Goal: Task Accomplishment & Management: Manage account settings

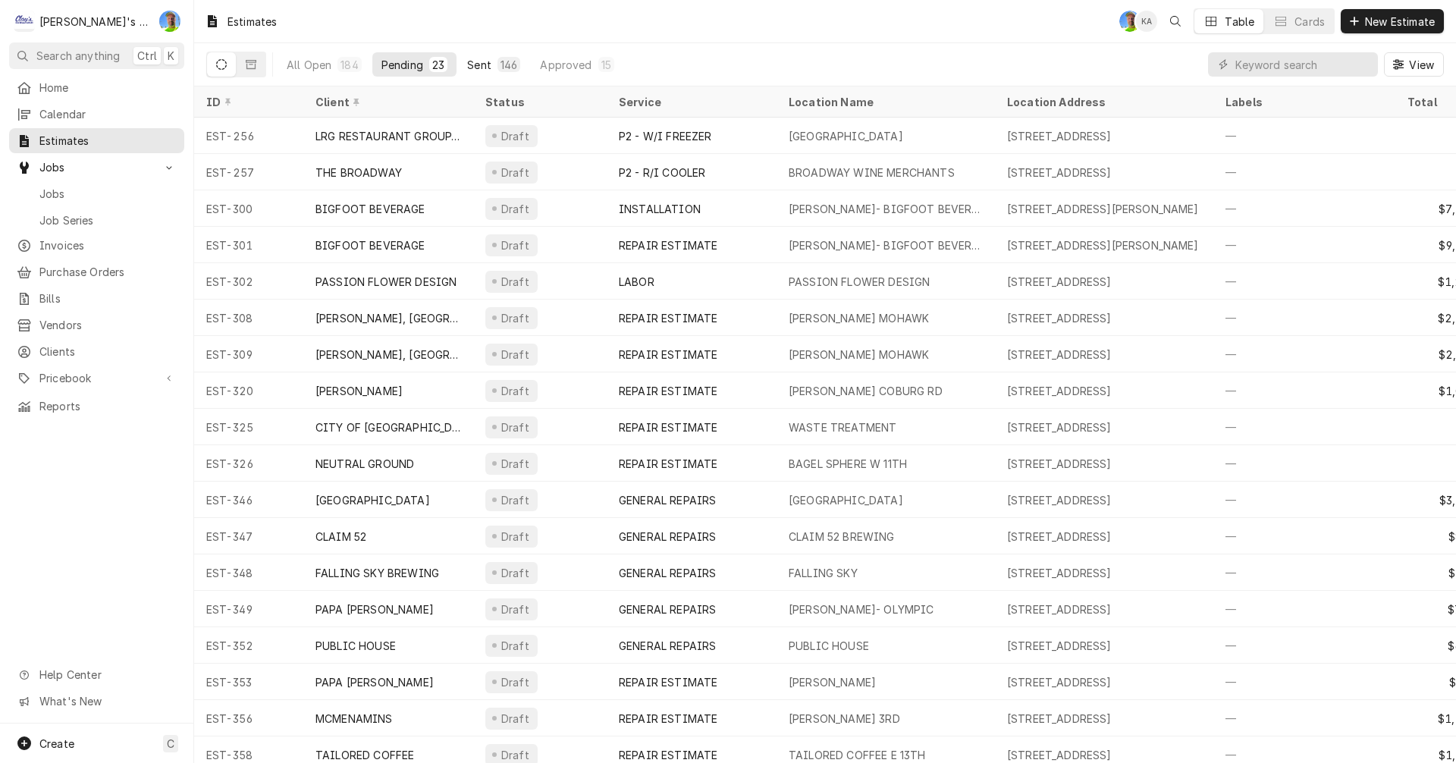
click at [469, 64] on div "Sent" at bounding box center [479, 65] width 24 height 16
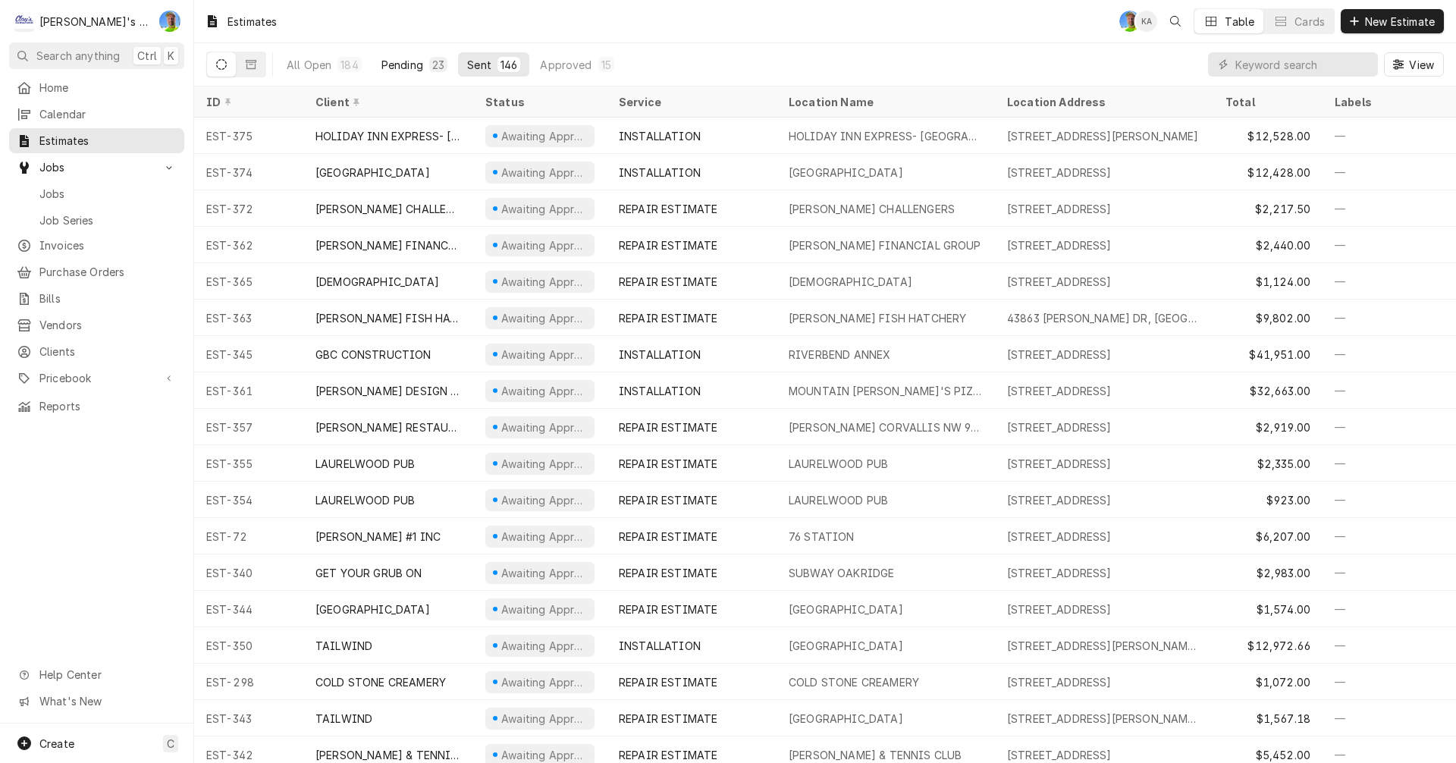
click at [402, 61] on div "Pending" at bounding box center [402, 65] width 42 height 16
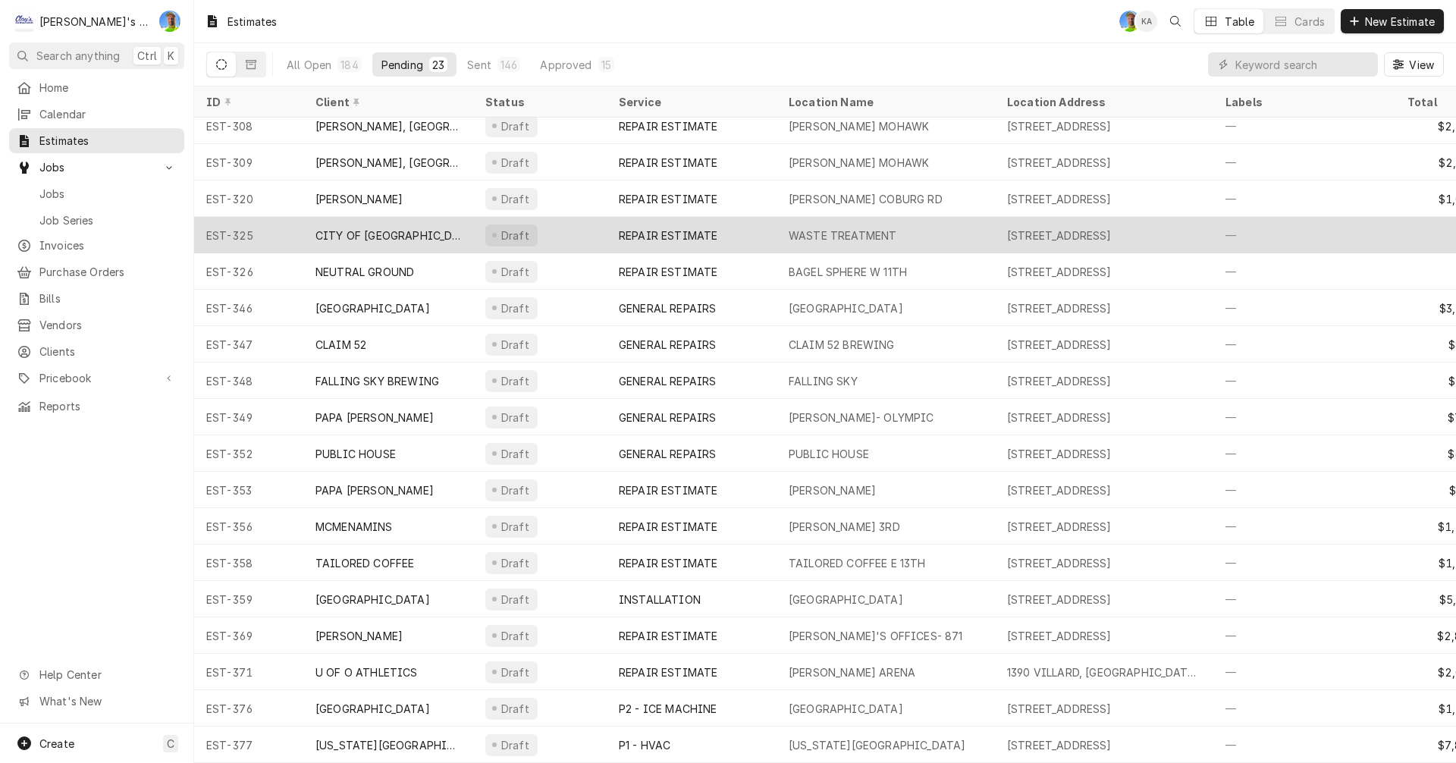
scroll to position [201, 0]
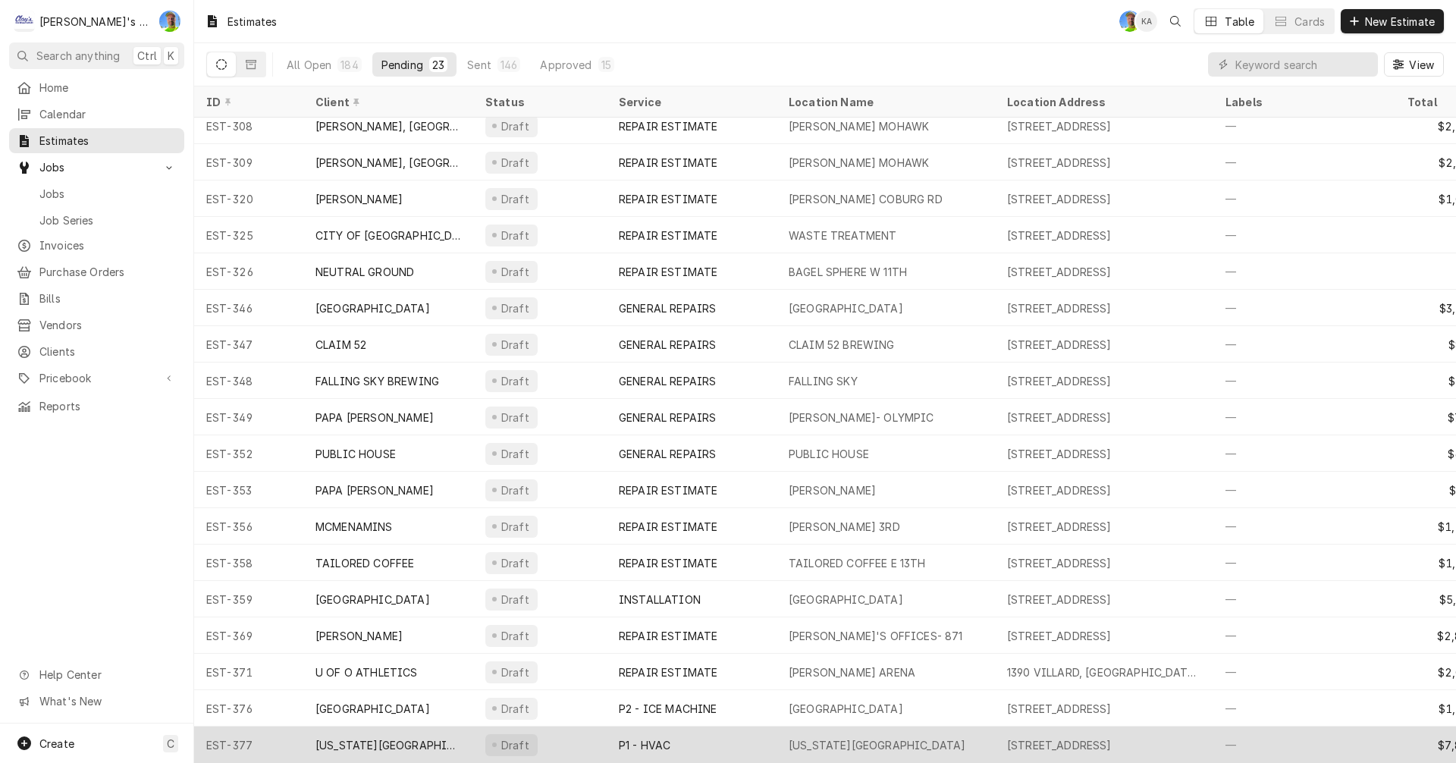
click at [570, 730] on div "Draft" at bounding box center [539, 745] width 133 height 36
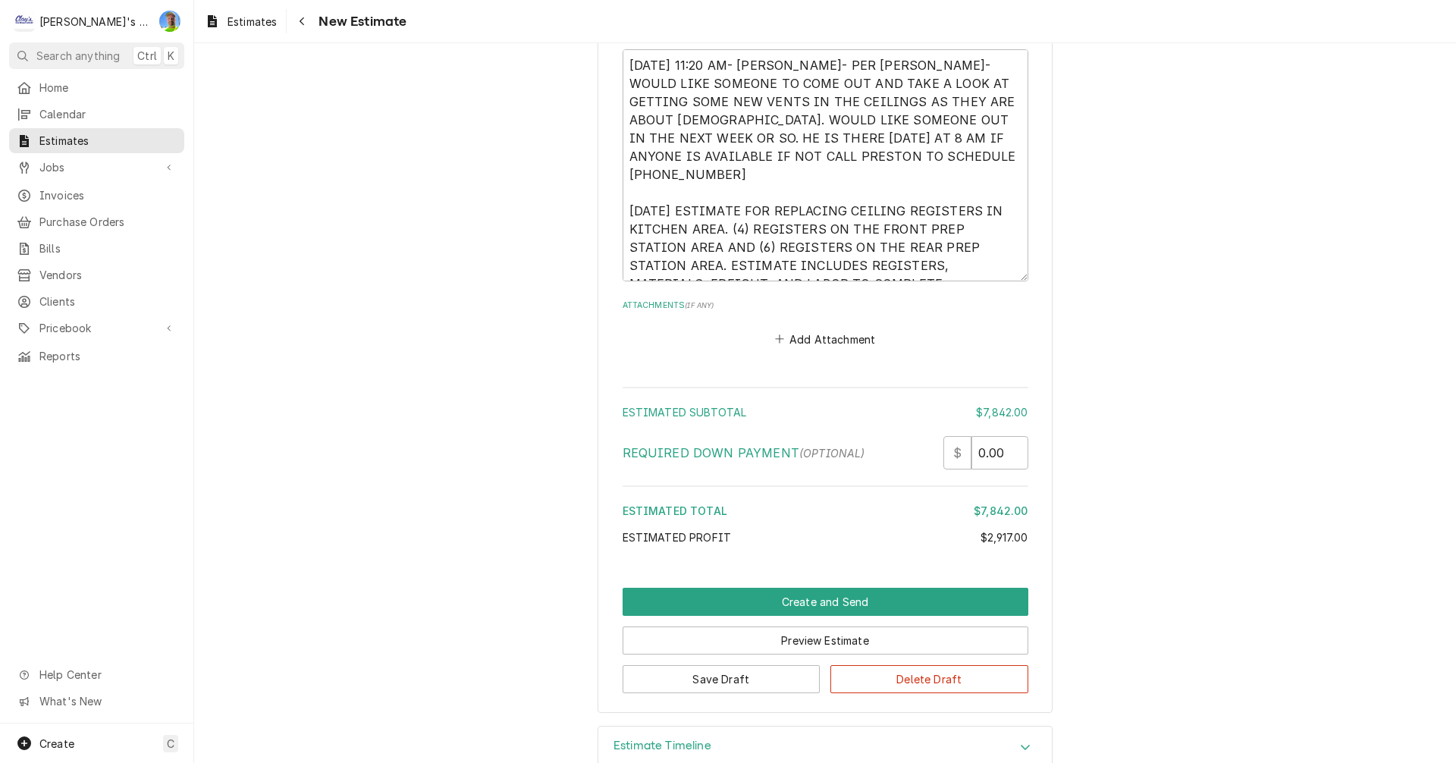
scroll to position [4953, 0]
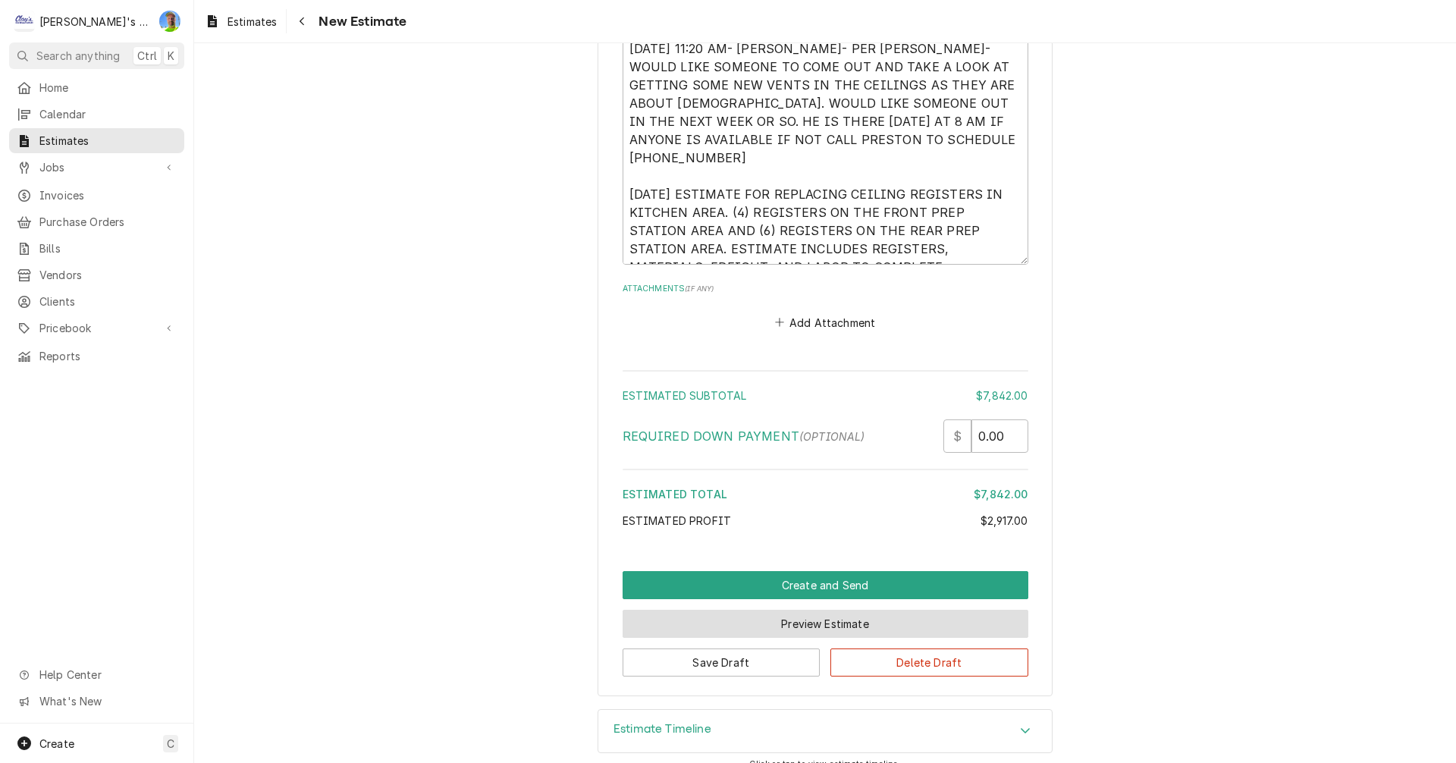
click at [791, 610] on button "Preview Estimate" at bounding box center [826, 624] width 406 height 28
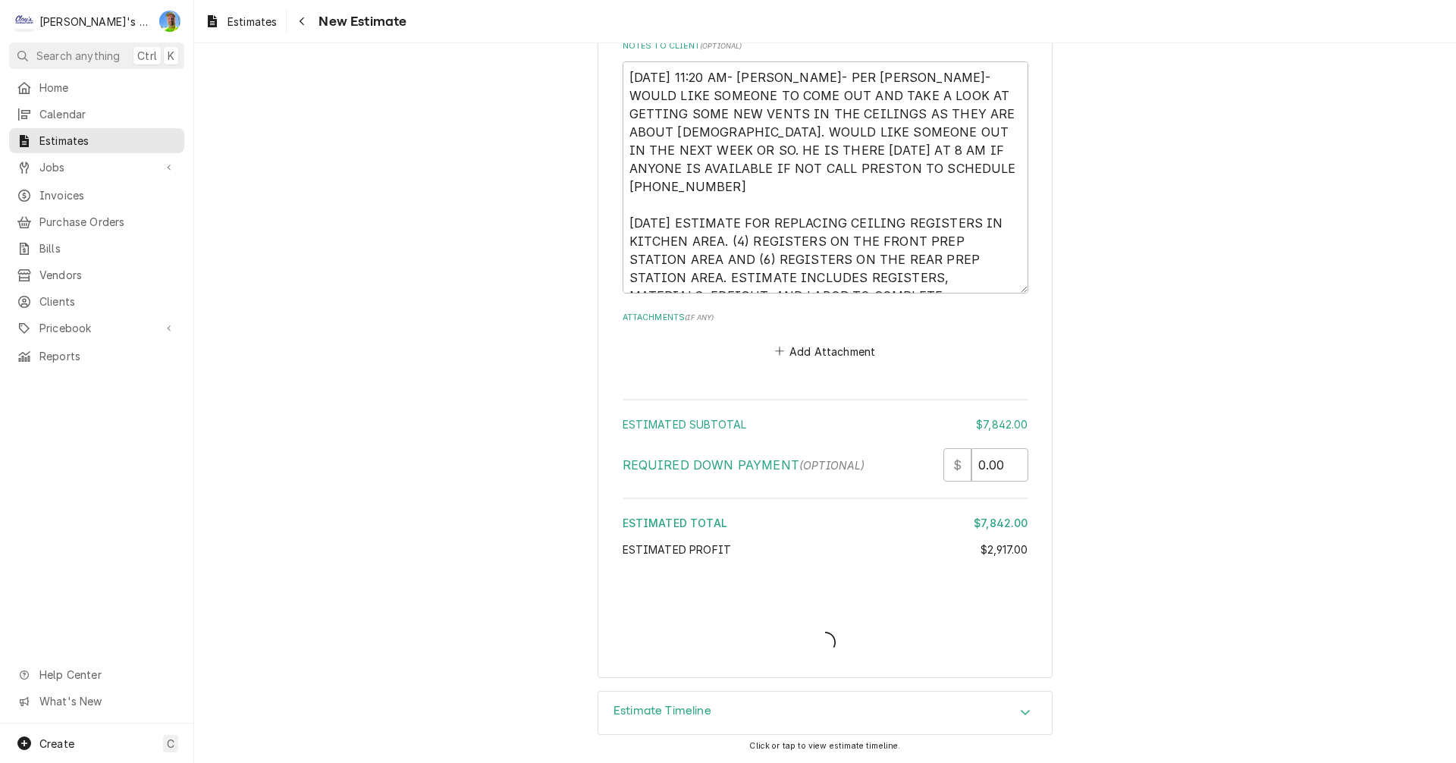
scroll to position [4906, 0]
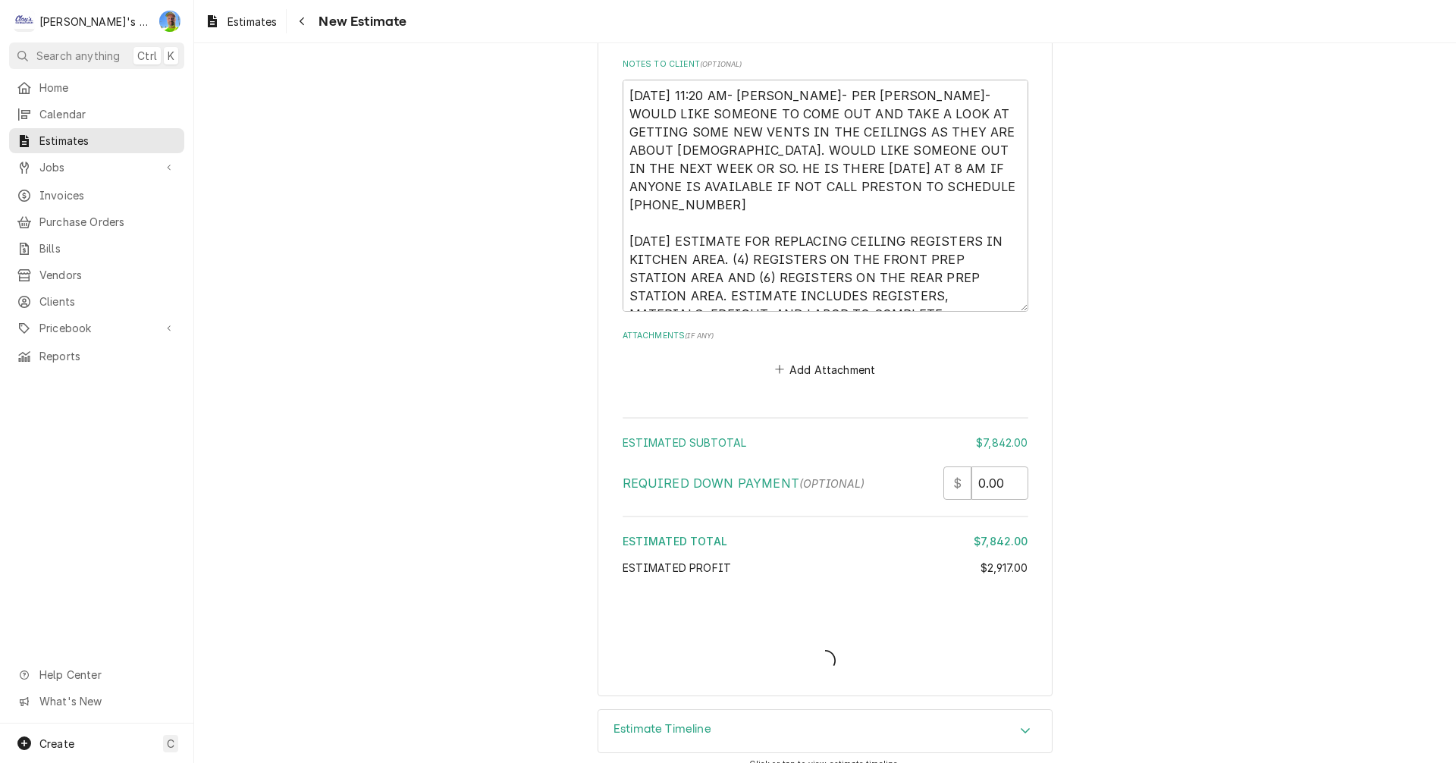
type textarea "x"
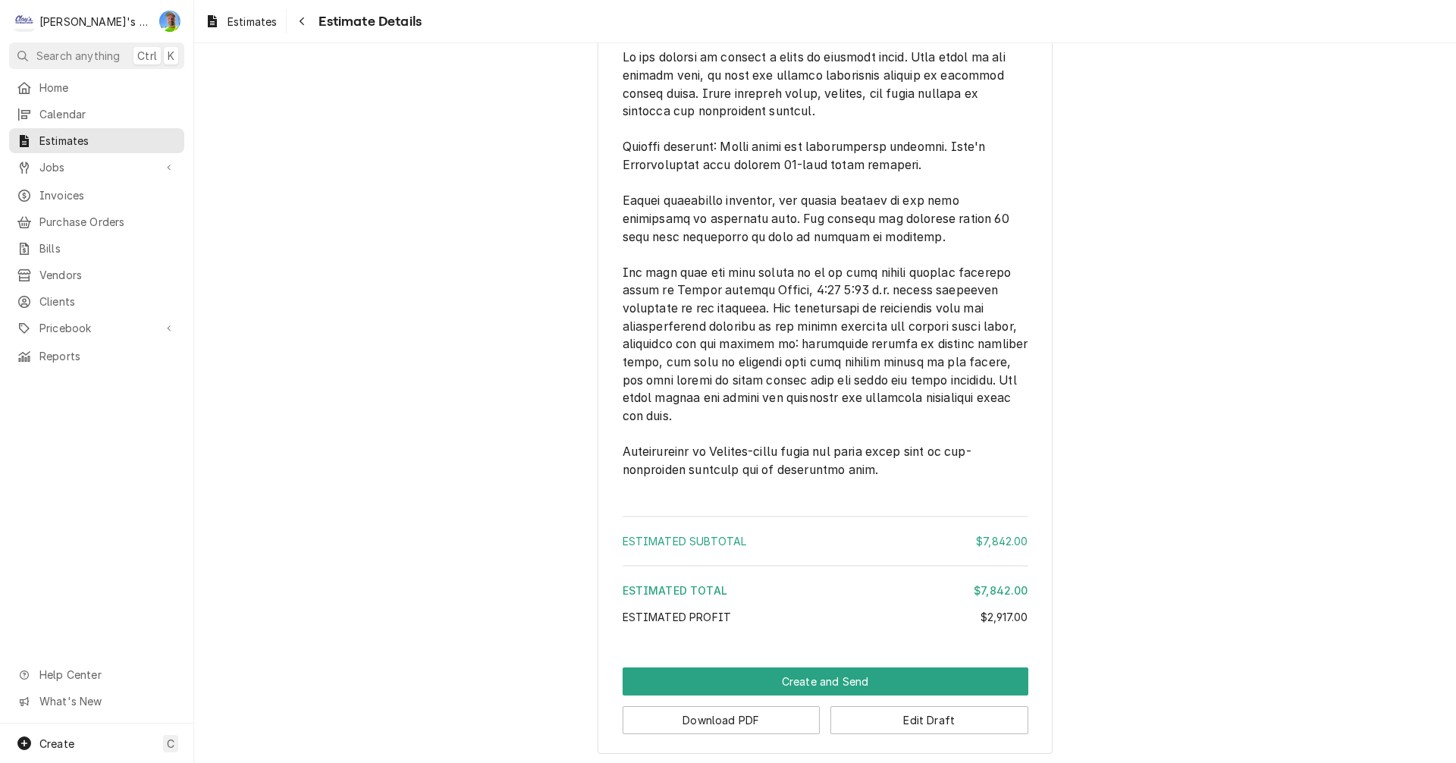
scroll to position [3637, 0]
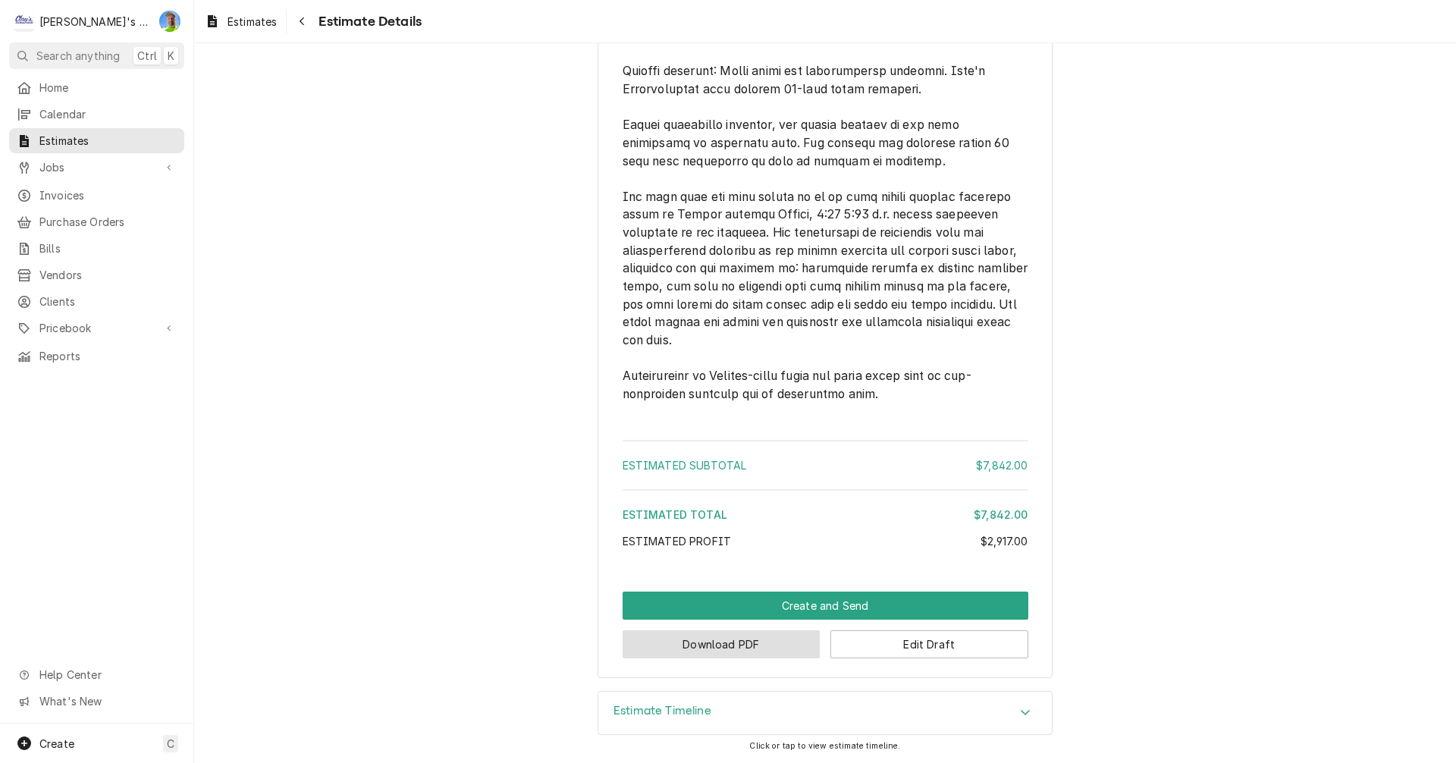
click at [780, 652] on button "Download PDF" at bounding box center [722, 644] width 198 height 28
click at [243, 23] on span "Estimates" at bounding box center [252, 22] width 49 height 16
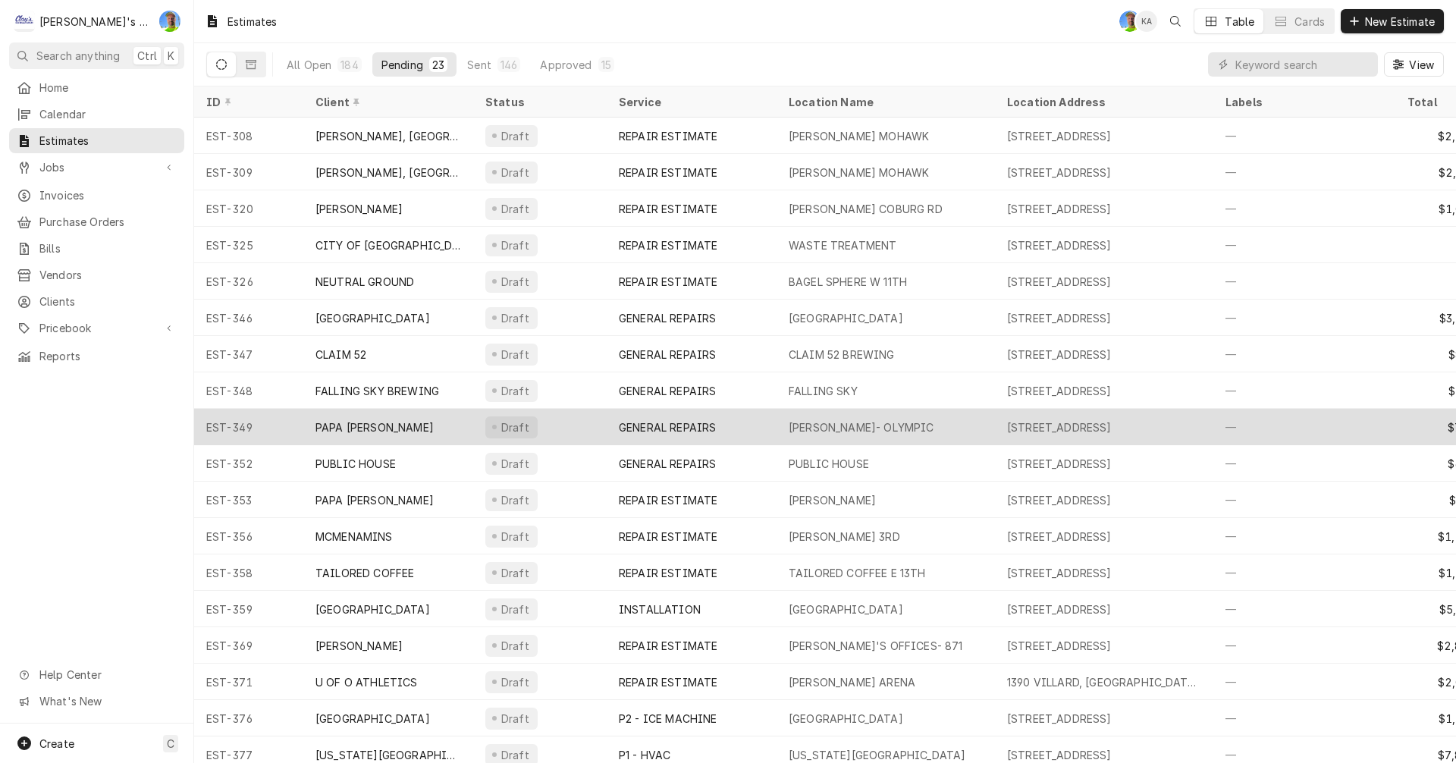
scroll to position [201, 0]
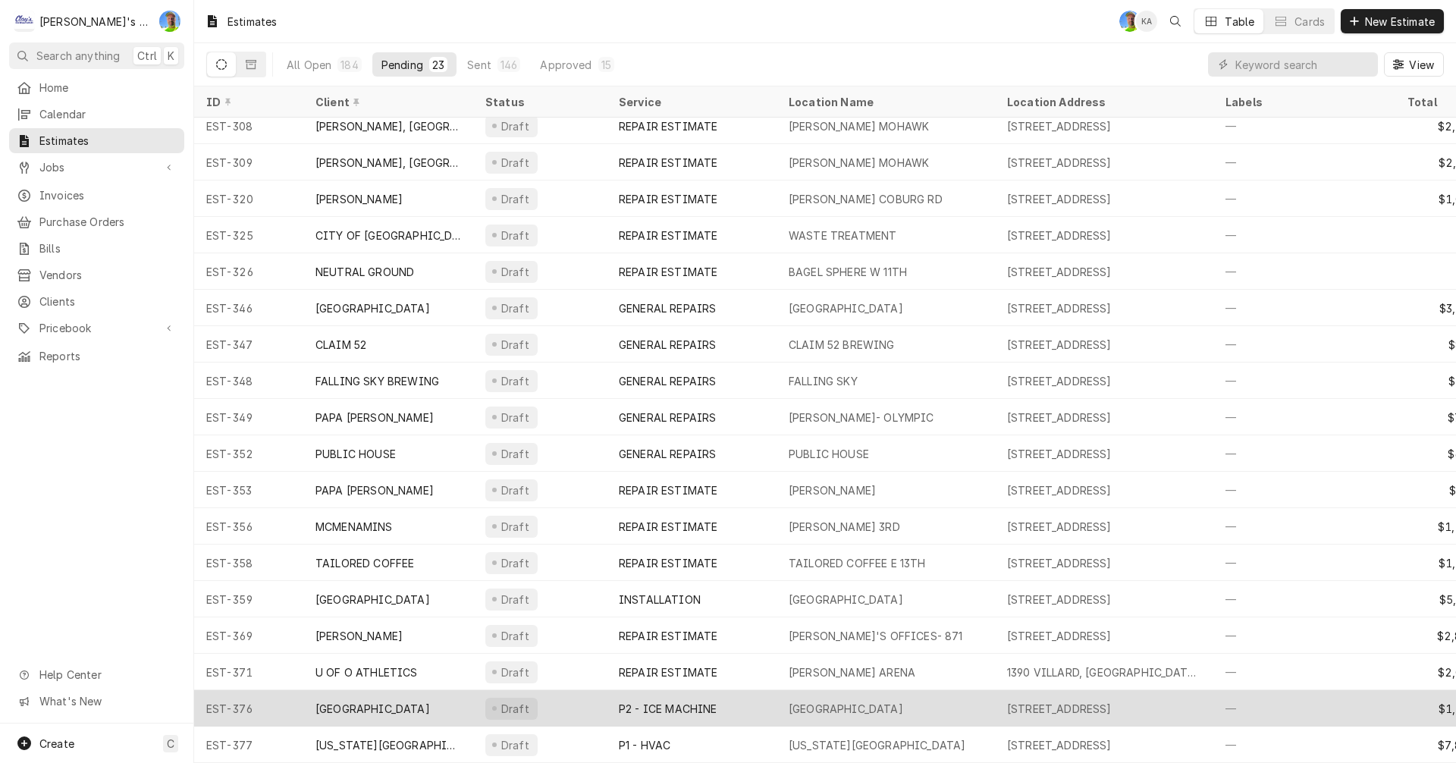
click at [755, 690] on div "P2 - ICE MACHINE" at bounding box center [692, 708] width 170 height 36
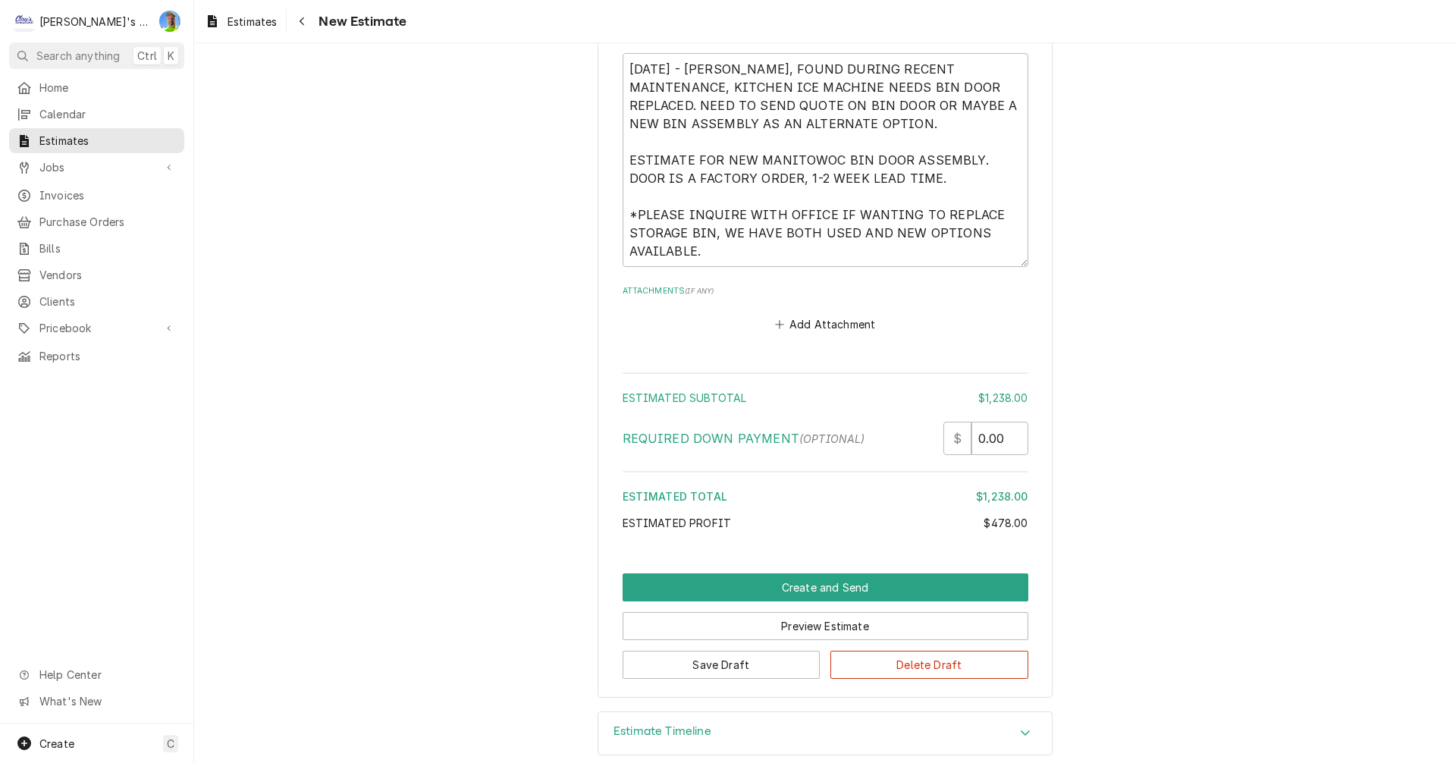
scroll to position [3188, 0]
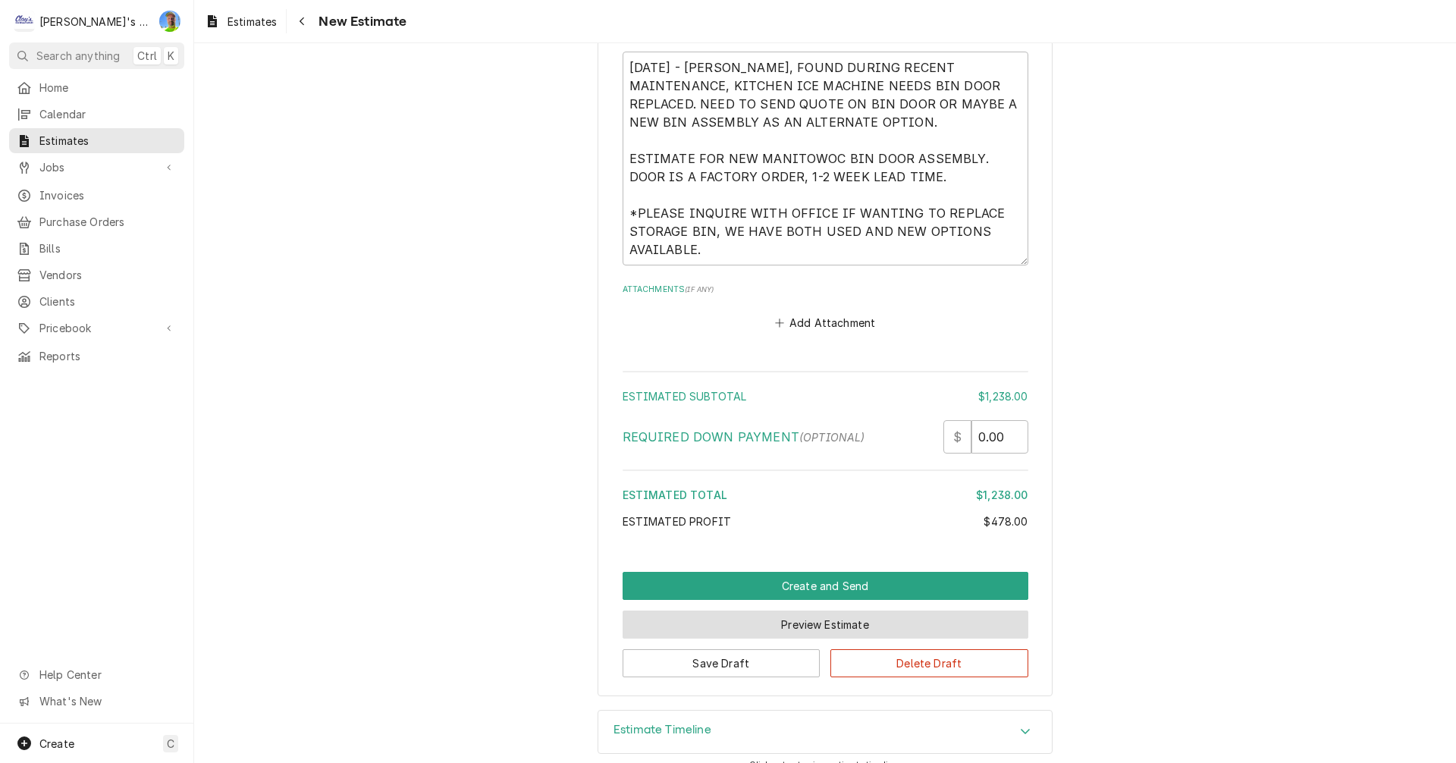
click at [759, 611] on button "Preview Estimate" at bounding box center [826, 625] width 406 height 28
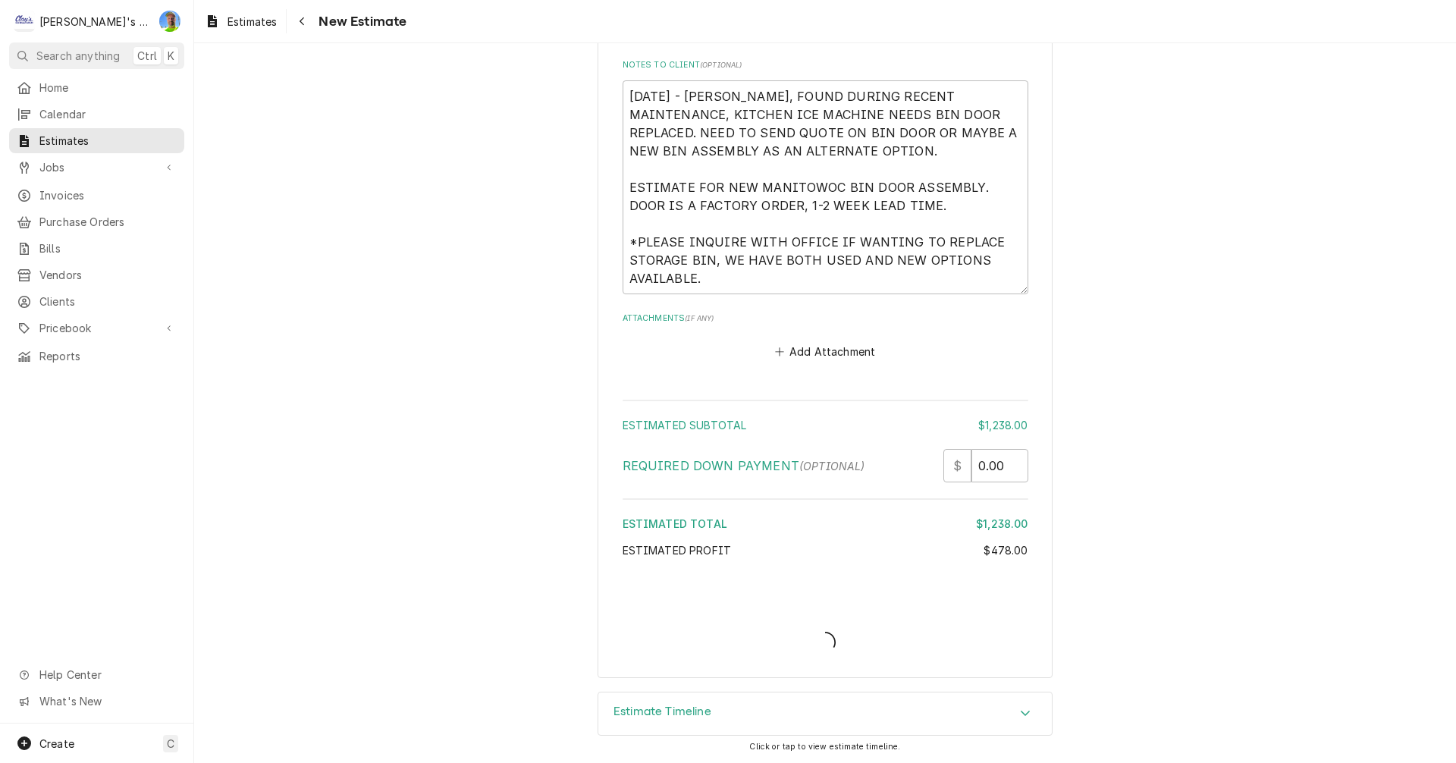
scroll to position [3141, 0]
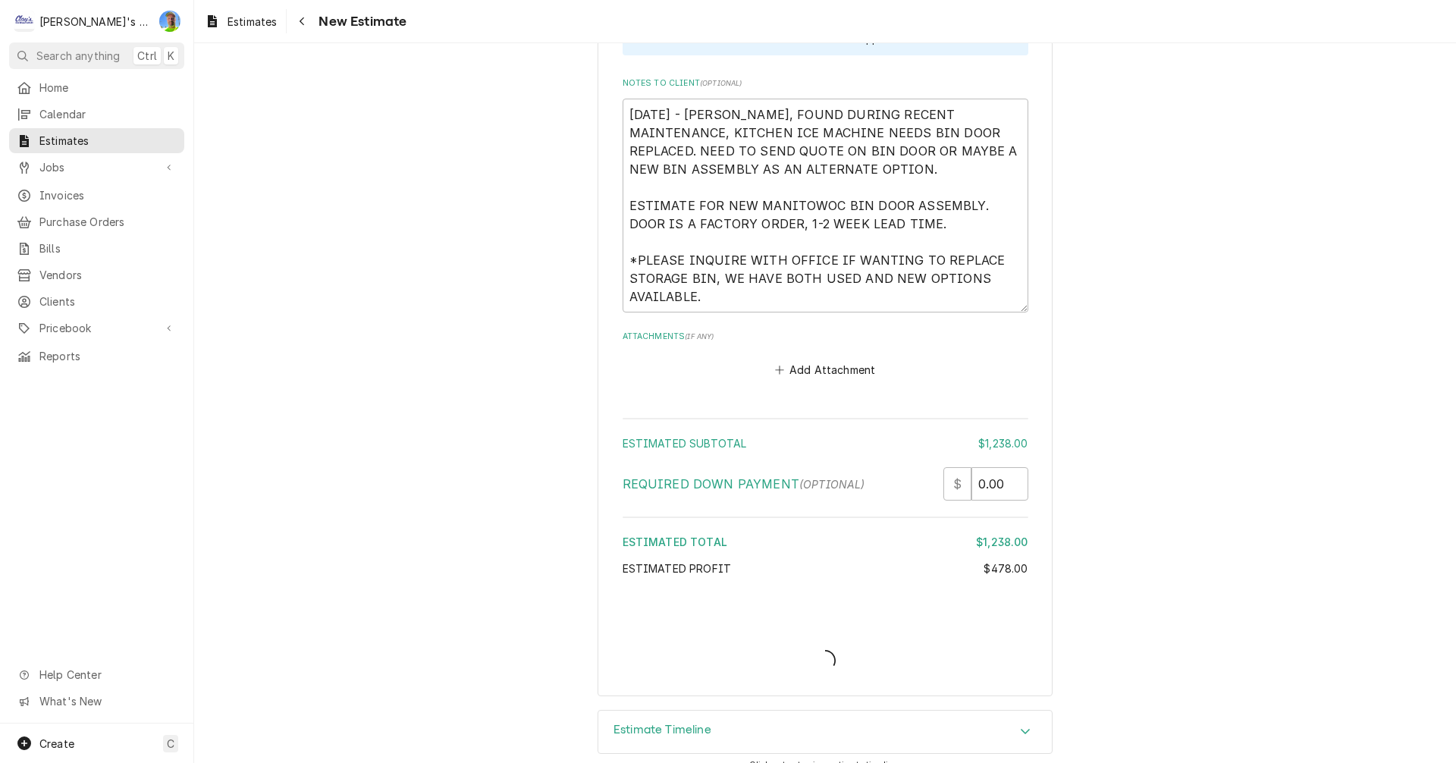
type textarea "x"
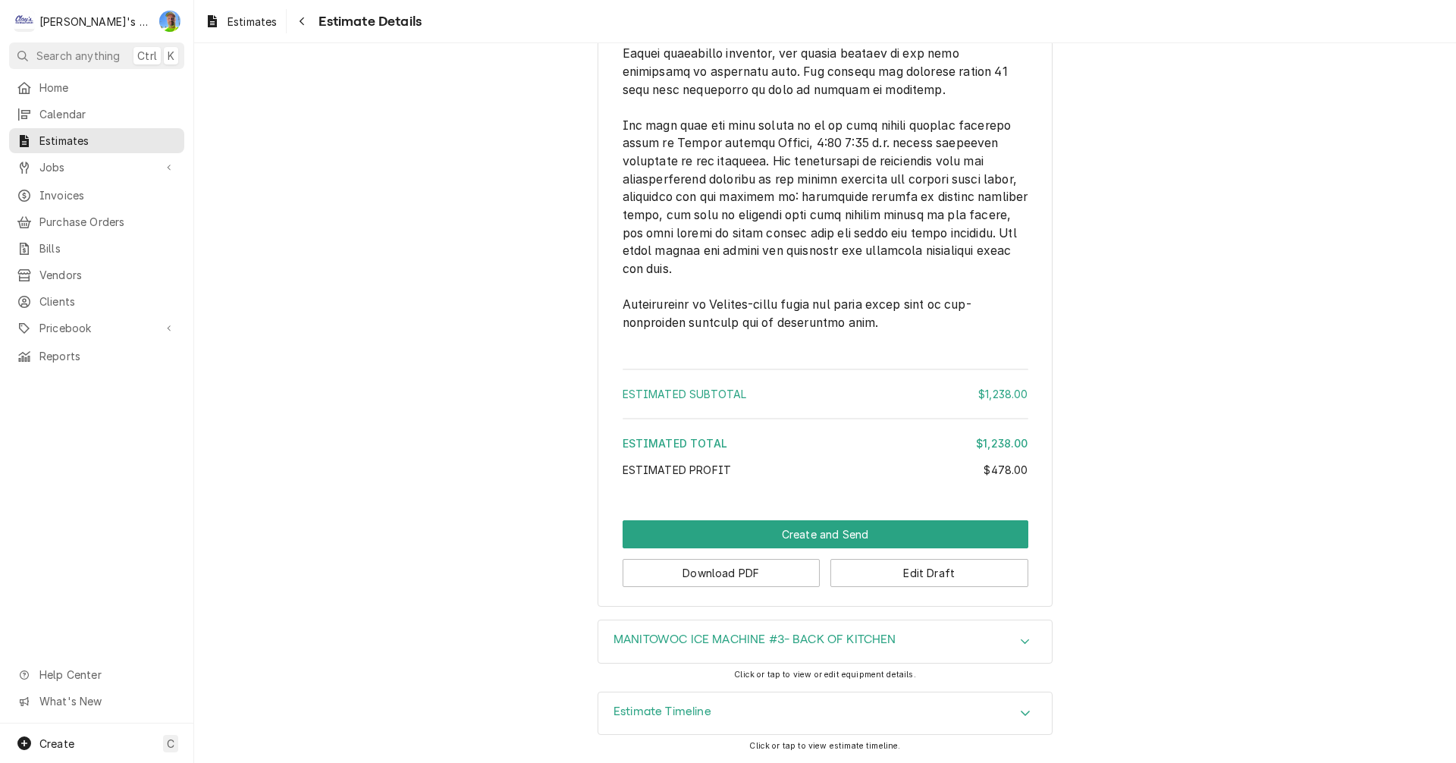
scroll to position [2587, 0]
click at [736, 575] on button "Download PDF" at bounding box center [722, 573] width 198 height 28
click at [245, 20] on span "Estimates" at bounding box center [252, 22] width 49 height 16
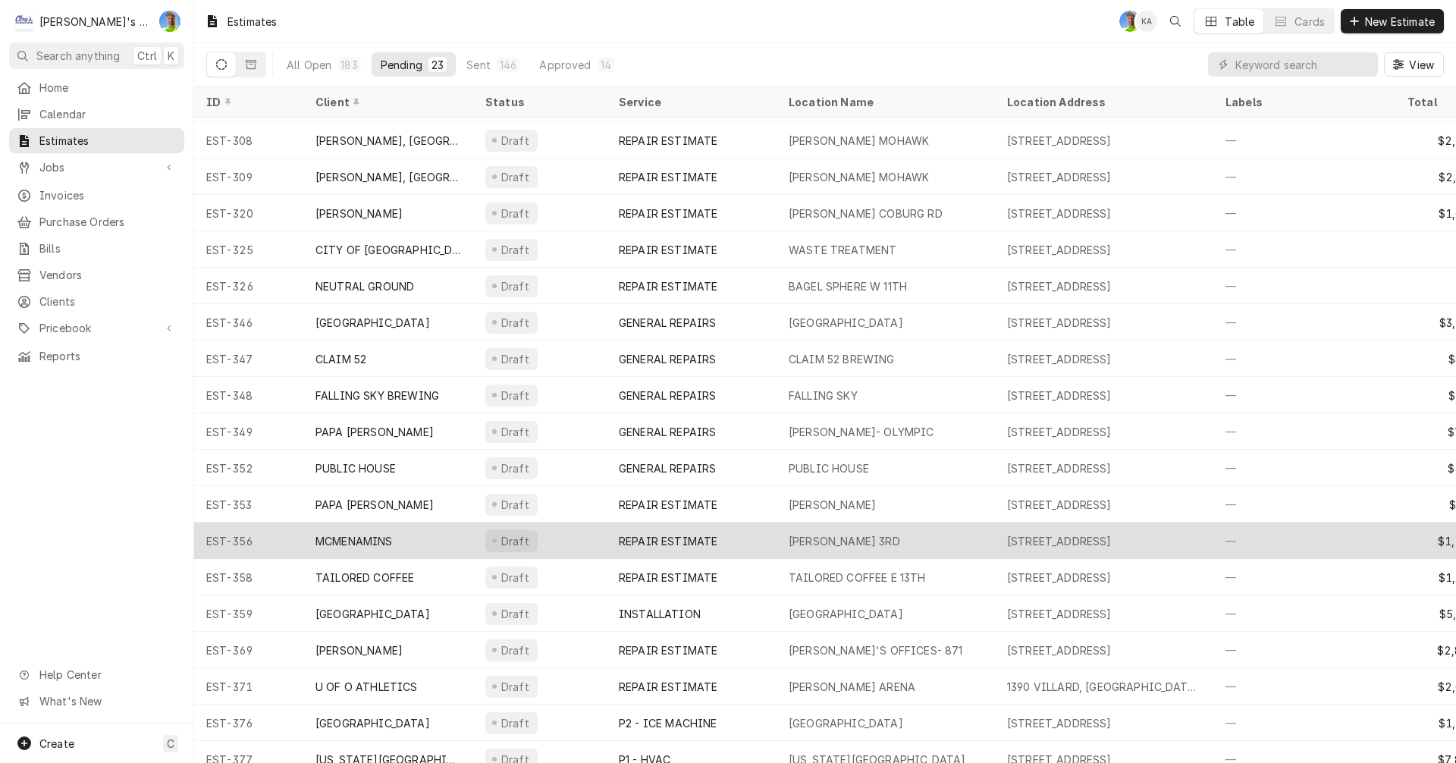
scroll to position [201, 0]
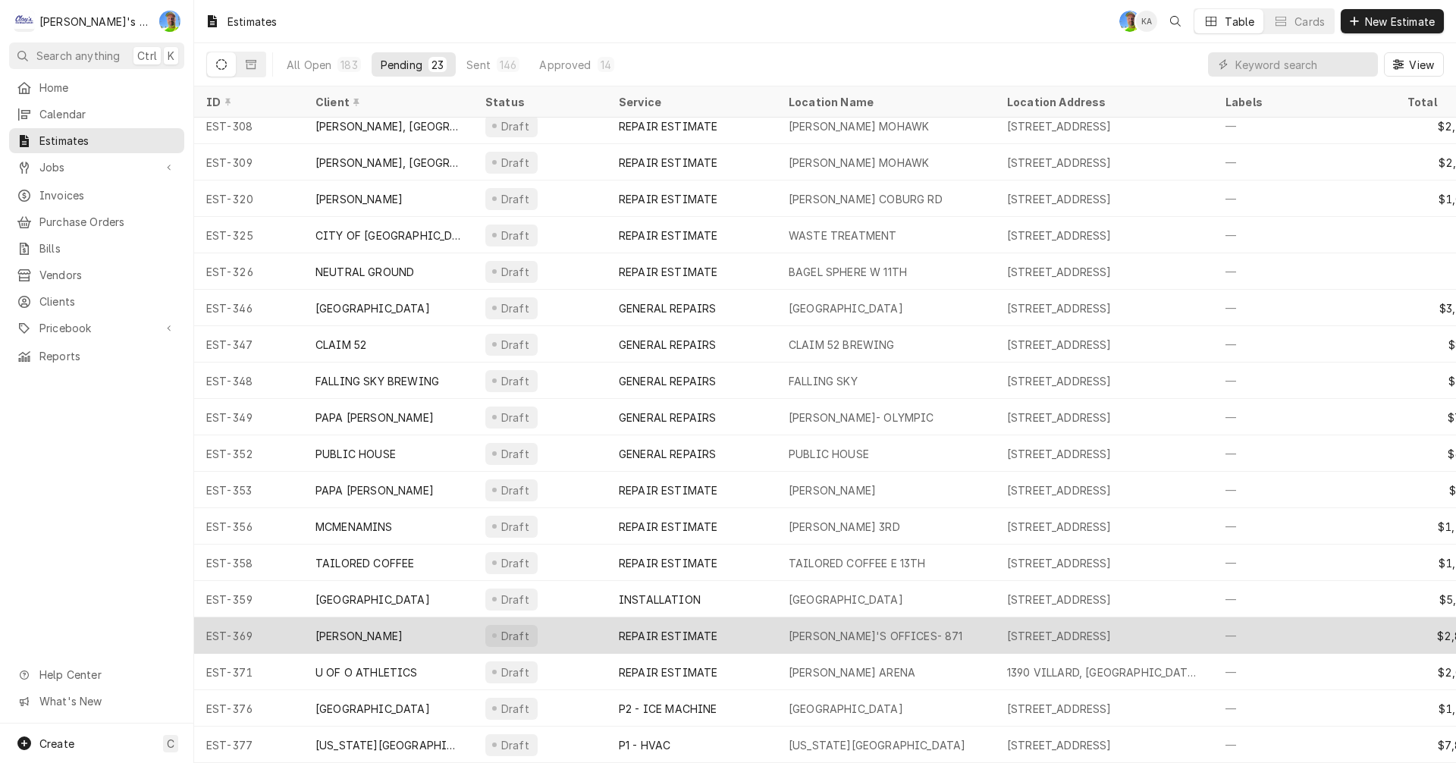
click at [669, 628] on div "REPAIR ESTIMATE" at bounding box center [668, 636] width 99 height 16
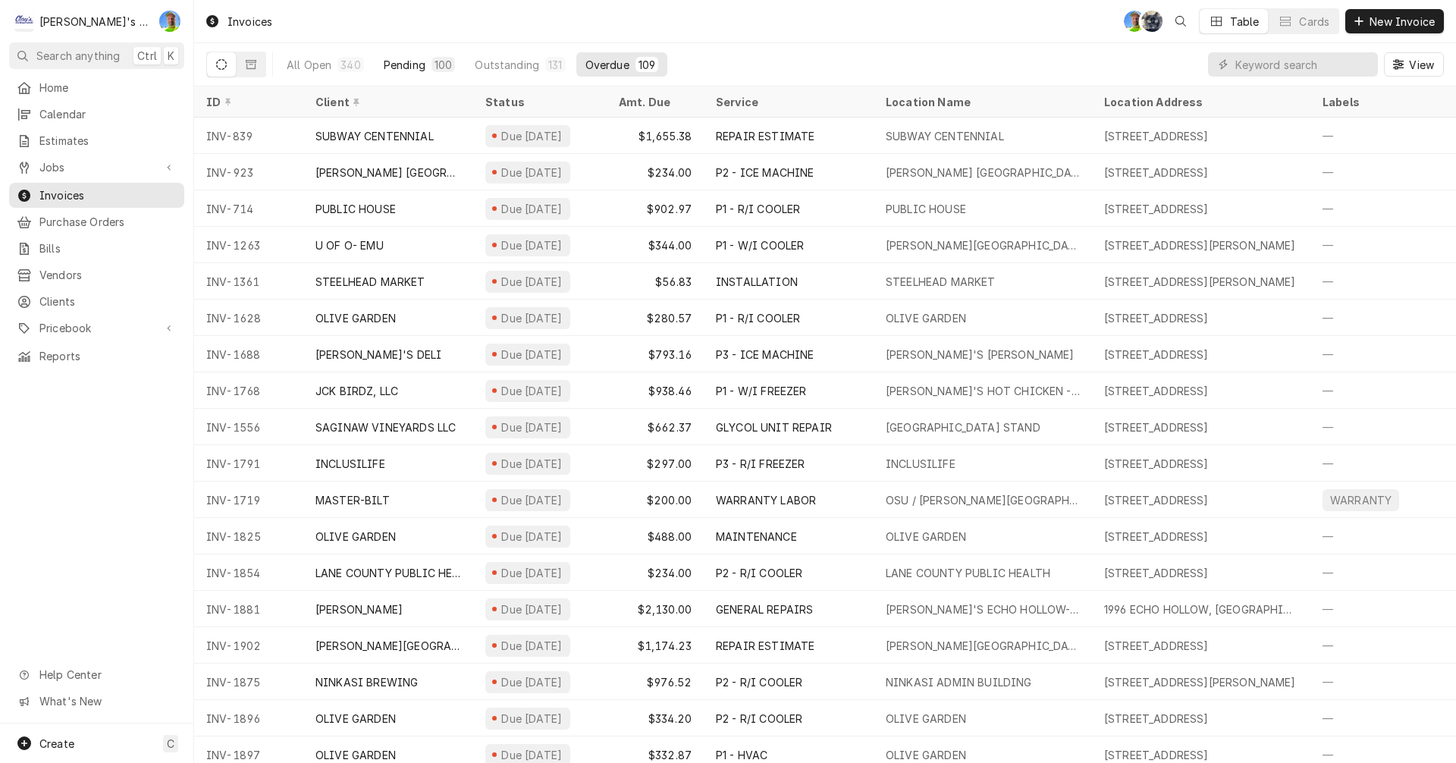
click at [397, 61] on div "Pending" at bounding box center [405, 65] width 42 height 16
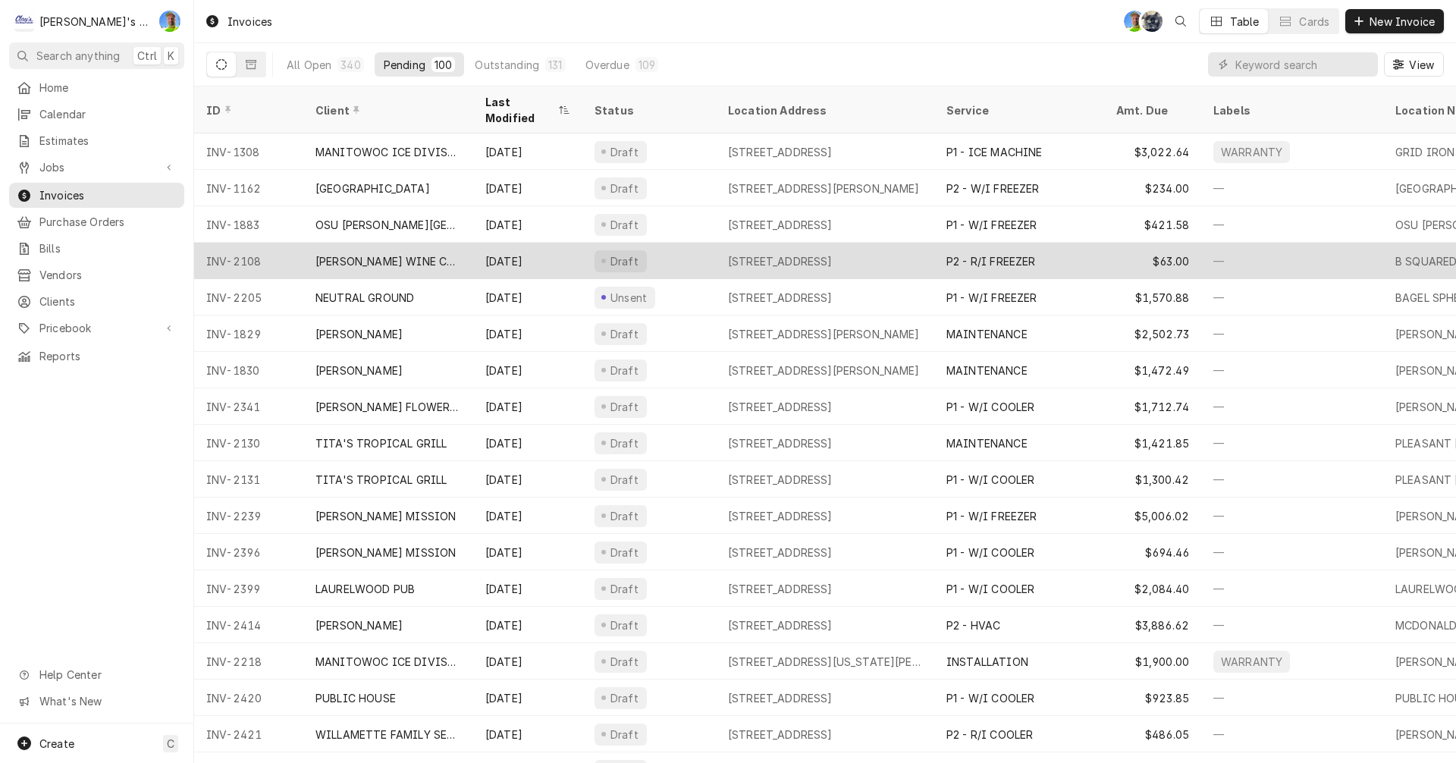
click at [967, 253] on div "P2 - R/I FREEZER" at bounding box center [991, 261] width 89 height 16
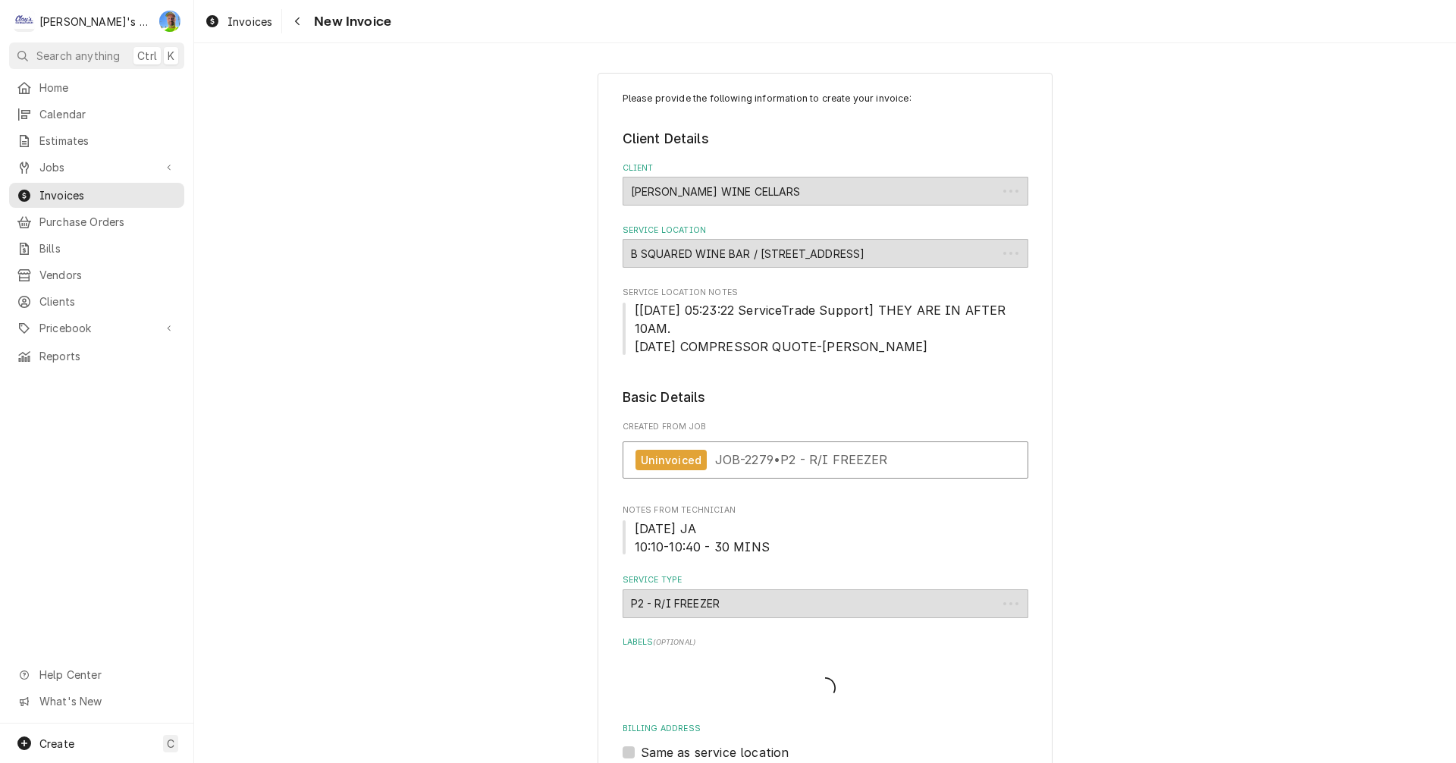
type textarea "x"
click at [245, 28] on span "Invoices" at bounding box center [250, 22] width 45 height 16
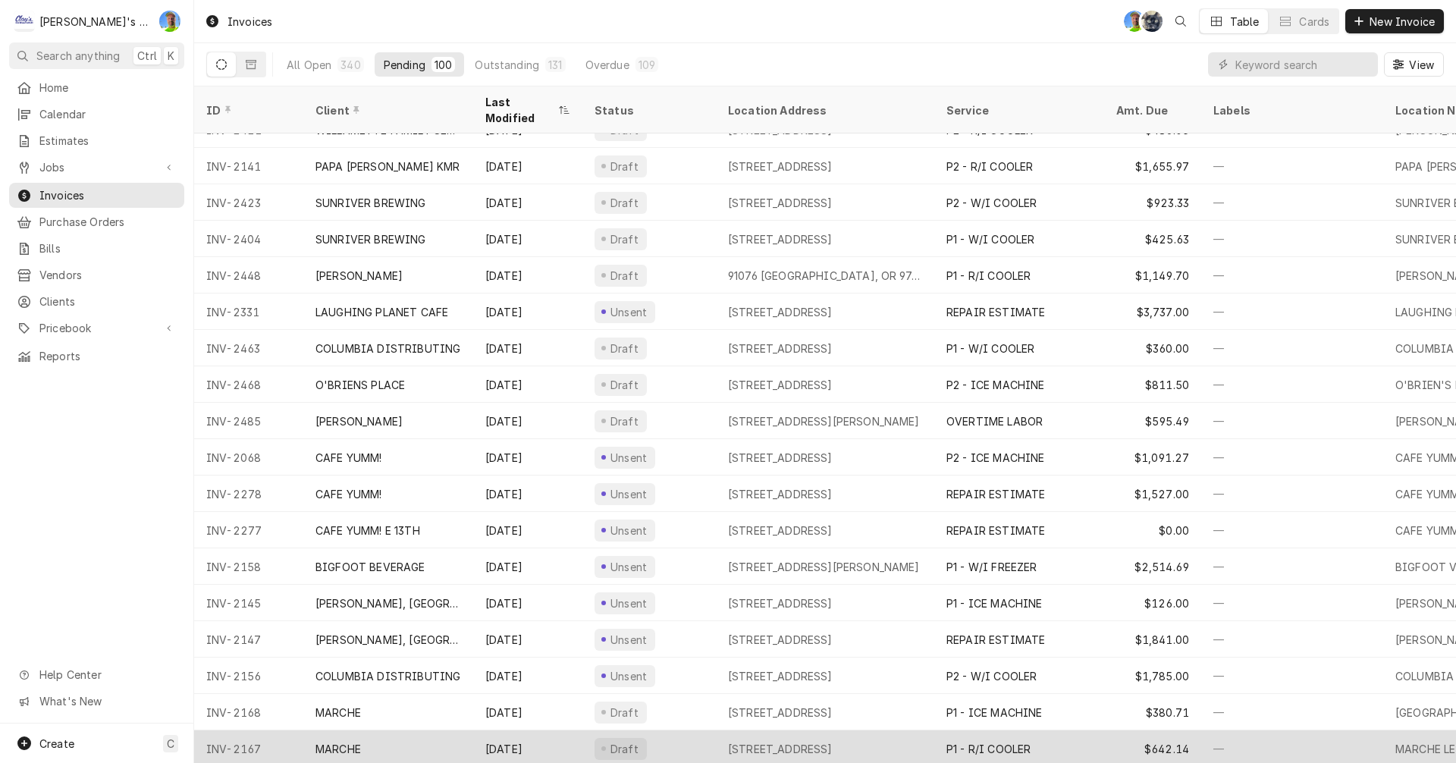
scroll to position [577, 0]
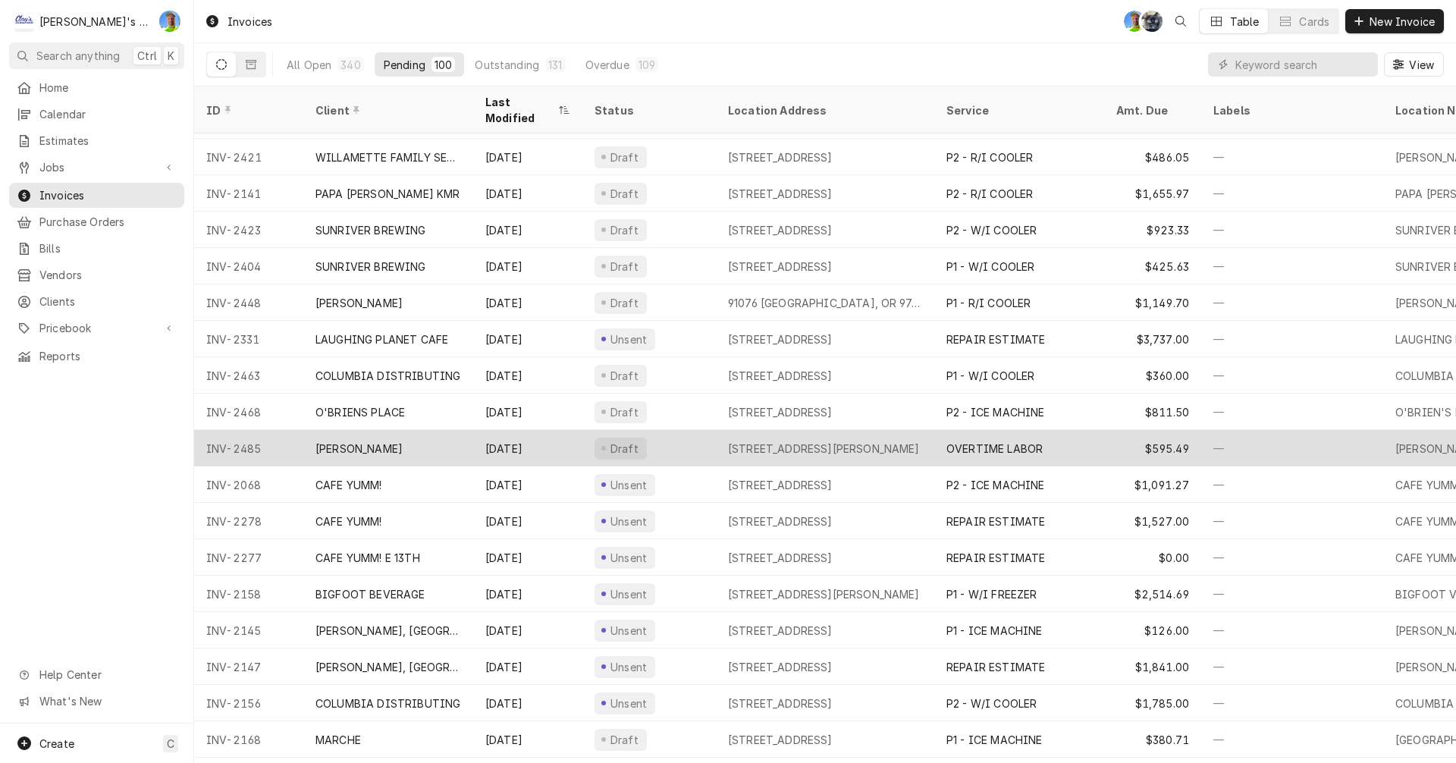
click at [1270, 430] on div "—" at bounding box center [1292, 448] width 182 height 36
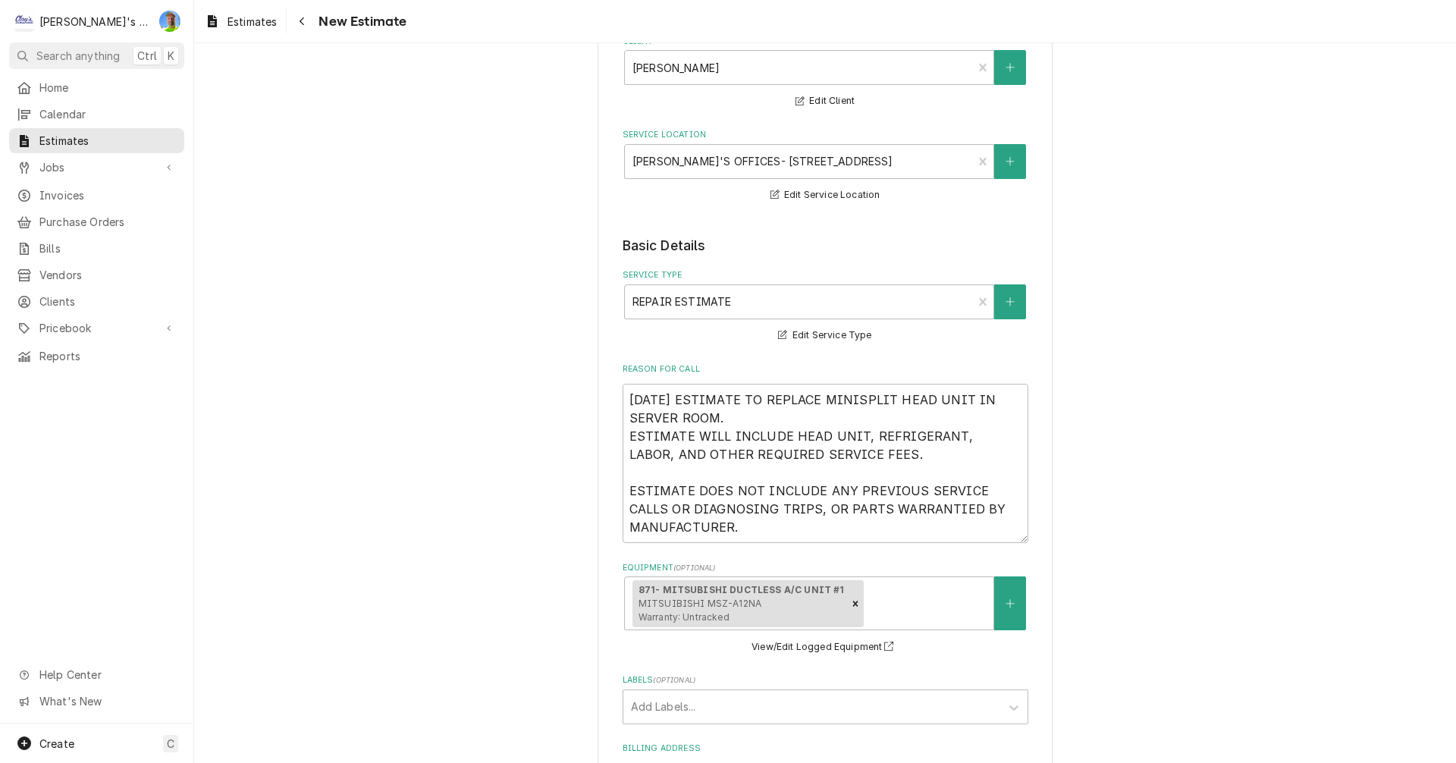
scroll to position [152, 0]
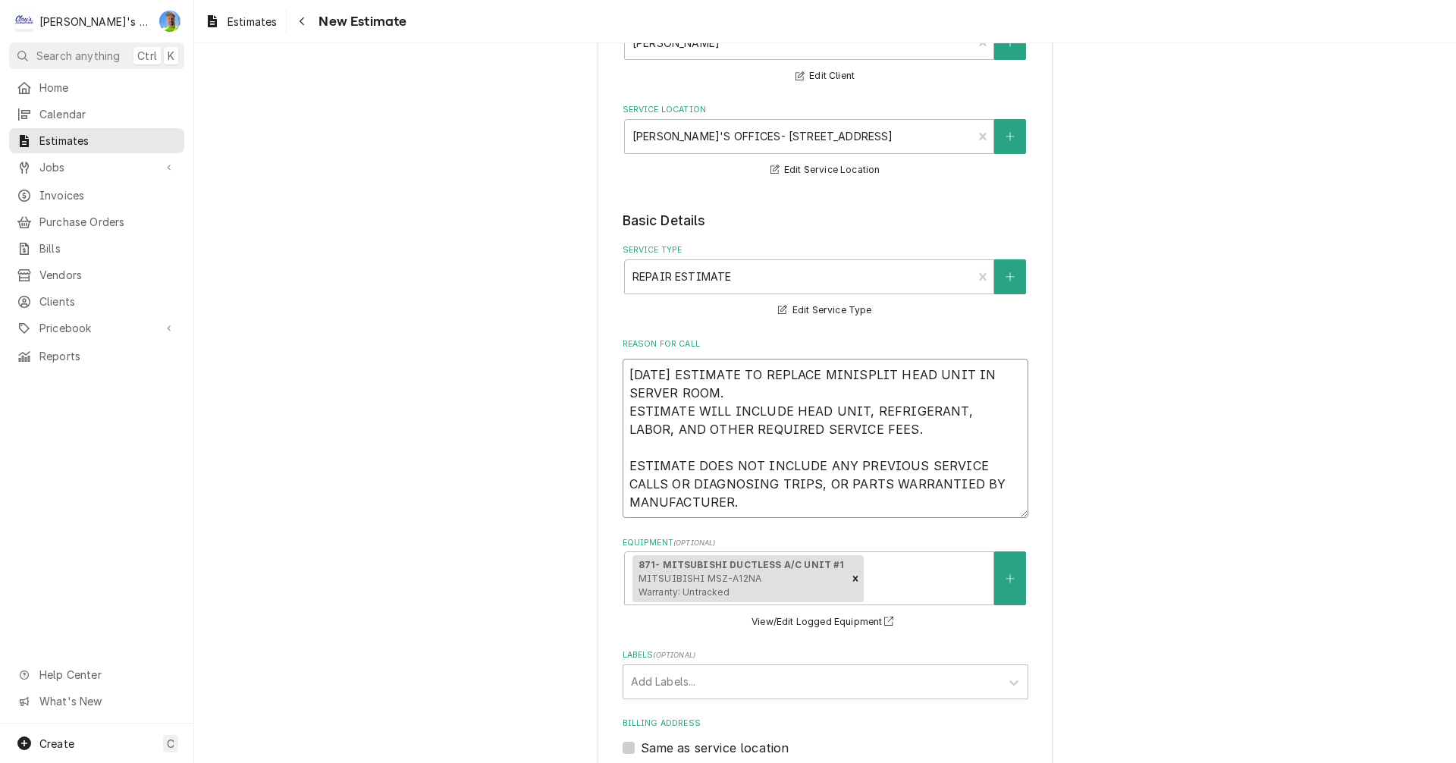
click at [763, 400] on textarea "[DATE] ESTIMATE TO REPLACE MINISPLIT HEAD UNIT IN SERVER ROOM. ESTIMATE WILL IN…" at bounding box center [826, 438] width 406 height 159
type textarea "x"
type textarea "9/25/2025 ESTIMATE TO REPLACE MINISPLIT HEAD UNIT I SERVER ROOM. ESTIMATE WILL …"
type textarea "x"
type textarea "9/25/2025 ESTIMATE TO REPLACE MINISPLIT HEAD UNIT SERVER ROOM. ESTIMATE WILL IN…"
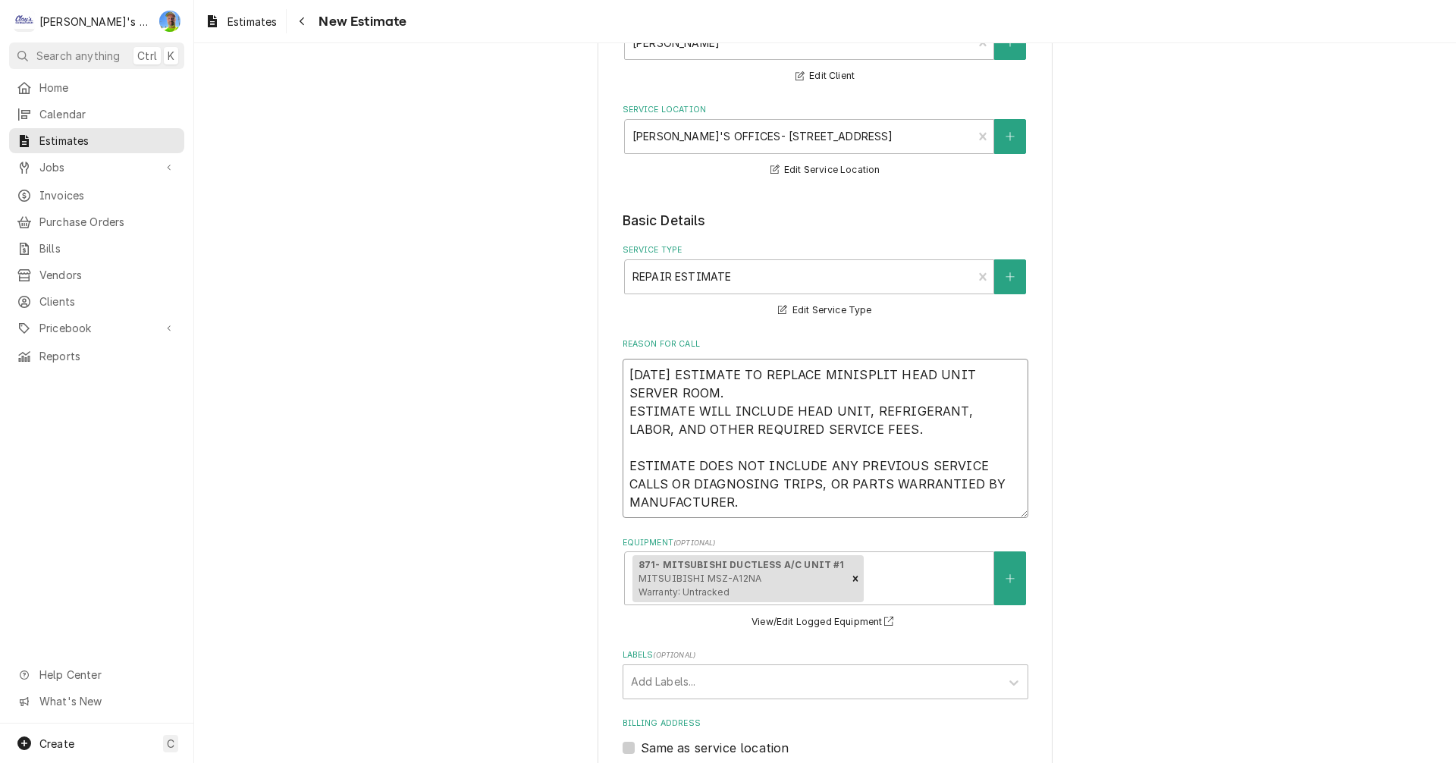
type textarea "x"
type textarea "9/25/2025 ESTIMATE TO REPLACE MINISPLIT HEAD UNIT SERVER ROOM. ESTIMATE WILL IN…"
type textarea "x"
type textarea "9/25/2025 ESTIMATE TO REPLACE MINISPLIT HEAD UNI SERVER ROOM. ESTIMATE WILL INC…"
type textarea "x"
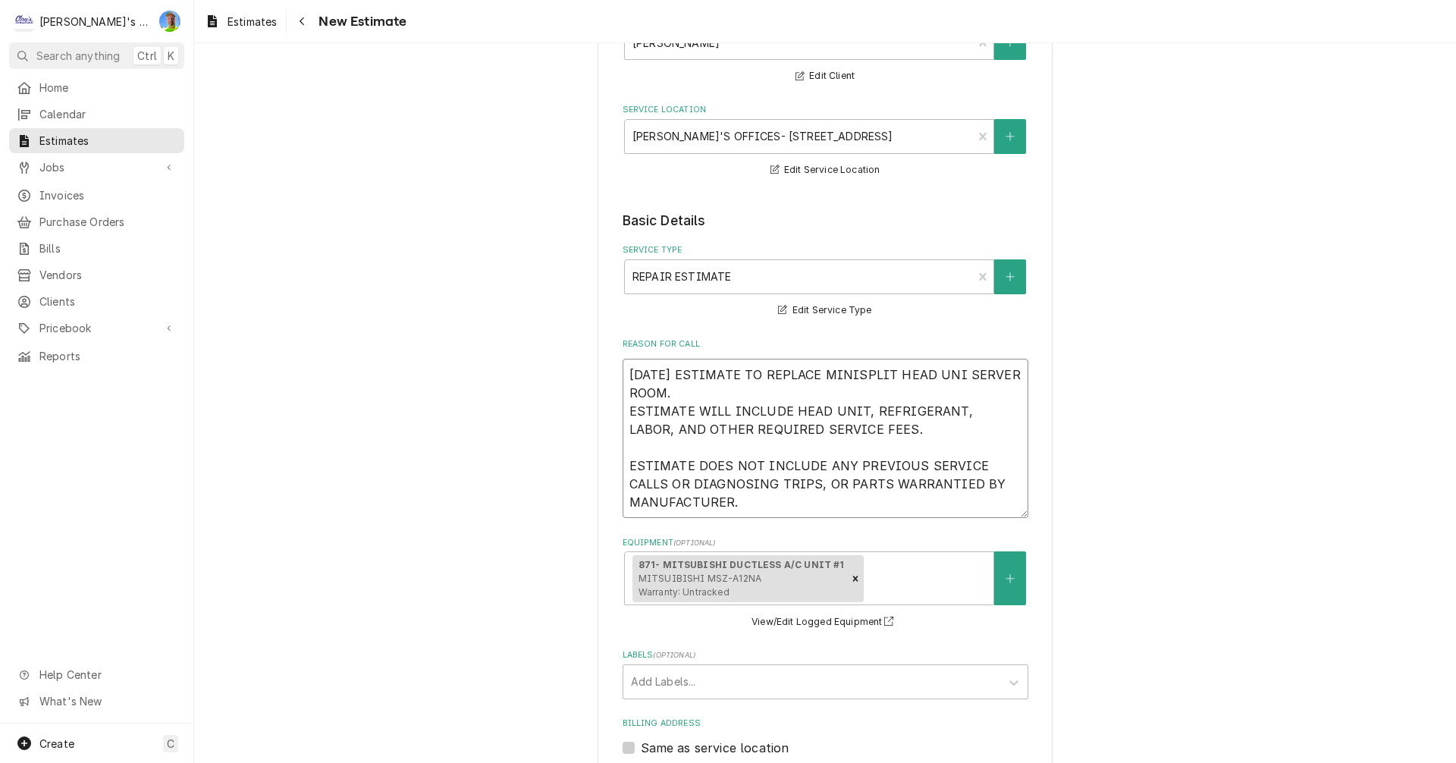
type textarea "9/25/2025 ESTIMATE TO REPLACE MINISPLIT HEAD UN SERVER ROOM. ESTIMATE WILL INCL…"
type textarea "x"
type textarea "9/25/2025 ESTIMATE TO REPLACE MINISPLIT HEAD U SERVER ROOM. ESTIMATE WILL INCLU…"
type textarea "x"
type textarea "9/25/2025 ESTIMATE TO REPLACE MINISPLIT HEAD SERVER ROOM. ESTIMATE WILL INCLUDE…"
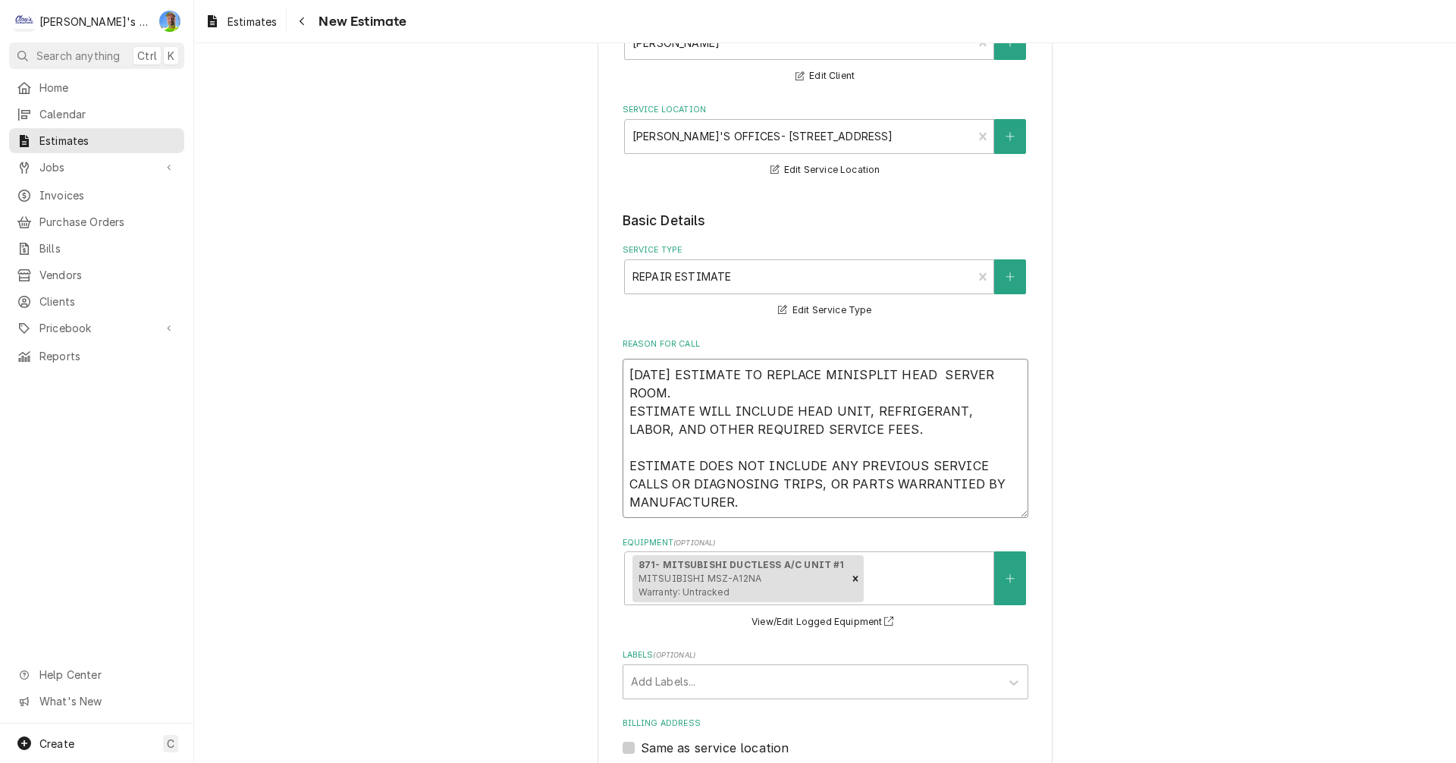
type textarea "x"
type textarea "9/25/2025 ESTIMATE TO REPLACE MINISPLIT HEAD SERVER ROOM. ESTIMATE WILL INCLUDE…"
type textarea "x"
type textarea "9/25/2025 ESTIMATE TO REPLACE MINISPLIT HEA SERVER ROOM. ESTIMATE WILL INCLUDE …"
type textarea "x"
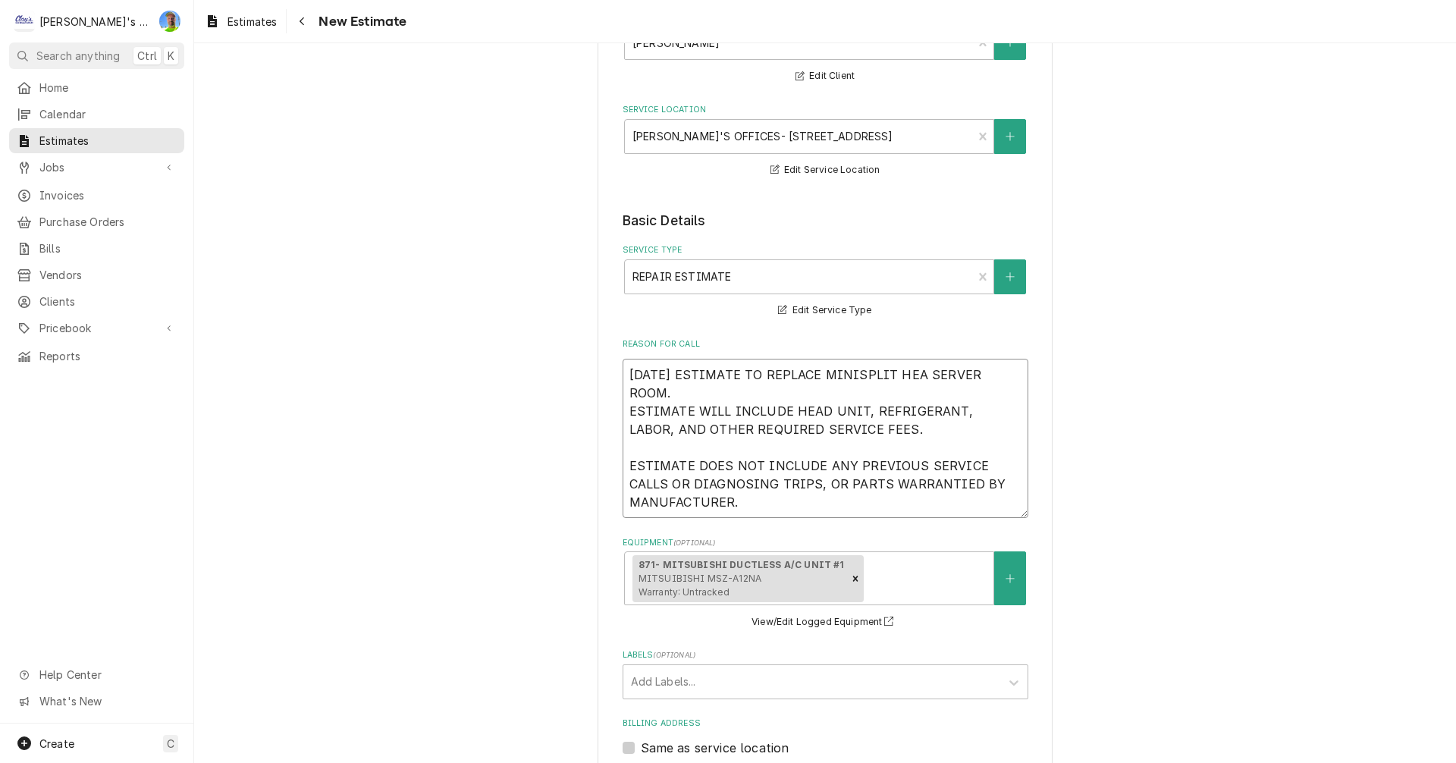
type textarea "9/25/2025 ESTIMATE TO REPLACE MINISPLIT HE SERVER ROOM. ESTIMATE WILL INCLUDE H…"
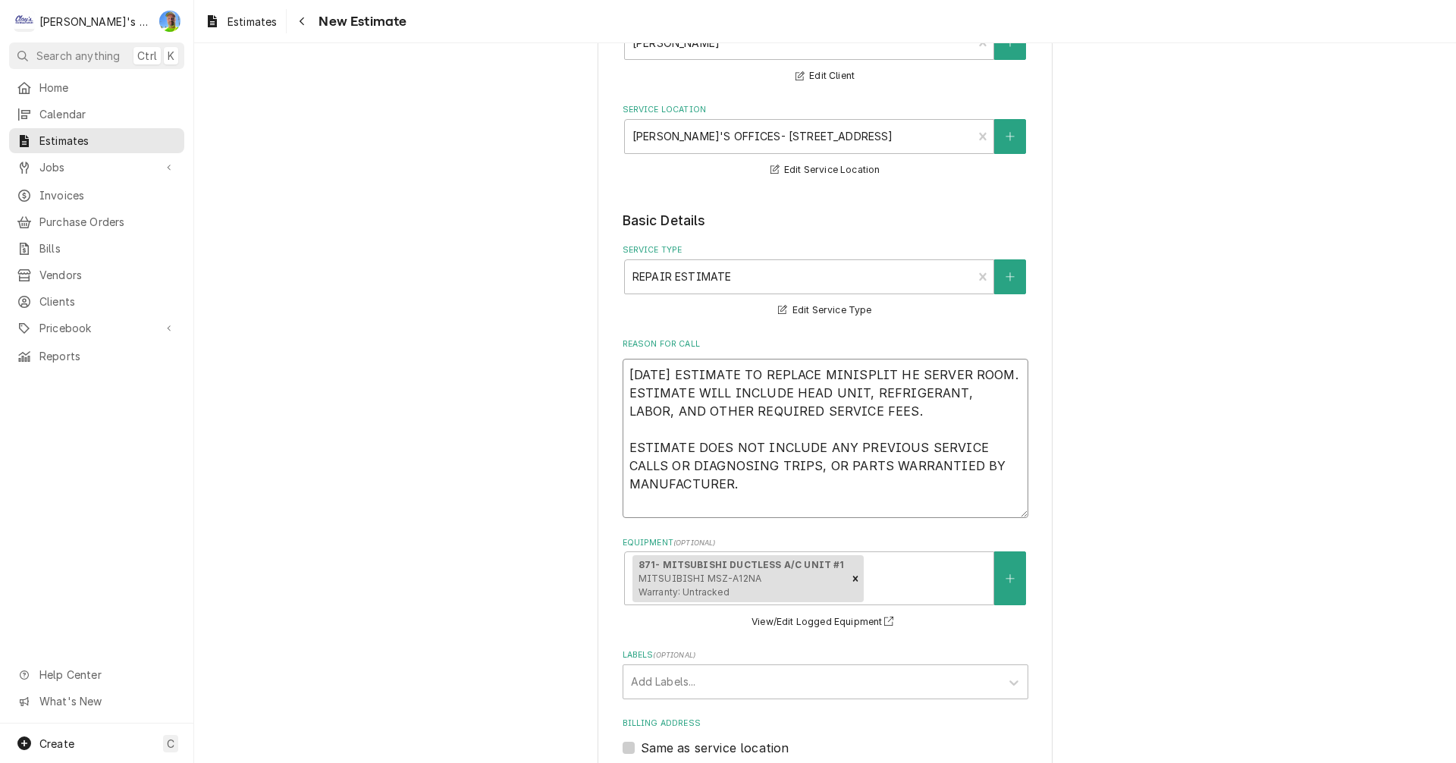
type textarea "x"
type textarea "9/25/2025 ESTIMATE TO REPLACE MINISPLIT H SERVER ROOM. ESTIMATE WILL INCLUDE HE…"
type textarea "x"
type textarea "9/25/2025 ESTIMATE TO REPLACE MINISPLIT SERVER ROOM. ESTIMATE WILL INCLUDE HEAD…"
type textarea "x"
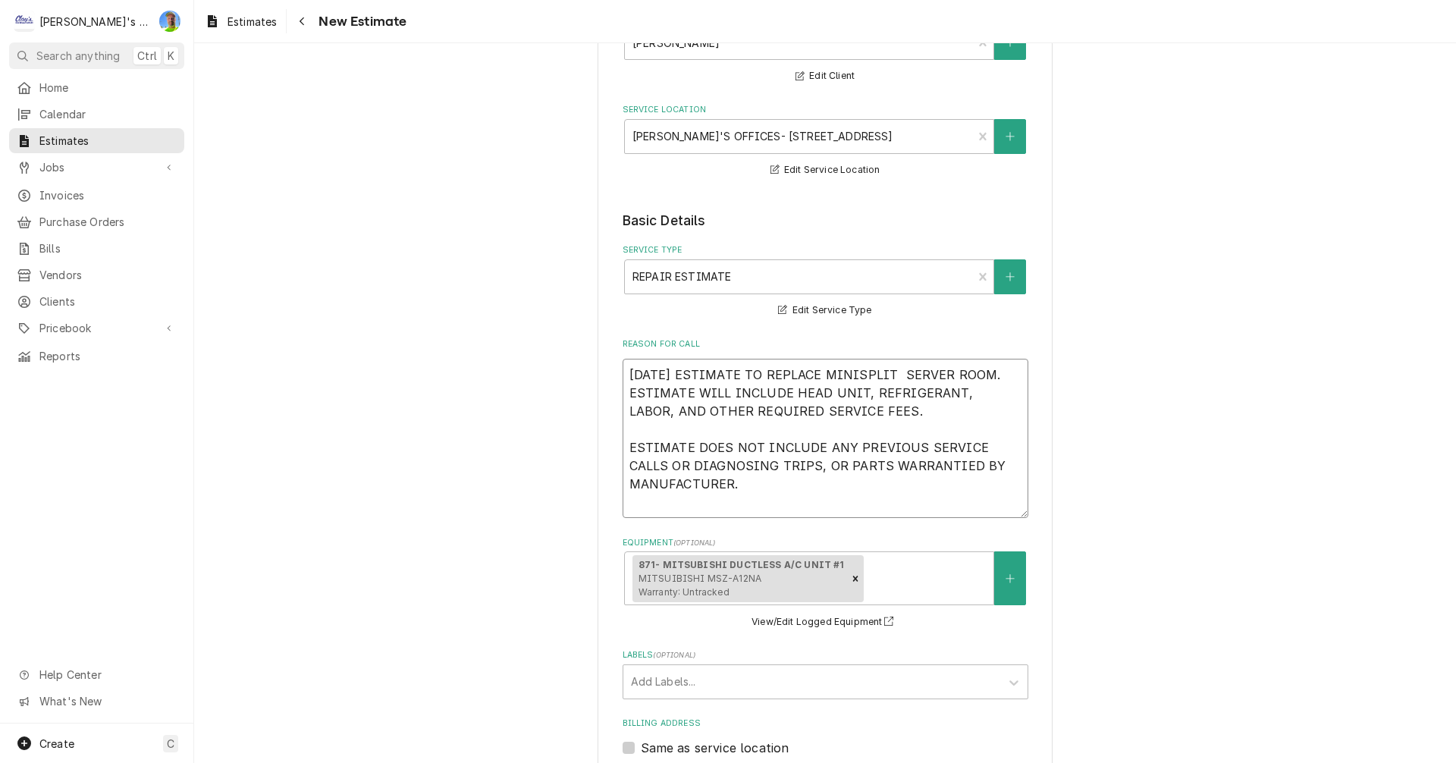
type textarea "9/25/2025 ESTIMATE TO REPLACE MINISPLIT SERVER ROOM. ESTIMATE WILL INCLUDE HEAD…"
type textarea "x"
type textarea "9/25/2025 ESTIMATE TO REPLACE MINISPLI SERVER ROOM. ESTIMATE WILL INCLUDE HEAD …"
type textarea "x"
type textarea "9/25/2025 ESTIMATE TO REPLACE MINISPL SERVER ROOM. ESTIMATE WILL INCLUDE HEAD U…"
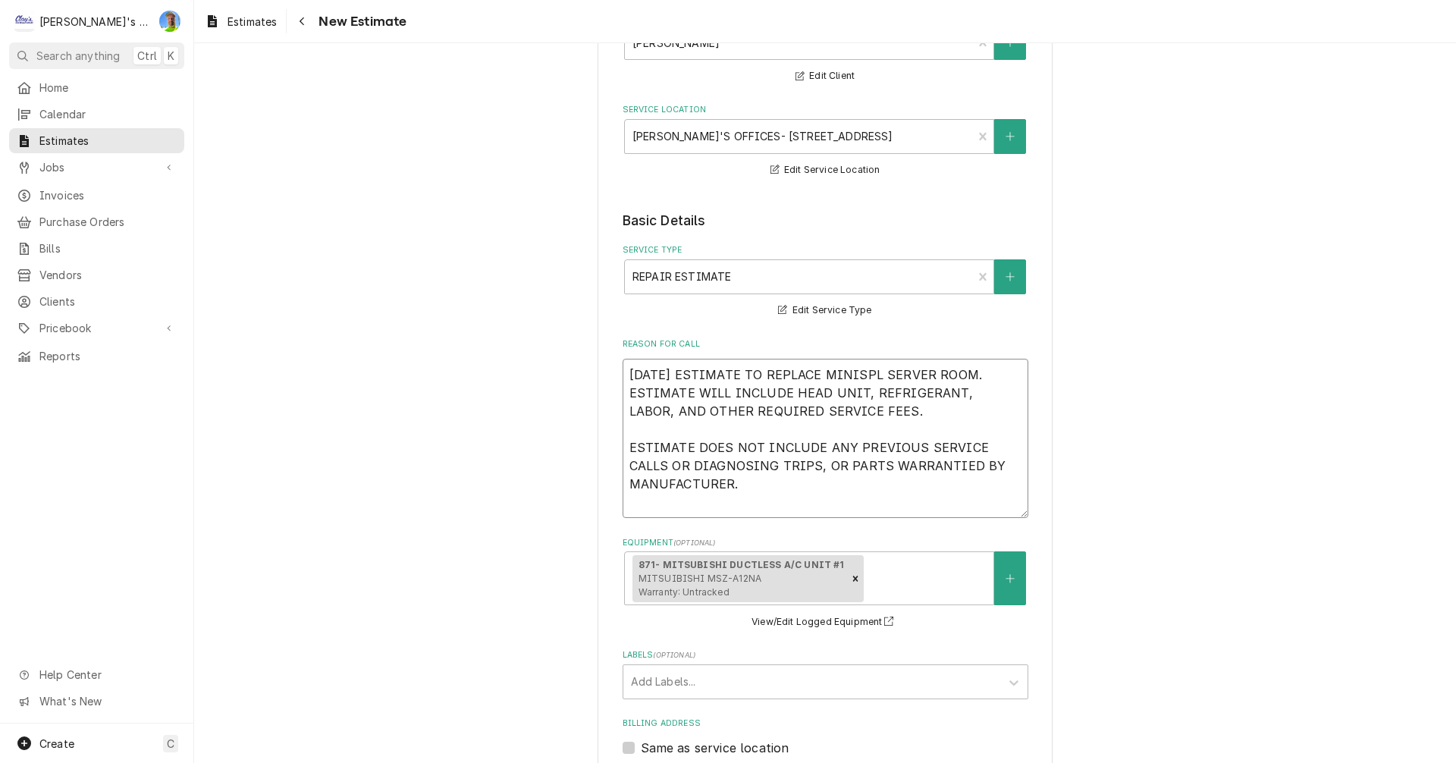
type textarea "x"
type textarea "9/25/2025 ESTIMATE TO REPLACE MINISP SERVER ROOM. ESTIMATE WILL INCLUDE HEAD UN…"
type textarea "x"
type textarea "9/25/2025 ESTIMATE TO REPLACE MINIS SERVER ROOM. ESTIMATE WILL INCLUDE HEAD UNI…"
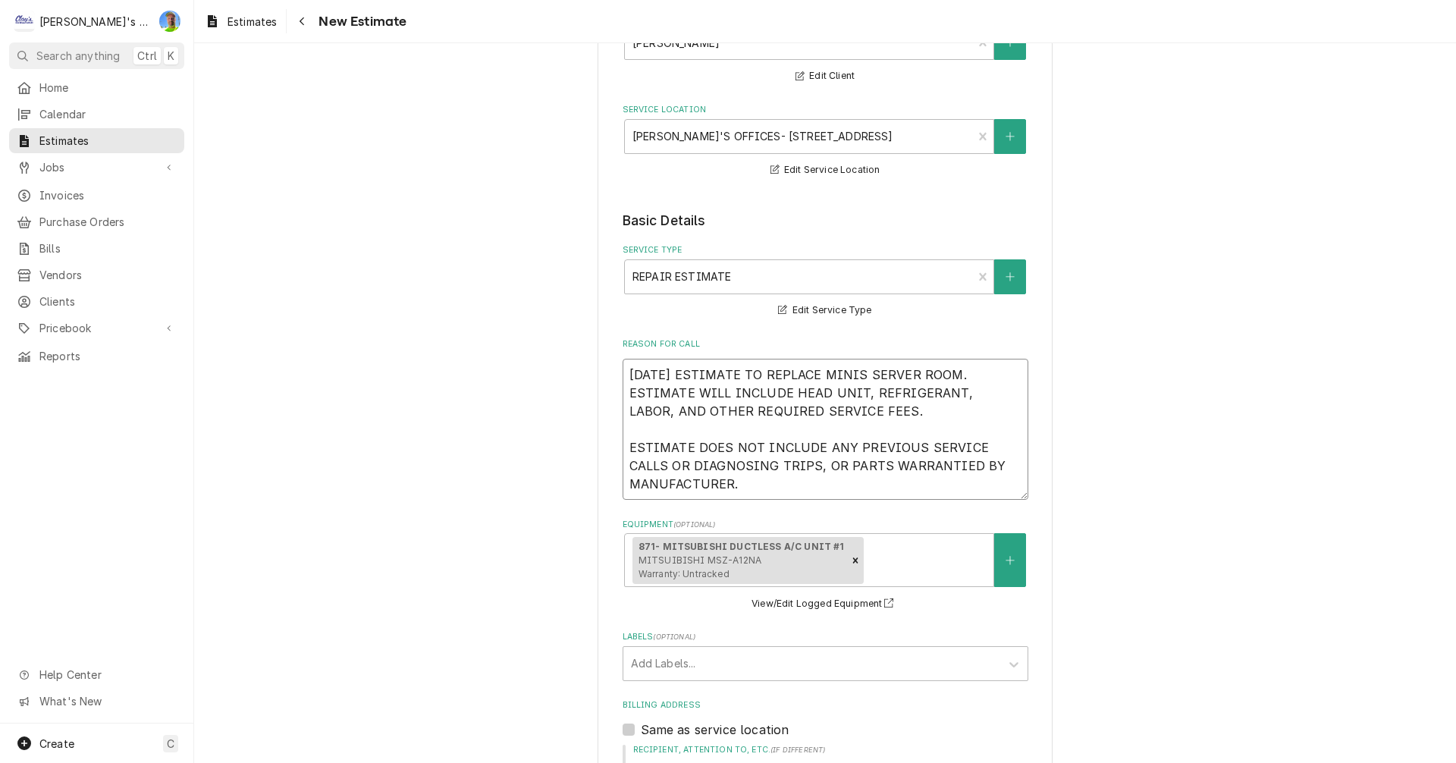
type textarea "x"
type textarea "9/25/2025 ESTIMATE TO REPLACE MINI SERVER ROOM. ESTIMATE WILL INCLUDE HEAD UNIT…"
type textarea "x"
type textarea "9/25/2025 ESTIMATE TO REPLACE MIN SERVER ROOM. ESTIMATE WILL INCLUDE HEAD UNIT,…"
type textarea "x"
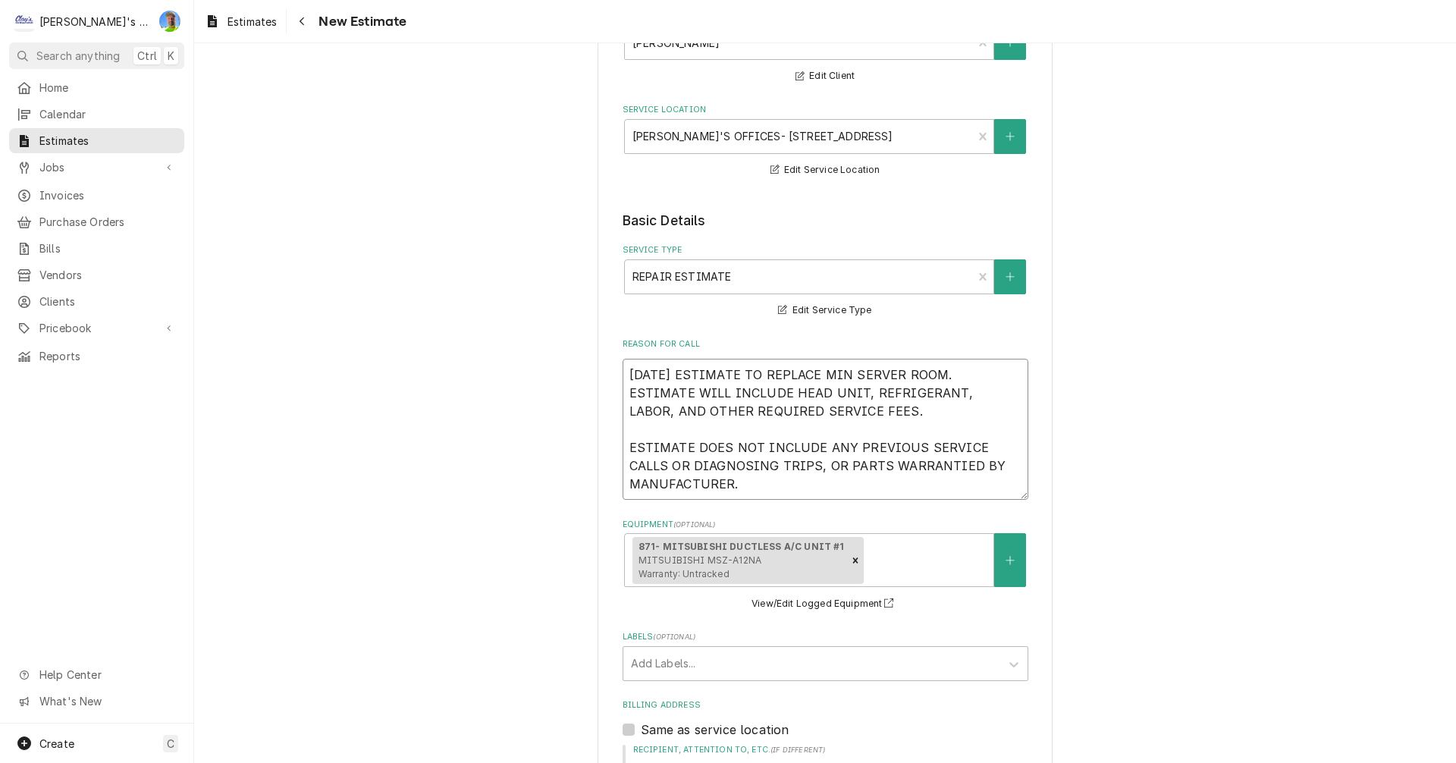
type textarea "9/25/2025 ESTIMATE TO REPLACE MI SERVER ROOM. ESTIMATE WILL INCLUDE HEAD UNIT, …"
type textarea "x"
type textarea "9/25/2025 ESTIMATE TO REPLACE M SERVER ROOM. ESTIMATE WILL INCLUDE HEAD UNIT, R…"
type textarea "x"
type textarea "9/25/2025 ESTIMATE TO REPLACE SERVER ROOM. ESTIMATE WILL INCLUDE HEAD UNIT, REF…"
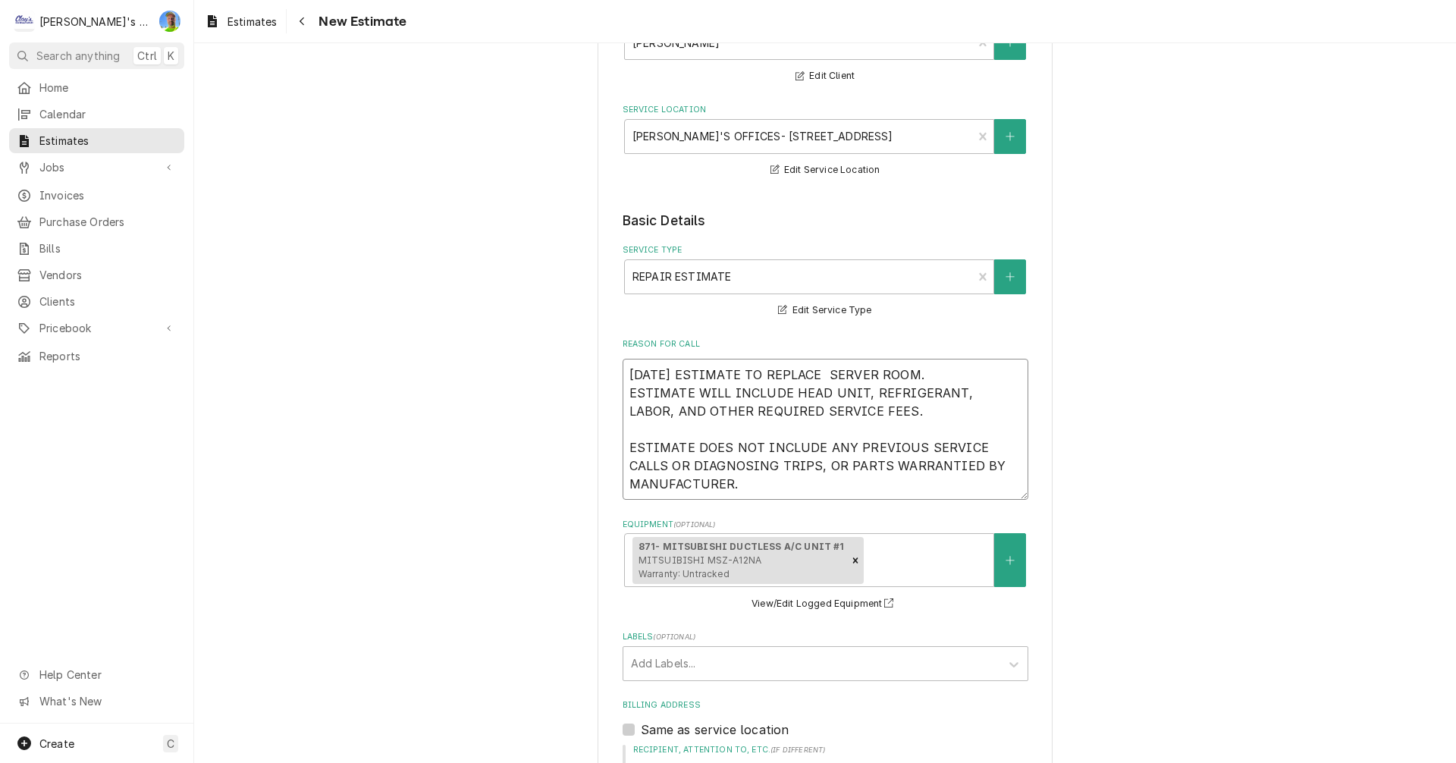
type textarea "x"
type textarea "9/25/2025 ESTIMATE TO REPLACE t SERVER ROOM. ESTIMATE WILL INCLUDE HEAD UNIT, R…"
type textarea "x"
type textarea "9/25/2025 ESTIMATE TO REPLACE th SERVER ROOM. ESTIMATE WILL INCLUDE HEAD UNIT, …"
type textarea "x"
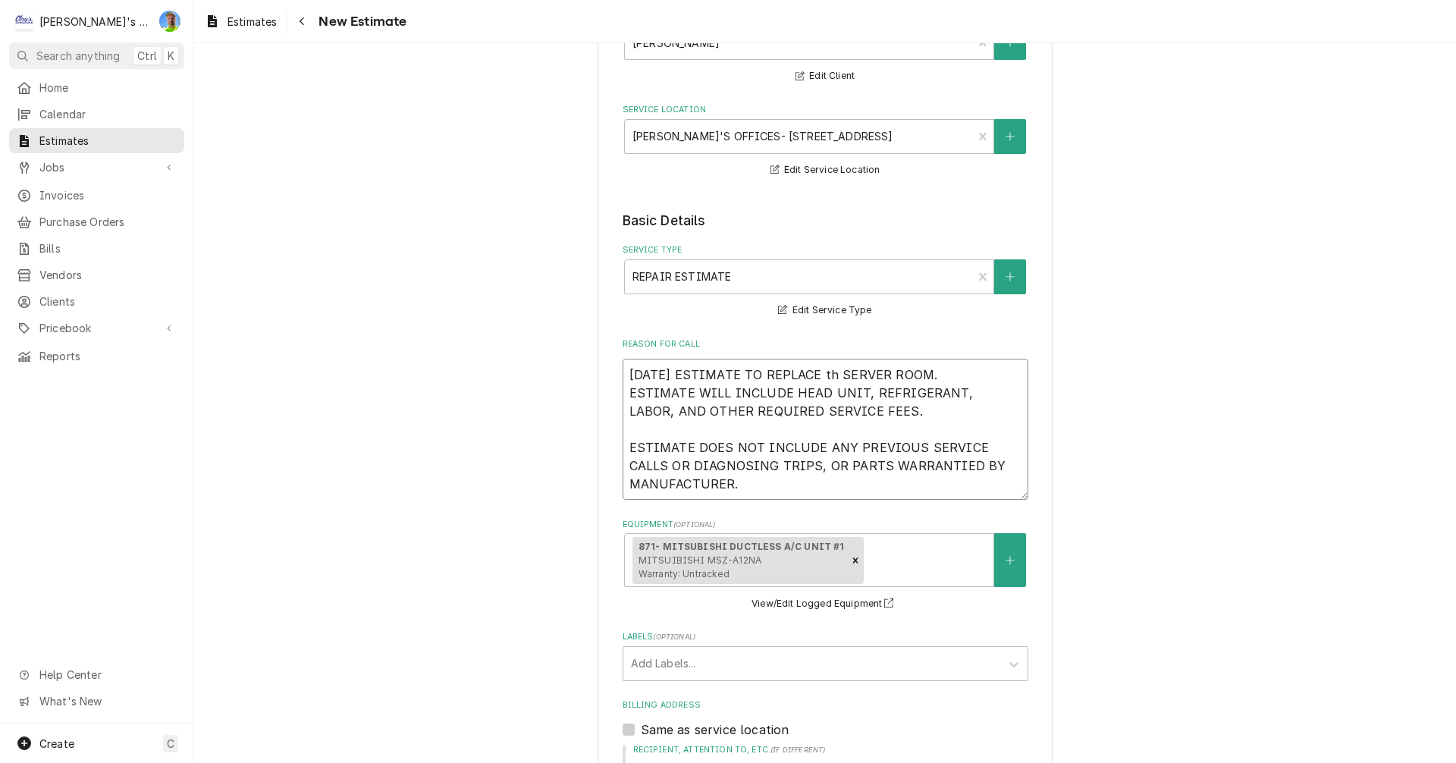
type textarea "9/25/2025 ESTIMATE TO REPLACE the SERVER ROOM. ESTIMATE WILL INCLUDE HEAD UNIT,…"
type textarea "x"
type textarea "9/25/2025 ESTIMATE TO REPLACE the SERVER ROOM. ESTIMATE WILL INCLUDE HEAD UNIT,…"
type textarea "x"
type textarea "9/25/2025 ESTIMATE TO REPLACE the SERVER ROOM. ESTIMATE WILL INCLUDE HEAD UNIT,…"
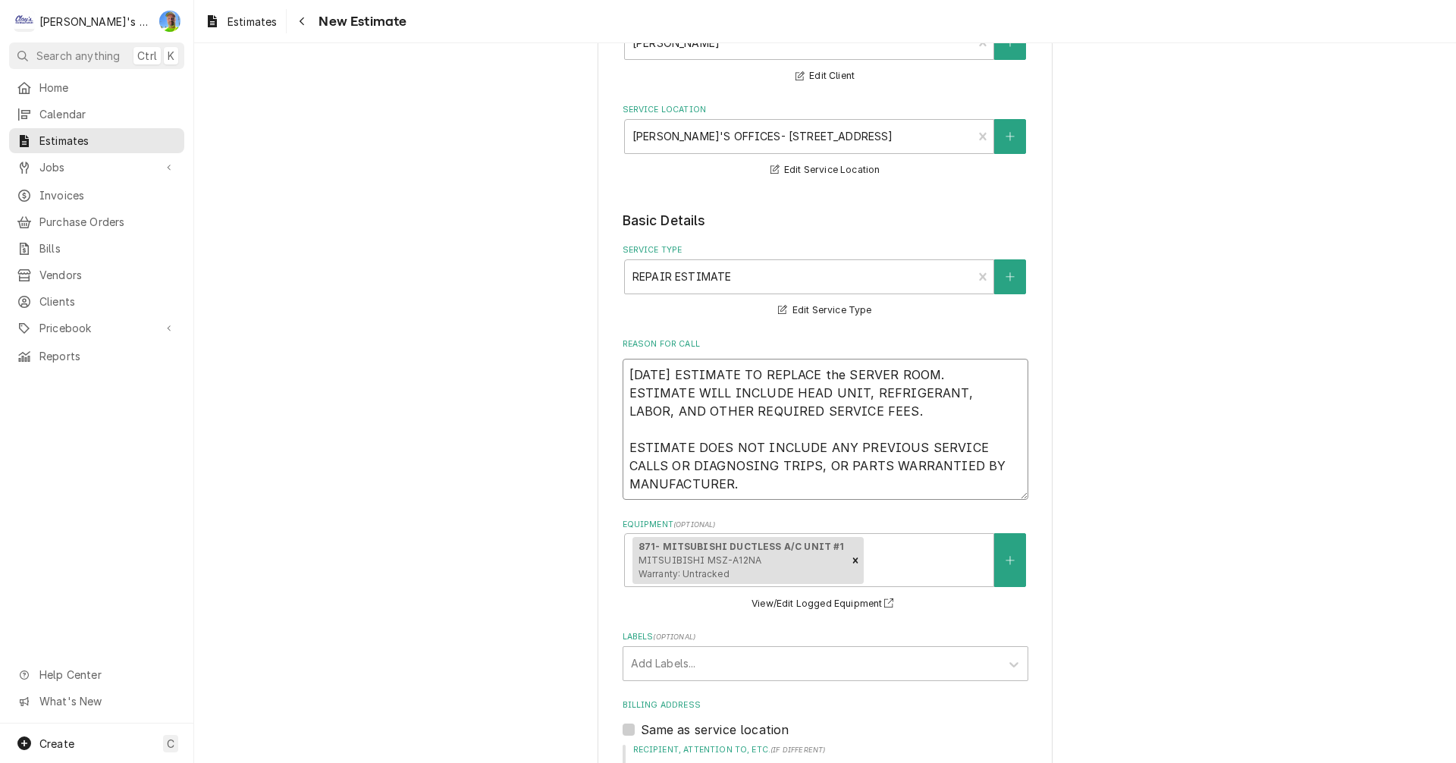
type textarea "x"
type textarea "9/25/2025 ESTIMATE TO REPLACE th SERVER ROOM. ESTIMATE WILL INCLUDE HEAD UNIT, …"
type textarea "x"
type textarea "9/25/2025 ESTIMATE TO REPLACE t SERVER ROOM. ESTIMATE WILL INCLUDE HEAD UNIT, R…"
type textarea "x"
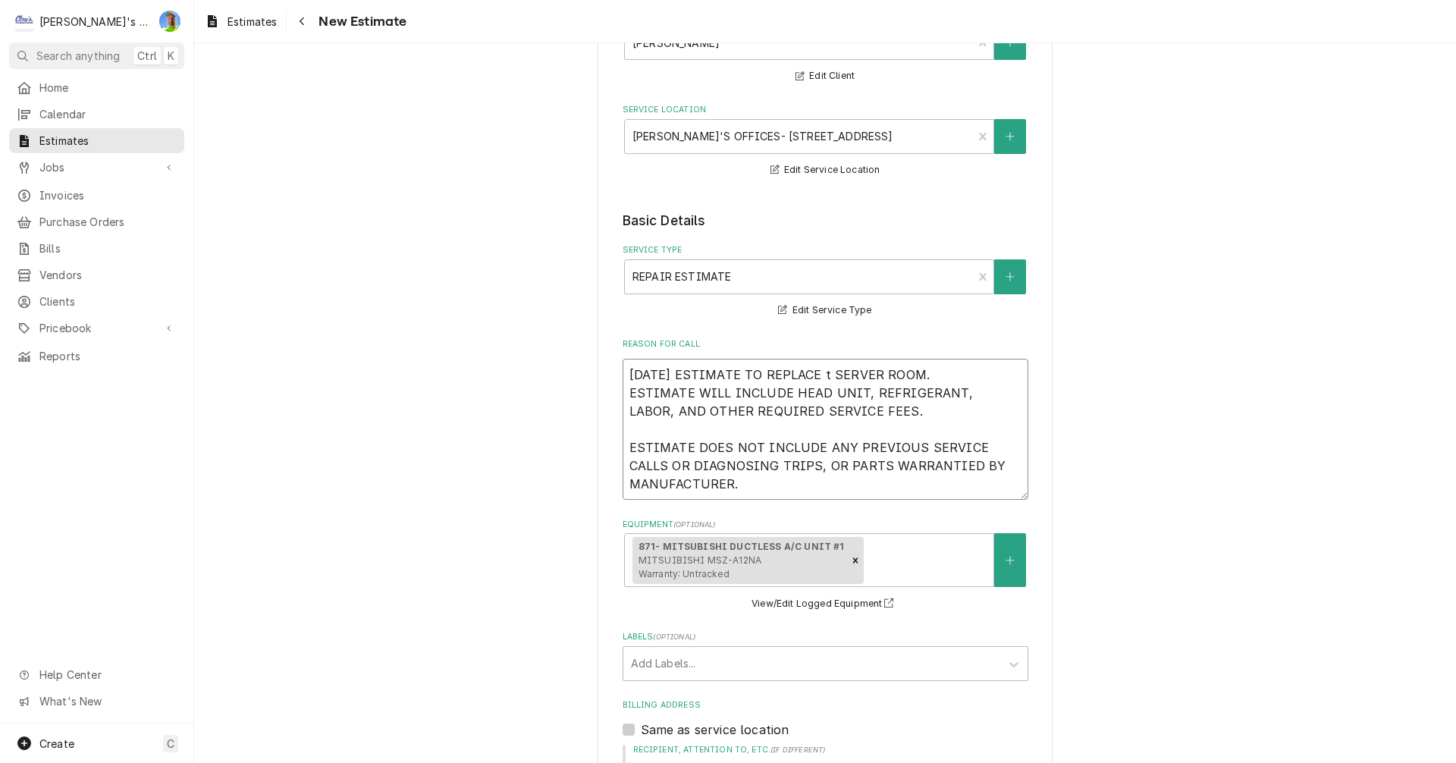
type textarea "9/25/2025 ESTIMATE TO REPLACE SERVER ROOM. ESTIMATE WILL INCLUDE HEAD UNIT, REF…"
type textarea "x"
type textarea "9/25/2025 ESTIMATE TO REPLACE T SERVER ROOM. ESTIMATE WILL INCLUDE HEAD UNIT, R…"
type textarea "x"
type textarea "9/25/2025 ESTIMATE TO REPLACE TH SERVER ROOM. ESTIMATE WILL INCLUDE HEAD UNIT, …"
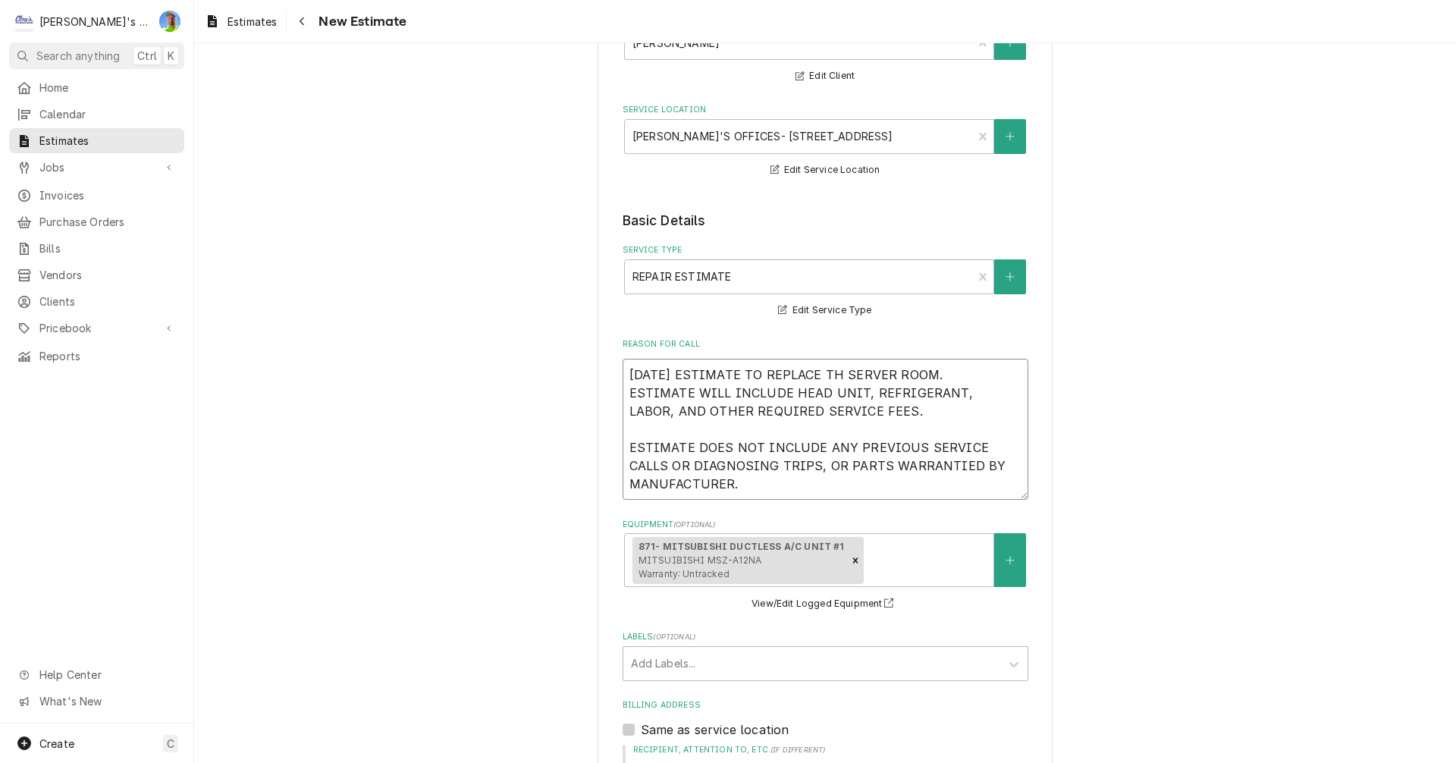
type textarea "x"
type textarea "9/25/2025 ESTIMATE TO REPLACE THE SERVER ROOM. ESTIMATE WILL INCLUDE HEAD UNIT,…"
type textarea "x"
type textarea "9/25/2025 ESTIMATE TO REPLACE THE SERVER ROOM. ESTIMATE WILL INCLUDE HEAD UNIT,…"
type textarea "x"
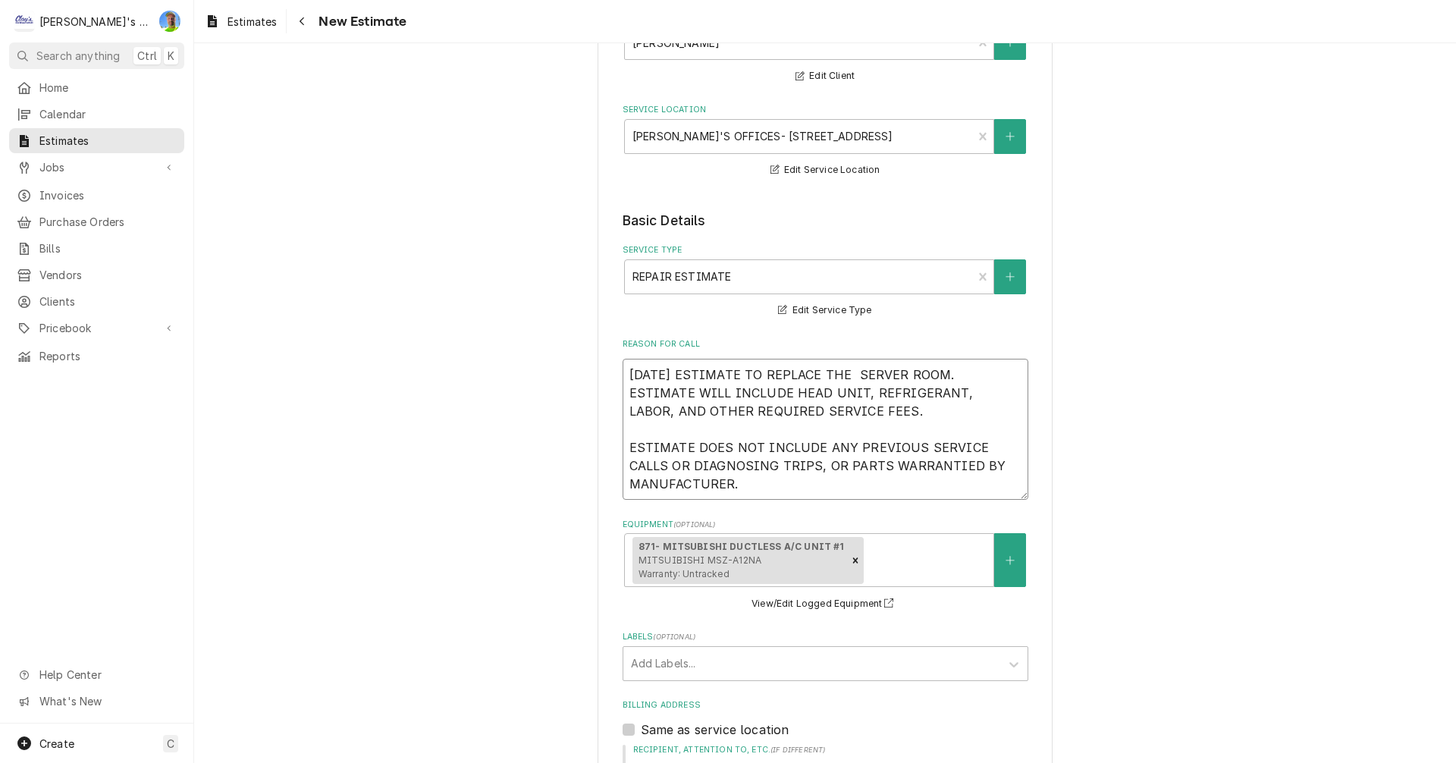
type textarea "9/25/2025 ESTIMATE TO REPLACE THE I SERVER ROOM. ESTIMATE WILL INCLUDE HEAD UNI…"
type textarea "x"
type textarea "9/25/2025 ESTIMATE TO REPLACE THE IN SERVER ROOM. ESTIMATE WILL INCLUDE HEAD UN…"
type textarea "x"
type textarea "9/25/2025 ESTIMATE TO REPLACE THE IND SERVER ROOM. ESTIMATE WILL INCLUDE HEAD U…"
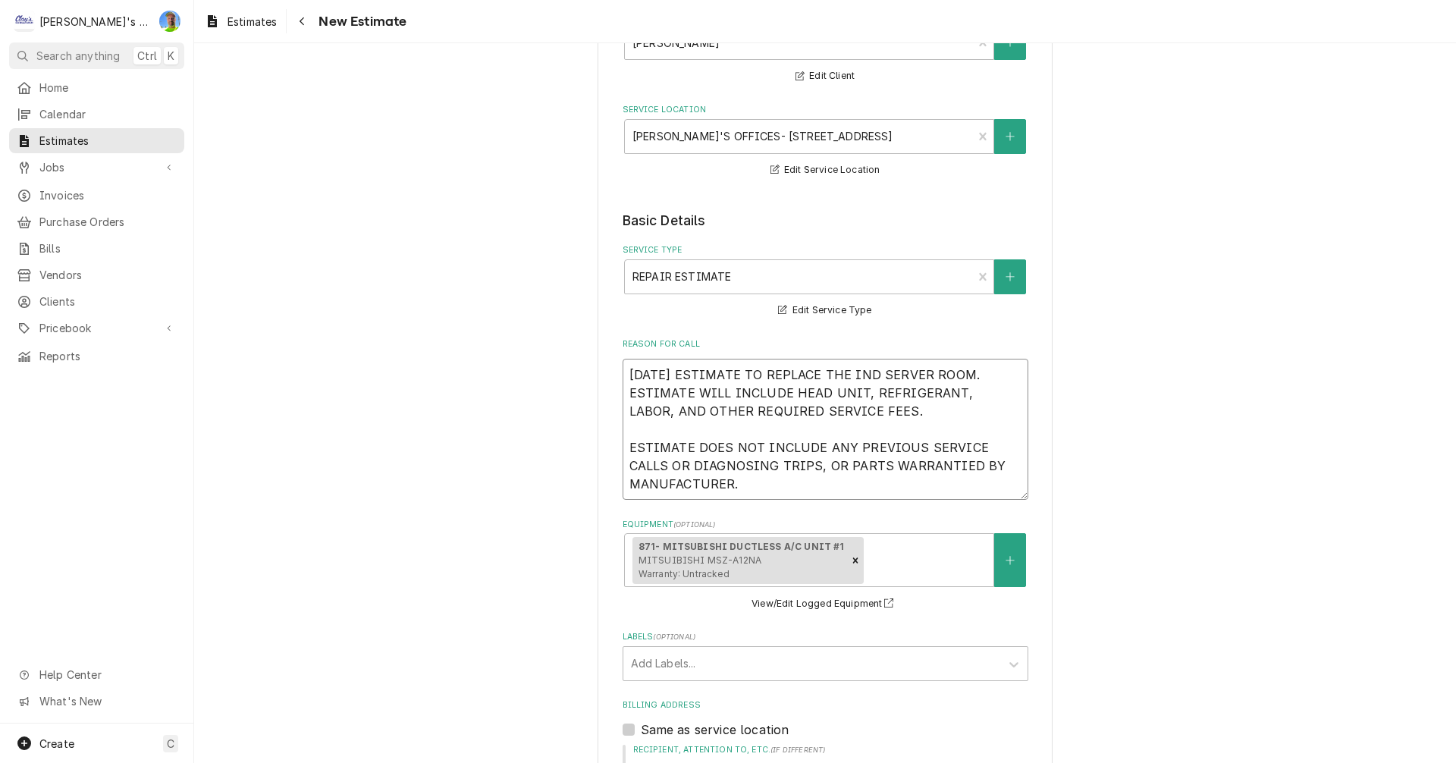
type textarea "x"
type textarea "9/25/2025 ESTIMATE TO REPLACE THE INDO SERVER ROOM. ESTIMATE WILL INCLUDE HEAD …"
type textarea "x"
type textarea "9/25/2025 ESTIMATE TO REPLACE THE INDOO SERVER ROOM. ESTIMATE WILL INCLUDE HEAD…"
type textarea "x"
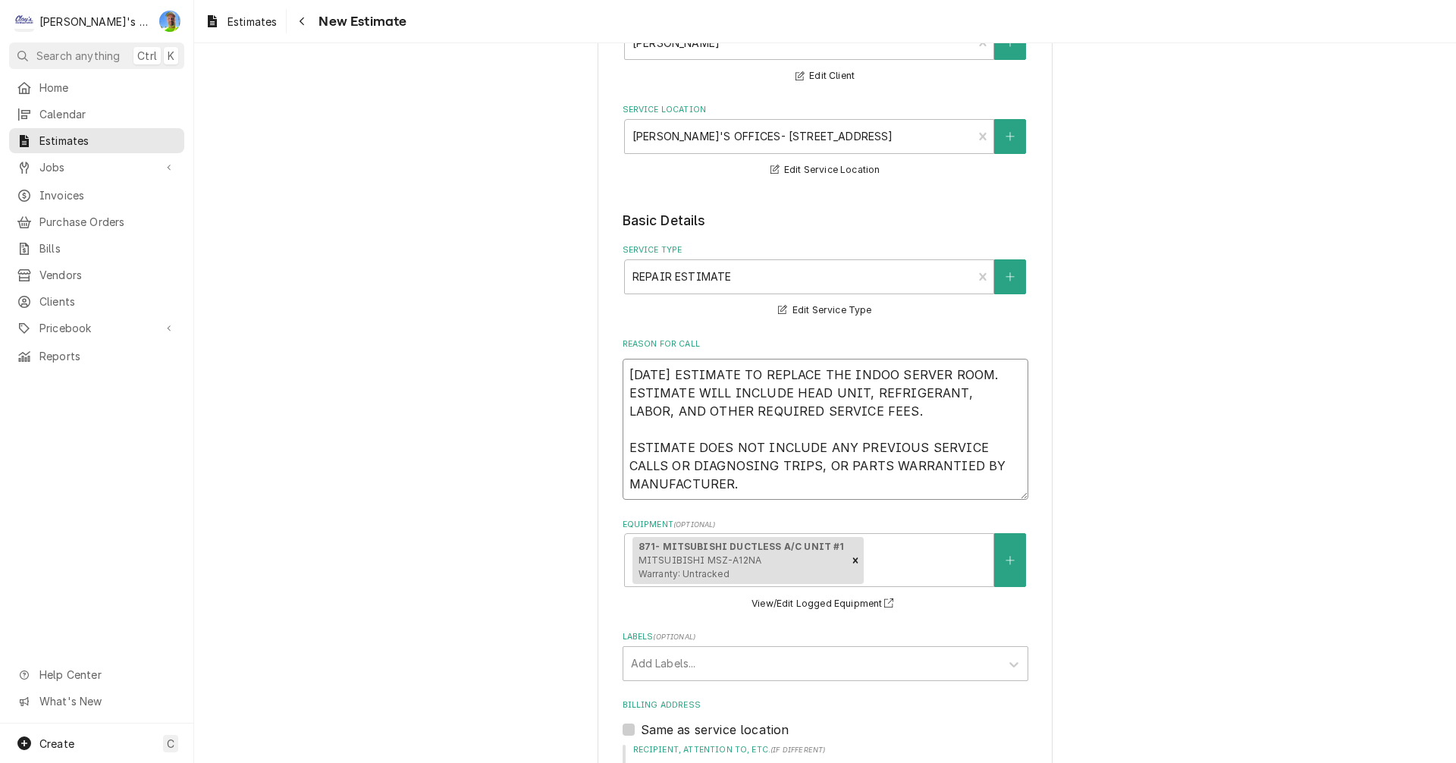
type textarea "9/25/2025 ESTIMATE TO REPLACE THE INDOOR SERVER ROOM. ESTIMATE WILL INCLUDE HEA…"
type textarea "x"
type textarea "9/25/2025 ESTIMATE TO REPLACE THE INDOOR SERVER ROOM. ESTIMATE WILL INCLUDE HEA…"
type textarea "x"
type textarea "9/25/2025 ESTIMATE TO REPLACE THE INDOOR C SERVER ROOM. ESTIMATE WILL INCLUDE H…"
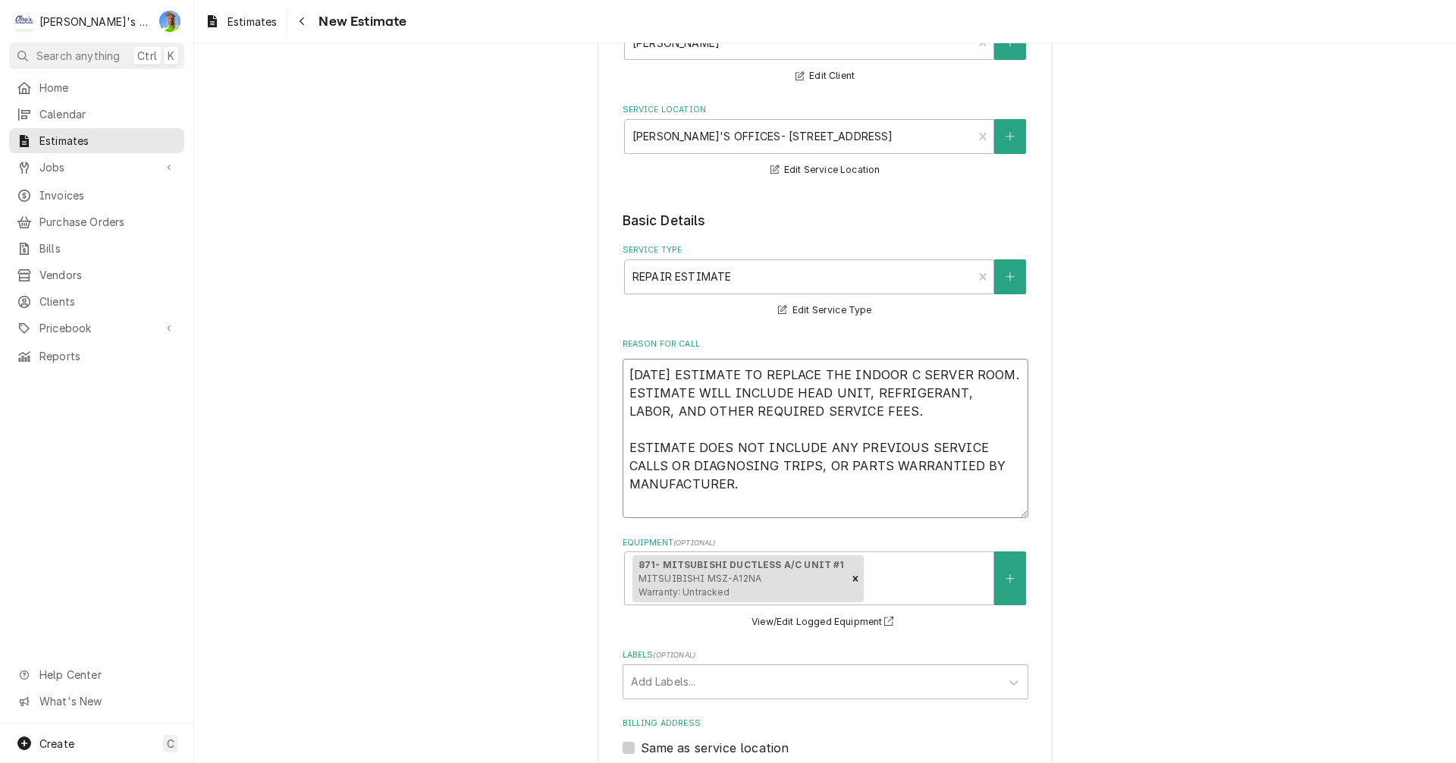
type textarea "x"
type textarea "9/25/2025 ESTIMATE TO REPLACE THE INDOOR CO SERVER ROOM. ESTIMATE WILL INCLUDE …"
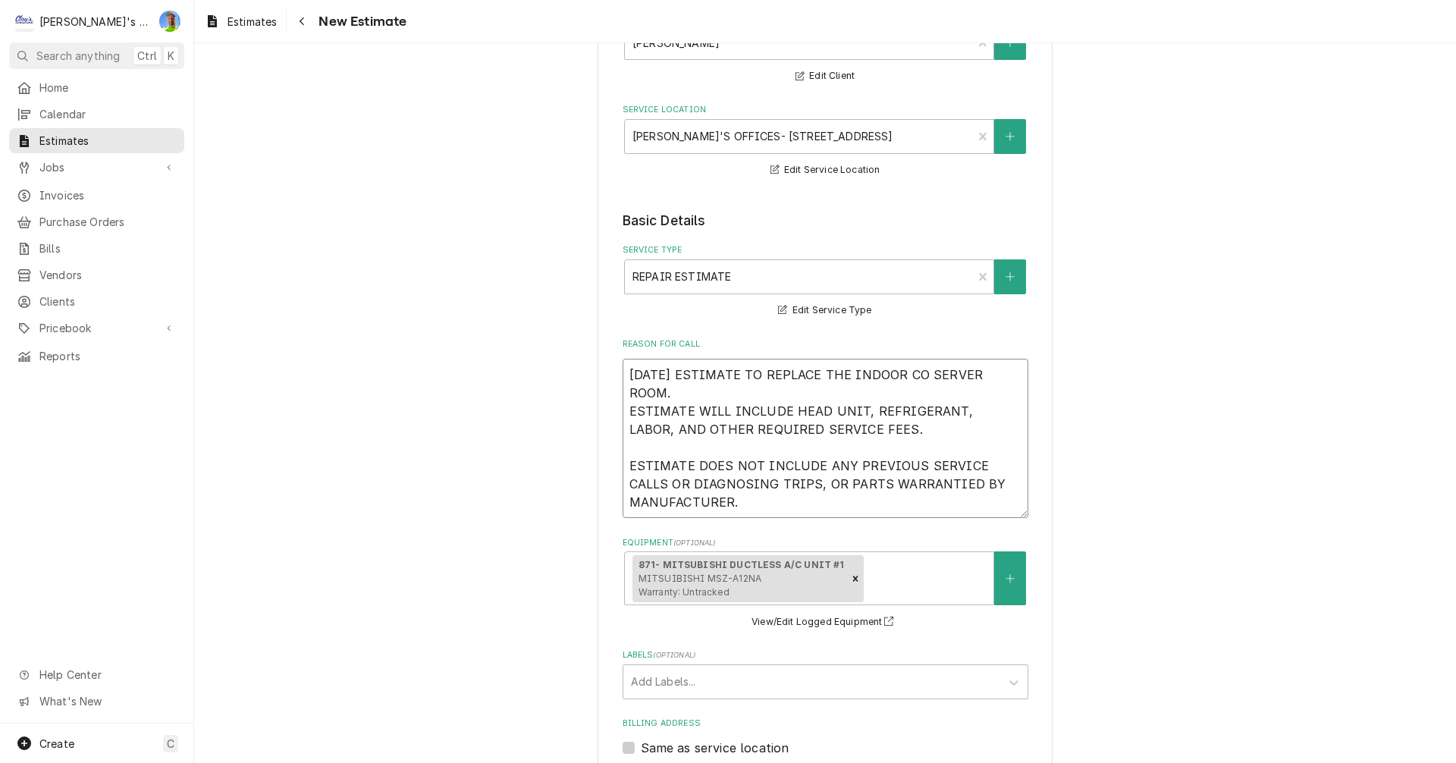
type textarea "x"
type textarea "9/25/2025 ESTIMATE TO REPLACE THE INDOOR COI SERVER ROOM. ESTIMATE WILL INCLUDE…"
type textarea "x"
type textarea "9/25/2025 ESTIMATE TO REPLACE THE INDOOR COIL SERVER ROOM. ESTIMATE WILL INCLUD…"
type textarea "x"
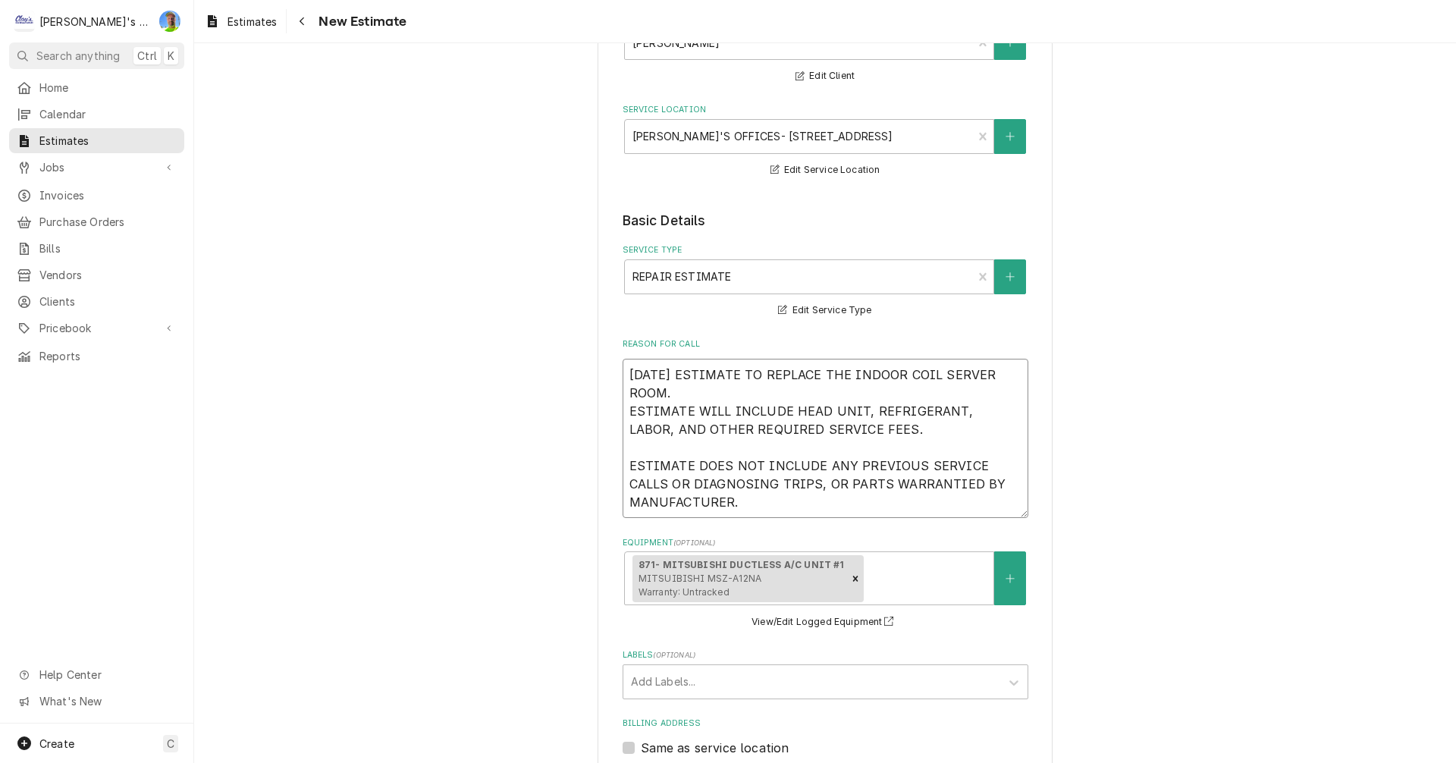
type textarea "9/25/2025 ESTIMATE TO REPLACE THE INDOOR COIL SERVER ROOM. ESTIMATE WILL INCLUD…"
type textarea "x"
type textarea "9/25/2025 ESTIMATE TO REPLACE THE INDOOR COIL F SERVER ROOM. ESTIMATE WILL INCL…"
type textarea "x"
type textarea "9/25/2025 ESTIMATE TO REPLACE THE INDOOR COIL FO SERVER ROOM. ESTIMATE WILL INC…"
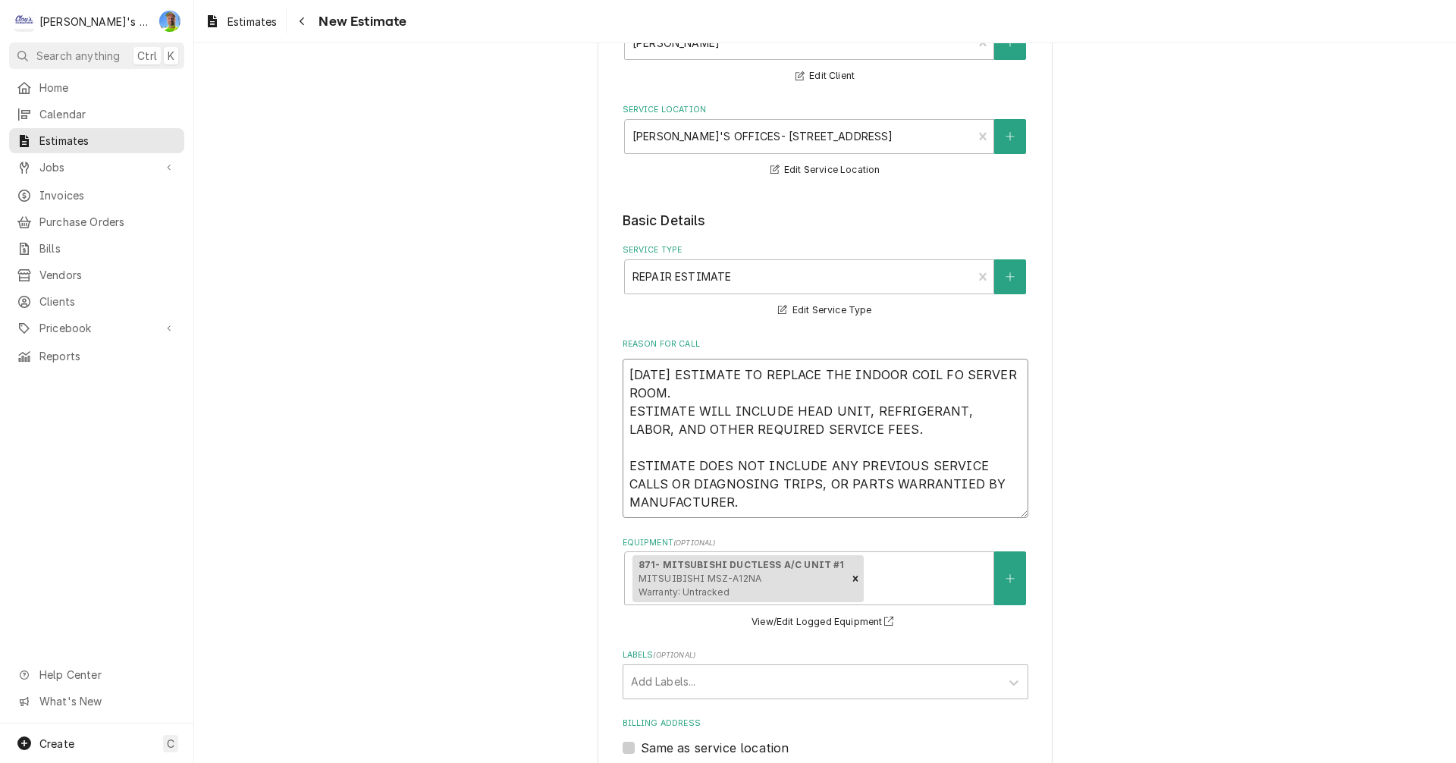
type textarea "x"
type textarea "9/25/2025 ESTIMATE TO REPLACE THE INDOOR COIL FOR SERVER ROOM. ESTIMATE WILL IN…"
type textarea "x"
type textarea "9/25/2025 ESTIMATE TO REPLACE THE INDOOR COIL FOR SERVER ROOM. ESTIMATE WILL IN…"
type textarea "x"
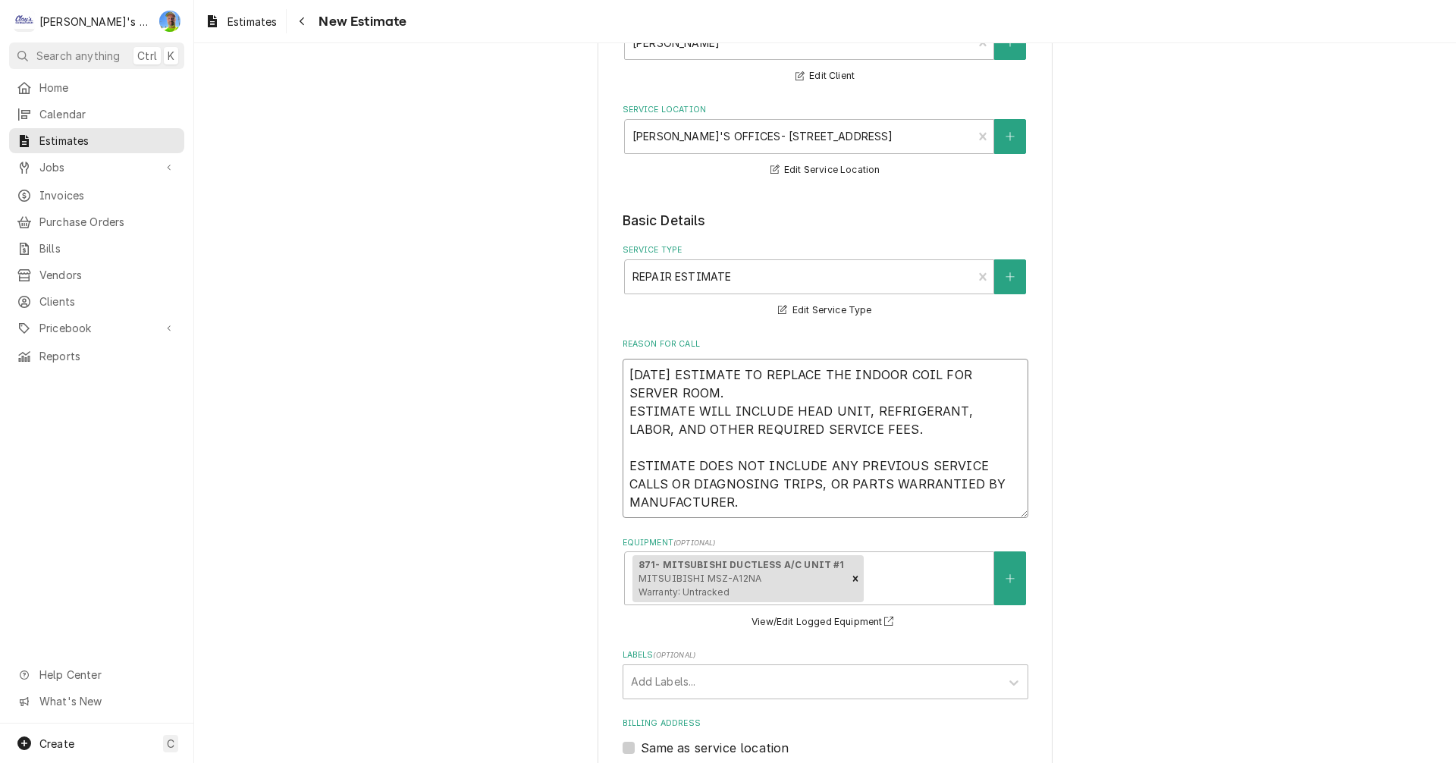
type textarea "9/25/2025 ESTIMATE TO REPLACE THE INDOOR COIL FOR T SERVER ROOM. ESTIMATE WILL …"
type textarea "x"
type textarea "9/25/2025 ESTIMATE TO REPLACE THE INDOOR COIL FOR TH SERVER ROOM. ESTIMATE WILL…"
type textarea "x"
type textarea "9/25/2025 ESTIMATE TO REPLACE THE INDOOR COIL FOR THE SERVER ROOM. ESTIMATE WIL…"
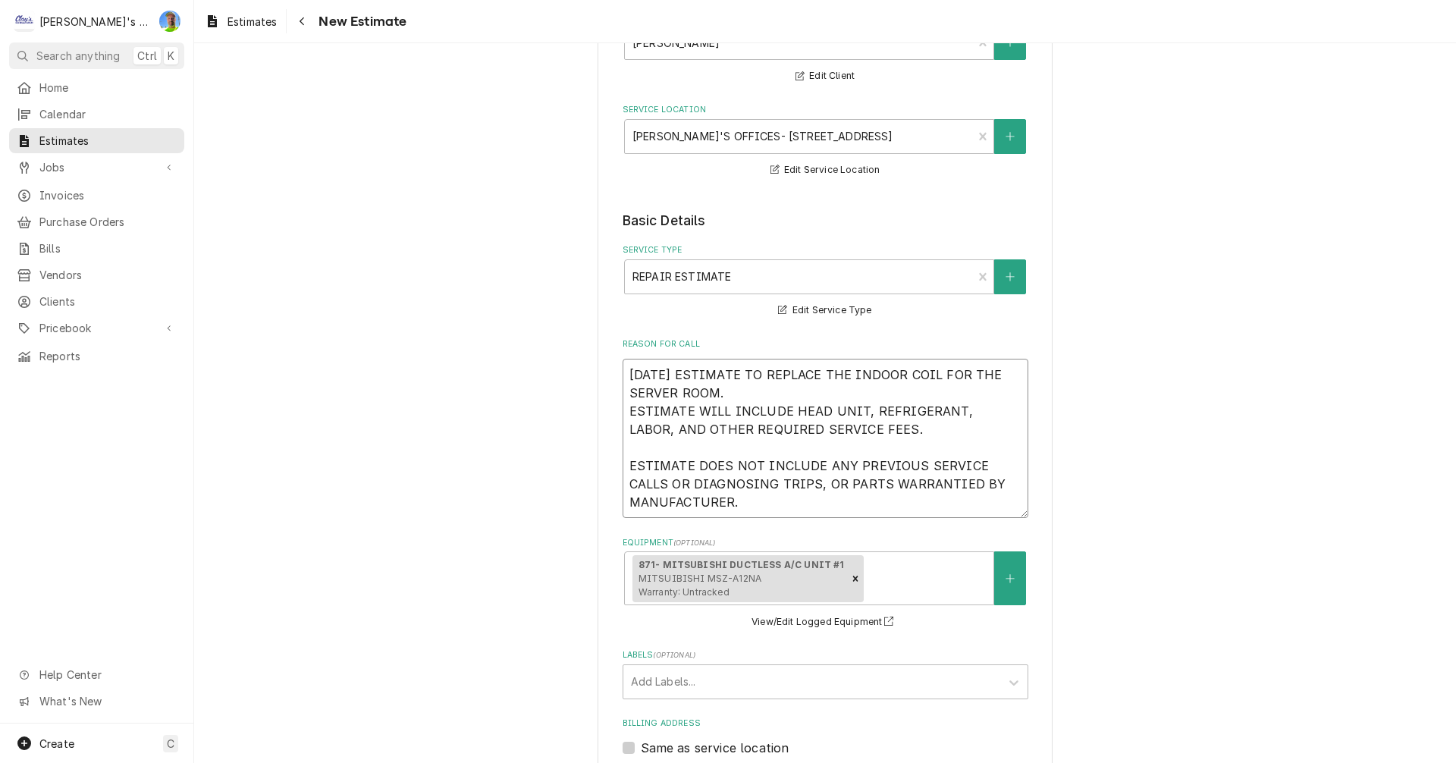
type textarea "x"
type textarea "9/25/2025 ESTIMATE TO REPLACE THE INDOOR COIL FOR THE SERVER ROOM. ESTIMATE WIL…"
type textarea "x"
type textarea "9/25/2025 ESTIMATE TO REPLACE THE INDOOR COIL FOR THE M SERVER ROOM. ESTIMATE W…"
type textarea "x"
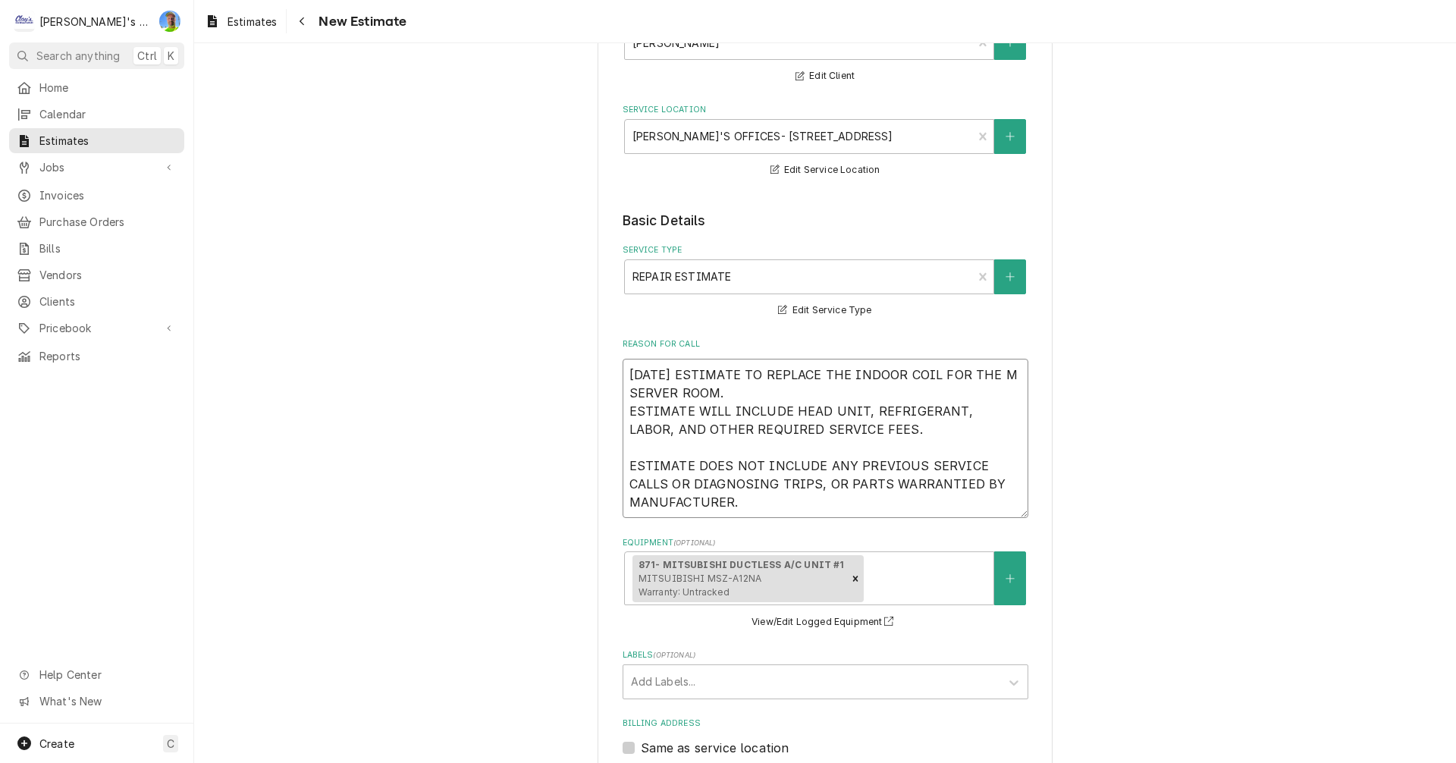
type textarea "9/25/2025 ESTIMATE TO REPLACE THE INDOOR COIL FOR THE MI SERVER ROOM. ESTIMATE …"
type textarea "x"
type textarea "9/25/2025 ESTIMATE TO REPLACE THE INDOOR COIL FOR THE MIN SERVER ROOM. ESTIMATE…"
type textarea "x"
type textarea "9/25/2025 ESTIMATE TO REPLACE THE INDOOR COIL FOR THE MIN- SERVER ROOM. ESTIMAT…"
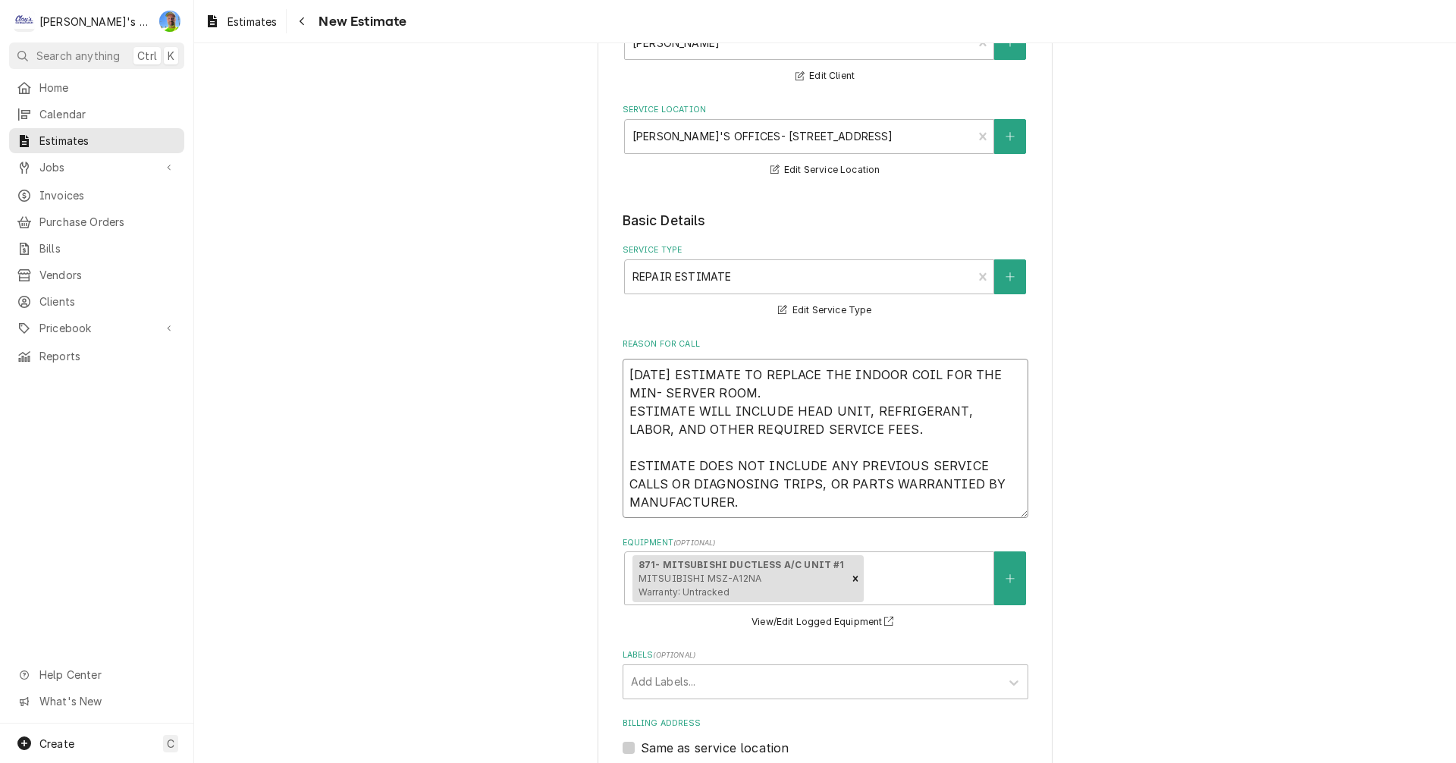
type textarea "x"
type textarea "9/25/2025 ESTIMATE TO REPLACE THE INDOOR COIL FOR THE MIN-S SERVER ROOM. ESTIMA…"
type textarea "x"
type textarea "9/25/2025 ESTIMATE TO REPLACE THE INDOOR COIL FOR THE MIN-SP SERVER ROOM. ESTIM…"
type textarea "x"
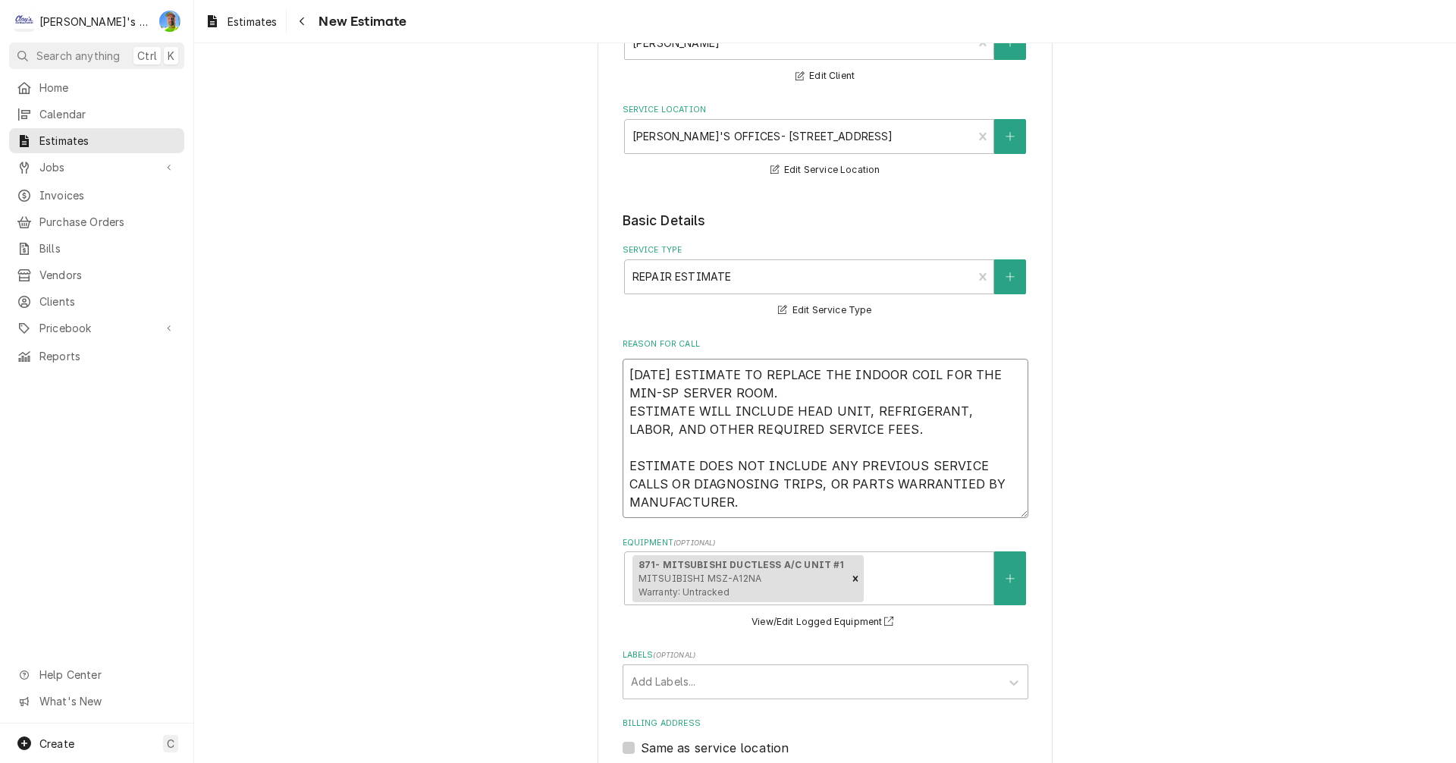
type textarea "9/25/2025 ESTIMATE TO REPLACE THE INDOOR COIL FOR THE MIN-SPL SERVER ROOM. ESTI…"
type textarea "x"
type textarea "9/25/2025 ESTIMATE TO REPLACE THE INDOOR COIL FOR THE MIN-SPLI SERVER ROOM. EST…"
type textarea "x"
type textarea "9/25/2025 ESTIMATE TO REPLACE THE INDOOR COIL FOR THE MIN-SPLIT SERVER ROOM. ES…"
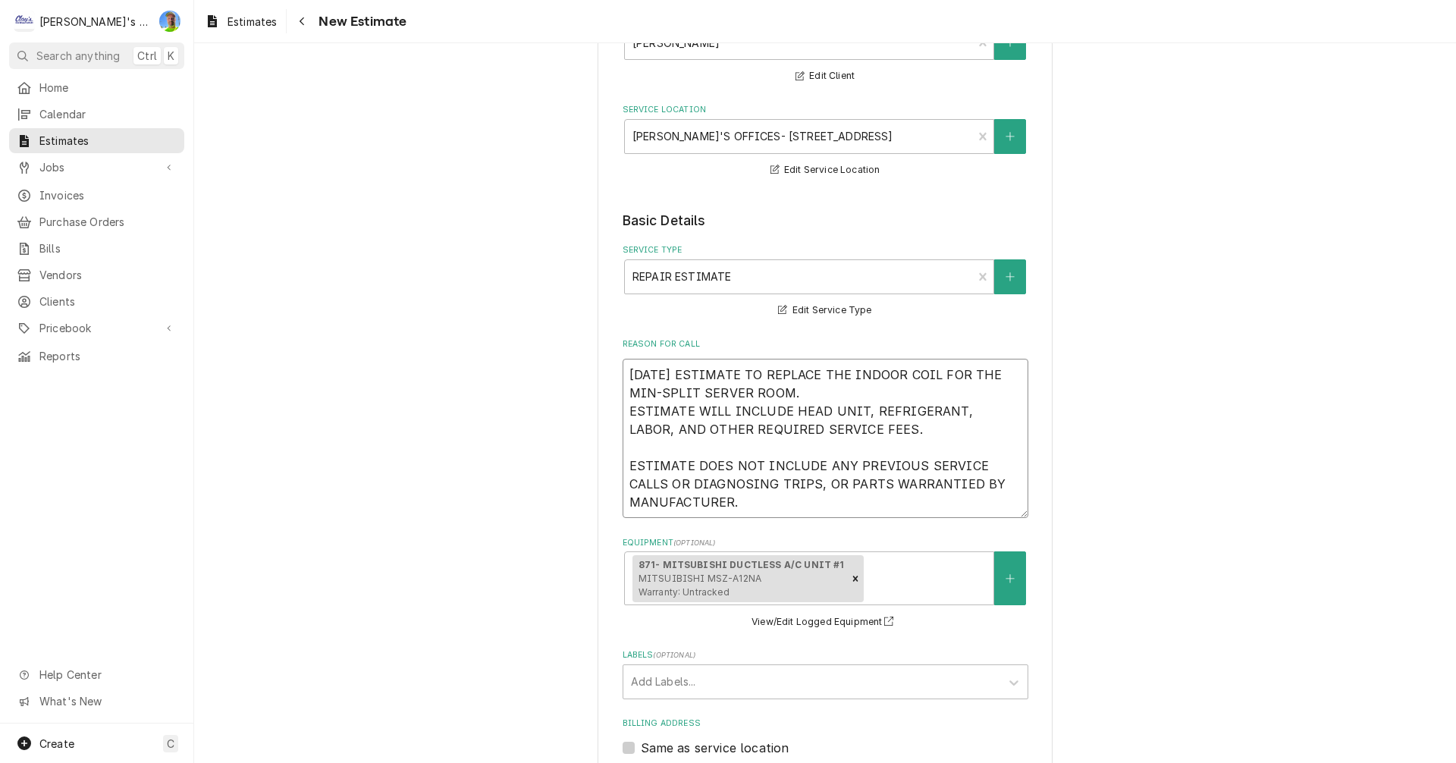
type textarea "x"
type textarea "9/25/2025 ESTIMATE TO REPLACE THE INDOOR COIL FOR THE MIN-SPLIT SERVER ROOM. ES…"
type textarea "x"
type textarea "9/25/2025 ESTIMATE TO REPLACE THE INDOOR COIL FOR THE MIN-SPLIT H SERVER ROOM. …"
type textarea "x"
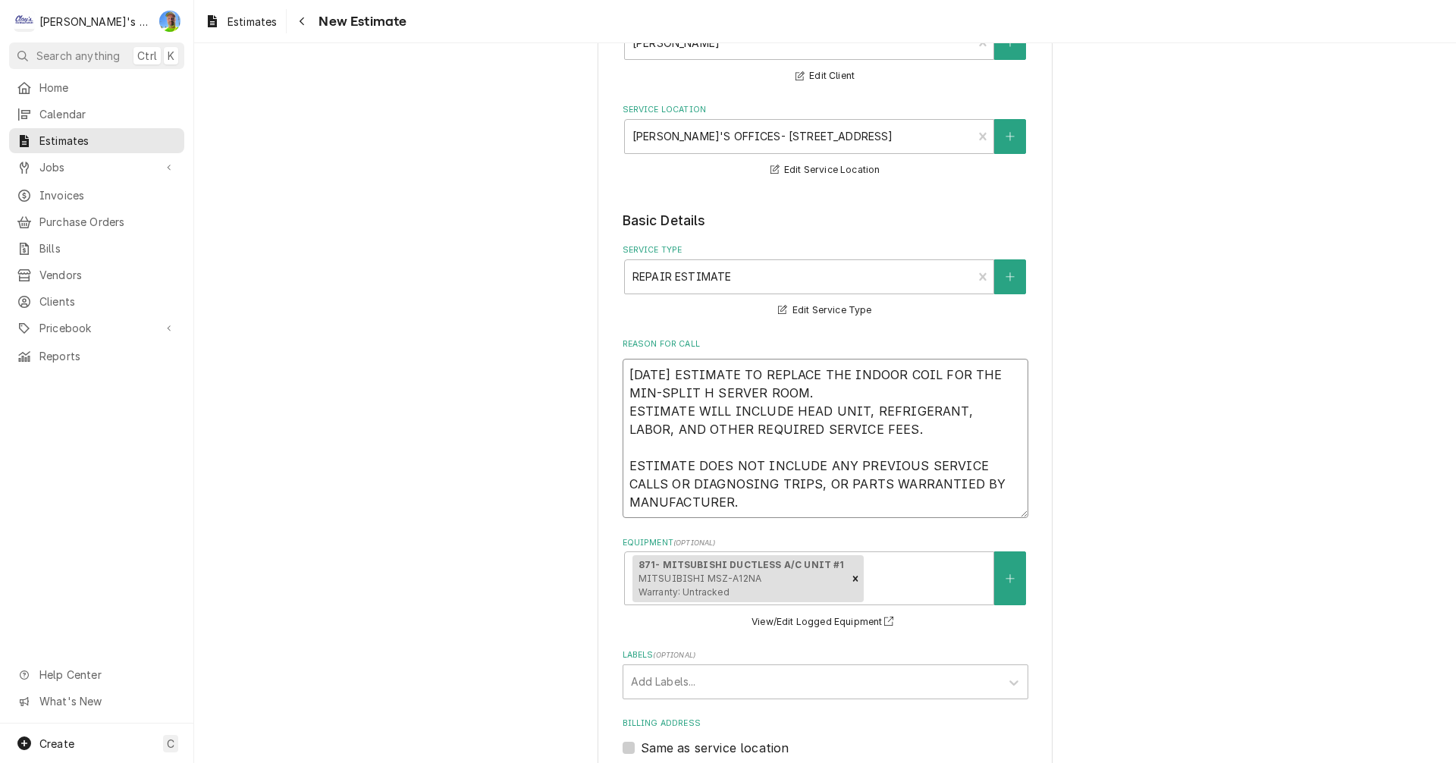
type textarea "9/25/2025 ESTIMATE TO REPLACE THE INDOOR COIL FOR THE MIN-SPLIT HE SERVER ROOM.…"
type textarea "x"
type textarea "9/25/2025 ESTIMATE TO REPLACE THE INDOOR COIL FOR THE MIN-SPLIT HEA SERVER ROOM…"
type textarea "x"
type textarea "9/25/2025 ESTIMATE TO REPLACE THE INDOOR COIL FOR THE MIN-SPLIT HEAD SERVER ROO…"
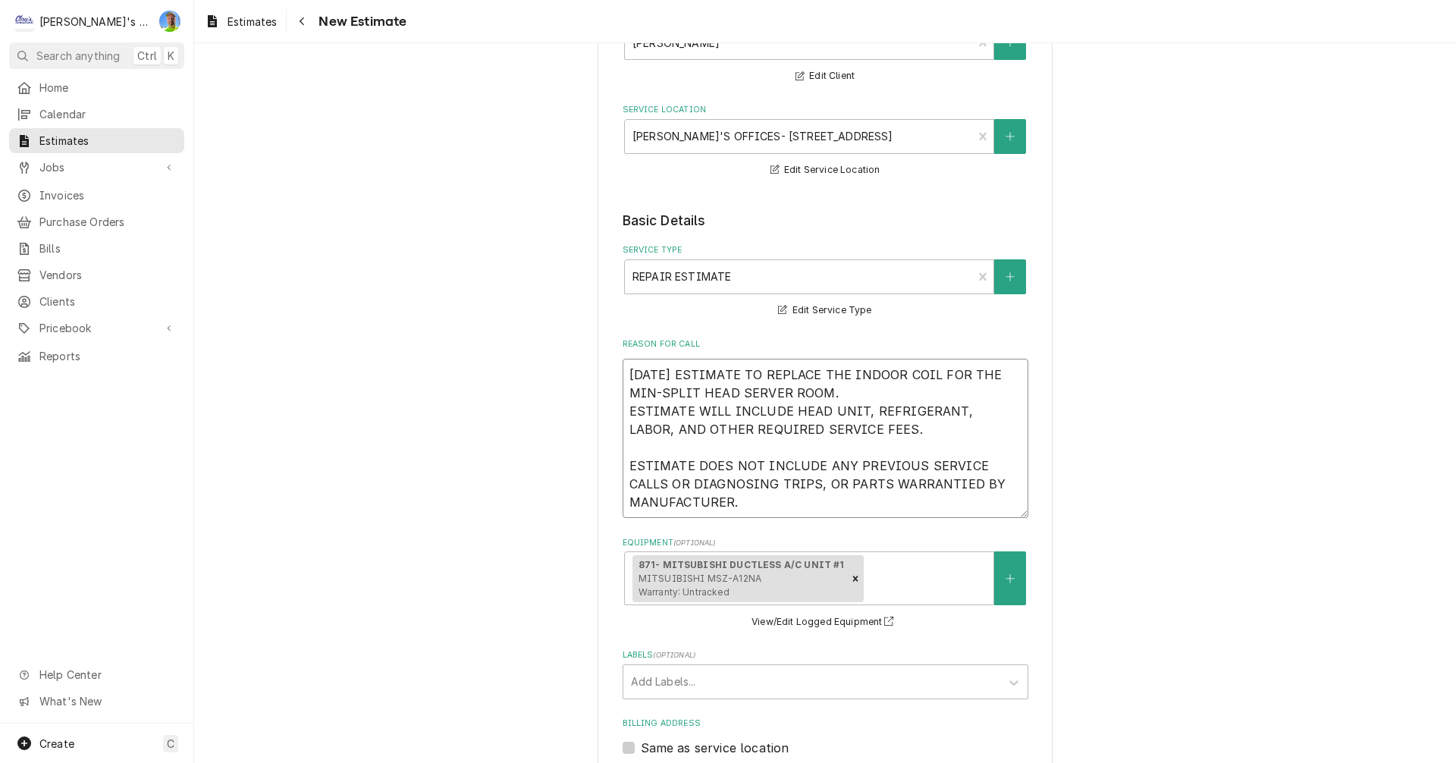
type textarea "x"
type textarea "9/25/2025 ESTIMATE TO REPLACE THE INDOOR COIL FOR THE MIN-SPLIT HEAD SERVER ROO…"
type textarea "x"
type textarea "9/25/2025 ESTIMATE TO REPLACE THE INDOOR COIL FOR THE MIN-SPLIT HEAD S SERVER R…"
type textarea "x"
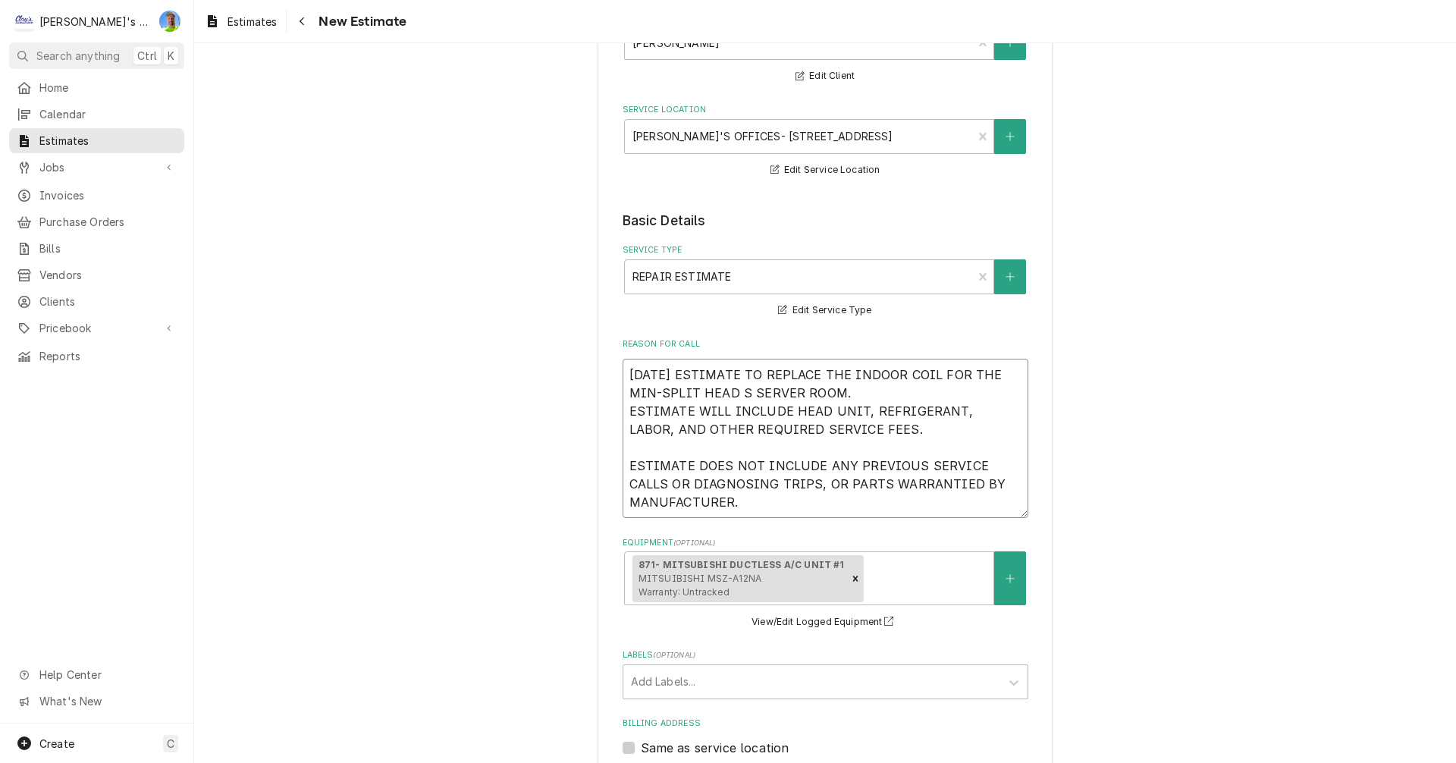
type textarea "9/25/2025 ESTIMATE TO REPLACE THE INDOOR COIL FOR THE MIN-SPLIT HEAD SE SERVER …"
type textarea "x"
type textarea "9/25/2025 ESTIMATE TO REPLACE THE INDOOR COIL FOR THE MIN-SPLIT HEAD SER SERVER…"
type textarea "x"
type textarea "9/25/2025 ESTIMATE TO REPLACE THE INDOOR COIL FOR THE MIN-SPLIT HEAD SERV SERVE…"
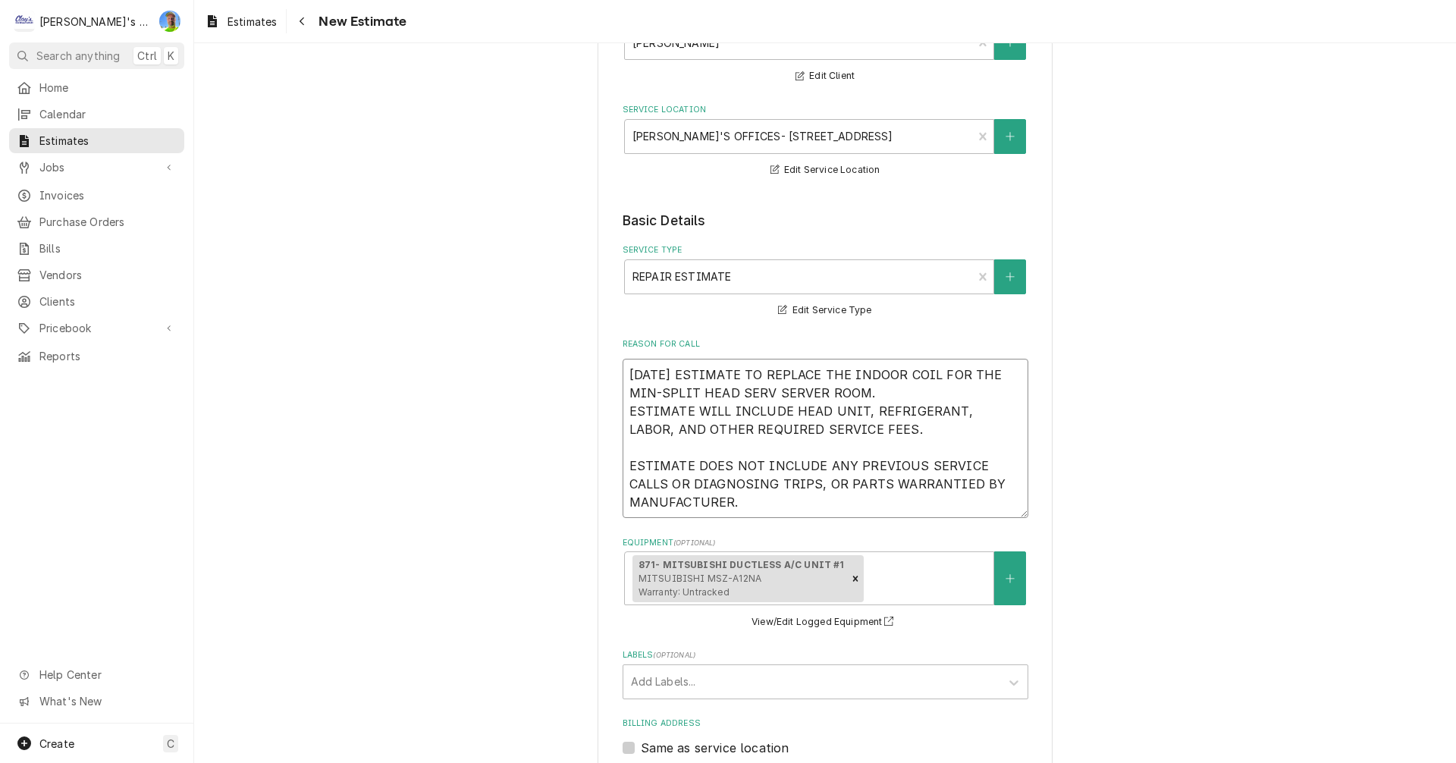
type textarea "x"
type textarea "9/25/2025 ESTIMATE TO REPLACE THE INDOOR COIL FOR THE MIN-SPLIT HEAD SERVI SERV…"
type textarea "x"
type textarea "9/25/2025 ESTIMATE TO REPLACE THE INDOOR COIL FOR THE MIN-SPLIT HEAD SERVIN SER…"
type textarea "x"
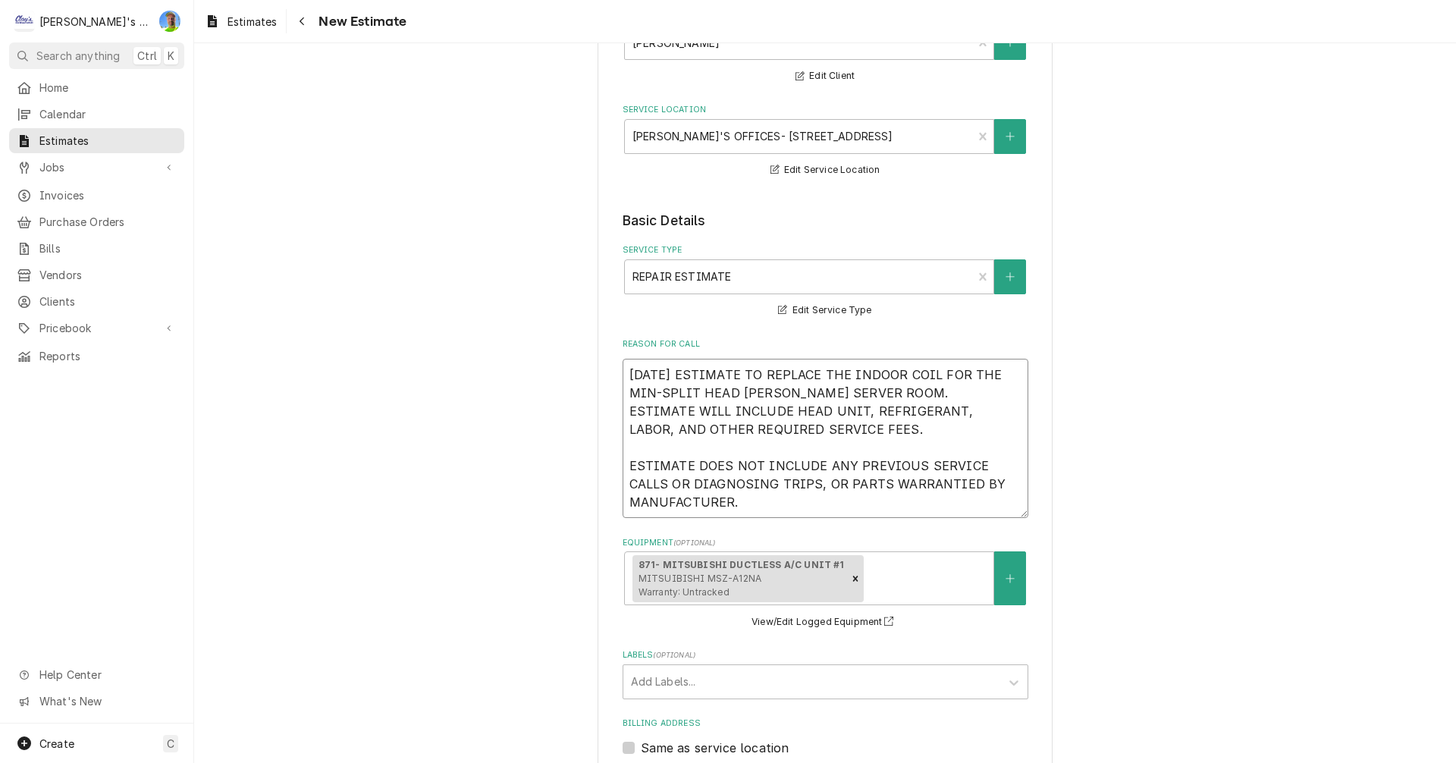
type textarea "9/25/2025 ESTIMATE TO REPLACE THE INDOOR COIL FOR THE MIN-SPLIT HEAD SERVING SE…"
type textarea "x"
type textarea "9/25/2025 ESTIMATE TO REPLACE THE INDOOR COIL FOR THE MIN-SPLIT HEAD SERVING SE…"
type textarea "x"
type textarea "9/25/2025 ESTIMATE TO REPLACE THE INDOOR COIL FOR THE MIN-SPLIT HEAD SERVING SE…"
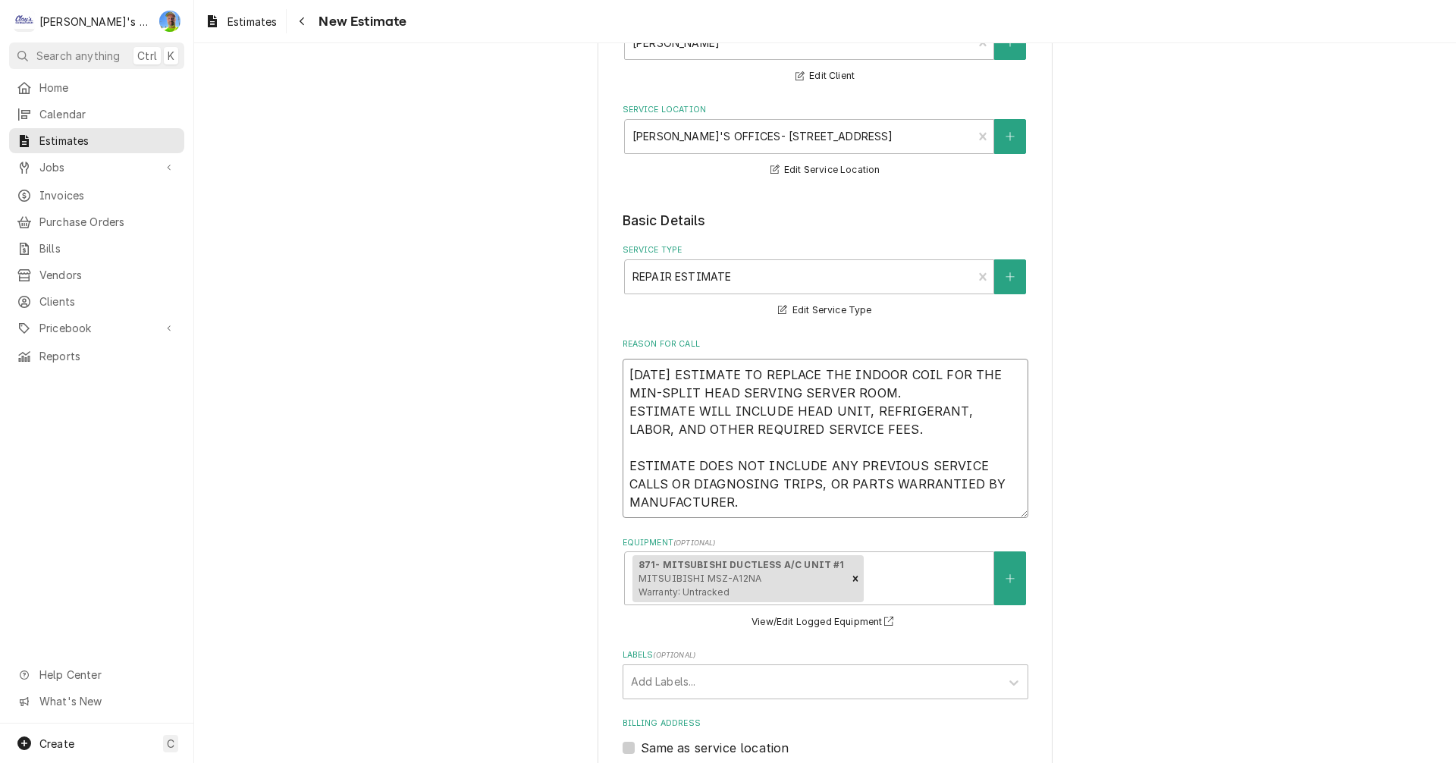
type textarea "x"
type textarea "9/25/2025 ESTIMATE TO REPLACE THE INDOOR COIL FOR THE MIN-SPLIT HEAD SERVINGT S…"
type textarea "x"
type textarea "9/25/2025 ESTIMATE TO REPLACE THE INDOOR COIL FOR THE MIN-SPLIT HEAD SERVINGTH …"
type textarea "x"
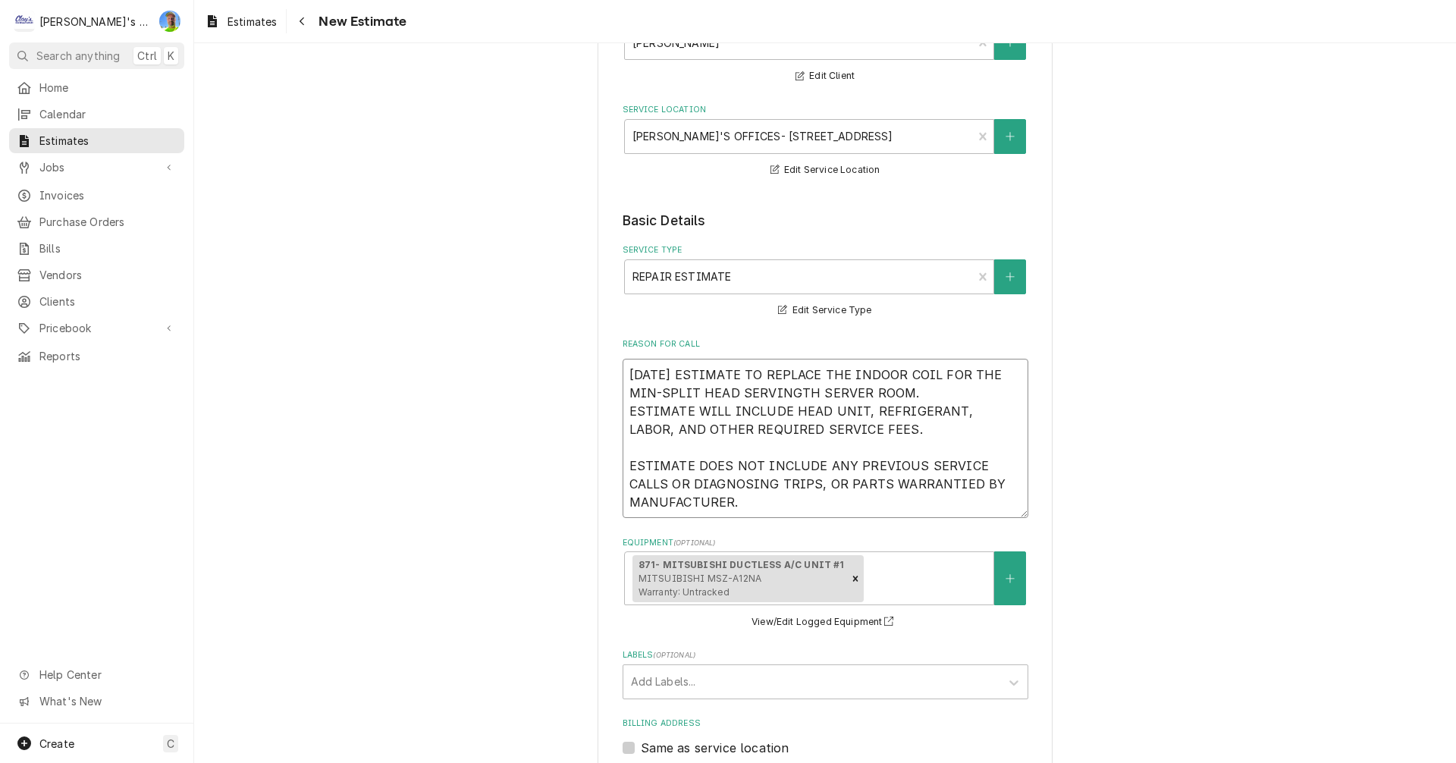
type textarea "9/25/2025 ESTIMATE TO REPLACE THE INDOOR COIL FOR THE MIN-SPLIT HEAD SERVINGTHE…"
type textarea "x"
type textarea "9/25/2025 ESTIMATE TO REPLACE THE INDOOR COIL FOR THE MIN-SPLIT HEAD SERVING TH…"
type textarea "x"
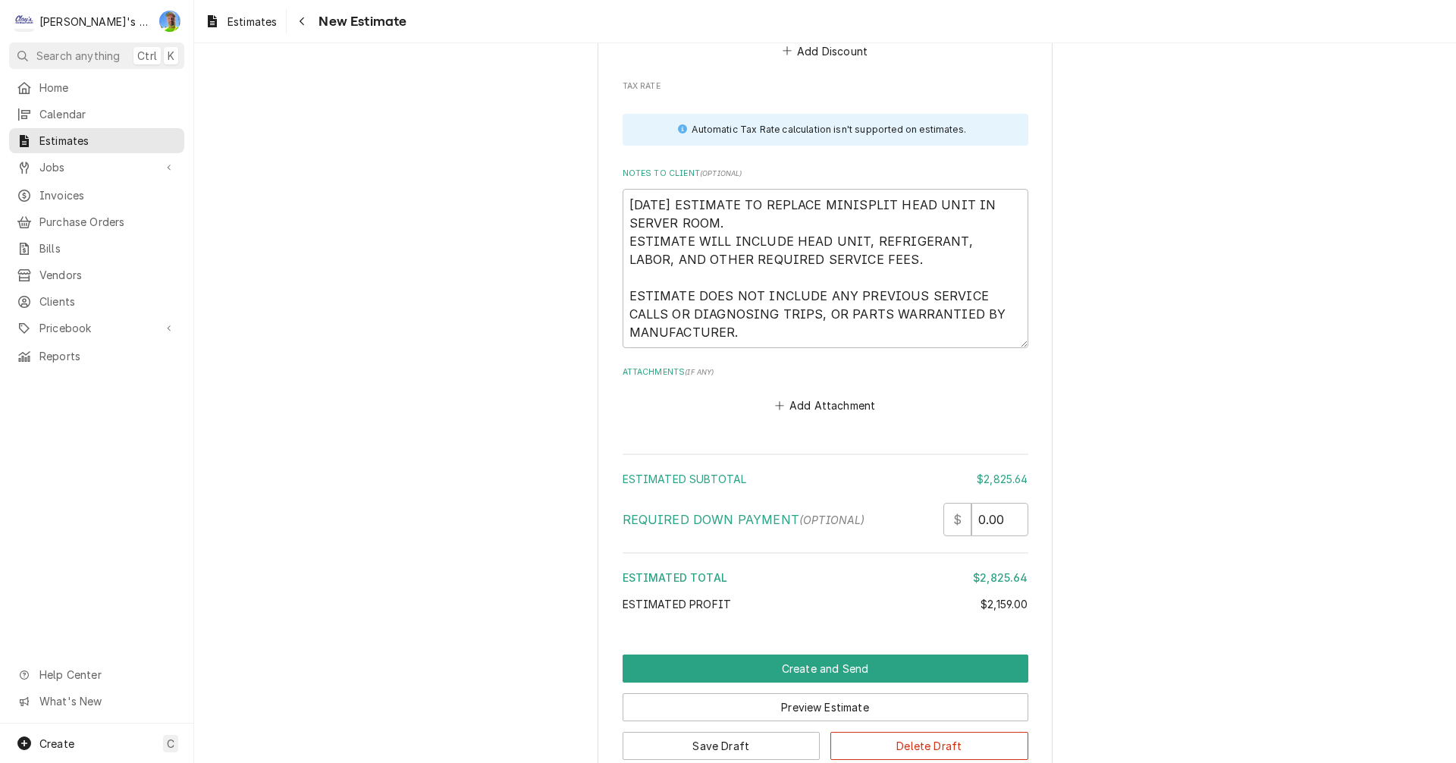
scroll to position [3342, 0]
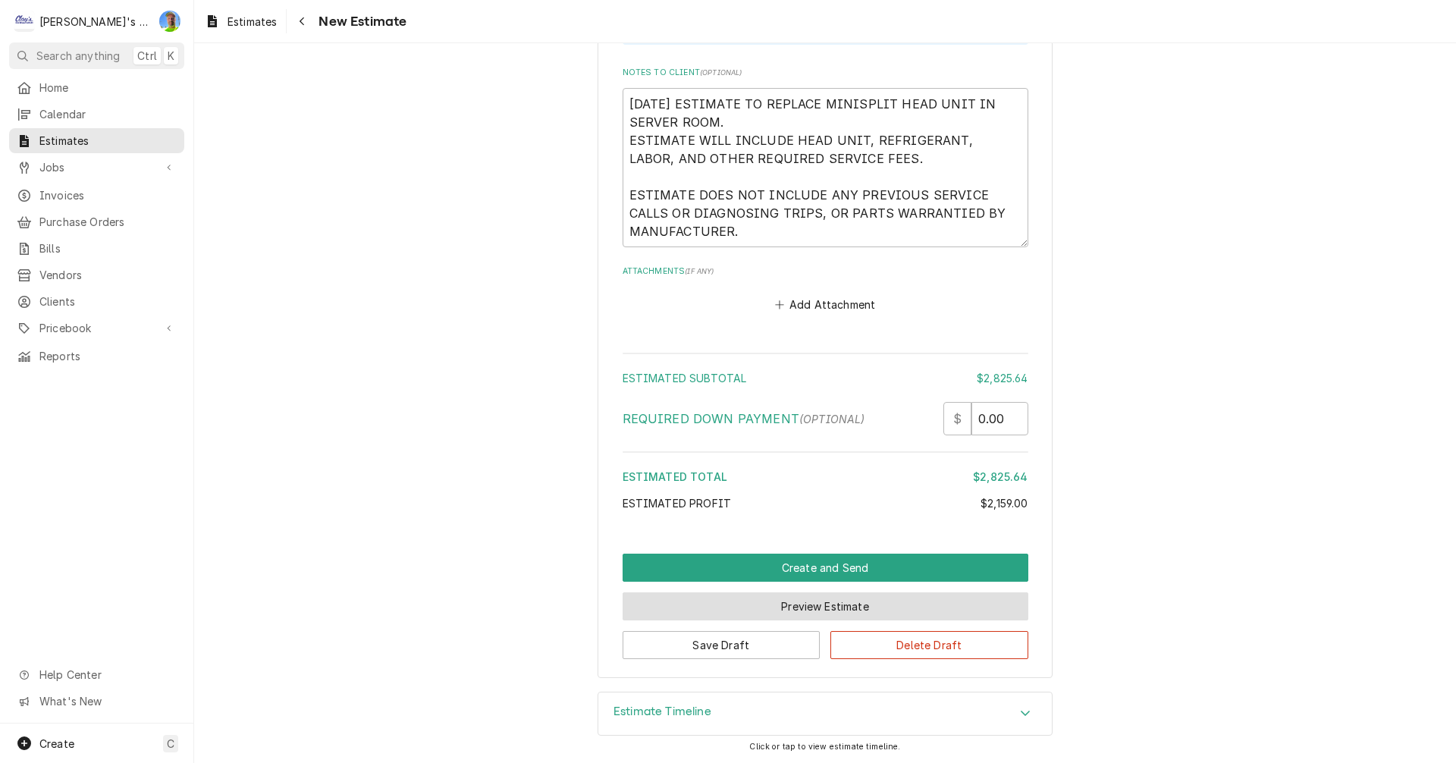
type textarea "9/25/2025 ESTIMATE TO REPLACE THE INDOOR COIL FOR THE MIN-SPLIT HEAD SERVING TH…"
click at [806, 606] on button "Preview Estimate" at bounding box center [826, 606] width 406 height 28
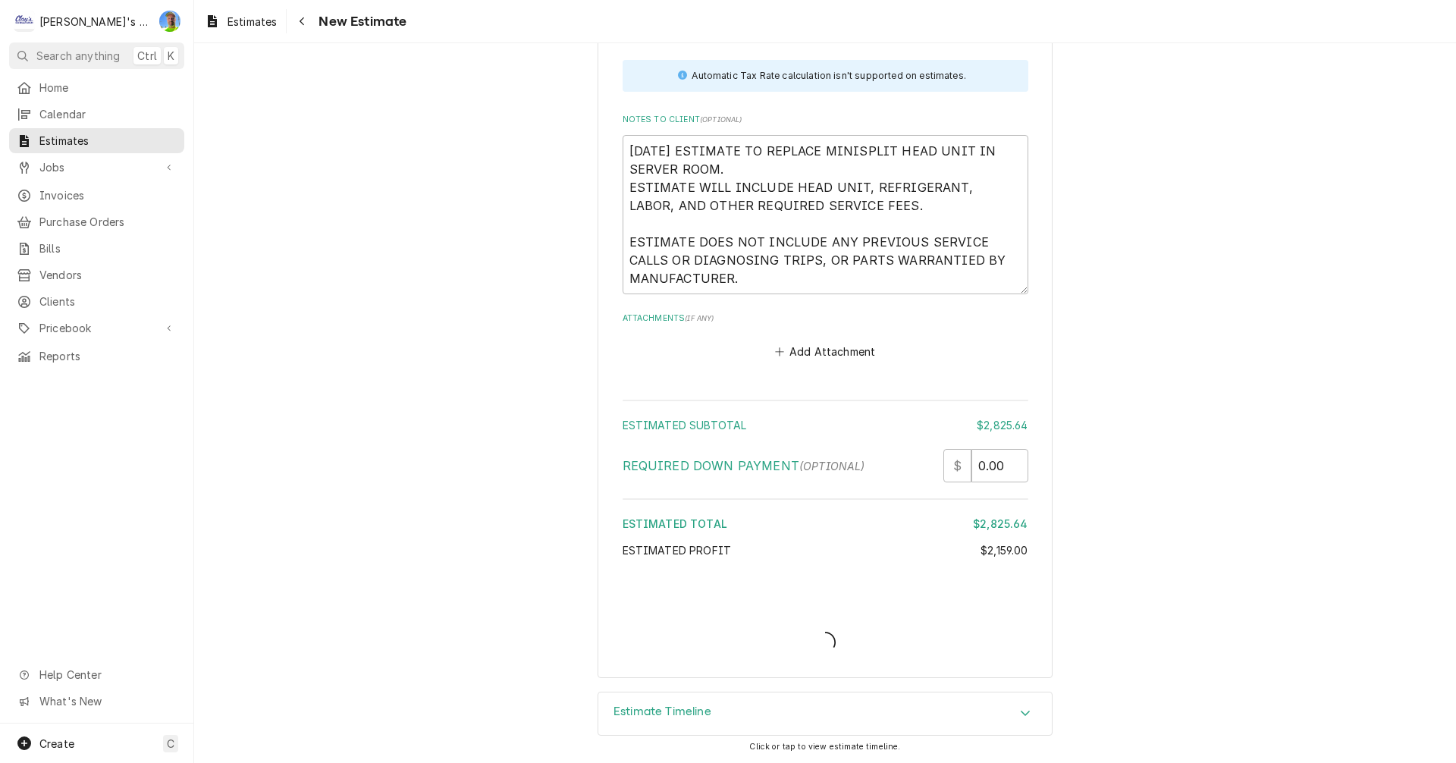
scroll to position [3295, 0]
type textarea "x"
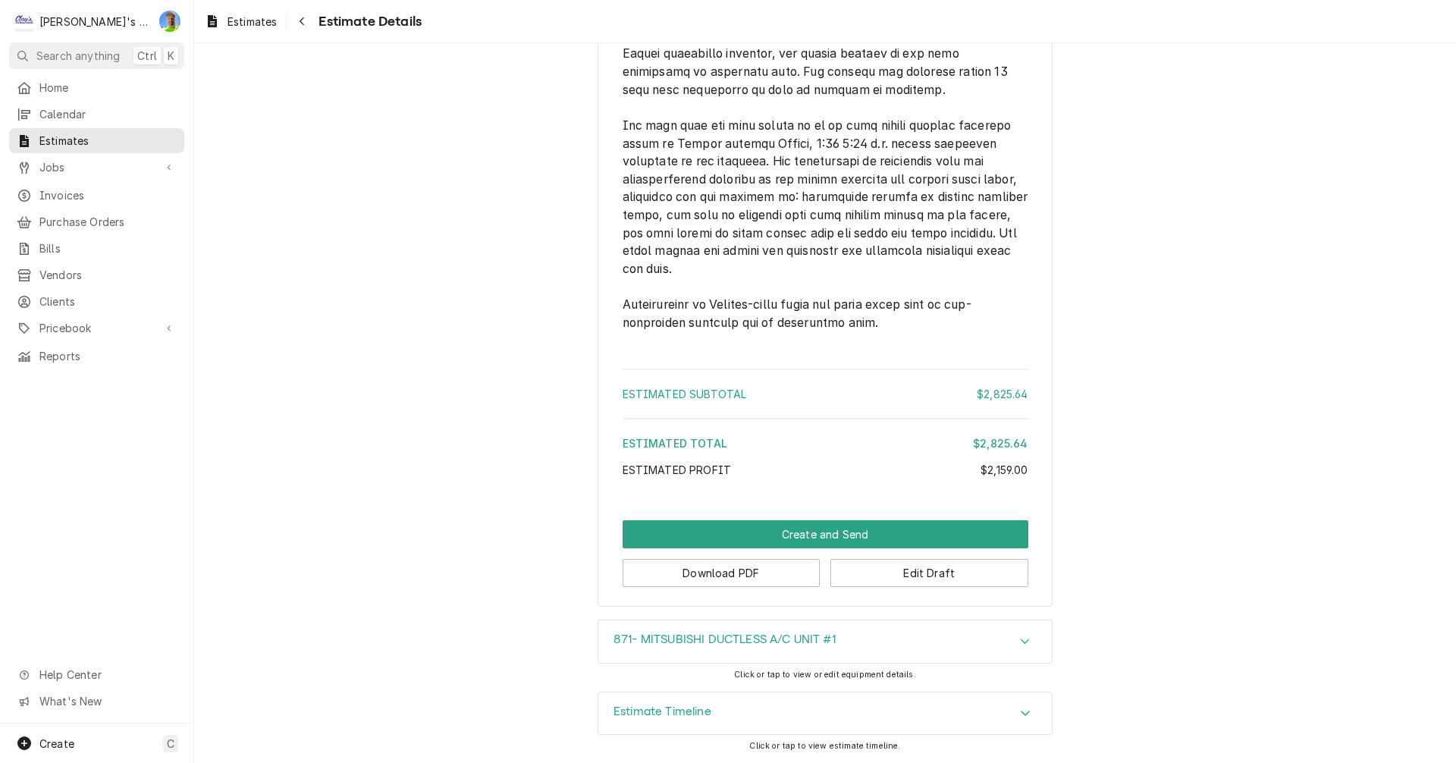
scroll to position [2628, 0]
click at [747, 568] on button "Download PDF" at bounding box center [722, 573] width 198 height 28
click at [240, 12] on div "Estimates" at bounding box center [241, 21] width 78 height 19
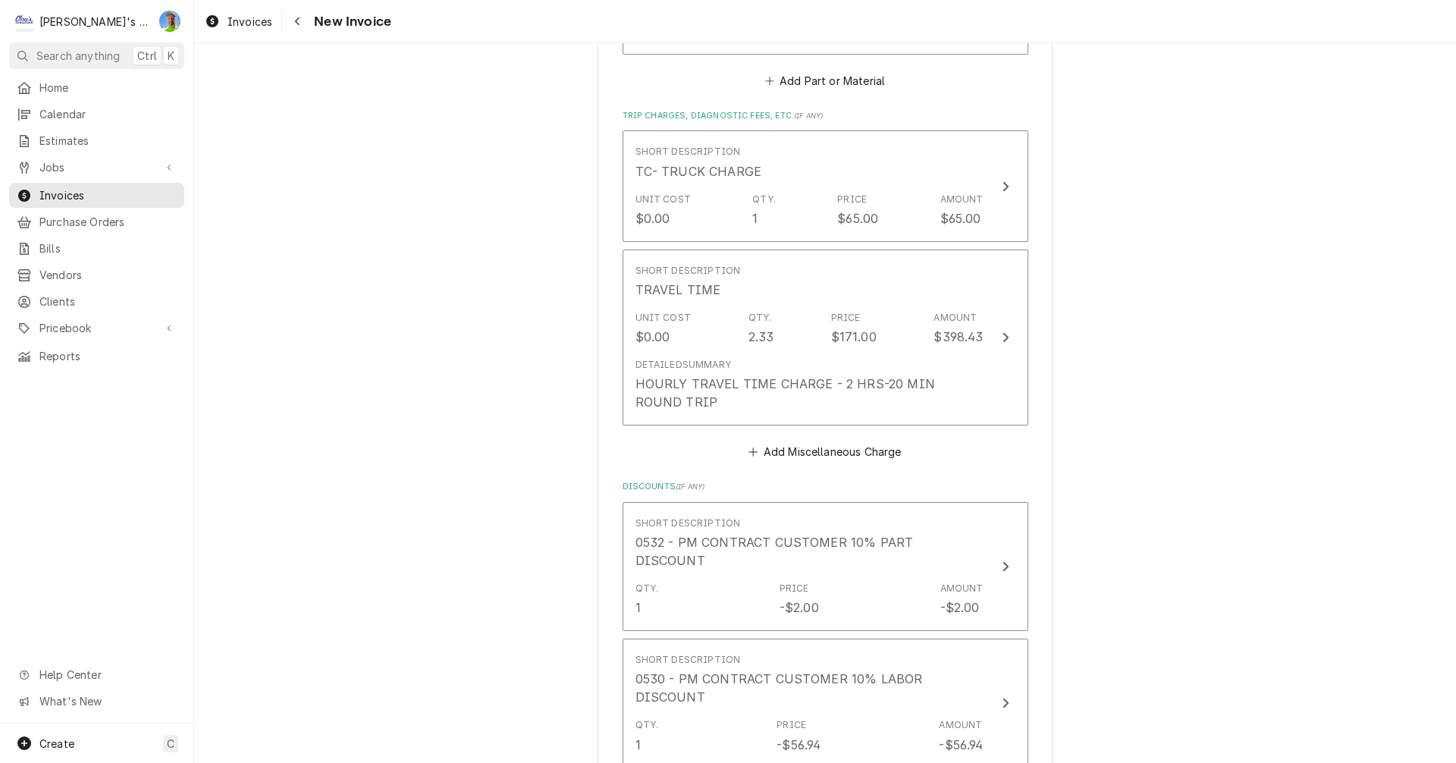
scroll to position [2048, 0]
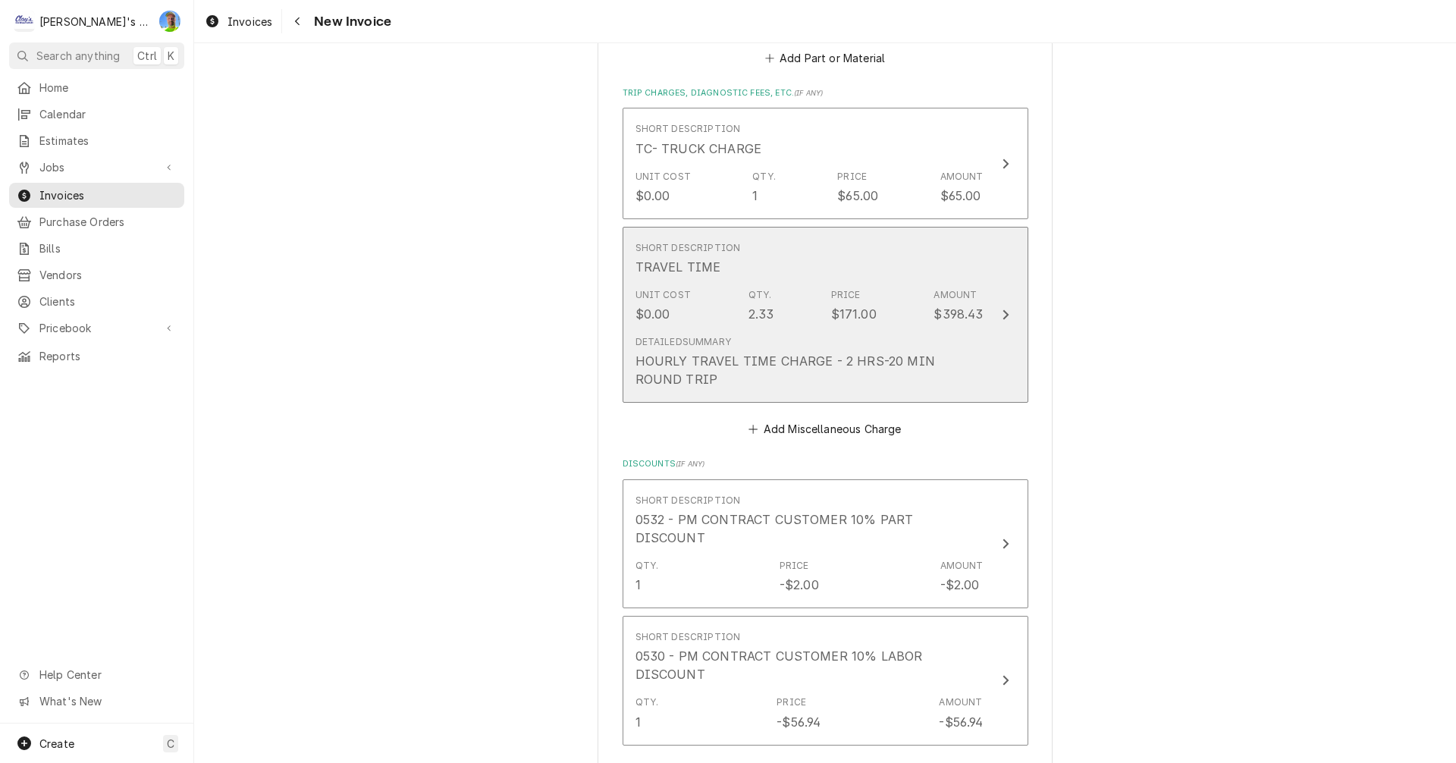
click at [1002, 313] on icon "Update Line Item" at bounding box center [1006, 315] width 8 height 12
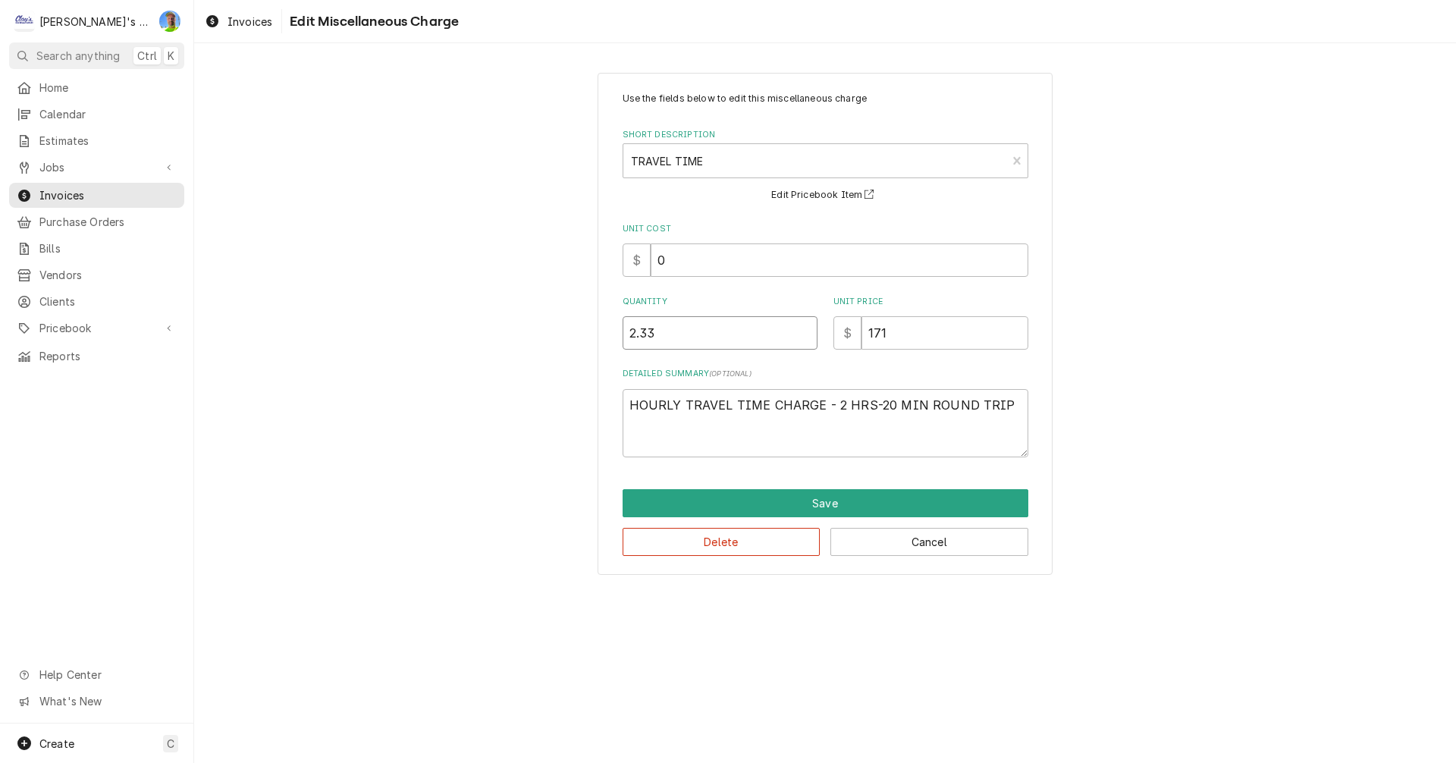
click at [662, 336] on input "2.33" at bounding box center [720, 332] width 195 height 33
type textarea "x"
type input "2.3"
type textarea "x"
type input "2"
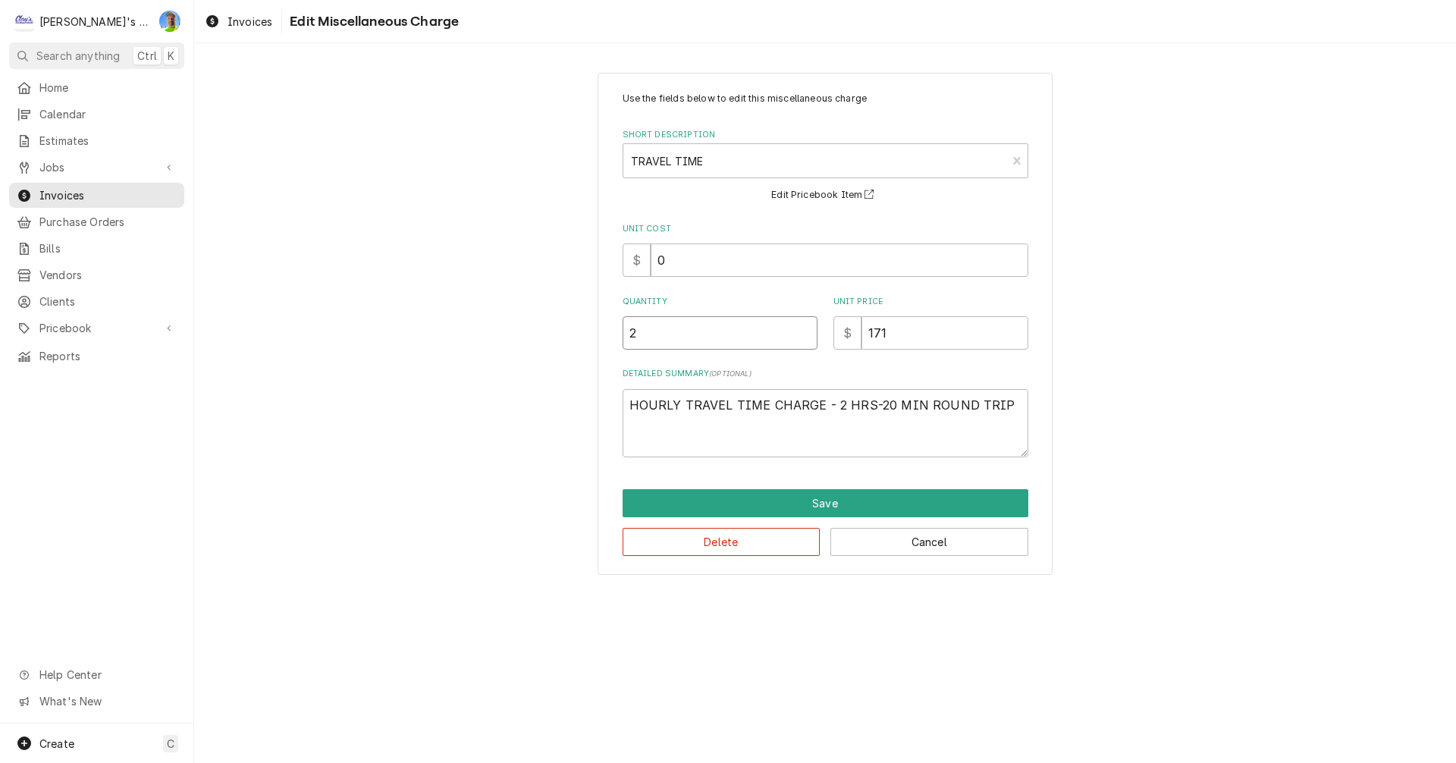
type textarea "x"
type input "1"
type textarea "x"
type input "1.1"
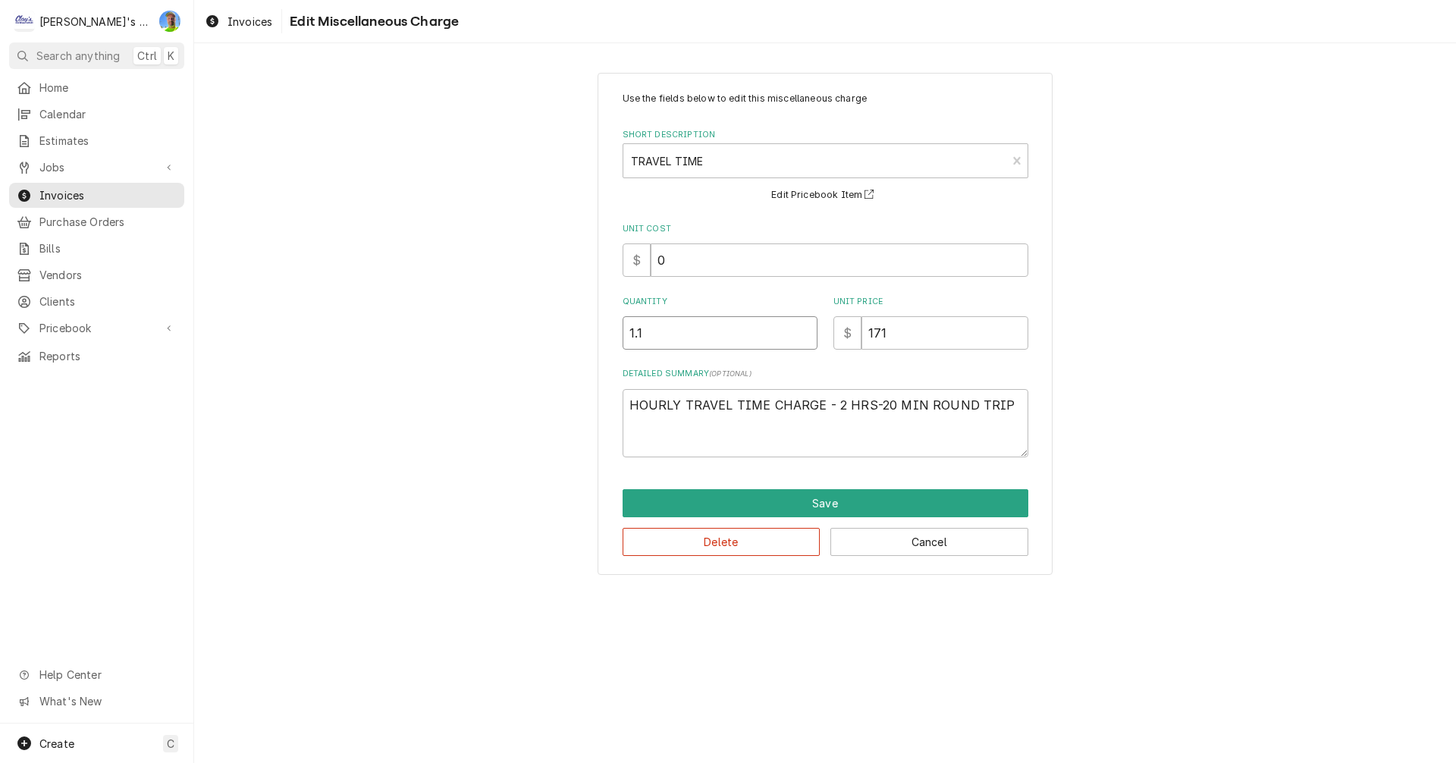
type textarea "x"
type input "1.17"
click at [689, 265] on input "0" at bounding box center [840, 259] width 378 height 33
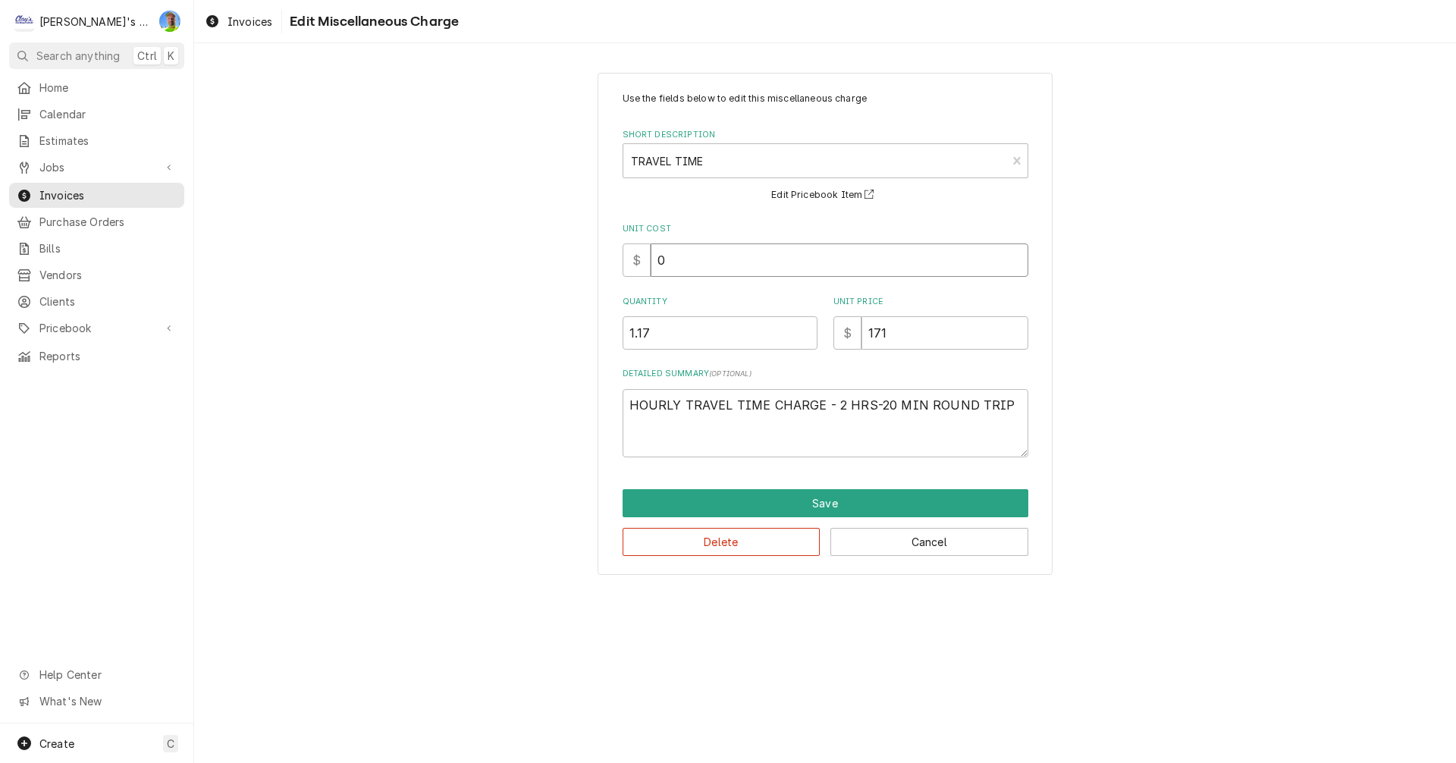
type textarea "x"
type input "9"
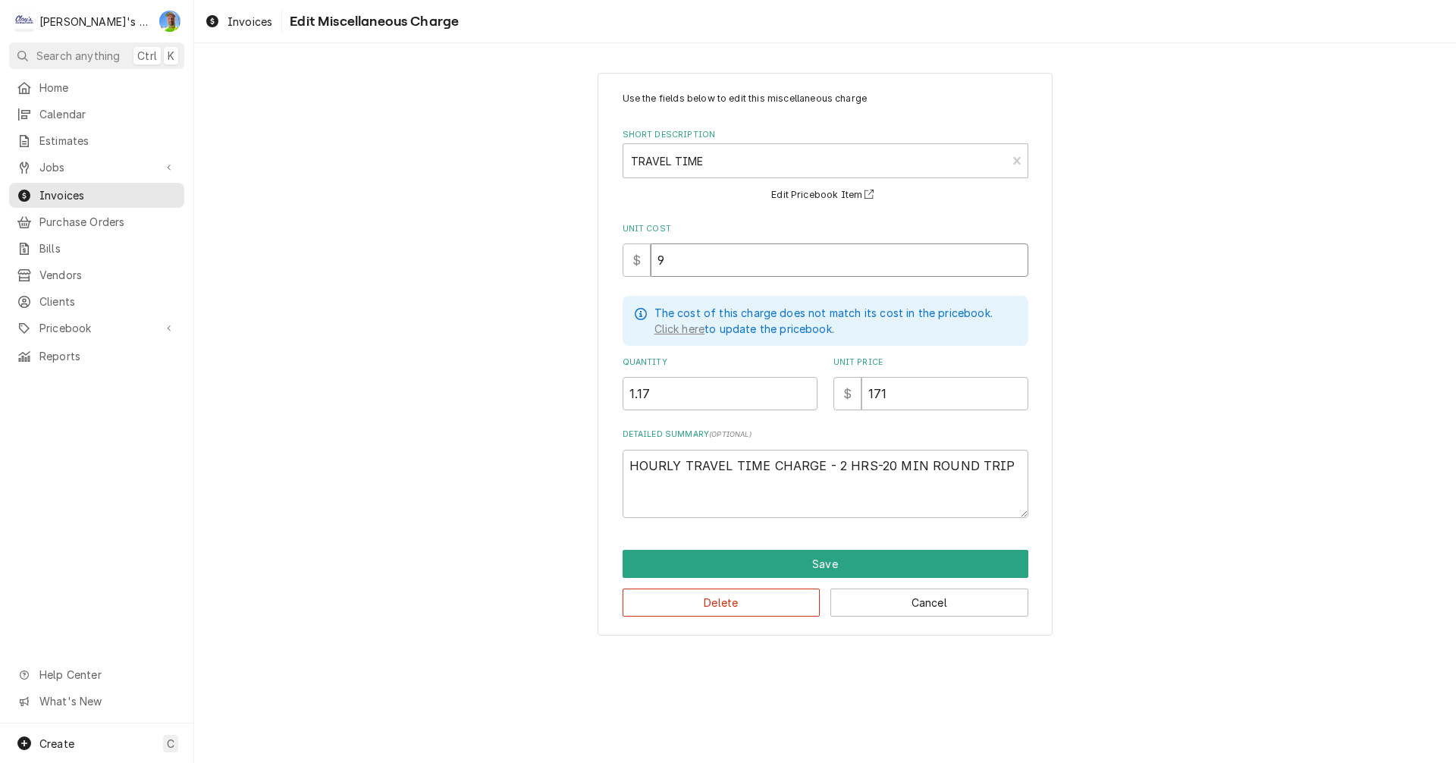
type textarea "x"
type input "98"
click at [795, 564] on button "Save" at bounding box center [826, 564] width 406 height 28
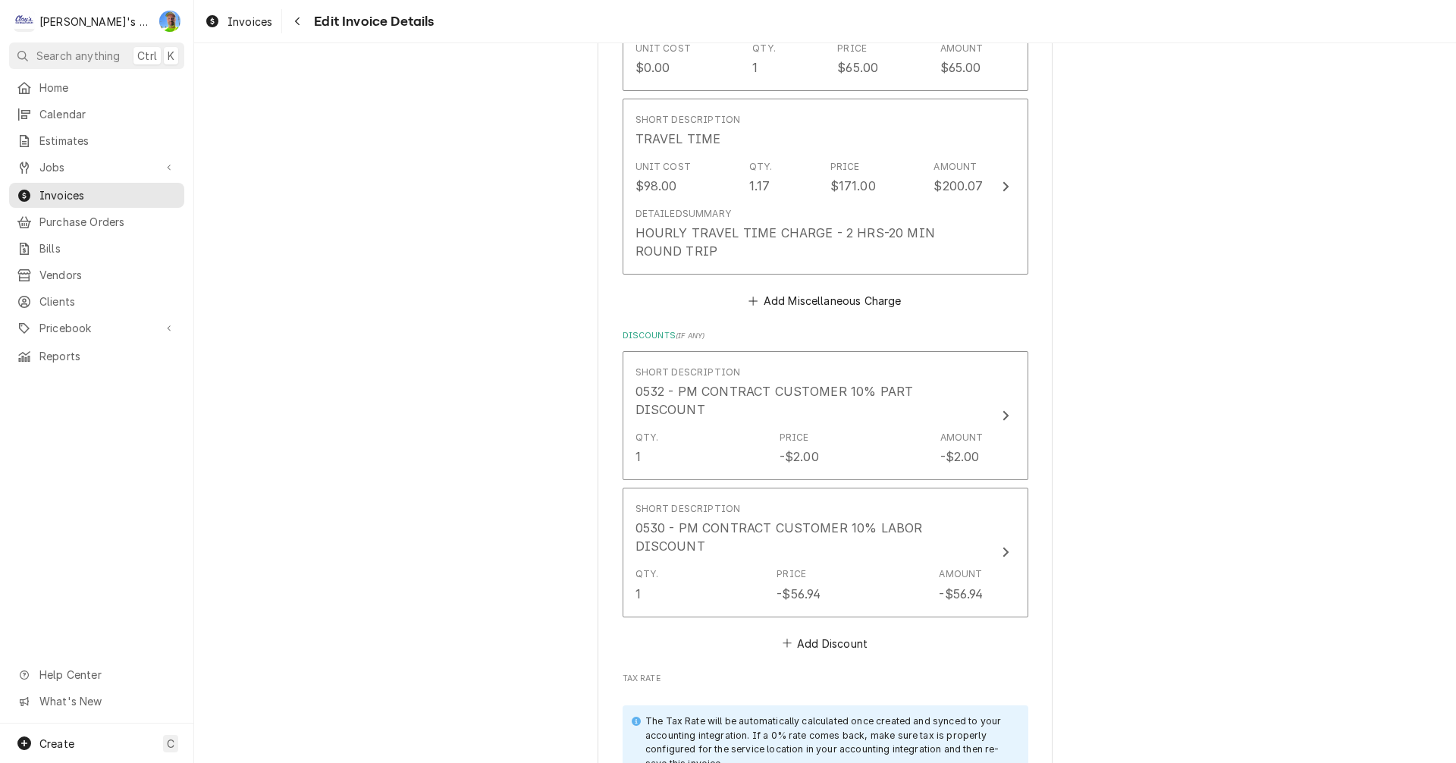
scroll to position [2181, 0]
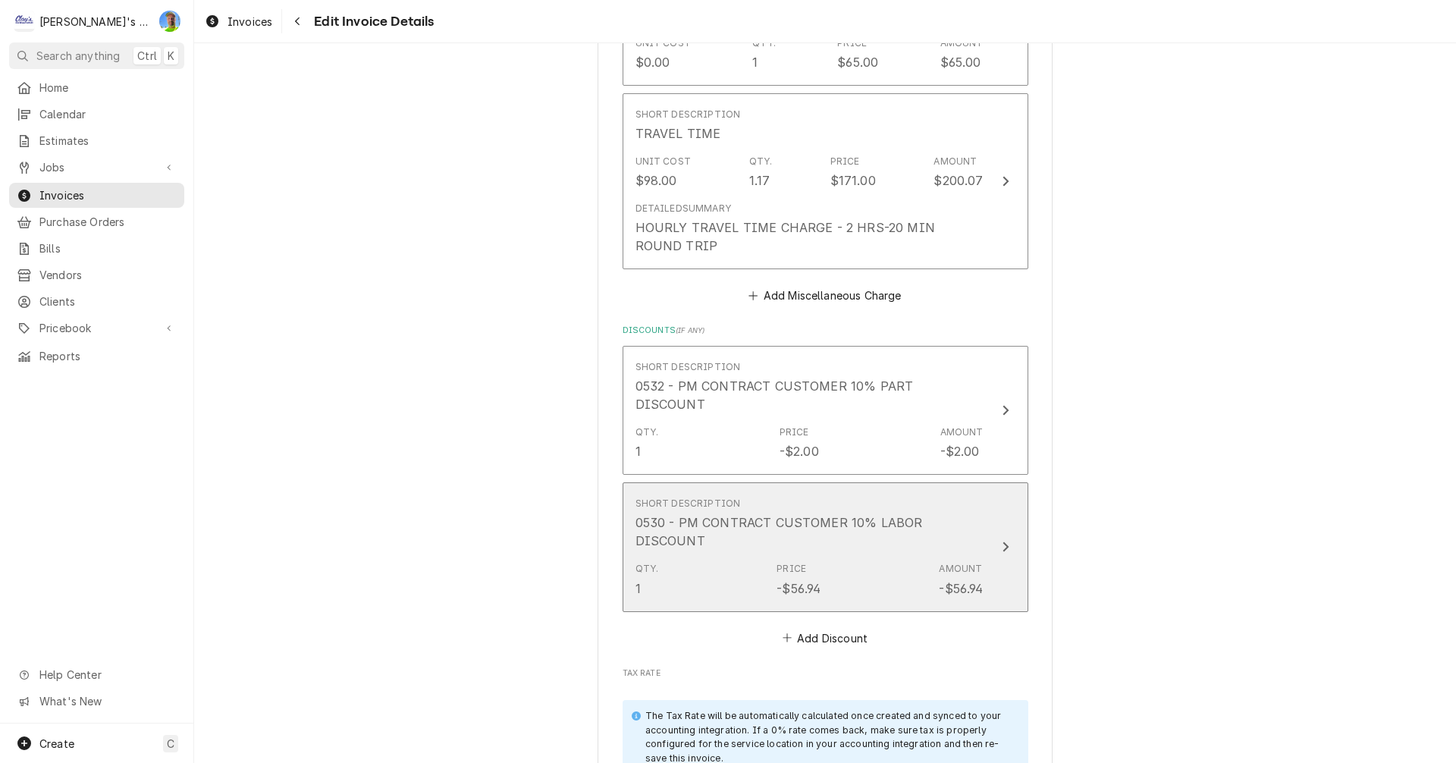
click at [1009, 538] on div "Update Line Item" at bounding box center [1006, 547] width 20 height 18
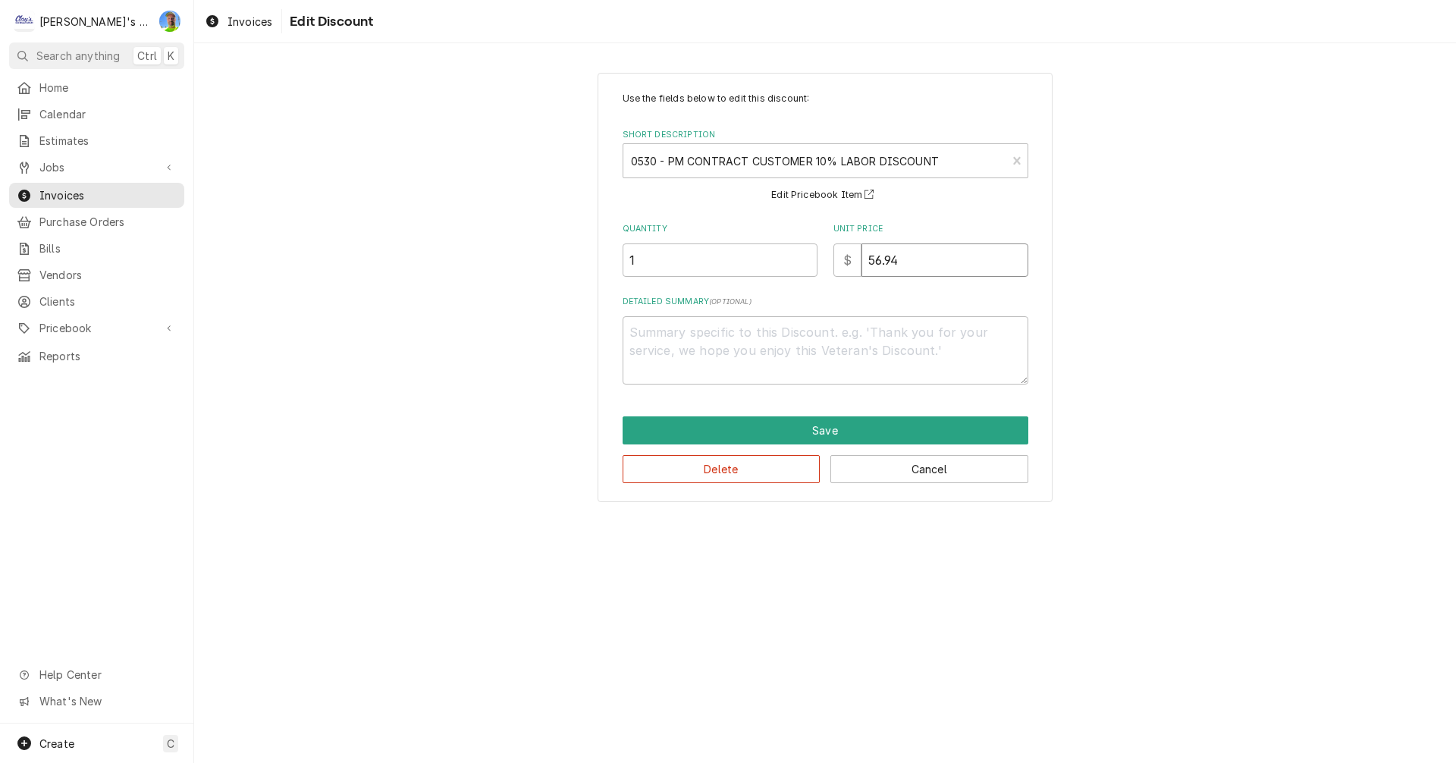
click at [922, 260] on input "56.94" at bounding box center [945, 259] width 167 height 33
type textarea "x"
type input "3"
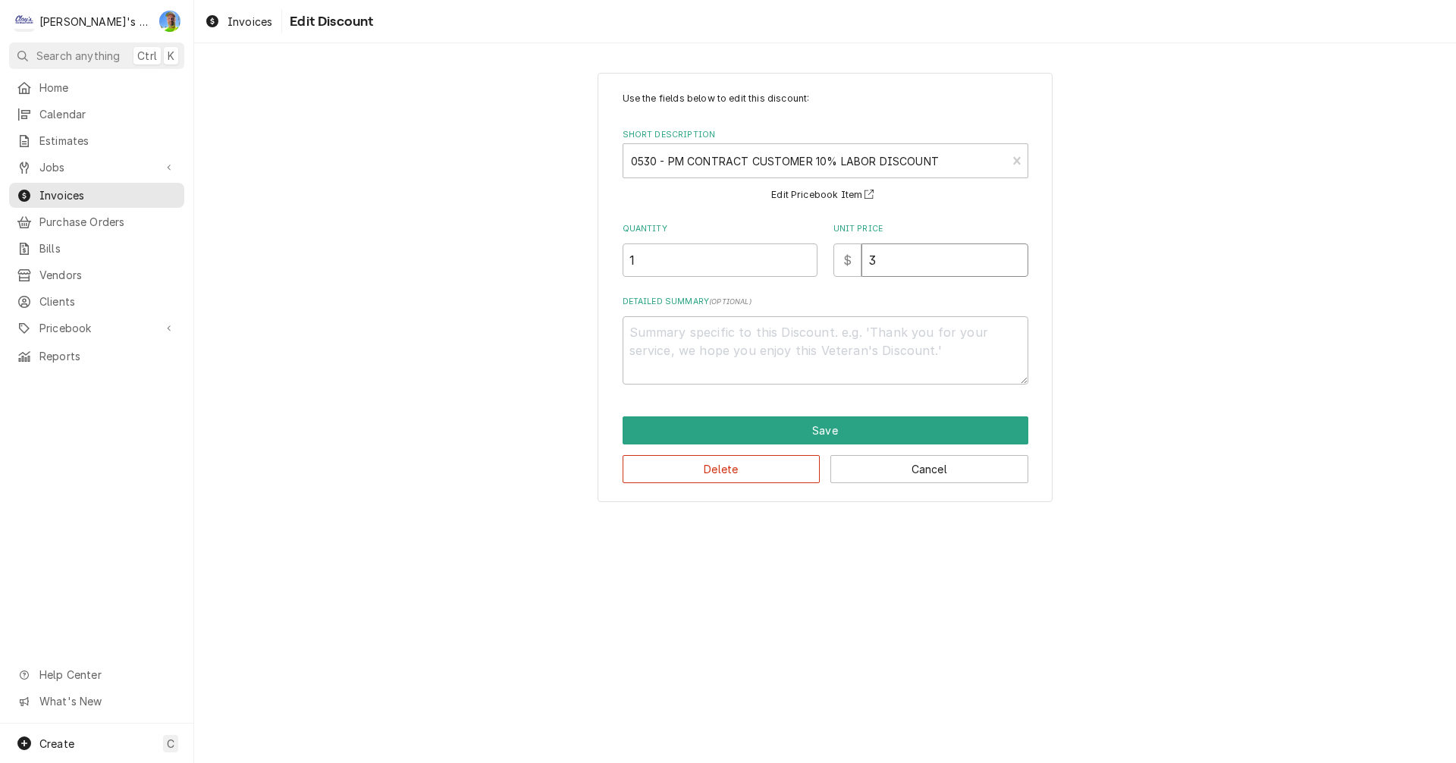
type textarea "x"
type input "37"
type textarea "x"
type input "37.1"
type textarea "x"
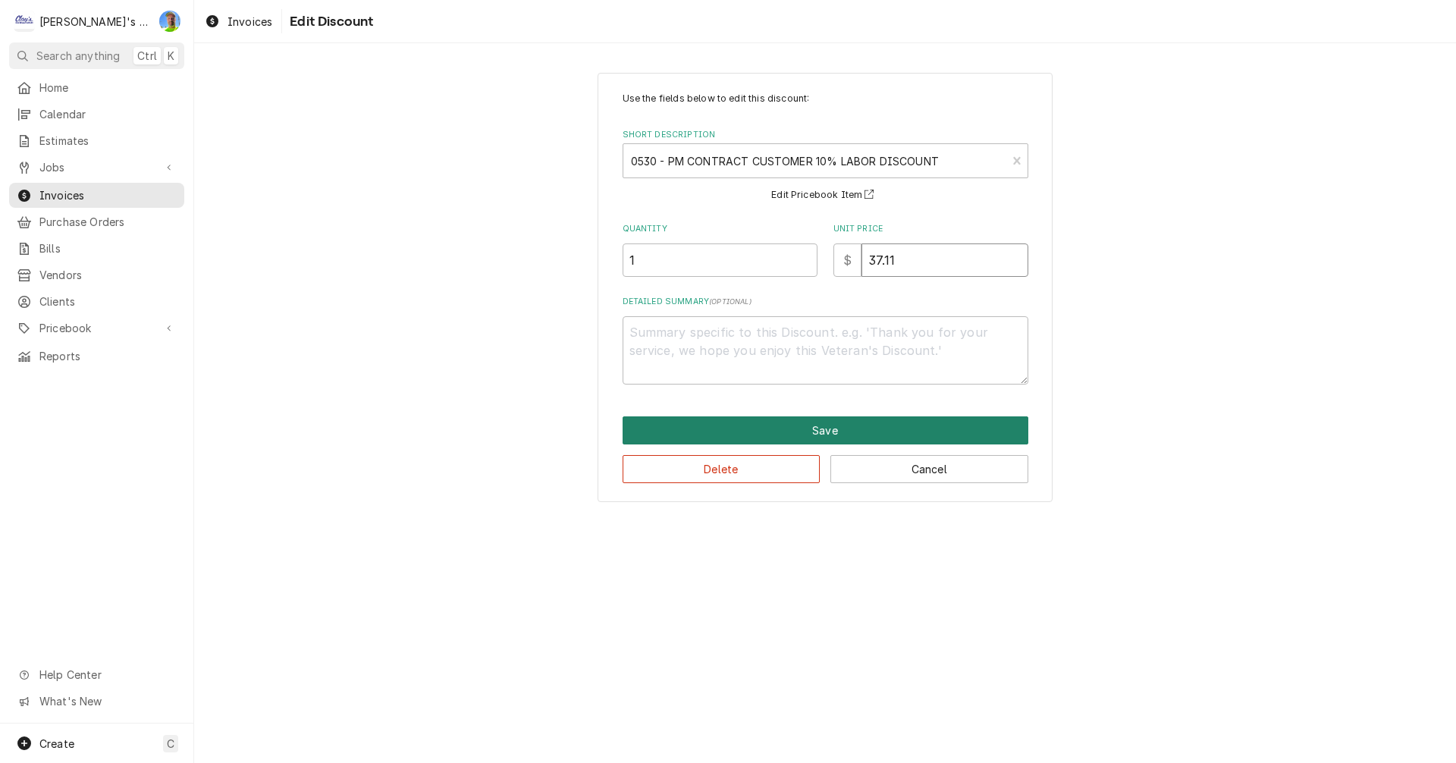
type input "37.11"
click at [886, 426] on button "Save" at bounding box center [826, 430] width 406 height 28
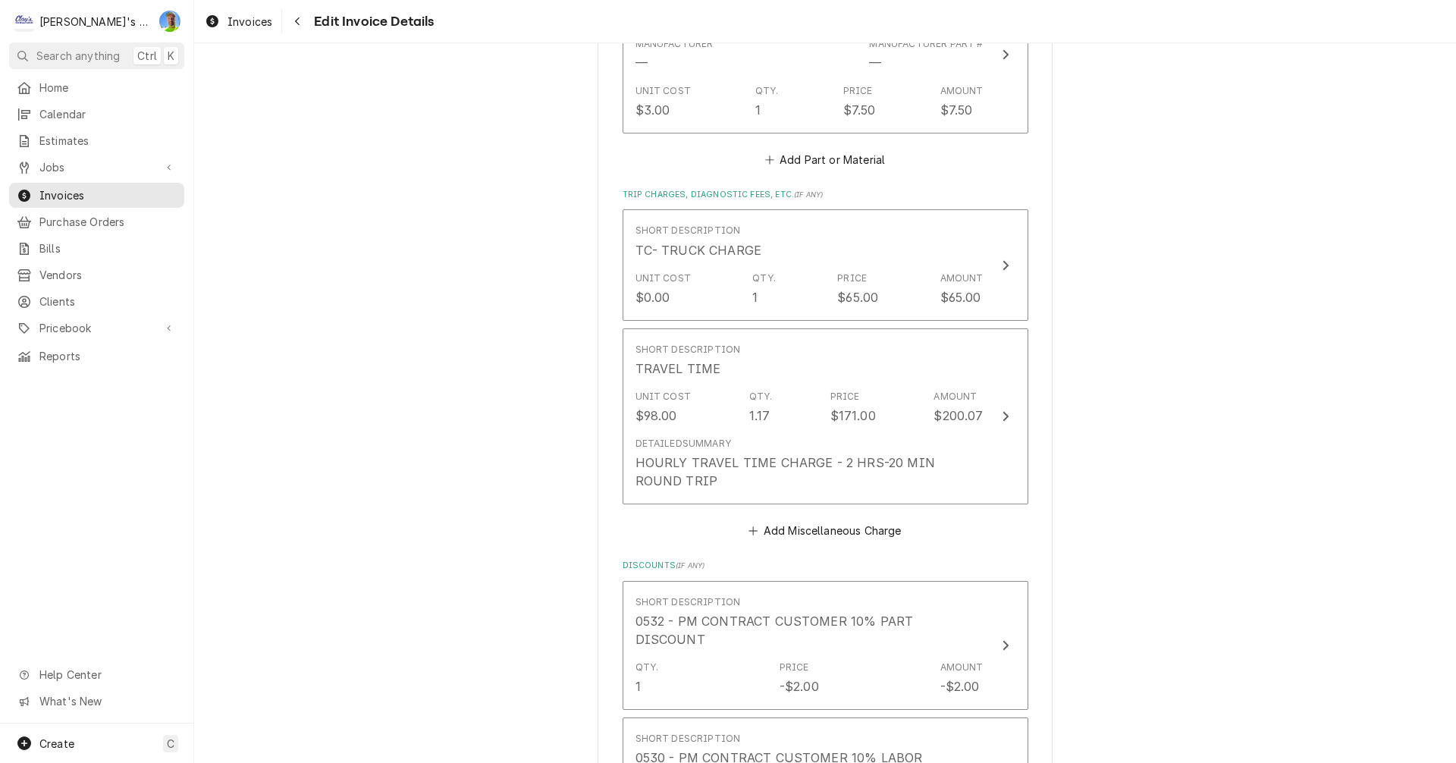
scroll to position [2011, 0]
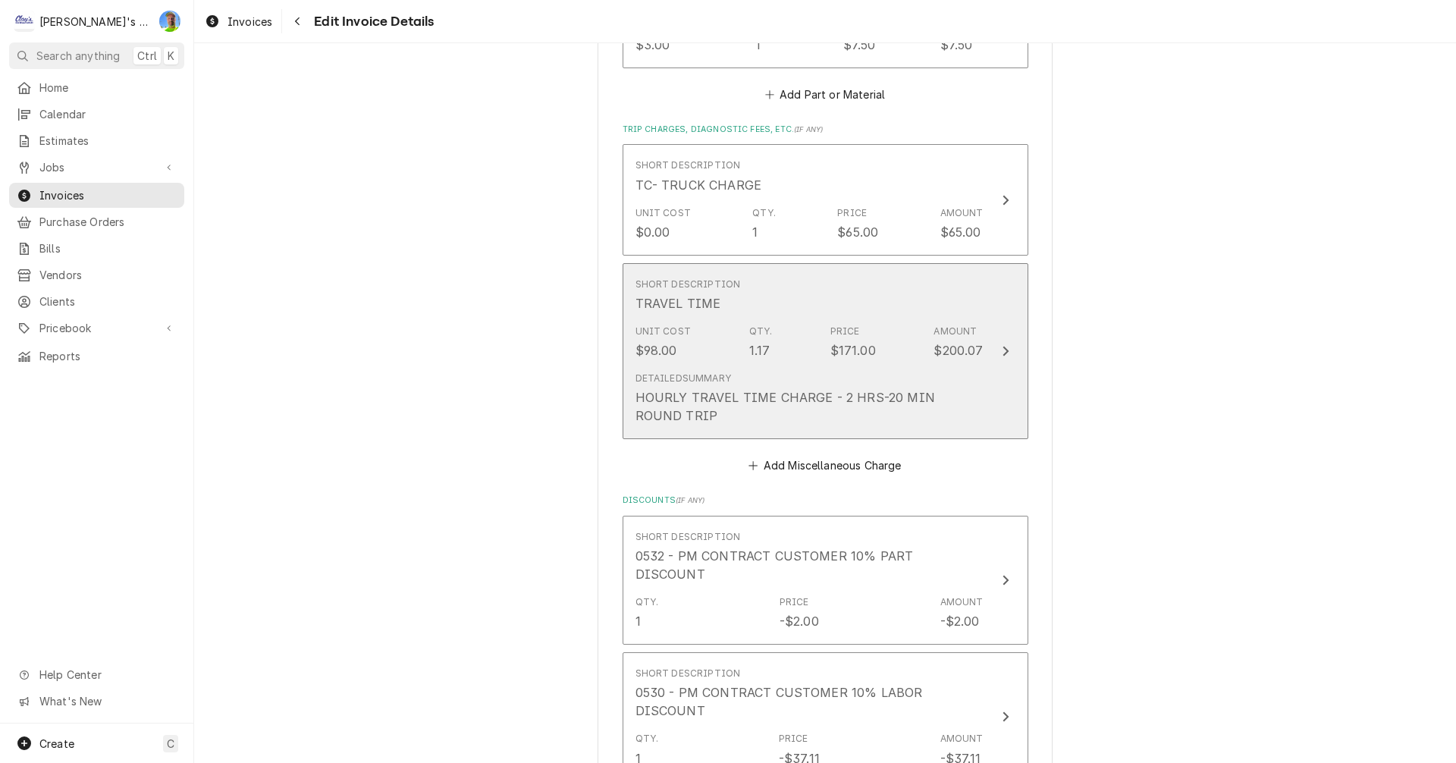
click at [1008, 348] on div "Update Line Item" at bounding box center [1006, 351] width 20 height 18
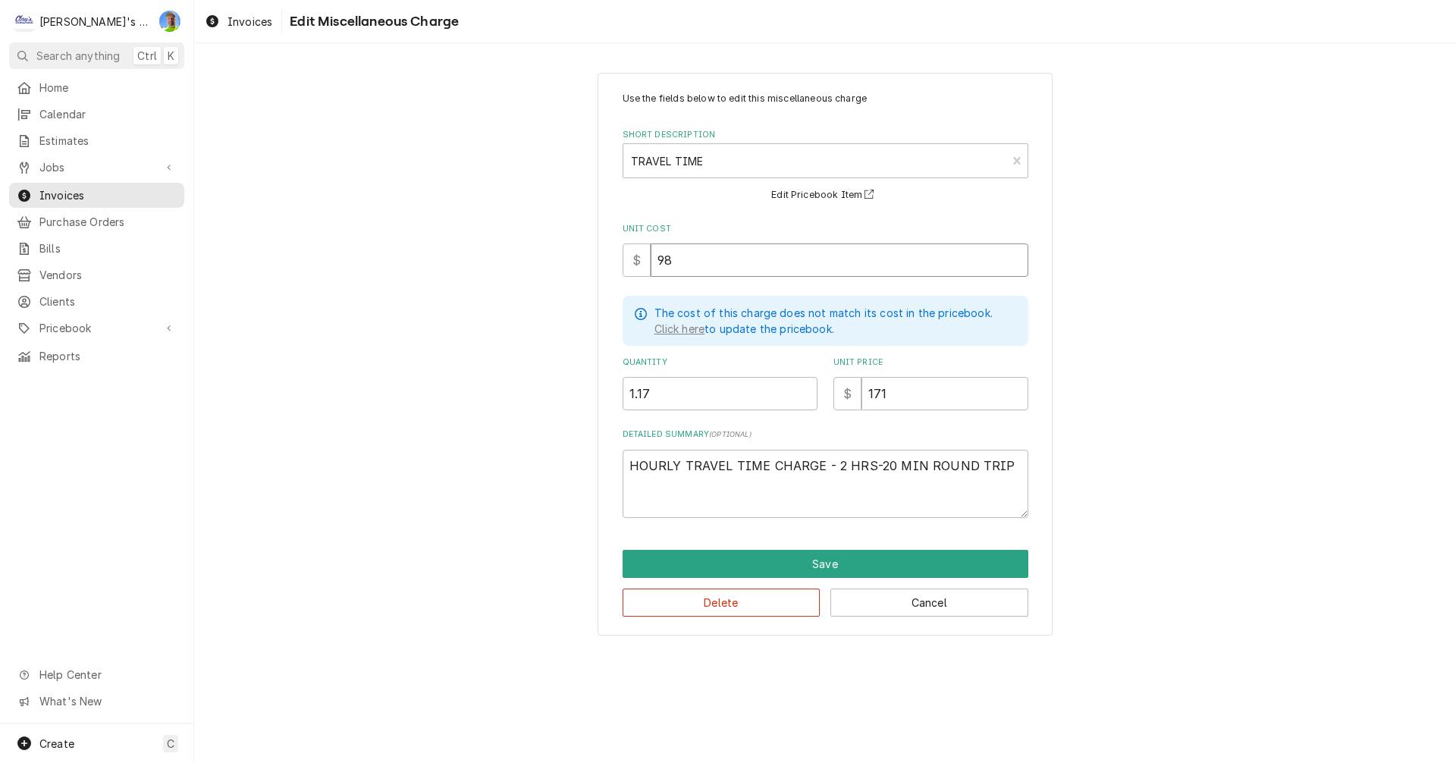
click at [683, 264] on input "98" at bounding box center [840, 259] width 378 height 33
type textarea "x"
type input "8"
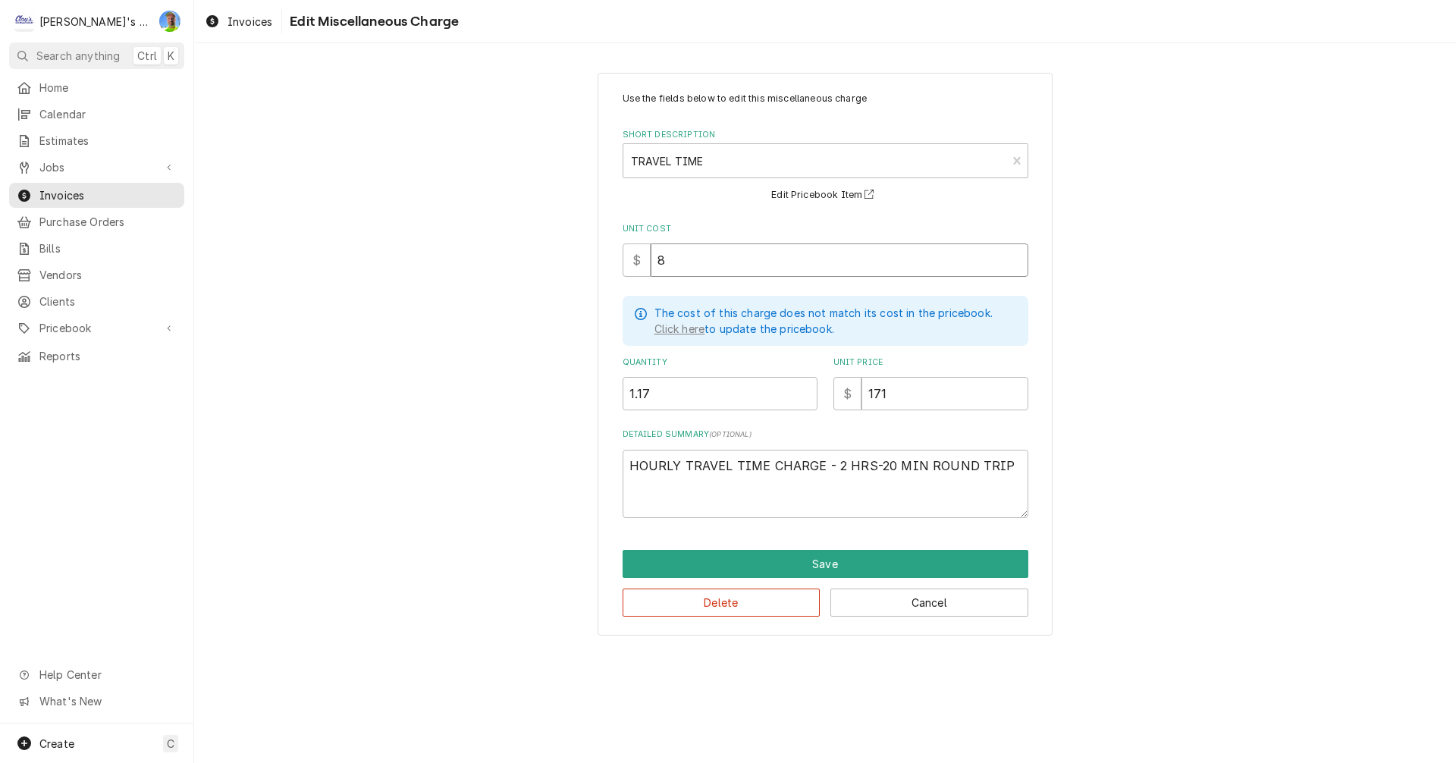
type textarea "x"
type input "85"
click at [908, 561] on button "Save" at bounding box center [826, 564] width 406 height 28
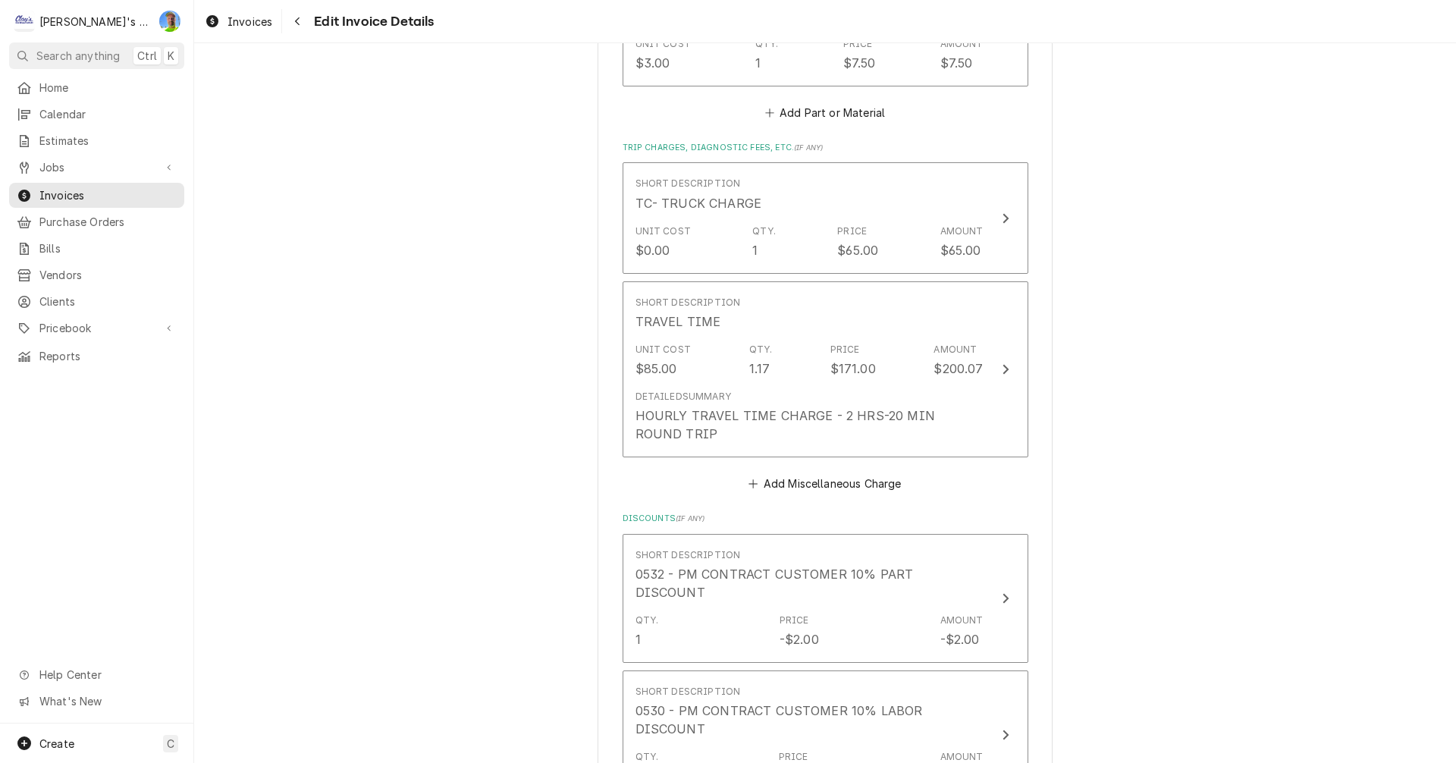
scroll to position [1993, 0]
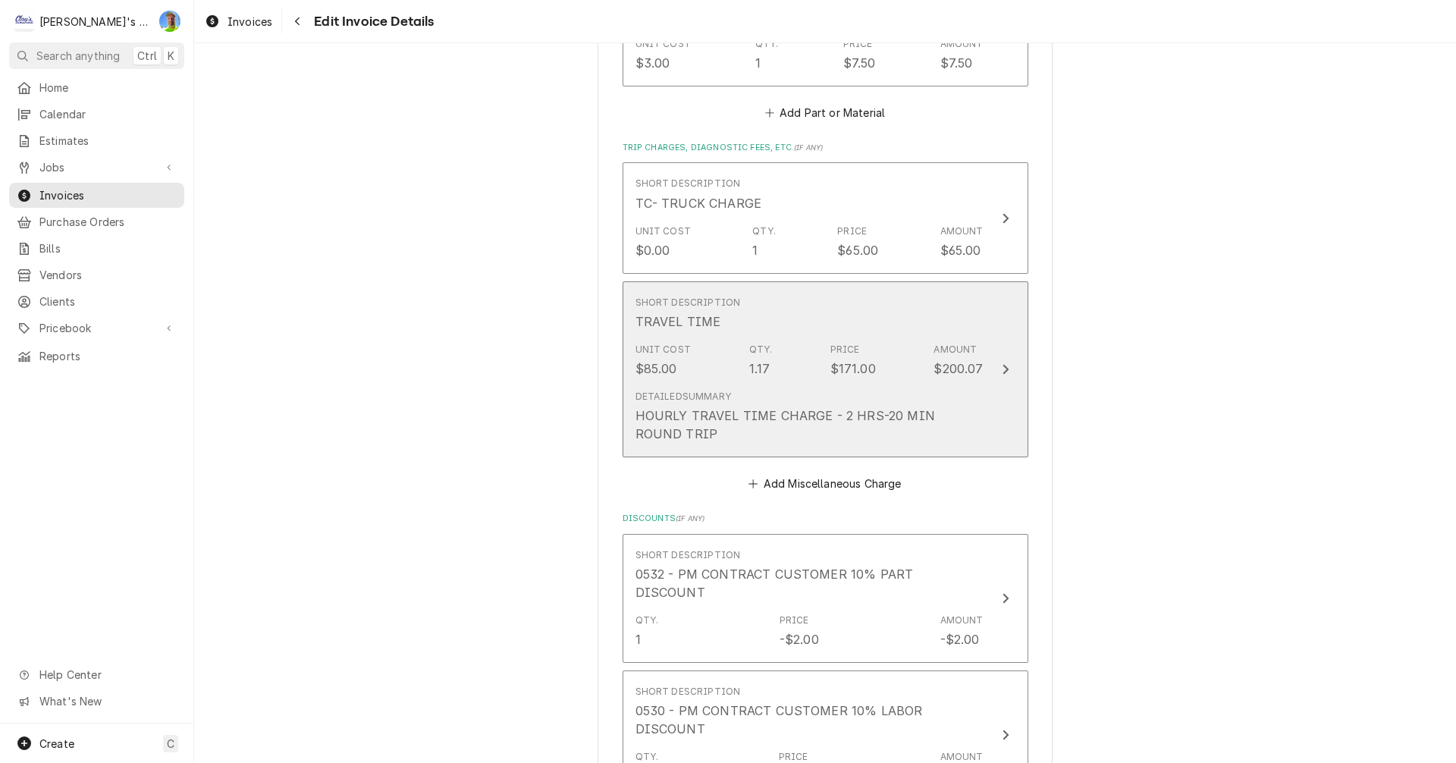
click at [1007, 388] on button "Short Description TRAVEL TIME Unit Cost $85.00 Qty. 1.17 Price $171.00 Amount $…" at bounding box center [826, 369] width 406 height 177
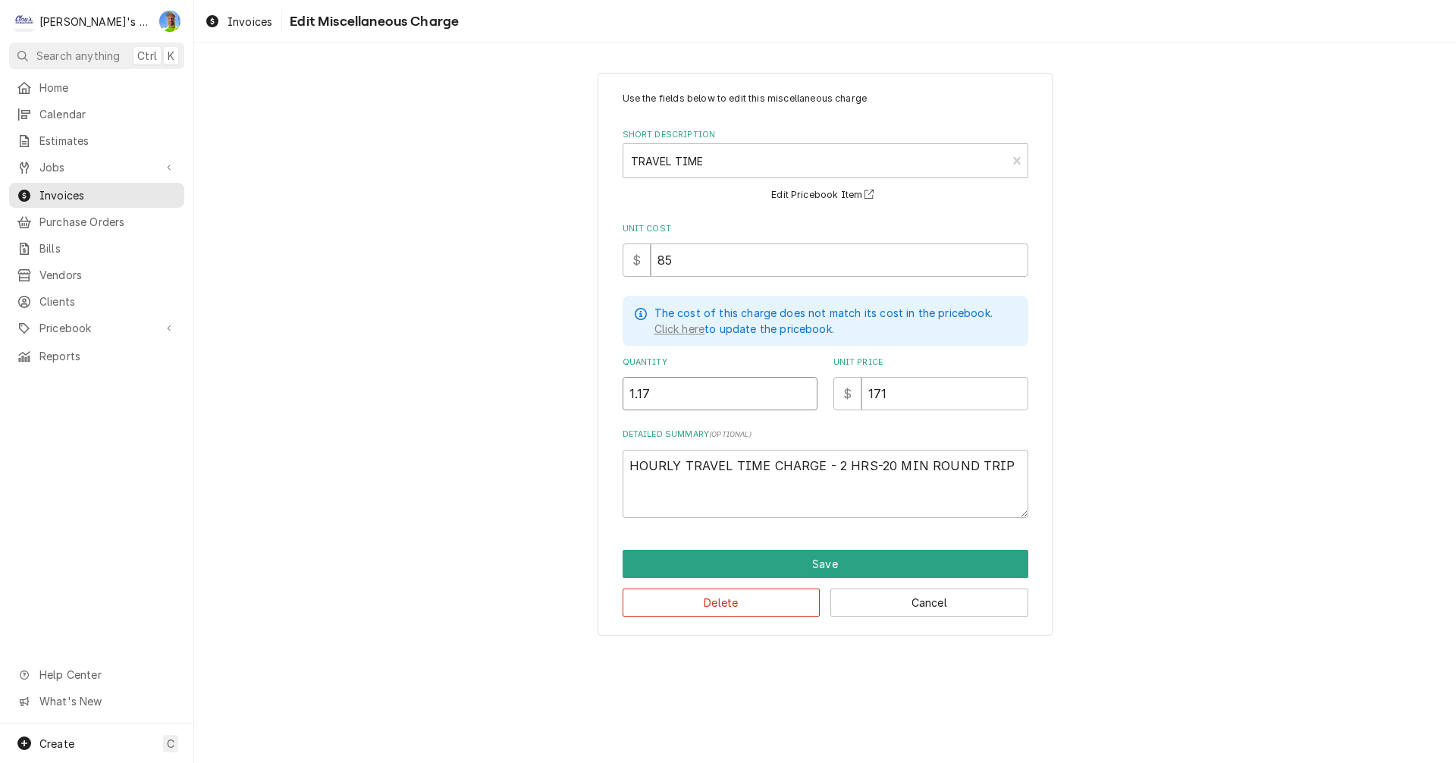
click at [714, 395] on input "1.17" at bounding box center [720, 393] width 195 height 33
type textarea "x"
type input "2"
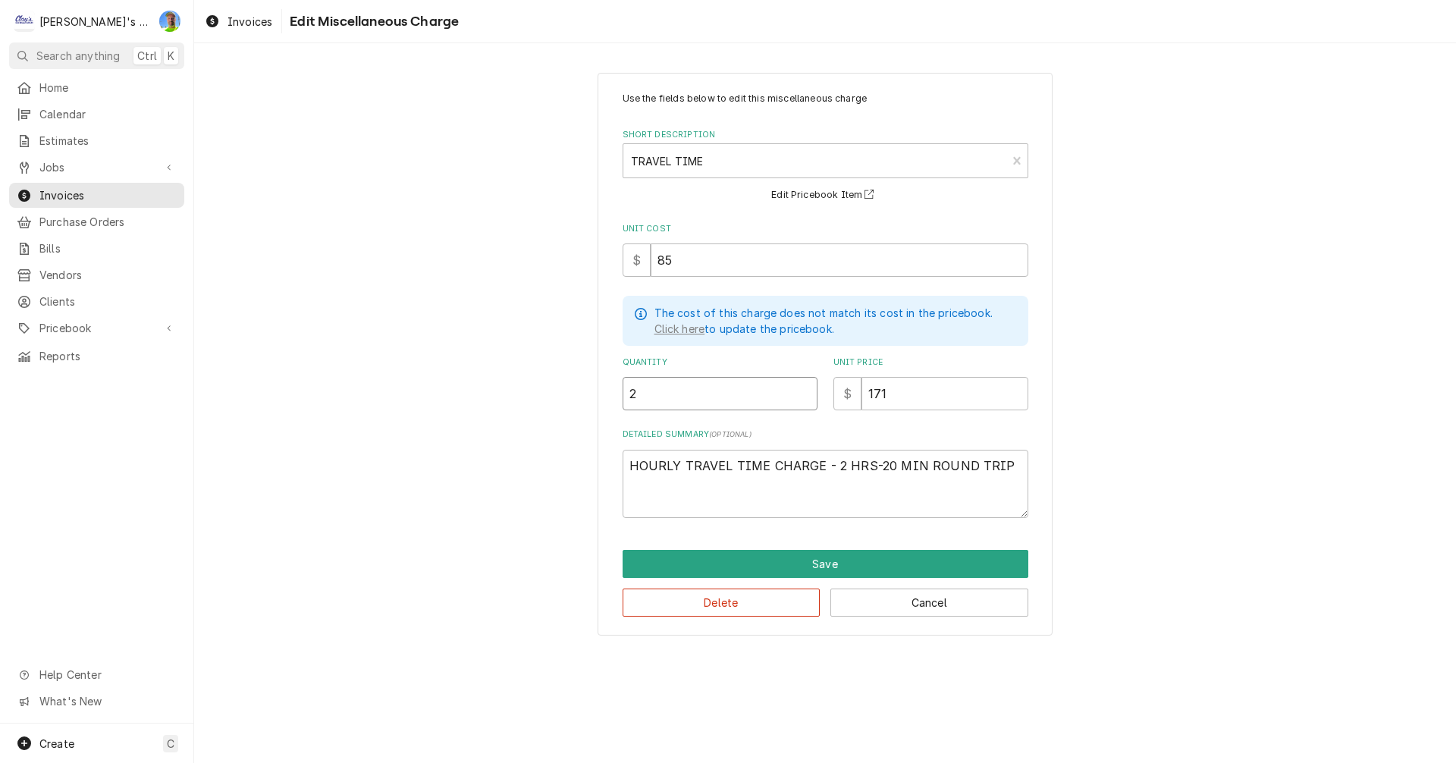
type textarea "x"
type input "2.3"
type textarea "x"
type input "2.33"
click at [852, 554] on button "Save" at bounding box center [826, 564] width 406 height 28
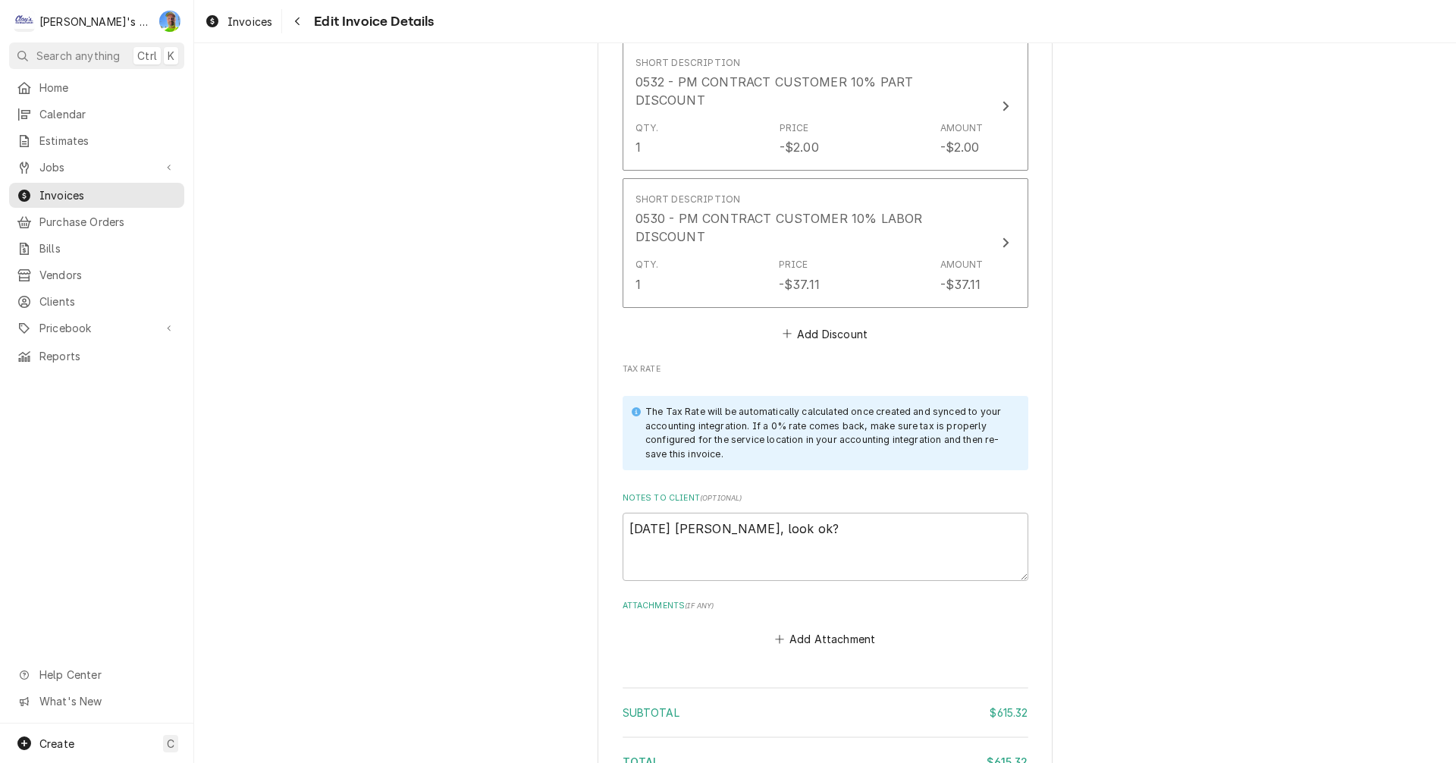
scroll to position [2506, 0]
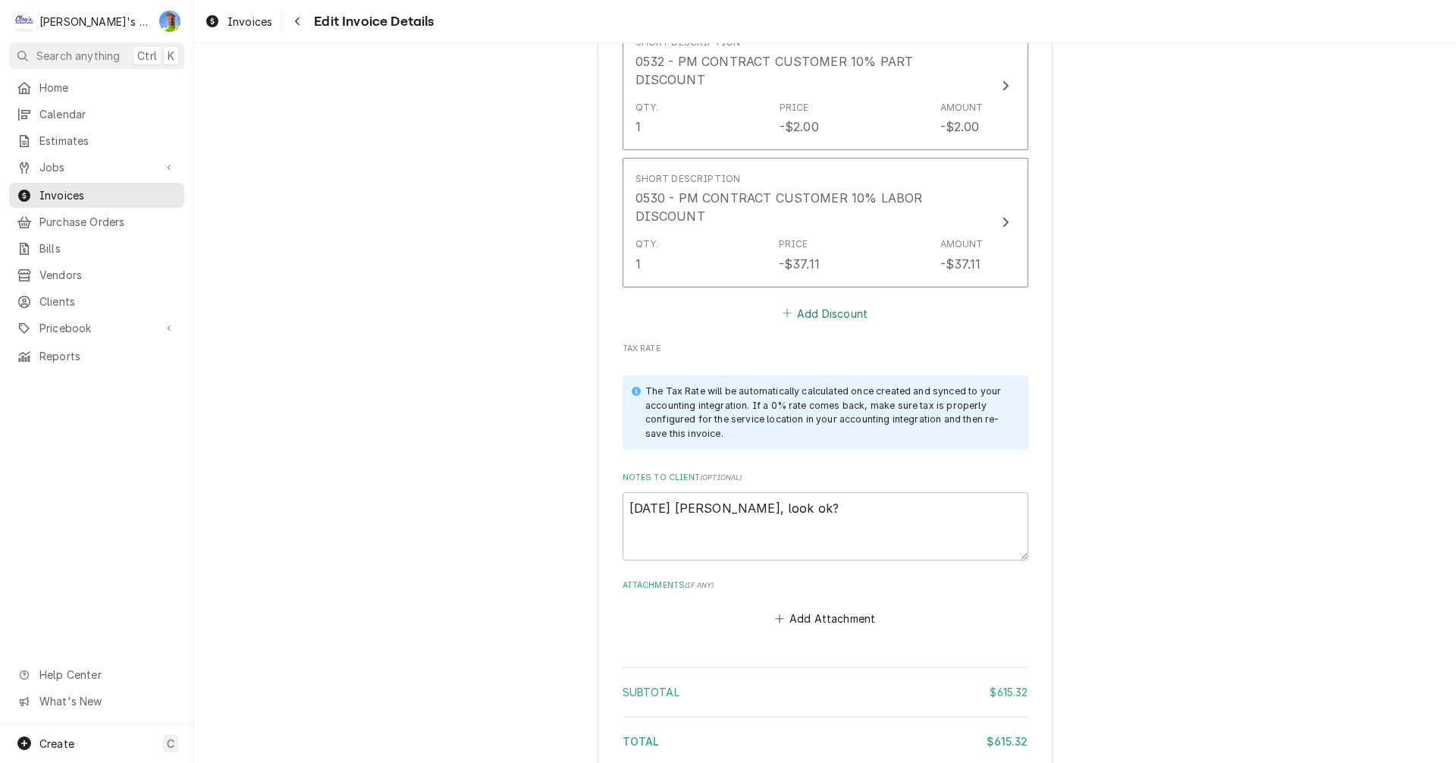
click at [800, 303] on button "Add Discount" at bounding box center [825, 313] width 90 height 21
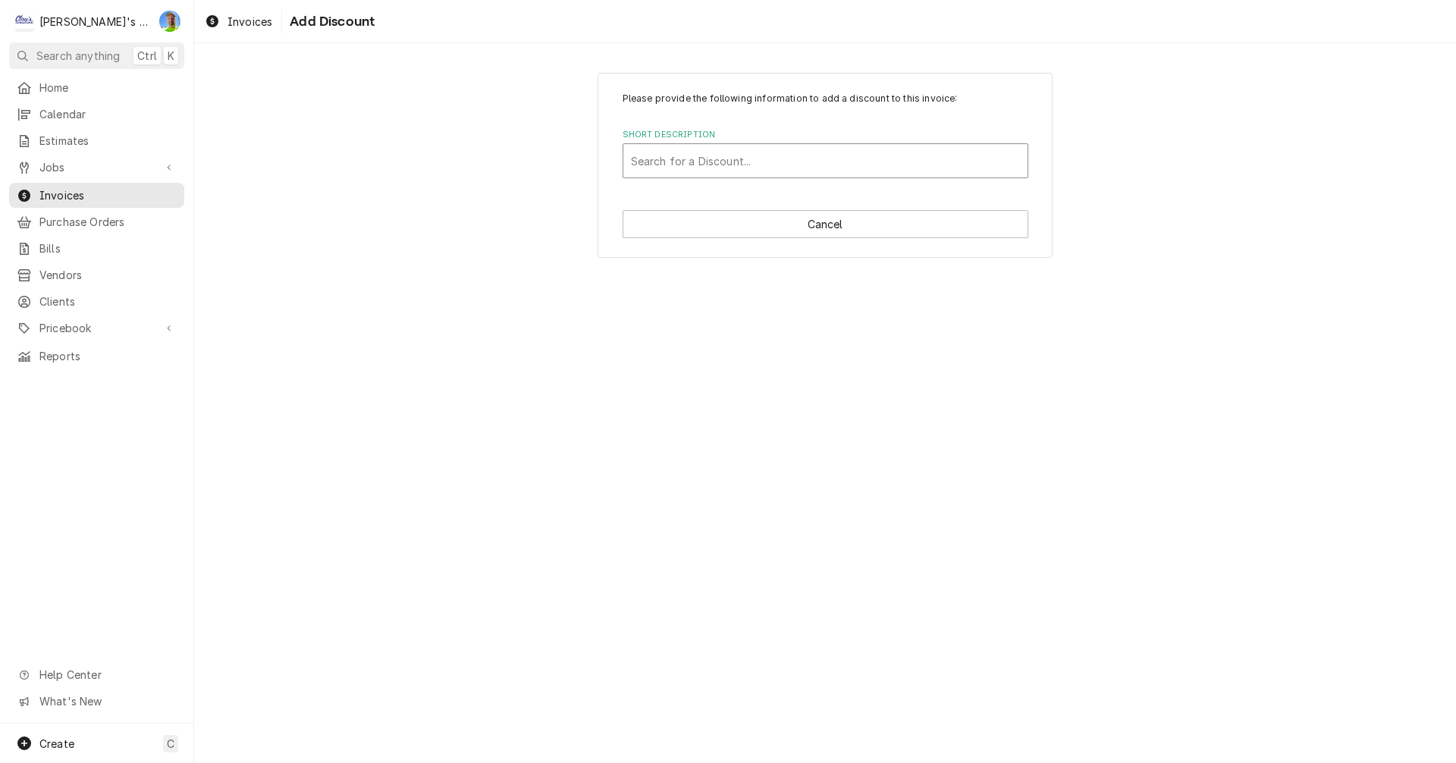
click at [745, 153] on div "Short Description" at bounding box center [825, 160] width 389 height 27
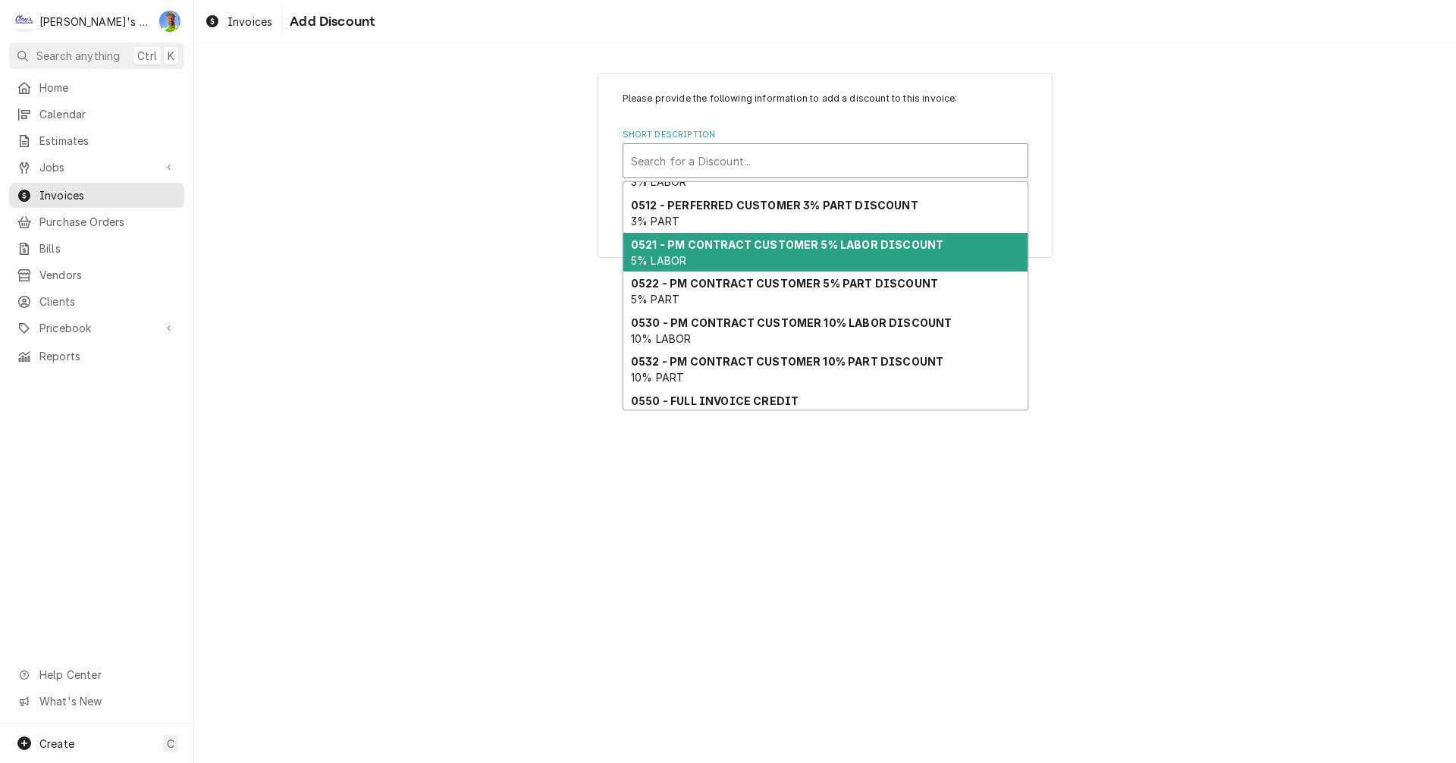
scroll to position [100, 0]
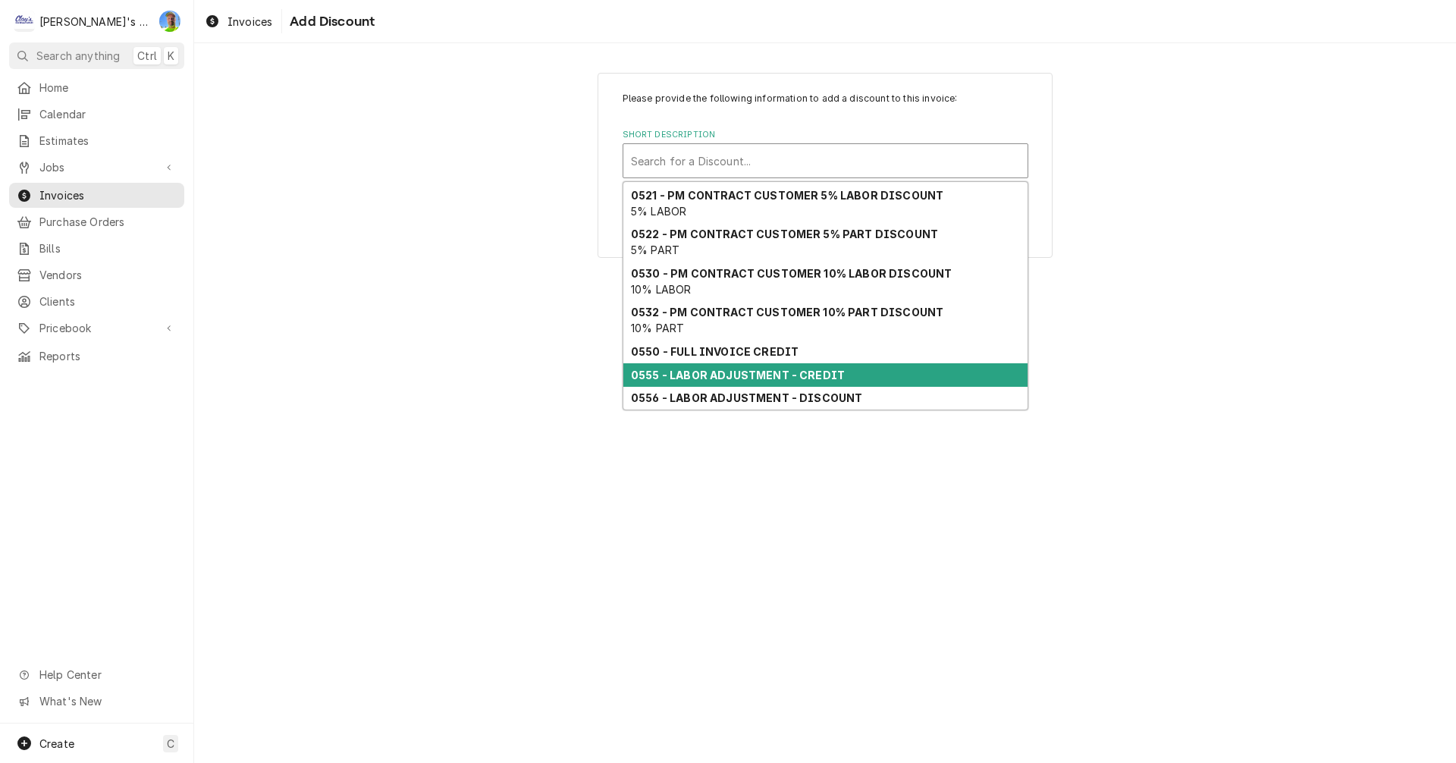
click at [799, 377] on strong "0555 - LABOR ADJUSTMENT - CREDIT" at bounding box center [738, 375] width 214 height 13
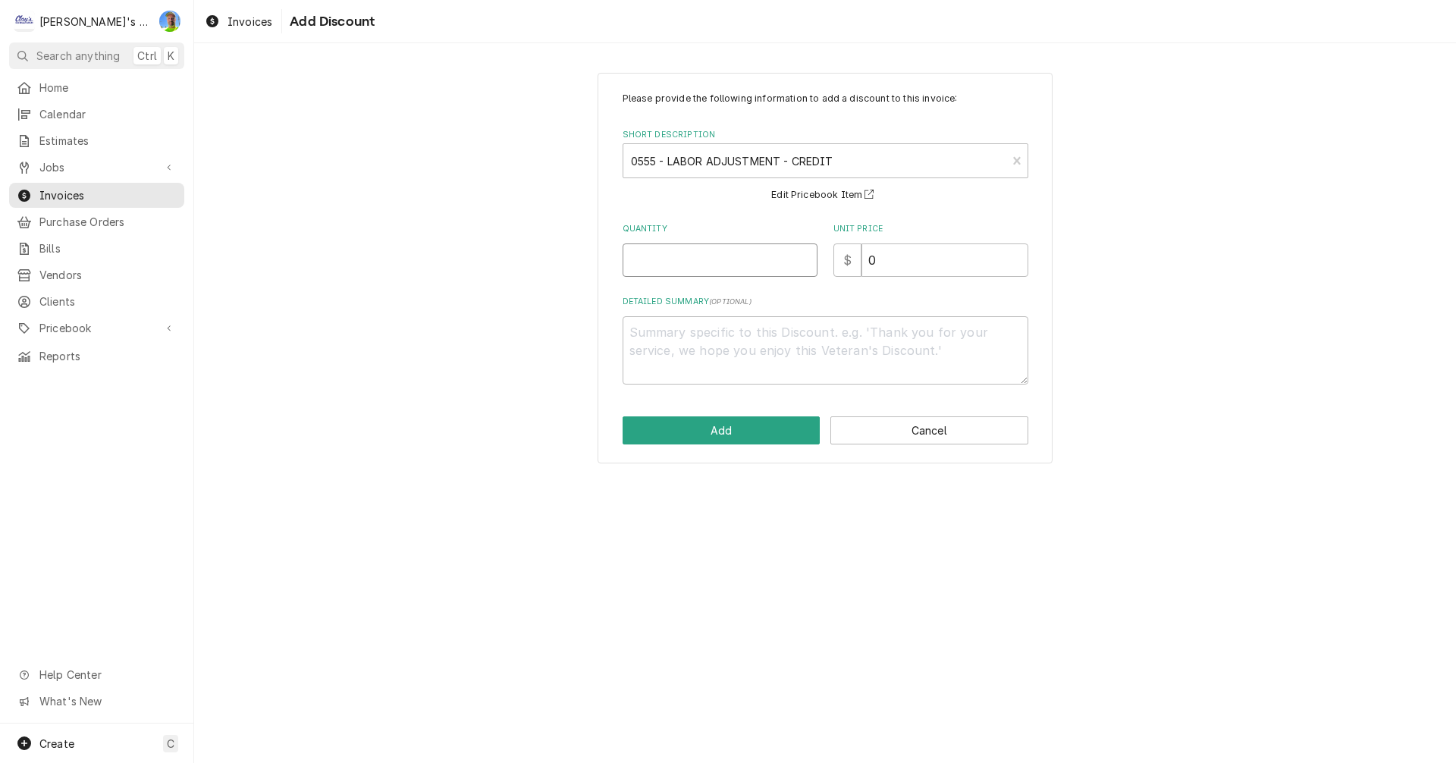
click at [735, 262] on input "Quantity" at bounding box center [720, 259] width 195 height 33
type textarea "x"
type input "1"
type textarea "x"
type input "1.1"
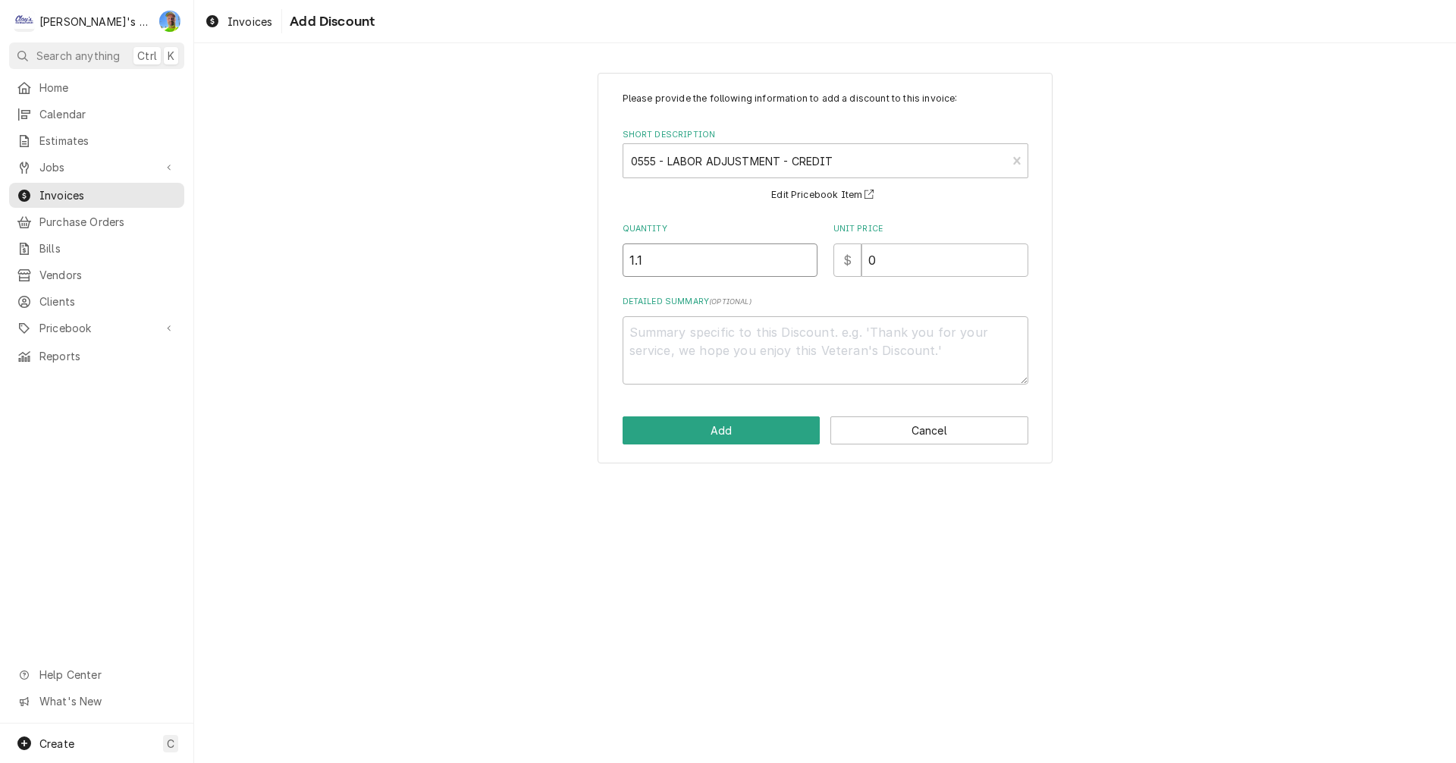
type textarea "x"
type input "1.17"
type textarea "x"
type input "1"
type textarea "x"
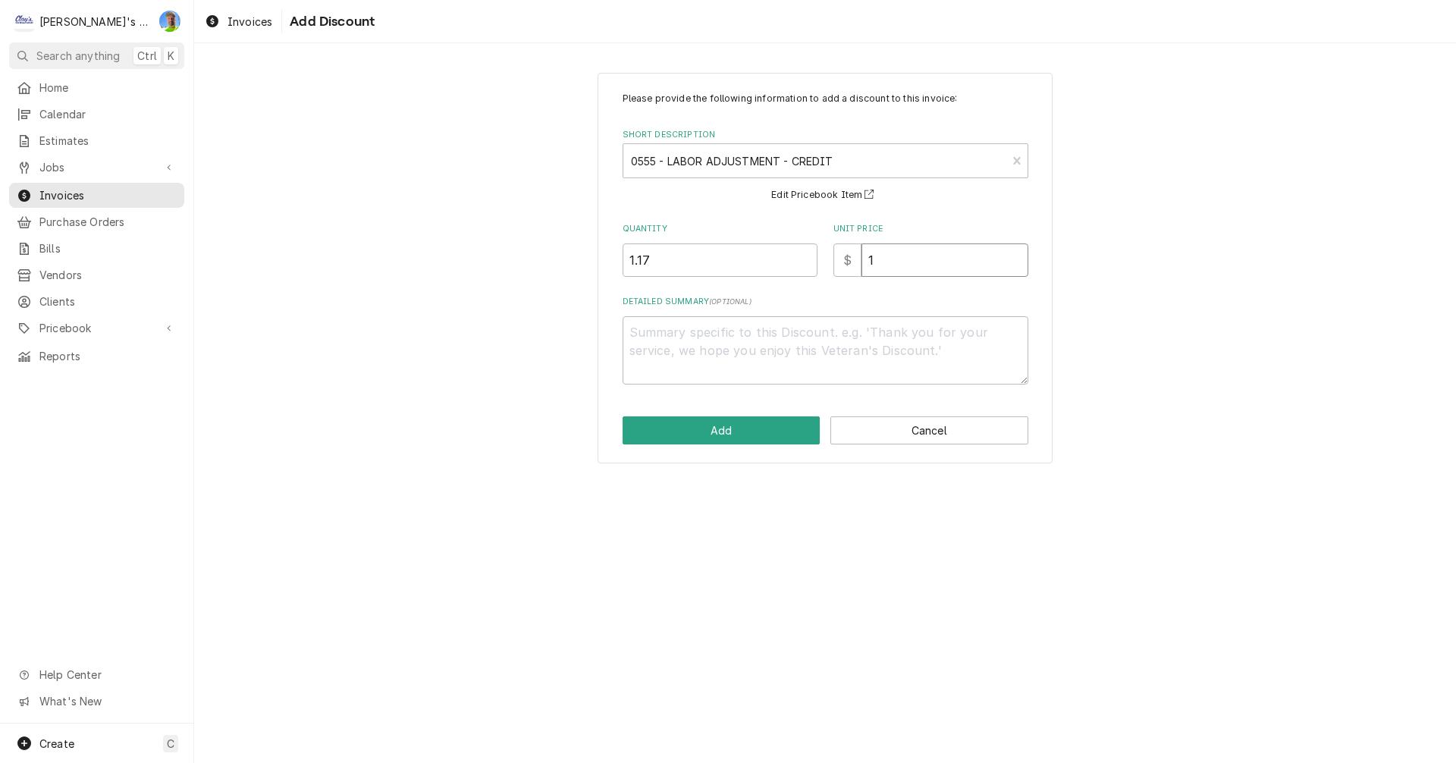
type input "17"
type textarea "x"
type input "171"
type textarea "x"
type textarea "*"
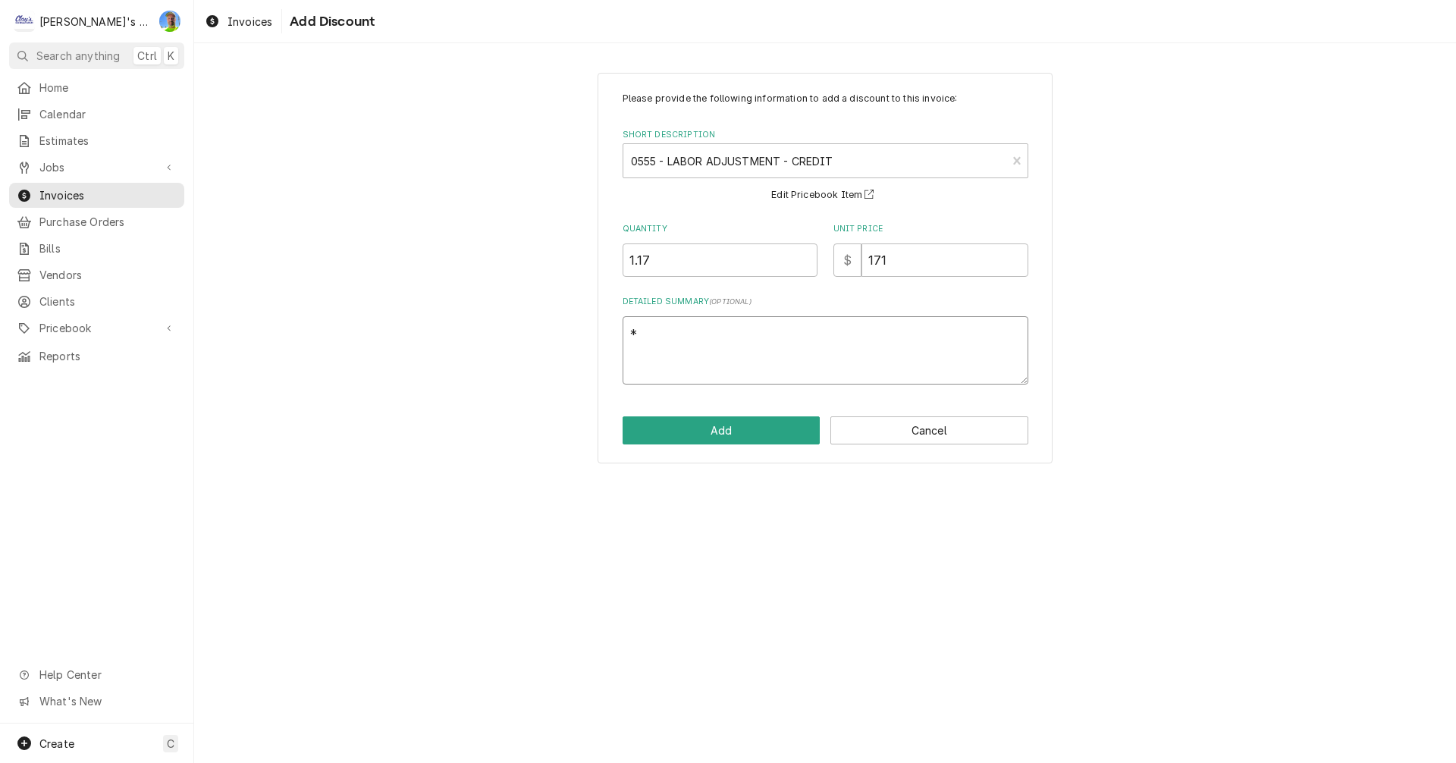
type textarea "x"
type textarea "*c"
type textarea "x"
type textarea "*cr"
type textarea "x"
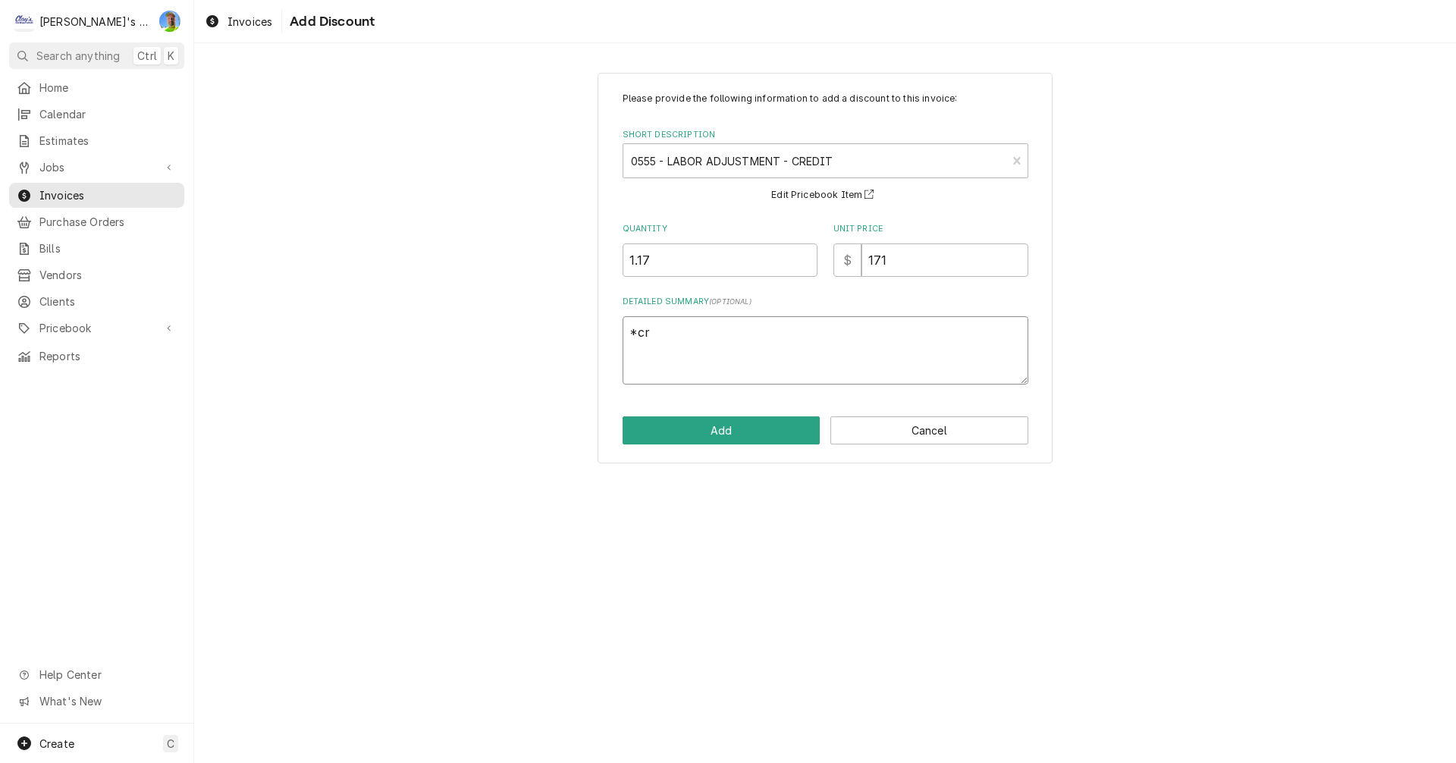
type textarea "*cre"
type textarea "x"
type textarea "*cred"
type textarea "x"
type textarea "*credi"
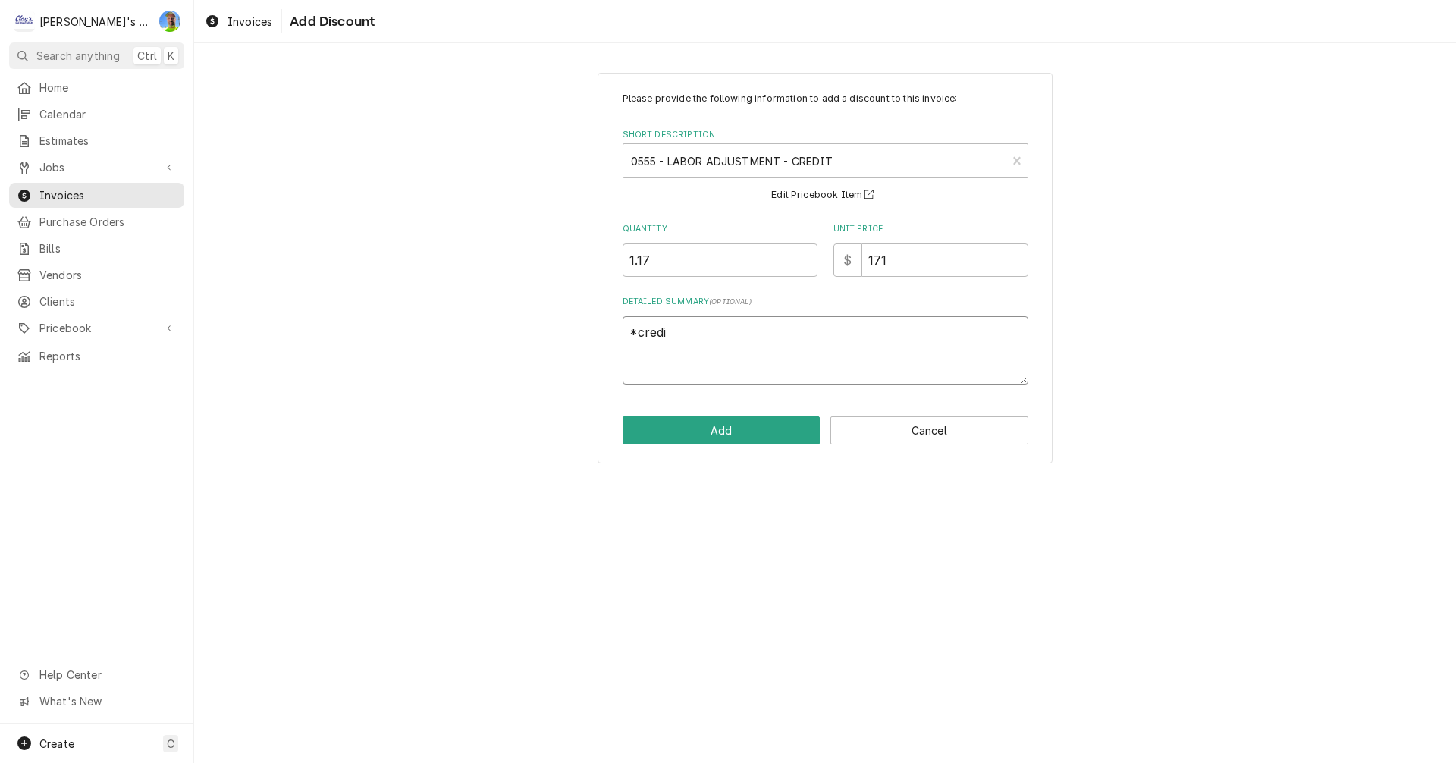
type textarea "x"
type textarea "*credit"
type textarea "x"
type textarea "*crediti"
type textarea "x"
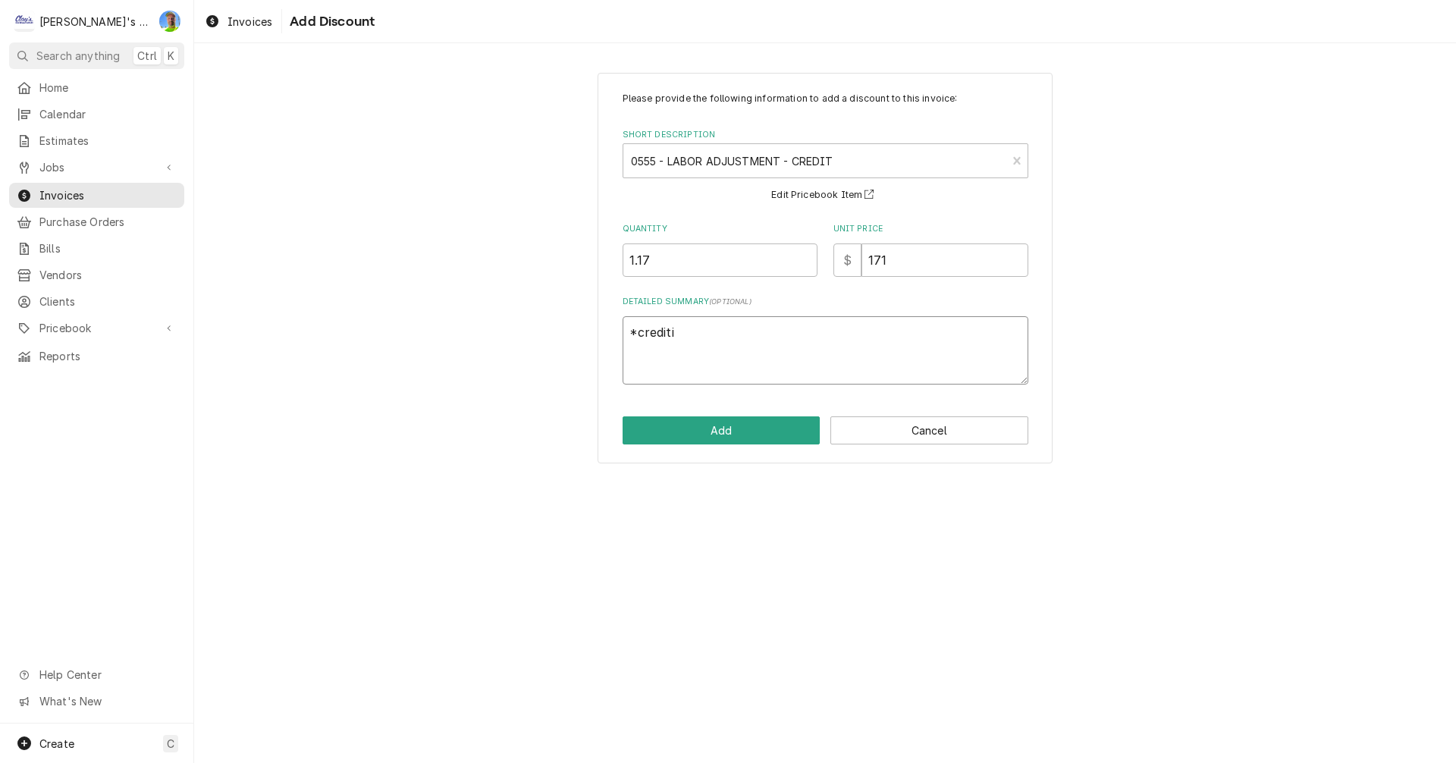
type textarea "*creditin"
type textarea "x"
type textarea "*crediting"
type textarea "x"
type textarea "*crediting"
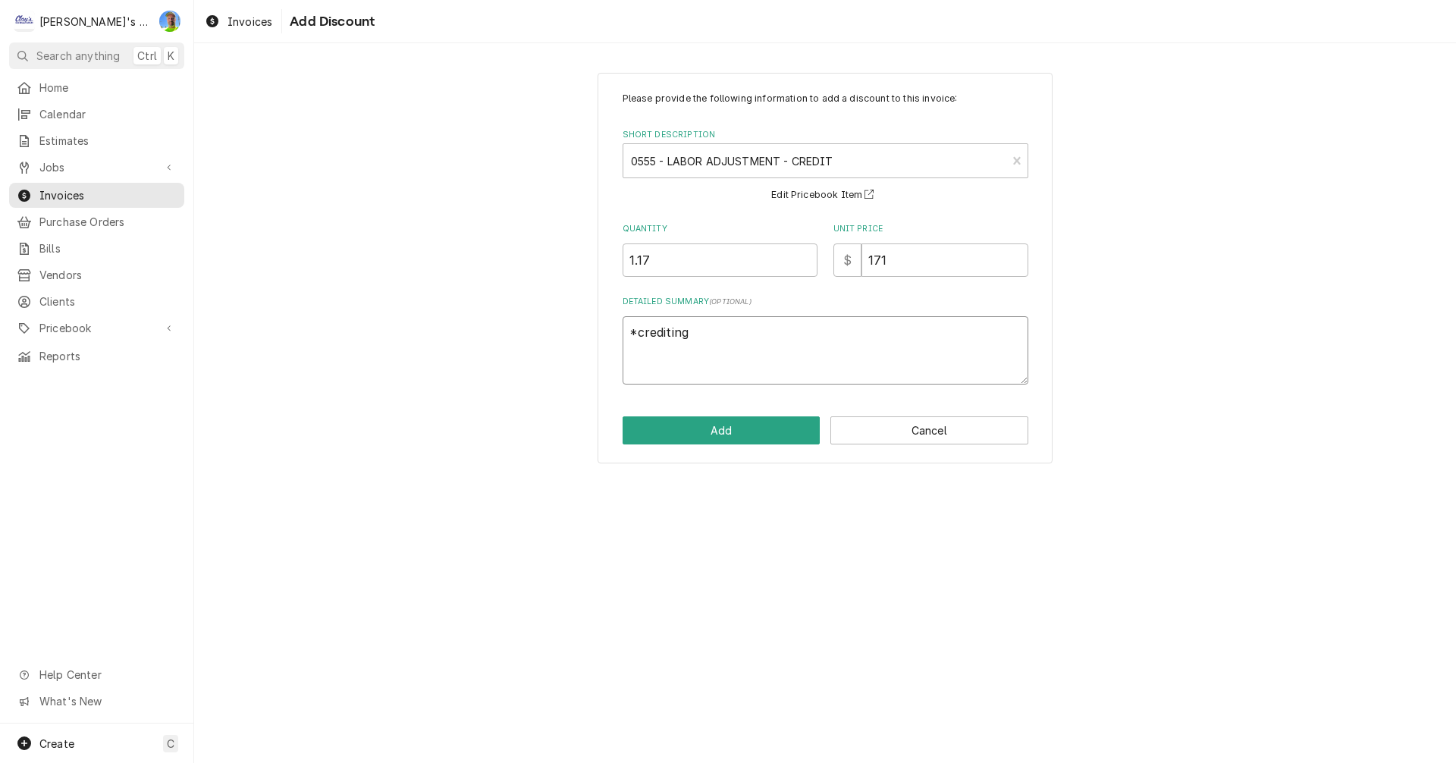
type textarea "x"
type textarea "*crediting 1"
type textarea "x"
type textarea "*crediting 1/"
type textarea "x"
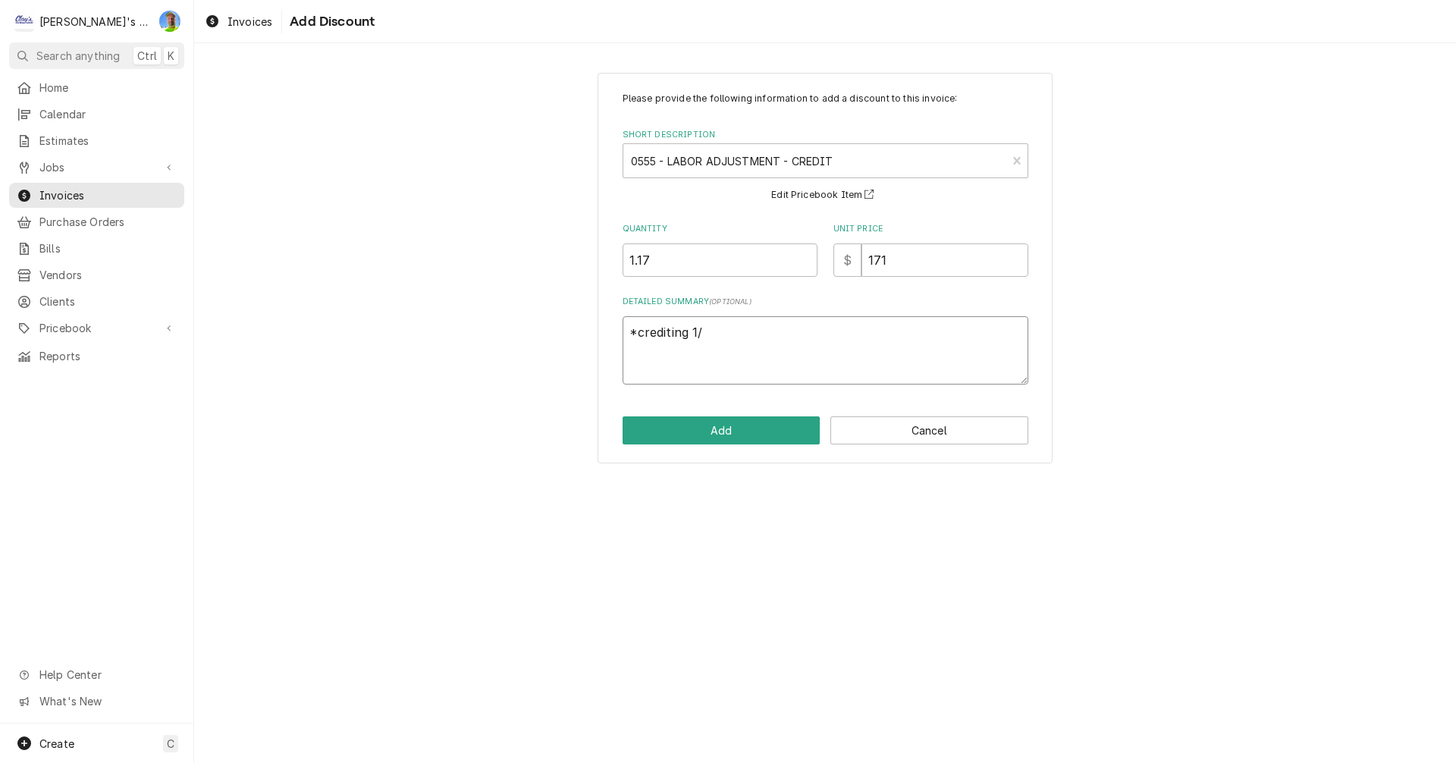
type textarea "*crediting 1/2"
type textarea "x"
type textarea "*crediting 1/2"
type textarea "x"
type textarea "*crediting 1/2 t"
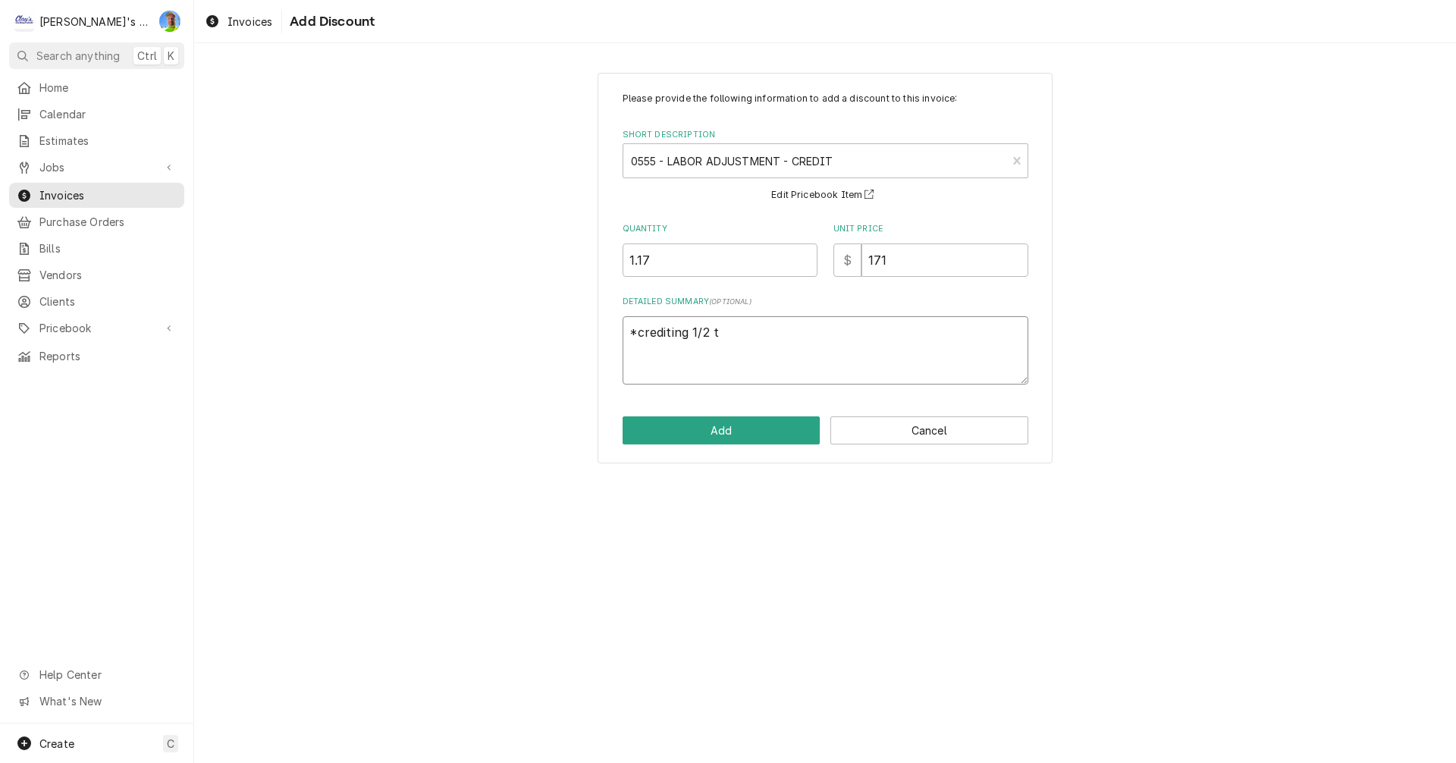
type textarea "x"
type textarea "*crediting 1/2 th"
type textarea "x"
type textarea "*crediting 1/2 the"
type textarea "x"
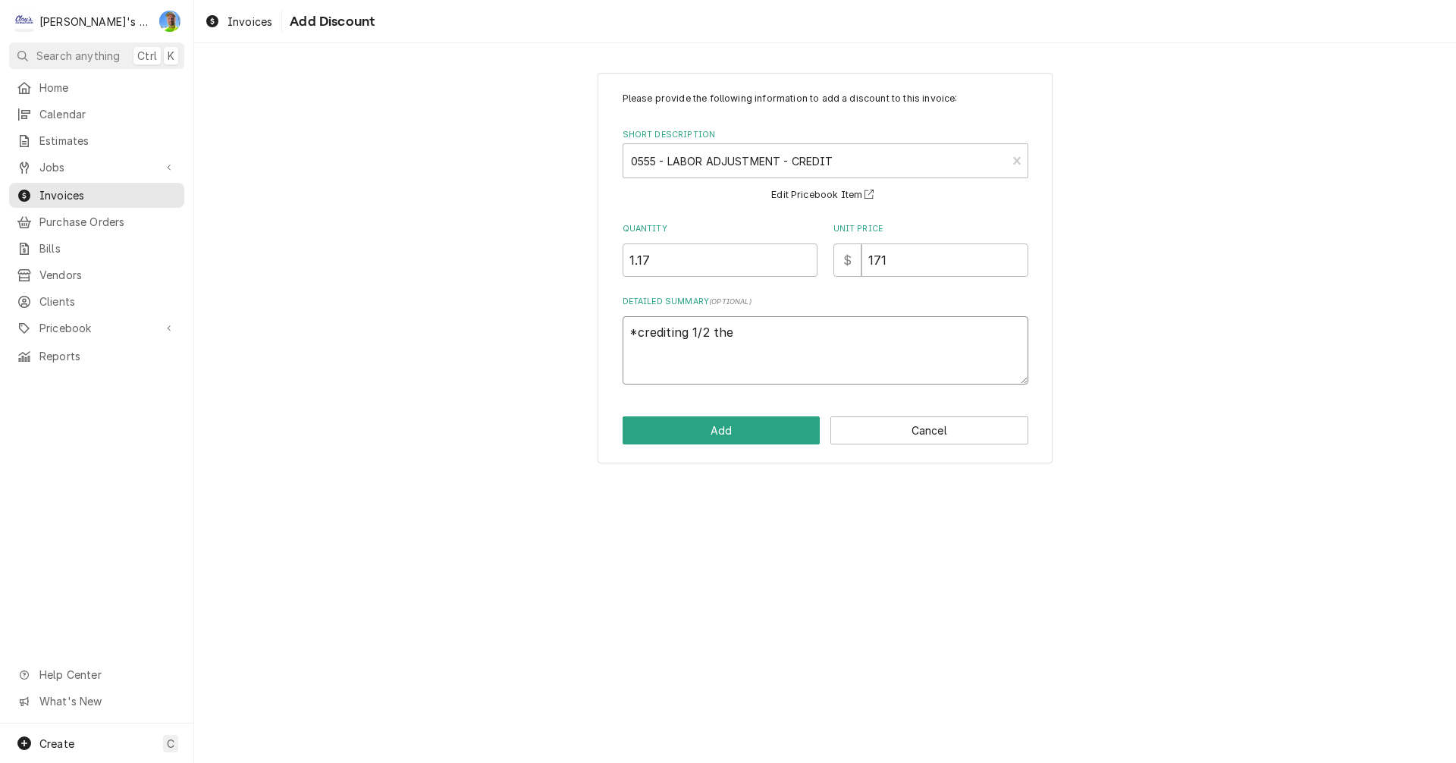
type textarea "*crediting 1/2 the"
type textarea "x"
type textarea "*crediting 1/2 the t"
type textarea "x"
type textarea "*crediting 1/2 the tr"
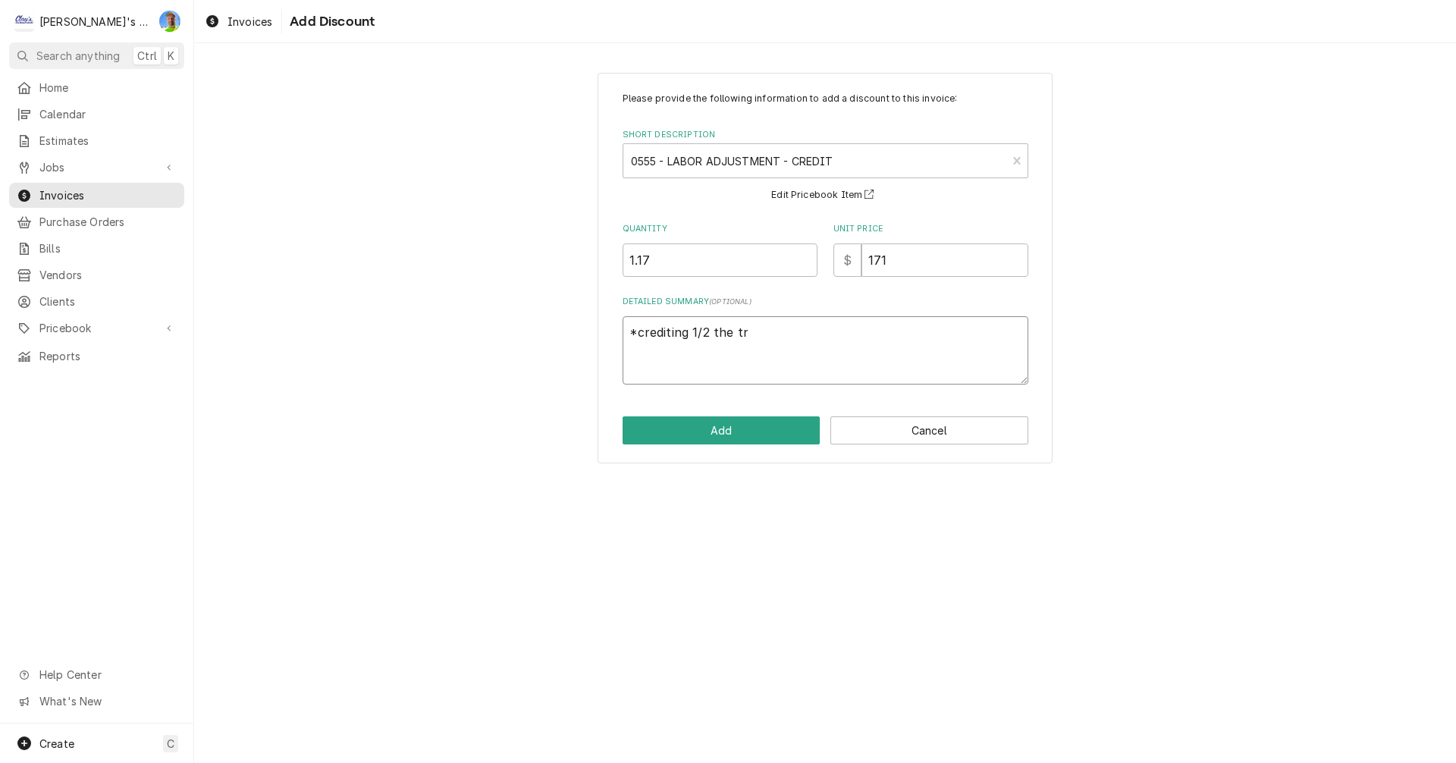
type textarea "x"
type textarea "*crediting 1/2 the tra"
type textarea "x"
type textarea "*crediting 1/2 the trav"
type textarea "x"
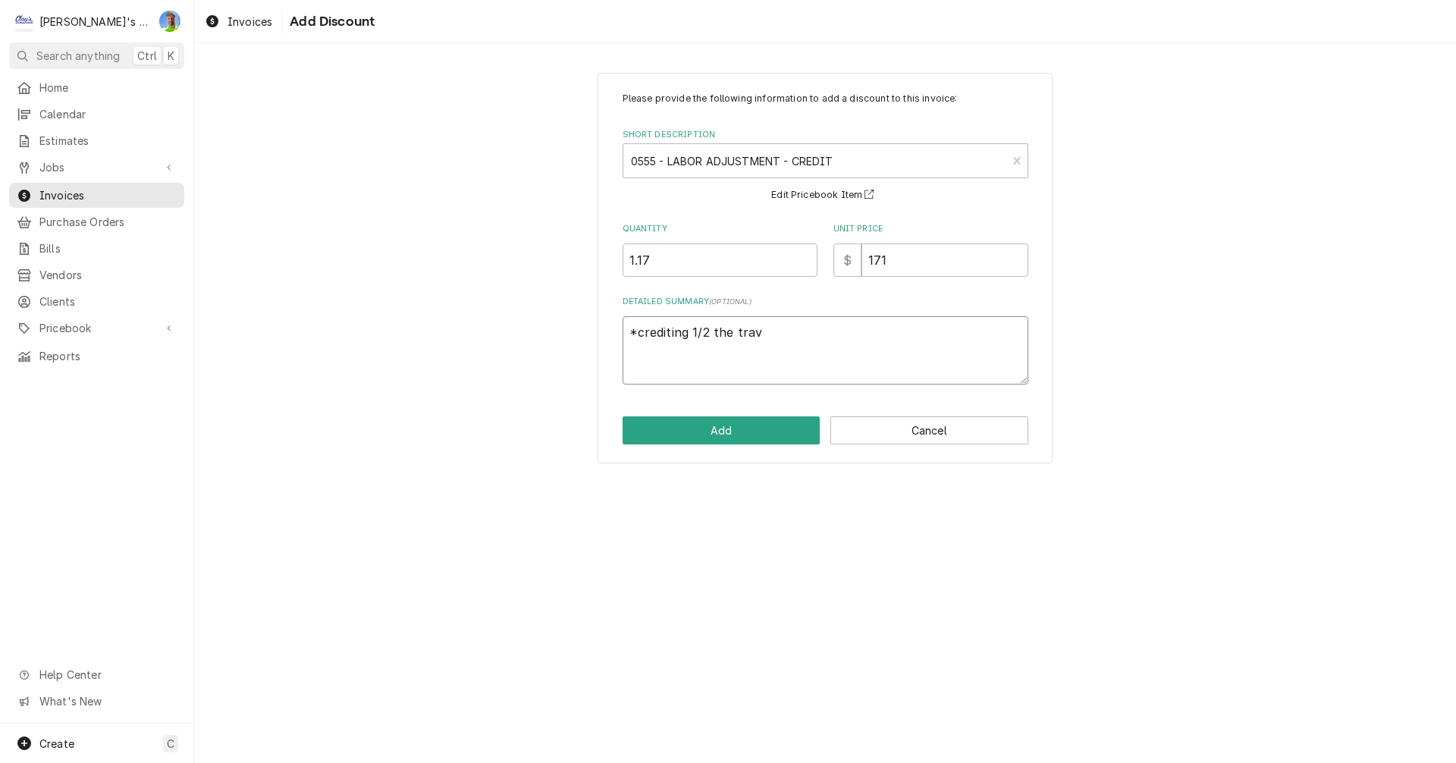
type textarea "*crediting 1/2 the trave"
type textarea "x"
type textarea "*crediting 1/2 the travel"
type textarea "x"
type textarea "*crediting 1/2 the travel"
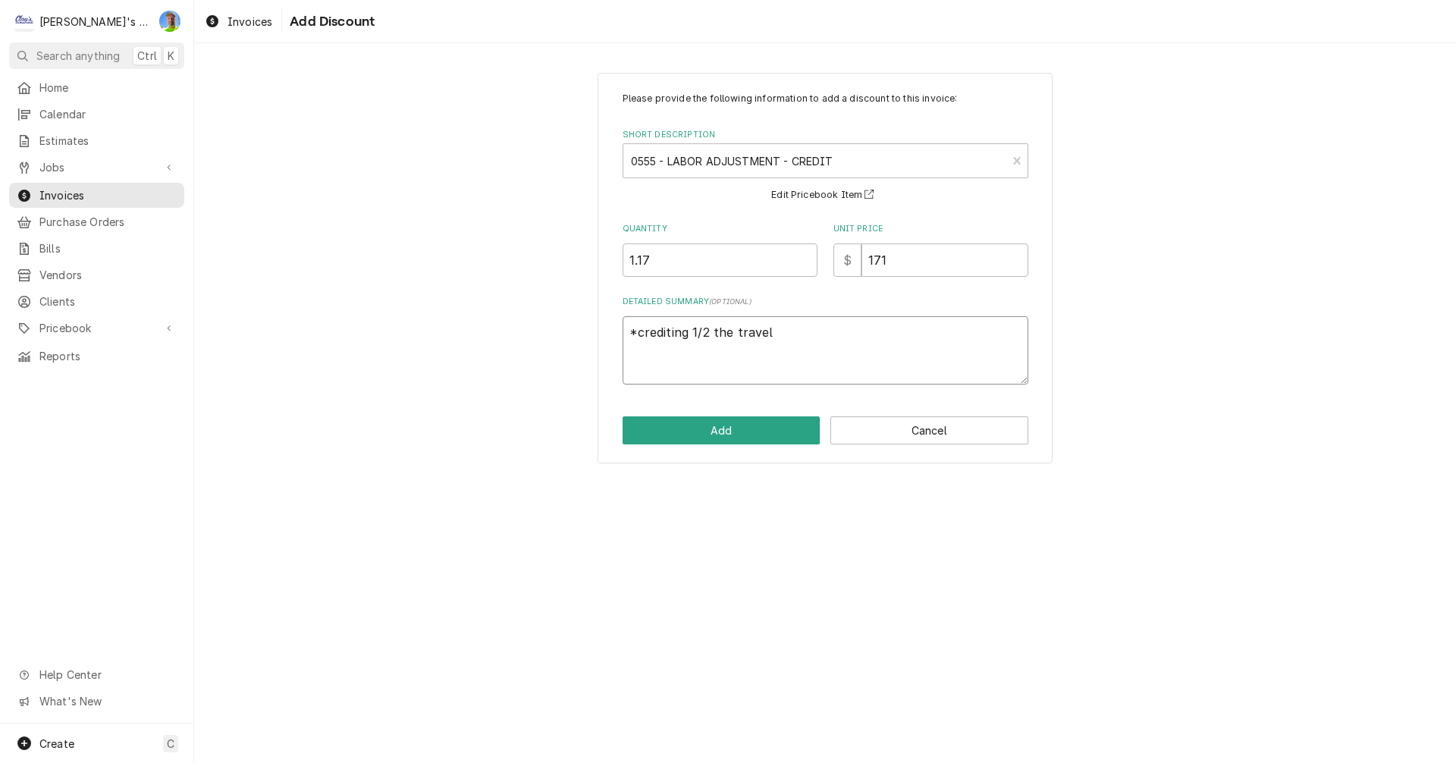
type textarea "x"
type textarea "*crediting 1/2 the travel t"
type textarea "x"
type textarea "*crediting 1/2 the travel ti"
type textarea "x"
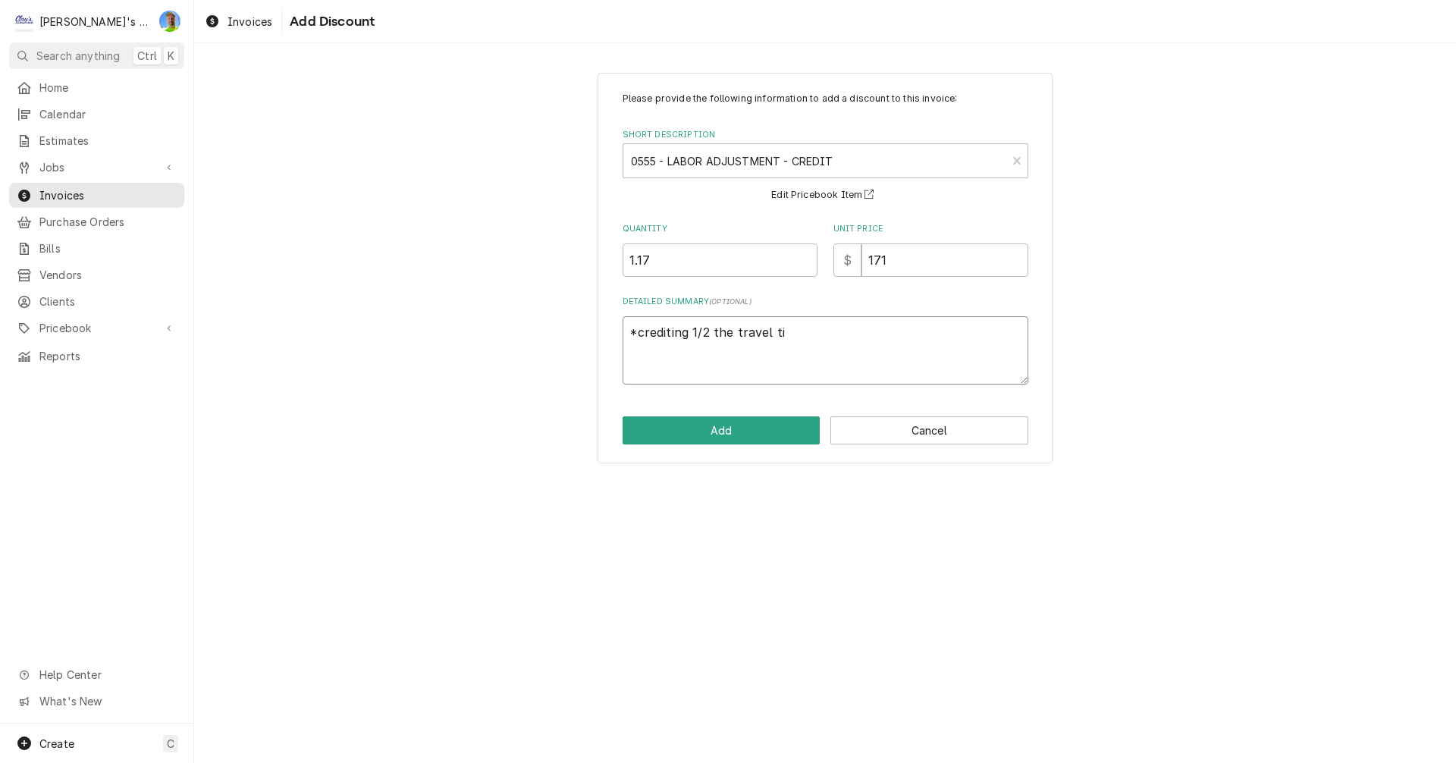
type textarea "*crediting 1/2 the travel tim"
type textarea "x"
type textarea "*crediting 1/2 the travel time"
click at [743, 428] on button "Add" at bounding box center [722, 430] width 198 height 28
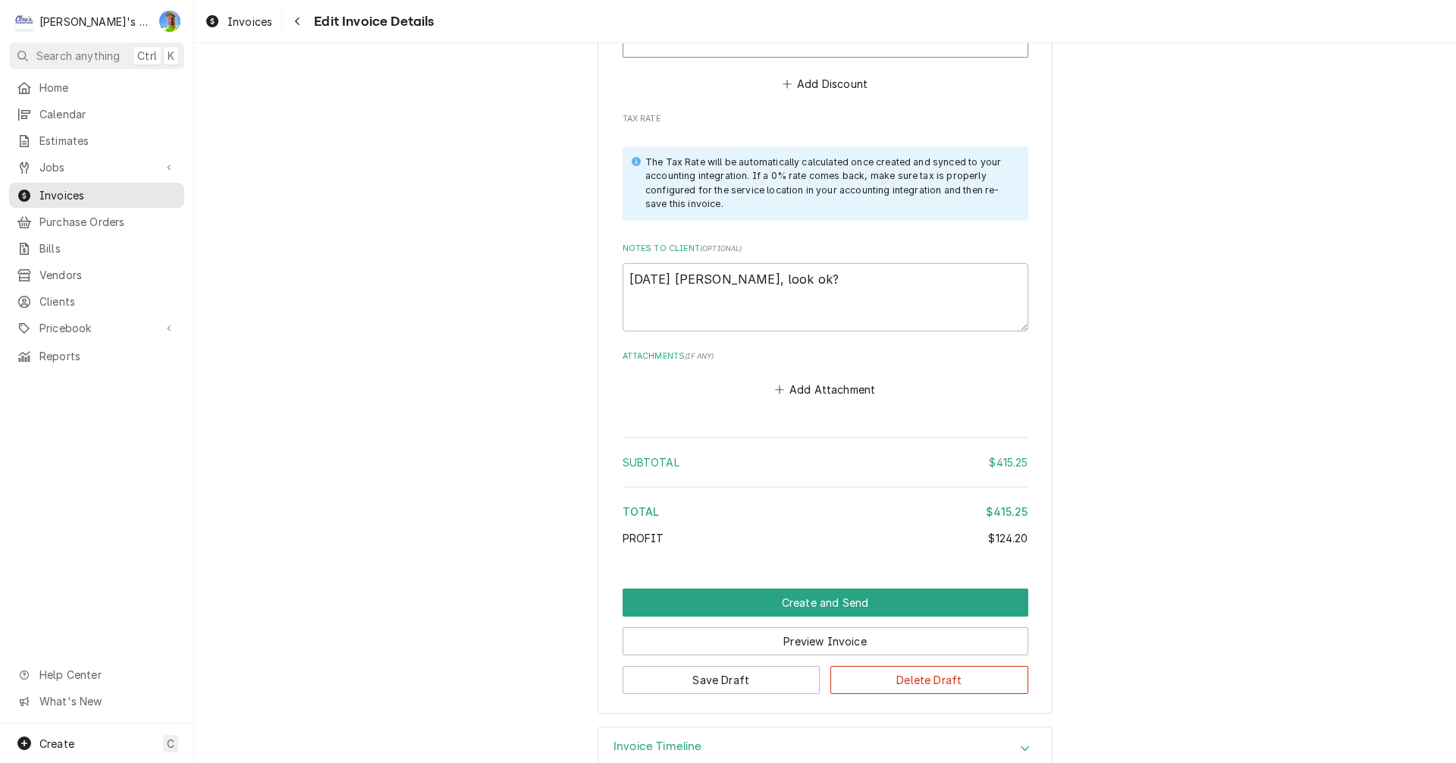
scroll to position [2918, 0]
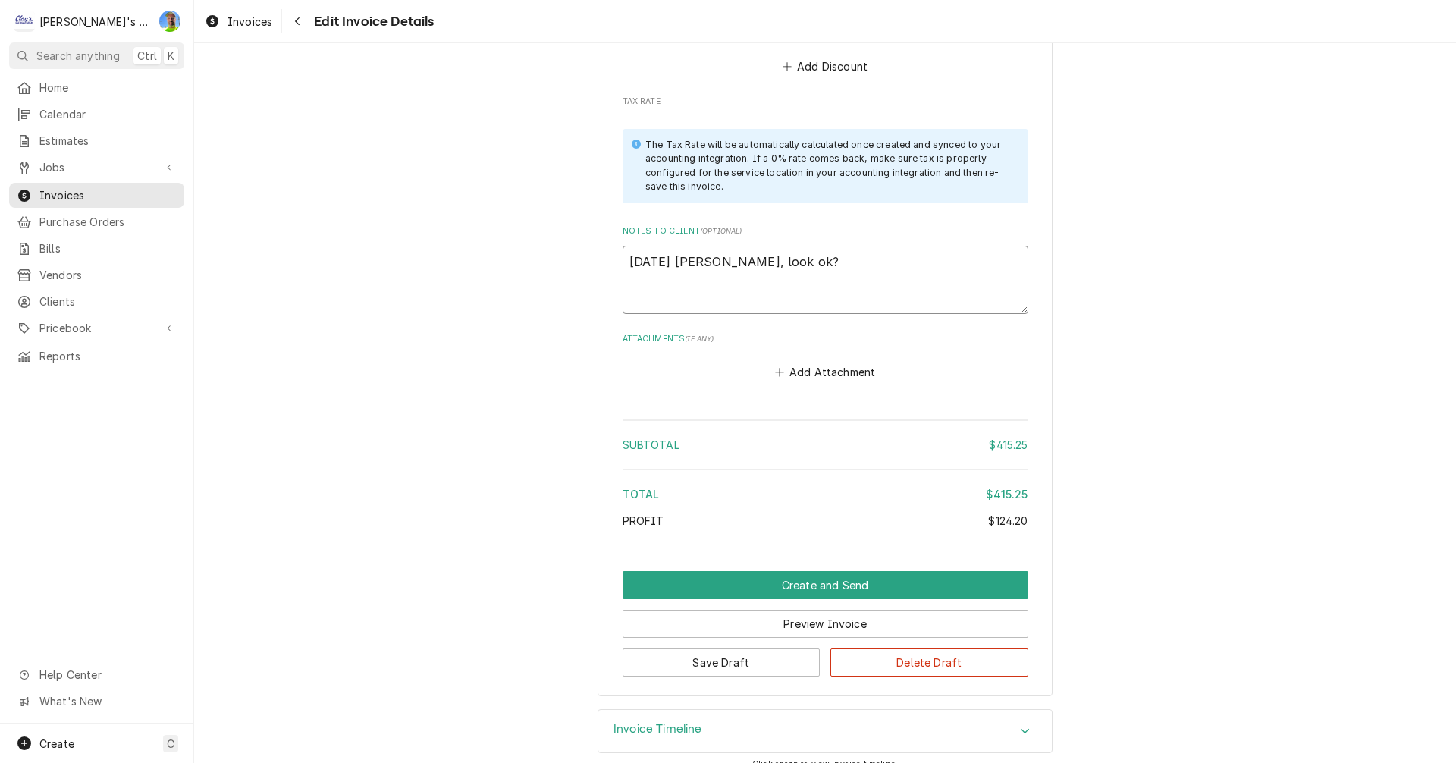
click at [946, 246] on textarea "9/25/2025 Sarah - Greg, look ok?" at bounding box center [826, 280] width 406 height 68
type textarea "x"
type textarea "9/25/2025 Sarah - Greg, look ok?"
type textarea "x"
type textarea "9/25/2025 Sarah - Greg, look ok? 1"
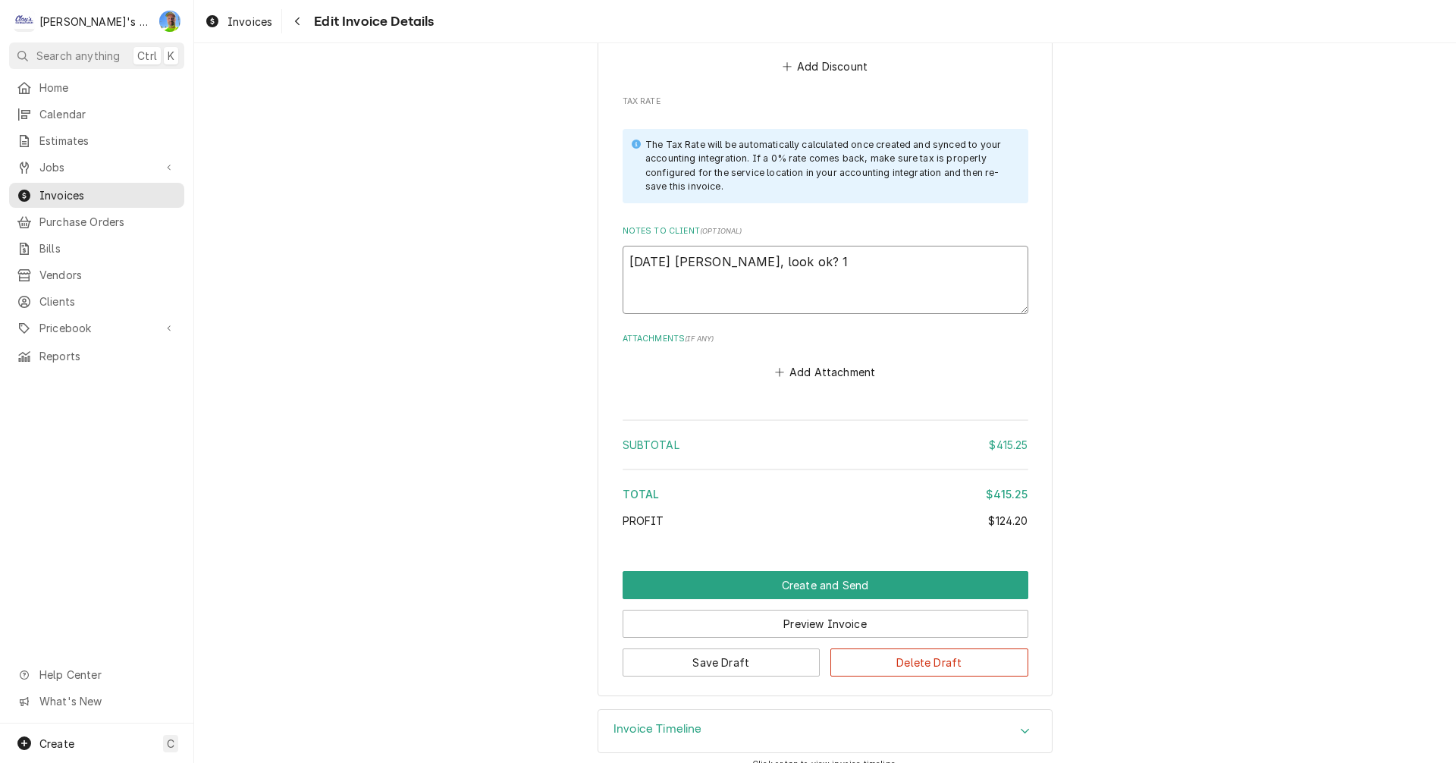
type textarea "x"
type textarea "9/25/2025 Sarah - Greg, look ok? 10"
type textarea "x"
type textarea "9/25/2025 Sarah - Greg, look ok? 10/"
type textarea "x"
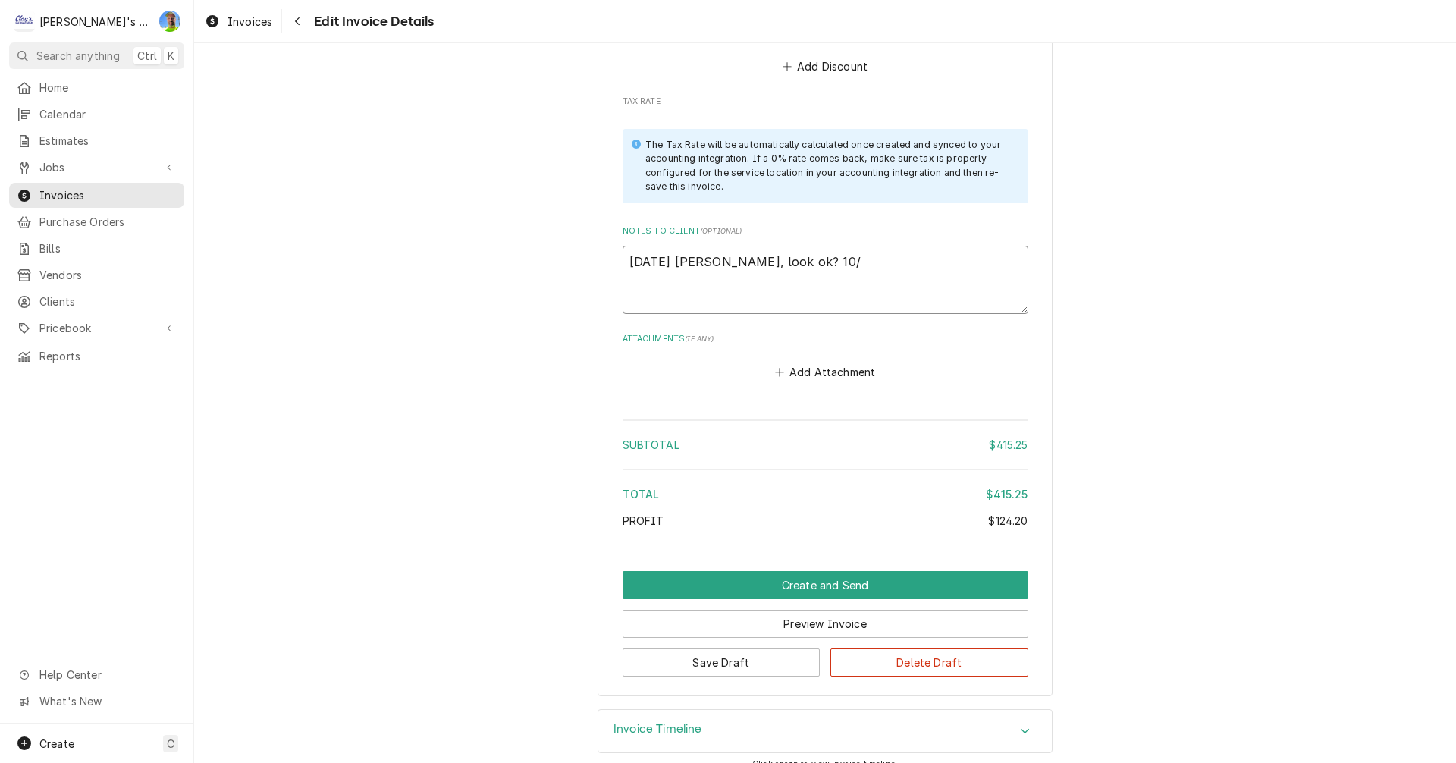
type textarea "9/25/2025 Sarah - Greg, look ok? 10/6"
type textarea "x"
type textarea "9/25/2025 Sarah - Greg, look ok? 10/6"
type textarea "x"
type textarea "9/25/2025 Sarah - Greg, look ok? 10/6 G"
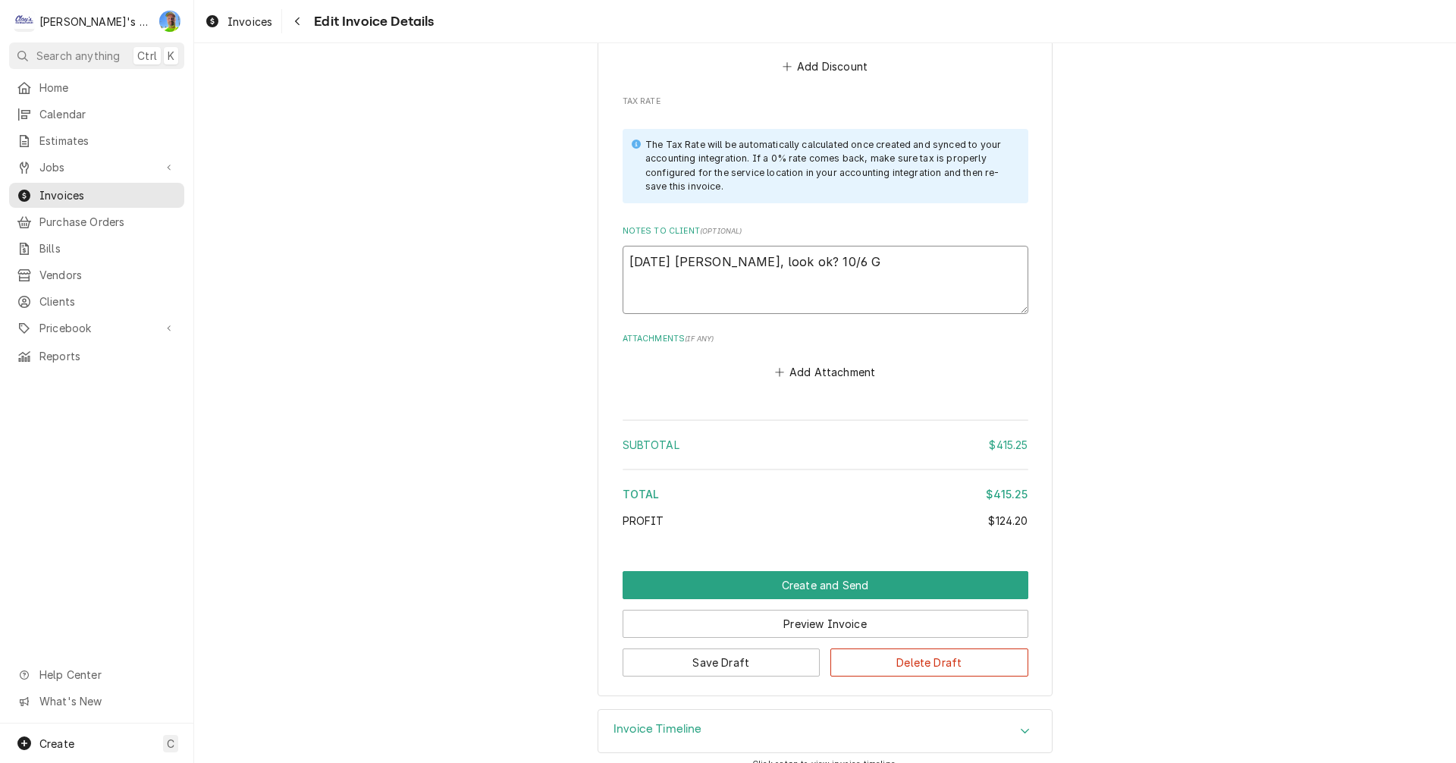
type textarea "x"
type textarea "9/25/2025 Sarah - Greg, look ok? 10/6 GA"
type textarea "x"
type textarea "9/25/2025 Sarah - Greg, look ok? 10/6 GA"
type textarea "x"
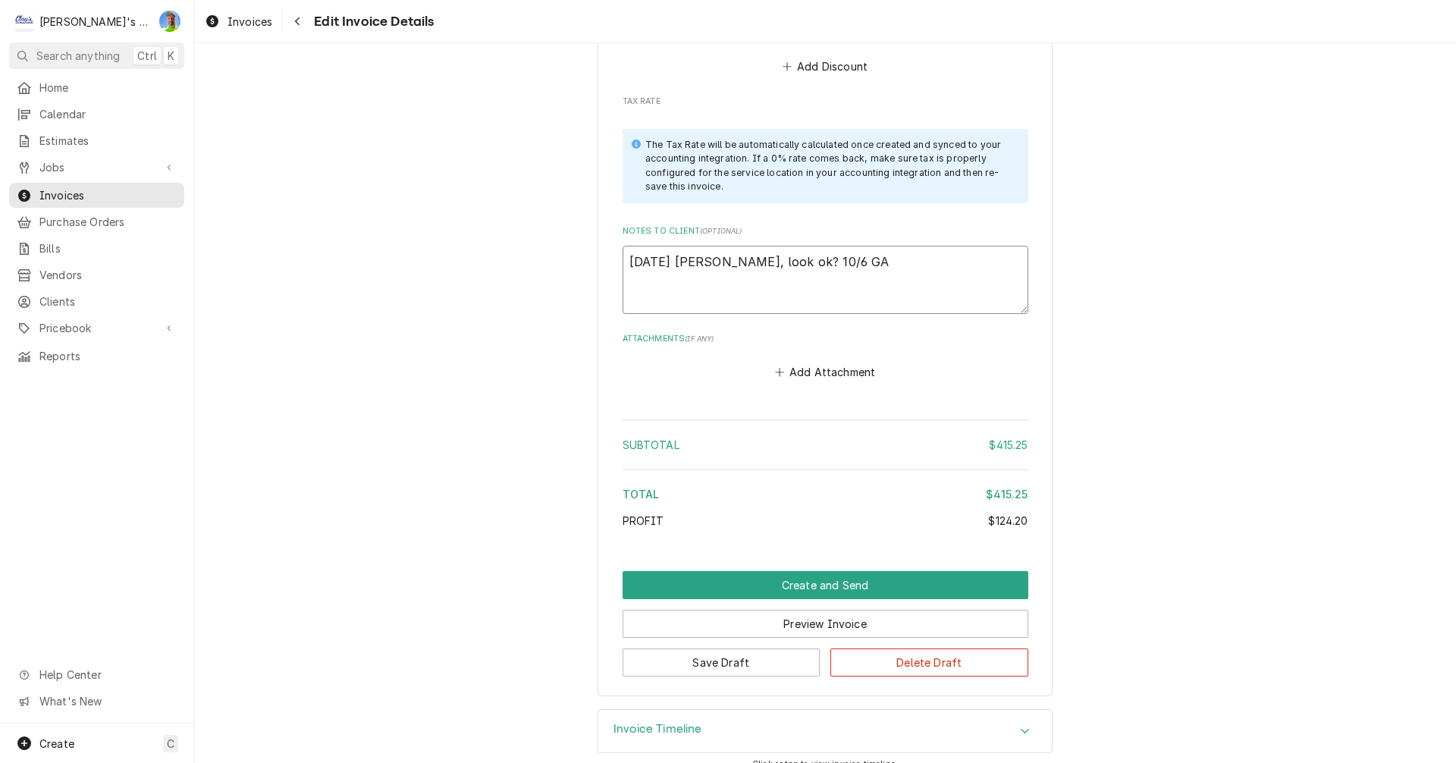
type textarea "9/25/2025 Sarah - Greg, look ok? 10/6 GA y"
type textarea "x"
type textarea "9/25/2025 Sarah - Greg, look ok? 10/6 GA ye"
type textarea "x"
type textarea "9/25/2025 Sarah - Greg, look ok? 10/6 GA yes"
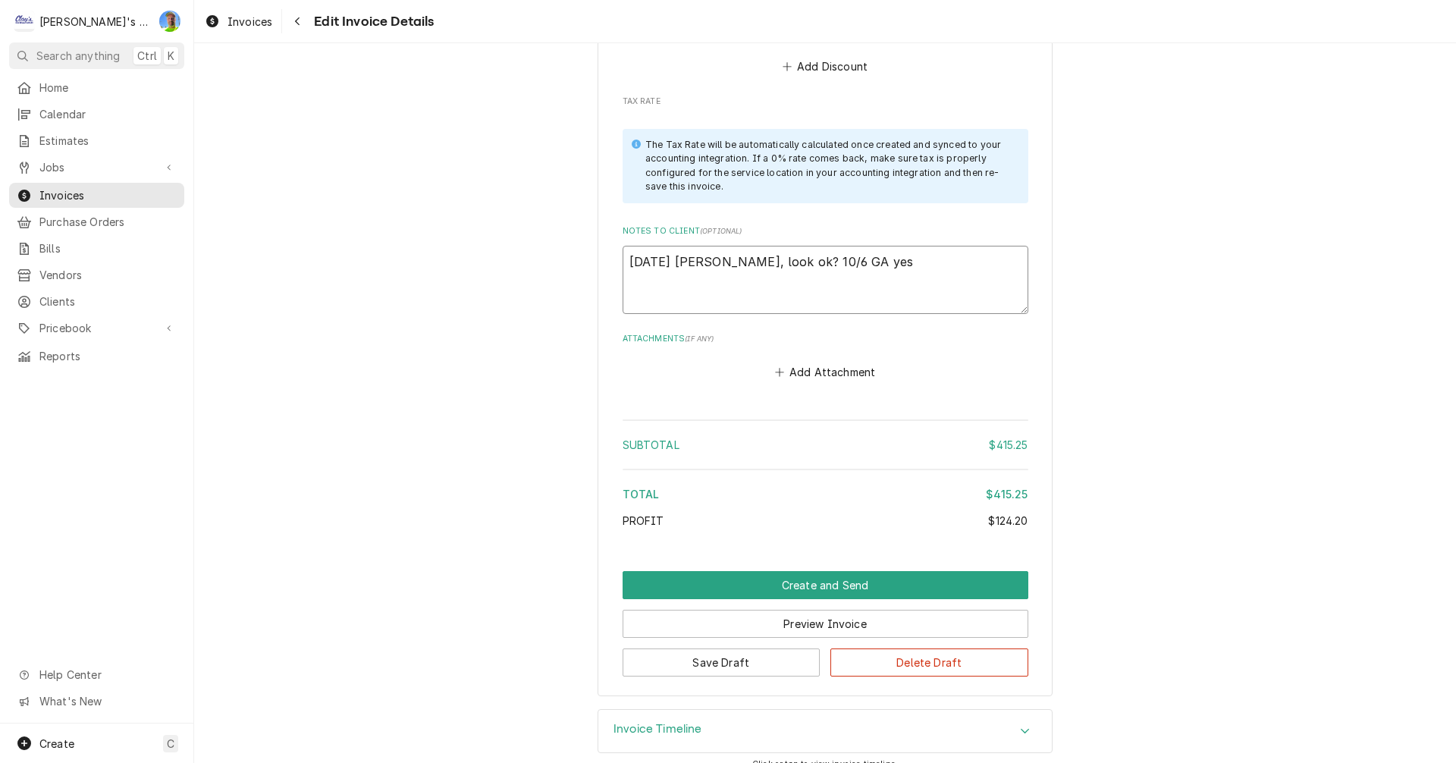
type textarea "x"
type textarea "9/25/2025 Sarah - Greg, look ok? 10/6 GA yes,"
type textarea "x"
type textarea "9/25/2025 Sarah - Greg, look ok? 10/6 GA yes,"
type textarea "x"
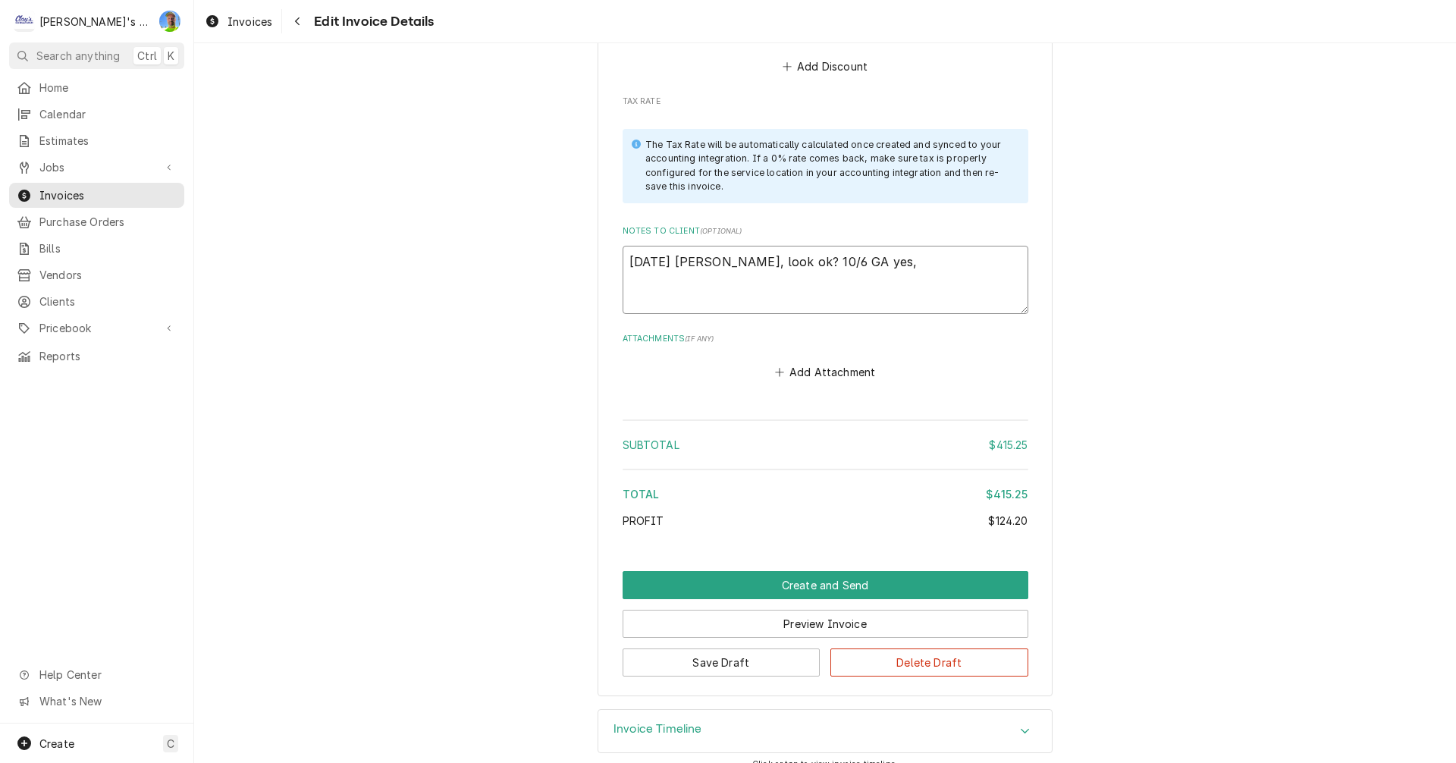
type textarea "9/25/2025 Sarah - Greg, look ok? 10/6 GA yes, T"
type textarea "x"
type textarea "9/25/2025 Sarah - Greg, look ok? 10/6 GA yes, TY"
type textarea "x"
type textarea "9/25/2025 Sarah - Greg, look ok? 10/6 GA yes, T"
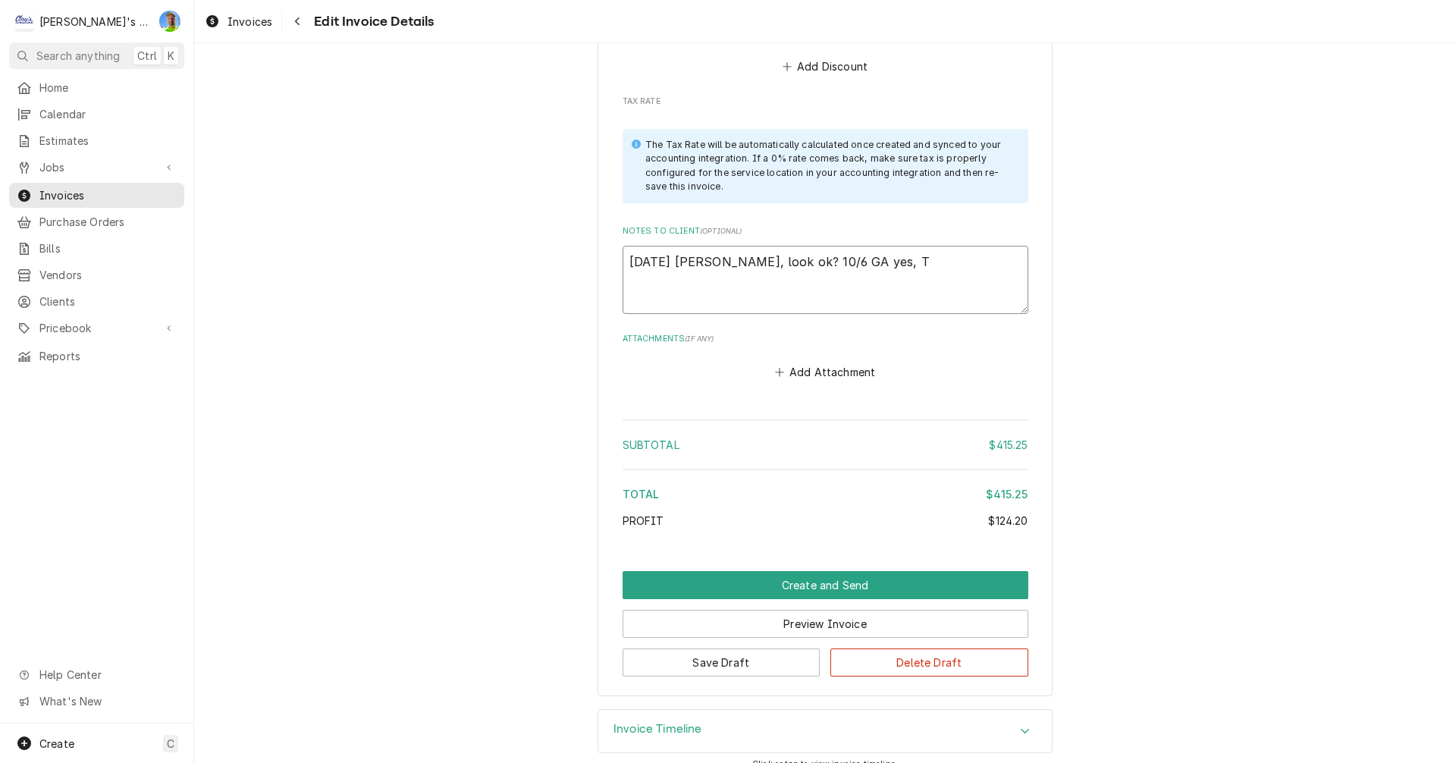
type textarea "x"
type textarea "9/25/2025 Sarah - Greg, look ok? 10/6 GA yes,"
type textarea "x"
type textarea "9/25/2025 Sarah - Greg, look ok? 10/6 GA yes,"
type textarea "x"
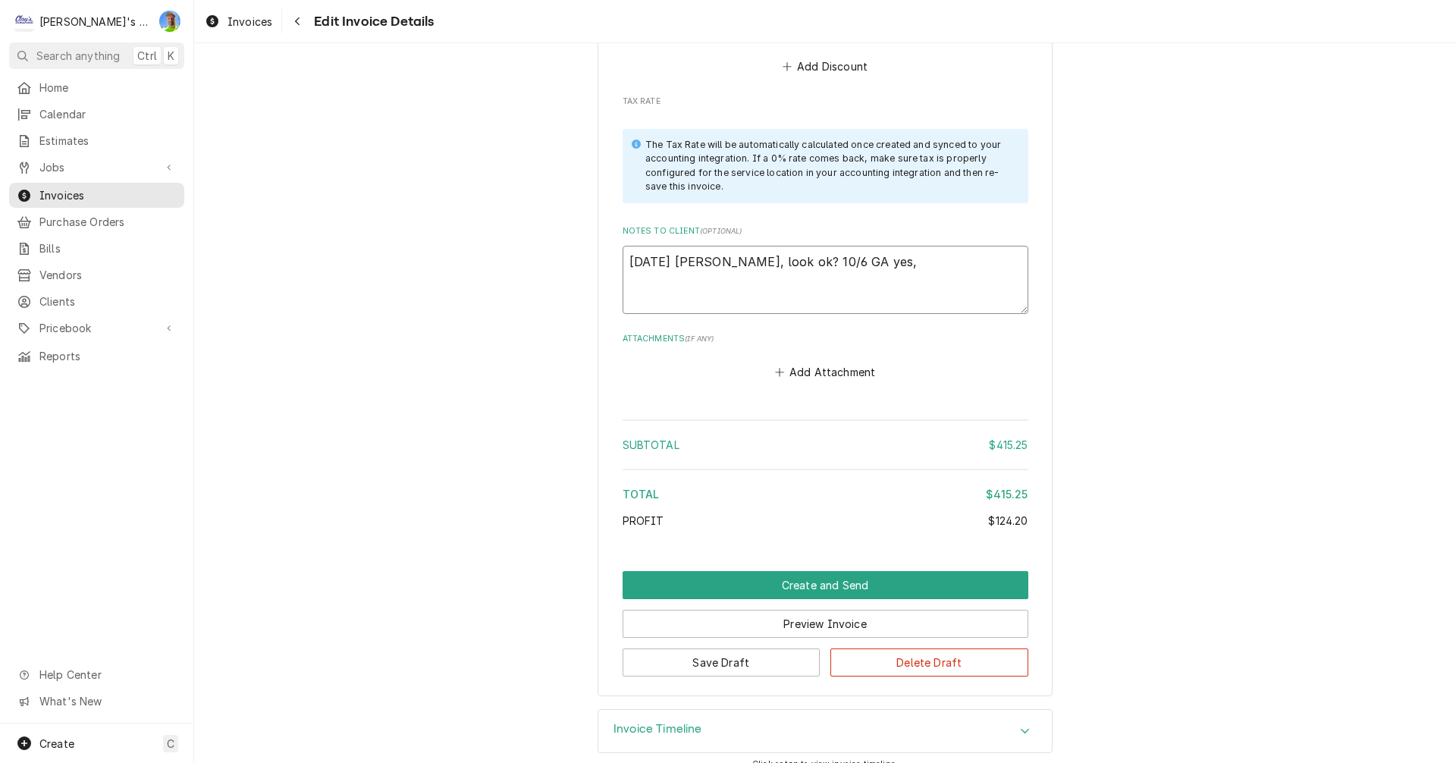
type textarea "9/25/2025 Sarah - Greg, look ok? 10/6 GA yes"
type textarea "x"
type textarea "9/25/2025 Sarah - Greg, look ok? 10/6 GA ye"
type textarea "x"
type textarea "9/25/2025 Sarah - Greg, look ok? 10/6 GA y"
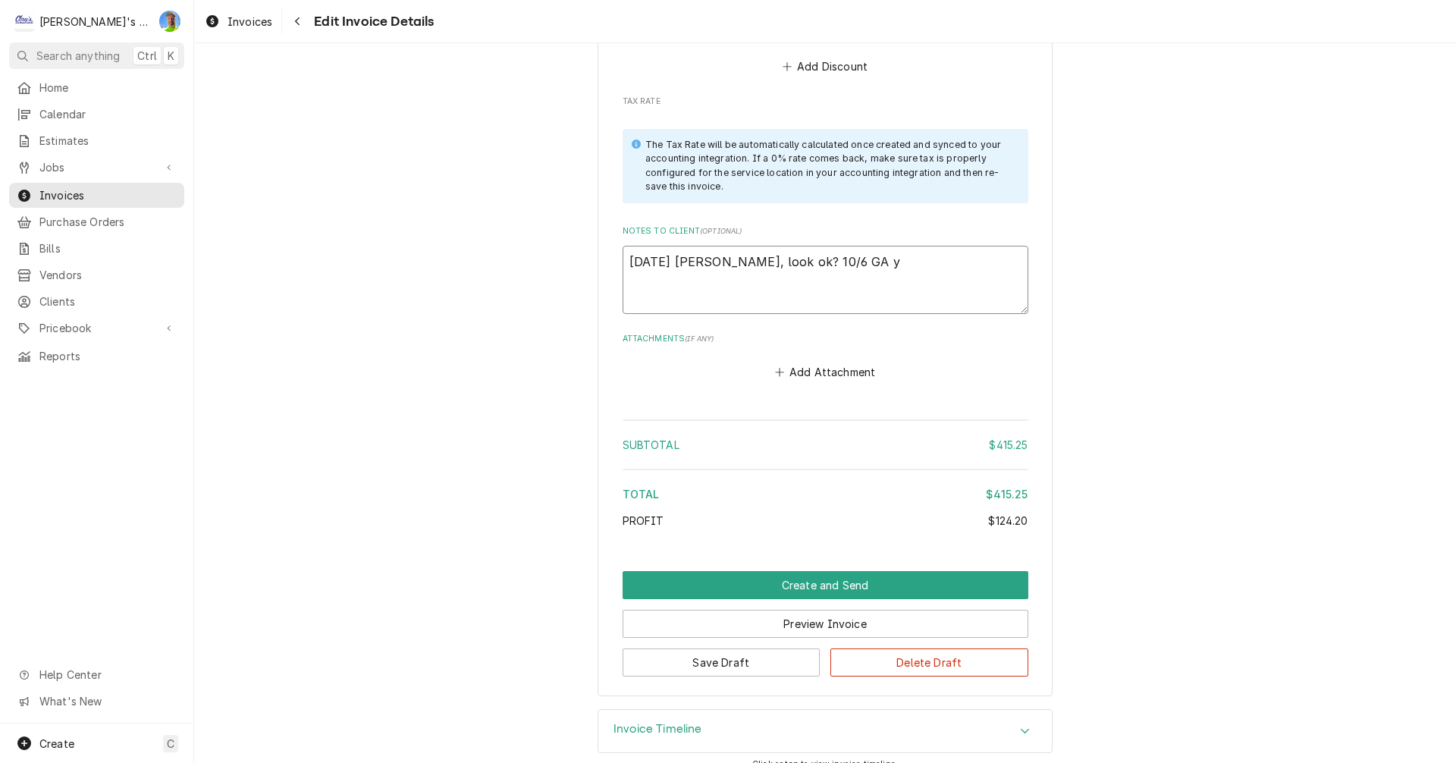
type textarea "x"
type textarea "9/25/2025 Sarah - Greg, look ok? 10/6 GA"
type textarea "x"
type textarea "9/25/2025 Sarah - Greg, look ok? 10/6 GA I"
type textarea "x"
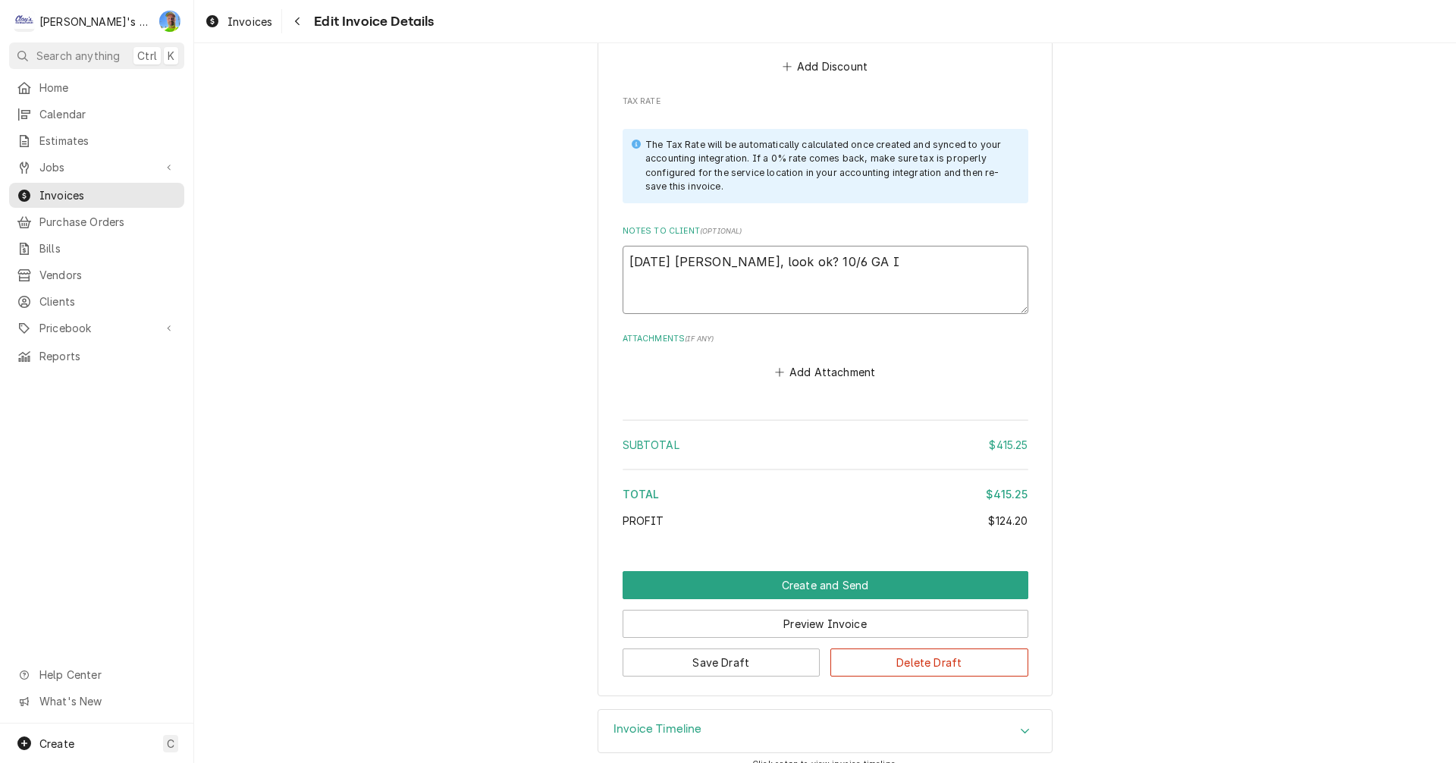
type textarea "9/25/2025 Sarah - Greg, look ok? 10/6 GA I"
type textarea "x"
type textarea "9/25/2025 Sarah - Greg, look ok? 10/6 GA I a"
type textarea "x"
type textarea "9/25/2025 Sarah - Greg, look ok? 10/6 GA I"
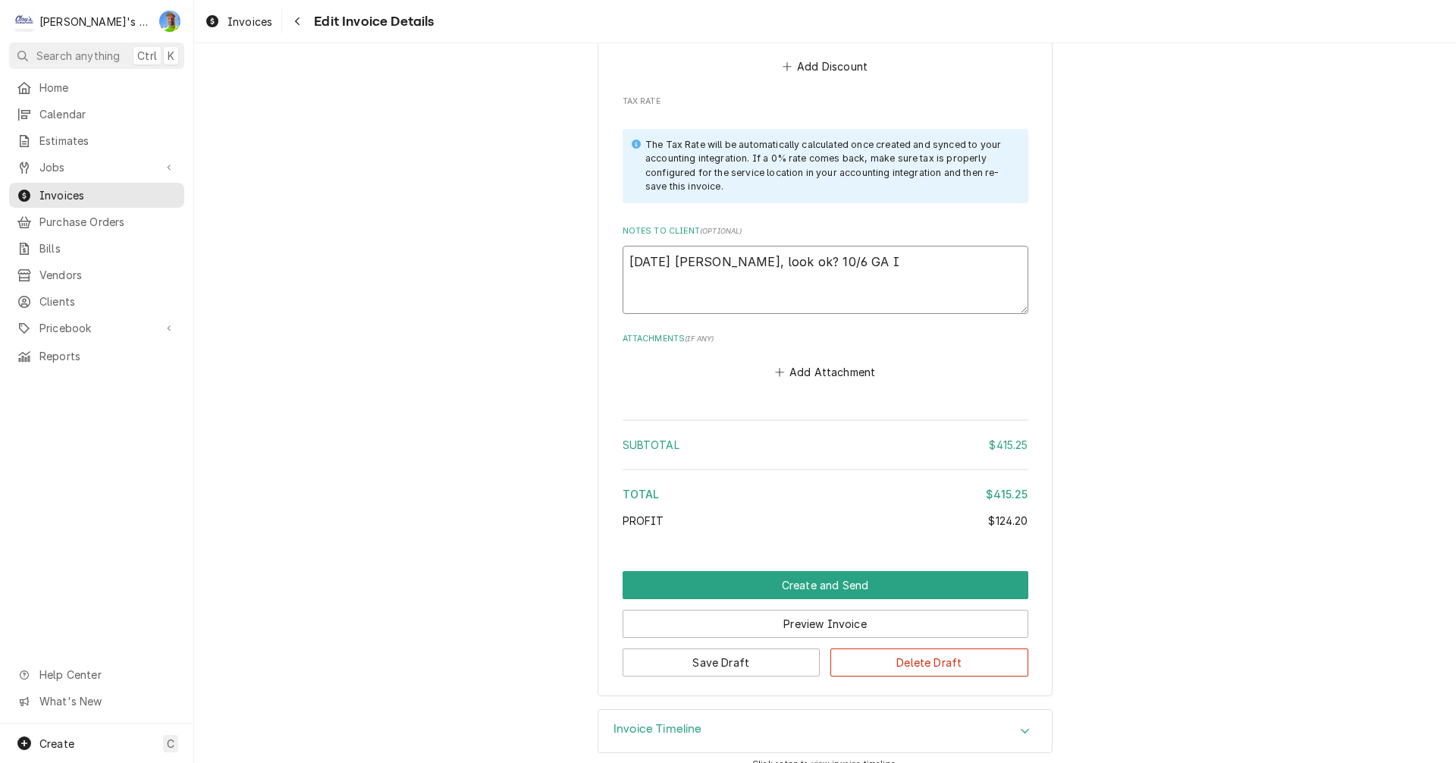
type textarea "x"
type textarea "9/25/2025 Sarah - Greg, look ok? 10/6 GA I m"
type textarea "x"
type textarea "9/25/2025 Sarah - Greg, look ok? 10/6 GA I ma"
type textarea "x"
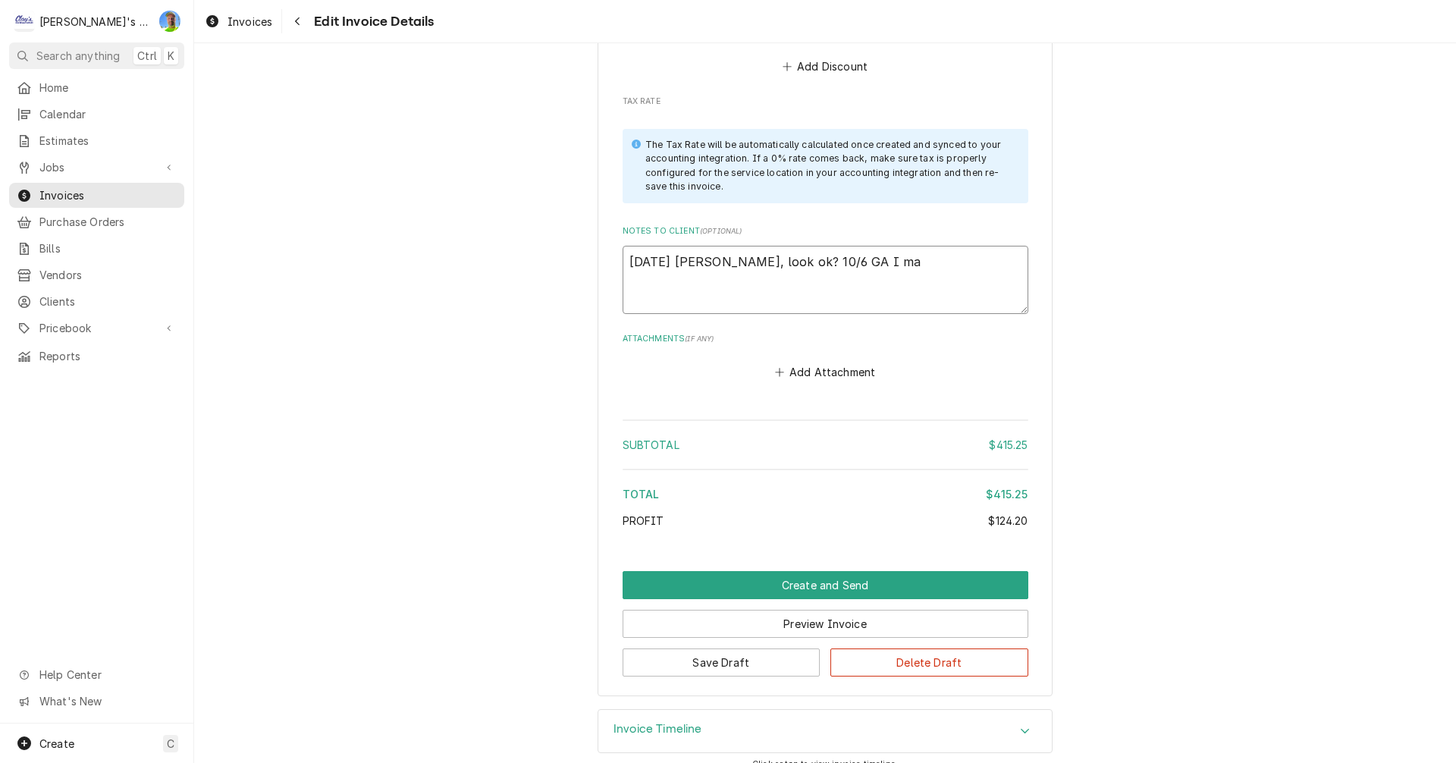
type textarea "9/25/2025 Sarah - Greg, look ok? 10/6 GA I mad"
type textarea "x"
type textarea "9/25/2025 Sarah - Greg, look ok? 10/6 GA I made"
type textarea "x"
type textarea "9/25/2025 Sarah - Greg, look ok? 10/6 GA I made"
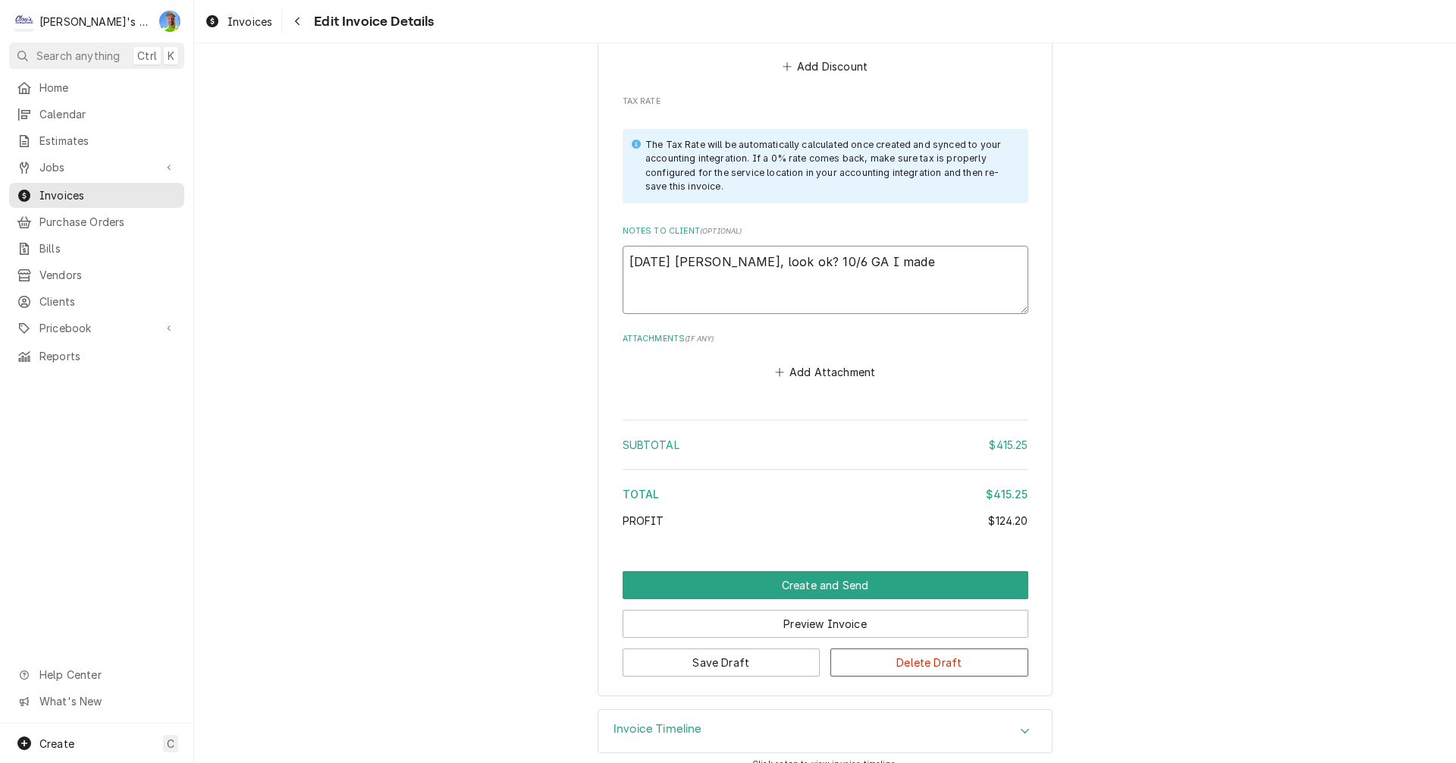
type textarea "x"
type textarea "9/25/2025 Sarah - Greg, look ok? 10/6 GA I made a"
type textarea "x"
type textarea "9/25/2025 Sarah - Greg, look ok? 10/6 GA I made a"
type textarea "x"
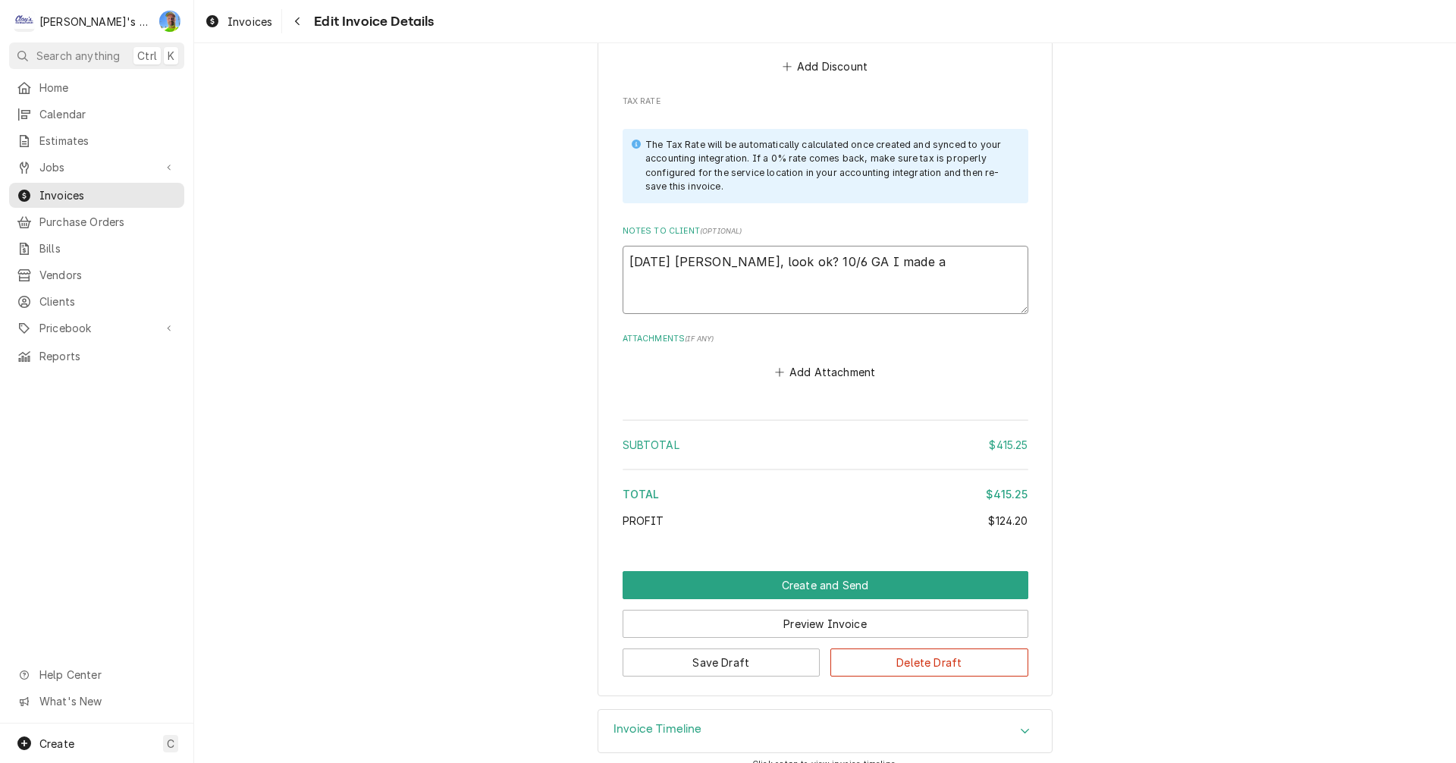
type textarea "9/25/2025 Sarah - Greg, look ok? 10/6 GA I made a s"
type textarea "x"
type textarea "9/25/2025 Sarah - Greg, look ok? 10/6 GA I made a sm"
type textarea "x"
type textarea "9/25/2025 Sarah - Greg, look ok? 10/6 GA I made a sma"
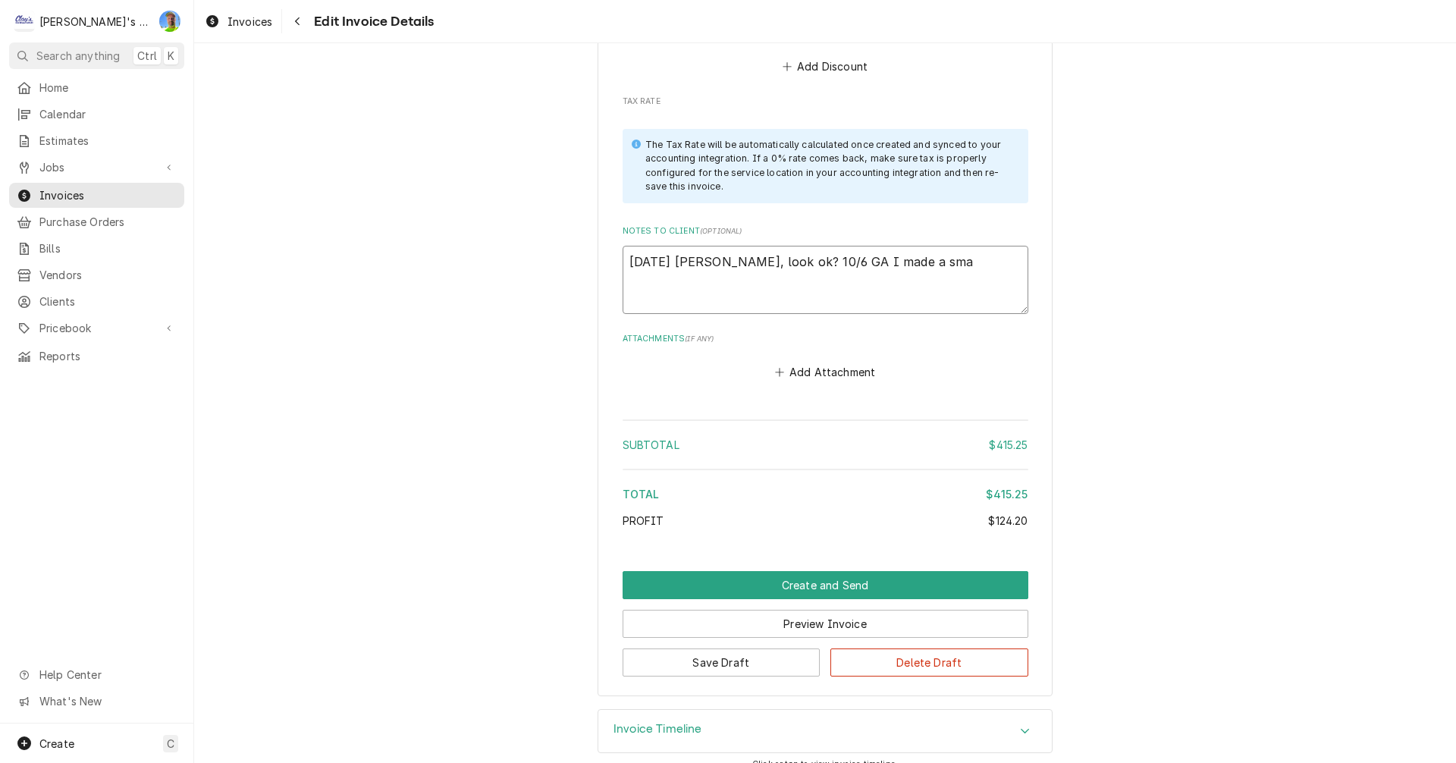
type textarea "x"
type textarea "9/25/2025 Sarah - Greg, look ok? 10/6 GA I made a smal"
type textarea "x"
type textarea "9/25/2025 Sarah - Greg, look ok? 10/6 GA I made a small"
type textarea "x"
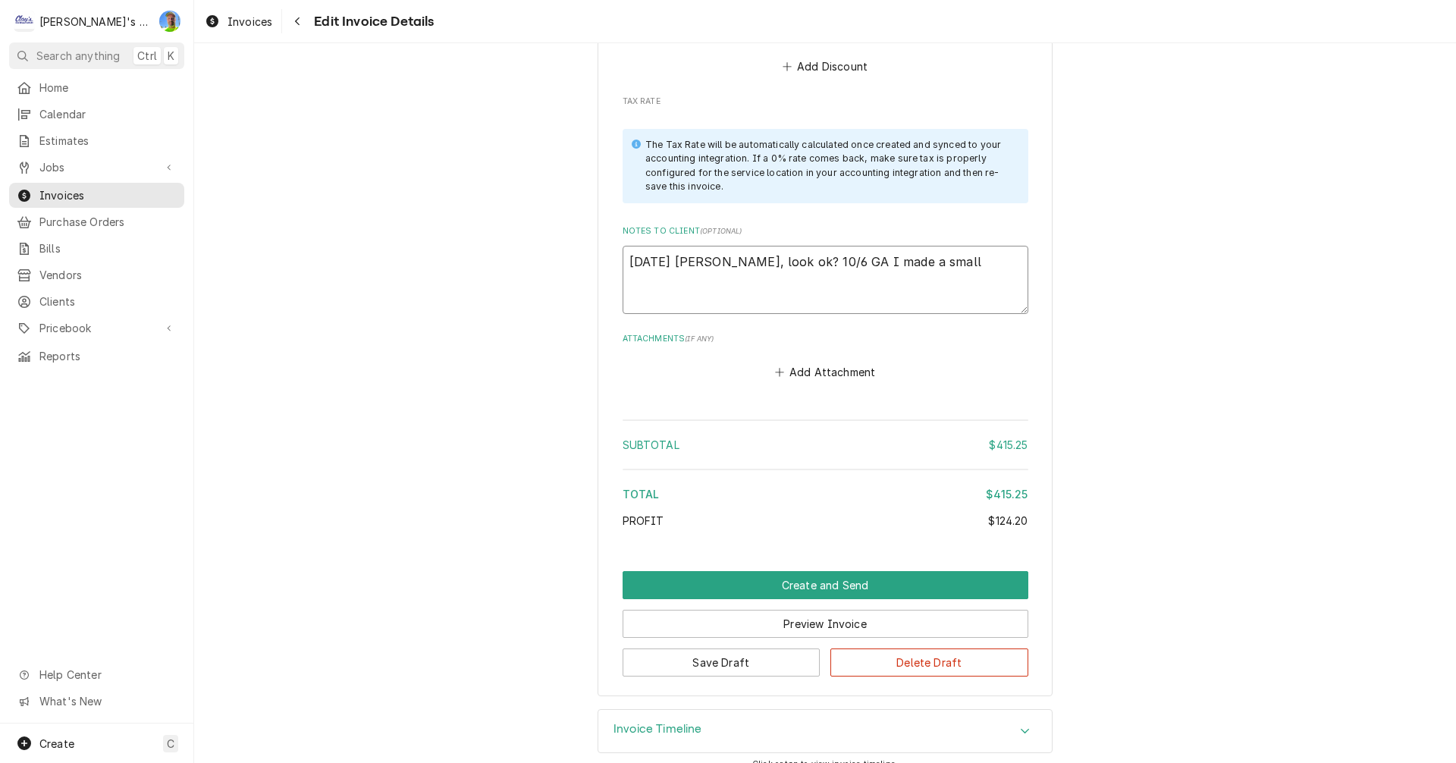
type textarea "9/25/2025 Sarah - Greg, look ok? 10/6 GA I made a small"
type textarea "x"
type textarea "9/25/2025 Sarah - Greg, look ok? 10/6 GA I made a small e"
type textarea "x"
type textarea "9/25/2025 Sarah - Greg, look ok? 10/6 GA I made a small ed"
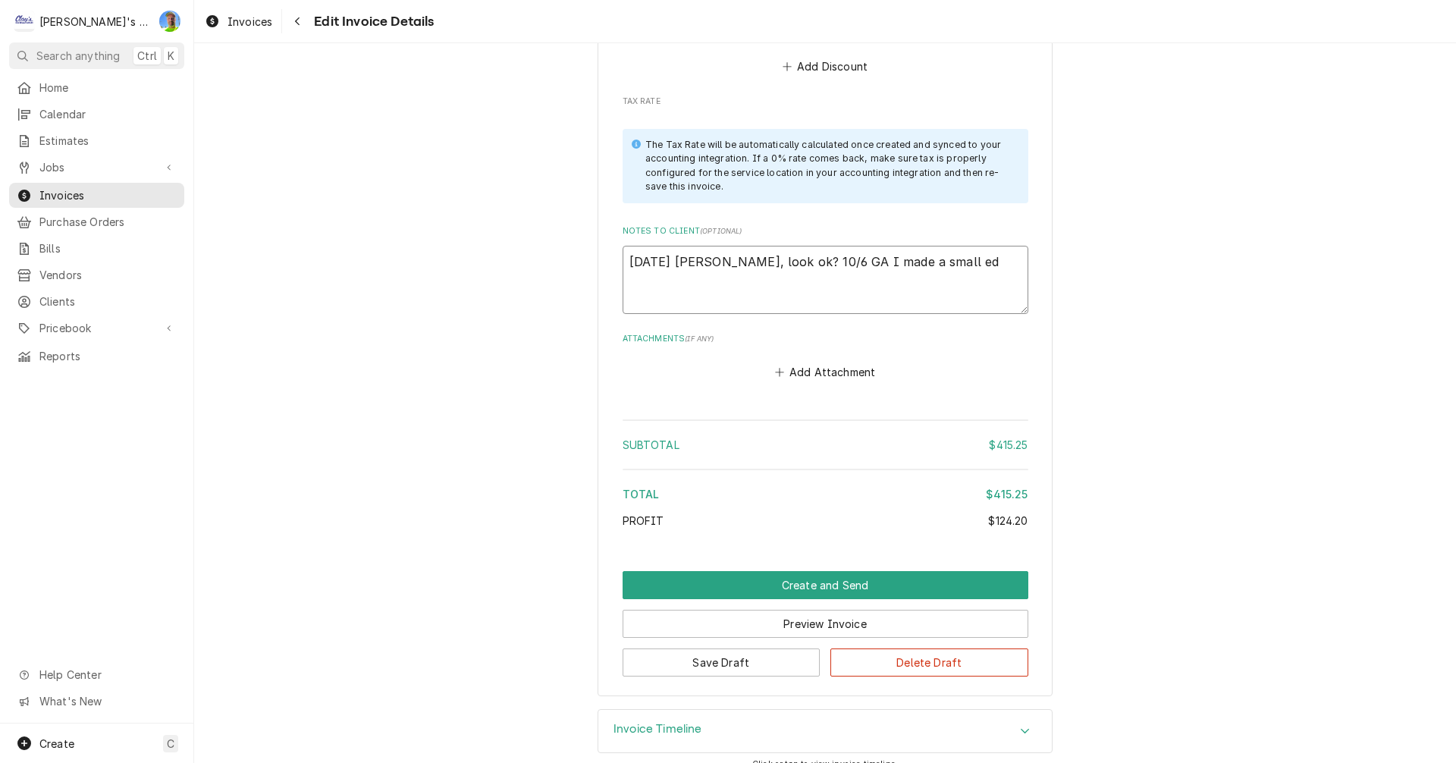
type textarea "x"
type textarea "9/25/2025 Sarah - Greg, look ok? 10/6 GA I made a small edi"
type textarea "x"
type textarea "9/25/2025 Sarah - Greg, look ok? 10/6 GA I made a small edit"
type textarea "x"
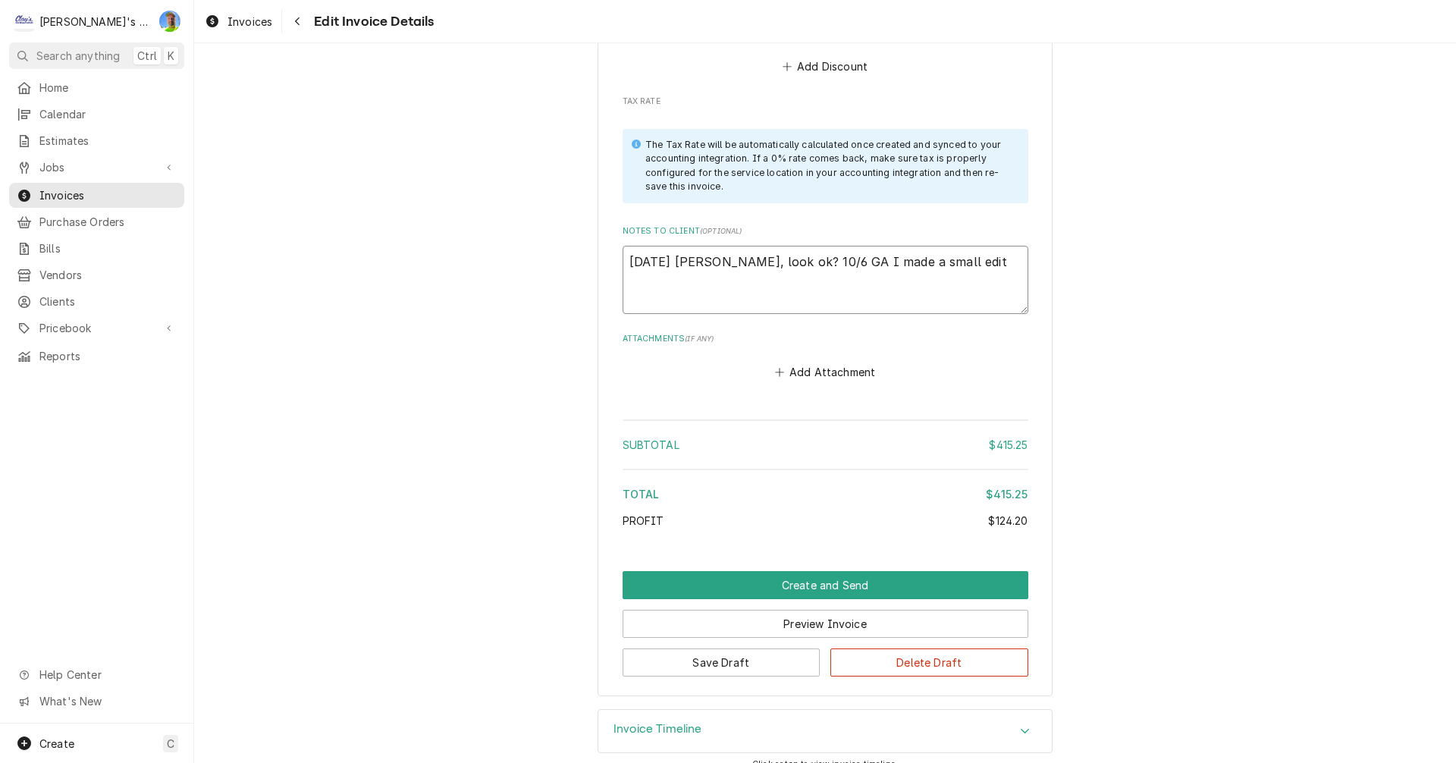
type textarea "9/25/2025 Sarah - Greg, look ok? 10/6 GA I made a small edit"
type textarea "x"
type textarea "9/25/2025 Sarah - Greg, look ok? 10/6 GA I made a small edit ("
type textarea "x"
type textarea "9/25/2025 Sarah - Greg, look ok? 10/6 GA I made a small edit (c"
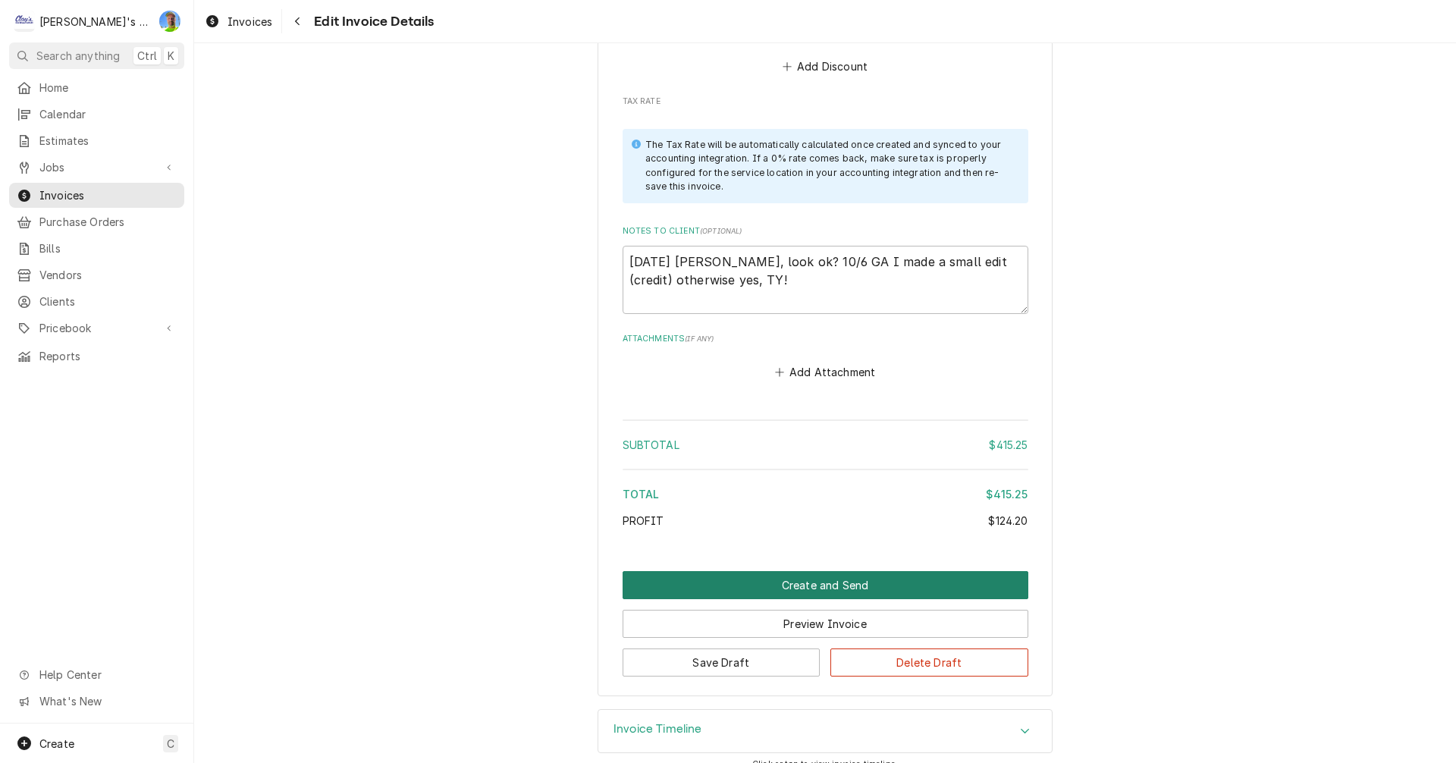
click at [760, 571] on button "Create and Send" at bounding box center [826, 585] width 406 height 28
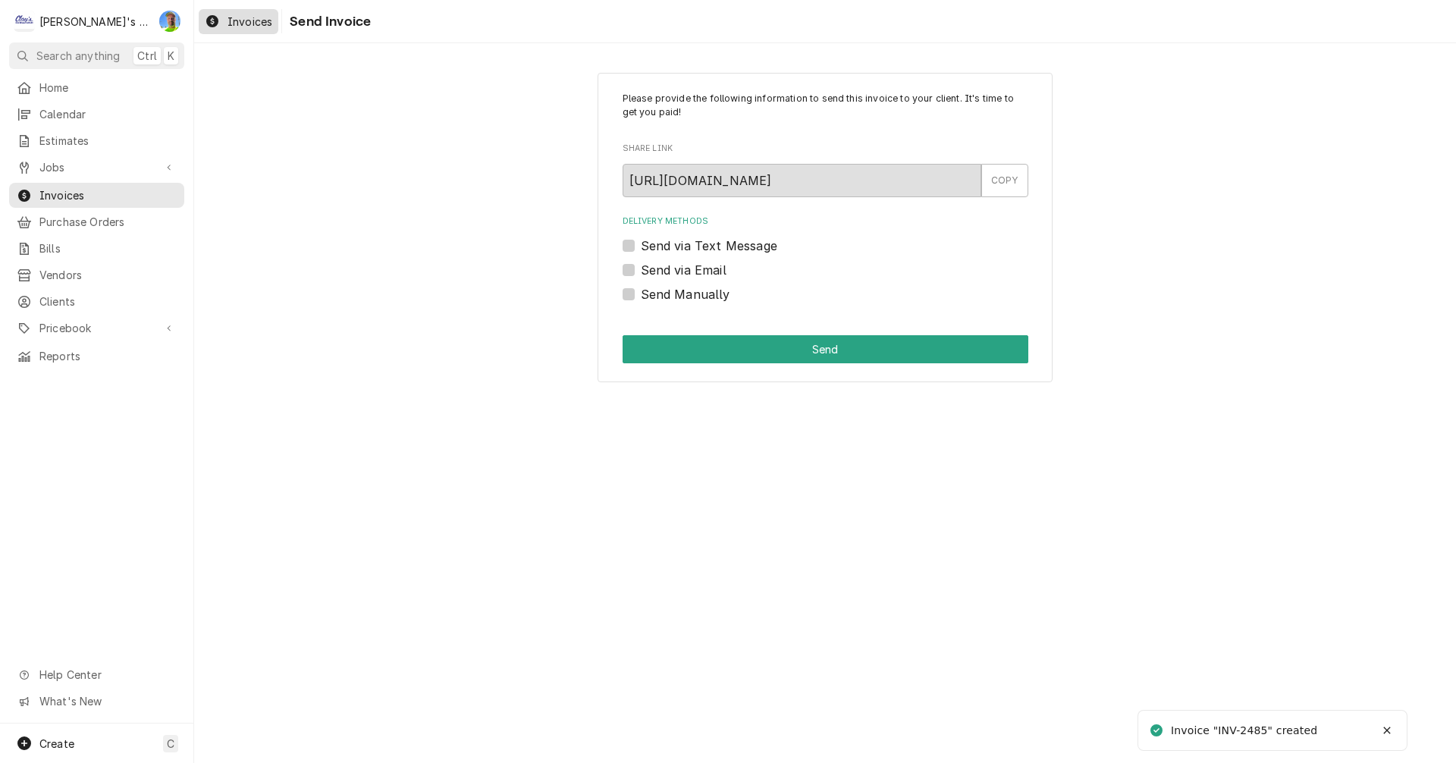
click at [230, 27] on span "Invoices" at bounding box center [250, 22] width 45 height 16
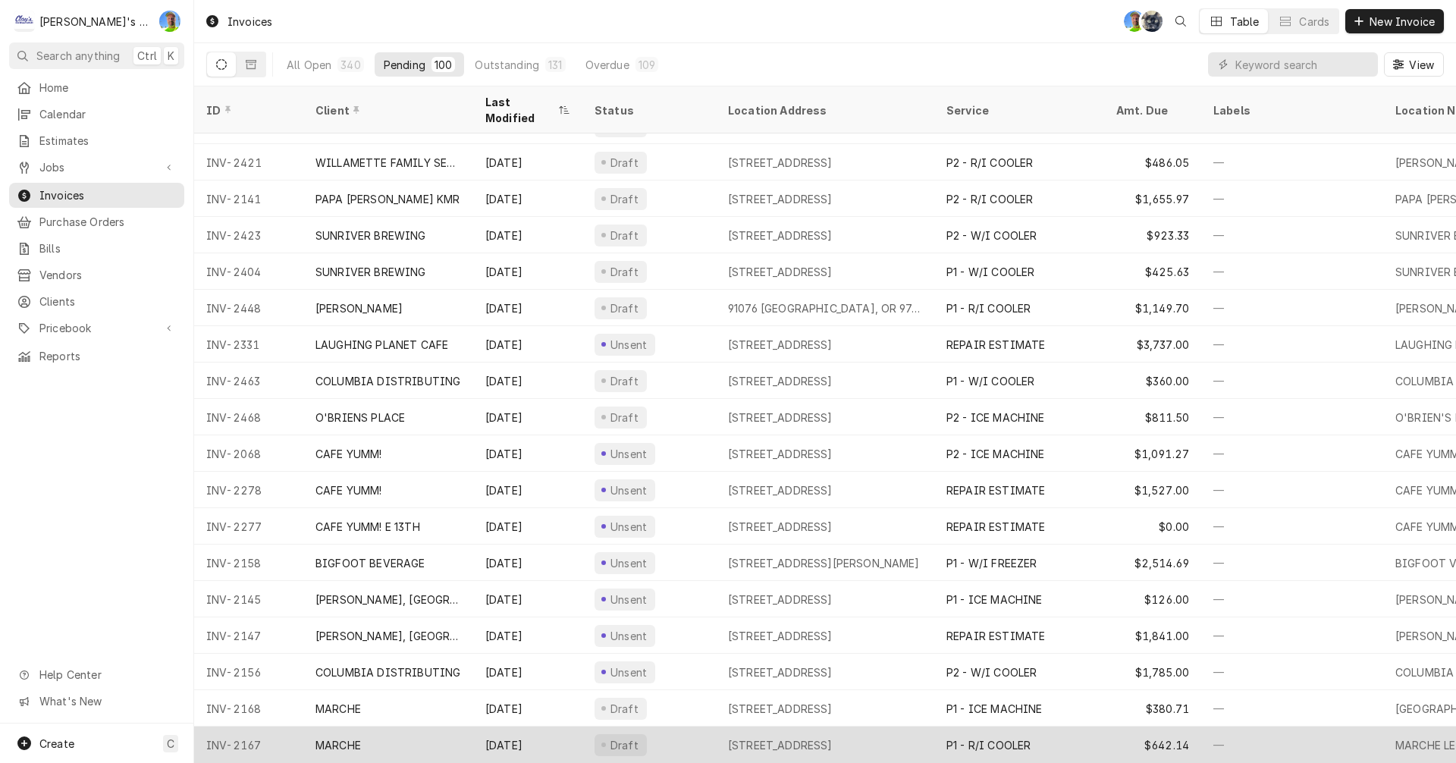
scroll to position [553, 0]
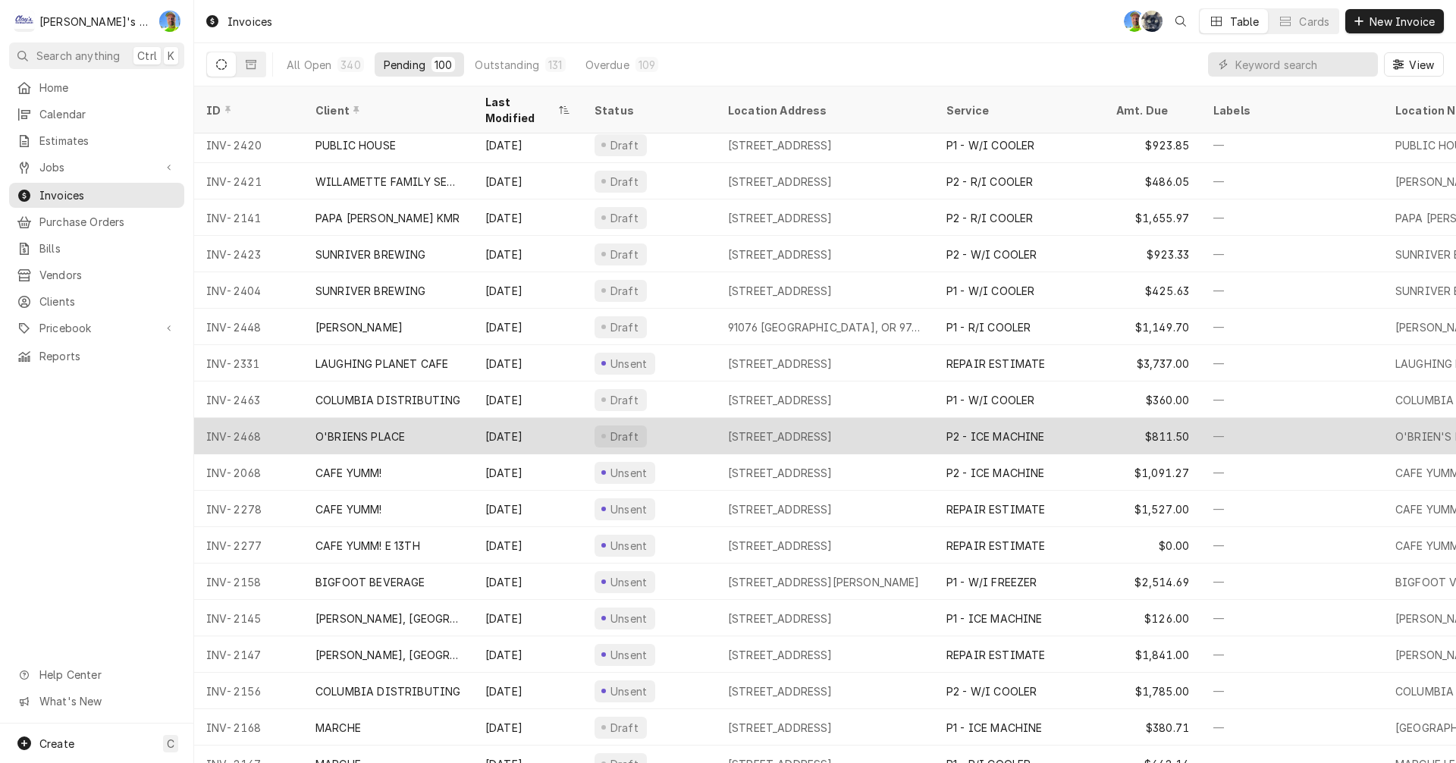
click at [677, 418] on div "Draft" at bounding box center [648, 436] width 133 height 36
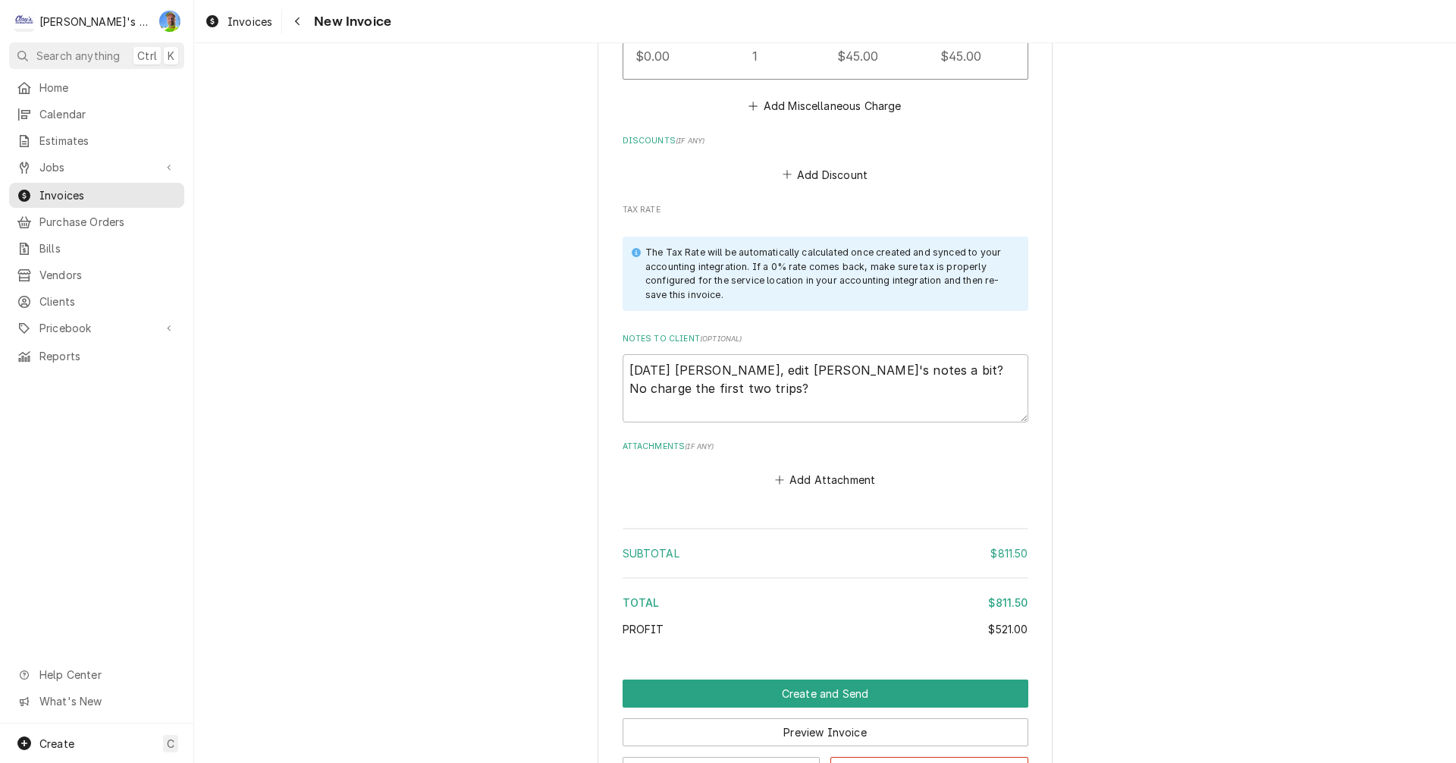
scroll to position [2781, 0]
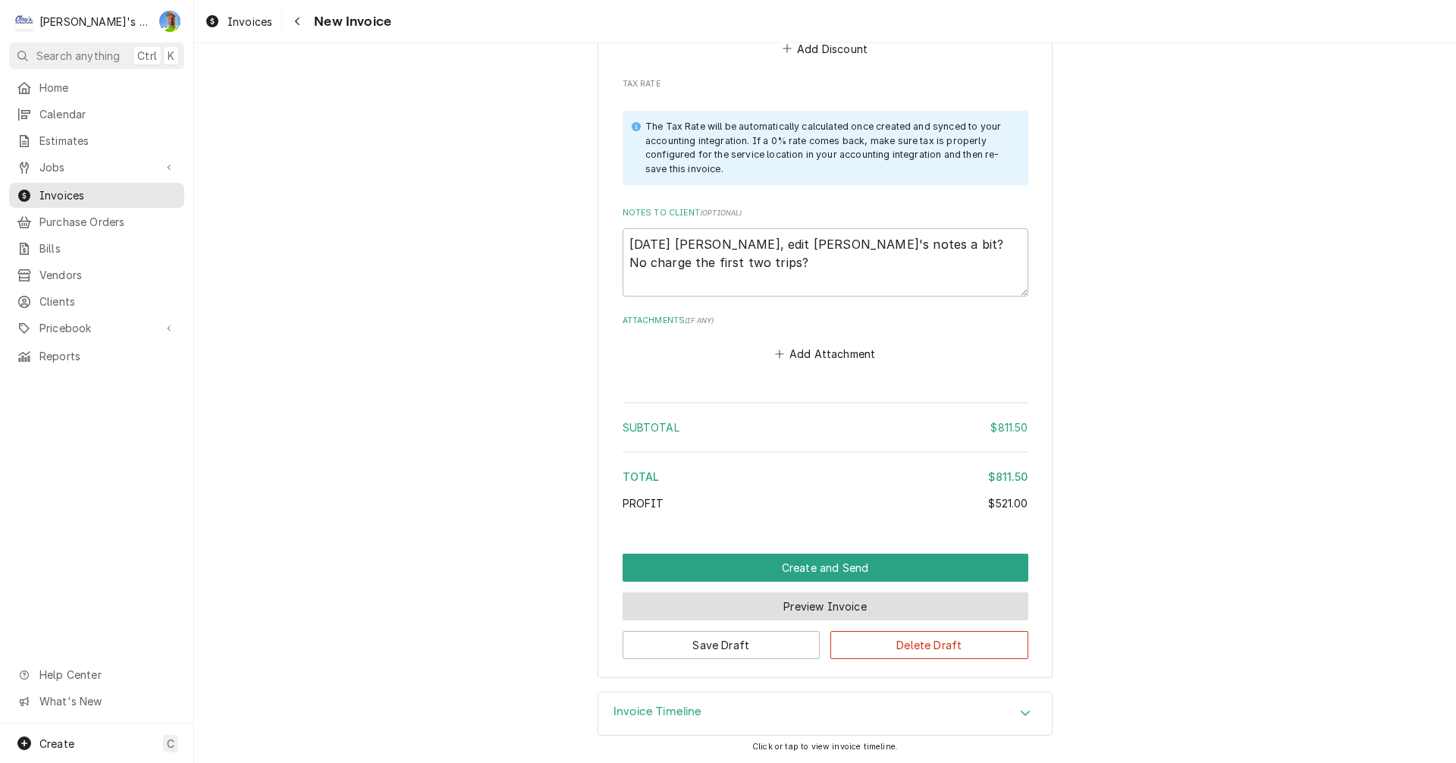
click at [834, 613] on button "Preview Invoice" at bounding box center [826, 606] width 406 height 28
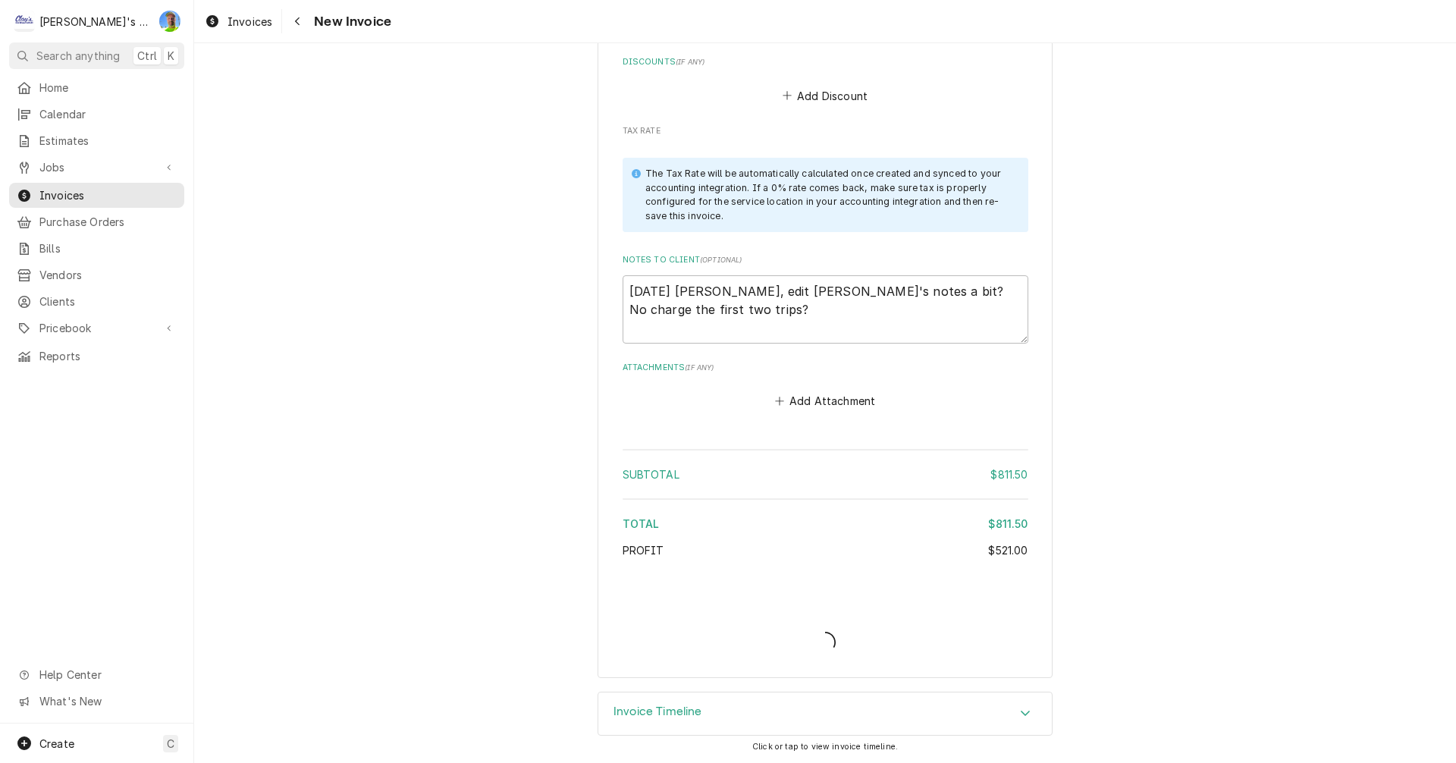
scroll to position [2734, 0]
type textarea "x"
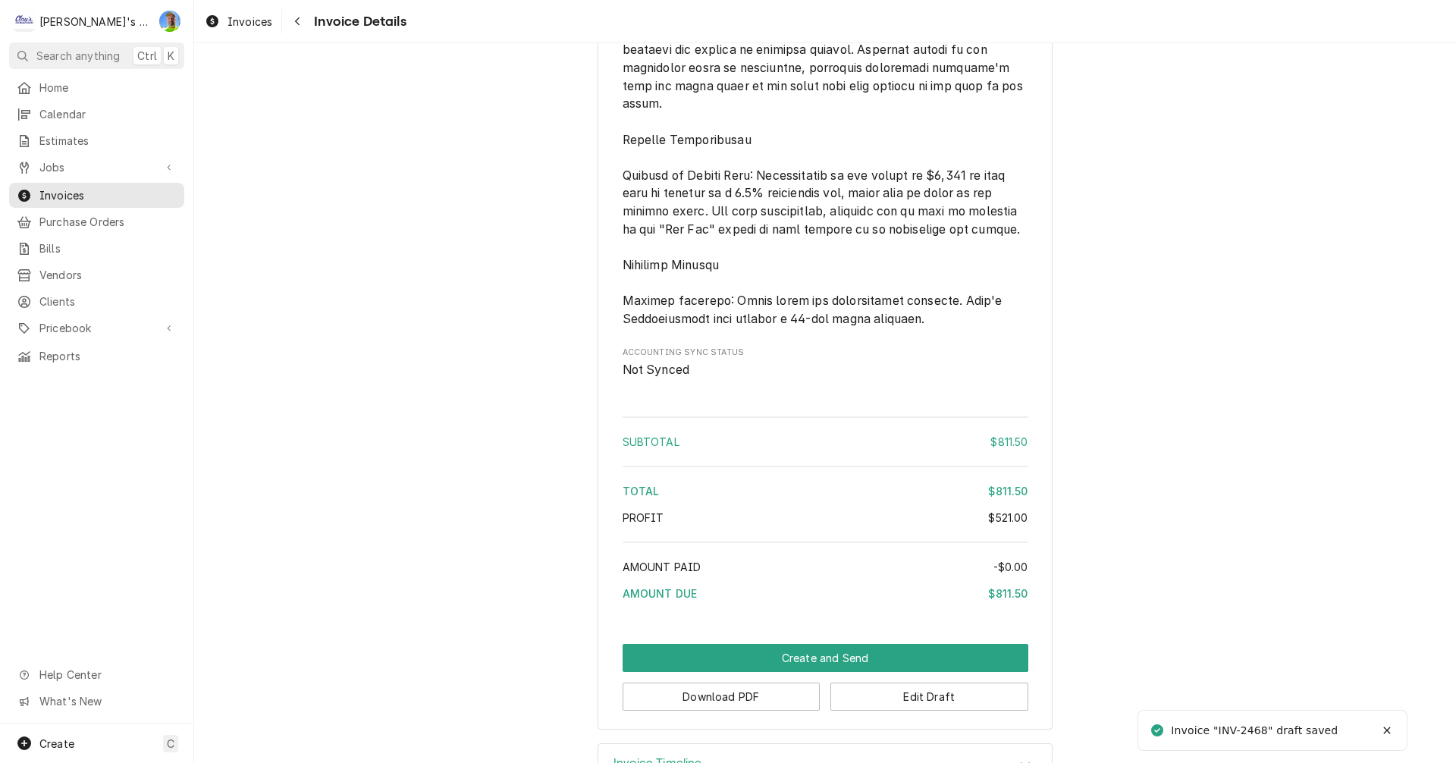
scroll to position [2168, 0]
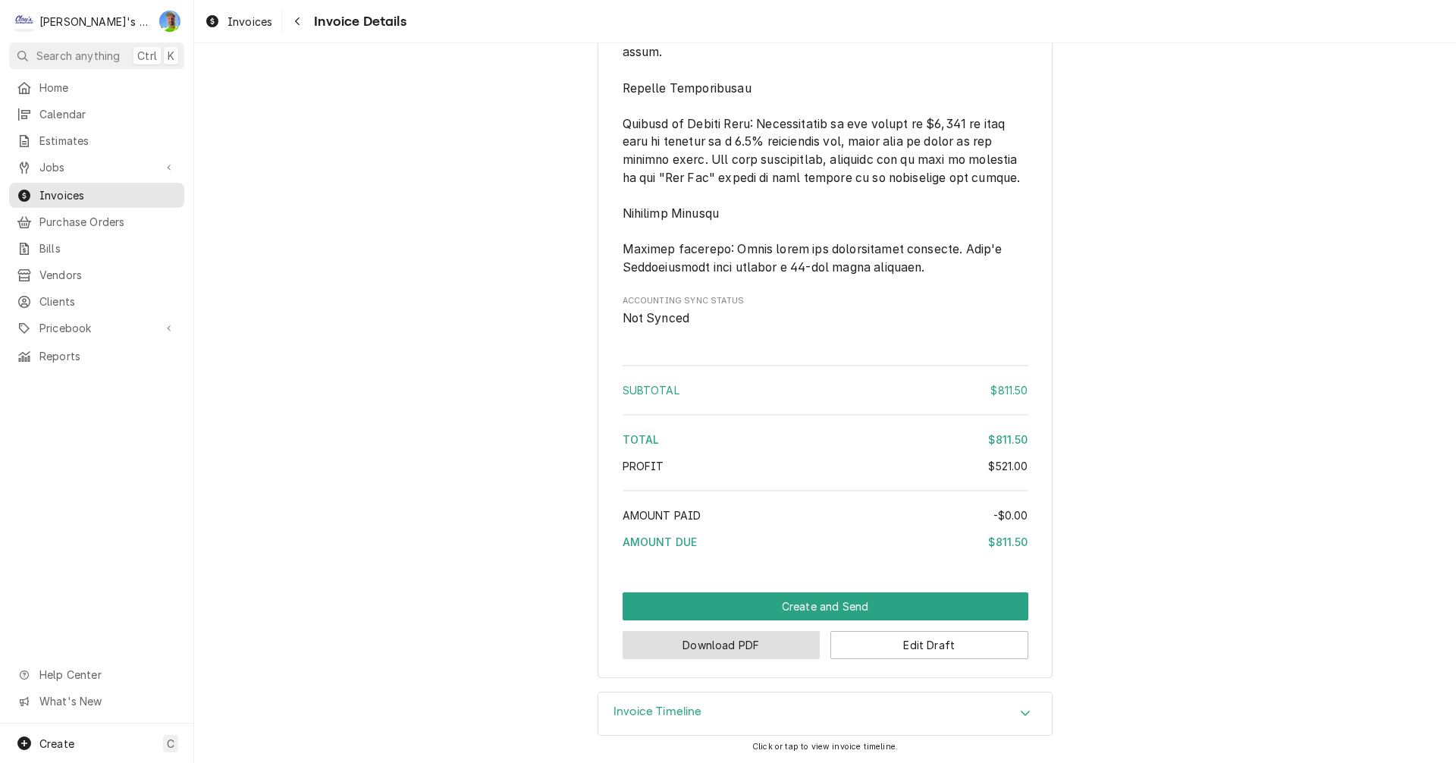
click at [793, 643] on button "Download PDF" at bounding box center [722, 645] width 198 height 28
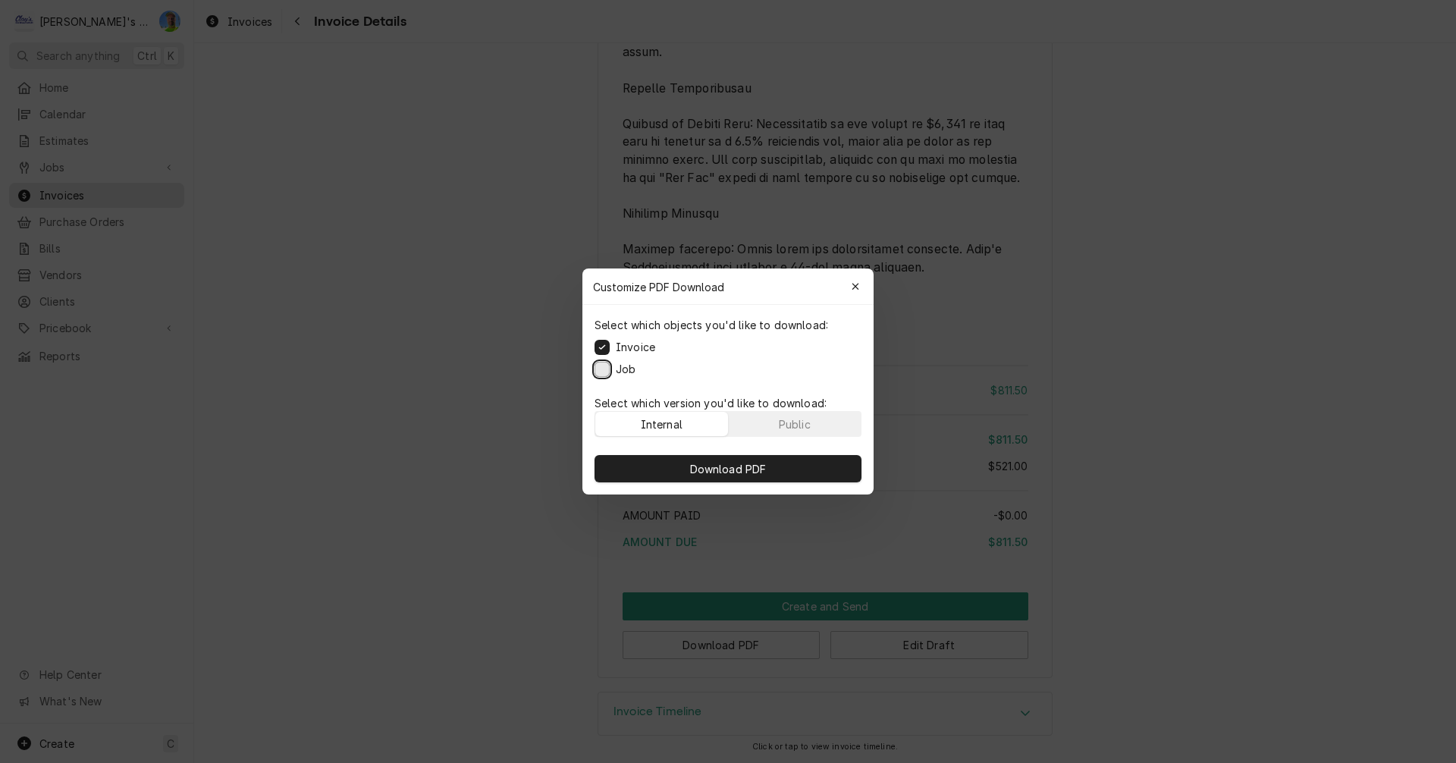
click at [605, 369] on button "Job" at bounding box center [602, 369] width 15 height 15
click at [703, 464] on span "Download PDF" at bounding box center [728, 469] width 83 height 16
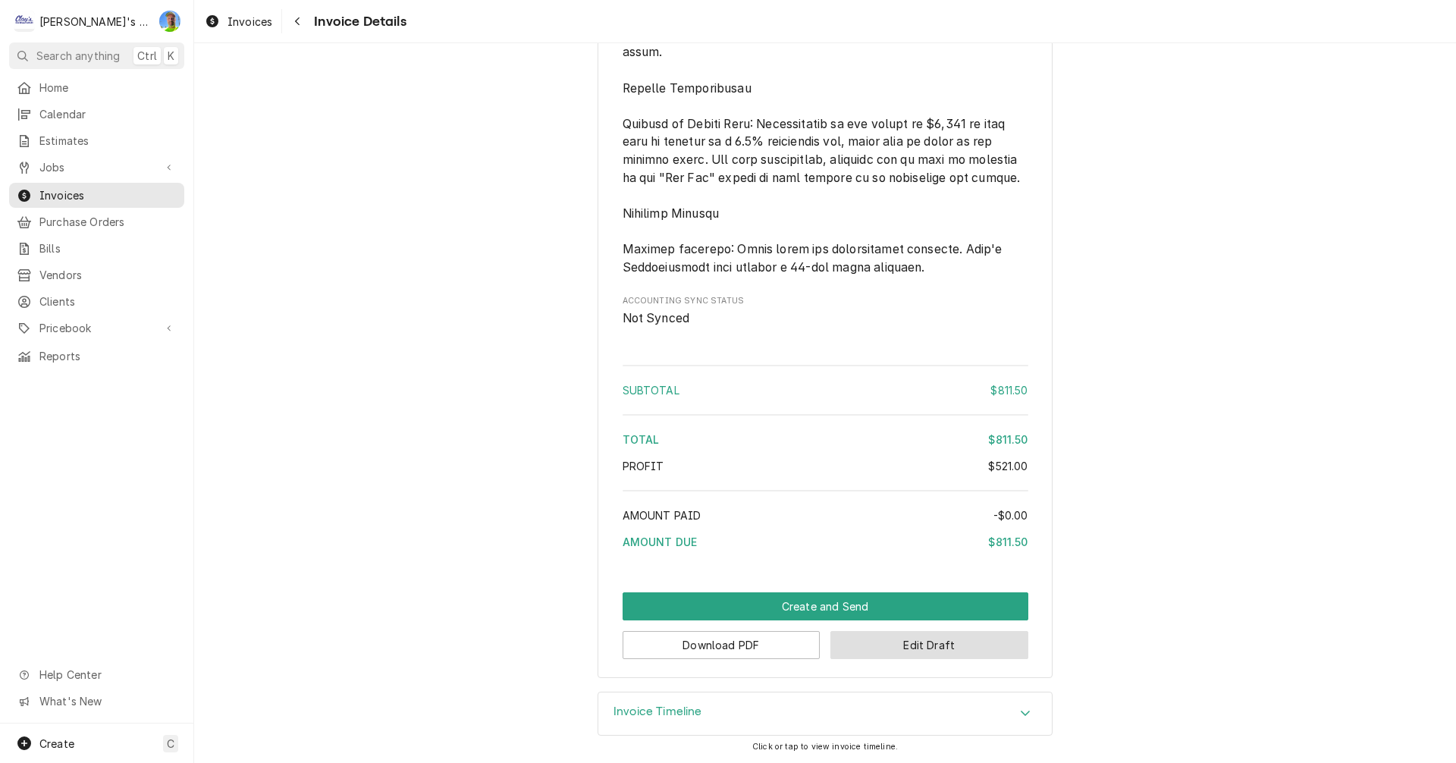
click at [972, 648] on button "Edit Draft" at bounding box center [929, 645] width 198 height 28
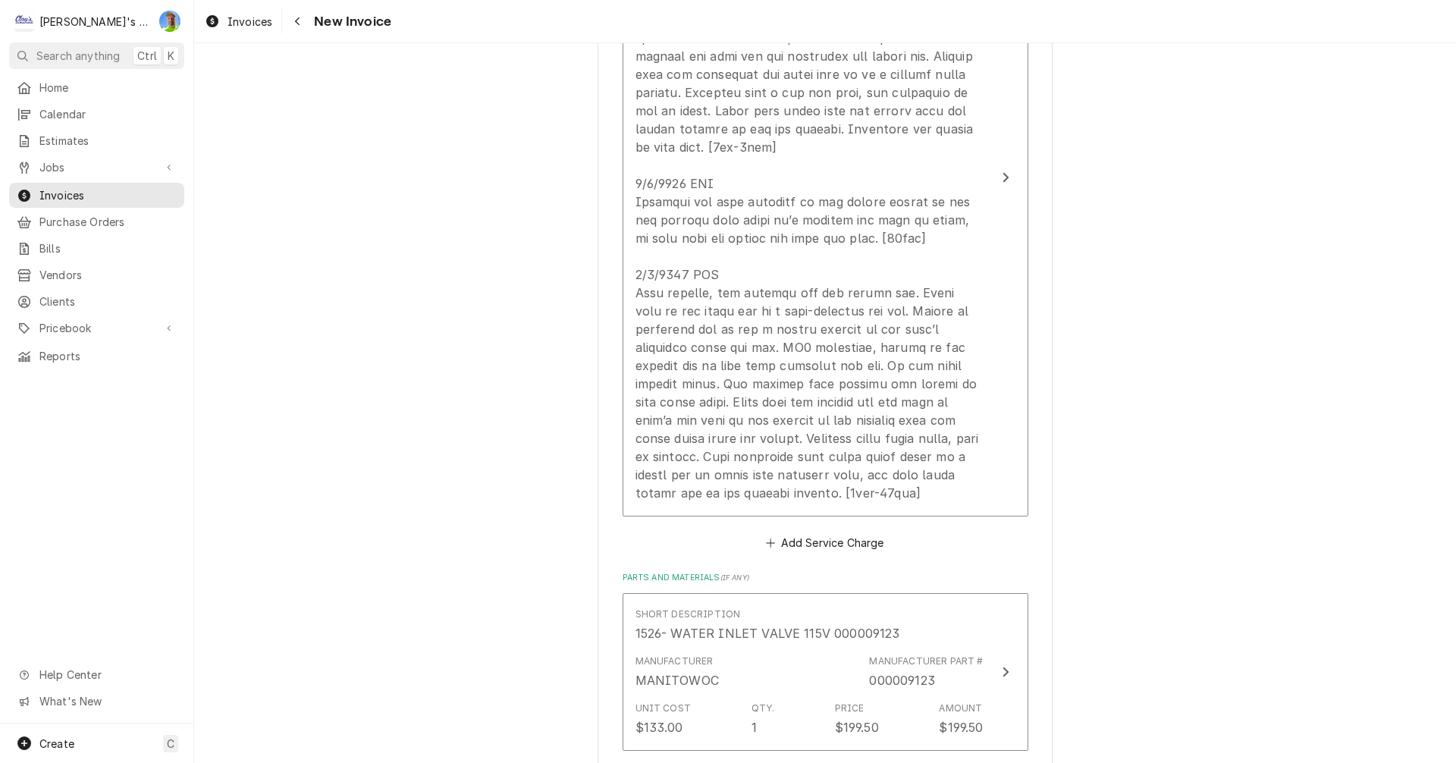
scroll to position [1820, 0]
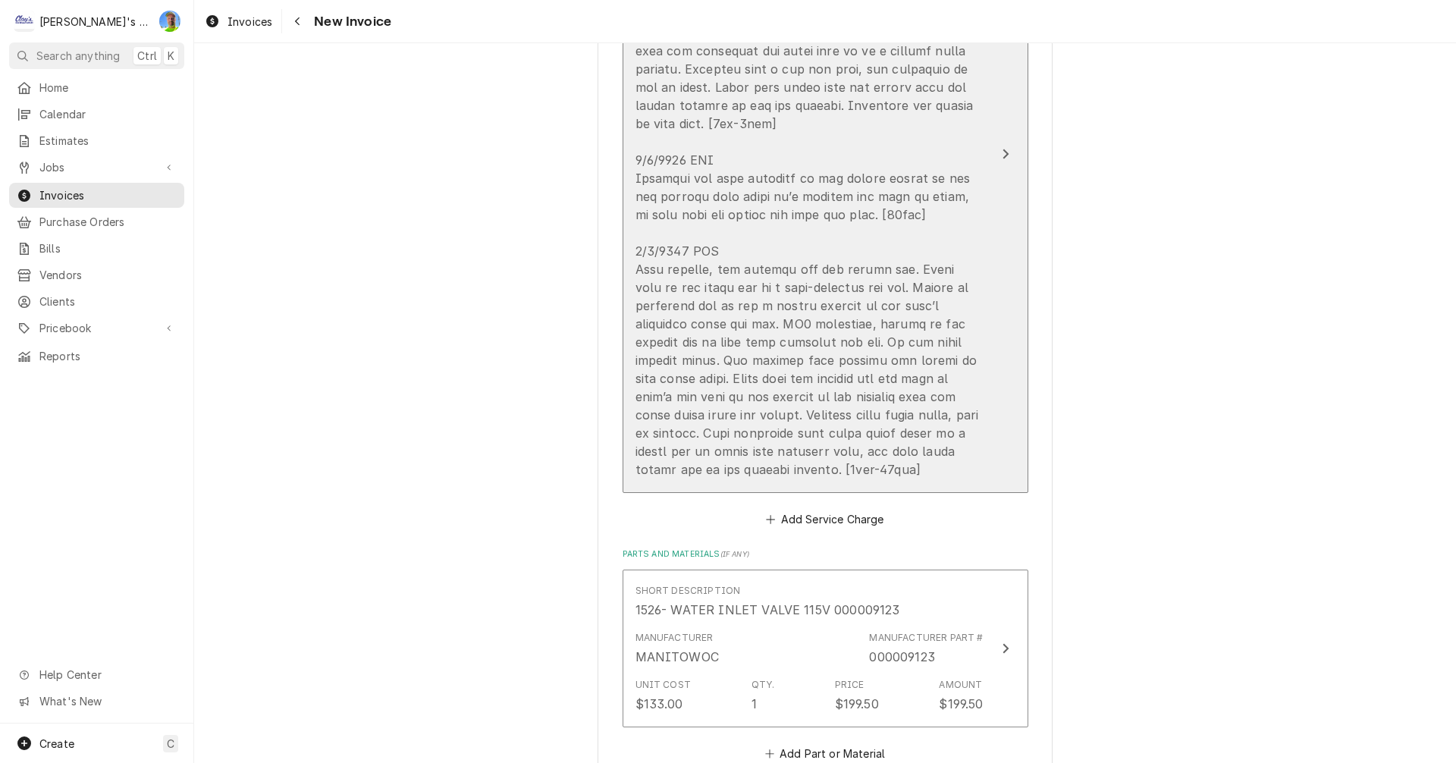
click at [988, 382] on button "Short Description P2 - ICE MACHINE Service Date Sep 4, 2025 Hourly Cost $35.00/…" at bounding box center [826, 154] width 406 height 679
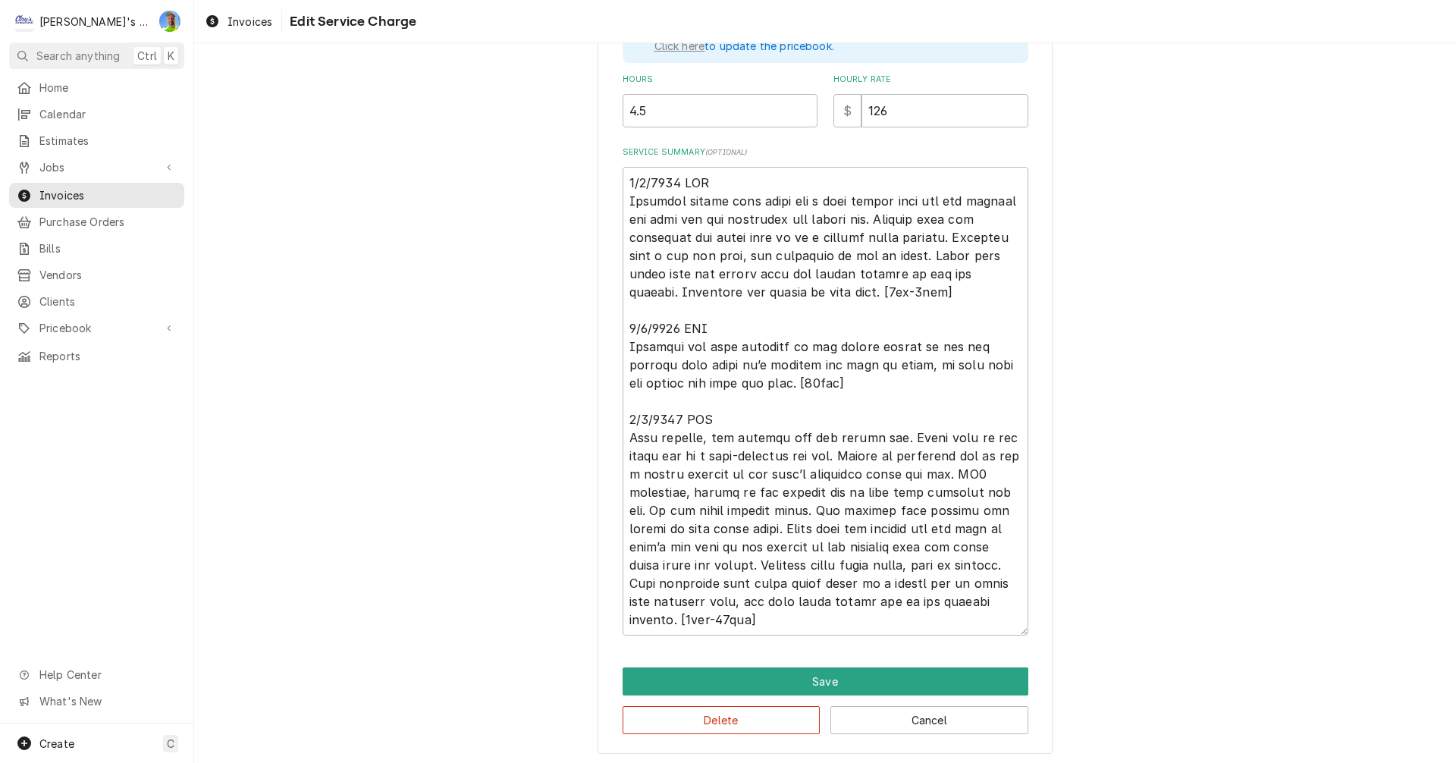
scroll to position [482, 0]
click at [683, 563] on textarea "Service Summary ( optional )" at bounding box center [826, 399] width 406 height 469
type textarea "x"
type textarea "9/4/2025 MLF Customer stated that there was a leak coming from the ice machine …"
type textarea "x"
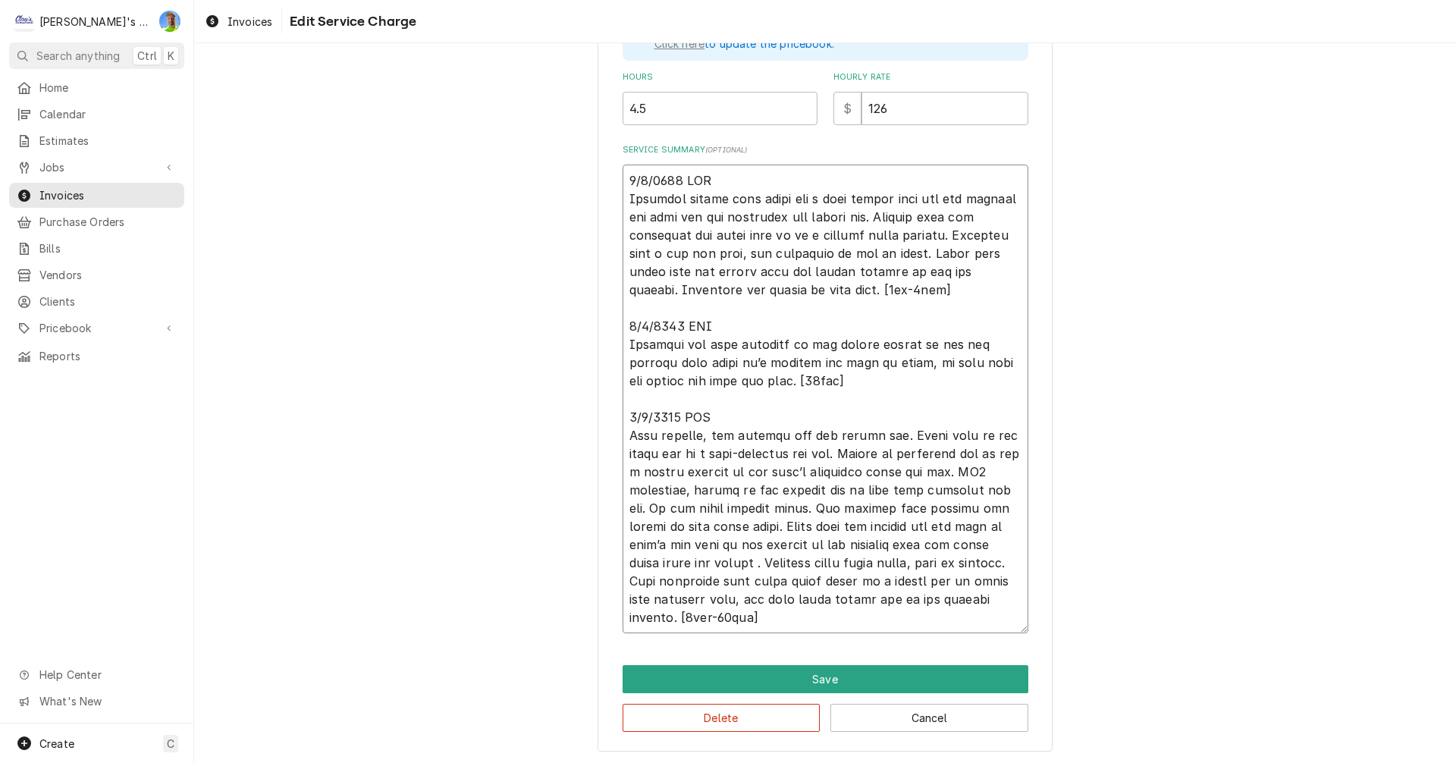
type textarea "9/4/2025 MLF Customer stated that there was a leak coming from the ice machine …"
type textarea "x"
type textarea "9/4/2025 MLF Customer stated that there was a leak coming from the ice machine …"
type textarea "x"
type textarea "9/4/2025 MLF Customer stated that there was a leak coming from the ice machine …"
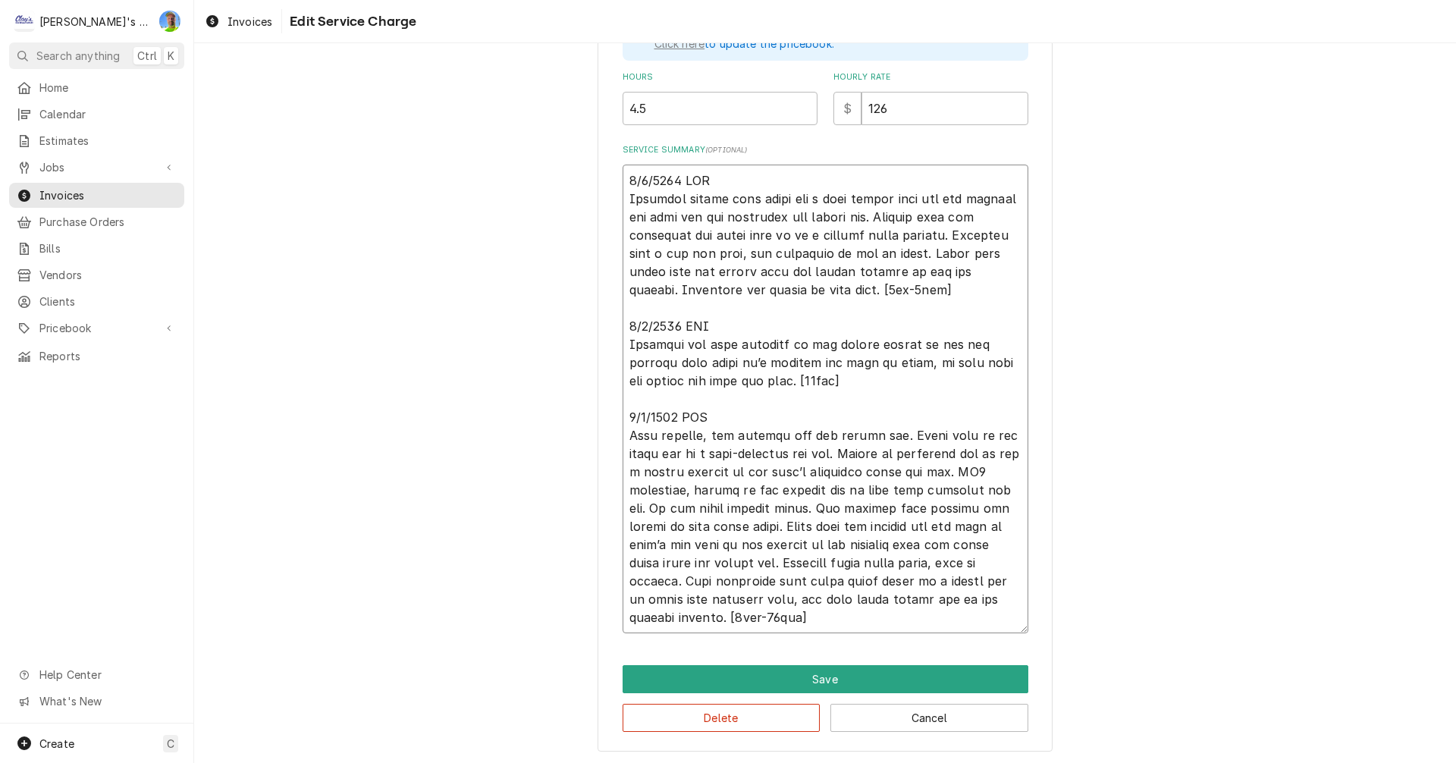
type textarea "x"
type textarea "9/4/2025 MLF Customer stated that there was a leak coming from the ice machine …"
type textarea "x"
type textarea "9/4/2025 MLF Customer stated that there was a leak coming from the ice machine …"
type textarea "x"
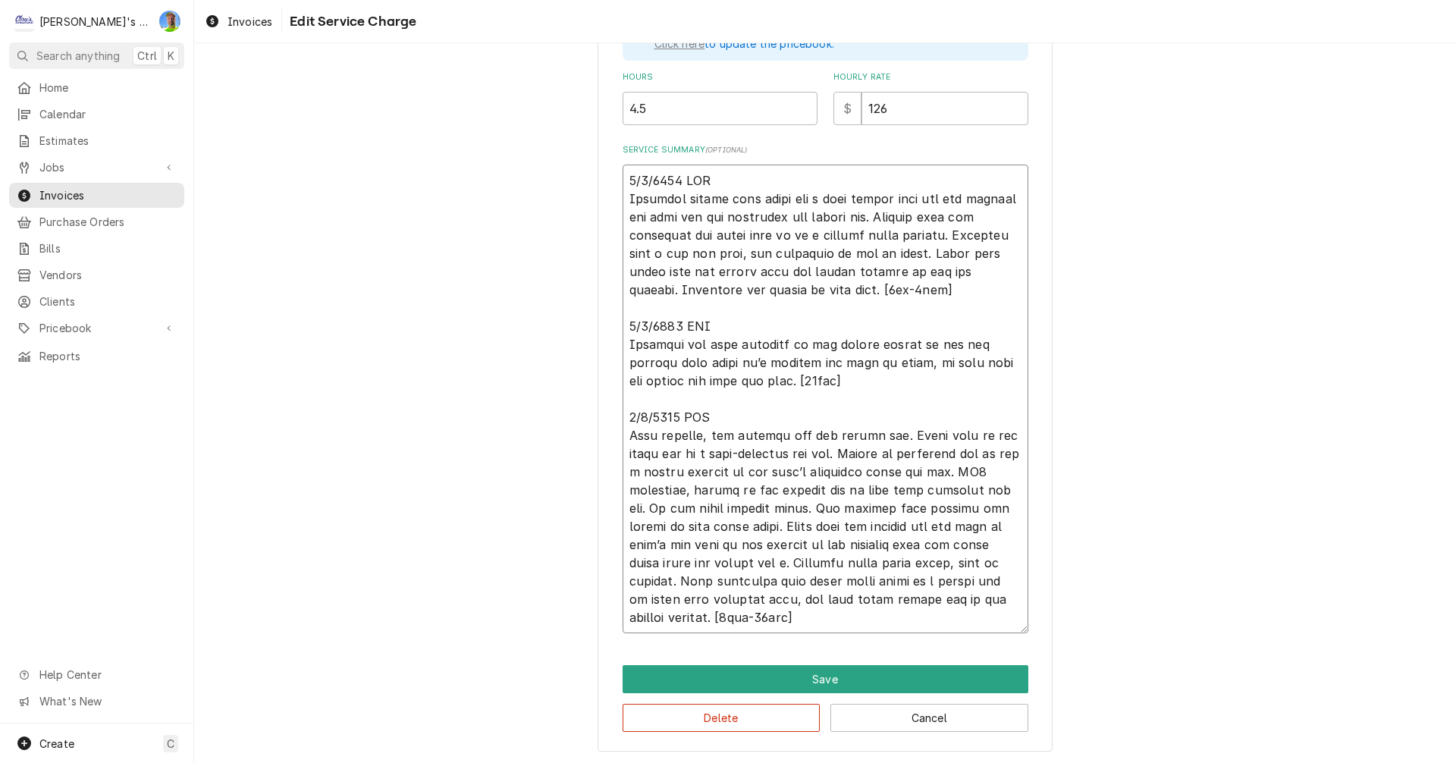
type textarea "9/4/2025 MLF Customer stated that there was a leak coming from the ice machine …"
type textarea "x"
type textarea "9/4/2025 MLF Customer stated that there was a leak coming from the ice machine …"
type textarea "x"
type textarea "9/4/2025 MLF Customer stated that there was a leak coming from the ice machine …"
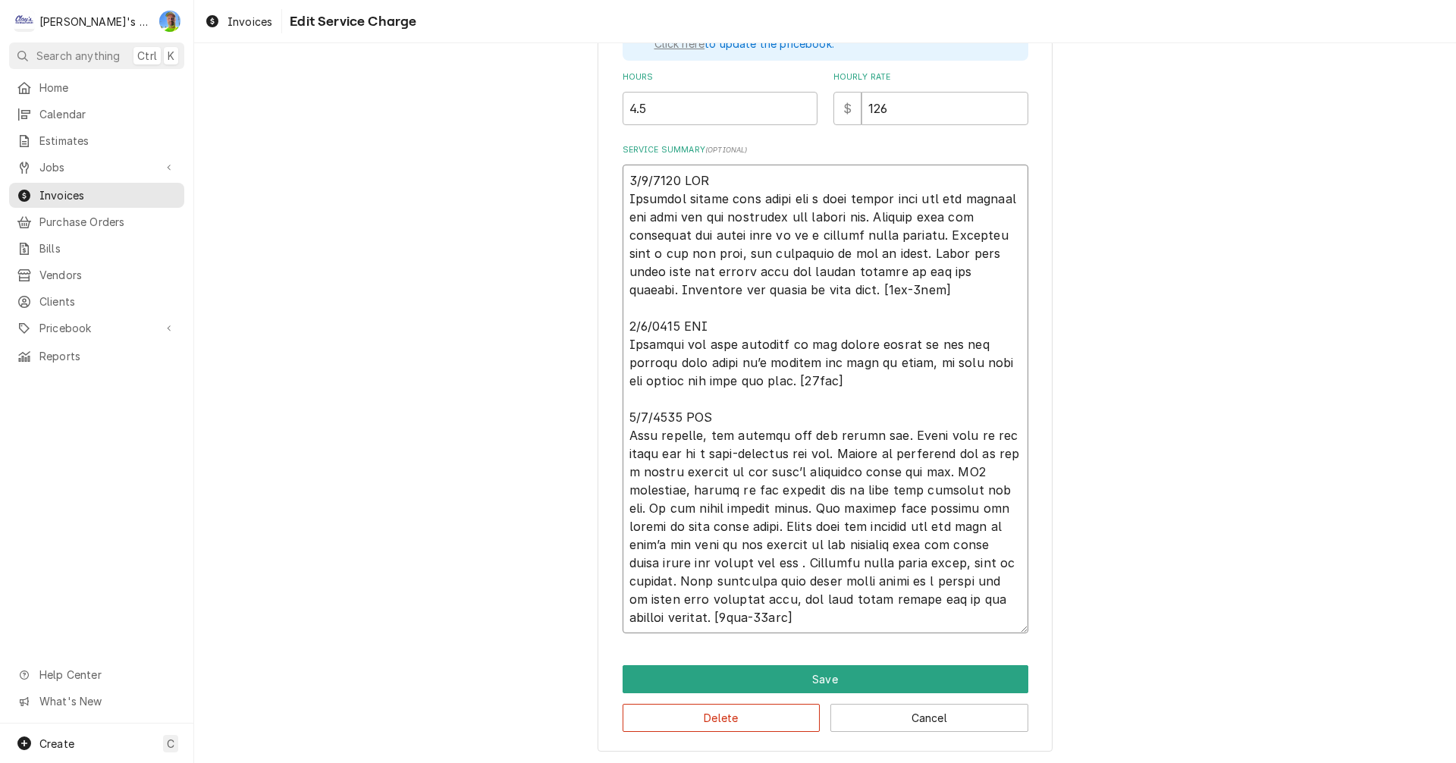
type textarea "x"
type textarea "9/4/2025 MLF Customer stated that there was a leak coming from the ice machine …"
type textarea "x"
type textarea "9/4/2025 MLF Customer stated that there was a leak coming from the ice machine …"
type textarea "x"
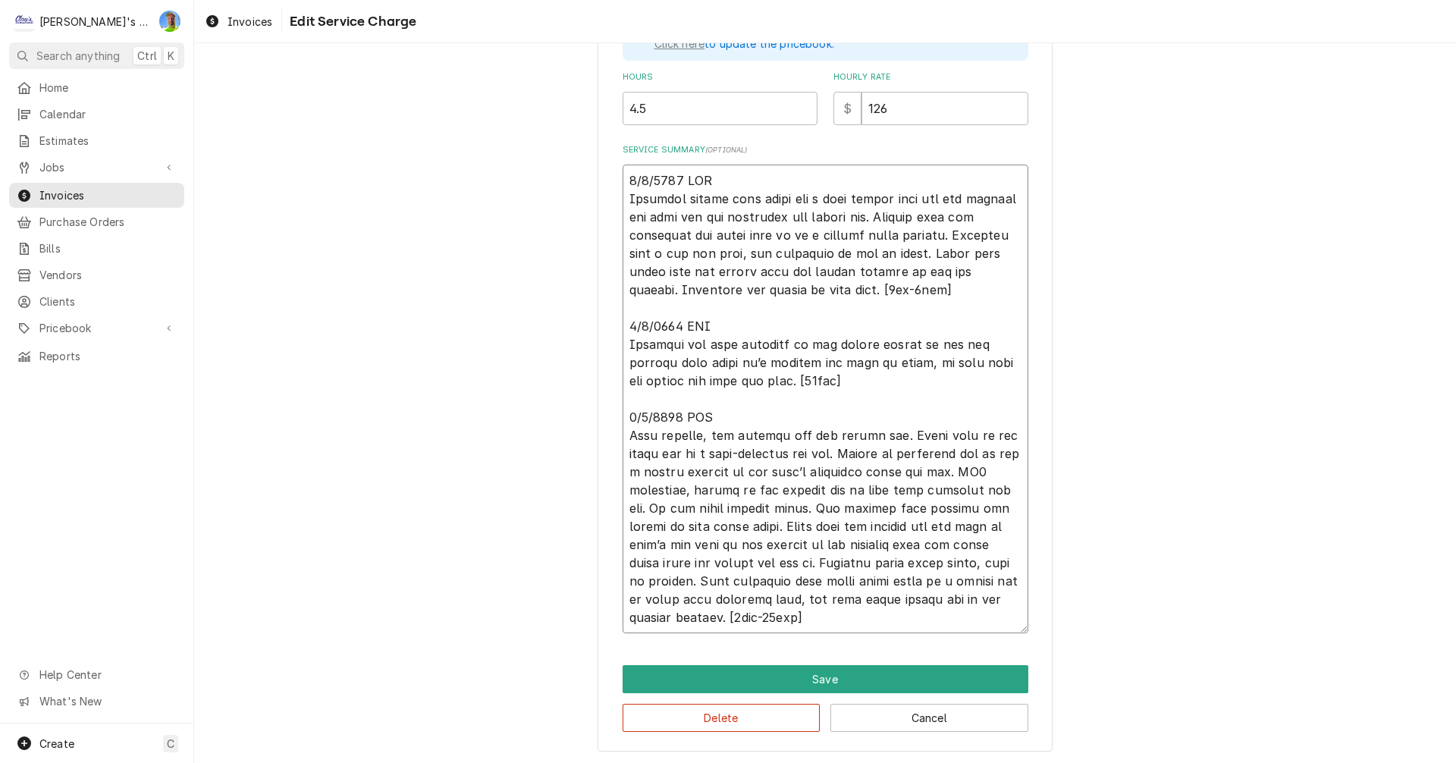
type textarea "9/4/2025 MLF Customer stated that there was a leak coming from the ice machine …"
type textarea "x"
type textarea "9/4/2025 MLF Customer stated that there was a leak coming from the ice machine …"
type textarea "x"
type textarea "9/4/2025 MLF Customer stated that there was a leak coming from the ice machine …"
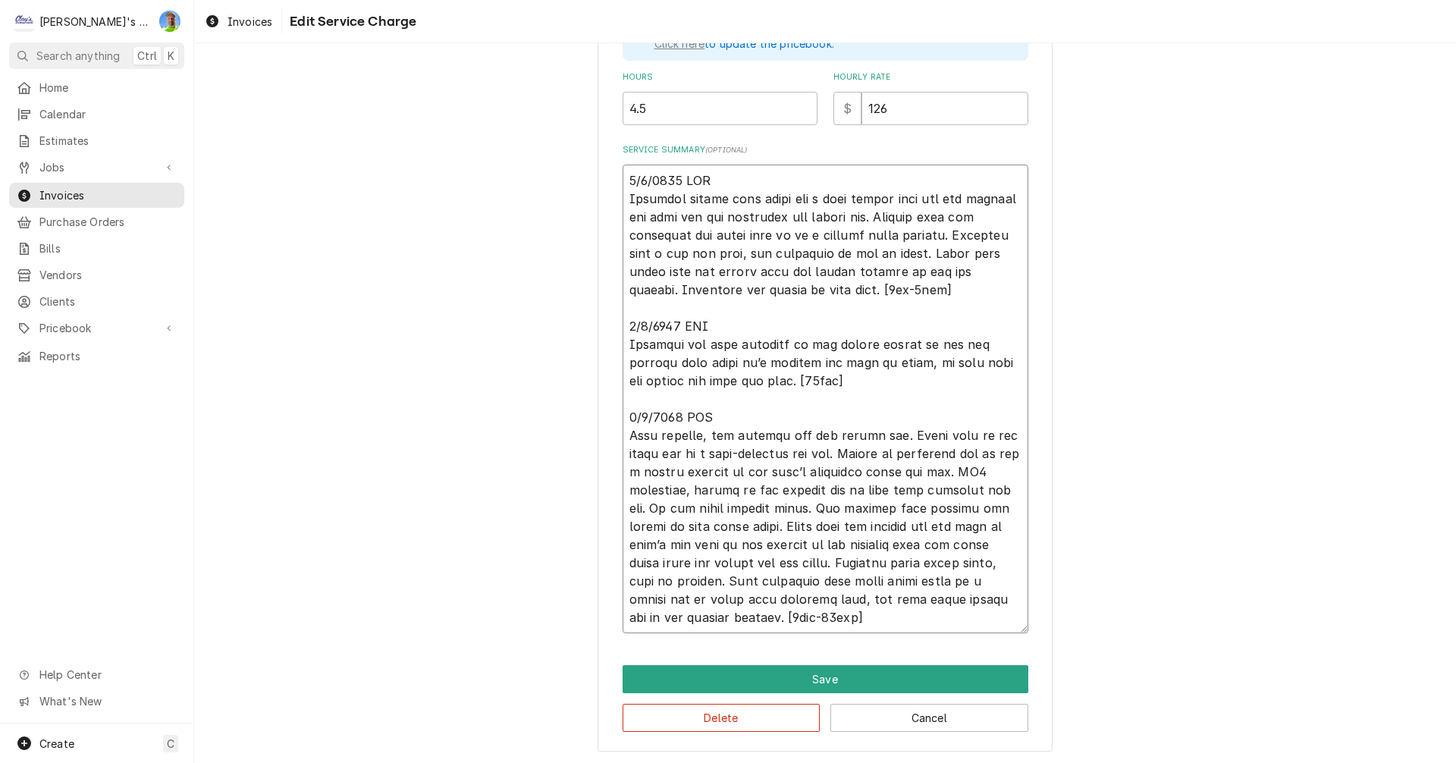
type textarea "x"
type textarea "9/4/2025 MLF Customer stated that there was a leak coming from the ice machine …"
type textarea "x"
type textarea "9/4/2025 MLF Customer stated that there was a leak coming from the ice machine …"
type textarea "x"
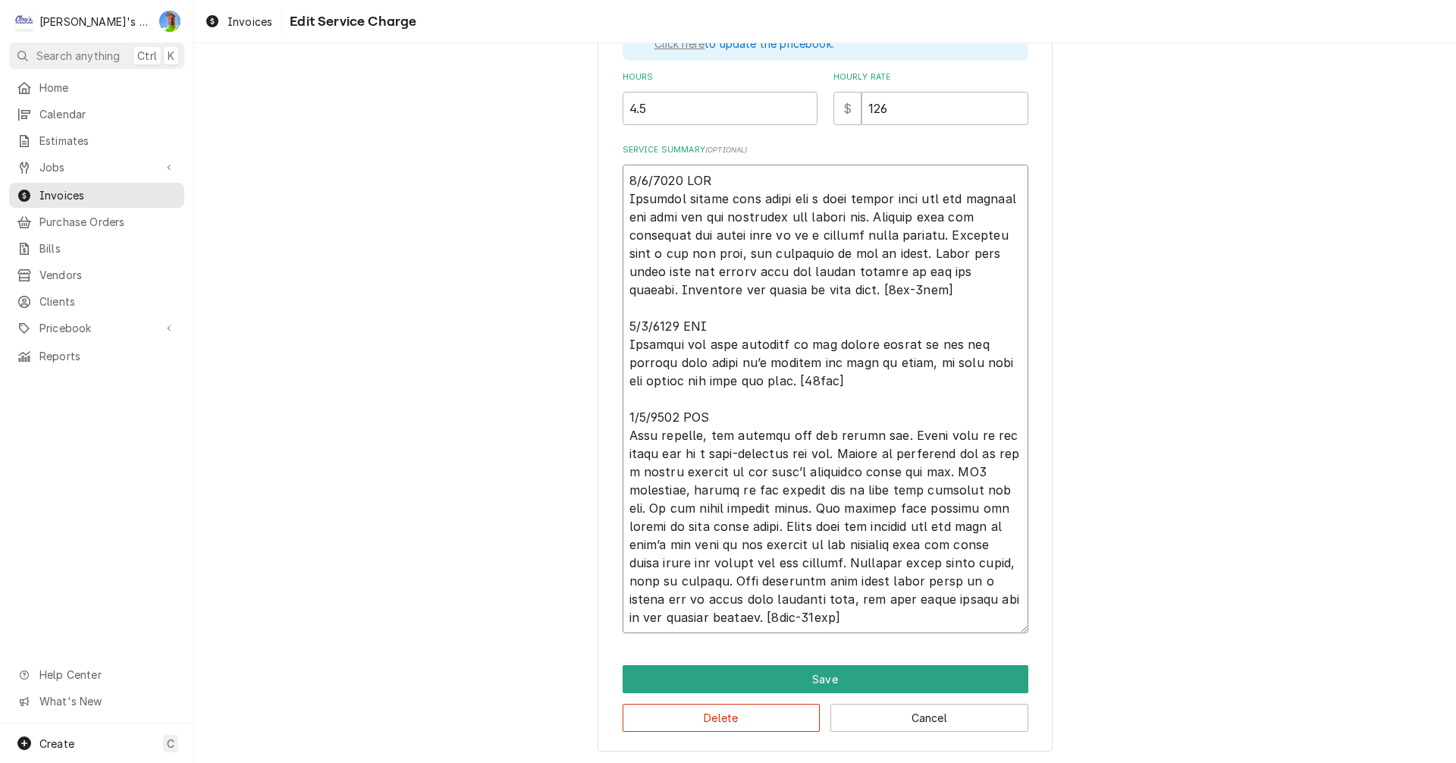
type textarea "9/4/2025 MLF Customer stated that there was a leak coming from the ice machine …"
type textarea "x"
type textarea "9/4/2025 MLF Customer stated that there was a leak coming from the ice machine …"
type textarea "x"
type textarea "9/4/2025 MLF Customer stated that there was a leak coming from the ice machine …"
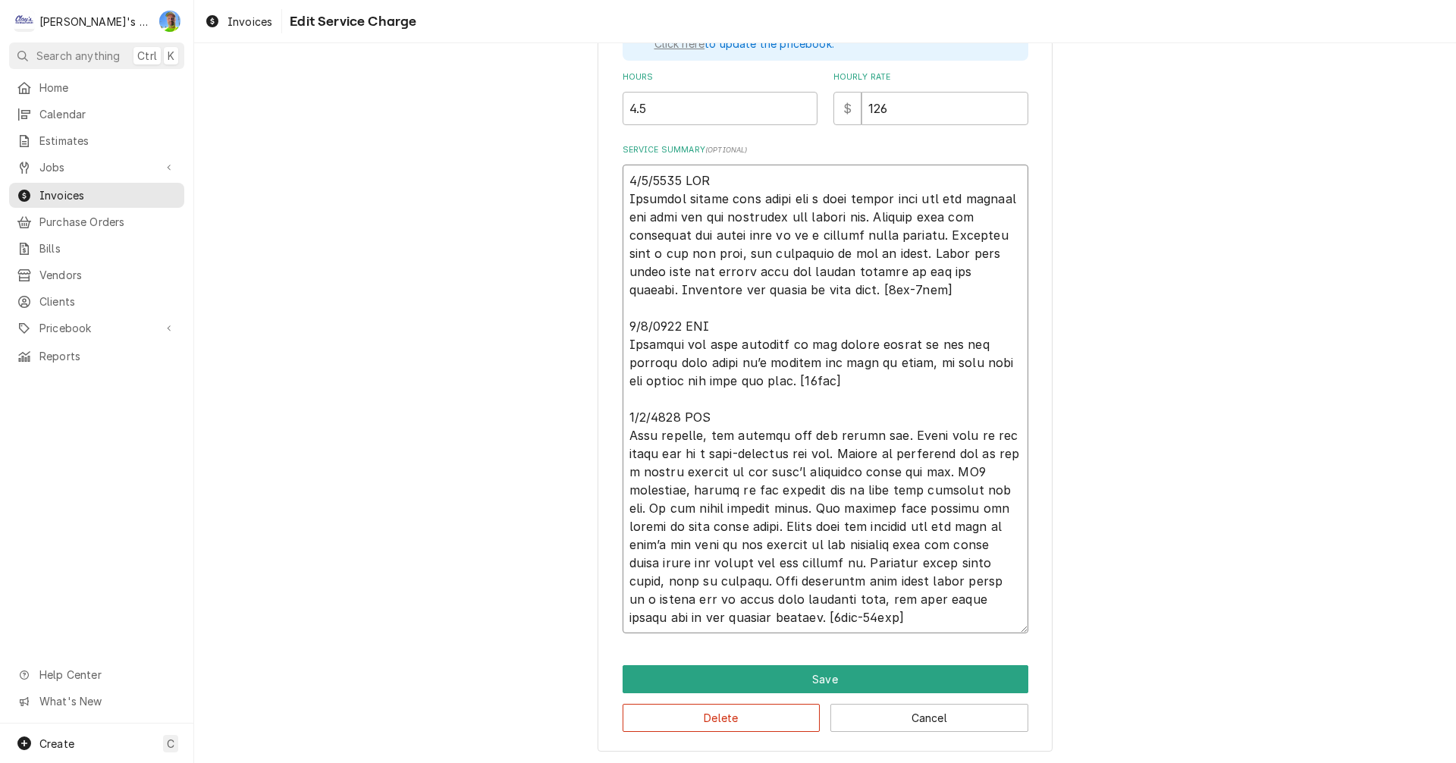
type textarea "x"
type textarea "9/4/2025 MLF Customer stated that there was a leak coming from the ice machine …"
type textarea "x"
type textarea "9/4/2025 MLF Customer stated that there was a leak coming from the ice machine …"
type textarea "x"
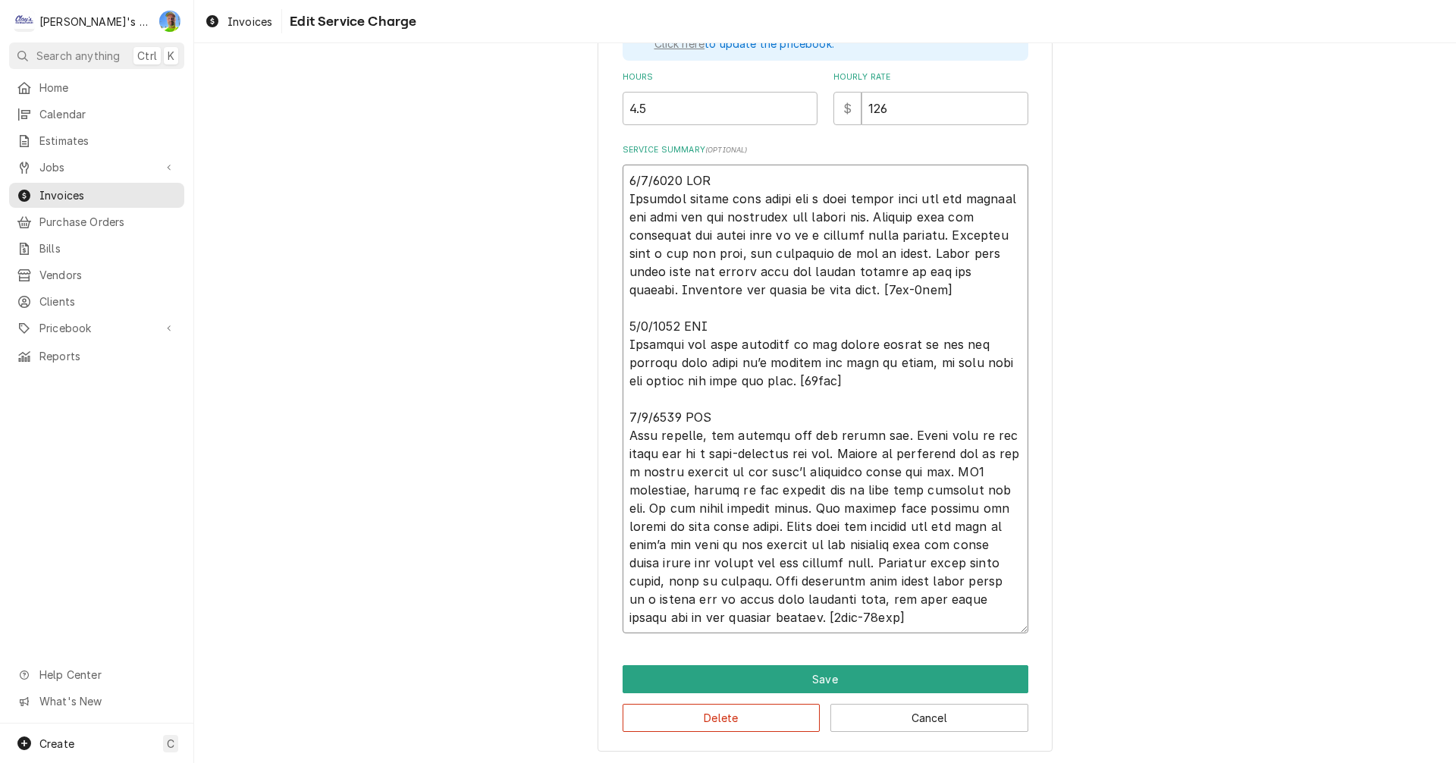
type textarea "9/4/2025 MLF Customer stated that there was a leak coming from the ice machine …"
type textarea "x"
type textarea "9/4/2025 MLF Customer stated that there was a leak coming from the ice machine …"
type textarea "x"
type textarea "9/4/2025 MLF Customer stated that there was a leak coming from the ice machine …"
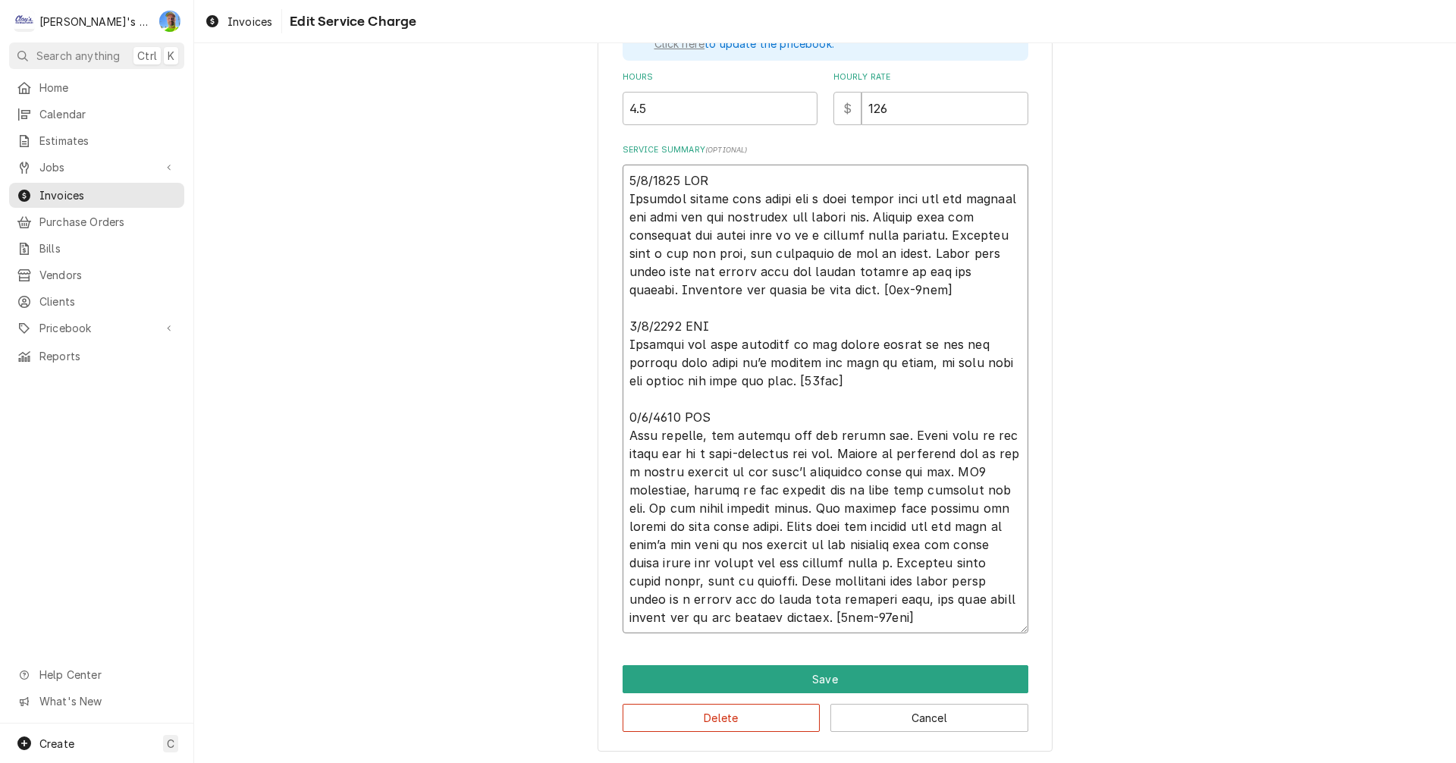
type textarea "x"
type textarea "9/4/2025 MLF Customer stated that there was a leak coming from the ice machine …"
type textarea "x"
type textarea "9/4/2025 MLF Customer stated that there was a leak coming from the ice machine …"
type textarea "x"
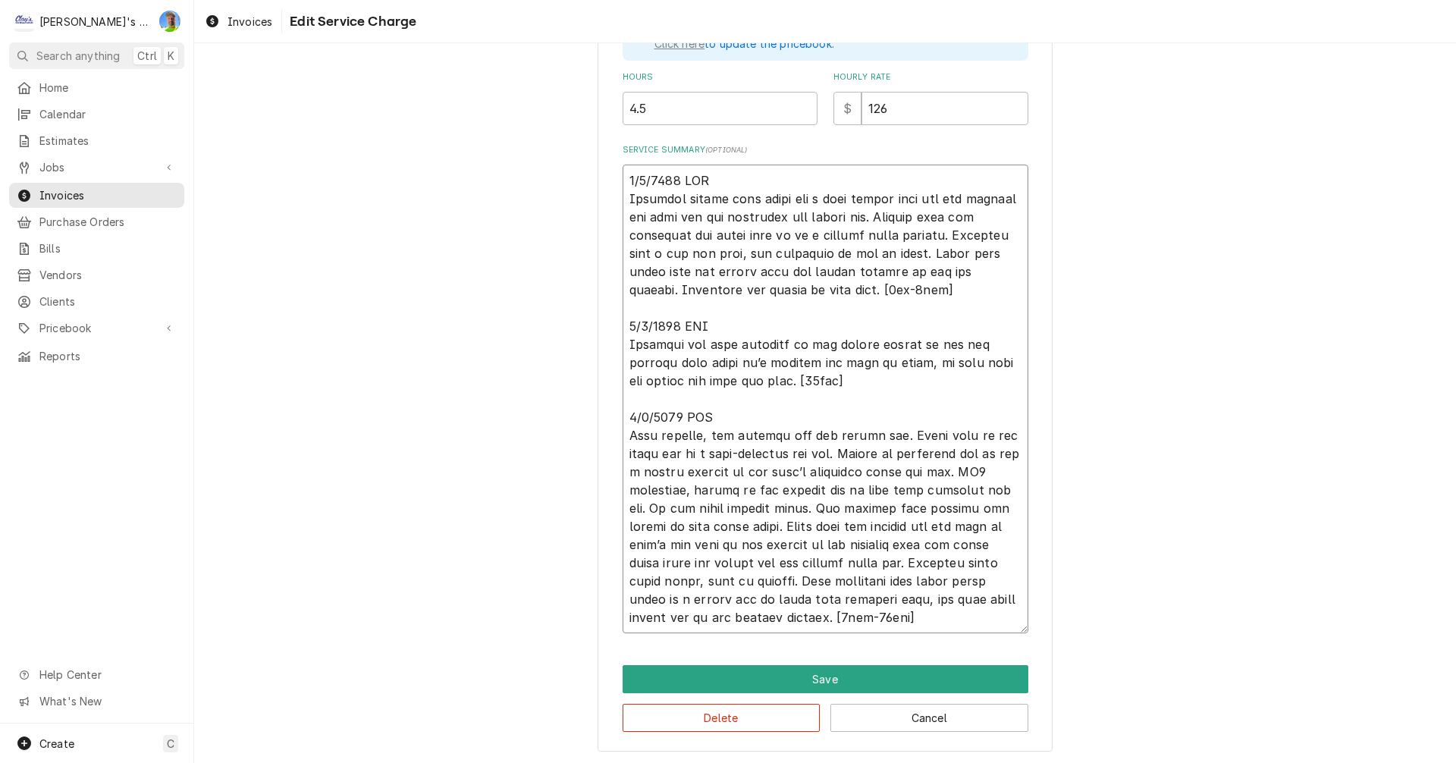
type textarea "9/4/2025 MLF Customer stated that there was a leak coming from the ice machine …"
type textarea "x"
type textarea "9/4/2025 MLF Customer stated that there was a leak coming from the ice machine …"
type textarea "x"
type textarea "9/4/2025 MLF Customer stated that there was a leak coming from the ice machine …"
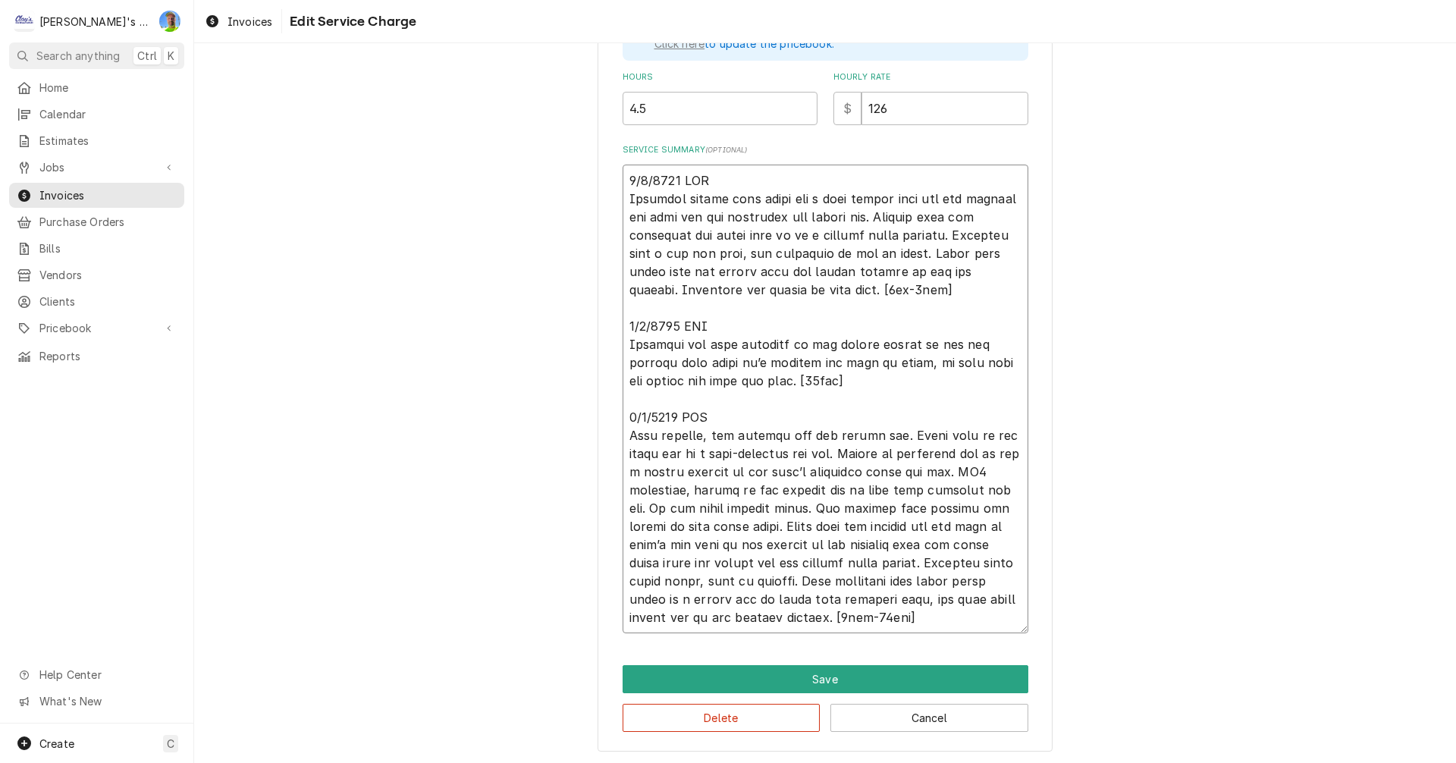
type textarea "x"
type textarea "9/4/2025 MLF Customer stated that there was a leak coming from the ice machine …"
type textarea "x"
type textarea "9/4/2025 MLF Customer stated that there was a leak coming from the ice machine …"
type textarea "x"
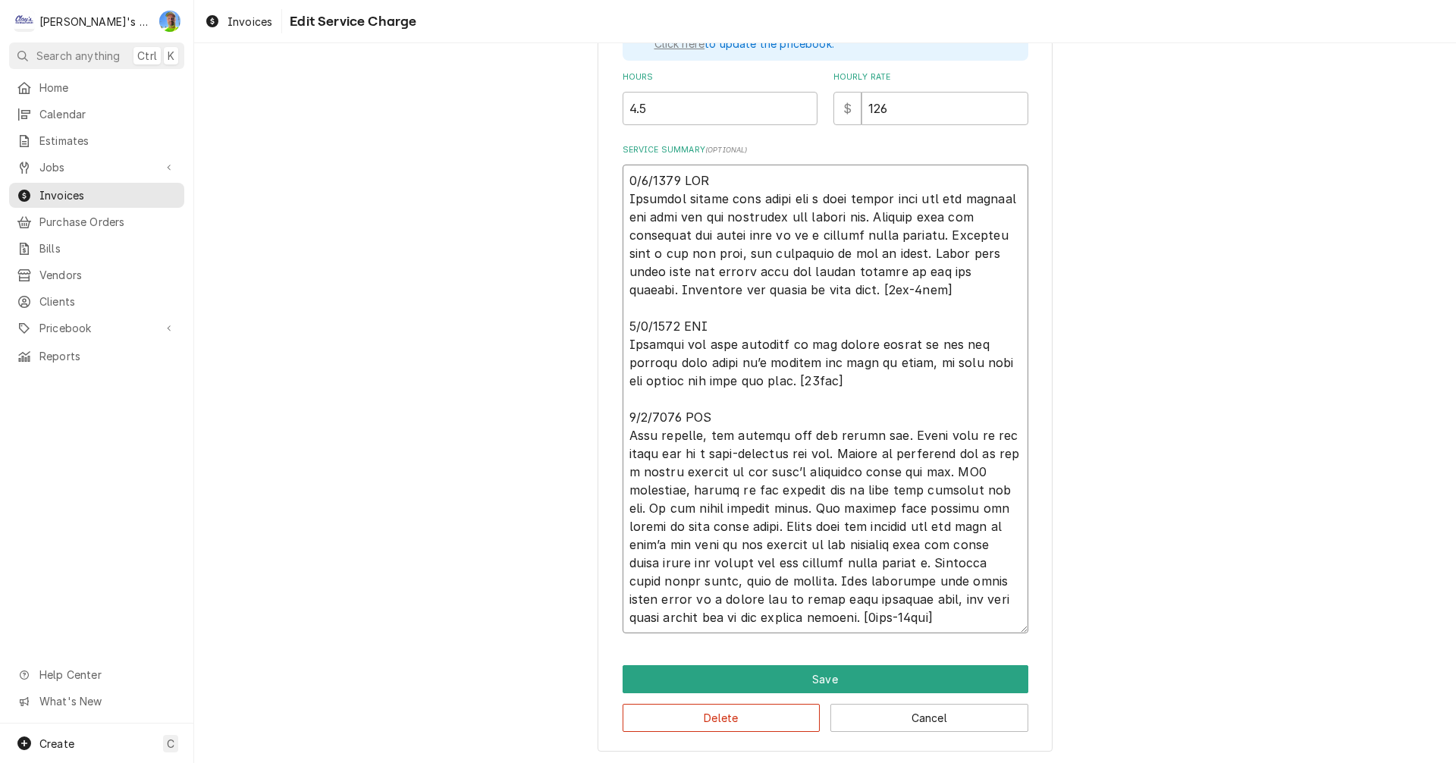
type textarea "9/4/2025 MLF Customer stated that there was a leak coming from the ice machine …"
type textarea "x"
type textarea "9/4/2025 MLF Customer stated that there was a leak coming from the ice machine …"
type textarea "x"
type textarea "9/4/2025 MLF Customer stated that there was a leak coming from the ice machine …"
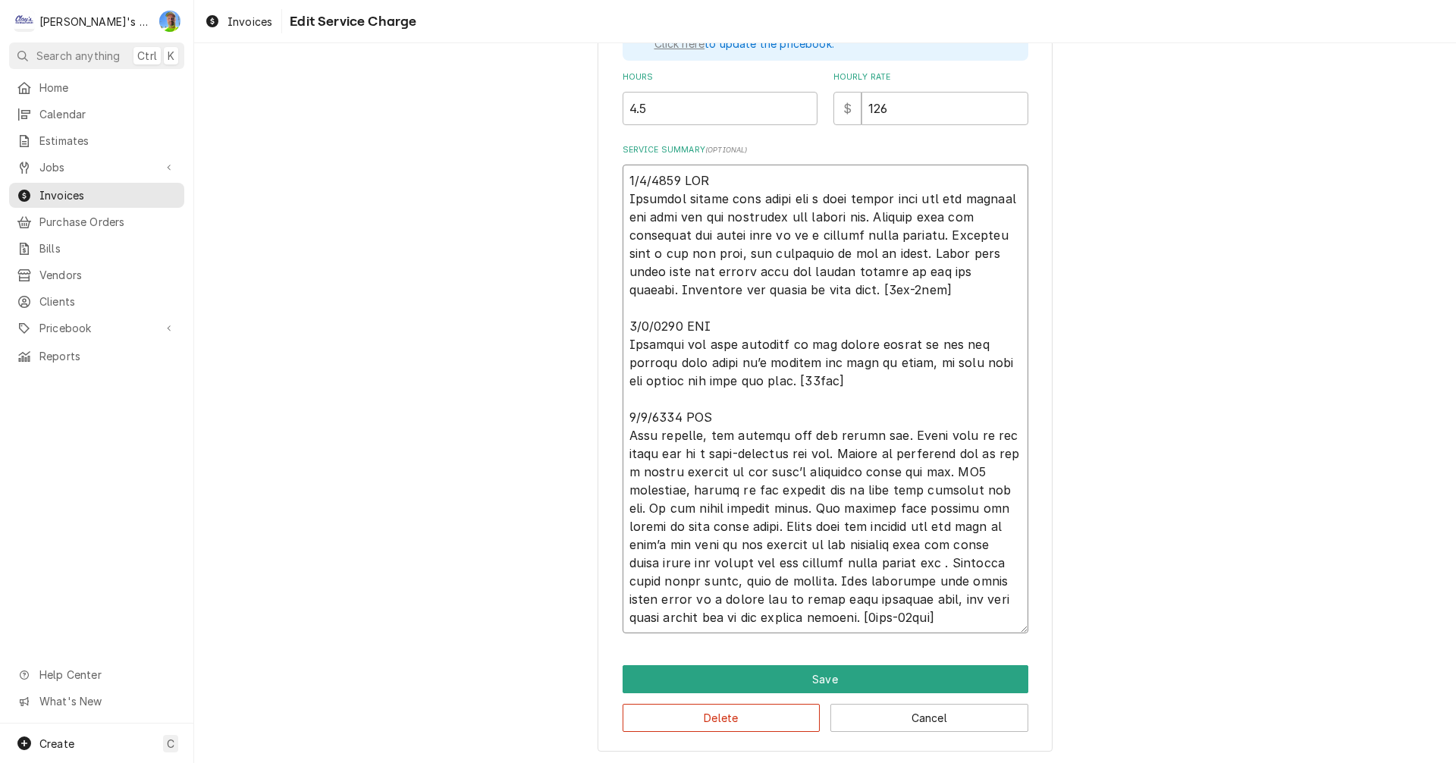
type textarea "x"
type textarea "9/4/2025 MLF Customer stated that there was a leak coming from the ice machine …"
type textarea "x"
type textarea "9/4/2025 MLF Customer stated that there was a leak coming from the ice machine …"
type textarea "x"
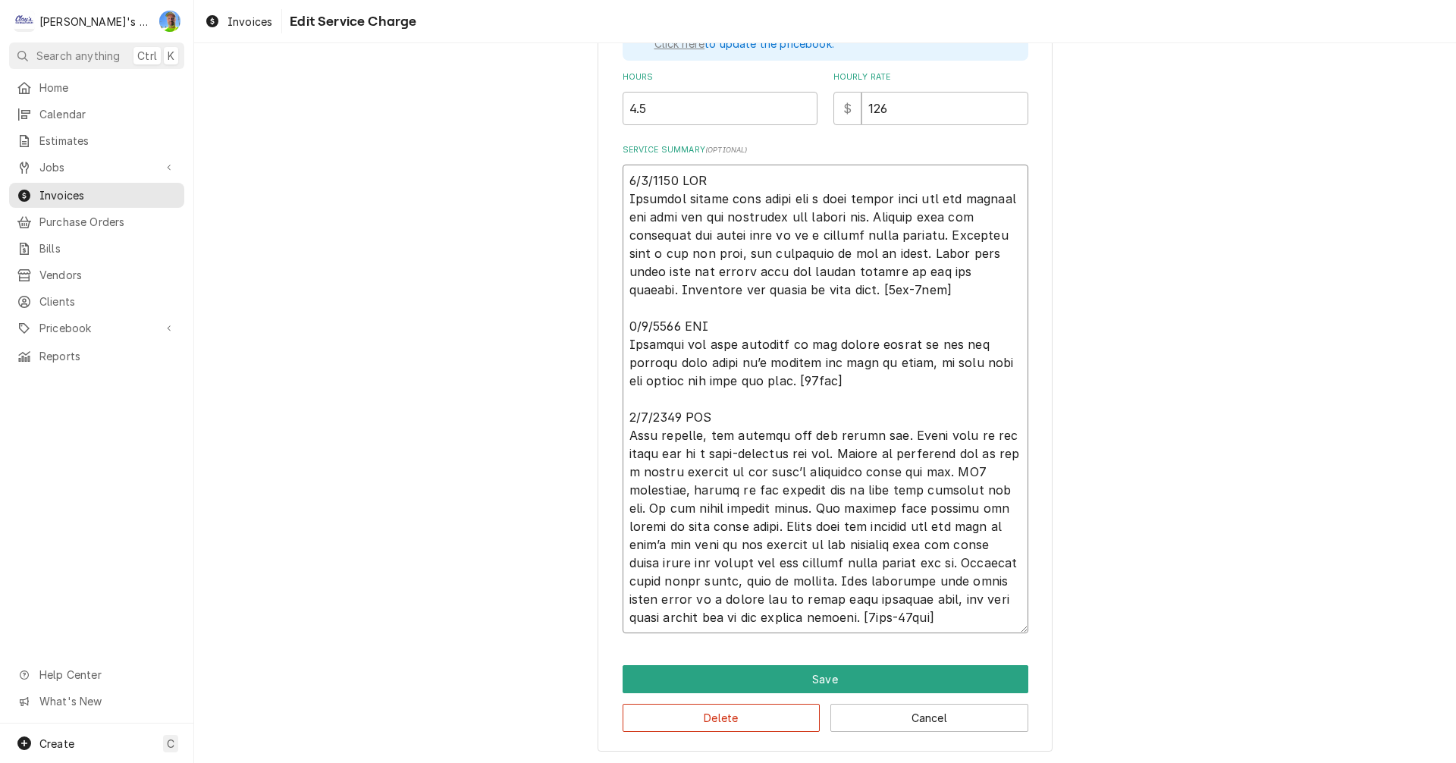
type textarea "9/4/2025 MLF Customer stated that there was a leak coming from the ice machine …"
type textarea "x"
type textarea "9/4/2025 MLF Customer stated that there was a leak coming from the ice machine …"
type textarea "x"
type textarea "9/4/2025 MLF Customer stated that there was a leak coming from the ice machine …"
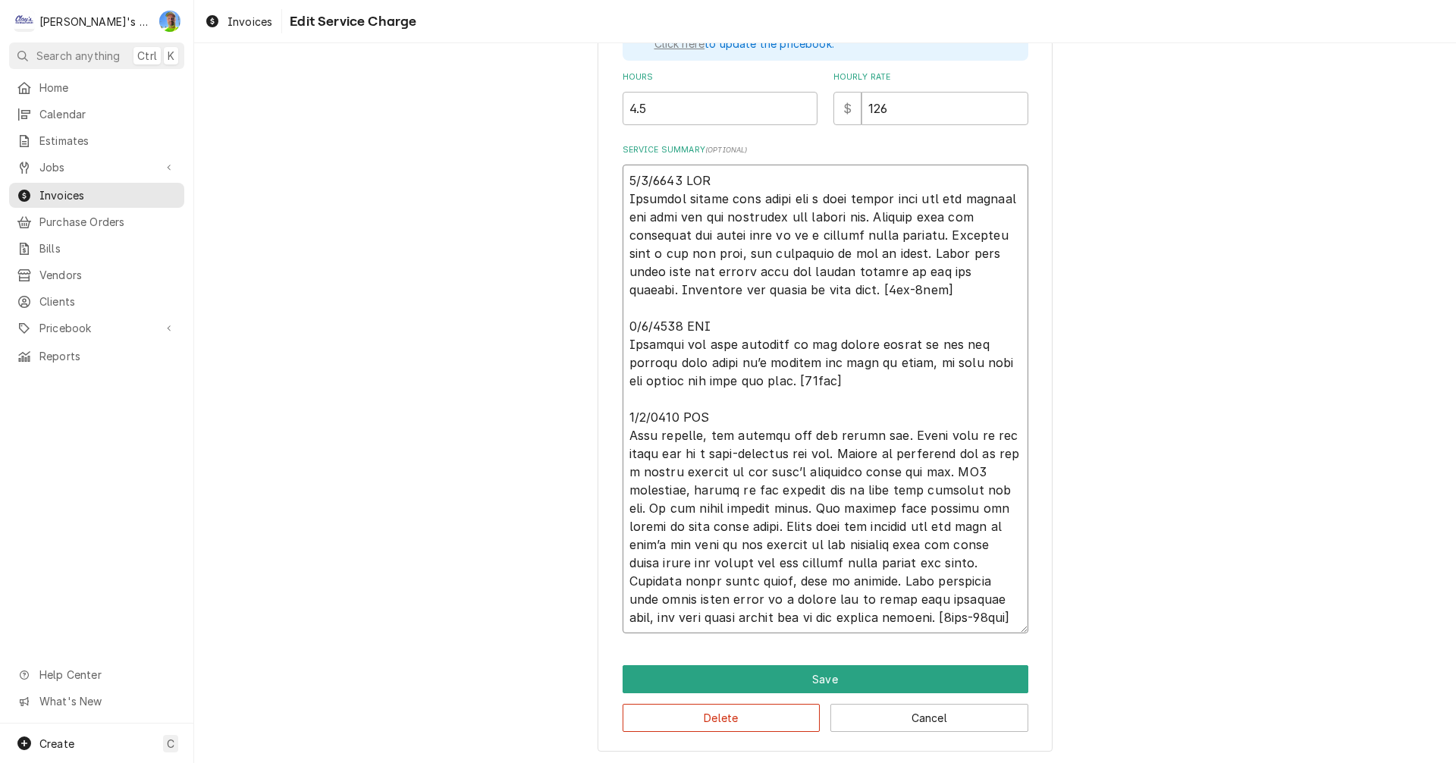
type textarea "x"
type textarea "9/4/2025 MLF Customer stated that there was a leak coming from the ice machine …"
type textarea "x"
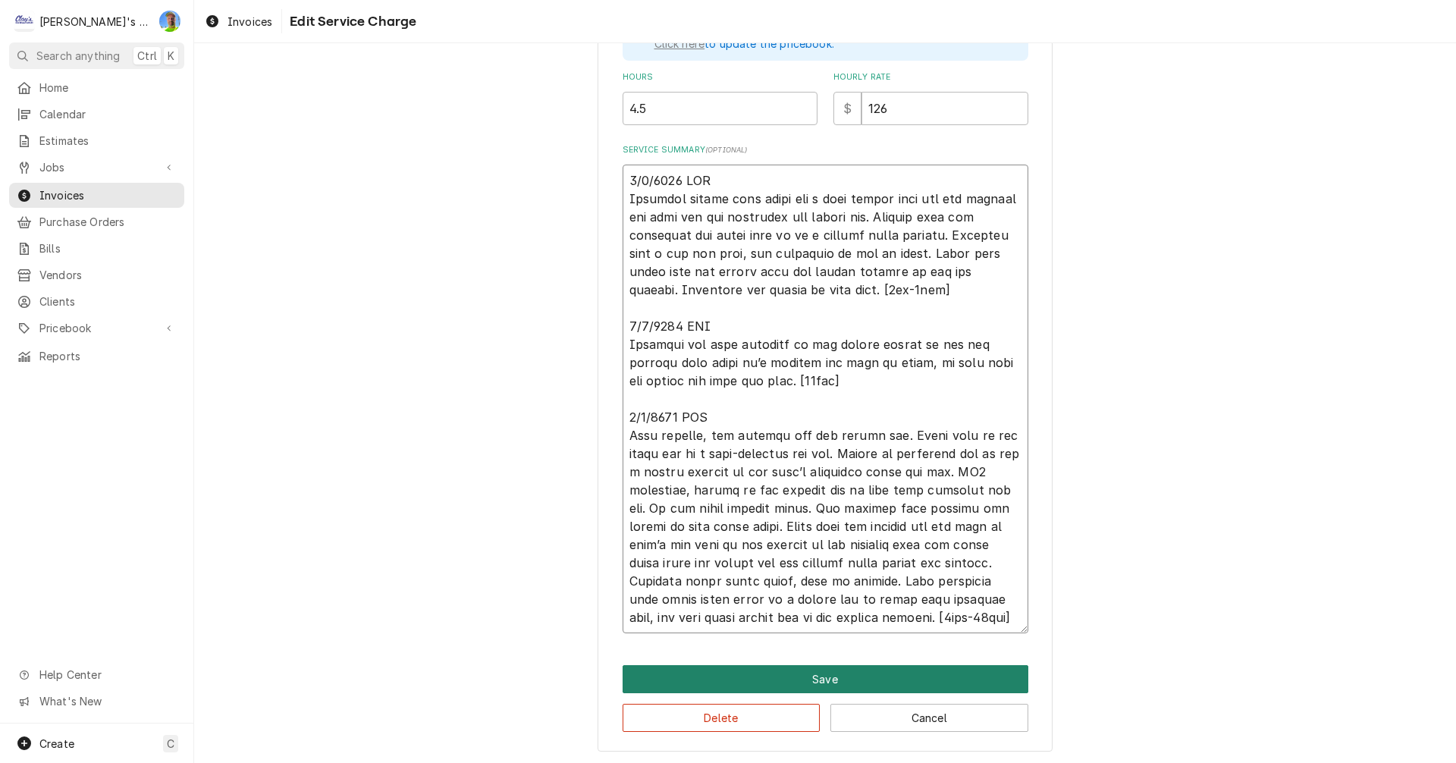
type textarea "9/4/2025 MLF Customer stated that there was a leak coming from the ice machine …"
click at [859, 677] on button "Save" at bounding box center [826, 679] width 406 height 28
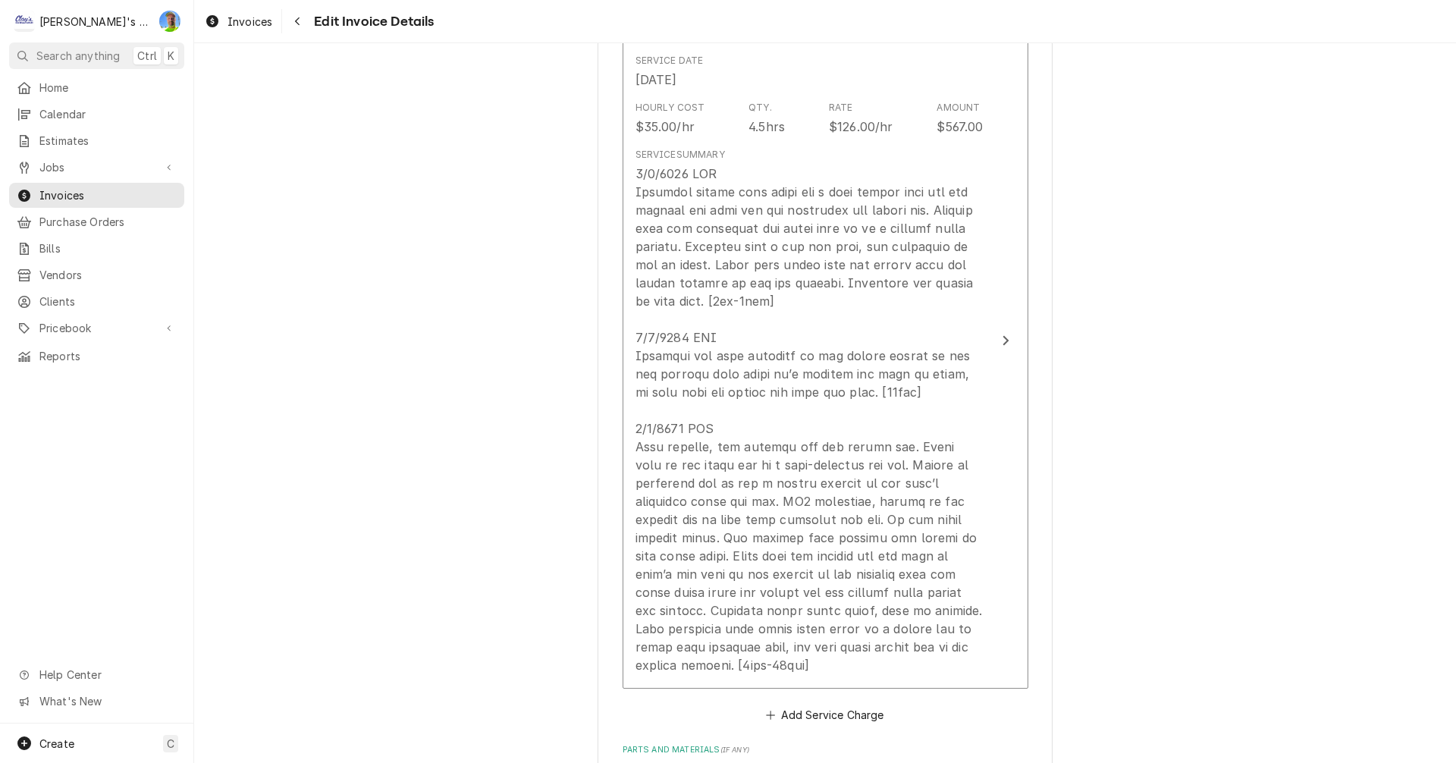
scroll to position [1650, 0]
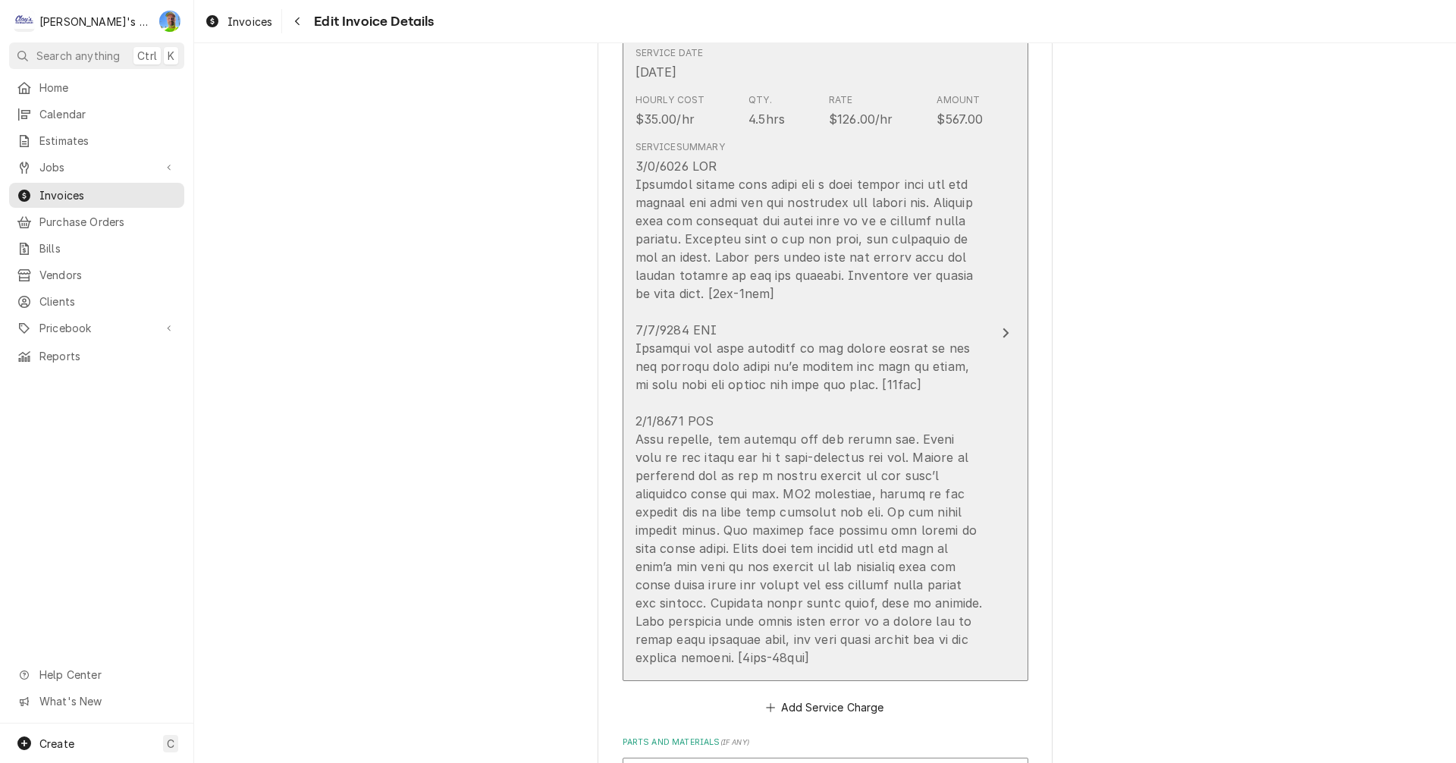
click at [886, 662] on div "Update Line Item" at bounding box center [810, 412] width 348 height 510
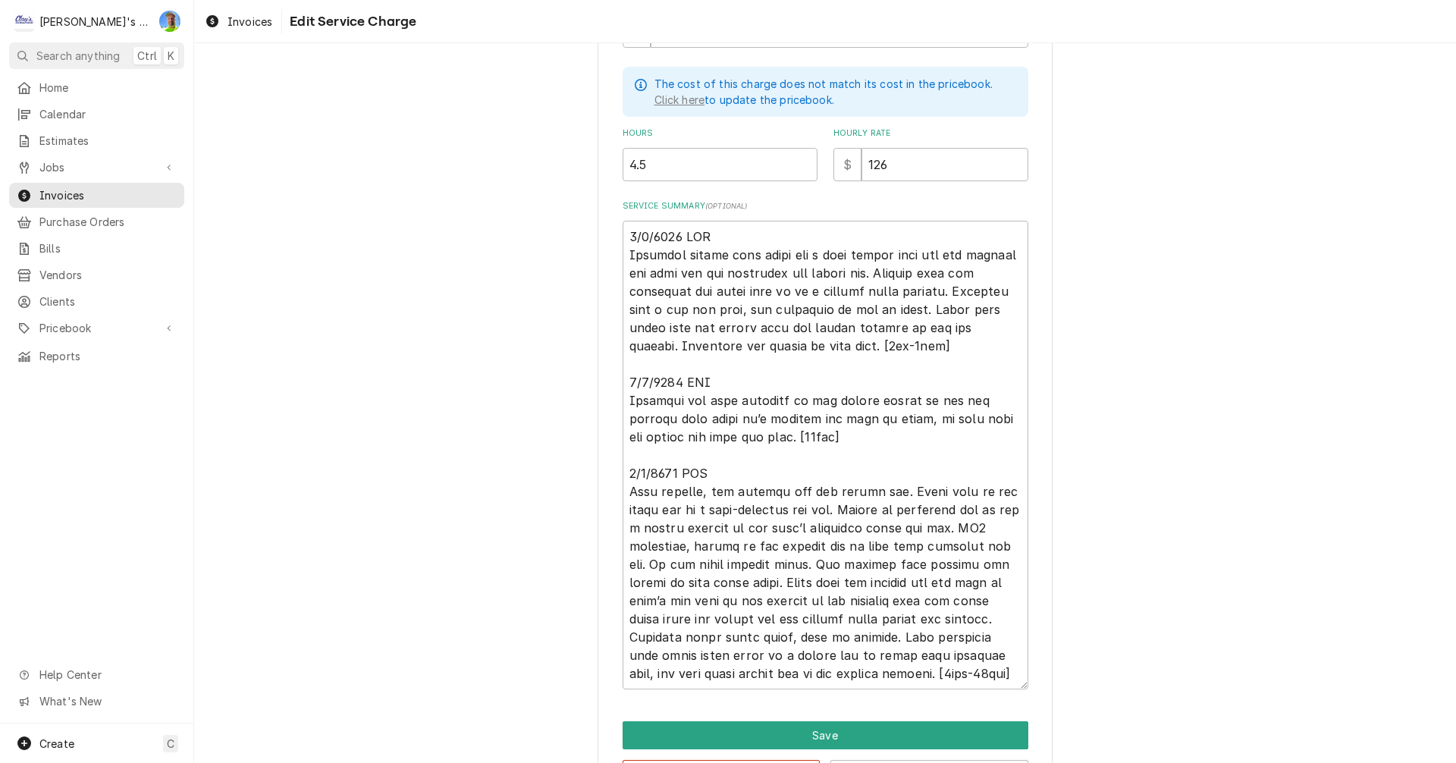
scroll to position [482, 0]
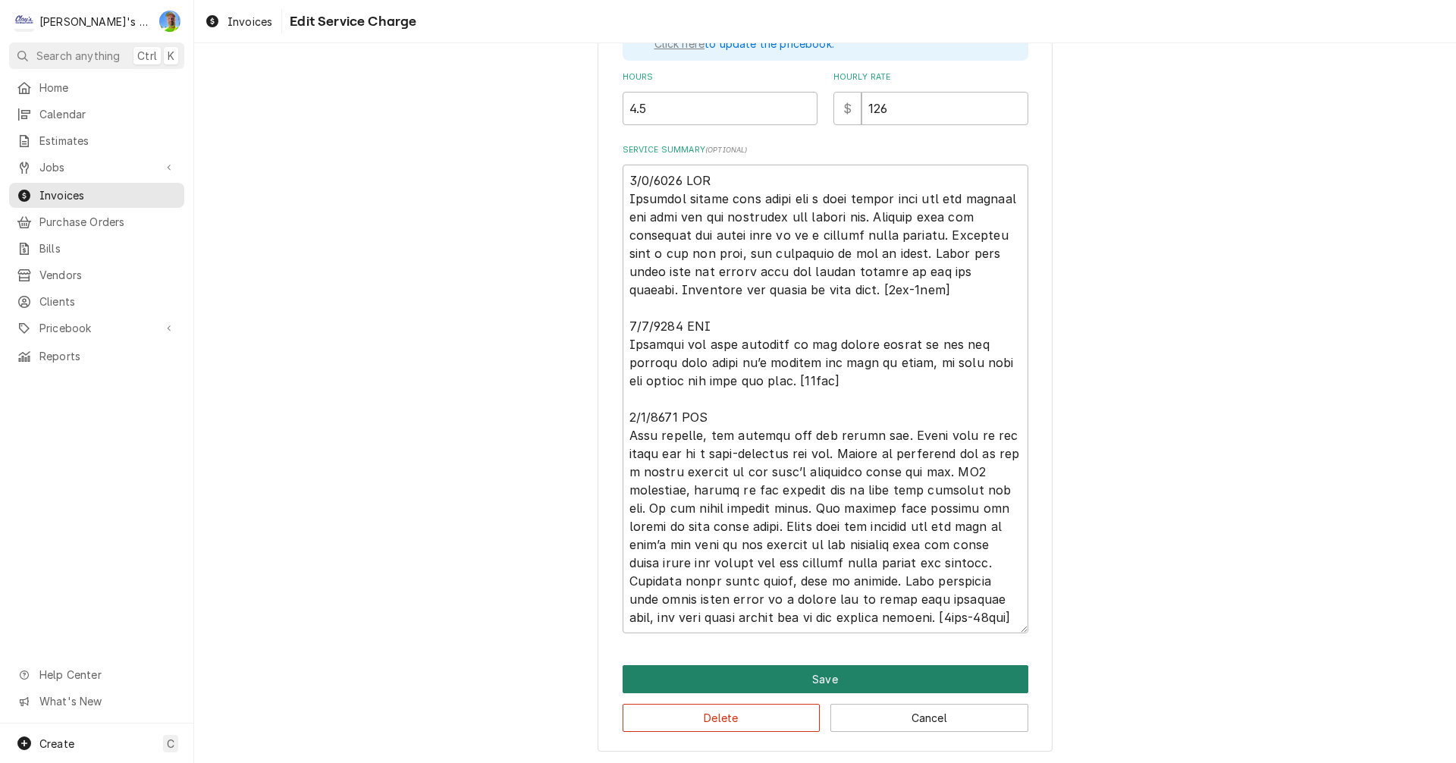
click at [998, 673] on button "Save" at bounding box center [826, 679] width 406 height 28
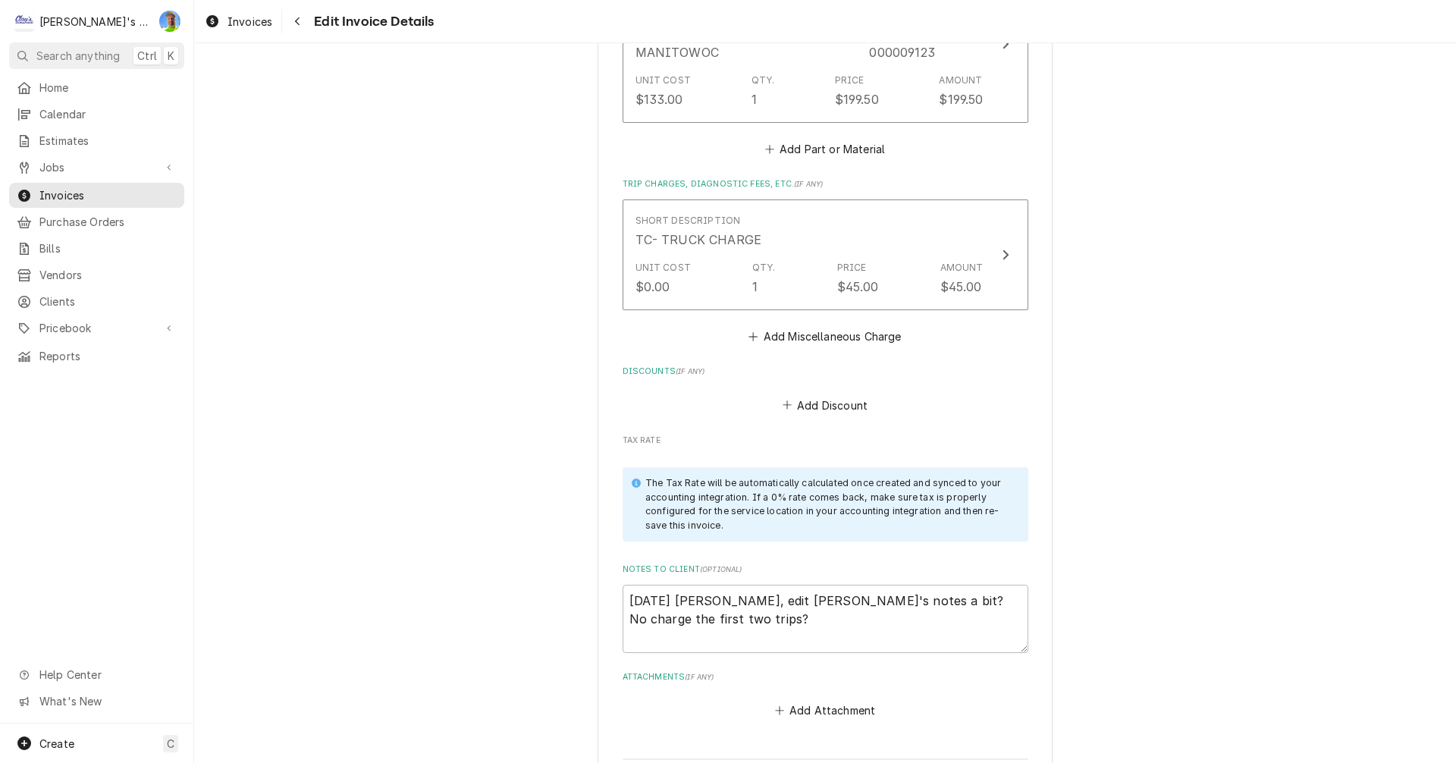
scroll to position [2466, 0]
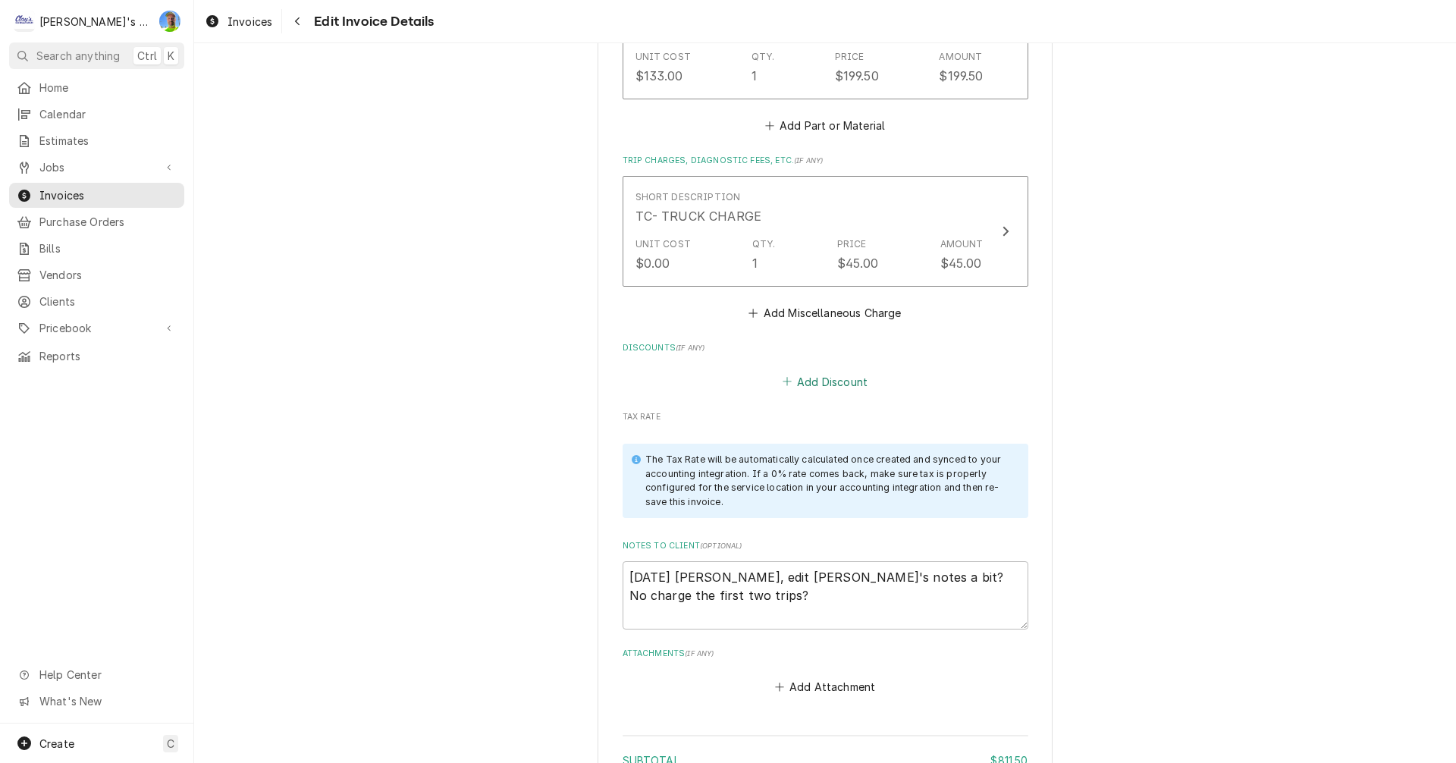
click at [838, 387] on button "Add Discount" at bounding box center [825, 381] width 90 height 21
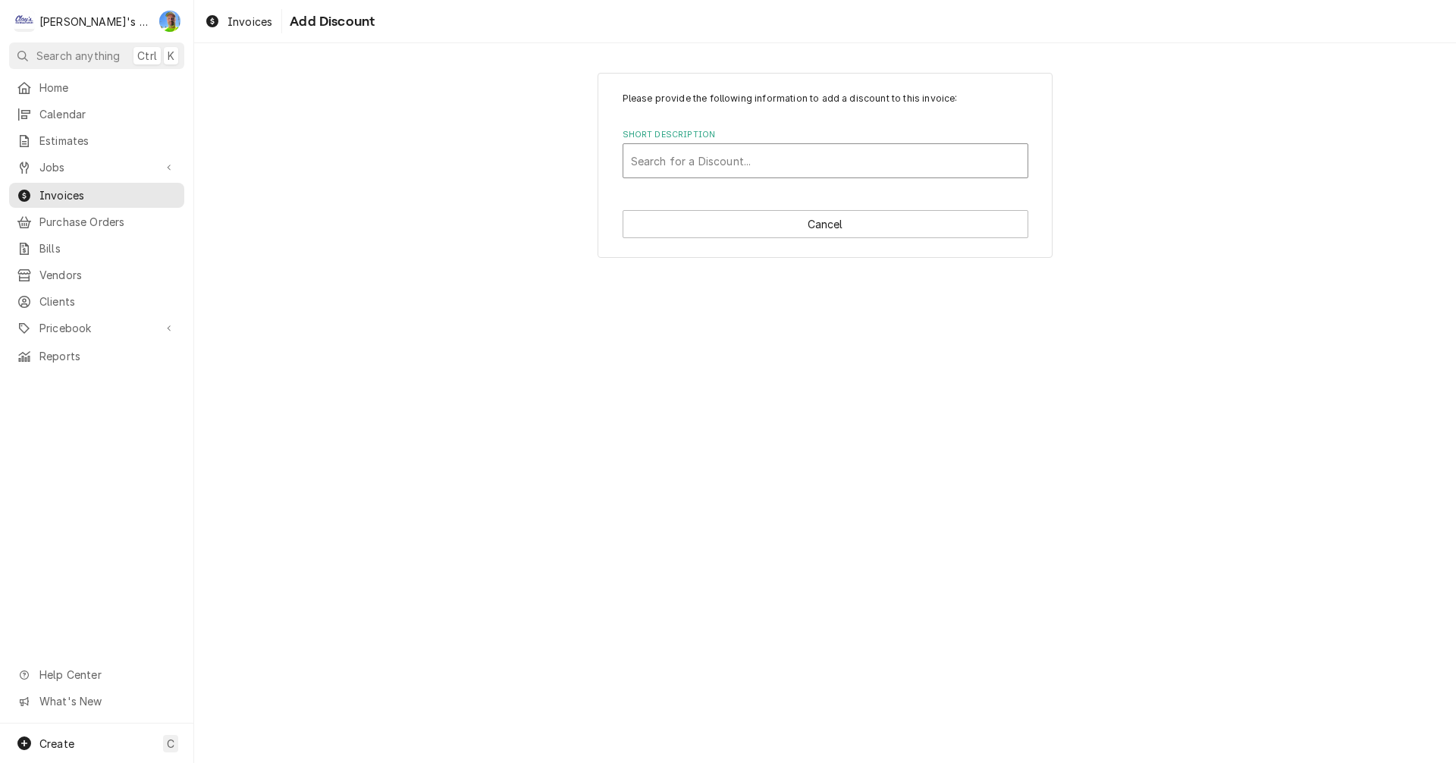
click at [768, 156] on div "Short Description" at bounding box center [825, 160] width 389 height 27
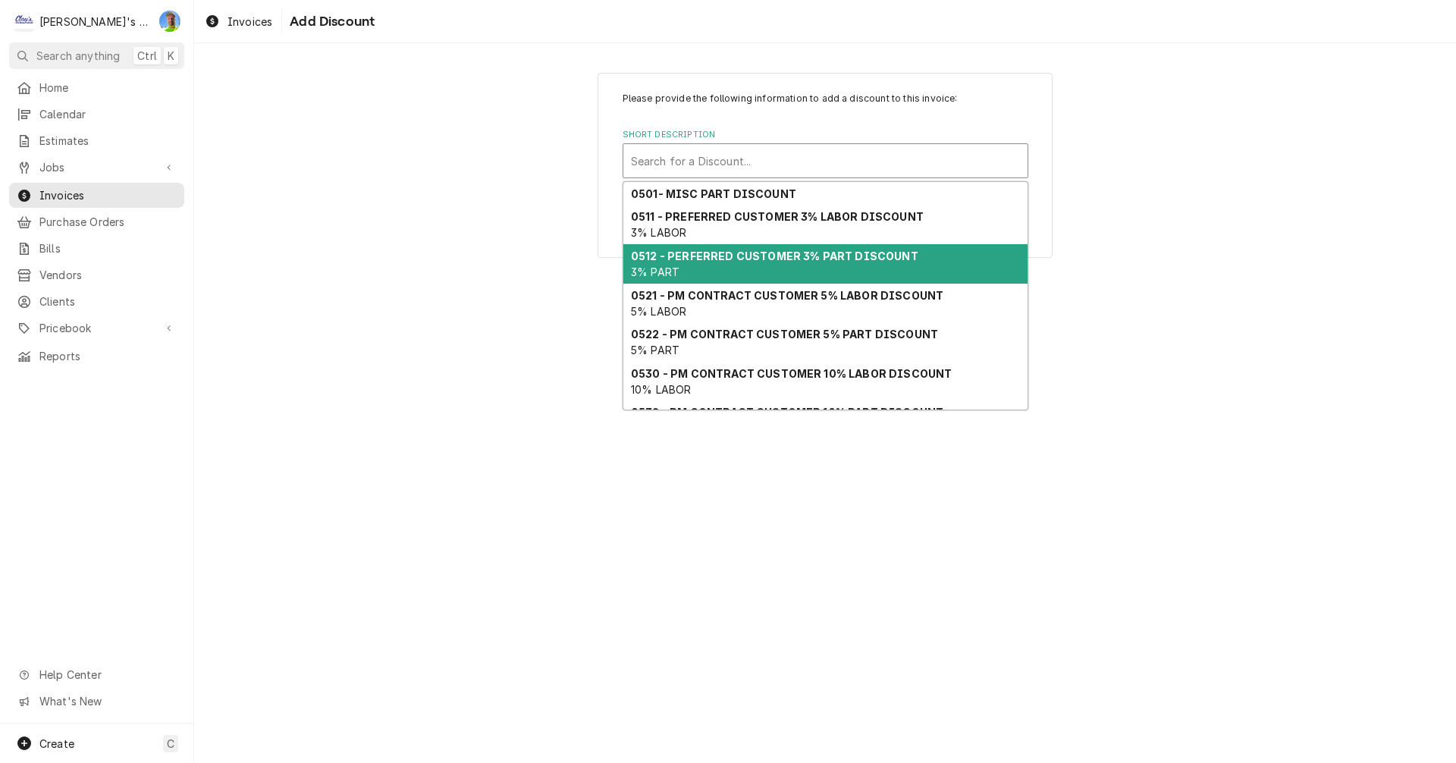
scroll to position [100, 0]
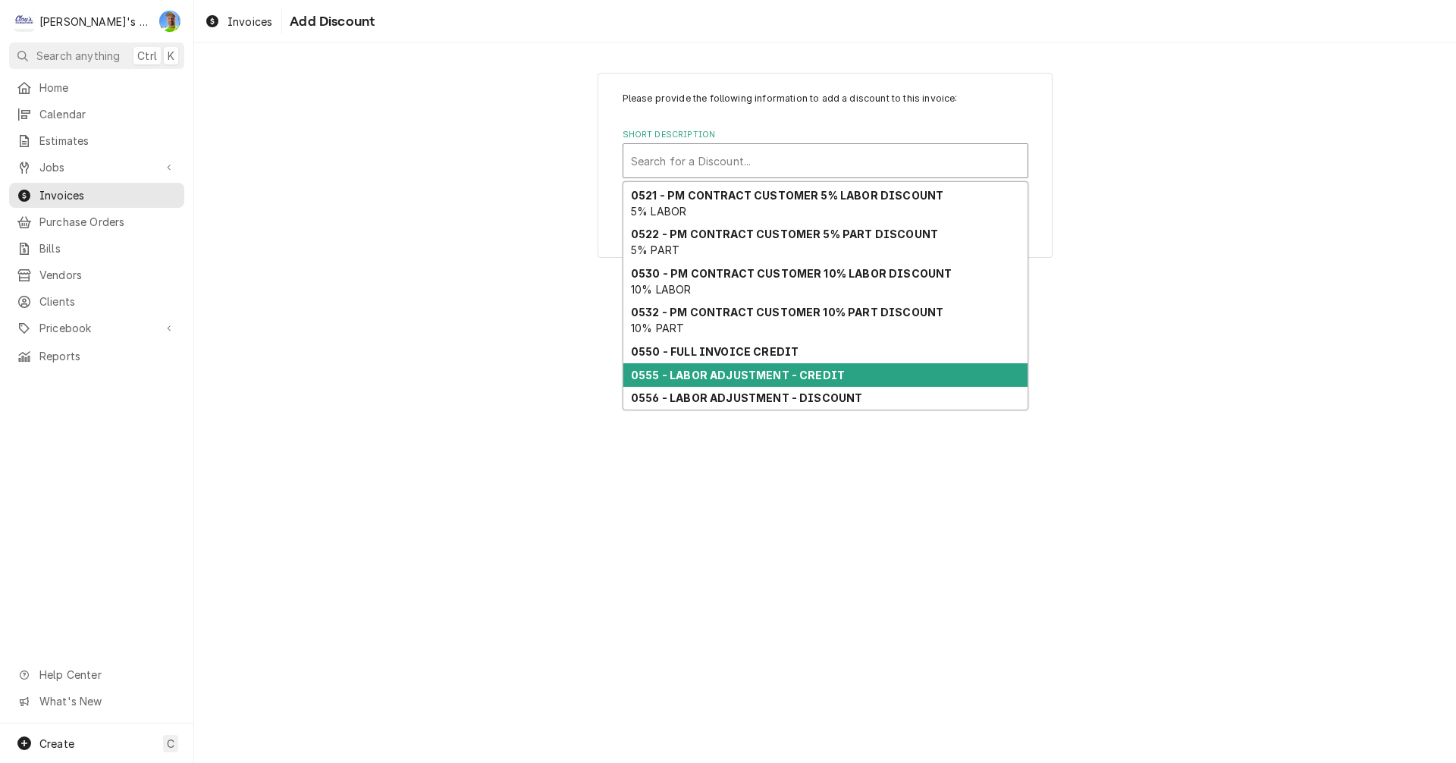
click at [802, 378] on strong "0555 - LABOR ADJUSTMENT - CREDIT" at bounding box center [738, 375] width 214 height 13
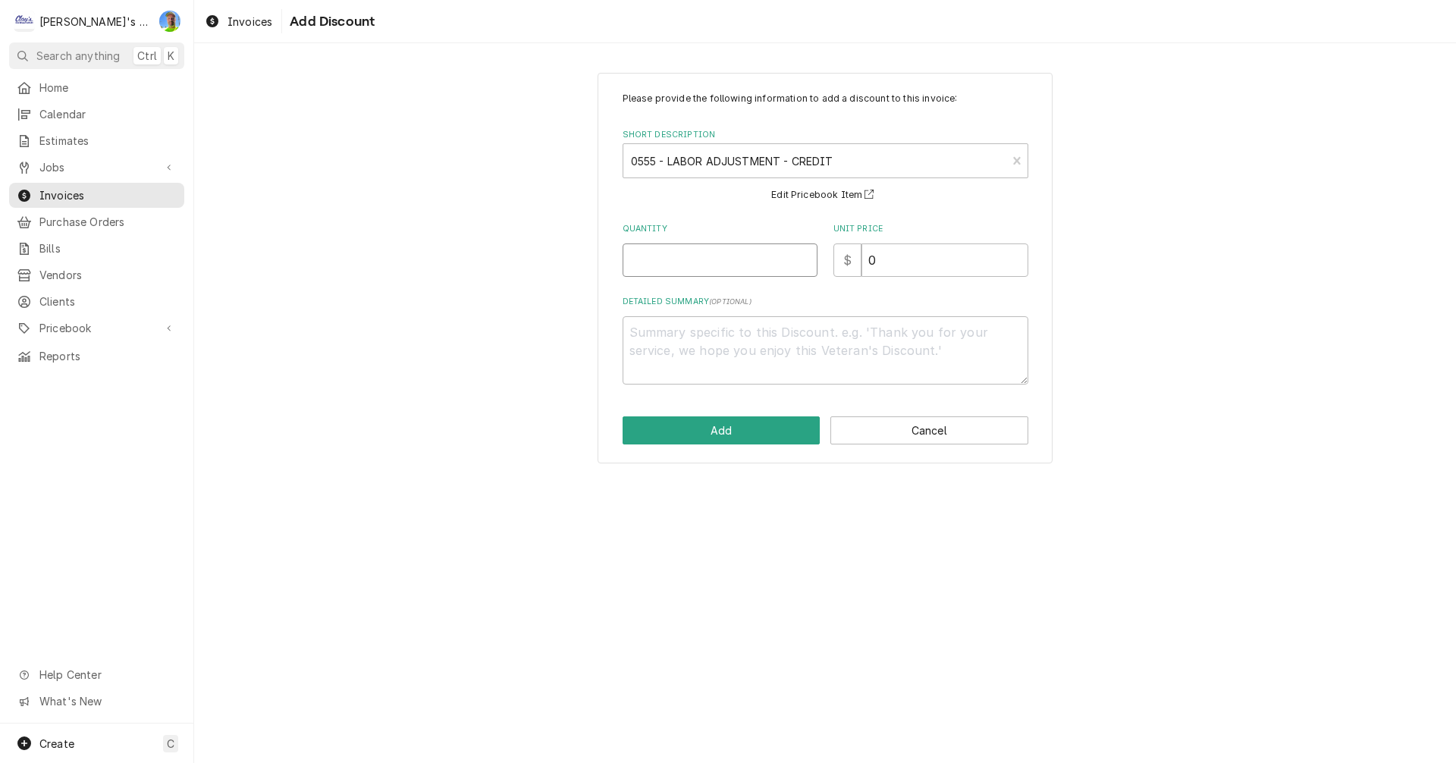
click at [712, 259] on input "Quantity" at bounding box center [720, 259] width 195 height 33
type textarea "x"
type input "2"
type textarea "x"
type input "2.5"
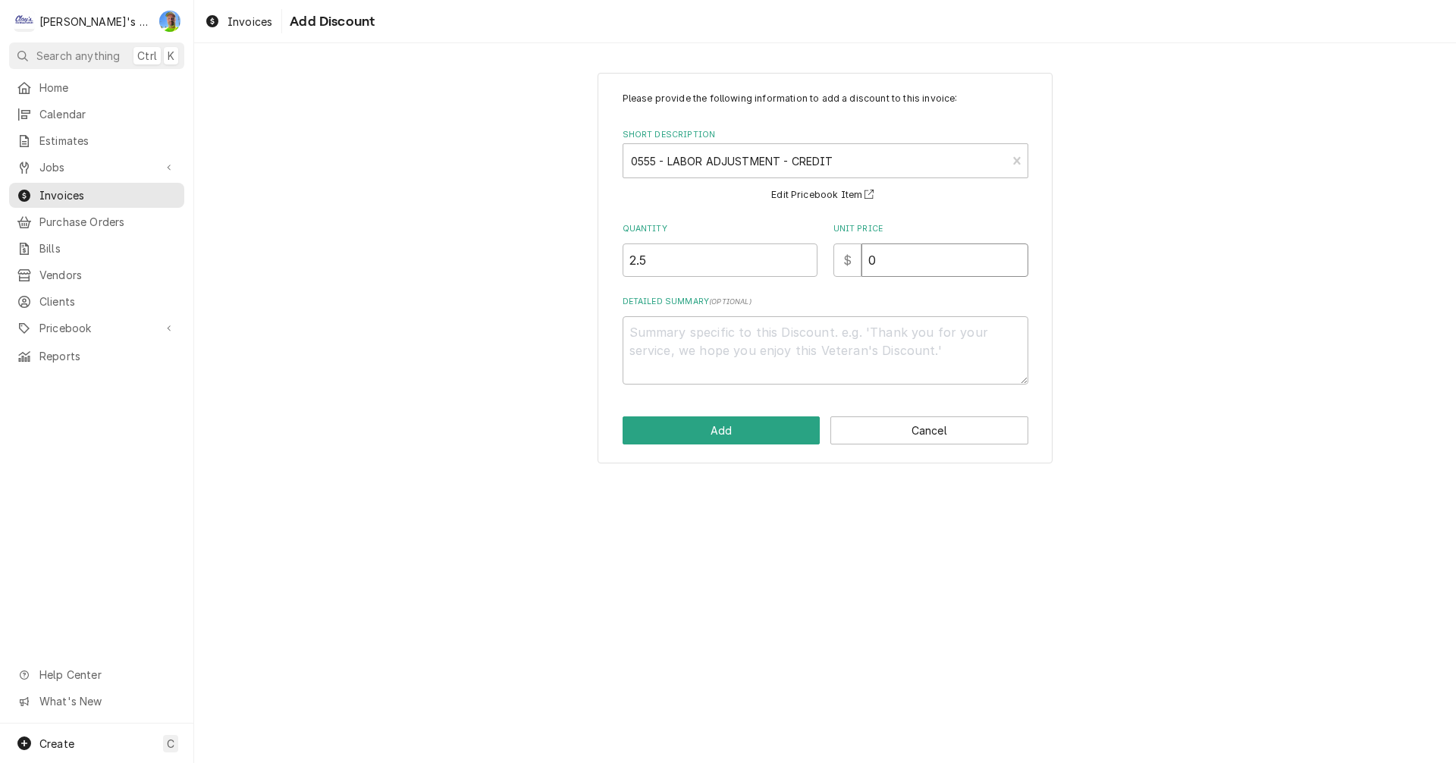
type textarea "x"
type input "1"
type textarea "x"
type input "12"
type textarea "x"
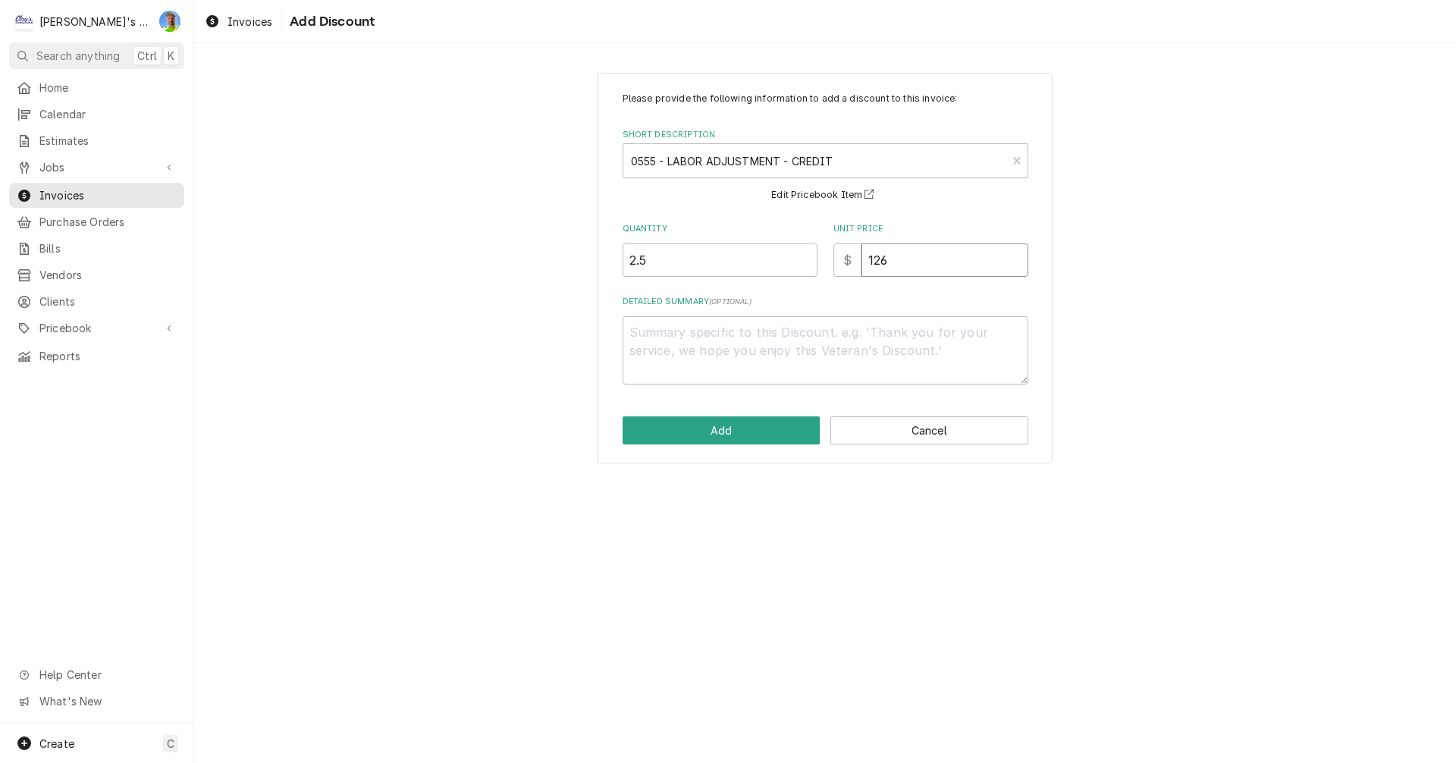
type input "126"
type textarea "x"
type textarea "9"
type textarea "x"
type textarea "9/"
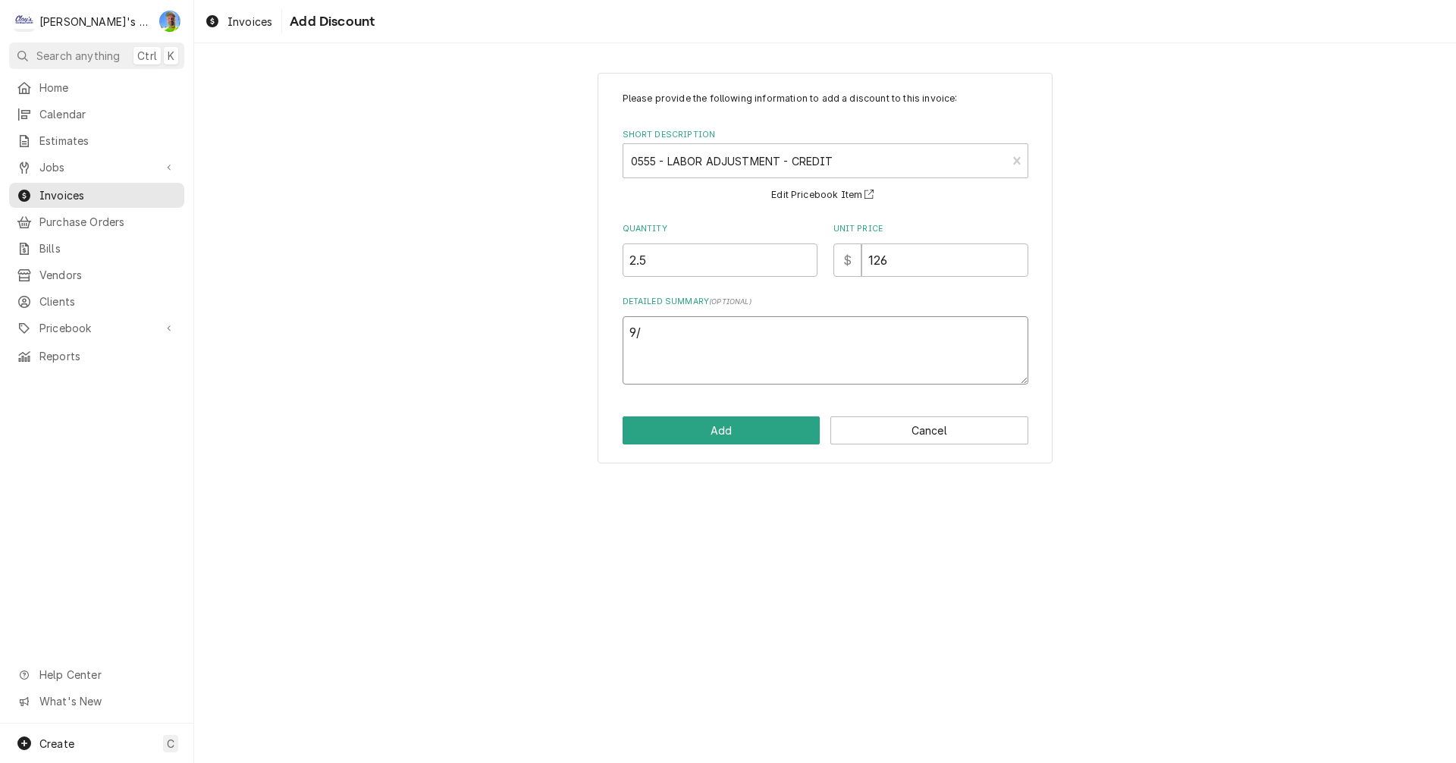
type textarea "x"
type textarea "9/4"
type textarea "x"
type textarea "9/4"
type textarea "x"
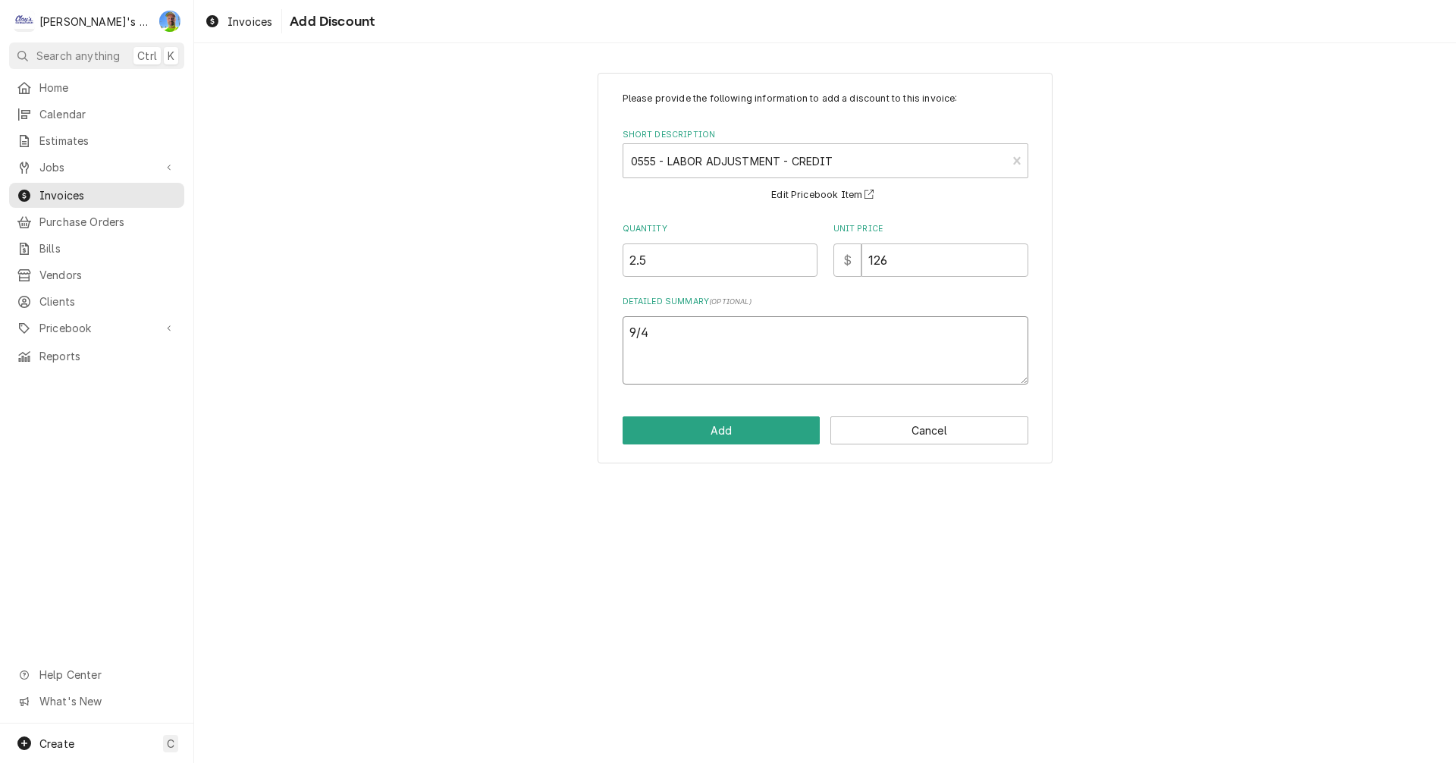
type textarea "9/4 c"
type textarea "x"
type textarea "9/4 cr"
type textarea "x"
type textarea "9/4 cre"
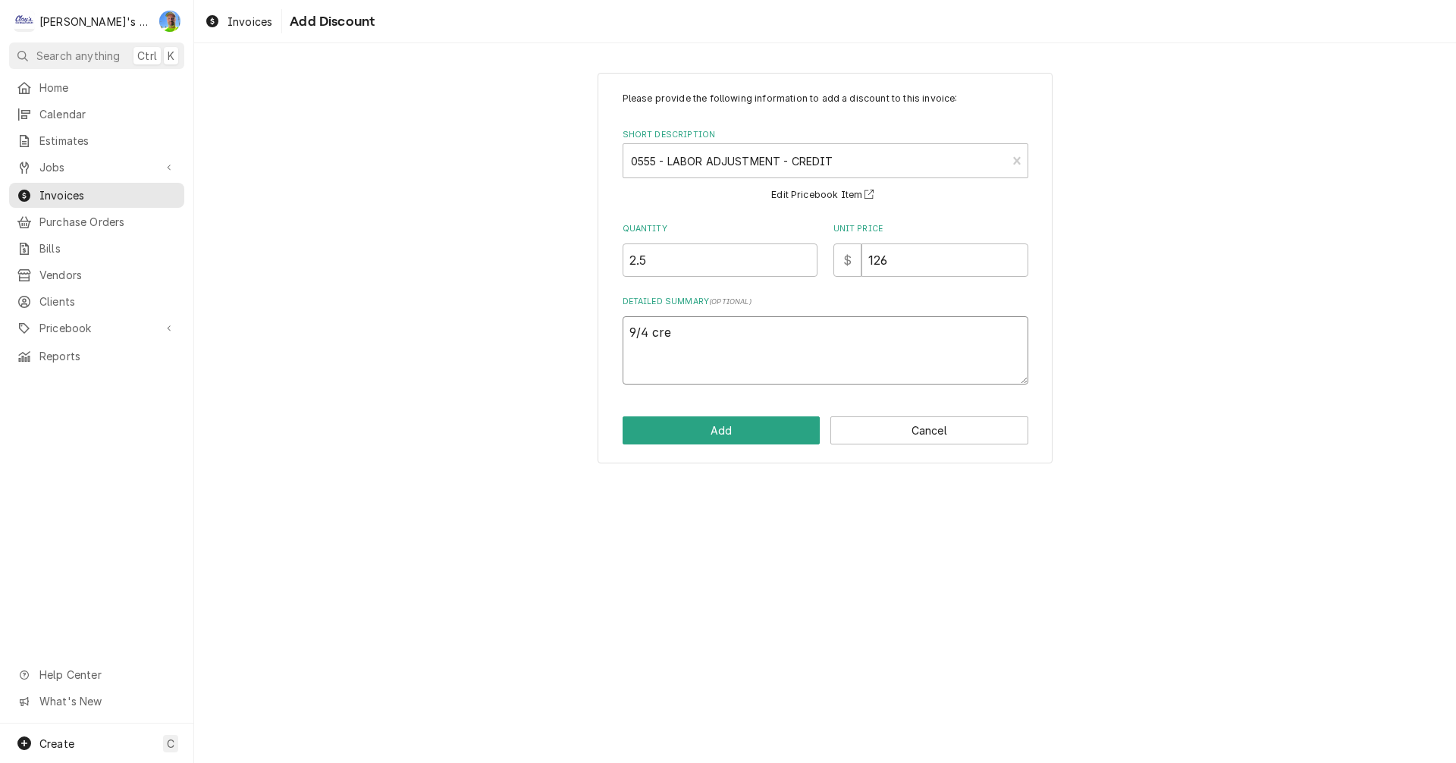
type textarea "x"
type textarea "9/4 cred"
type textarea "x"
type textarea "9/4 credi"
type textarea "x"
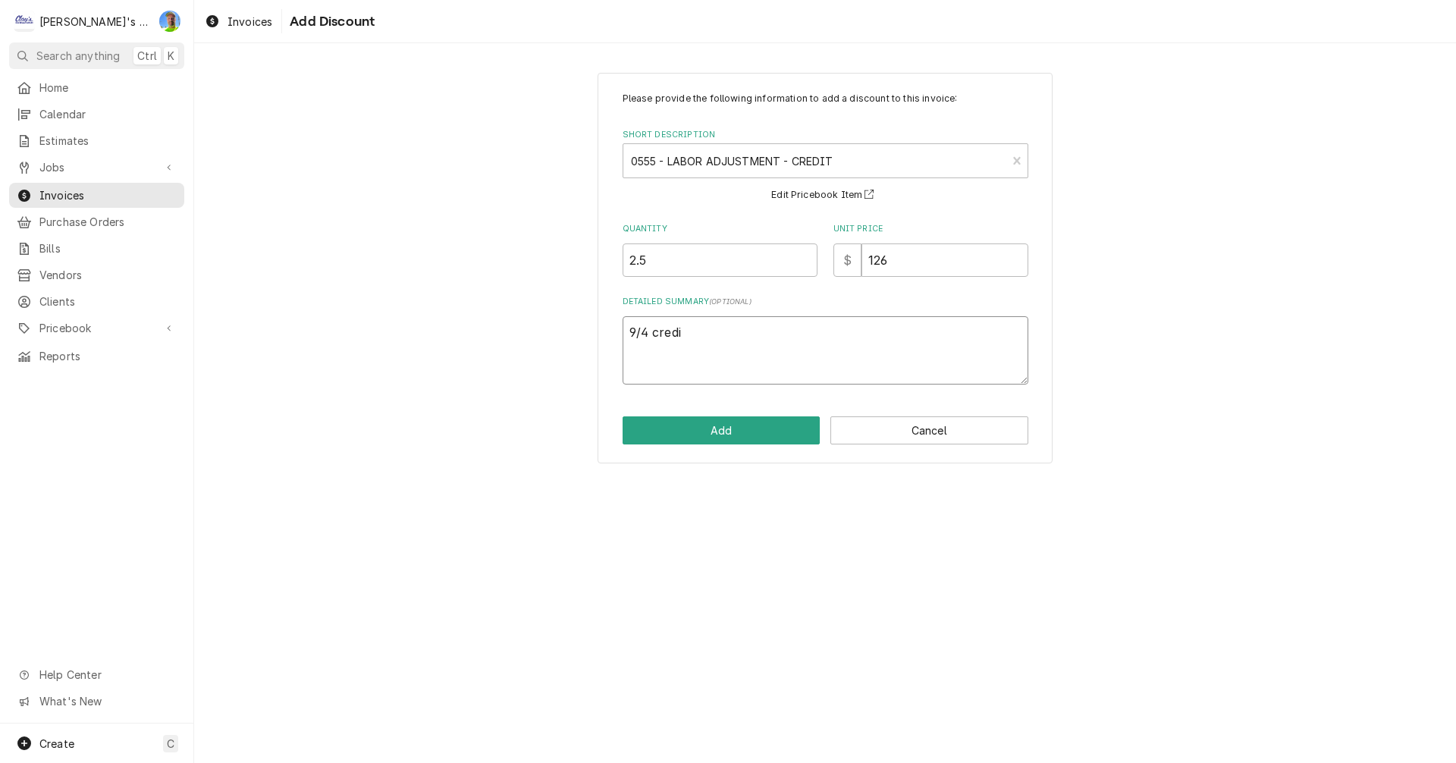
type textarea "9/4 credit"
type textarea "x"
type textarea "9/4 credit"
type textarea "x"
type textarea "9/4 credit 1"
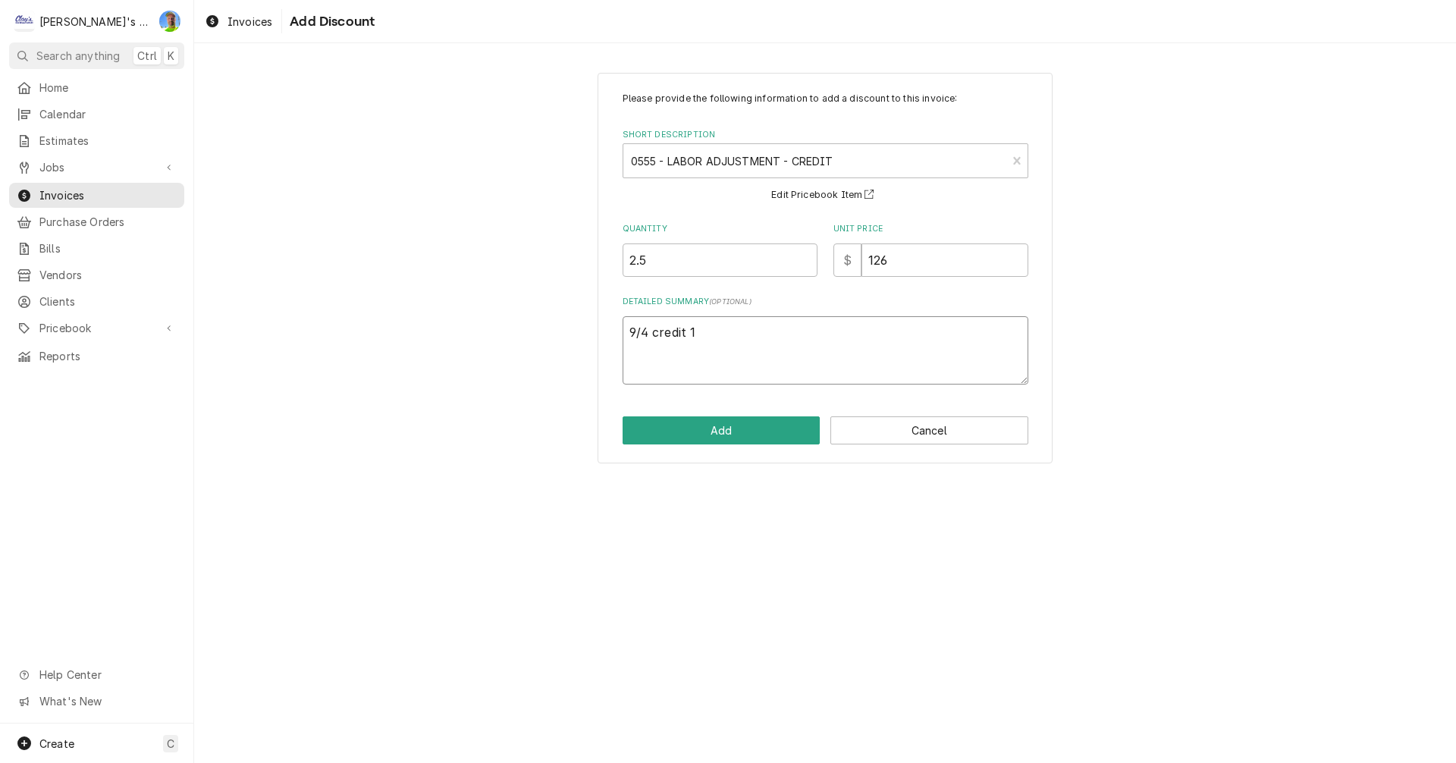
type textarea "x"
type textarea "9/4 credit 1."
type textarea "x"
type textarea "9/4 credit 1.0"
type textarea "x"
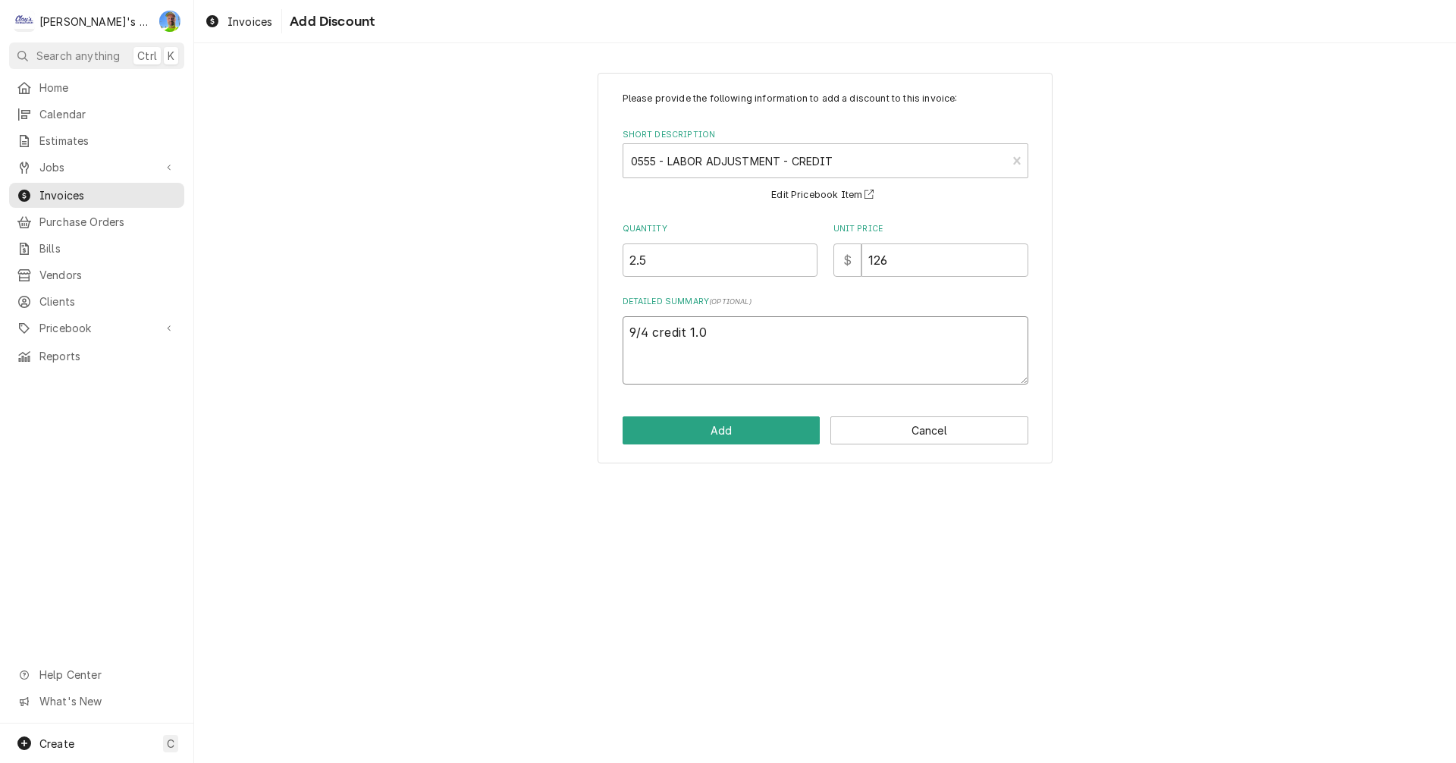
type textarea "9/4 credit 1.0h"
type textarea "x"
type textarea "9/4 credit 1.0hr"
type textarea "x"
type textarea "9/4 credit 1.0hr"
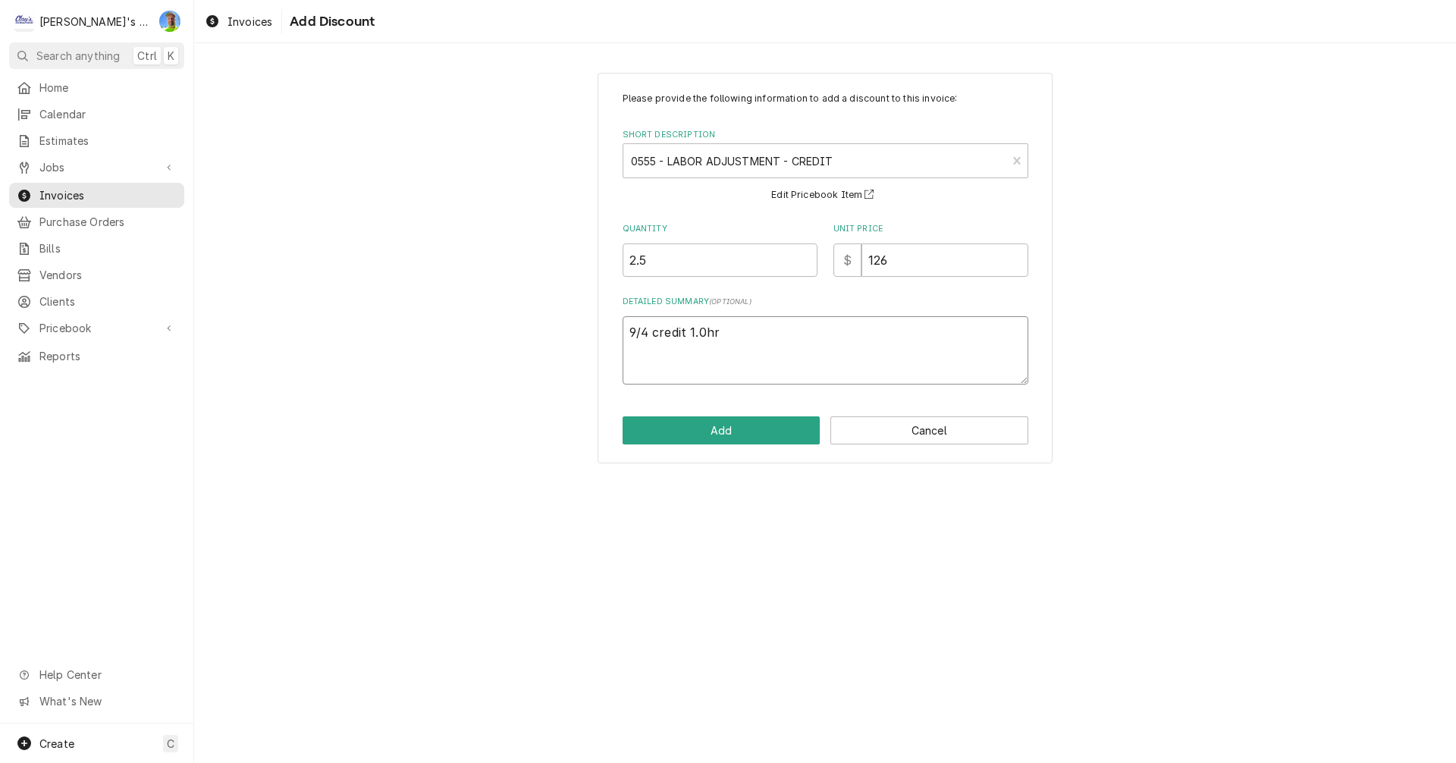
type textarea "x"
type textarea "9/4 credit 1.0hr 9"
type textarea "x"
type textarea "9/4 credit 1.0hr 9/"
type textarea "x"
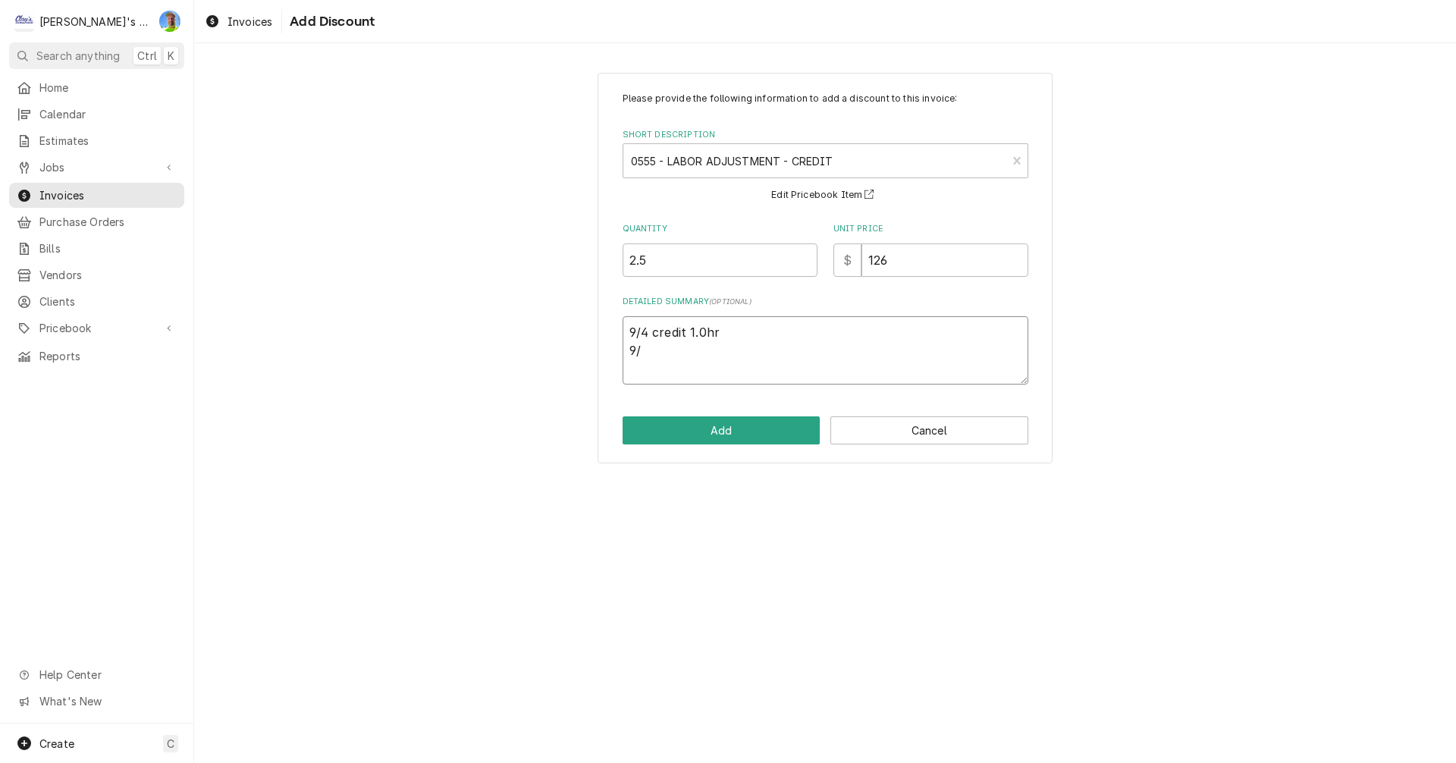
type textarea "9/4 credit 1.0hr 9/8"
type textarea "x"
type textarea "9/4 credit 1.0hr 9/8"
type textarea "x"
type textarea "9/4 credit 1.0hr 9/8 c"
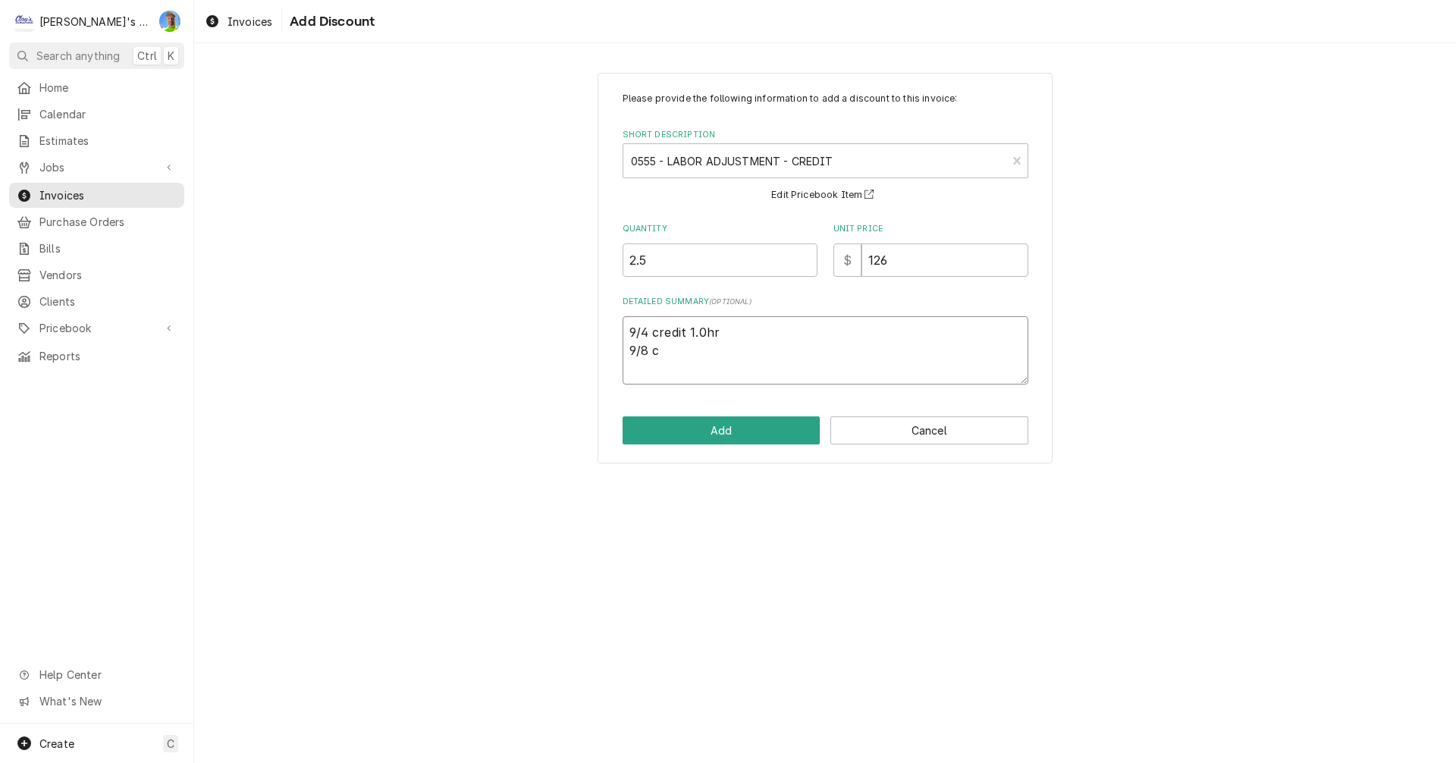
type textarea "x"
type textarea "9/4 credit 1.0hr 9/8 cr"
type textarea "x"
type textarea "9/4 credit 1.0hr 9/8 cre"
type textarea "x"
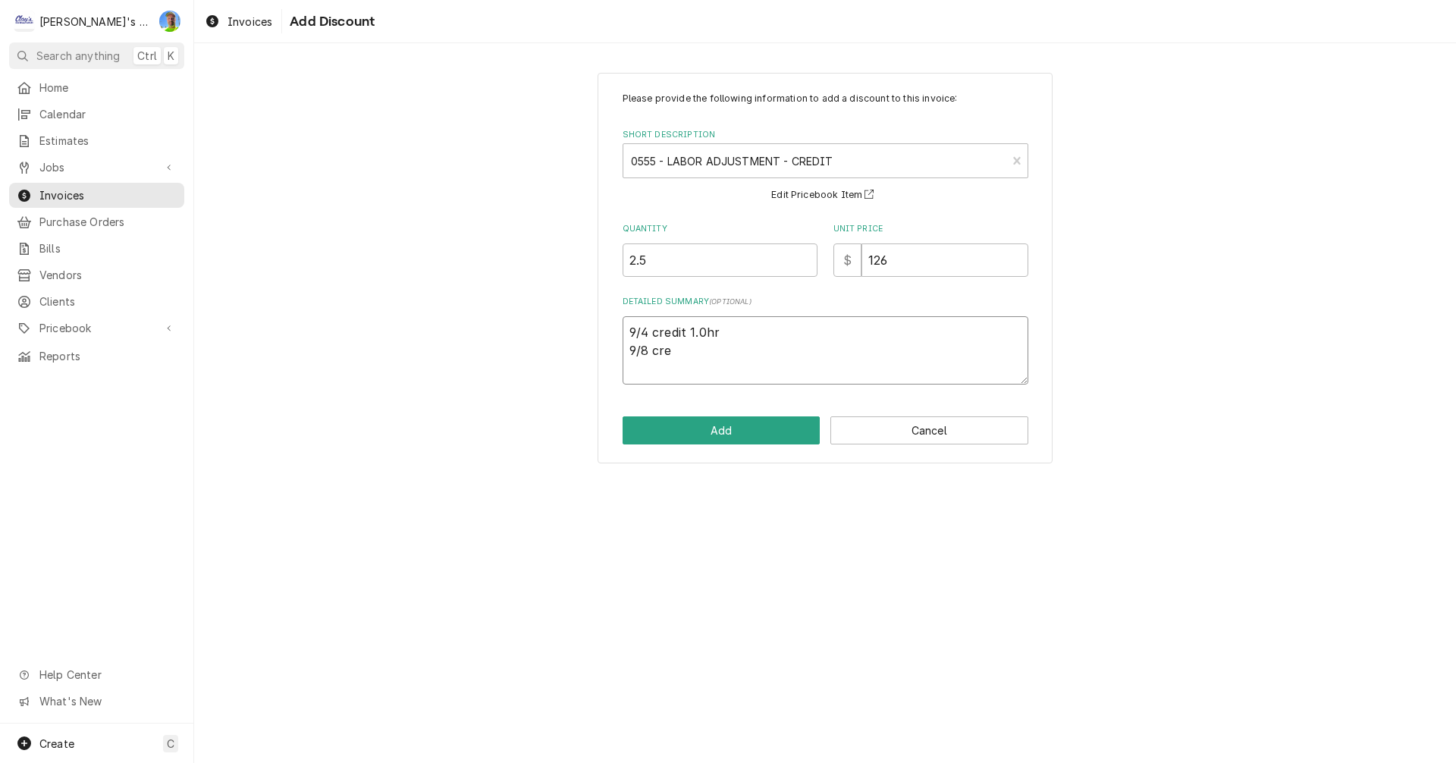
type textarea "9/4 credit 1.0hr 9/8 cred"
type textarea "x"
type textarea "9/4 credit 1.0hr 9/8 credi"
type textarea "x"
type textarea "9/4 credit 1.0hr 9/8 credit"
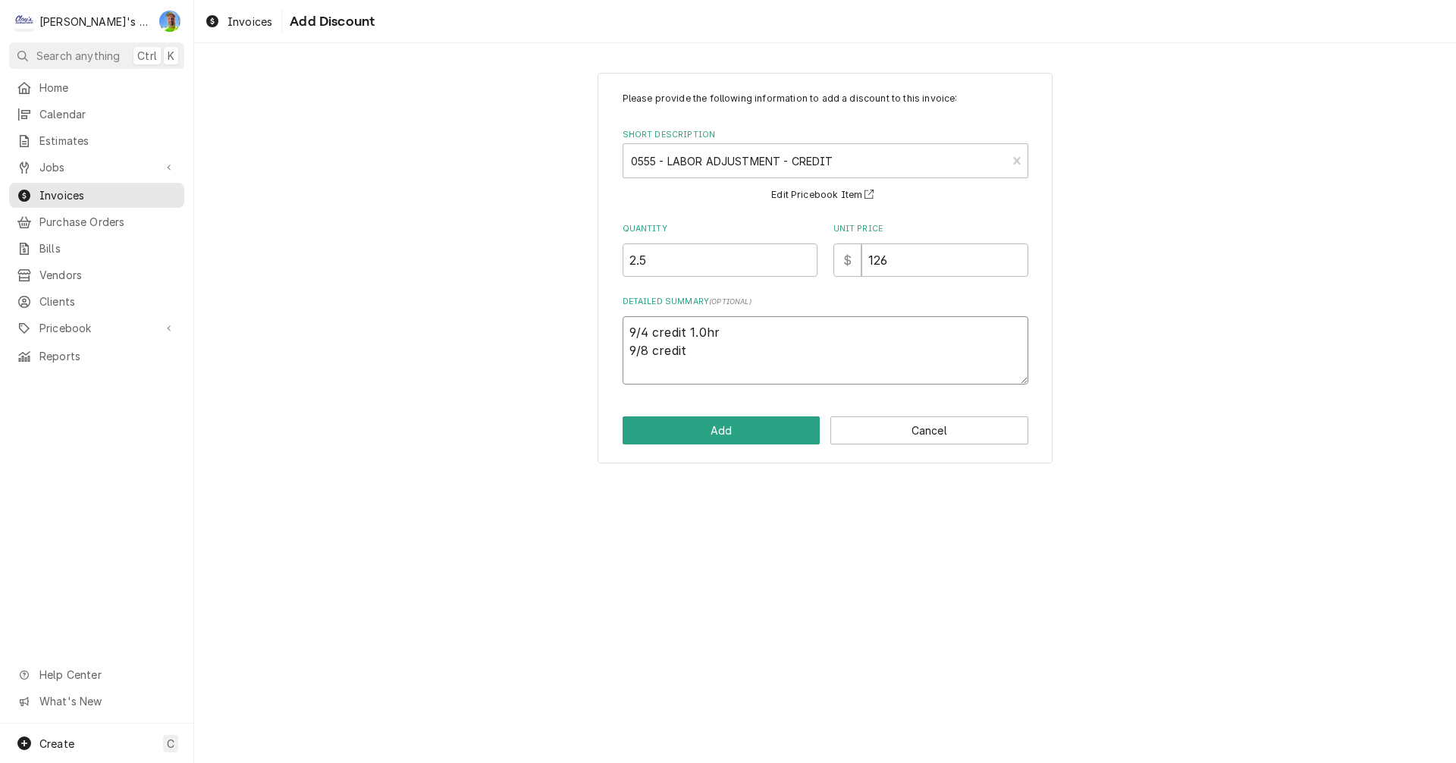
type textarea "x"
type textarea "9/4 credit 1.0hr 9/8 credit"
type textarea "x"
type textarea "9/4 credit 1.0hr 9/8 credit 5"
type textarea "x"
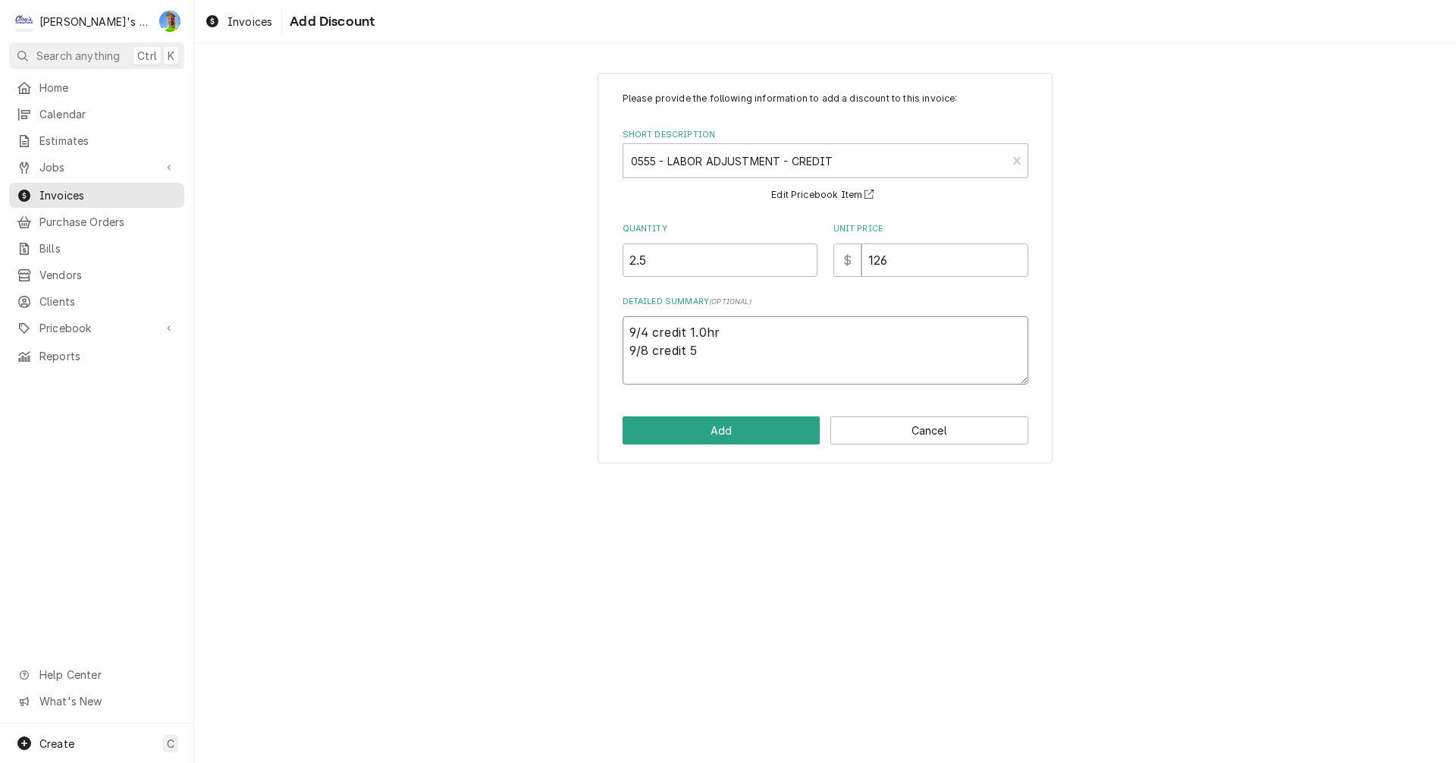
type textarea "9/4 credit 1.0hr 9/8 credit 50"
type textarea "x"
type textarea "9/4 credit 1.0hr 9/8 credit 50m"
type textarea "x"
type textarea "9/4 credit 1.0hr 9/8 credit 50mi"
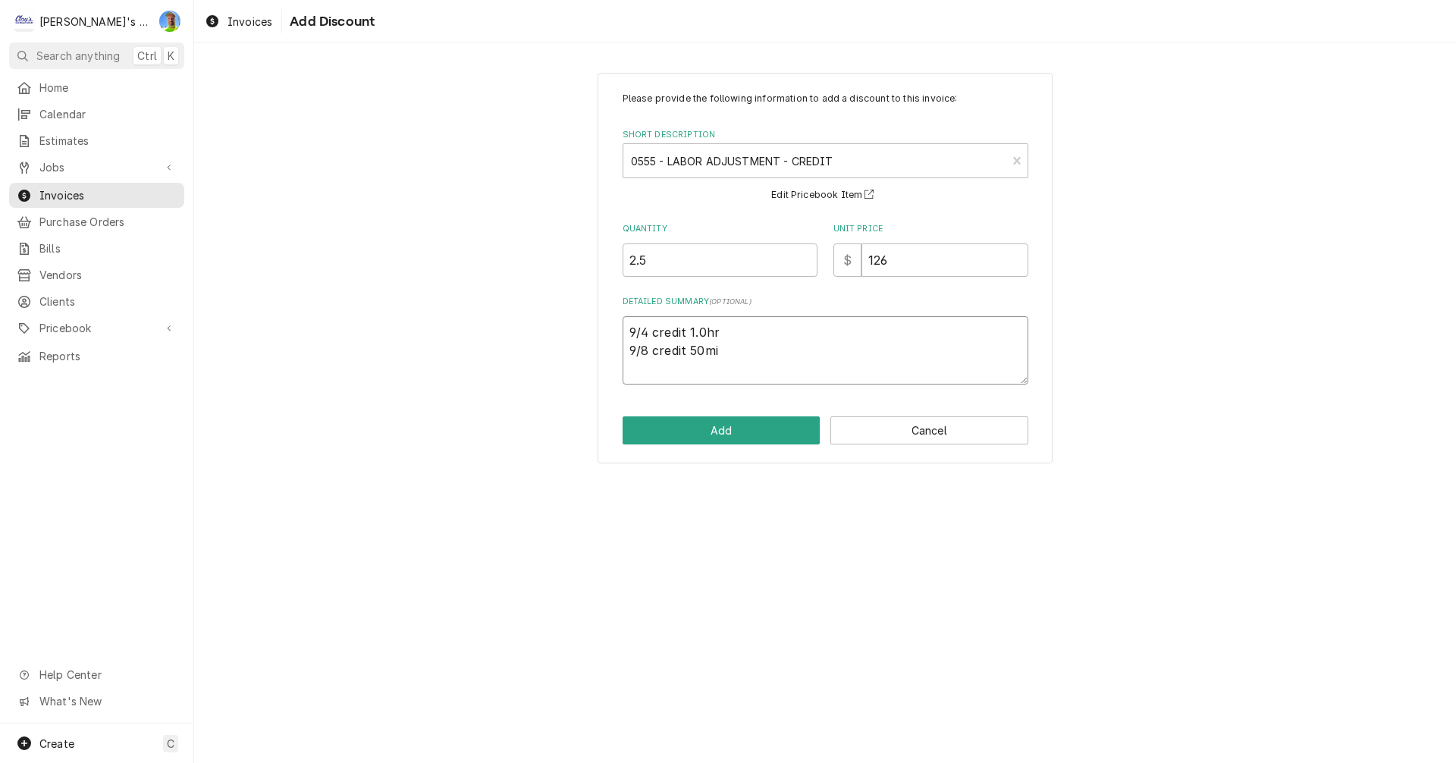
type textarea "x"
type textarea "9/4 credit 1.0hr 9/8 credit 50min"
type textarea "x"
type textarea "9/4 credit 1.0hr 9/8 credit 50mins"
type textarea "x"
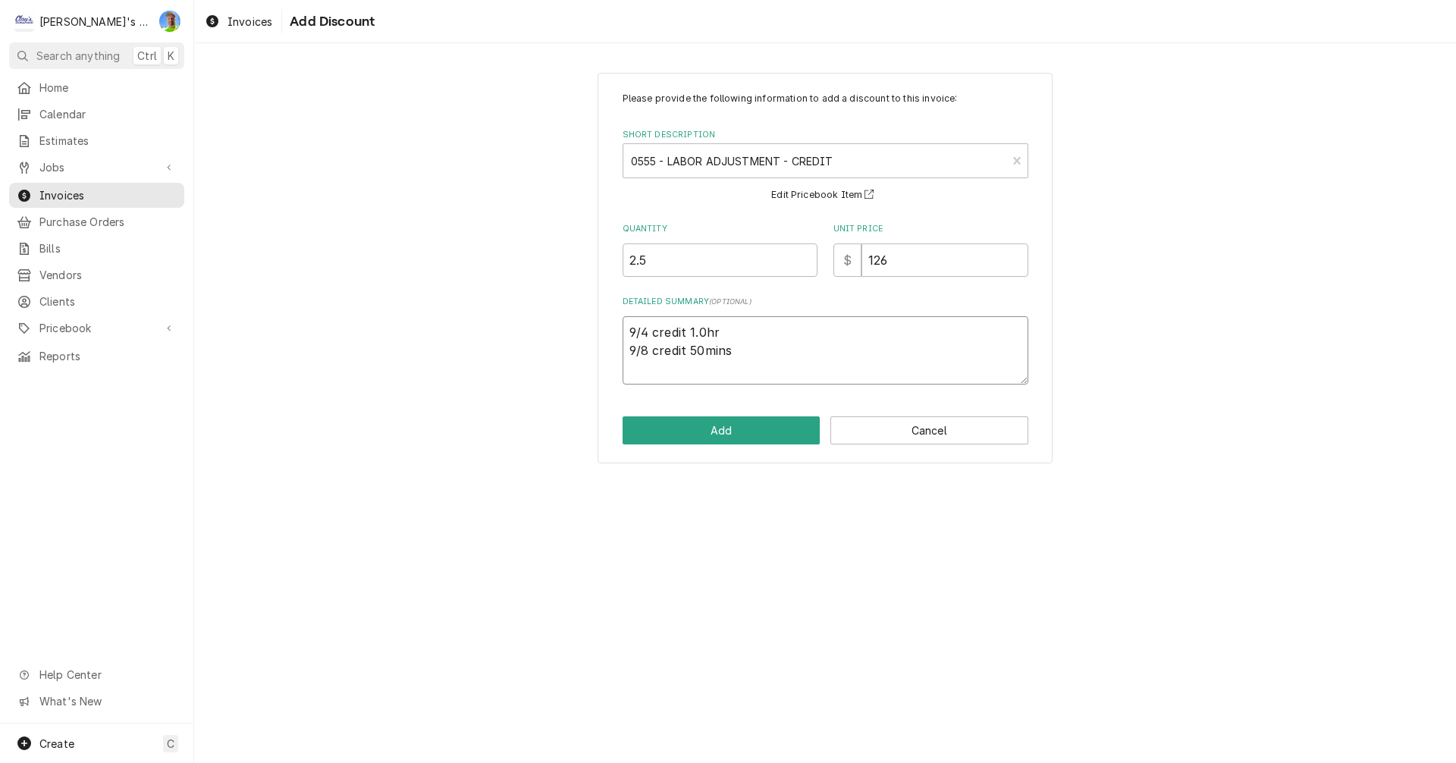
type textarea "9/4 credit 1.0hr 9/8 credit 50mins"
type textarea "x"
type textarea "9/4 credit 1.0hr 9/8 credit 50mins 9"
type textarea "x"
type textarea "9/4 credit 1.0hr 9/8 credit 50mins 9/"
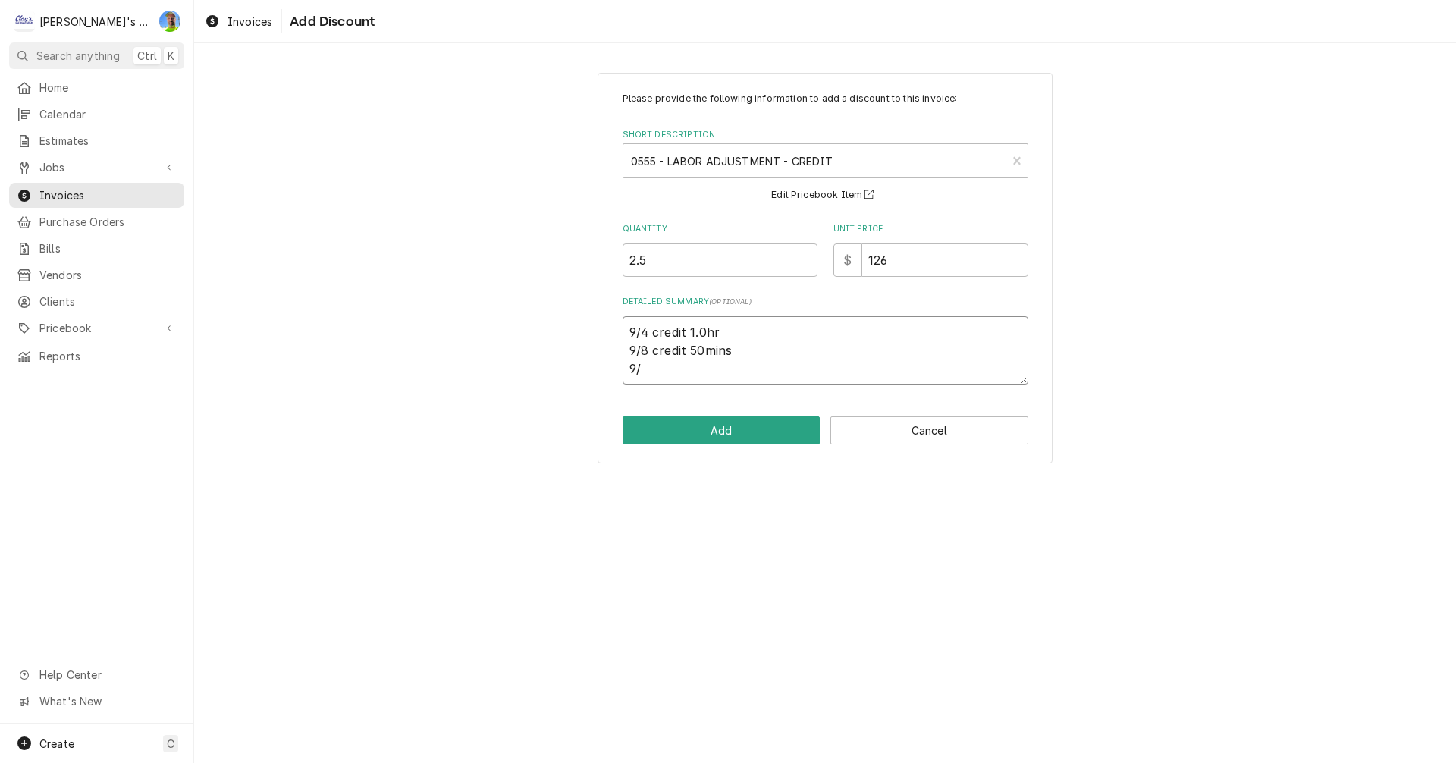
type textarea "x"
type textarea "9/4 credit 1.0hr 9/8 credit 50mins 9/9"
type textarea "x"
type textarea "9/4 credit 1.0hr 9/8 credit 50mins 9/9"
type textarea "x"
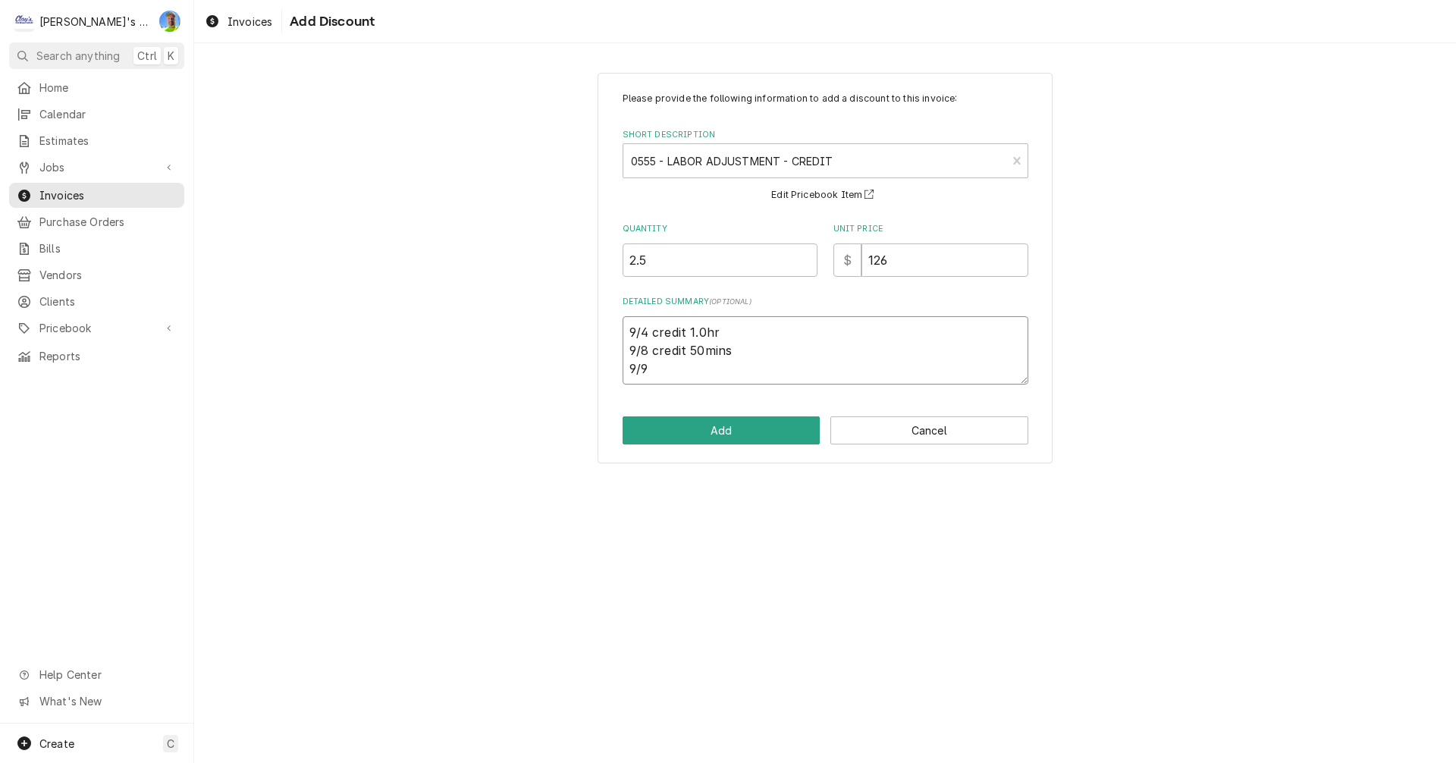
type textarea "9/4 credit 1.0hr 9/8 credit 50mins 9/9 c"
type textarea "x"
type textarea "9/4 credit 1.0hr 9/8 credit 50mins 9/9 cr"
type textarea "x"
type textarea "9/4 credit 1.0hr 9/8 credit 50mins 9/9 cre"
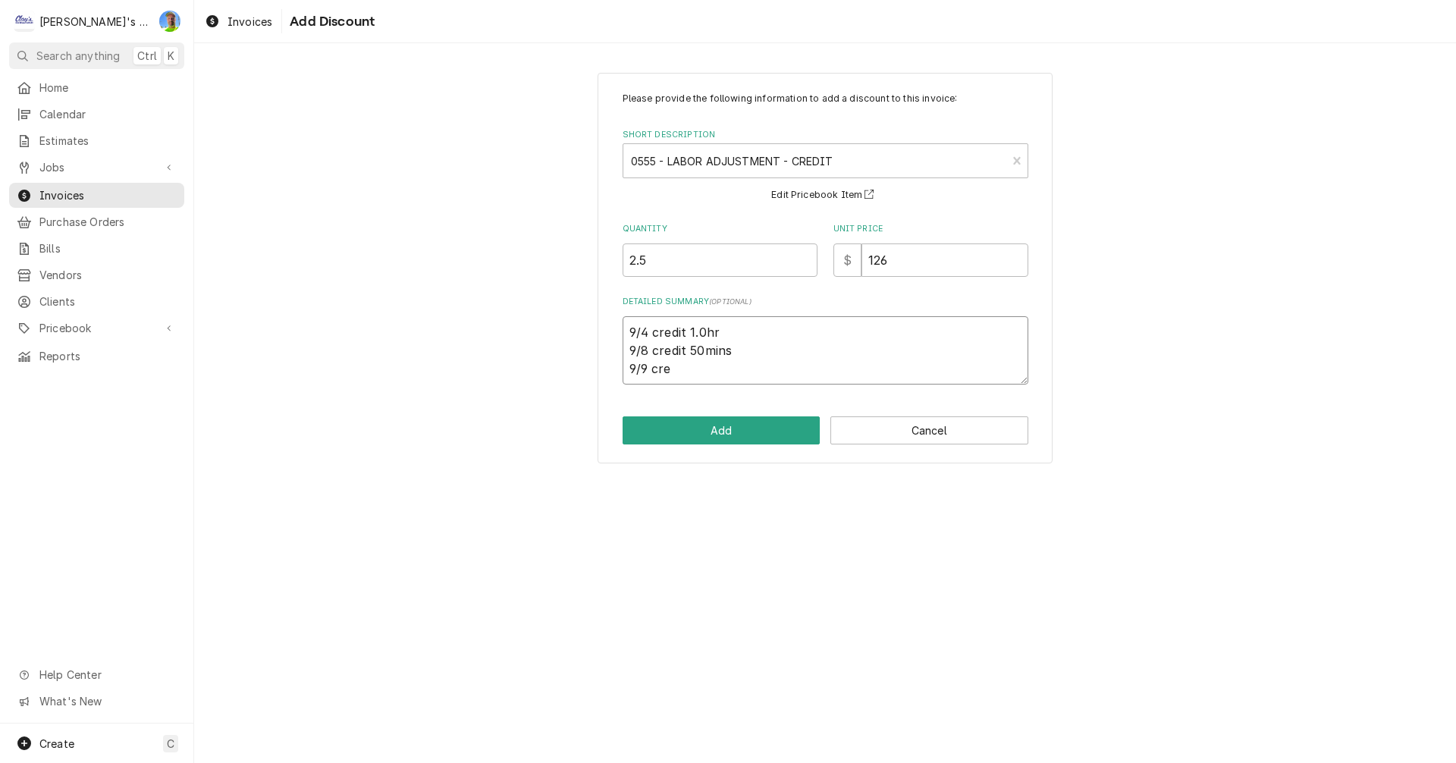
type textarea "x"
type textarea "9/4 credit 1.0hr 9/8 credit 50mins 9/9 cred"
type textarea "x"
type textarea "9/4 credit 1.0hr 9/8 credit 50mins 9/9 credi"
type textarea "x"
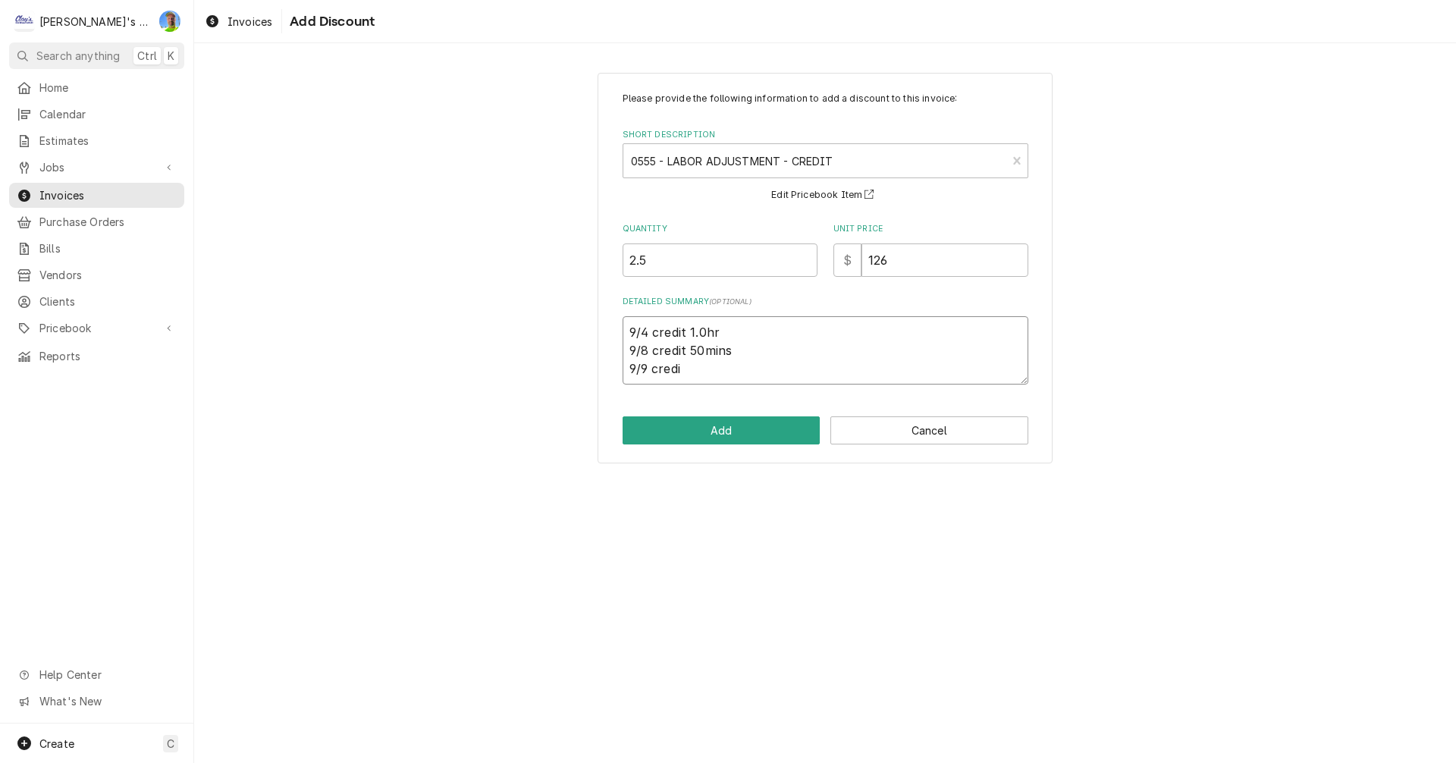
type textarea "9/4 credit 1.0hr 9/8 credit 50mins 9/9 credit"
type textarea "x"
type textarea "9/4 credit 1.0hr 9/8 credit 50mins 9/9 credit"
type textarea "x"
type textarea "9/4 credit 1.0hr 9/8 credit 50mins 9/9 credit 4"
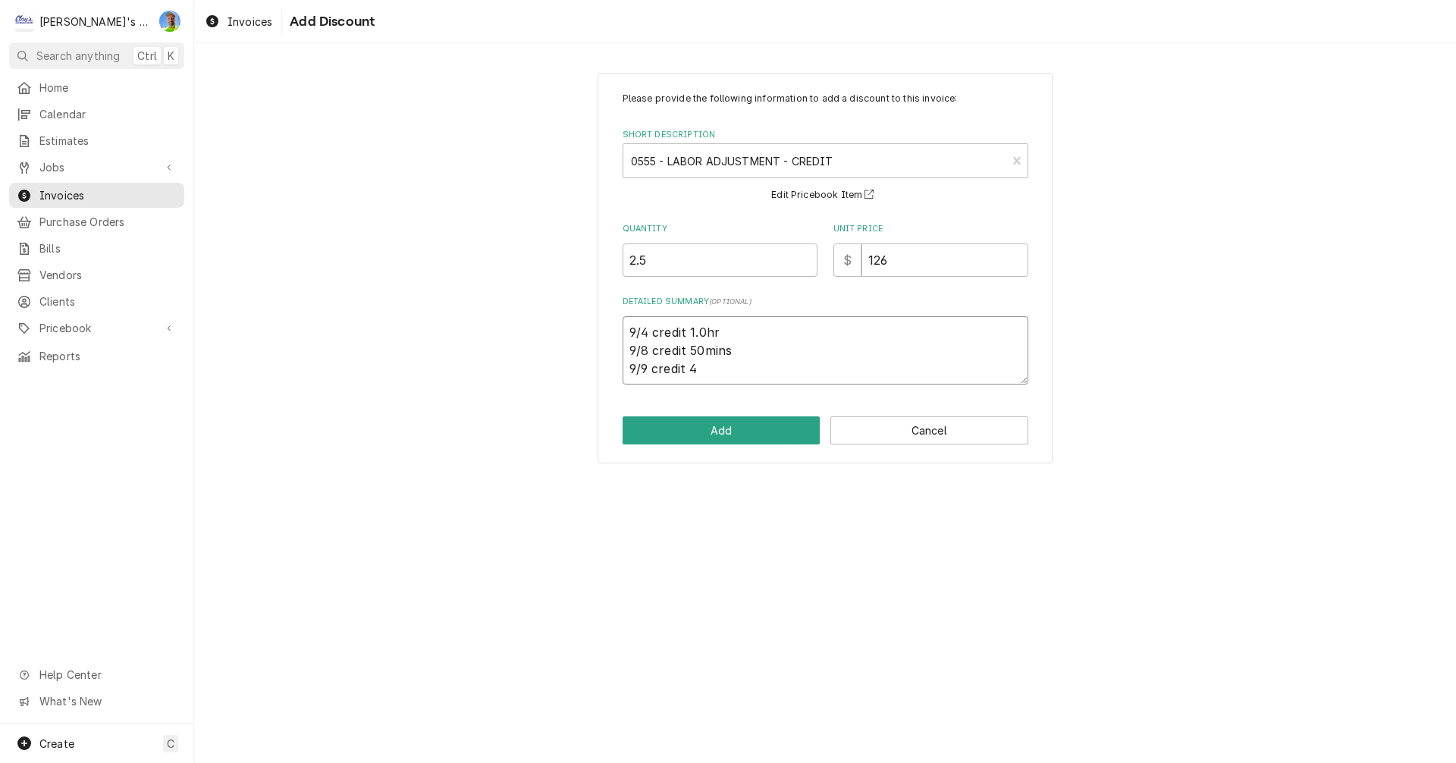
type textarea "x"
type textarea "9/4 credit 1.0hr 9/8 credit 50mins 9/9 credit 40"
type textarea "x"
type textarea "9/4 credit 1.0hr 9/8 credit 50mins 9/9 credit 40m"
type textarea "x"
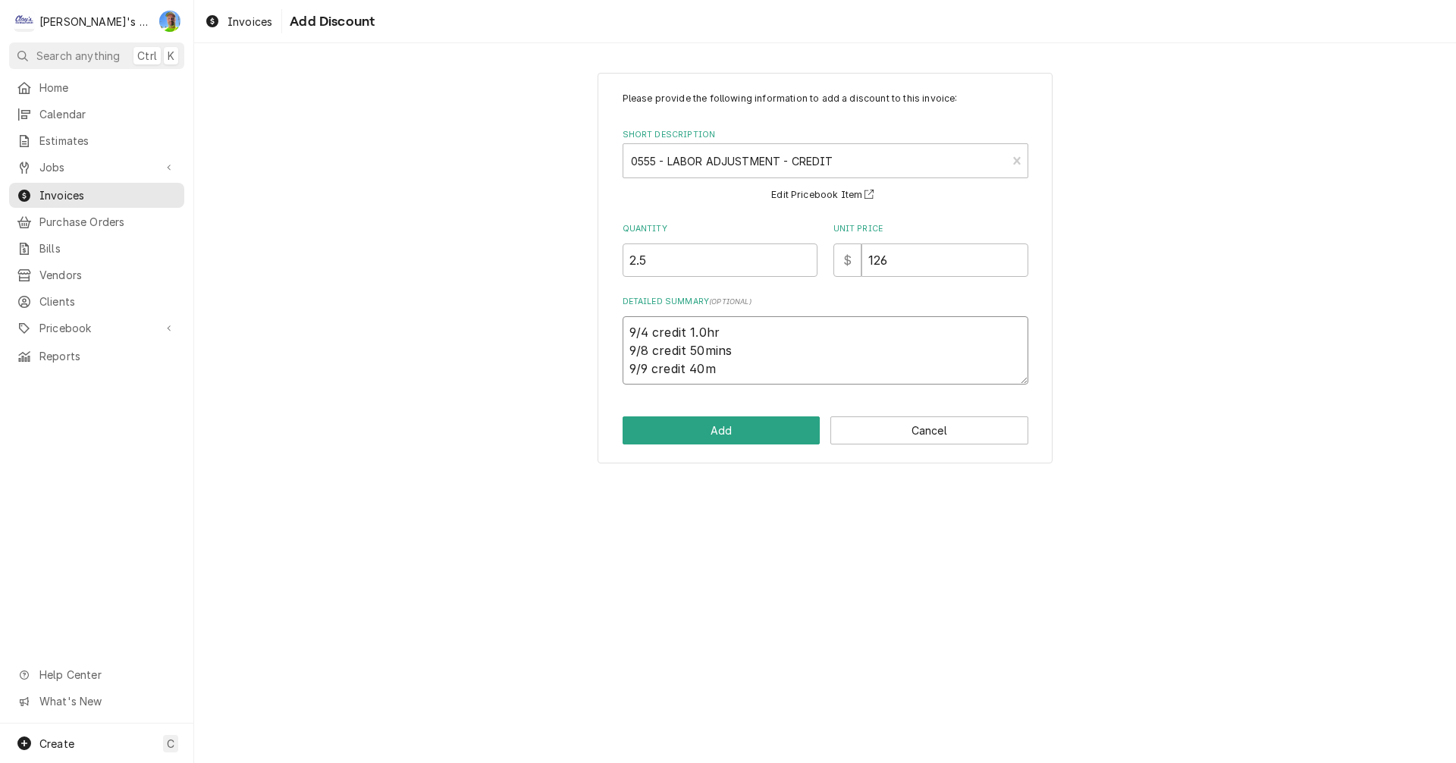
type textarea "9/4 credit 1.0hr 9/8 credit 50mins 9/9 credit 40mi"
type textarea "x"
type textarea "9/4 credit 1.0hr 9/8 credit 50mins 9/9 credit 40min"
type textarea "x"
type textarea "9/4 credit 1.0hr 9/8 credit 50mins 9/9 credit 40mins"
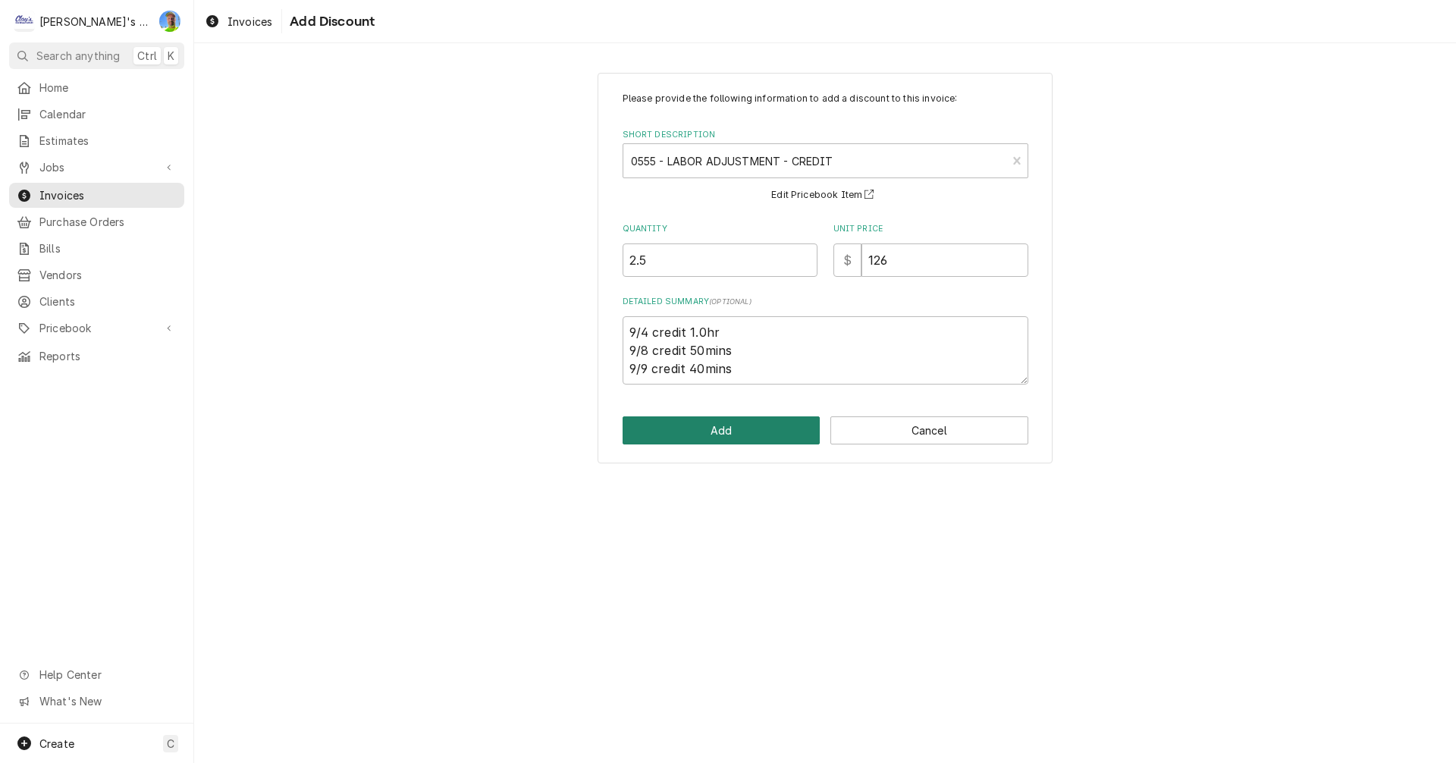
click at [714, 433] on button "Add" at bounding box center [722, 430] width 198 height 28
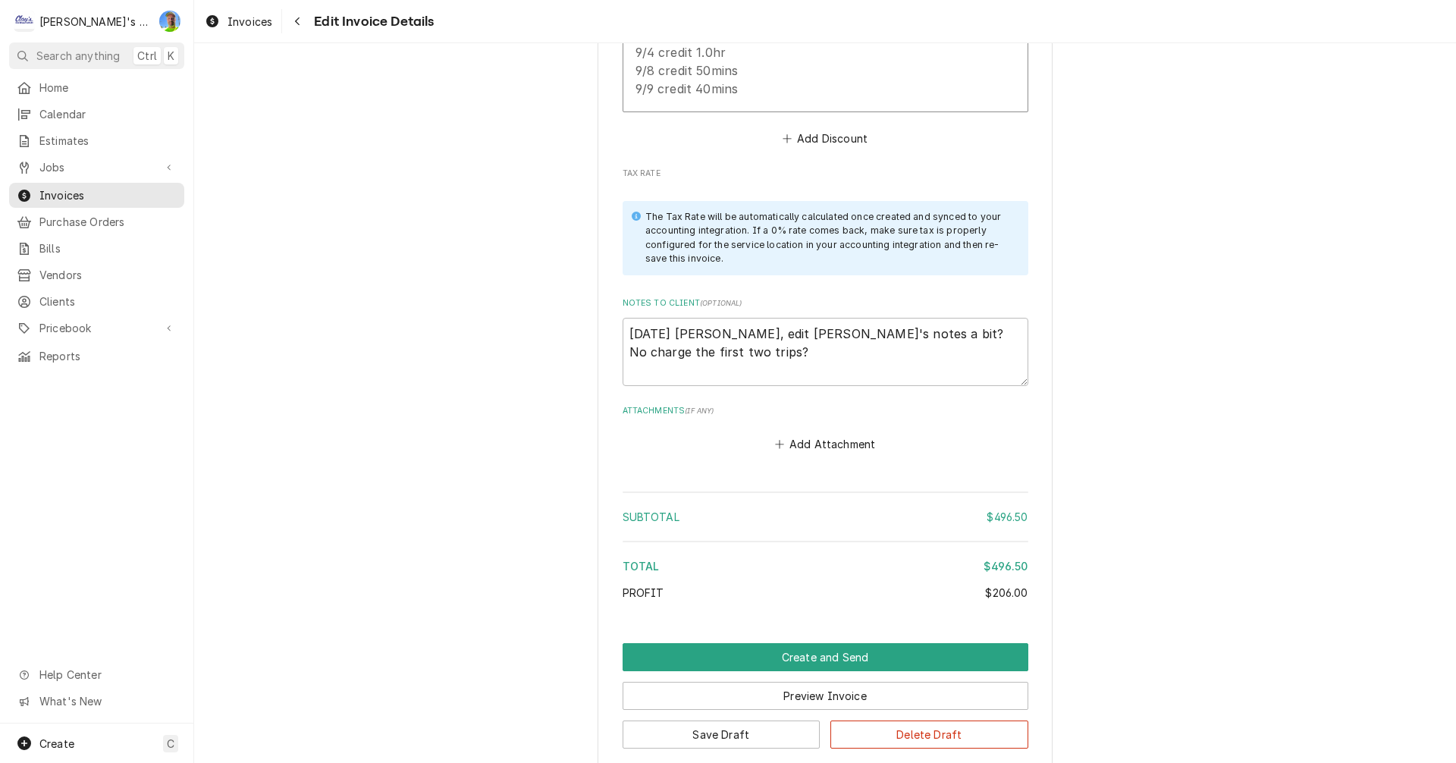
scroll to position [3002, 0]
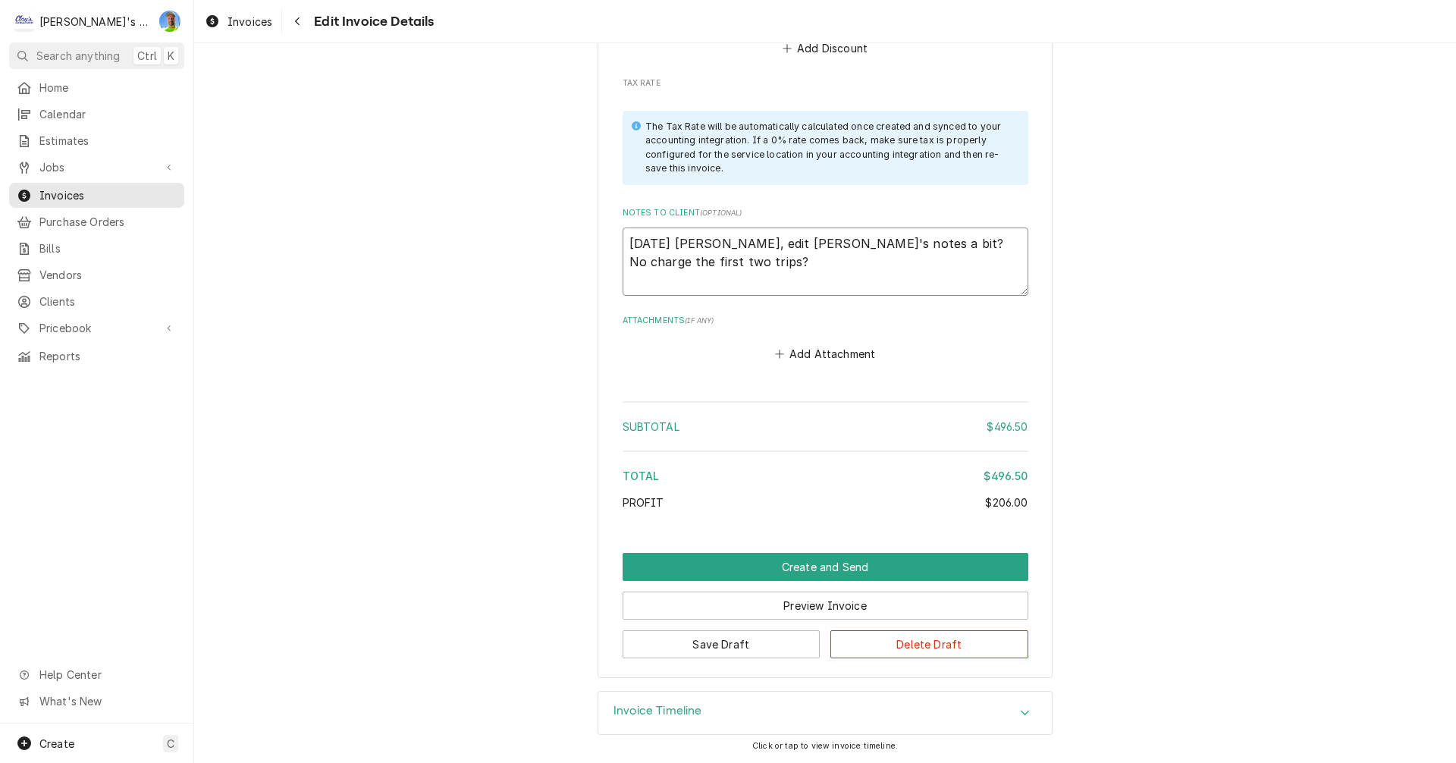
click at [750, 268] on textarea "9/24/2025 Sarah- Greg, edit Mikah's notes a bit? No charge the first two trips?" at bounding box center [826, 262] width 406 height 68
type textarea "x"
type textarea "9/24/2025 Sarah- Greg, edit Mikah's notes a bit? No charge the first two trips?"
type textarea "x"
type textarea "9/24/2025 Sarah- Greg, edit Mikah's notes a bit? No charge the first two trips?"
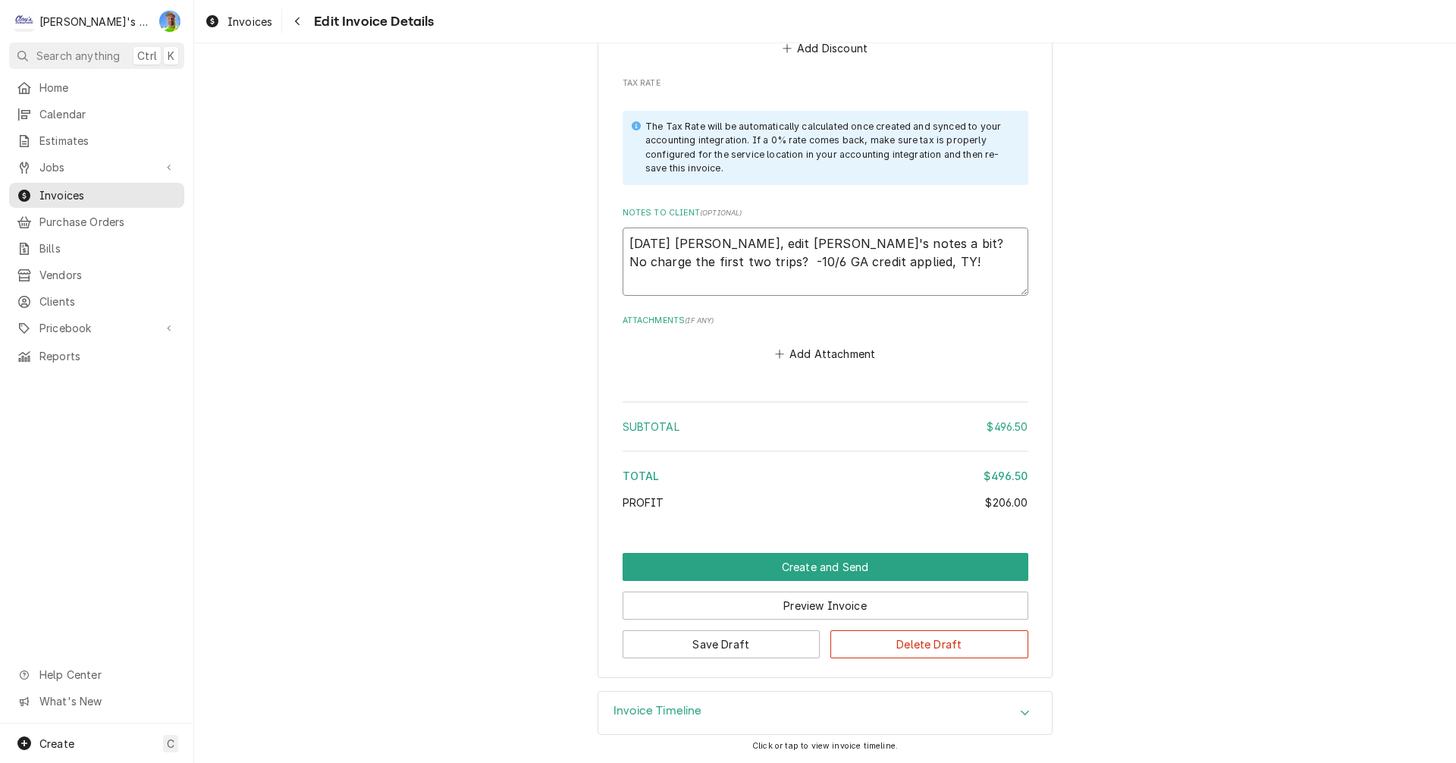
click at [851, 263] on textarea "9/24/2025 Sarah- Greg, edit Mikah's notes a bit? No charge the first two trips?…" at bounding box center [826, 262] width 406 height 68
click at [743, 568] on button "Create and Send" at bounding box center [826, 567] width 406 height 28
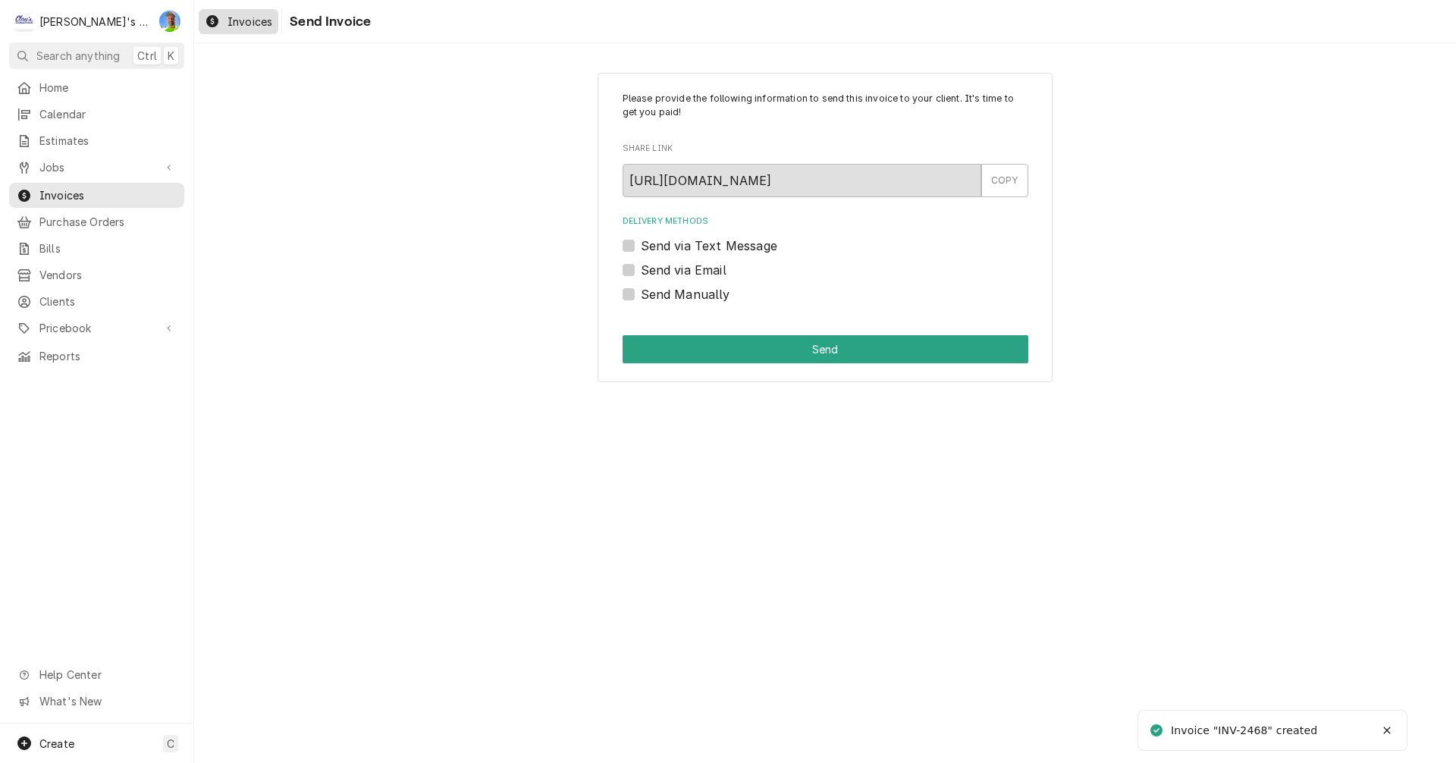
click at [240, 24] on span "Invoices" at bounding box center [250, 22] width 45 height 16
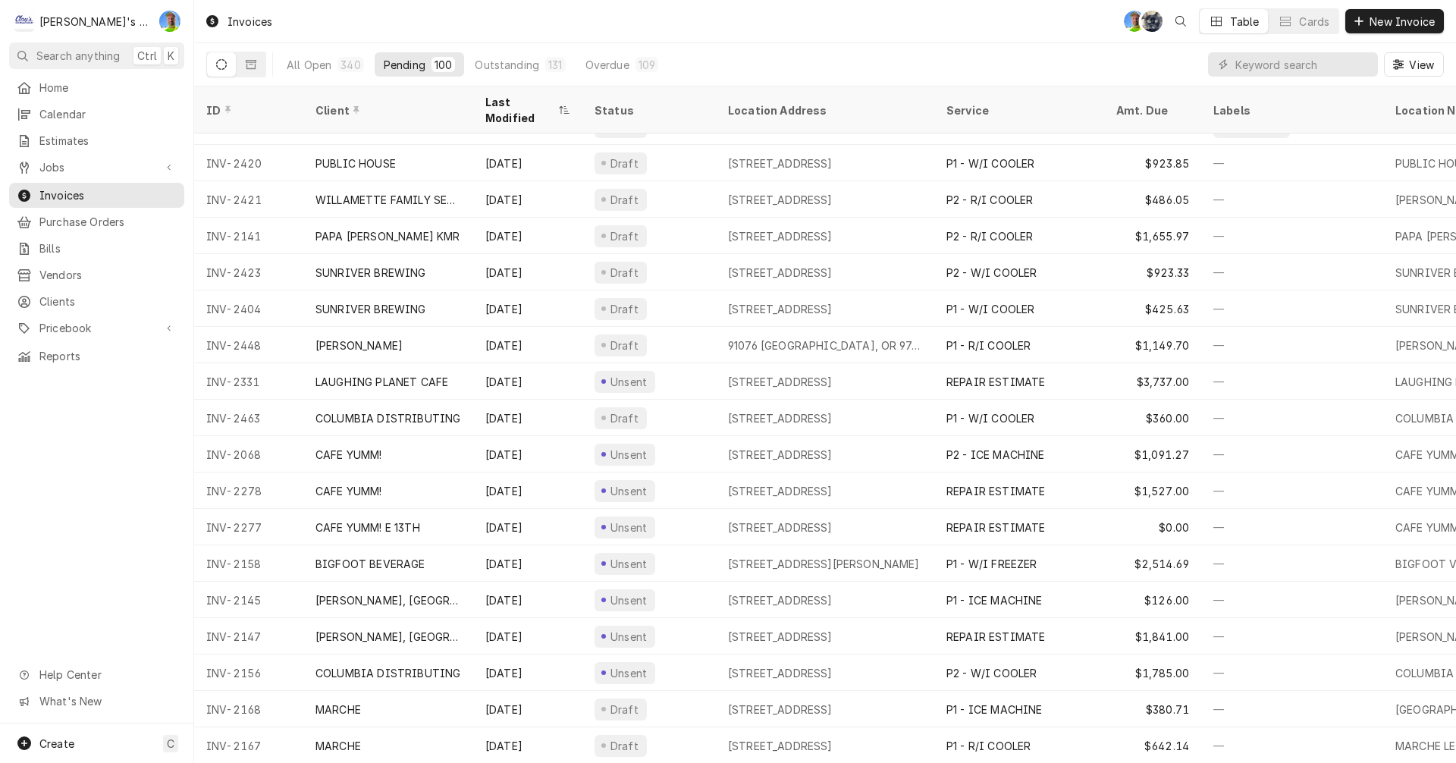
scroll to position [568, 0]
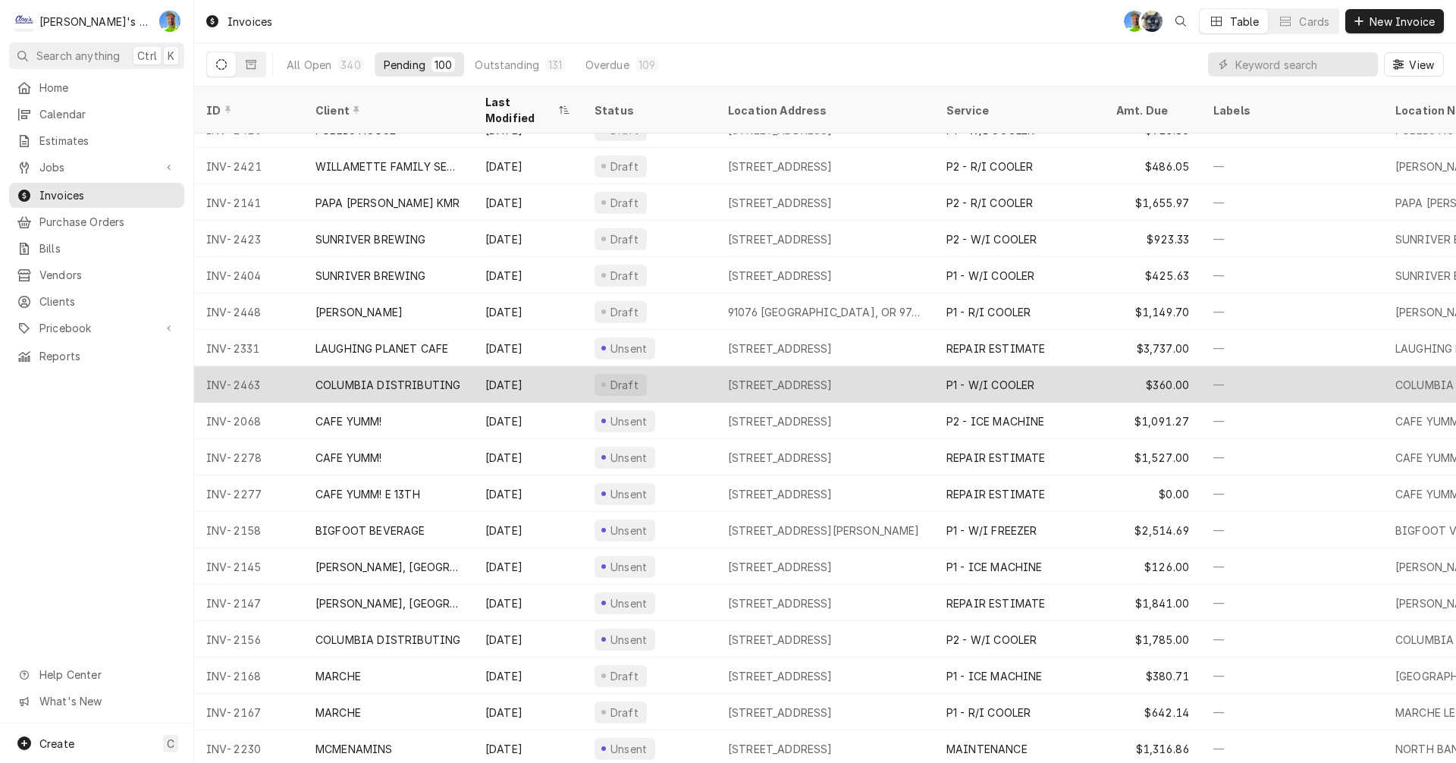
click at [988, 377] on div "P1 - W/I COOLER" at bounding box center [991, 385] width 88 height 16
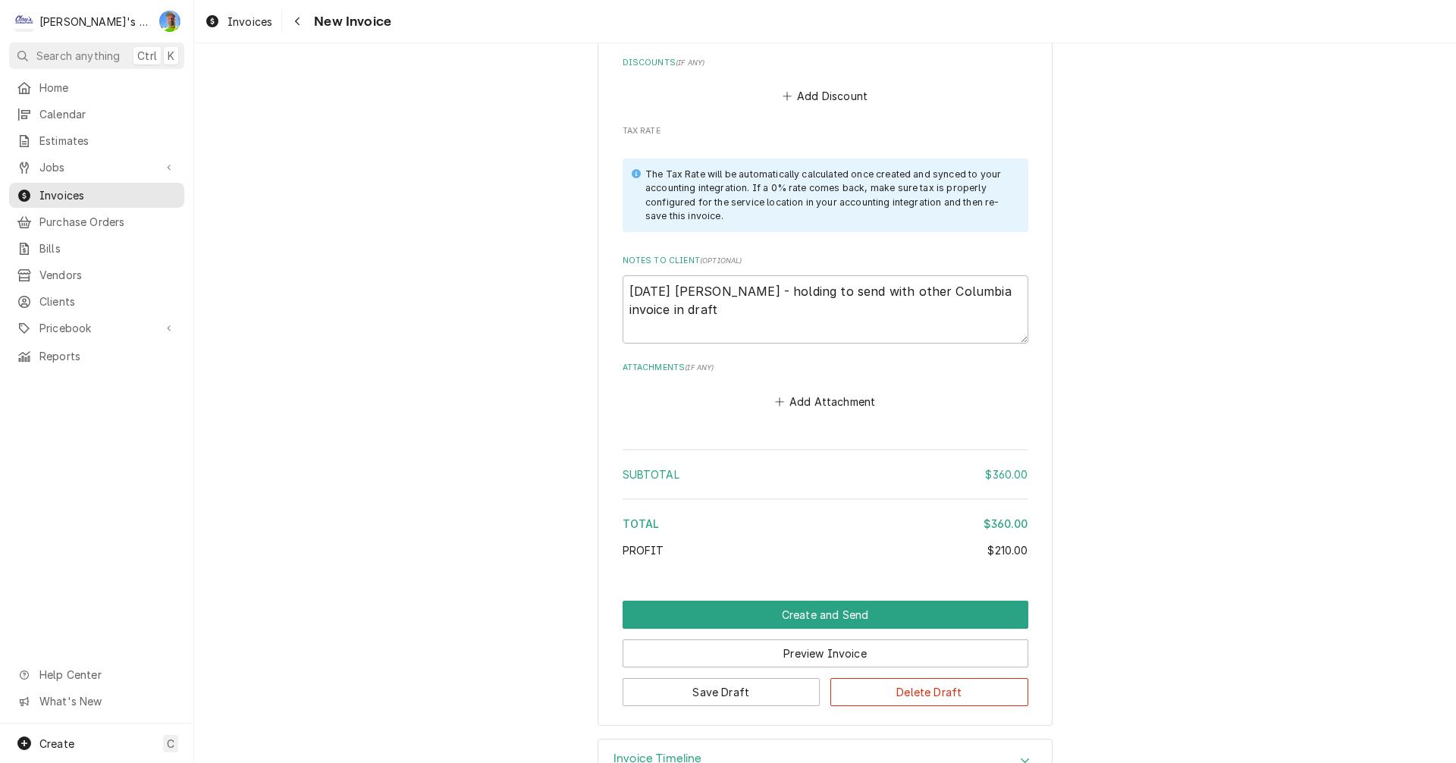
scroll to position [2124, 0]
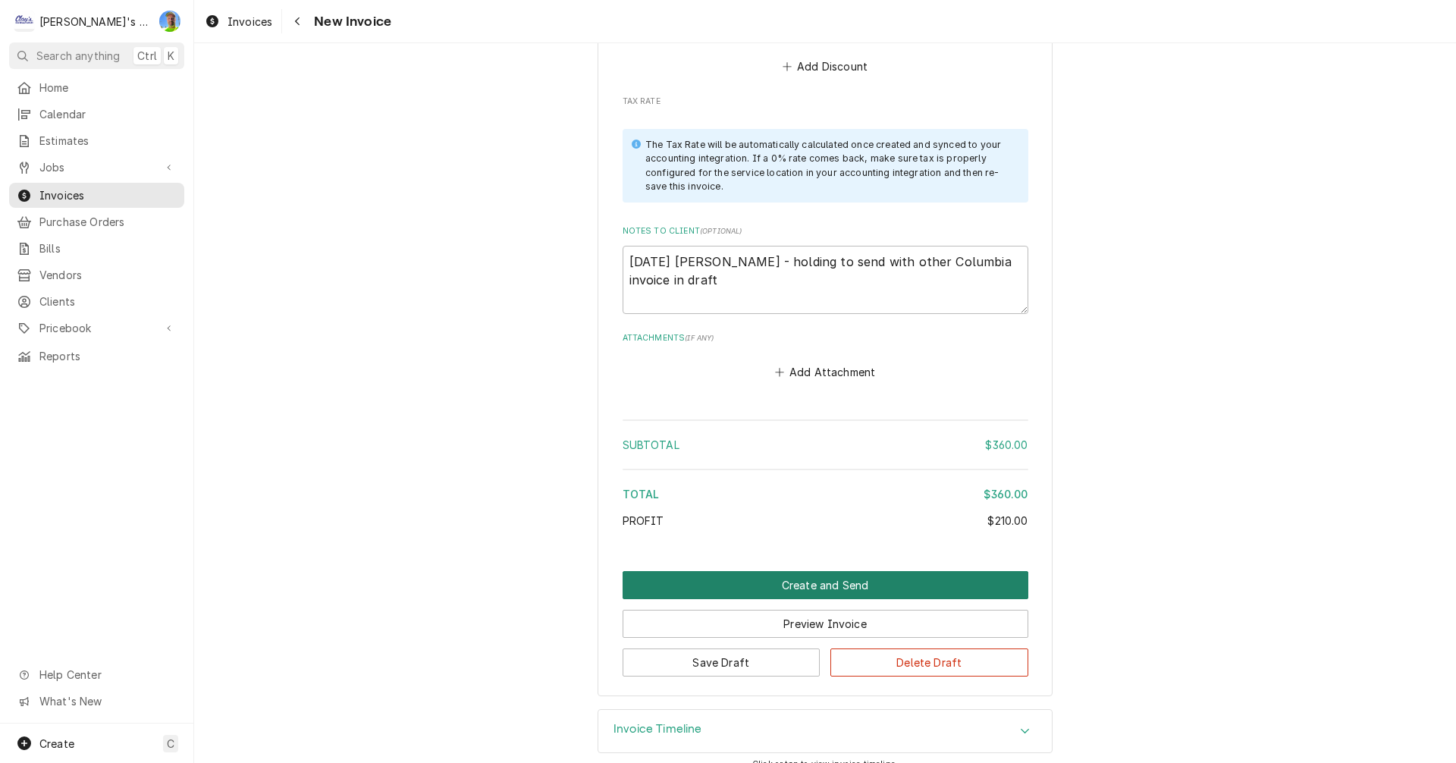
click at [736, 571] on button "Create and Send" at bounding box center [826, 585] width 406 height 28
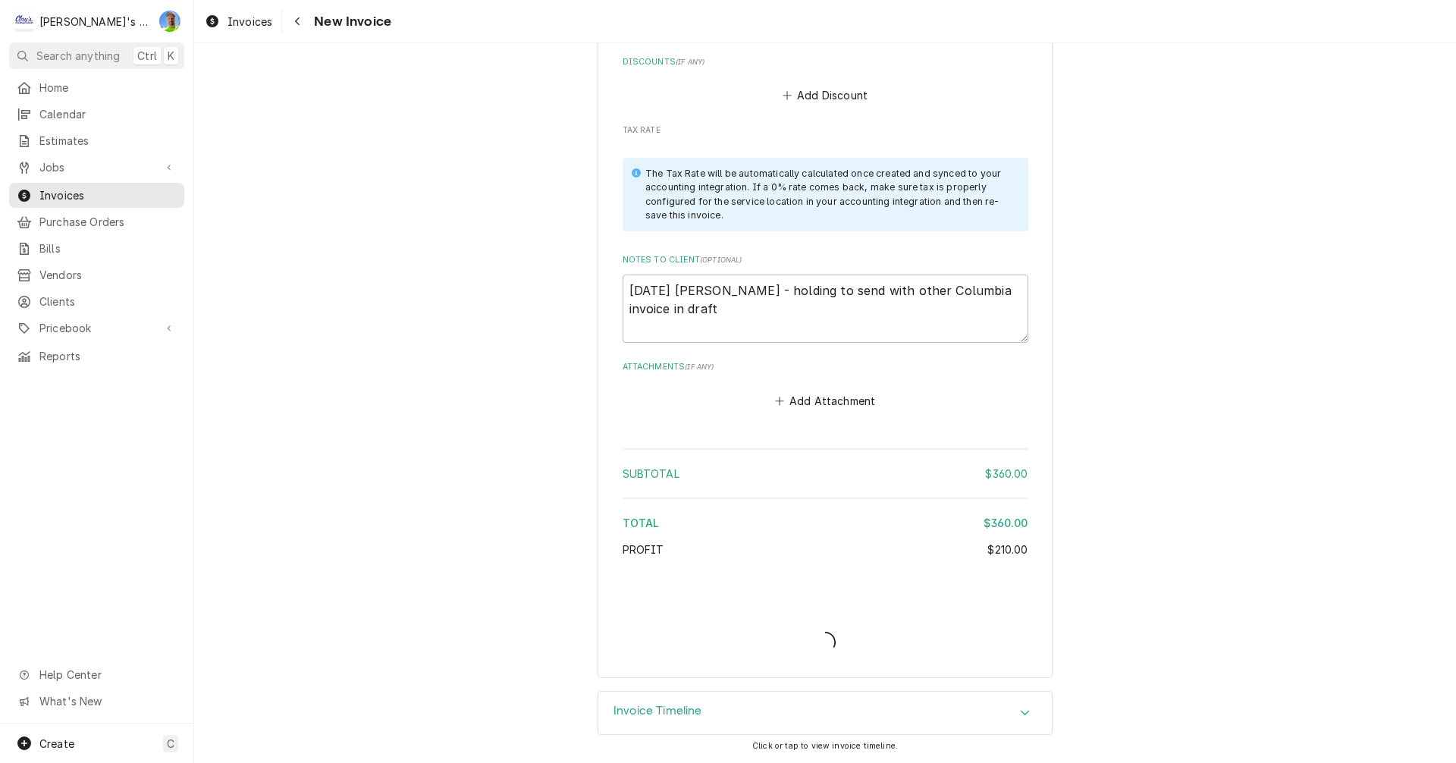
scroll to position [2077, 0]
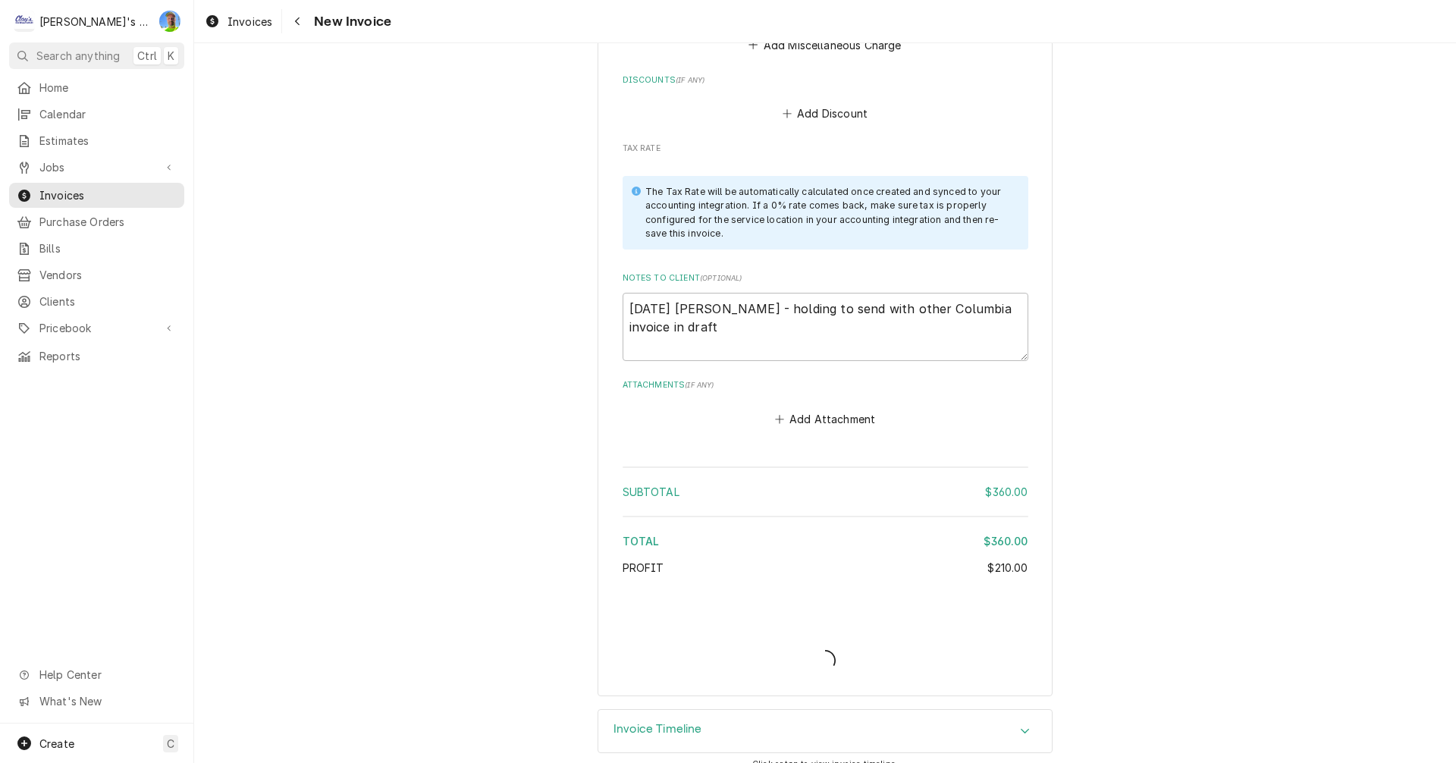
type textarea "x"
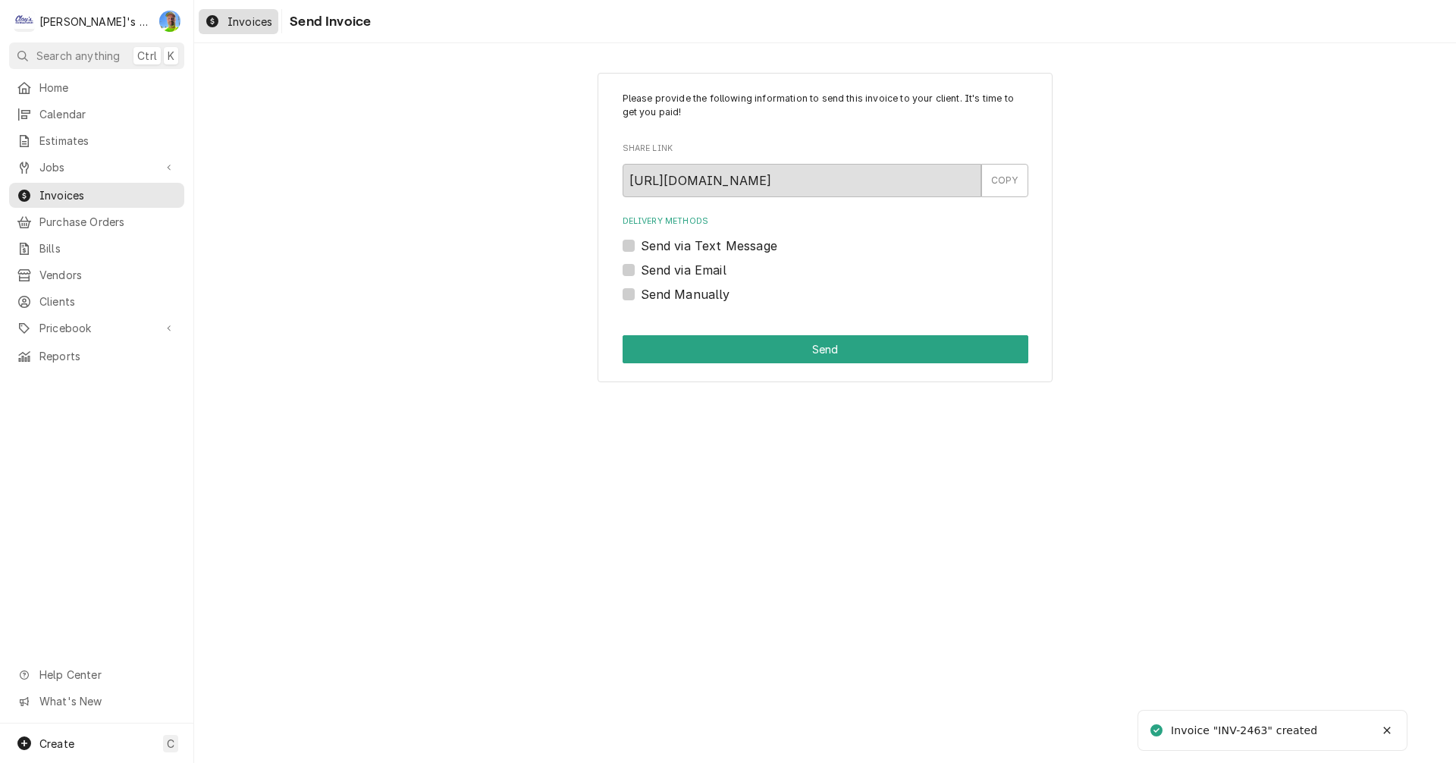
click at [237, 21] on span "Invoices" at bounding box center [250, 22] width 45 height 16
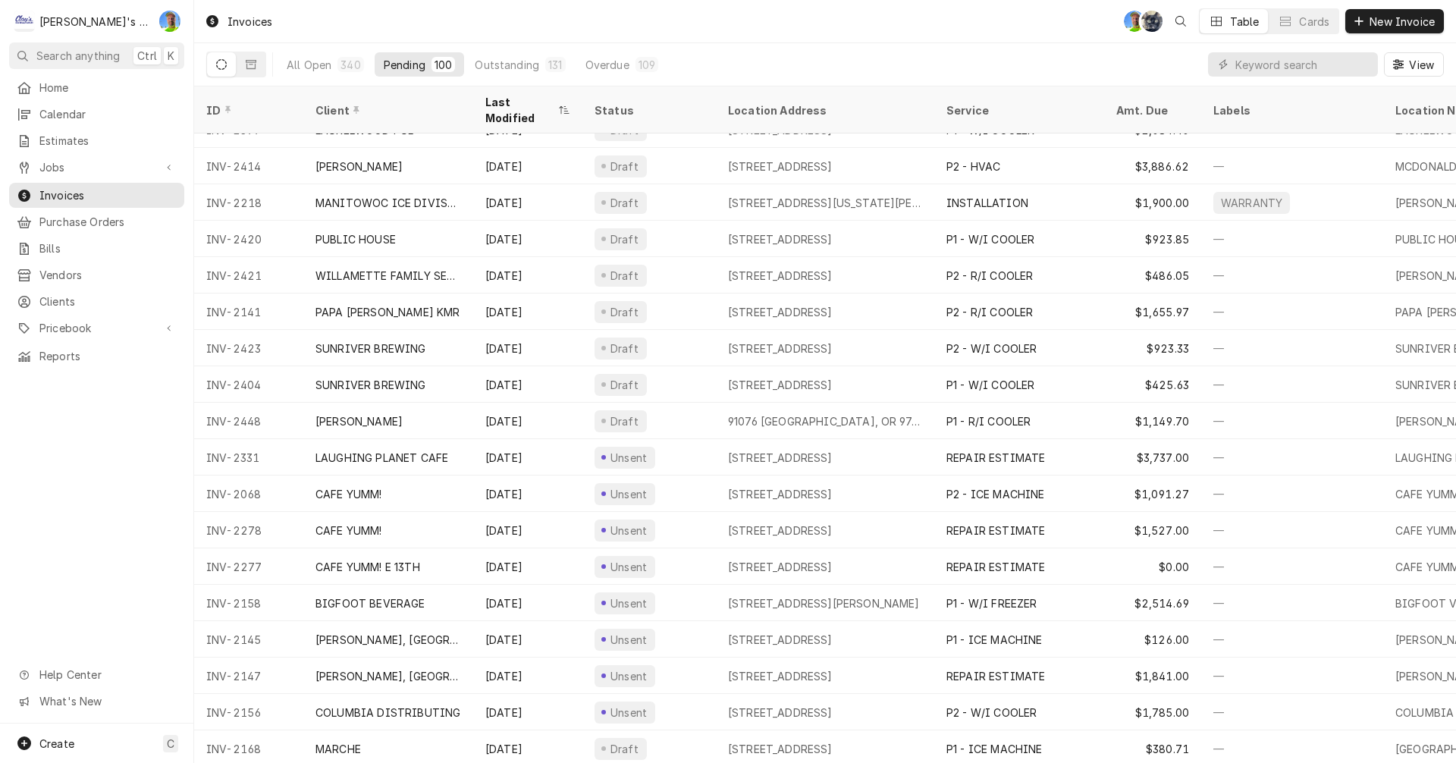
scroll to position [453, 0]
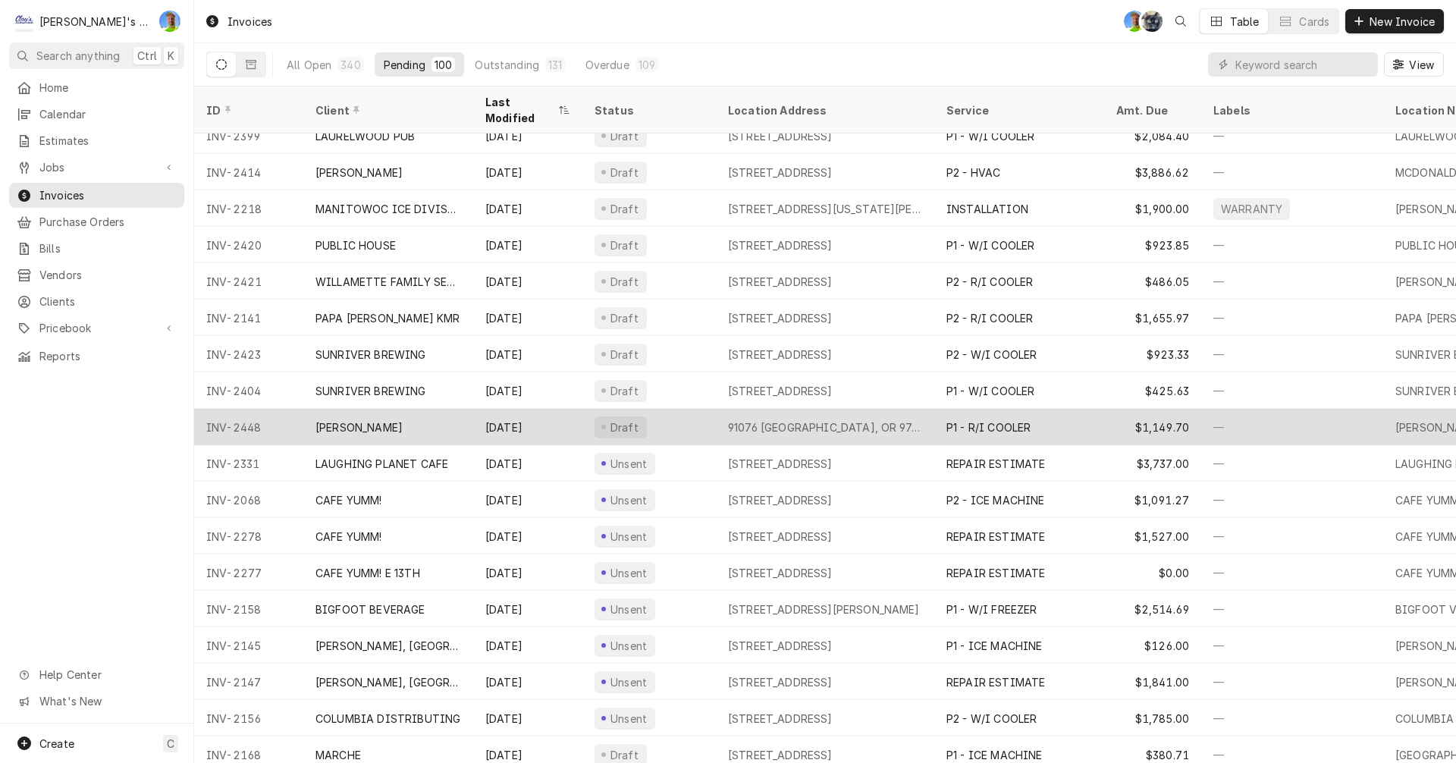
click at [837, 419] on div "91076 [GEOGRAPHIC_DATA], OR 97448" at bounding box center [825, 427] width 194 height 16
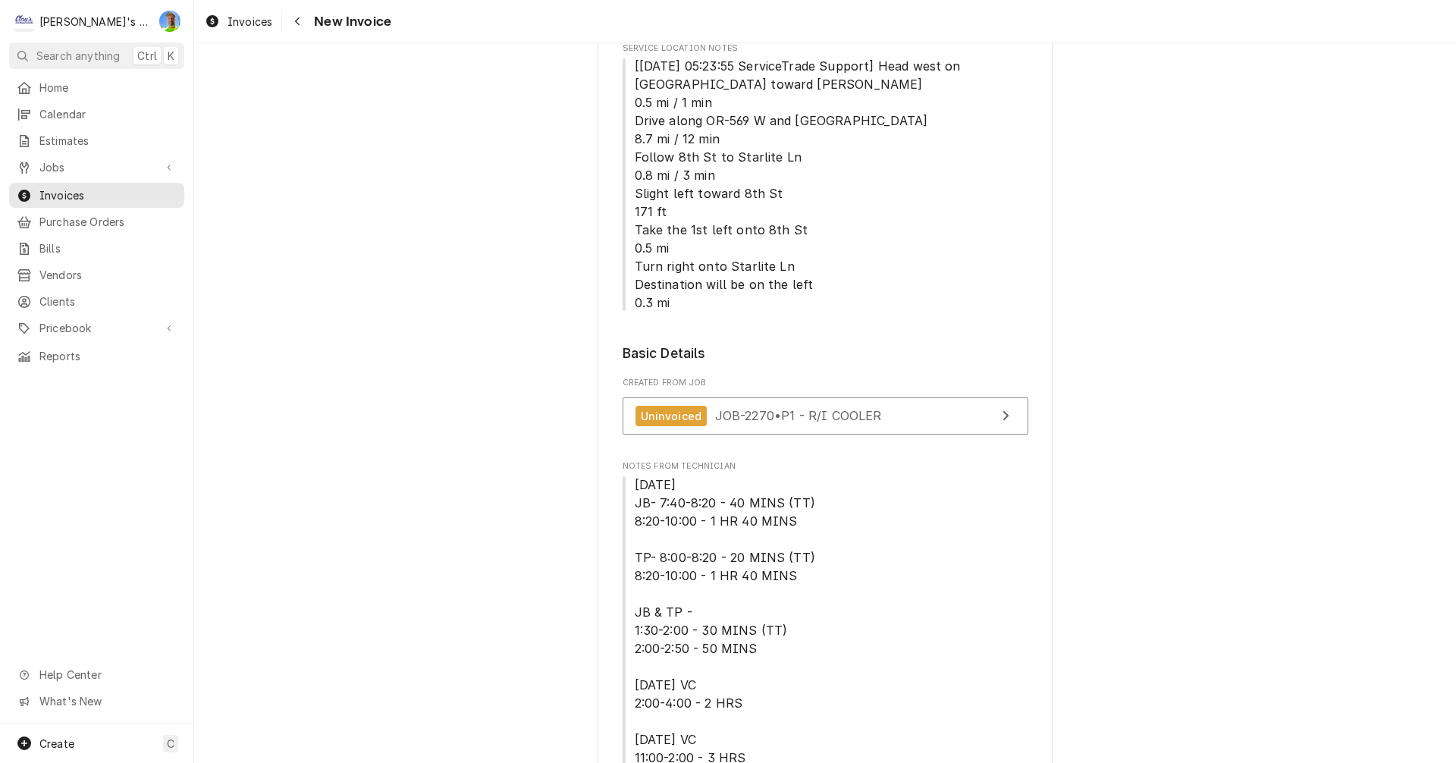
scroll to position [228, 0]
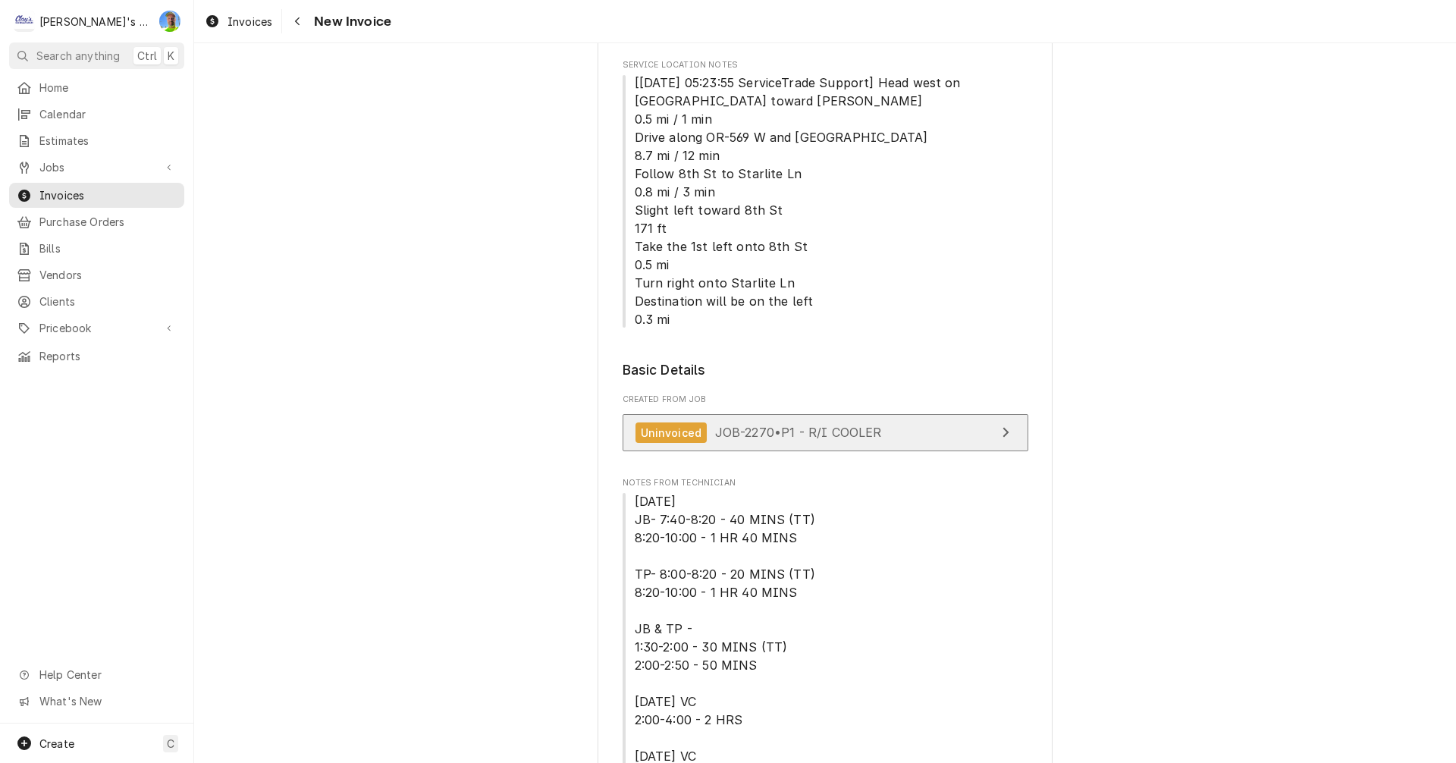
click at [931, 437] on link "Uninvoiced JOB-2270 • P1 - R/I COOLER" at bounding box center [826, 432] width 406 height 37
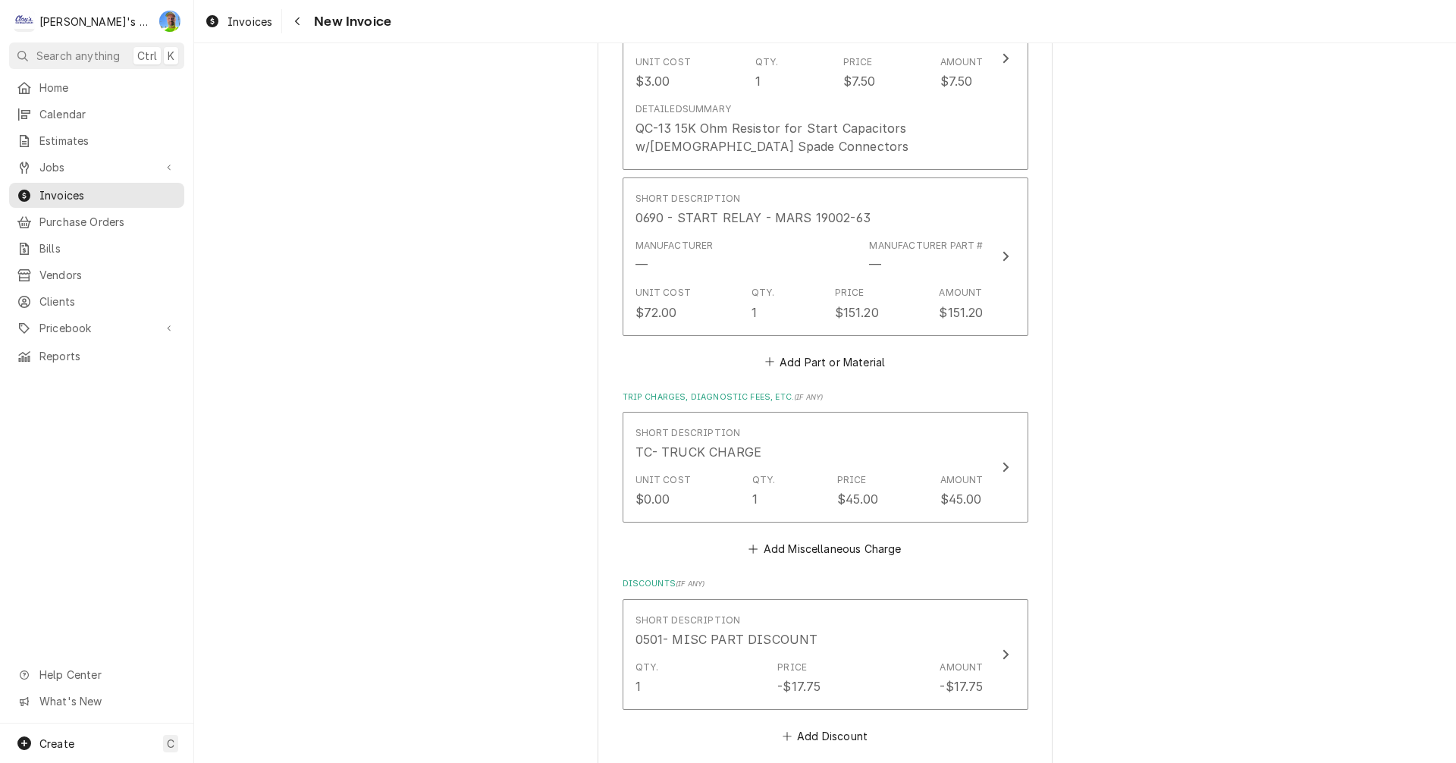
scroll to position [3185, 0]
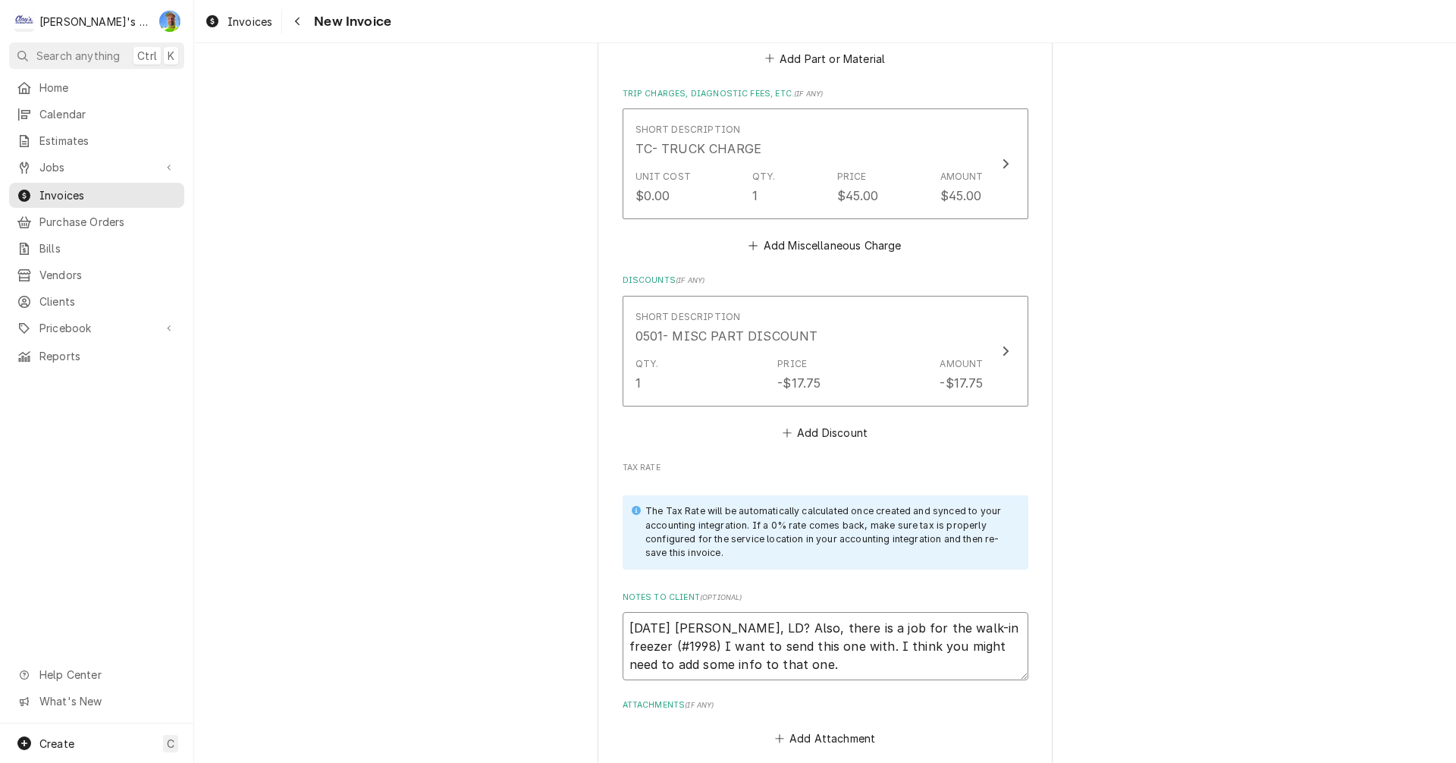
click at [933, 670] on textarea "[DATE] [PERSON_NAME], LD? Also, there is a job for the walk-in freezer (#1998) …" at bounding box center [826, 646] width 406 height 68
type textarea "x"
type textarea "[DATE] [PERSON_NAME], LD? Also, there is a job for the walk-in freezer (#1998) …"
type textarea "x"
type textarea "[DATE] [PERSON_NAME], LD? Also, there is a job for the walk-in freezer (#1998) …"
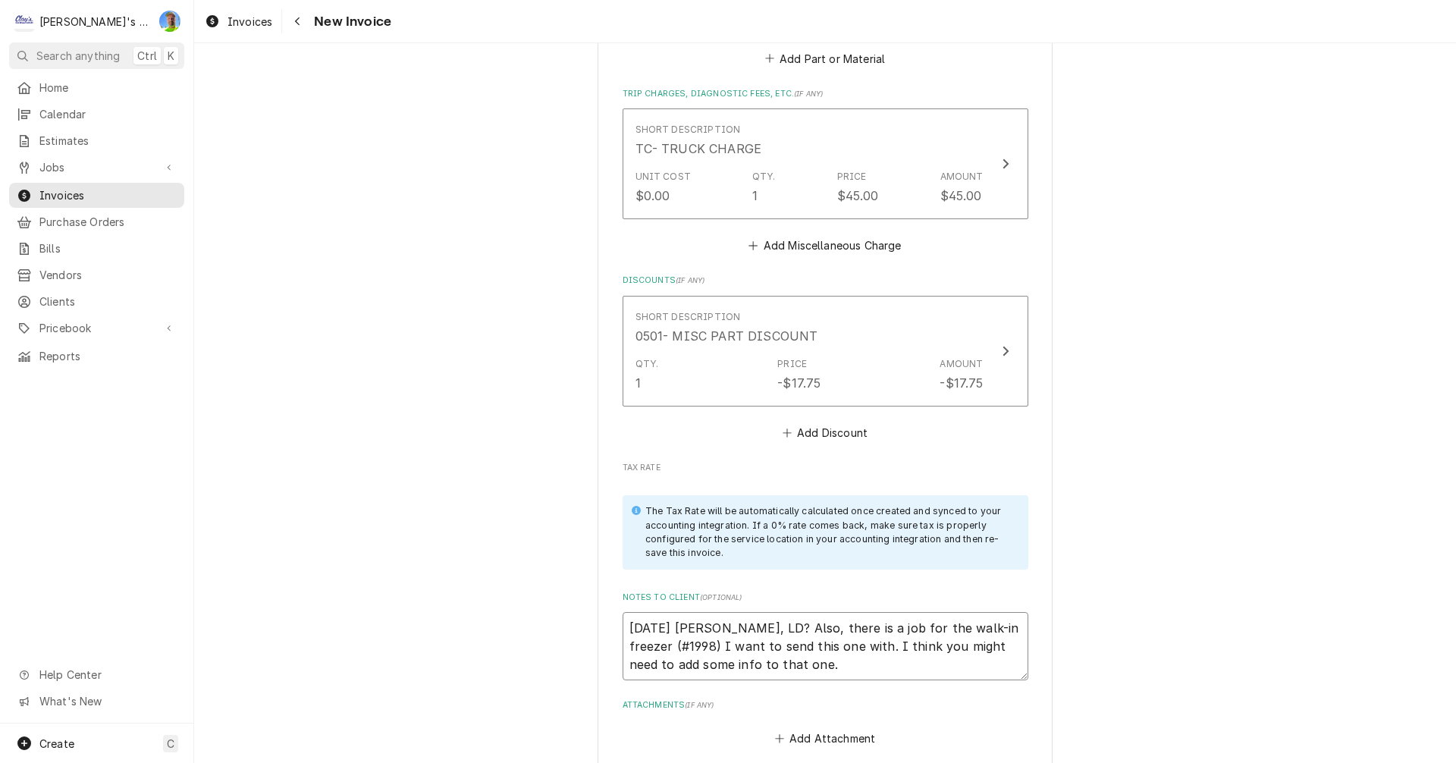
type textarea "x"
type textarea "[DATE] [PERSON_NAME], LD? Also, there is a job for the walk-in freezer (#1998) …"
type textarea "x"
type textarea "[DATE] [PERSON_NAME], LD? Also, there is a job for the walk-in freezer (#1998) …"
type textarea "x"
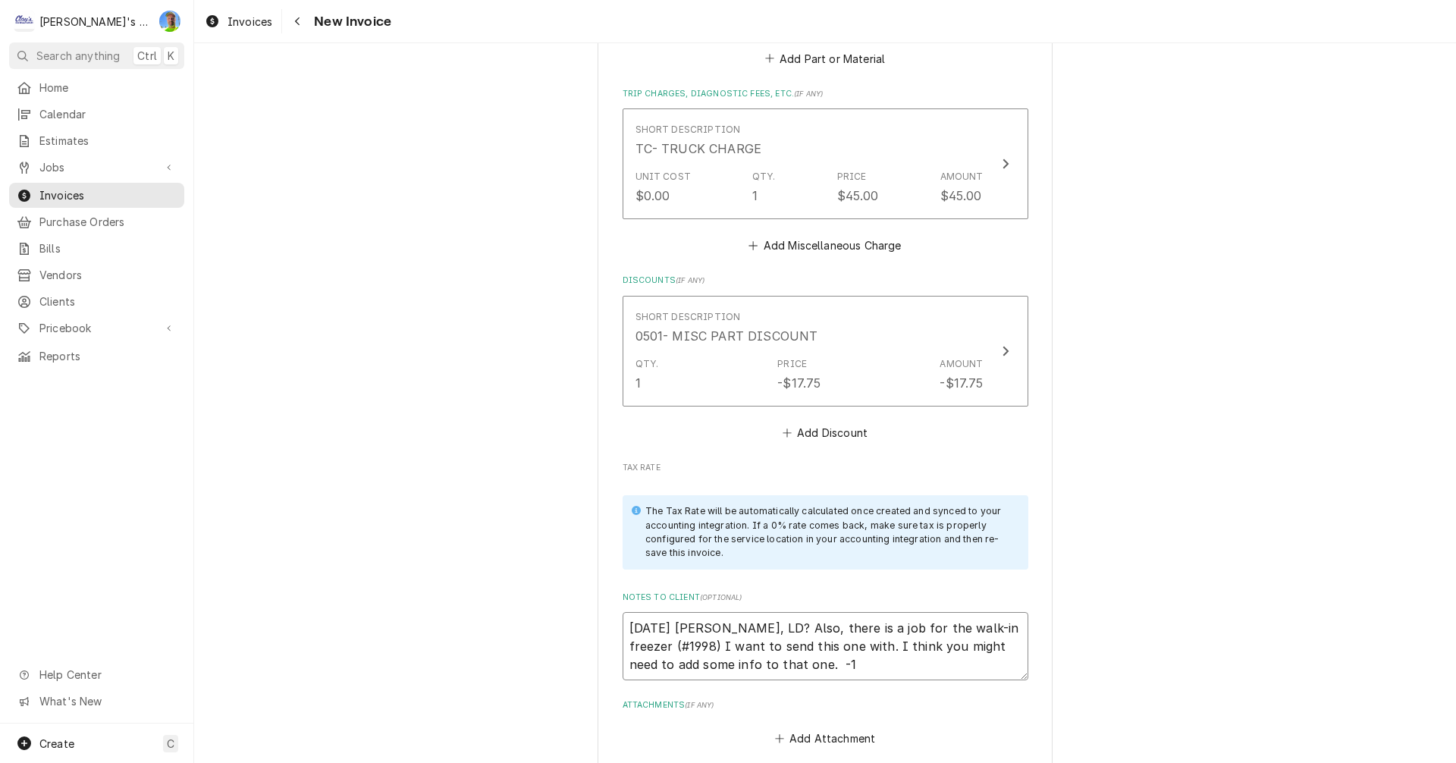
type textarea "[DATE] [PERSON_NAME], LD? Also, there is a job for the walk-in freezer (#1998) …"
type textarea "x"
type textarea "[DATE] [PERSON_NAME], LD? Also, there is a job for the walk-in freezer (#1998) …"
type textarea "x"
type textarea "[DATE] [PERSON_NAME], LD? Also, there is a job for the walk-in freezer (#1998) …"
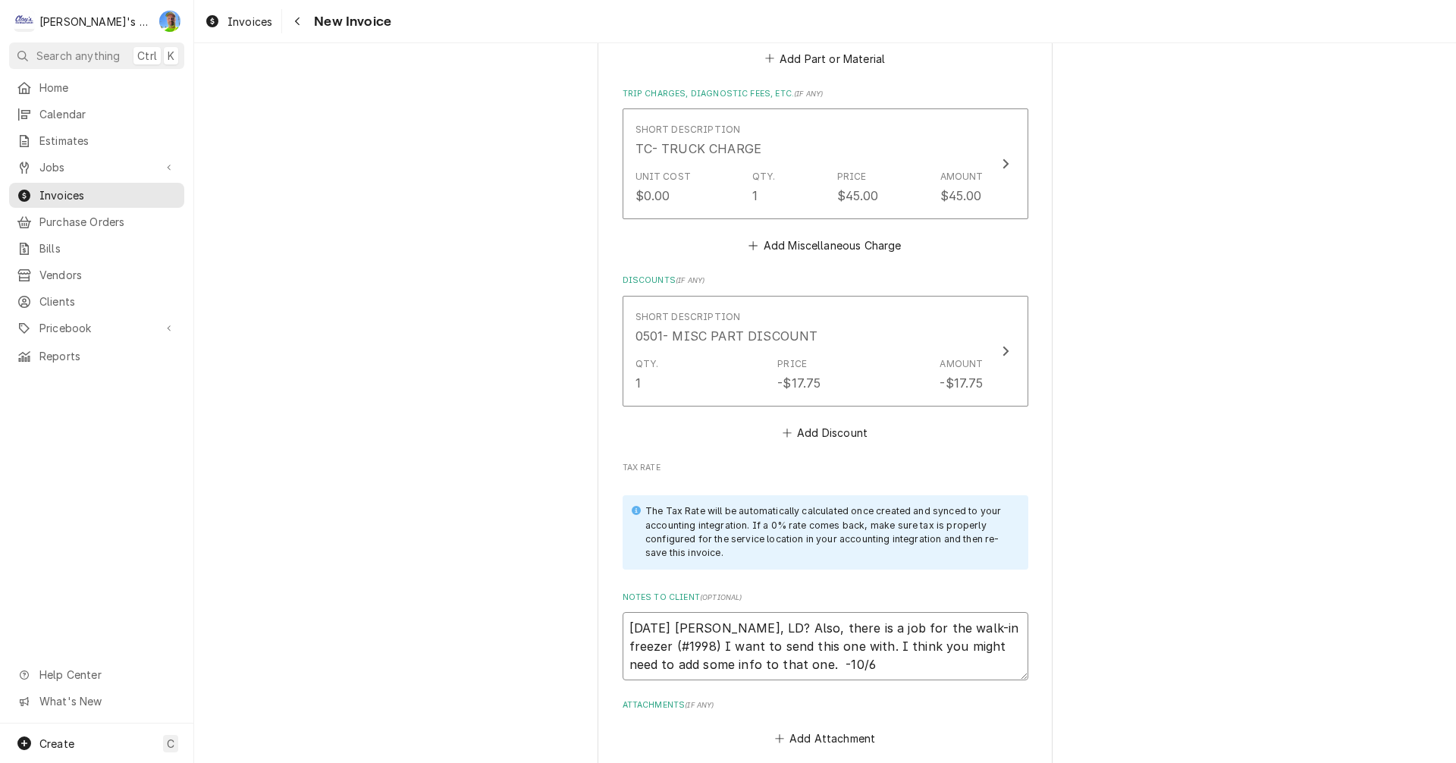
type textarea "x"
type textarea "[DATE] [PERSON_NAME], LD? Also, there is a job for the walk-in freezer (#1998) …"
type textarea "x"
type textarea "[DATE] [PERSON_NAME], LD? Also, there is a job for the walk-in freezer (#1998) …"
type textarea "x"
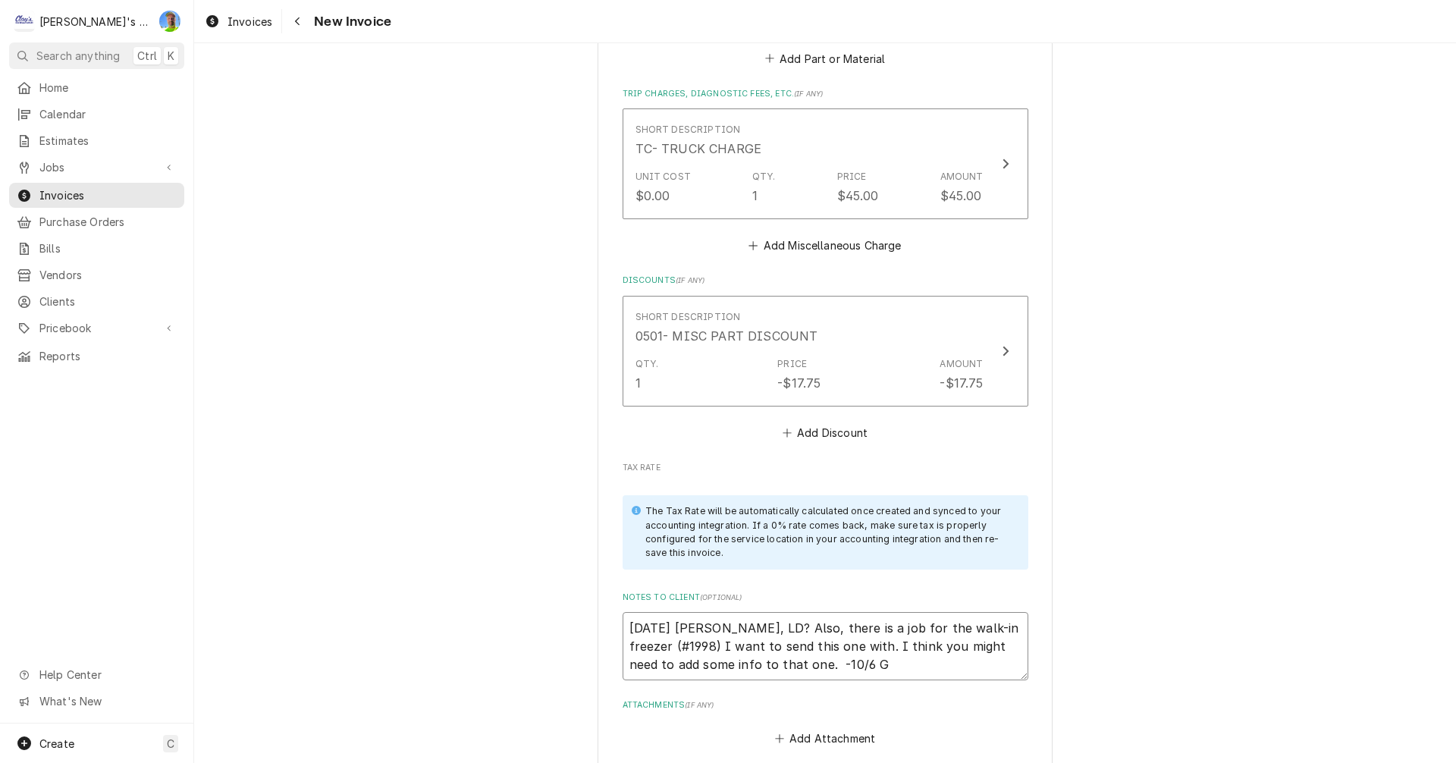
type textarea "[DATE] [PERSON_NAME], LD? Also, there is a job for the walk-in freezer (#1998) …"
type textarea "x"
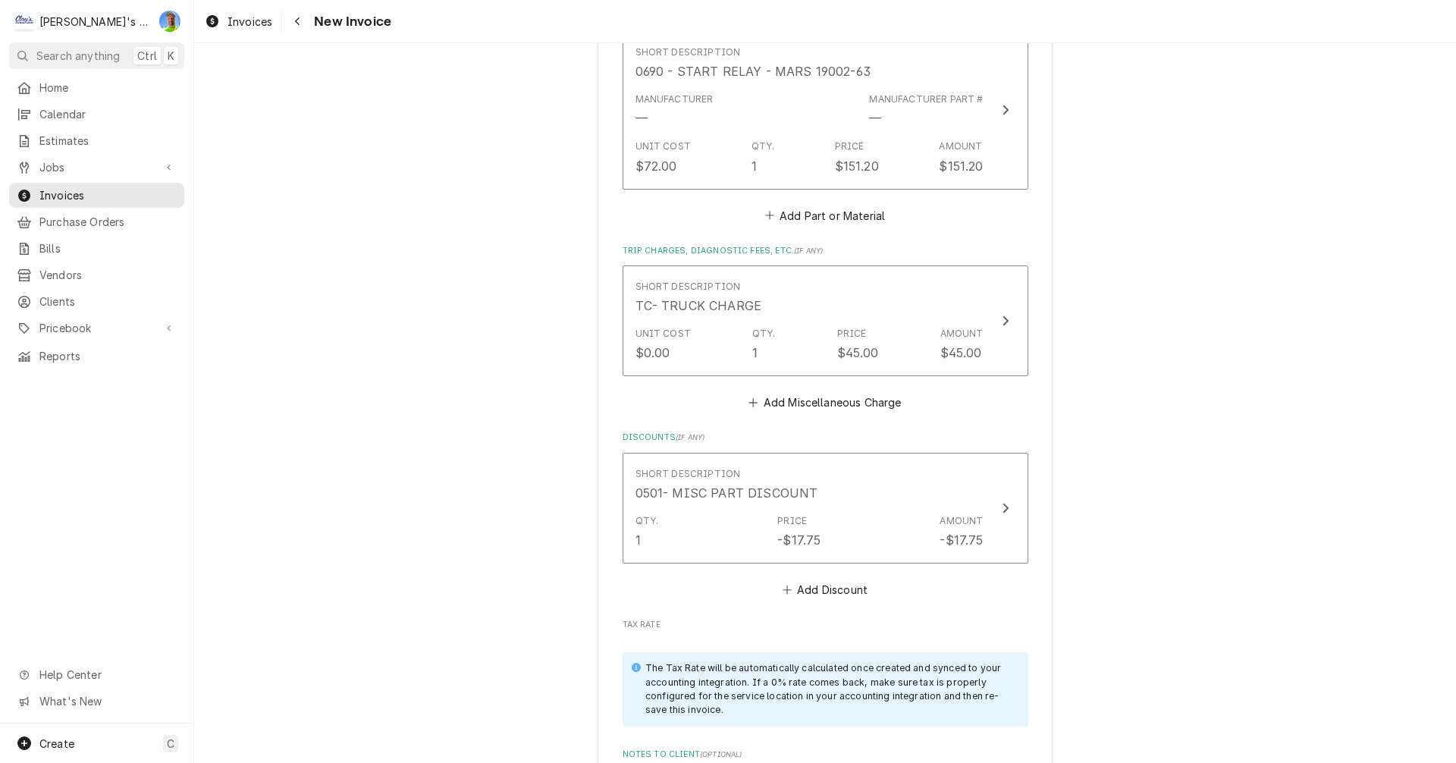
scroll to position [3034, 0]
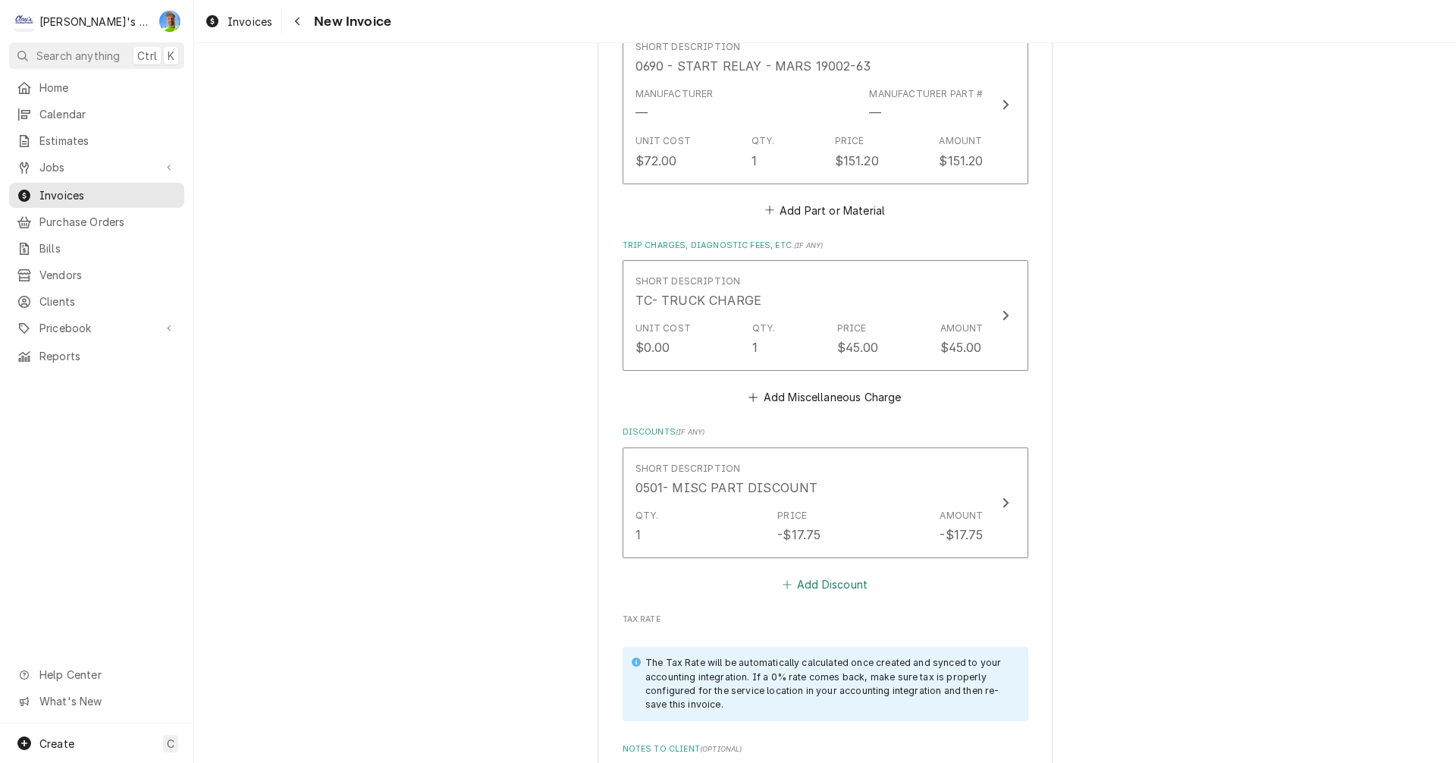
type textarea "[DATE] [PERSON_NAME], LD? Also, there is a job for the walk-in freezer (#1998) …"
click at [802, 591] on button "Add Discount" at bounding box center [825, 584] width 90 height 21
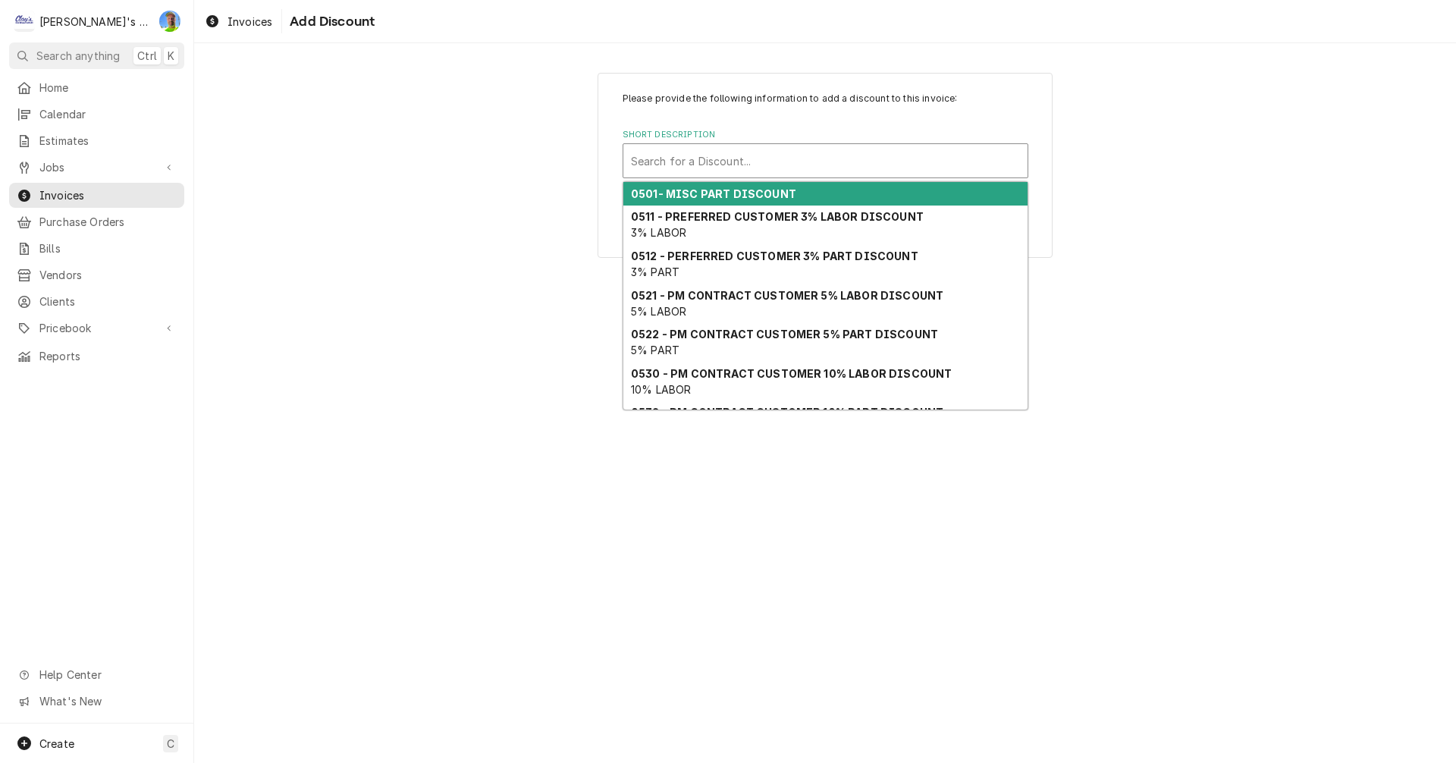
click at [750, 170] on div "Short Description" at bounding box center [825, 160] width 389 height 27
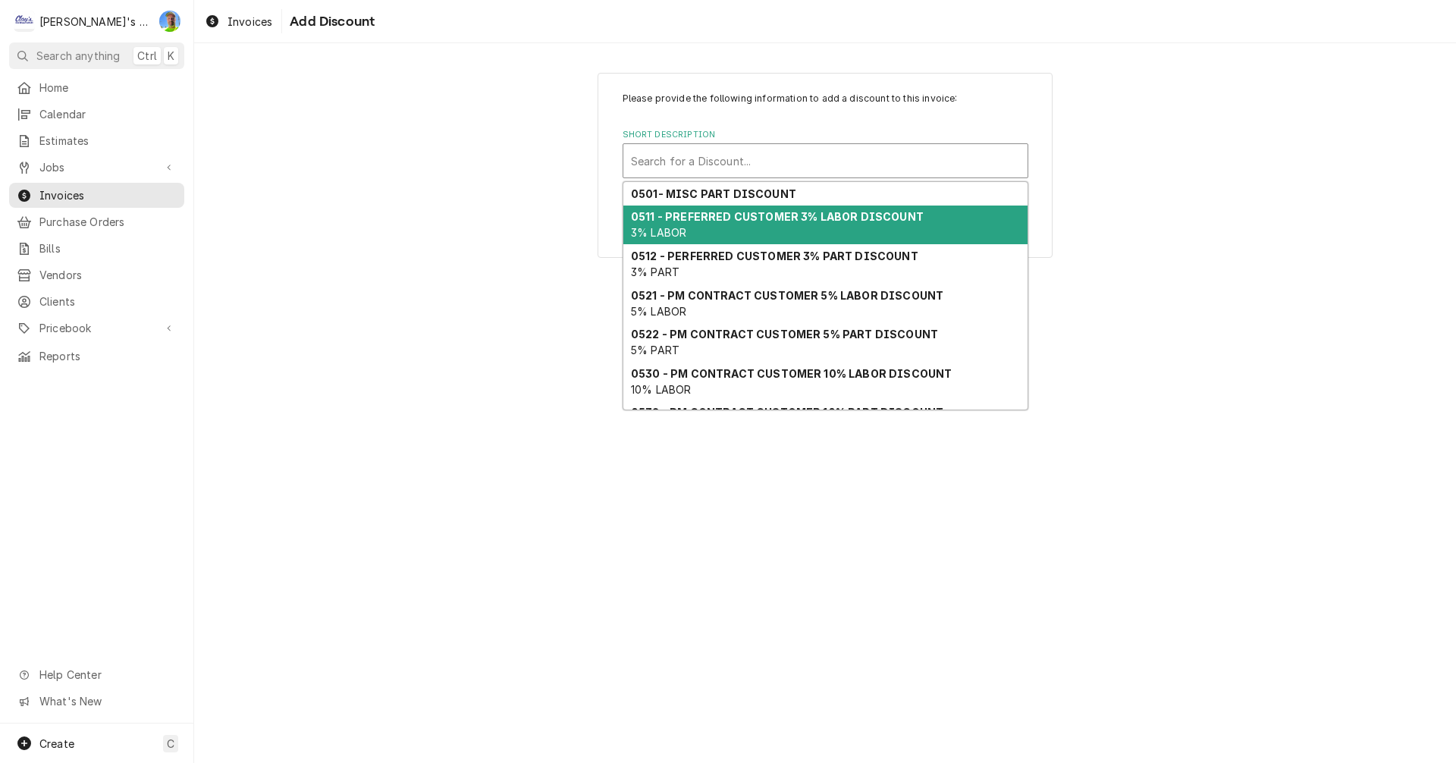
scroll to position [100, 0]
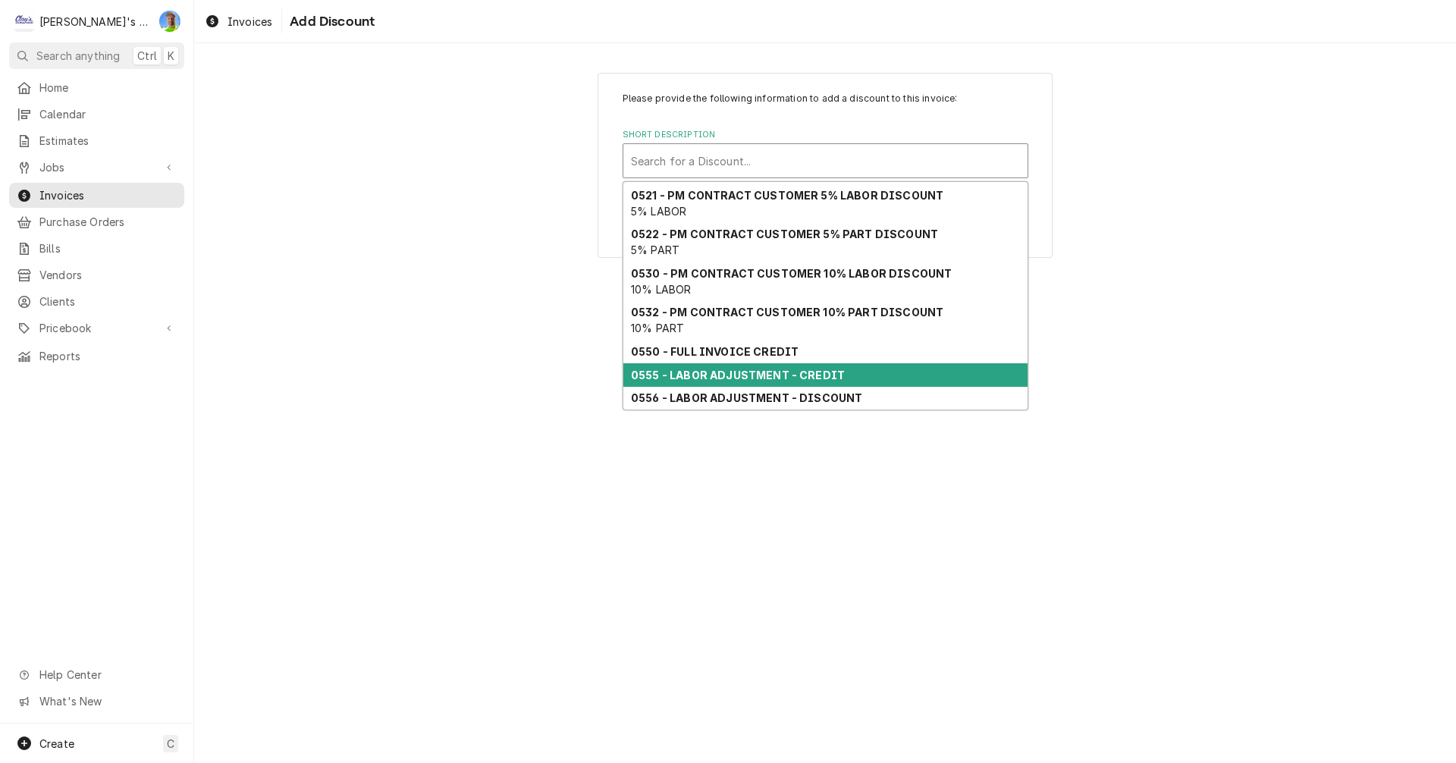
click at [765, 376] on strong "0555 - LABOR ADJUSTMENT - CREDIT" at bounding box center [738, 375] width 214 height 13
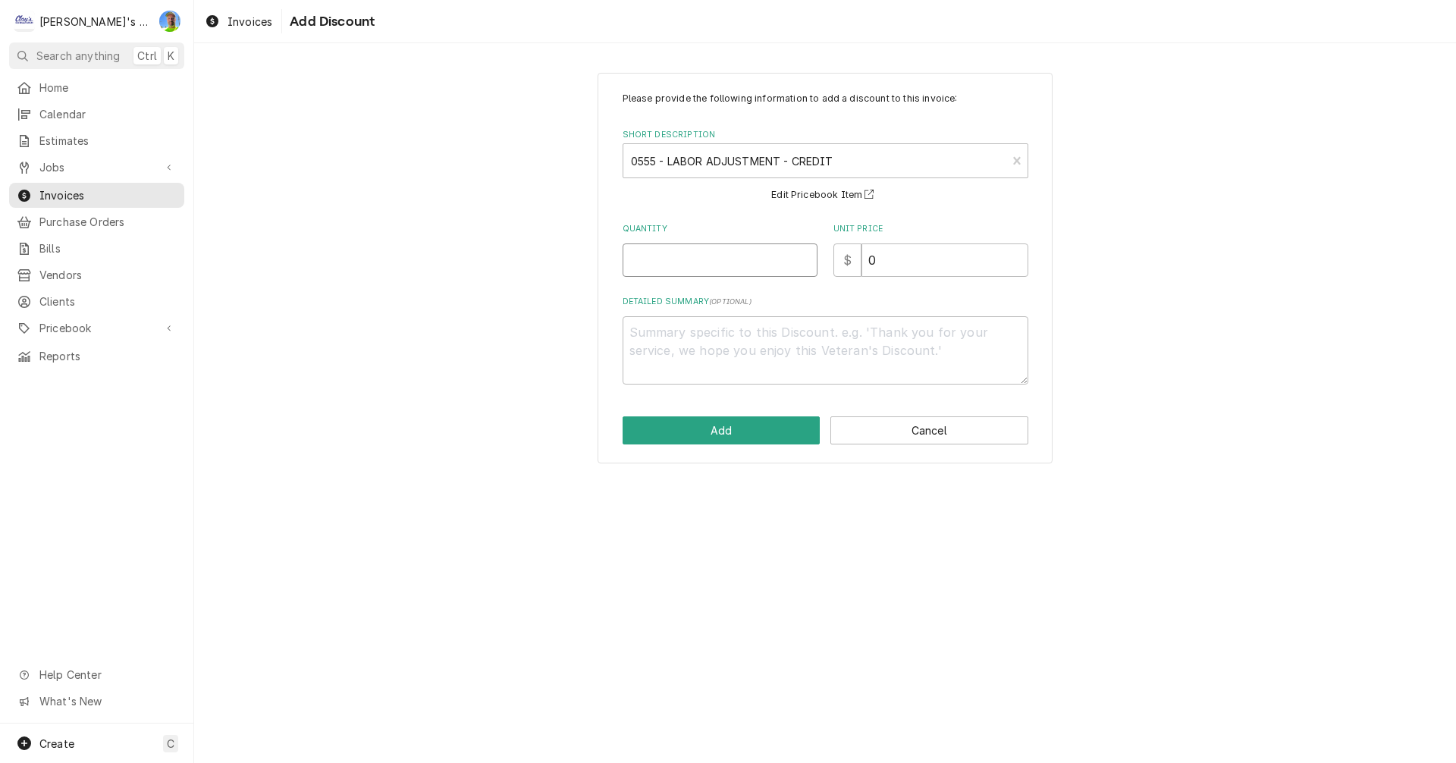
click at [707, 262] on input "Quantity" at bounding box center [720, 259] width 195 height 33
type textarea "x"
type input "4"
type textarea "x"
type input "1"
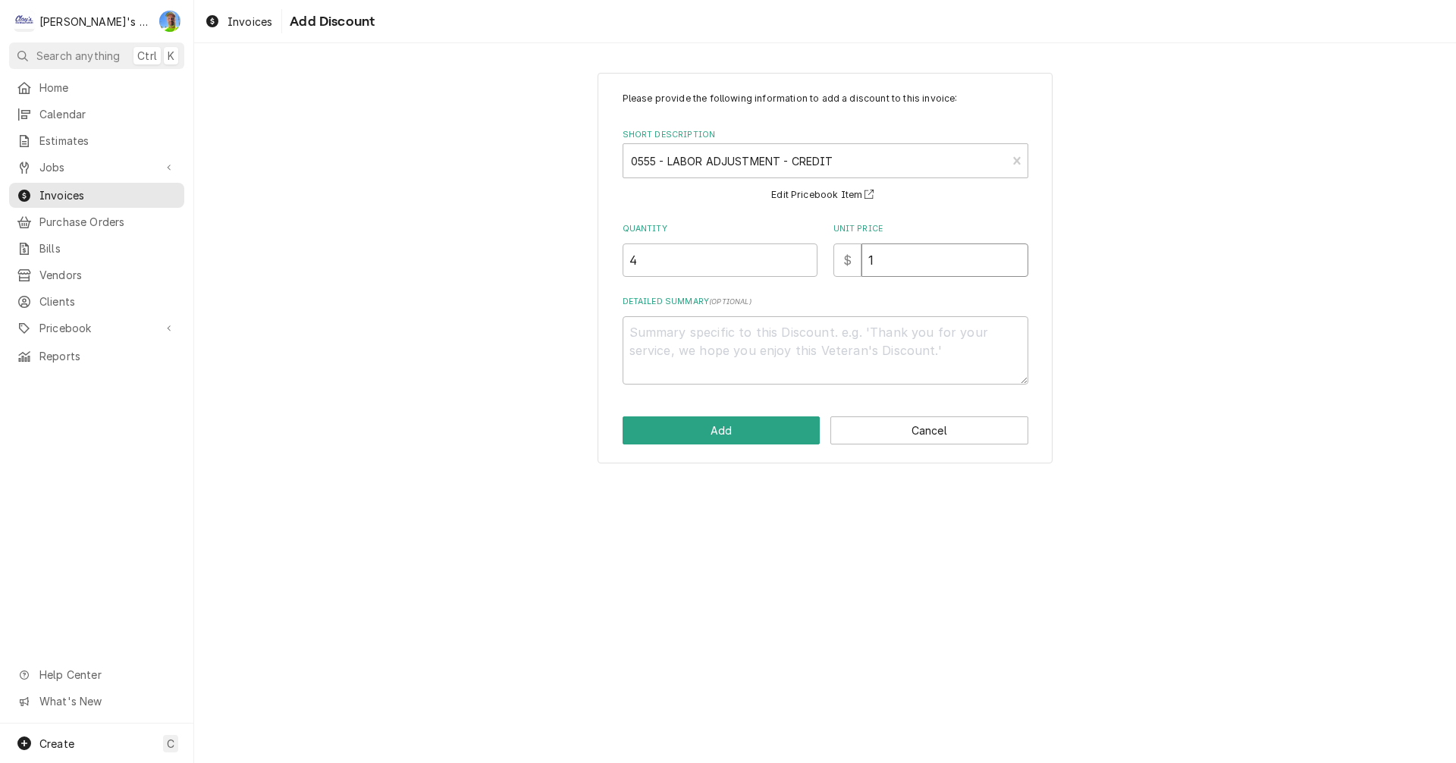
type textarea "x"
type input "12"
type textarea "x"
type input "126"
type textarea "x"
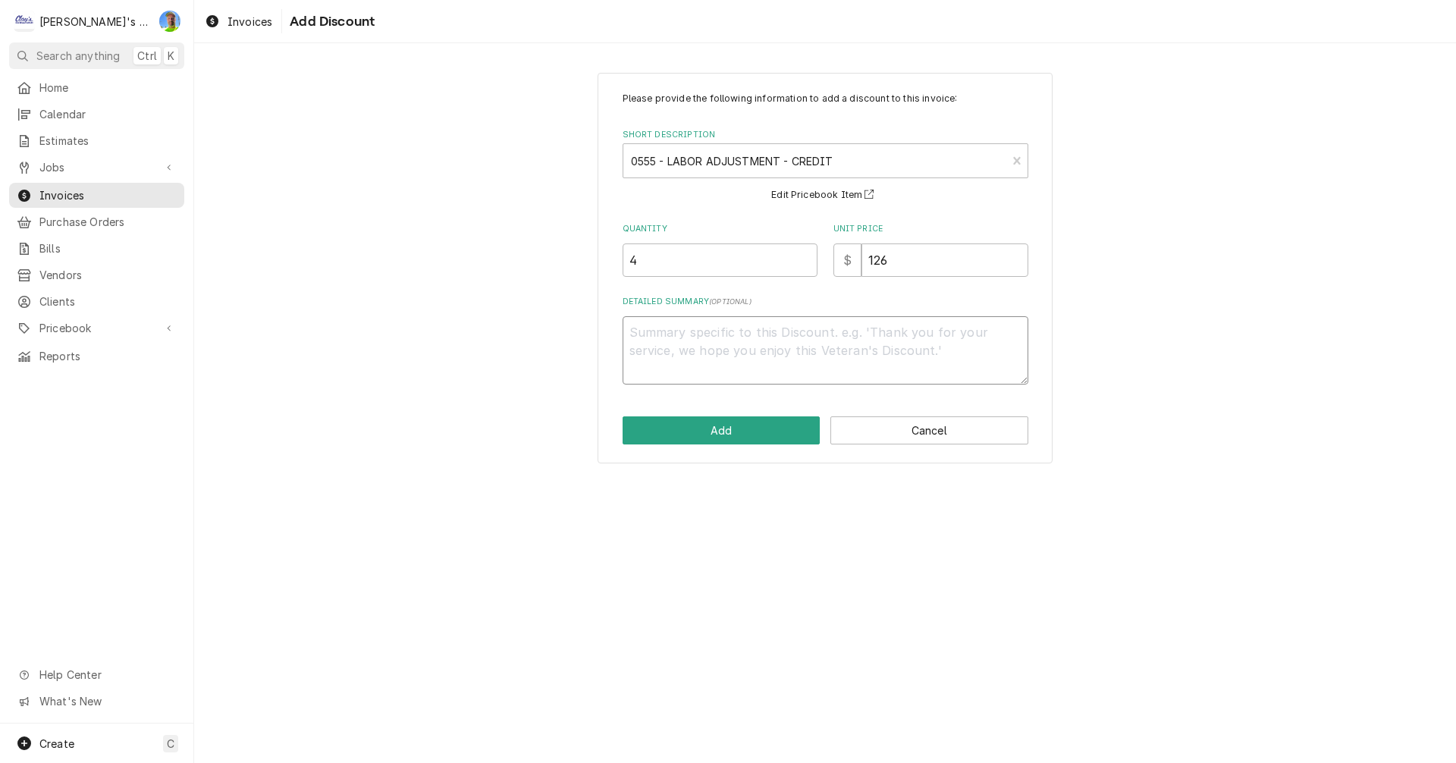
type textarea "7"
type textarea "x"
type textarea "7/"
type textarea "x"
type textarea "7/1"
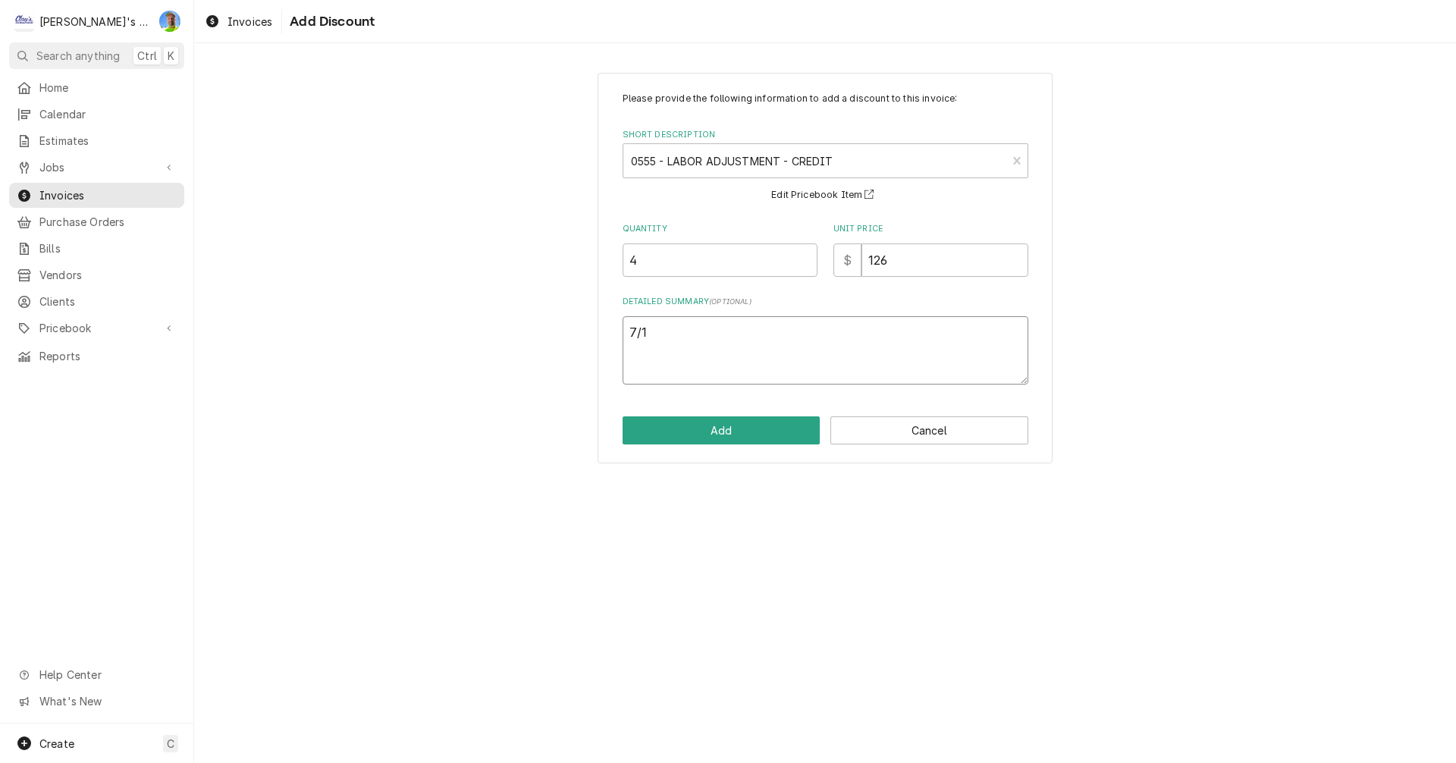
type textarea "x"
type textarea "7/15"
type textarea "x"
type textarea "7/1"
type textarea "x"
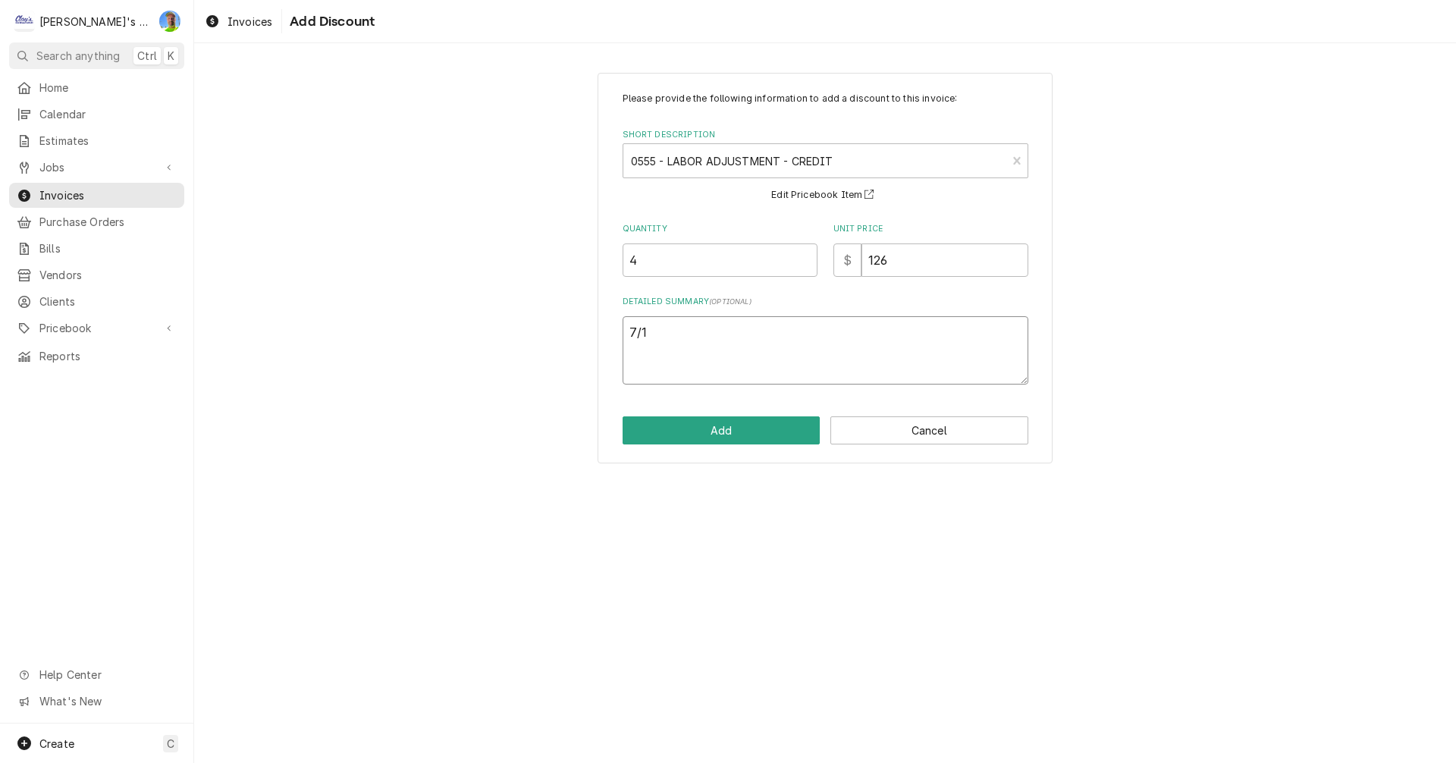
type textarea "7/"
type textarea "x"
type textarea "7"
type textarea "x"
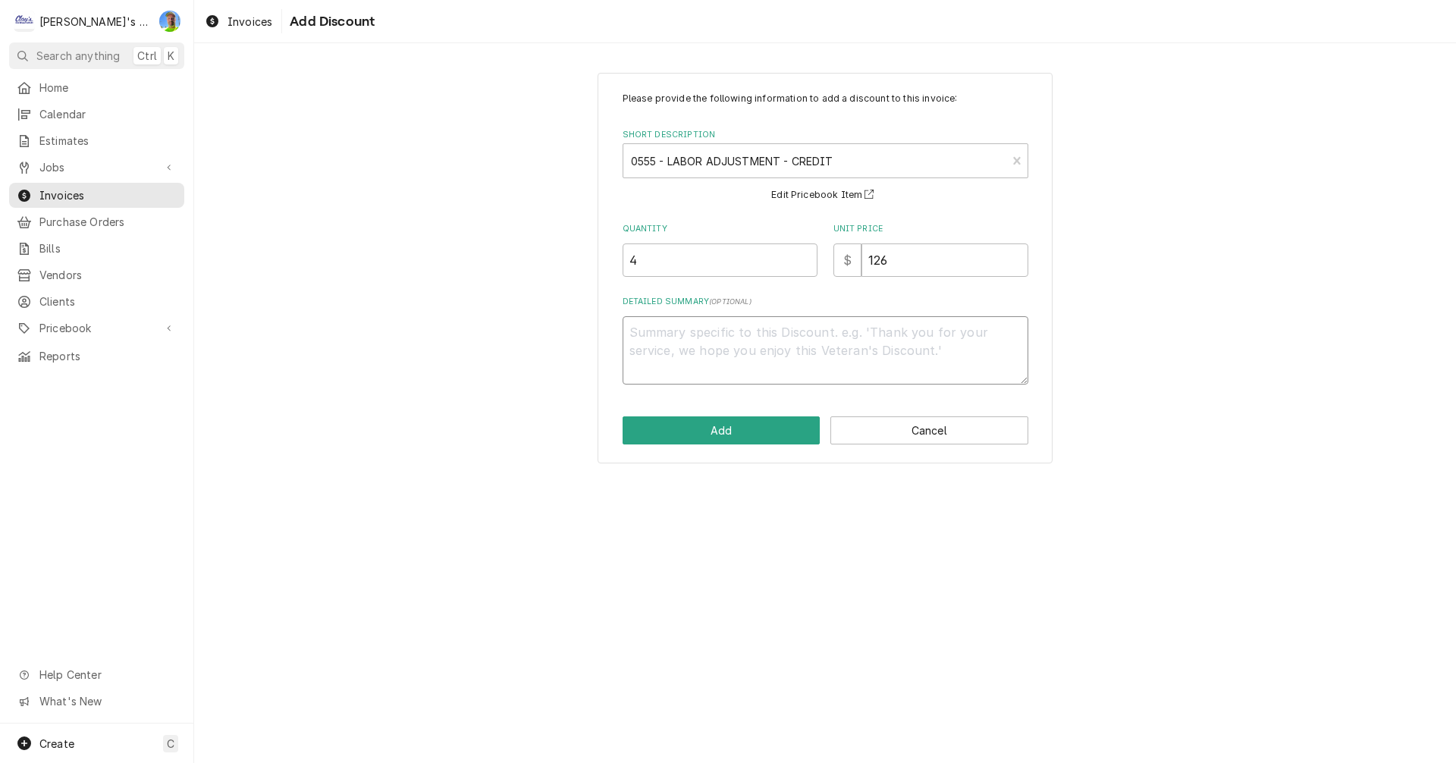
type textarea "/"
type textarea "x"
type textarea "7"
type textarea "x"
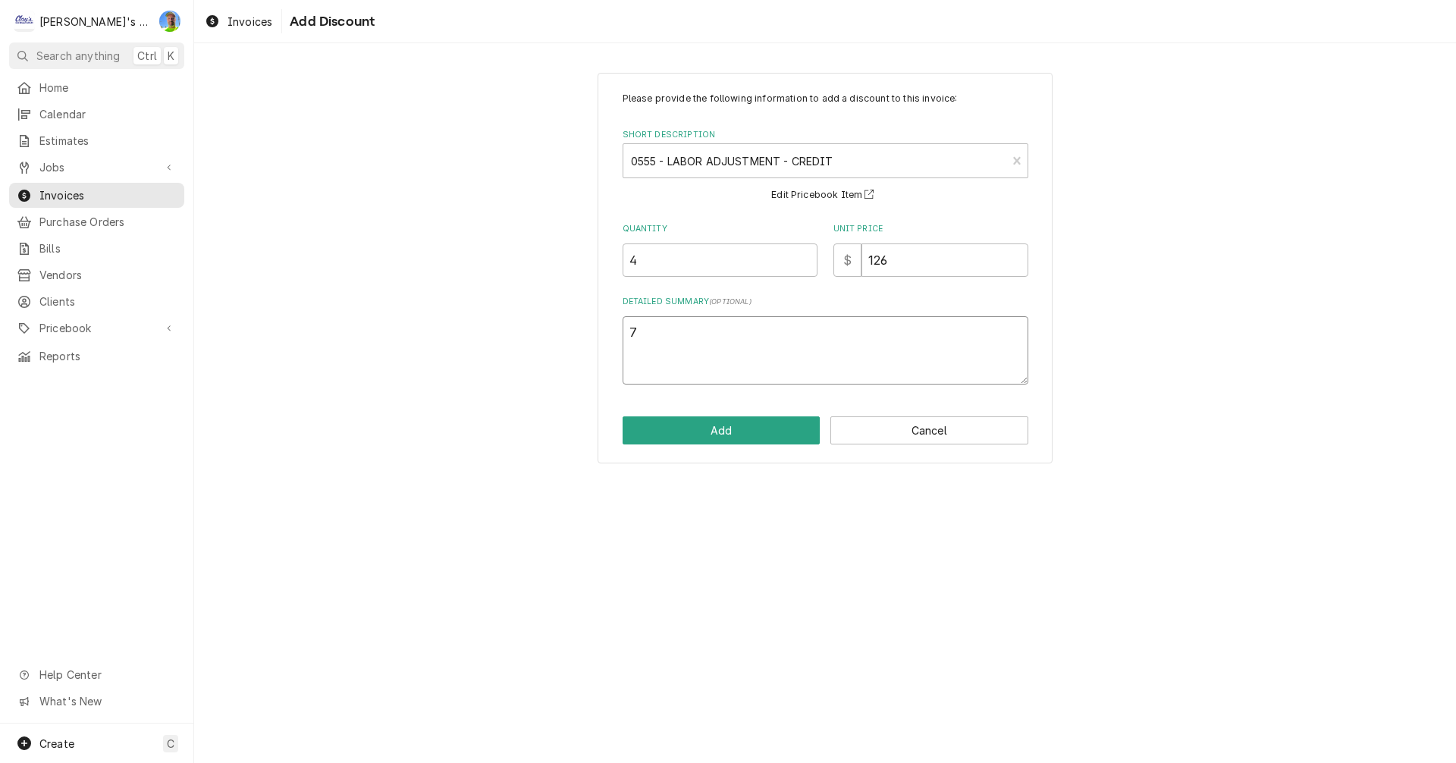
type textarea "7/"
type textarea "x"
type textarea "7/1"
type textarea "x"
type textarea "7/15"
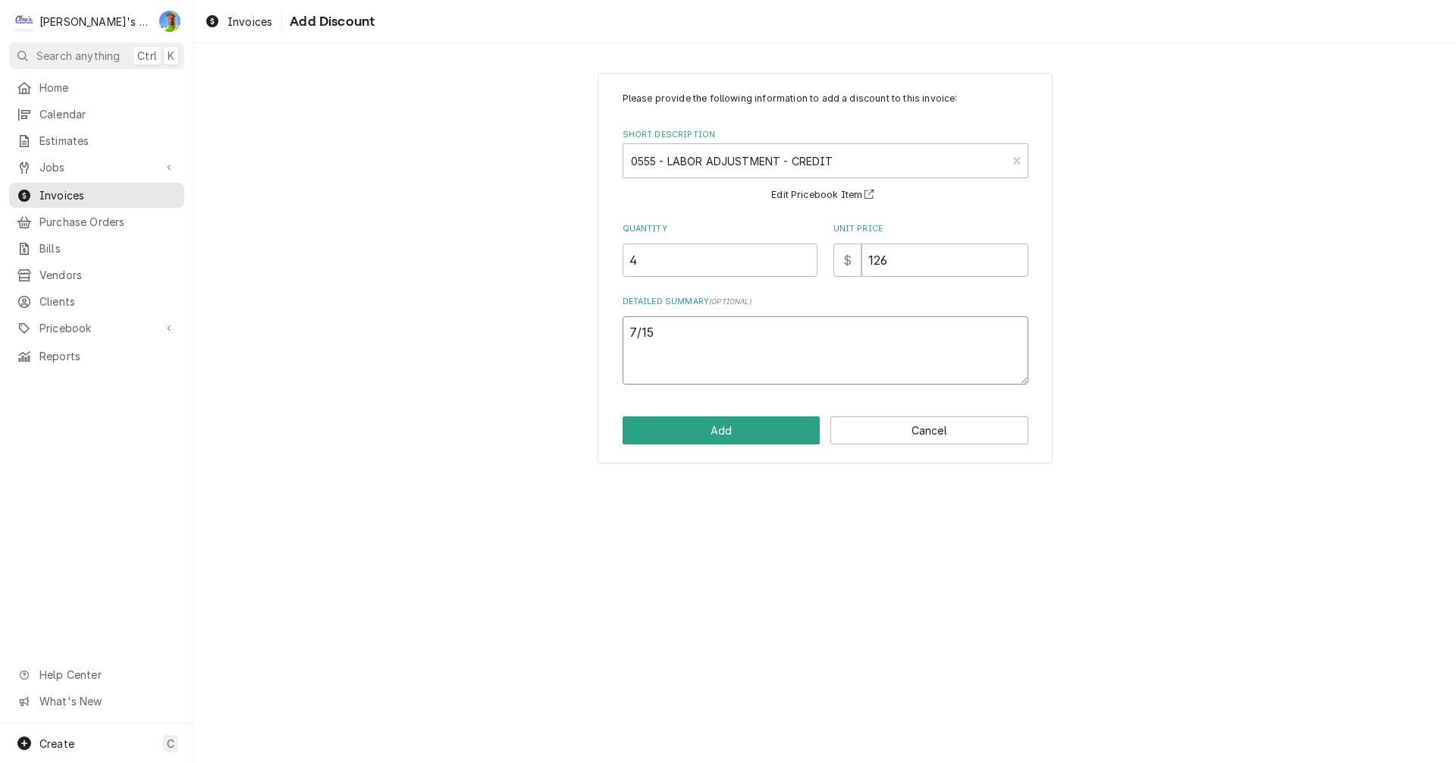
type textarea "x"
type textarea "7/15"
type textarea "x"
type textarea "7/15 c"
type textarea "x"
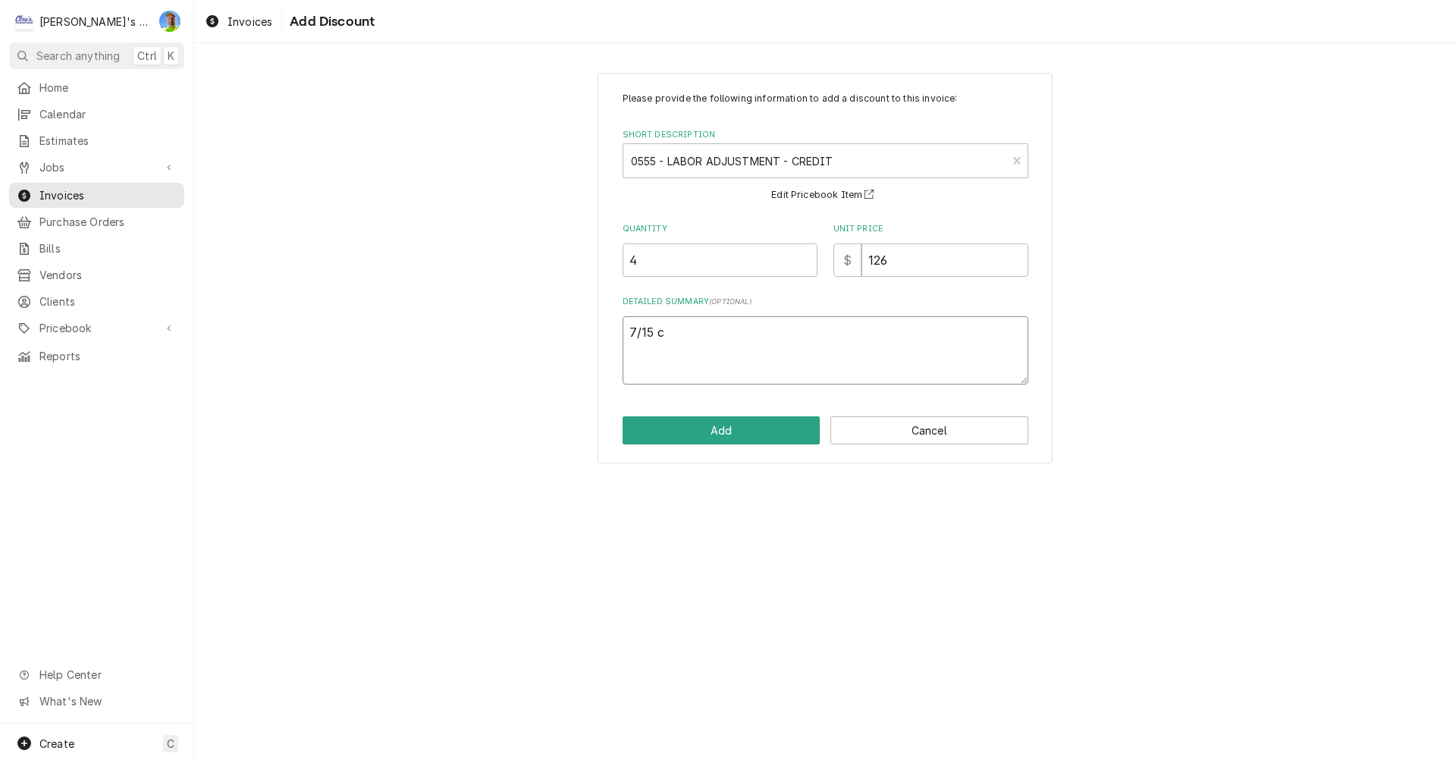
type textarea "7/15 cr"
type textarea "x"
type textarea "7/15 cre"
type textarea "x"
type textarea "7/15 cred"
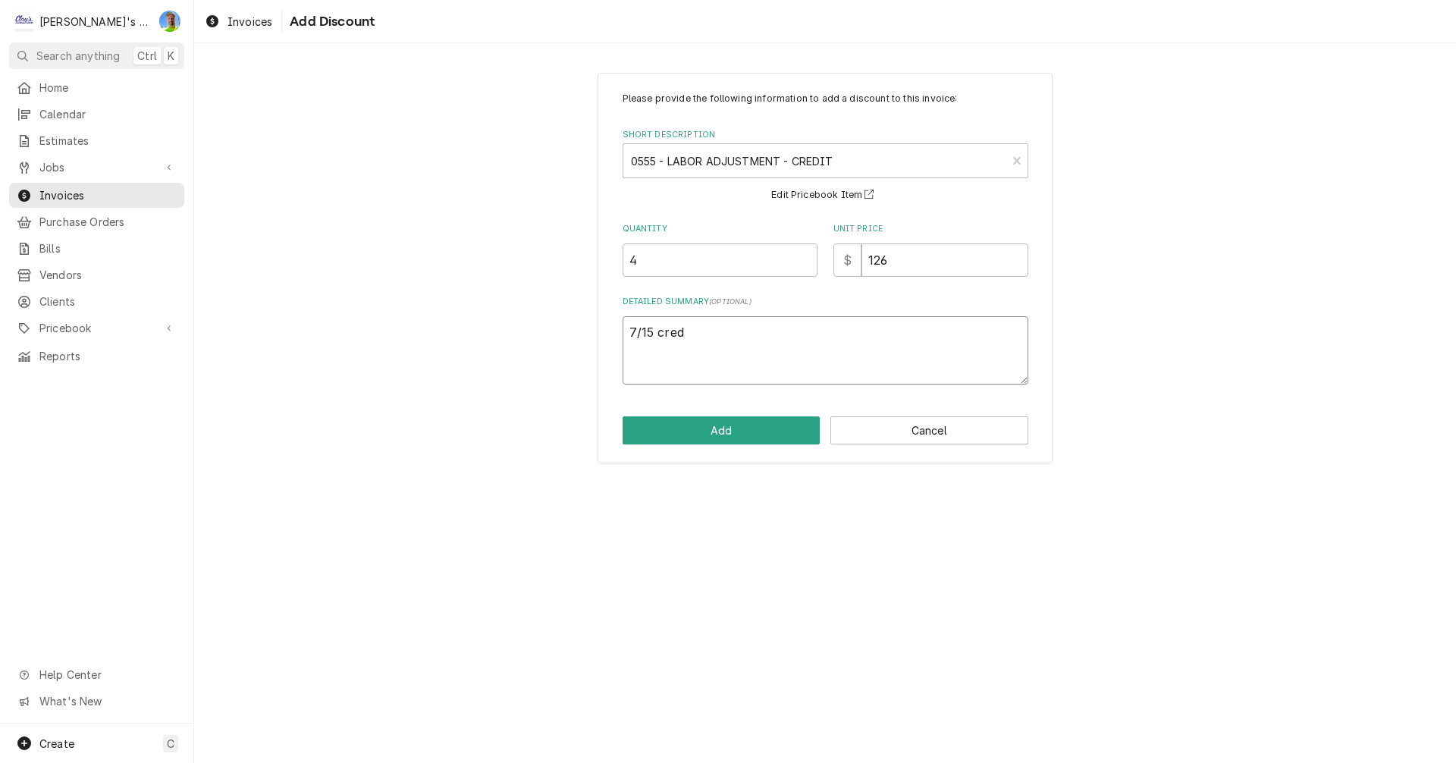
type textarea "x"
type textarea "7/15 credi"
type textarea "x"
type textarea "7/15 credit"
type textarea "x"
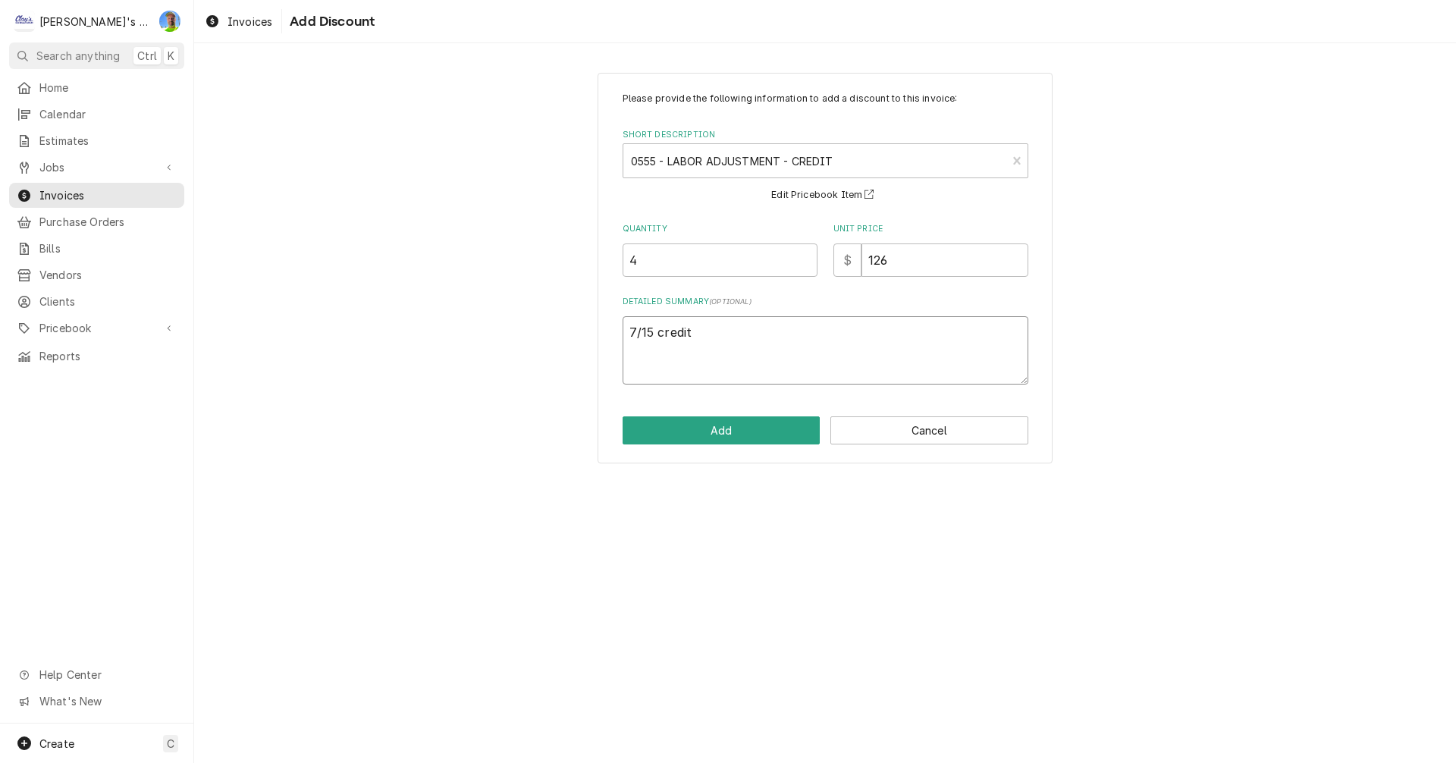
type textarea "7/15 credit"
type textarea "x"
type textarea "7/15 credit 2"
type textarea "x"
type textarea "7/15 credit 2h"
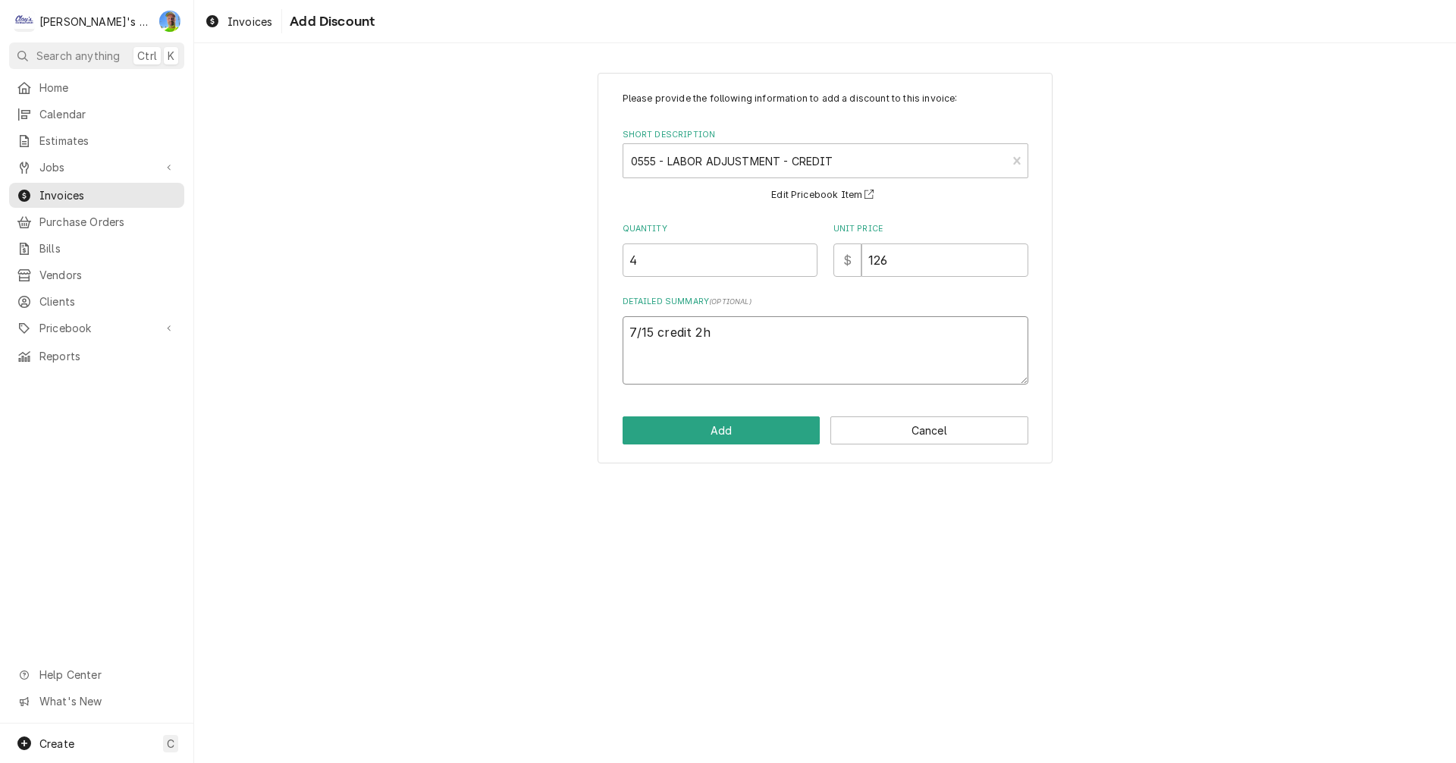
type textarea "x"
type textarea "7/15 credit 2hr"
type textarea "x"
type textarea "7/15 credit 2hrs"
type textarea "x"
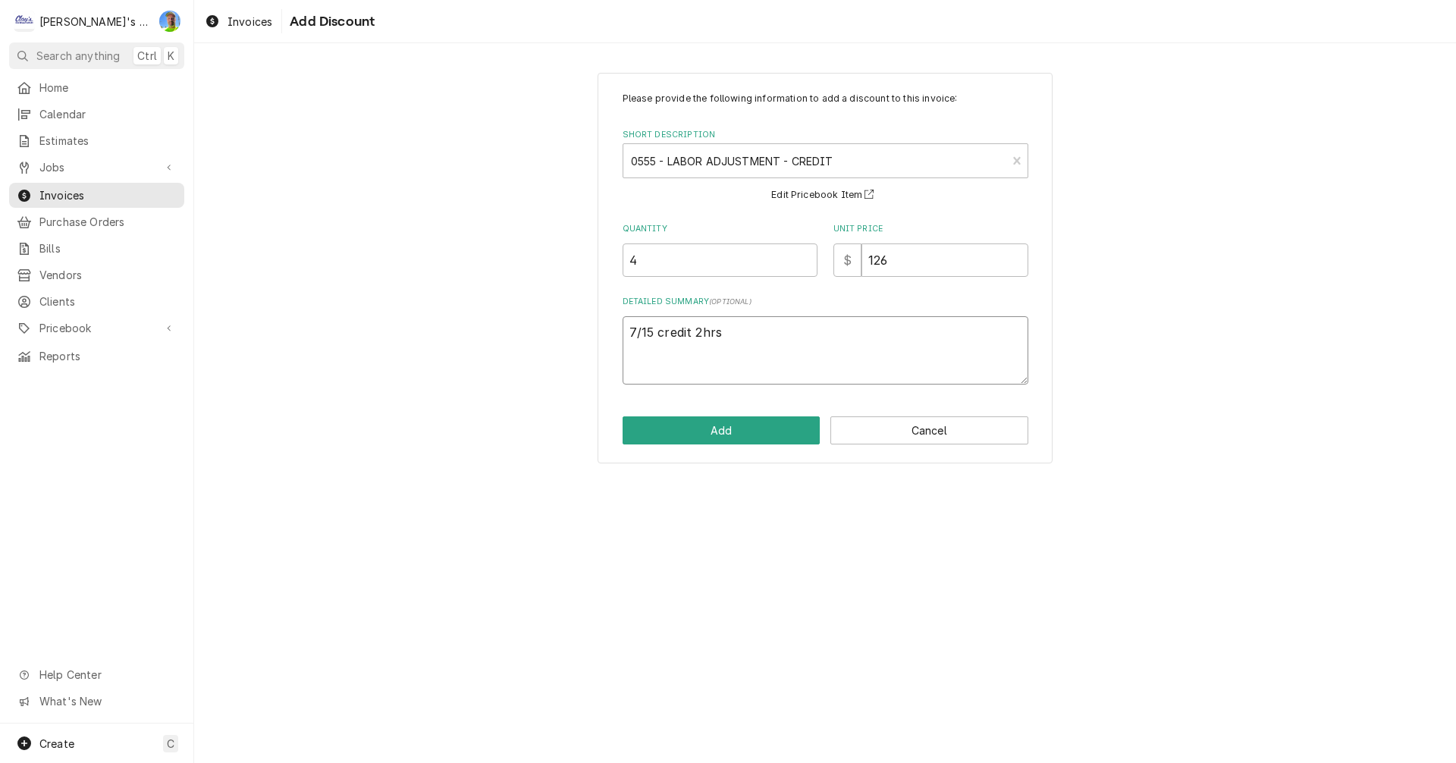
type textarea "7/15 credit 2hrs"
type textarea "x"
type textarea "7/15 credit 2hrs 8"
type textarea "x"
type textarea "7/15 credit 2hrs 8/"
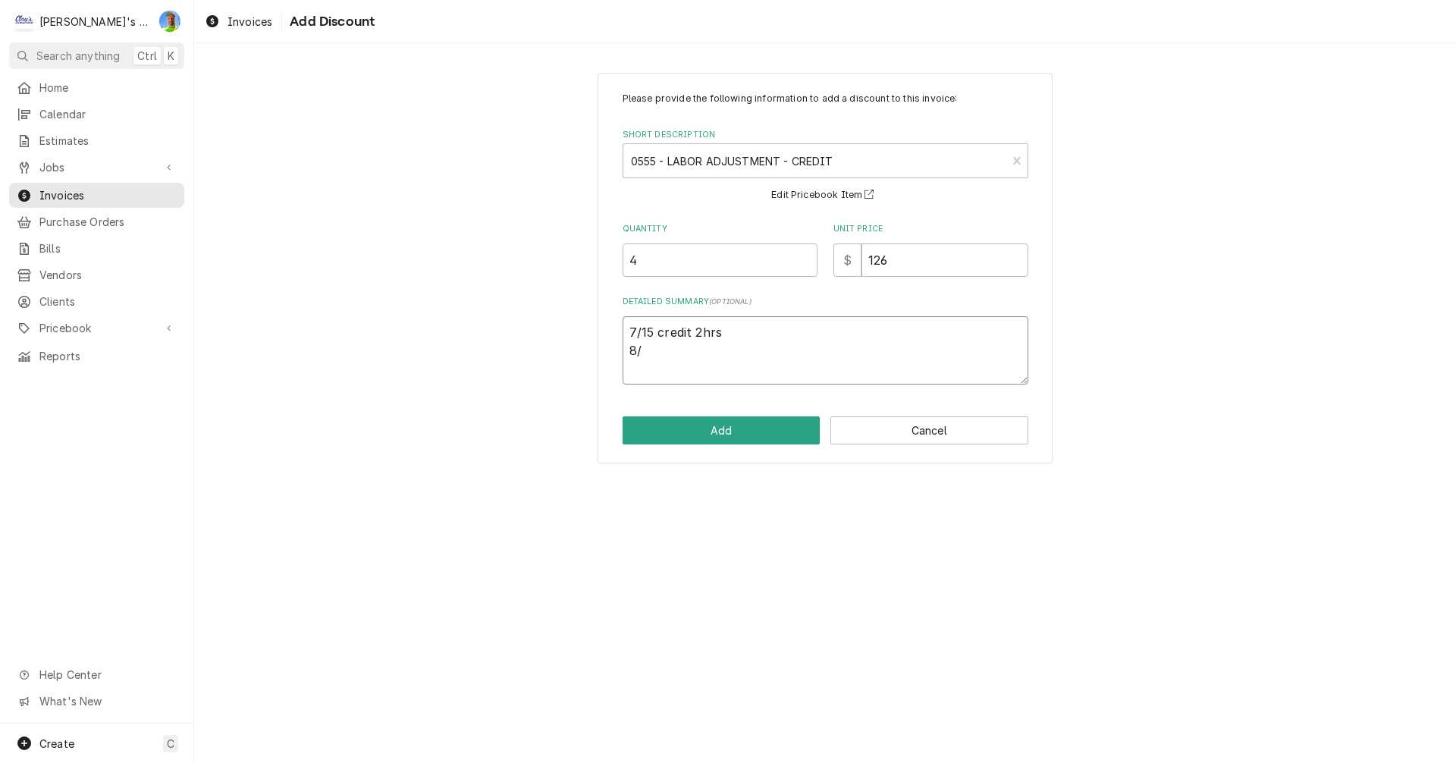
type textarea "x"
type textarea "7/15 credit 2hrs 8/8"
type textarea "x"
type textarea "7/15 credit 2hrs 8/8"
type textarea "x"
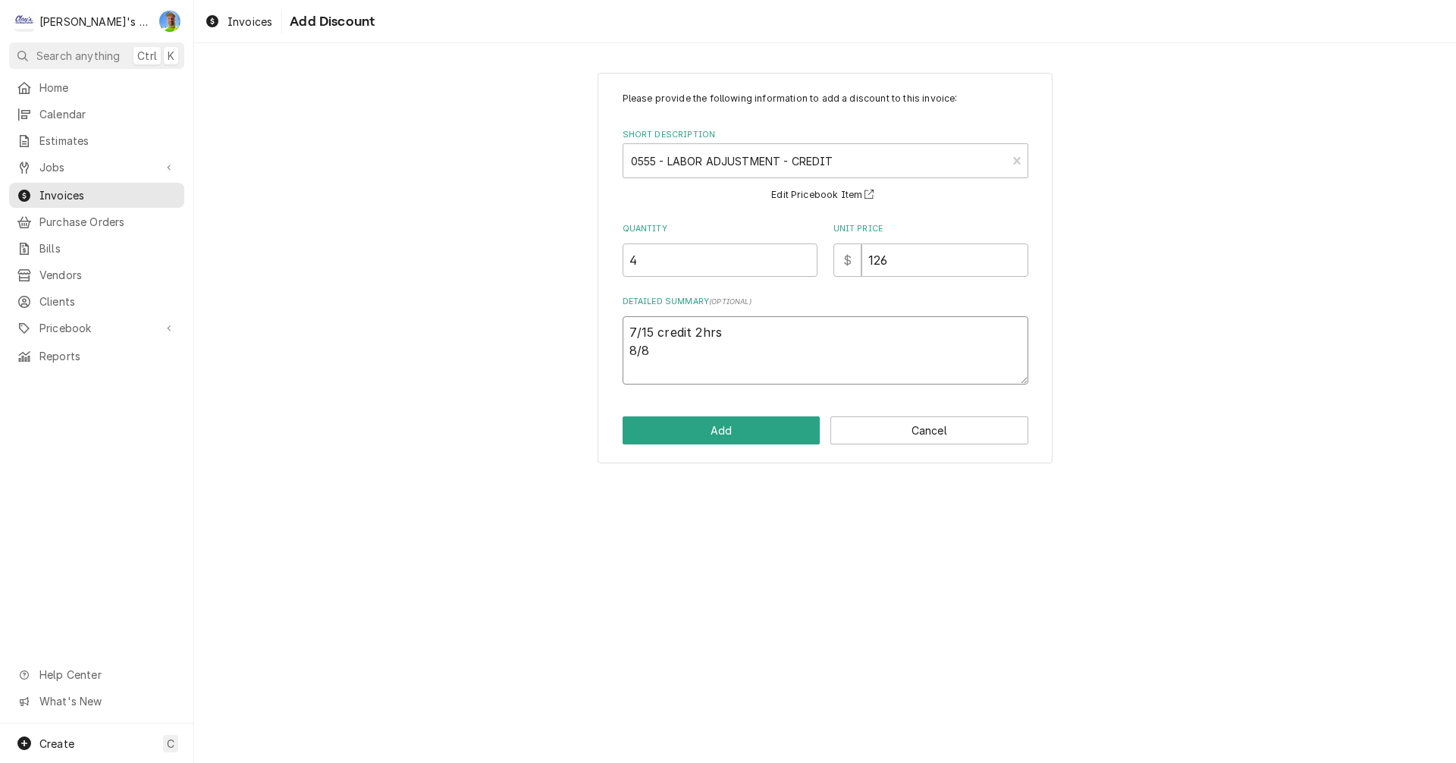
type textarea "7/15 credit 2hrs 8/8 c"
type textarea "x"
type textarea "7/15 credit 2hrs 8/8 cr"
type textarea "x"
type textarea "7/15 credit 2hrs 8/8 cre"
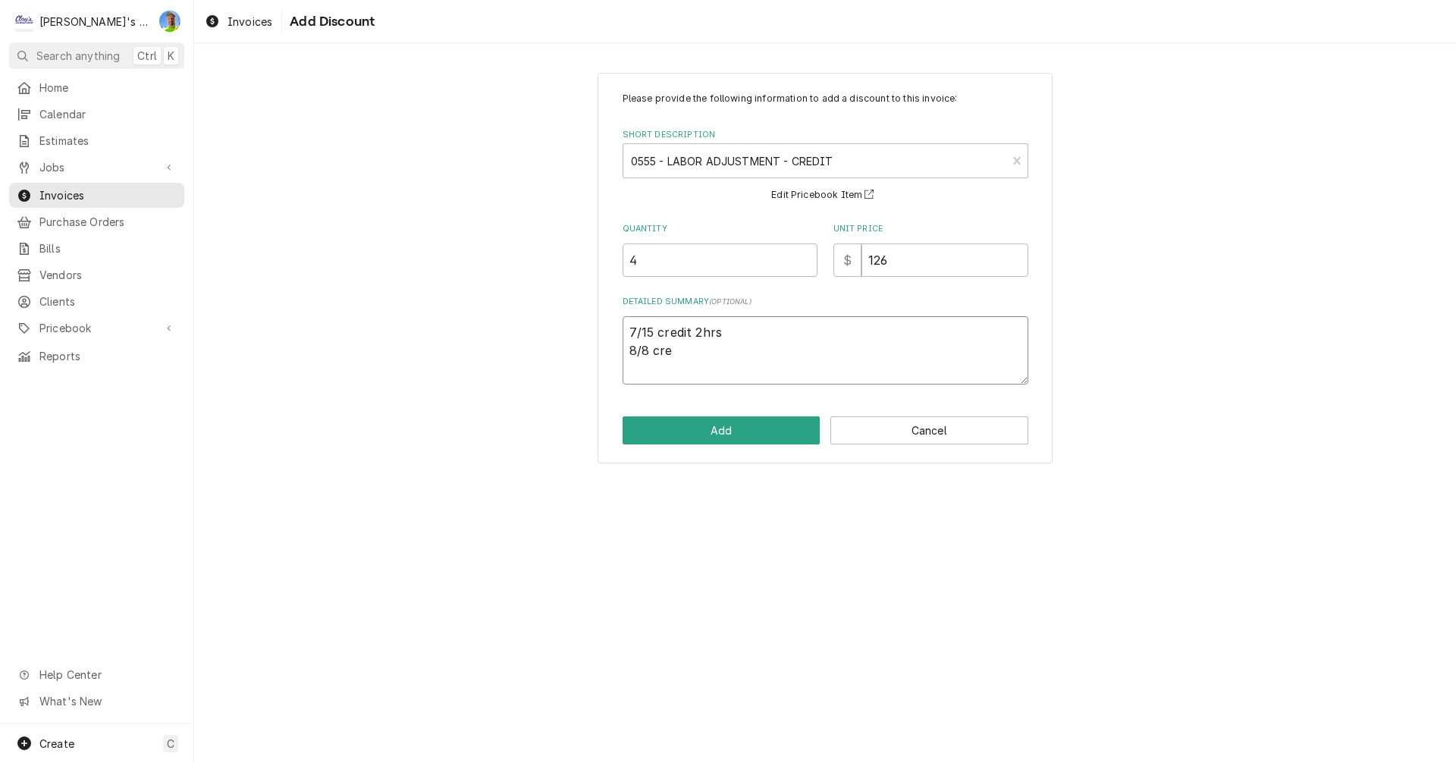
type textarea "x"
type textarea "7/15 credit 2hrs 8/8 cred"
type textarea "x"
type textarea "7/15 credit 2hrs 8/8 credi"
type textarea "x"
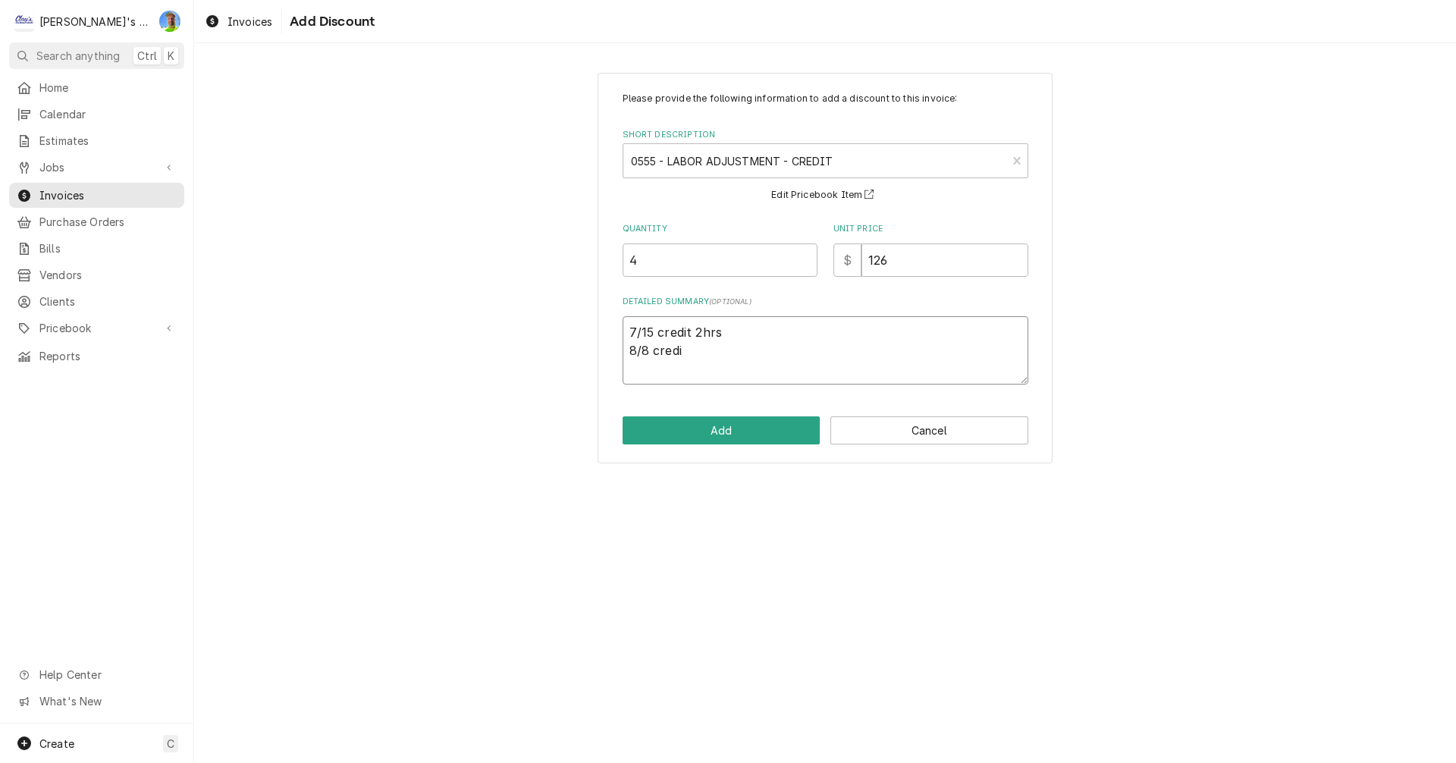
type textarea "7/15 credit 2hrs 8/8 credit"
type textarea "x"
type textarea "7/15 credit 2hrs 8/8 credit"
type textarea "x"
type textarea "7/15 credit 2hrs 8/8 credit 2"
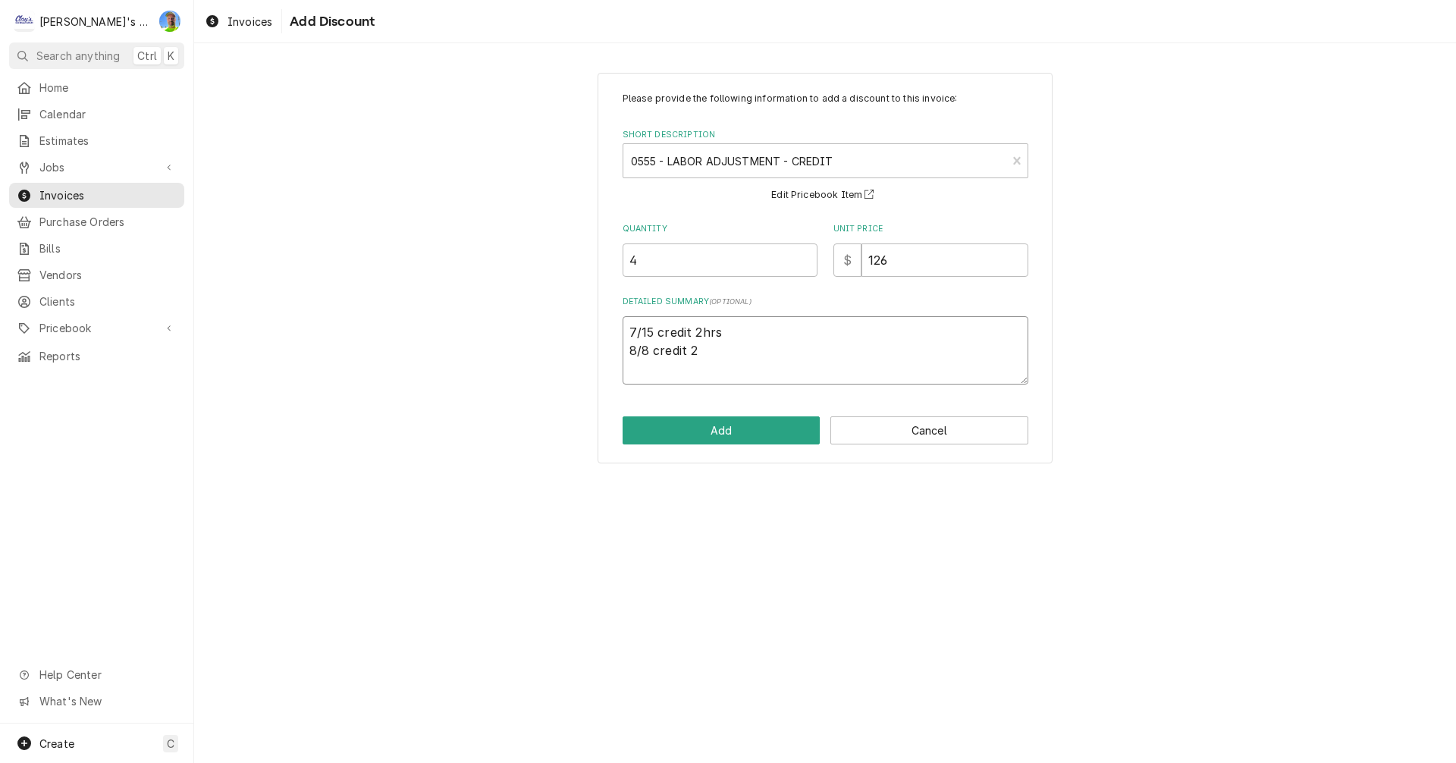
type textarea "x"
type textarea "7/15 credit 2hrs 8/8 credit 2h"
type textarea "x"
type textarea "7/15 credit 2hrs 8/8 credit 2hr"
type textarea "x"
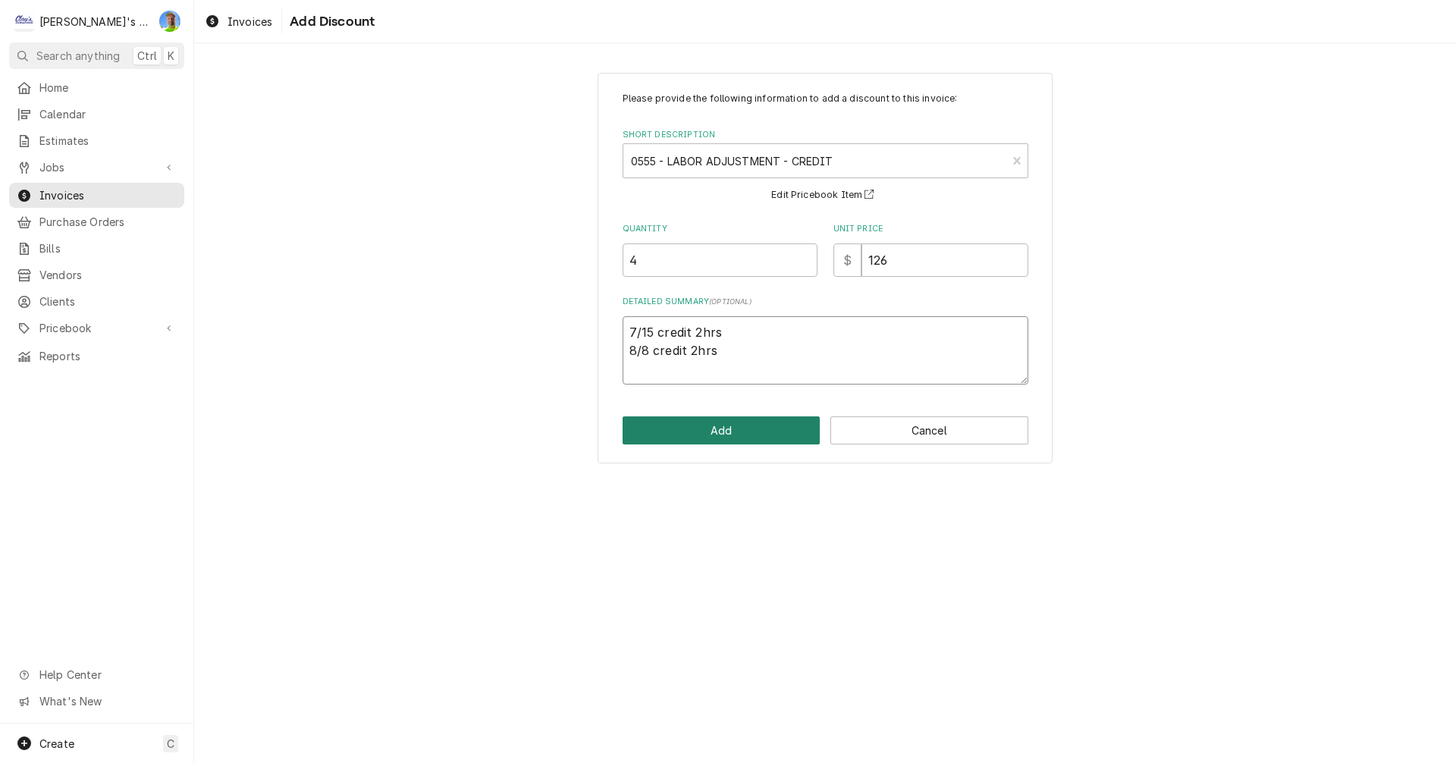
type textarea "7/15 credit 2hrs 8/8 credit 2hrs"
click at [726, 432] on button "Add" at bounding box center [722, 430] width 198 height 28
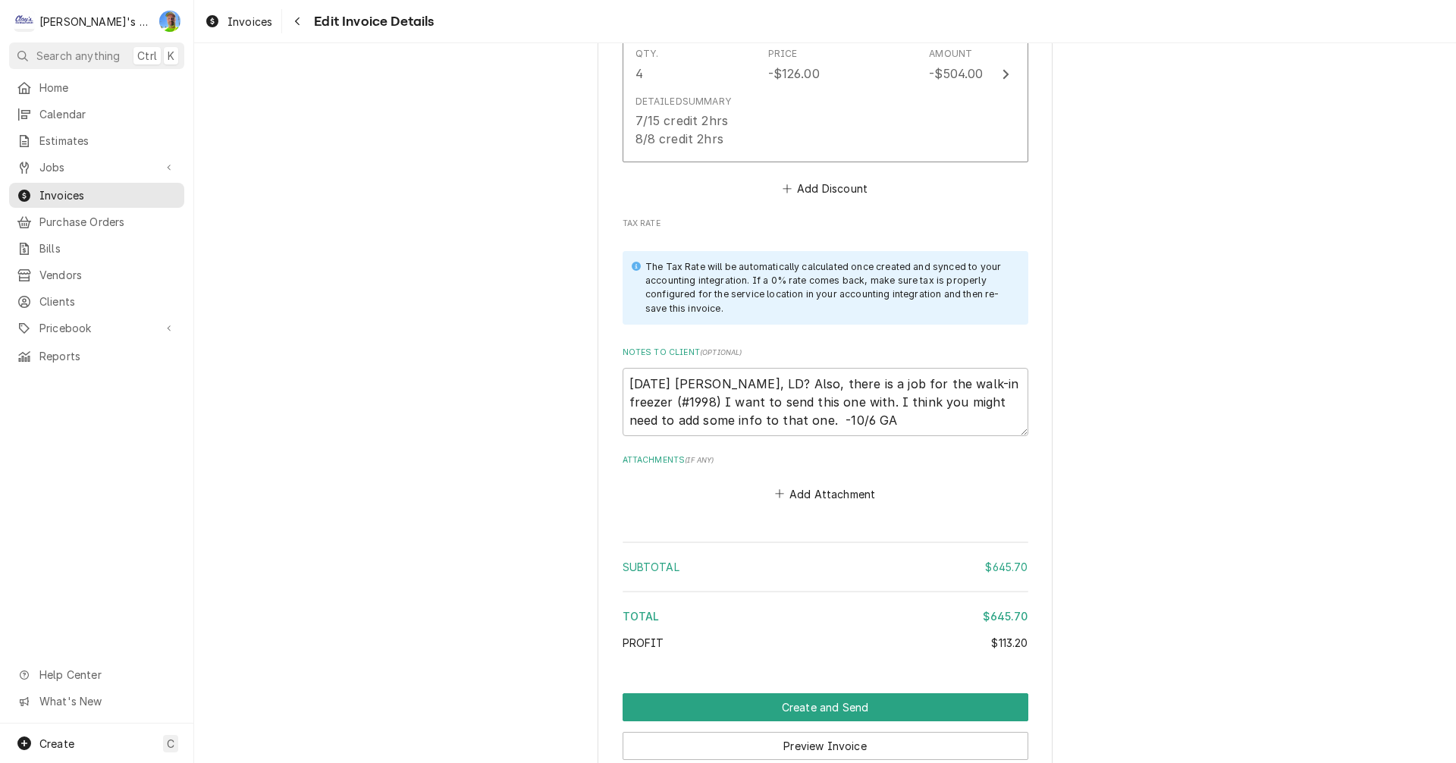
scroll to position [3641, 0]
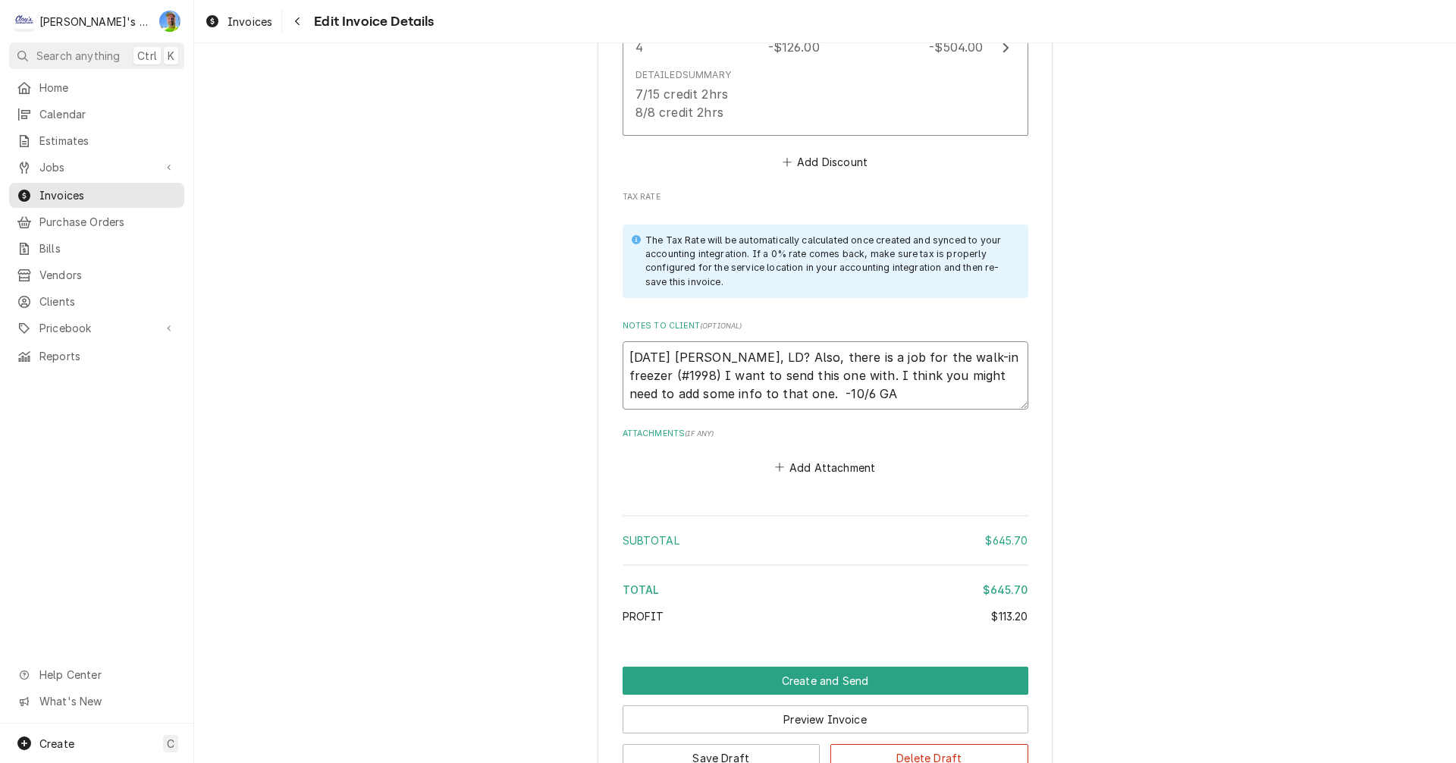
click at [900, 394] on textarea "9/23/2025 Sarah - Greg, LD? Also, there is a job for the walk-in freezer (#1998…" at bounding box center [826, 375] width 406 height 68
type textarea "x"
type textarea "9/23/2025 Sarah - Greg, LD? Also, there is a job for the walk-in freezer (#1998…"
type textarea "x"
type textarea "9/23/2025 Sarah - Greg, LD? Also, there is a job for the walk-in freezer (#1998…"
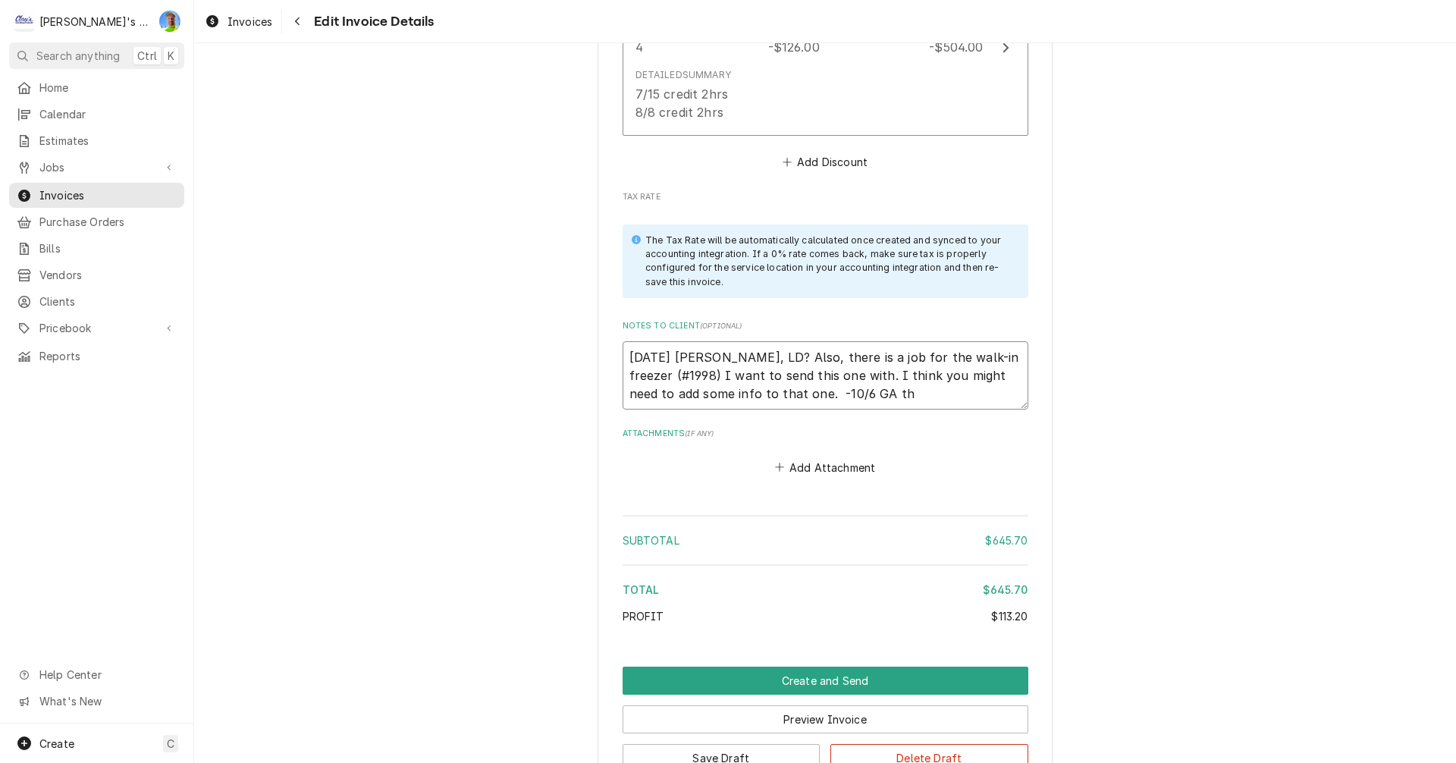
type textarea "x"
type textarea "9/23/2025 Sarah - Greg, LD? Also, there is a job for the walk-in freezer (#1998…"
type textarea "x"
type textarea "9/23/2025 Sarah - Greg, LD? Also, there is a job for the walk-in freezer (#1998…"
type textarea "x"
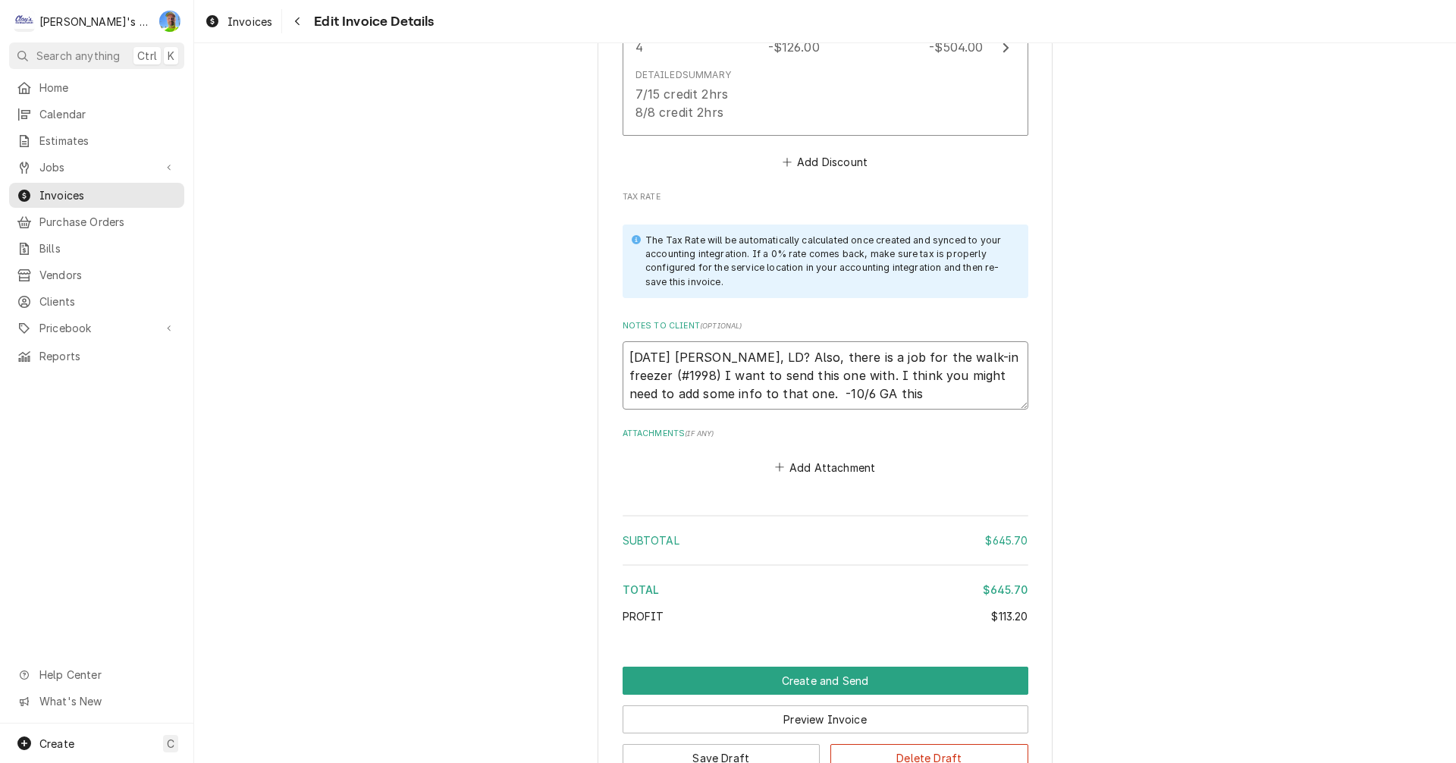
type textarea "9/23/2025 Sarah - Greg, LD? Also, there is a job for the walk-in freezer (#1998…"
type textarea "x"
type textarea "9/23/2025 Sarah - Greg, LD? Also, there is a job for the walk-in freezer (#1998…"
type textarea "x"
type textarea "9/23/2025 Sarah - Greg, LD? Also, there is a job for the walk-in freezer (#1998…"
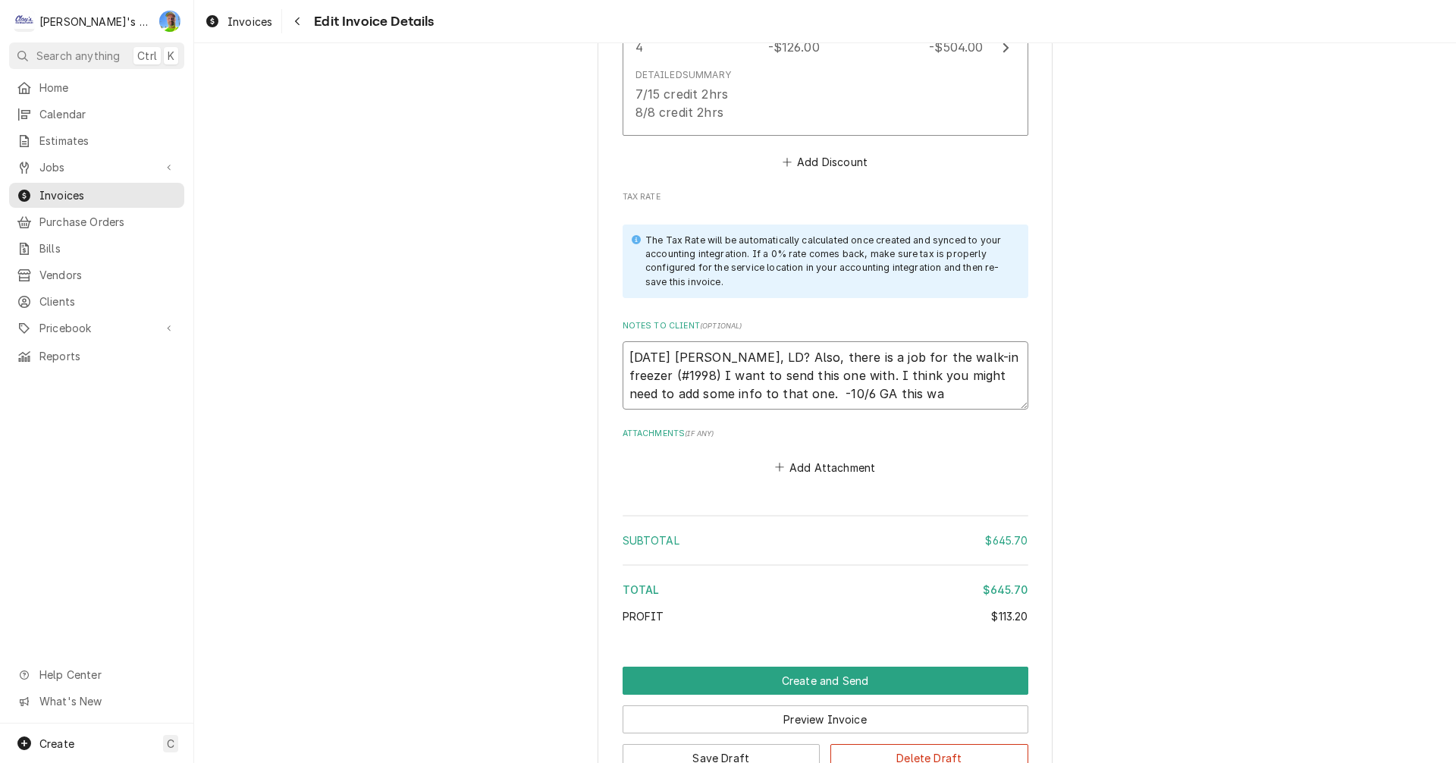
type textarea "x"
type textarea "9/23/2025 Sarah - Greg, LD? Also, there is a job for the walk-in freezer (#1998…"
type textarea "x"
type textarea "9/23/2025 Sarah - Greg, LD? Also, there is a job for the walk-in freezer (#1998…"
type textarea "x"
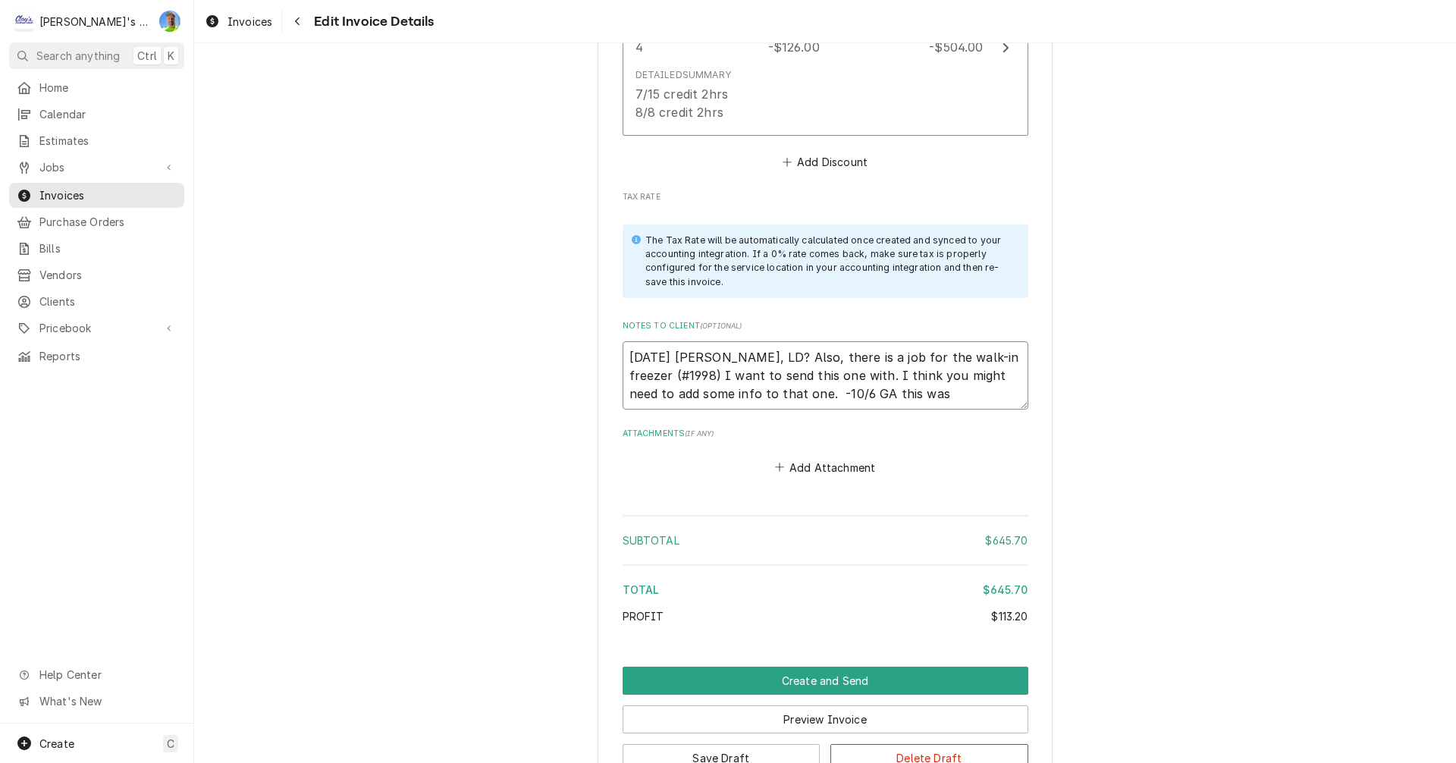
type textarea "9/23/2025 Sarah - Greg, LD? Also, there is a job for the walk-in freezer (#1998…"
type textarea "x"
type textarea "9/23/2025 Sarah - Greg, LD? Also, there is a job for the walk-in freezer (#1998…"
type textarea "x"
type textarea "9/23/2025 Sarah - Greg, LD? Also, there is a job for the walk-in freezer (#1998…"
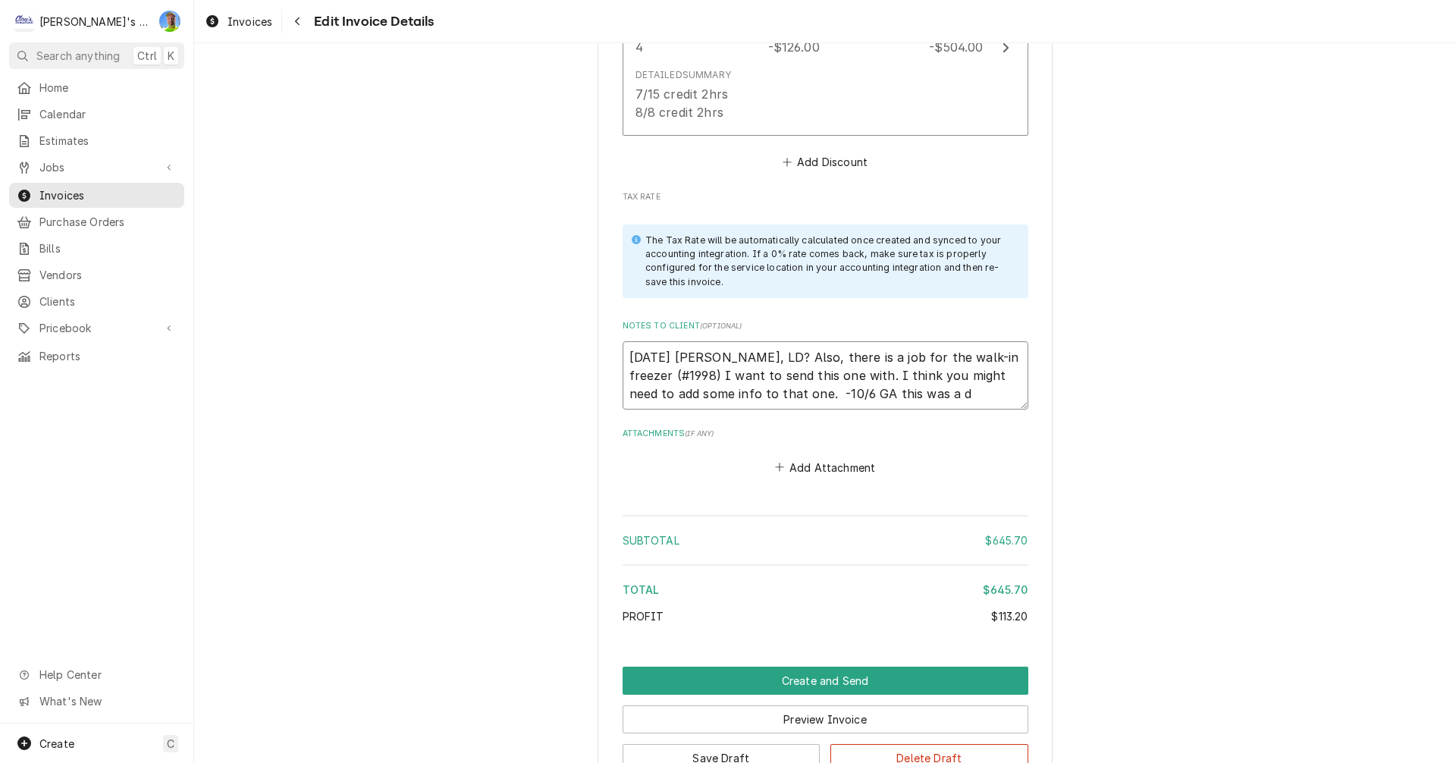
type textarea "x"
type textarea "9/23/2025 Sarah - Greg, LD? Also, there is a job for the walk-in freezer (#1998…"
type textarea "x"
type textarea "9/23/2025 Sarah - Greg, LD? Also, there is a job for the walk-in freezer (#1998…"
type textarea "x"
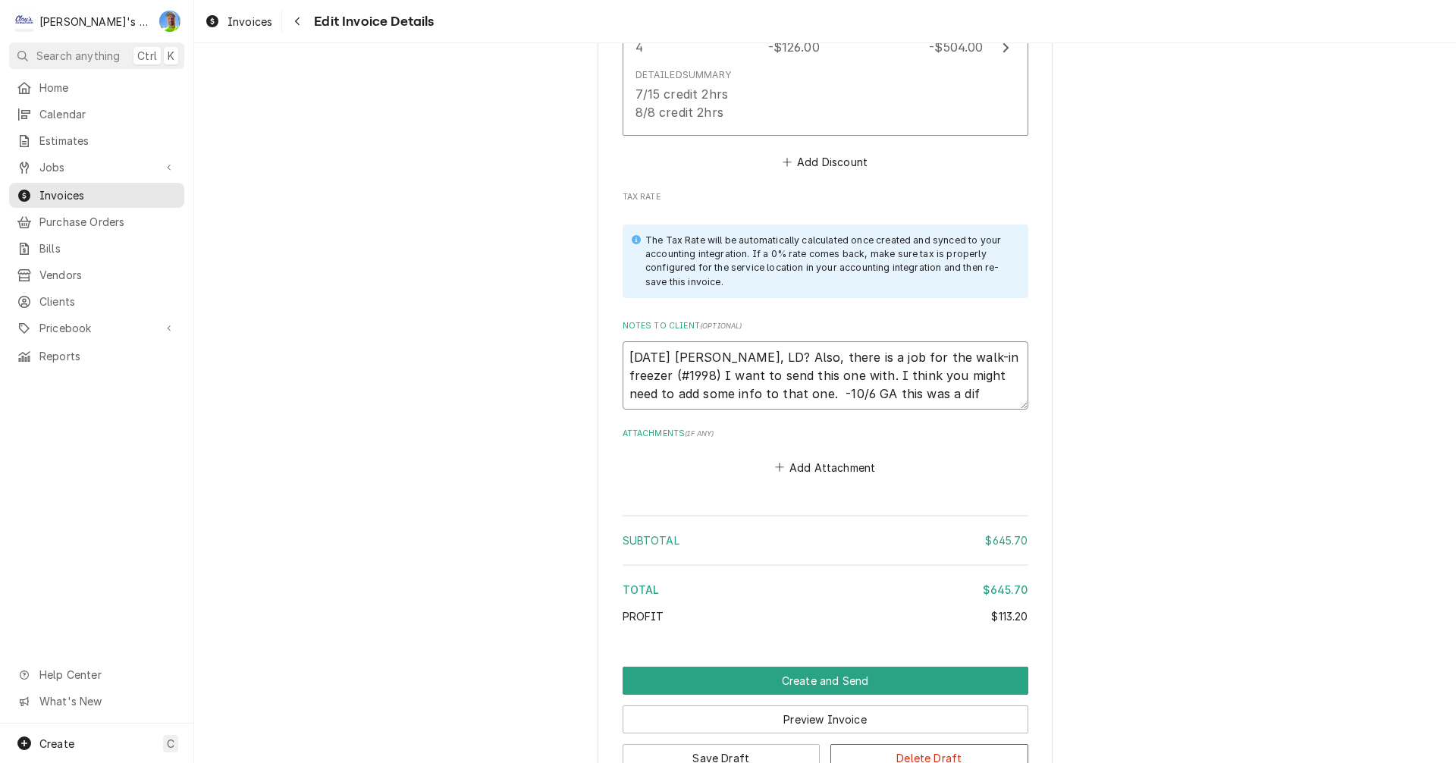
type textarea "9/23/2025 Sarah - Greg, LD? Also, there is a job for the walk-in freezer (#1998…"
type textarea "x"
type textarea "9/23/2025 Sarah - Greg, LD? Also, there is a job for the walk-in freezer (#1998…"
type textarea "x"
type textarea "9/23/2025 Sarah - Greg, LD? Also, there is a job for the walk-in freezer (#1998…"
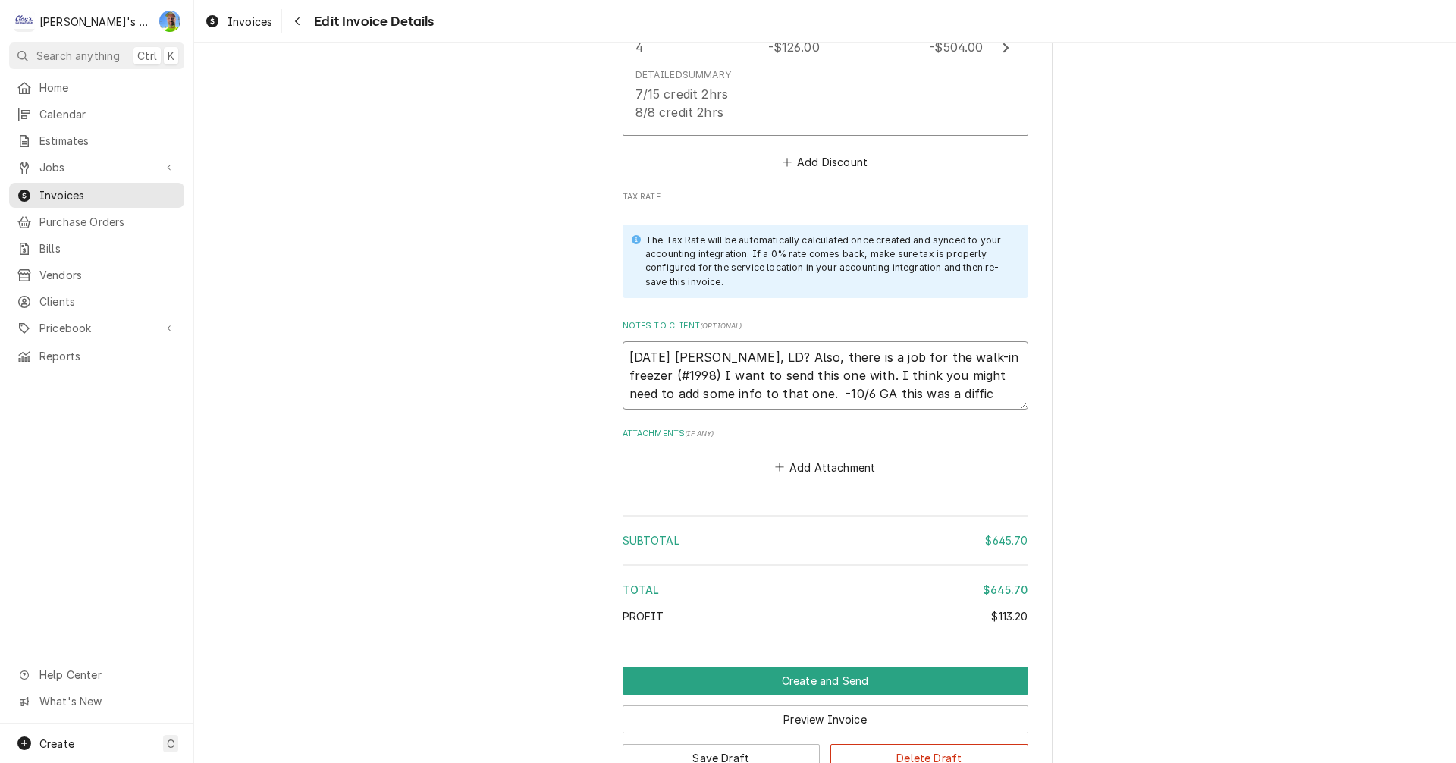
type textarea "x"
type textarea "9/23/2025 Sarah - Greg, LD? Also, there is a job for the walk-in freezer (#1998…"
type textarea "x"
type textarea "9/23/2025 Sarah - Greg, LD? Also, there is a job for the walk-in freezer (#1998…"
type textarea "x"
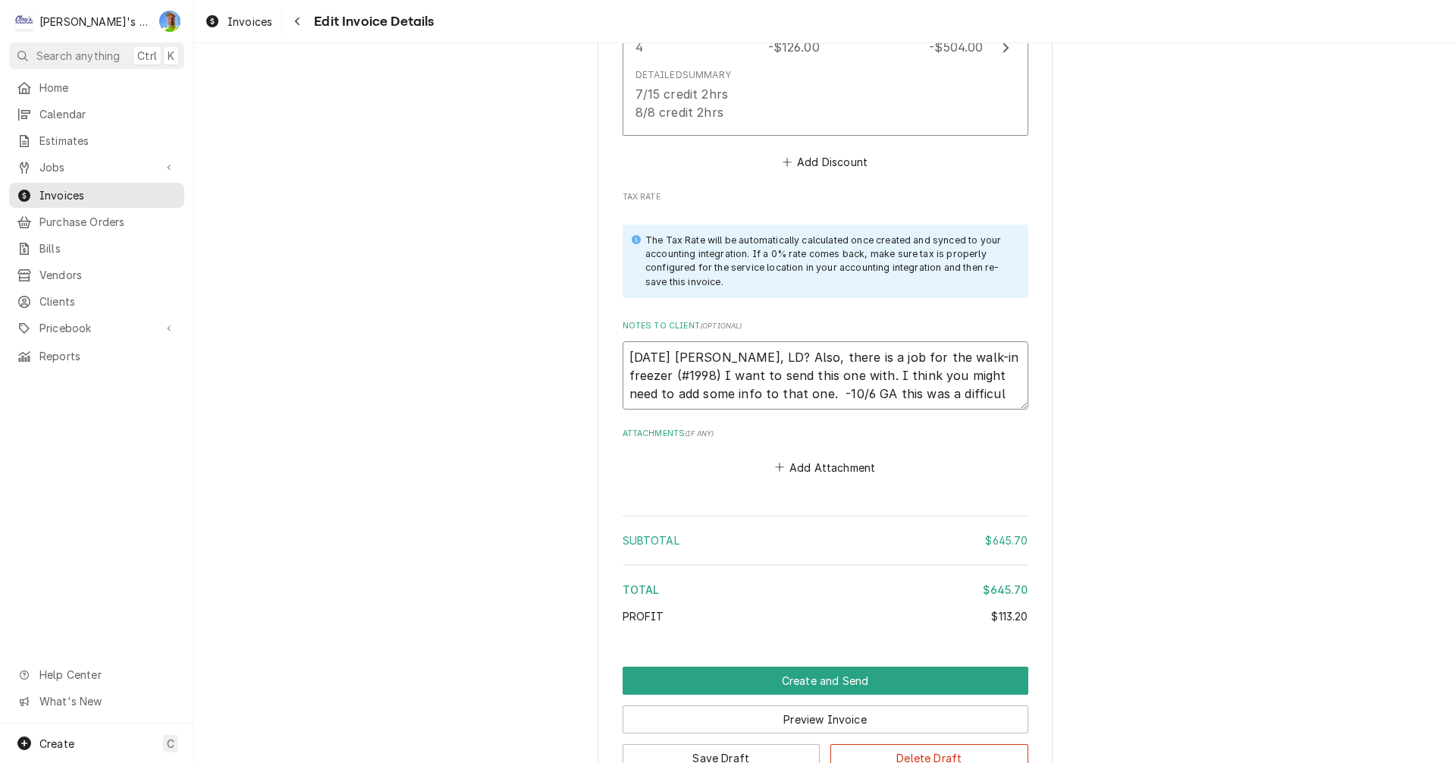
type textarea "9/23/2025 Sarah - Greg, LD? Also, there is a job for the walk-in freezer (#1998…"
type textarea "x"
type textarea "9/23/2025 Sarah - Greg, LD? Also, there is a job for the walk-in freezer (#1998…"
type textarea "x"
type textarea "9/23/2025 Sarah - Greg, LD? Also, there is a job for the walk-in freezer (#1998…"
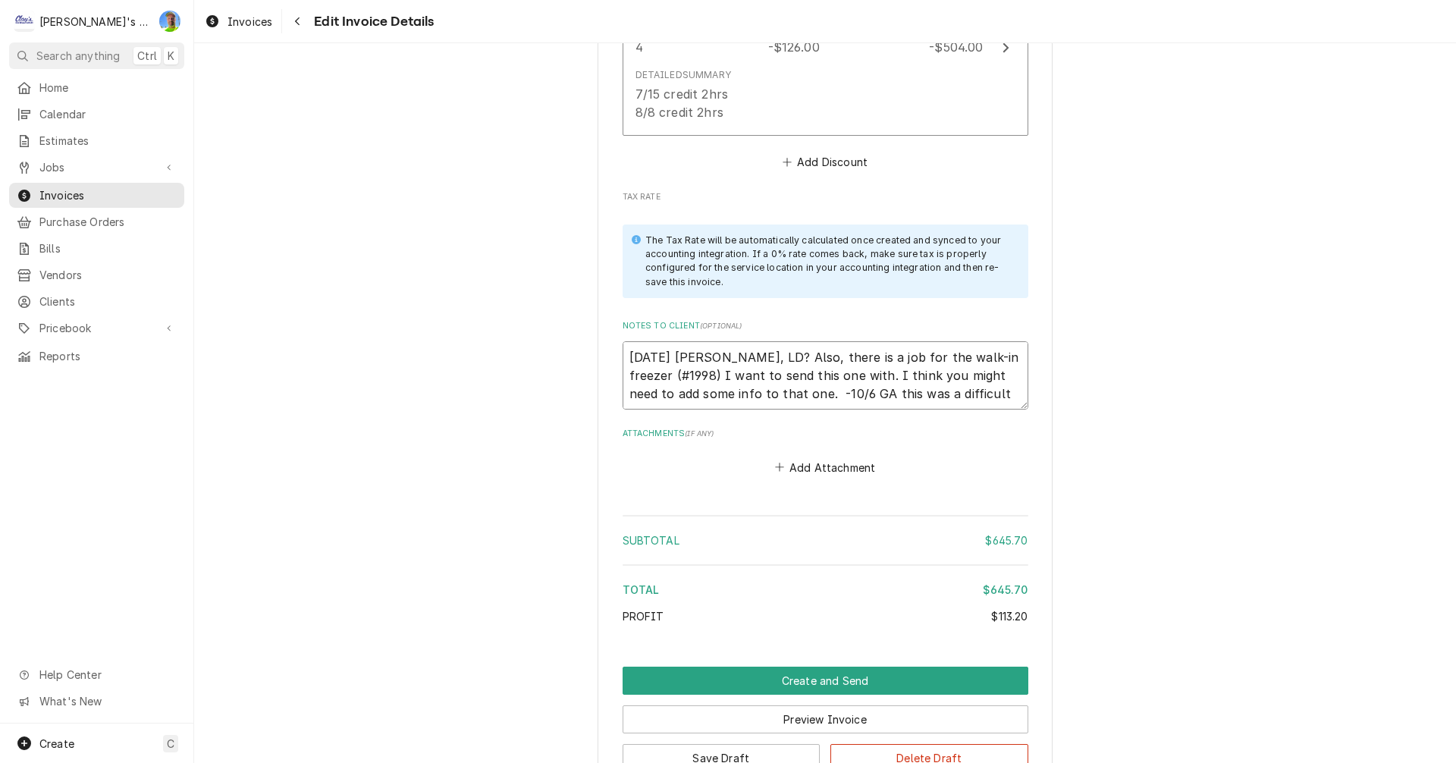
type textarea "x"
type textarea "9/23/2025 Sarah - Greg, LD? Also, there is a job for the walk-in freezer (#1998…"
type textarea "x"
type textarea "9/23/2025 Sarah - Greg, LD? Also, there is a job for the walk-in freezer (#1998…"
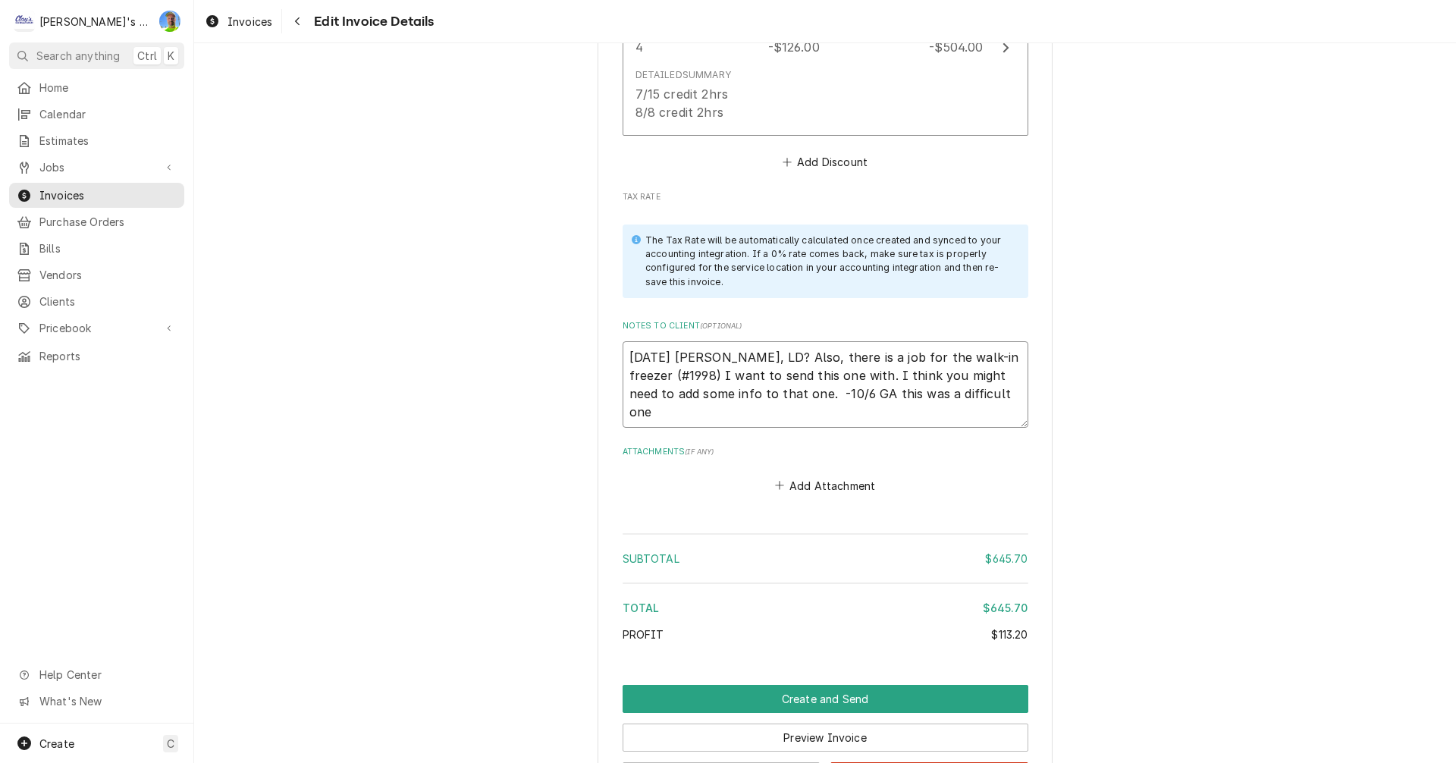
type textarea "x"
type textarea "9/23/2025 Sarah - Greg, LD? Also, there is a job for the walk-in freezer (#1998…"
type textarea "x"
type textarea "9/23/2025 Sarah - Greg, LD? Also, there is a job for the walk-in freezer (#1998…"
type textarea "x"
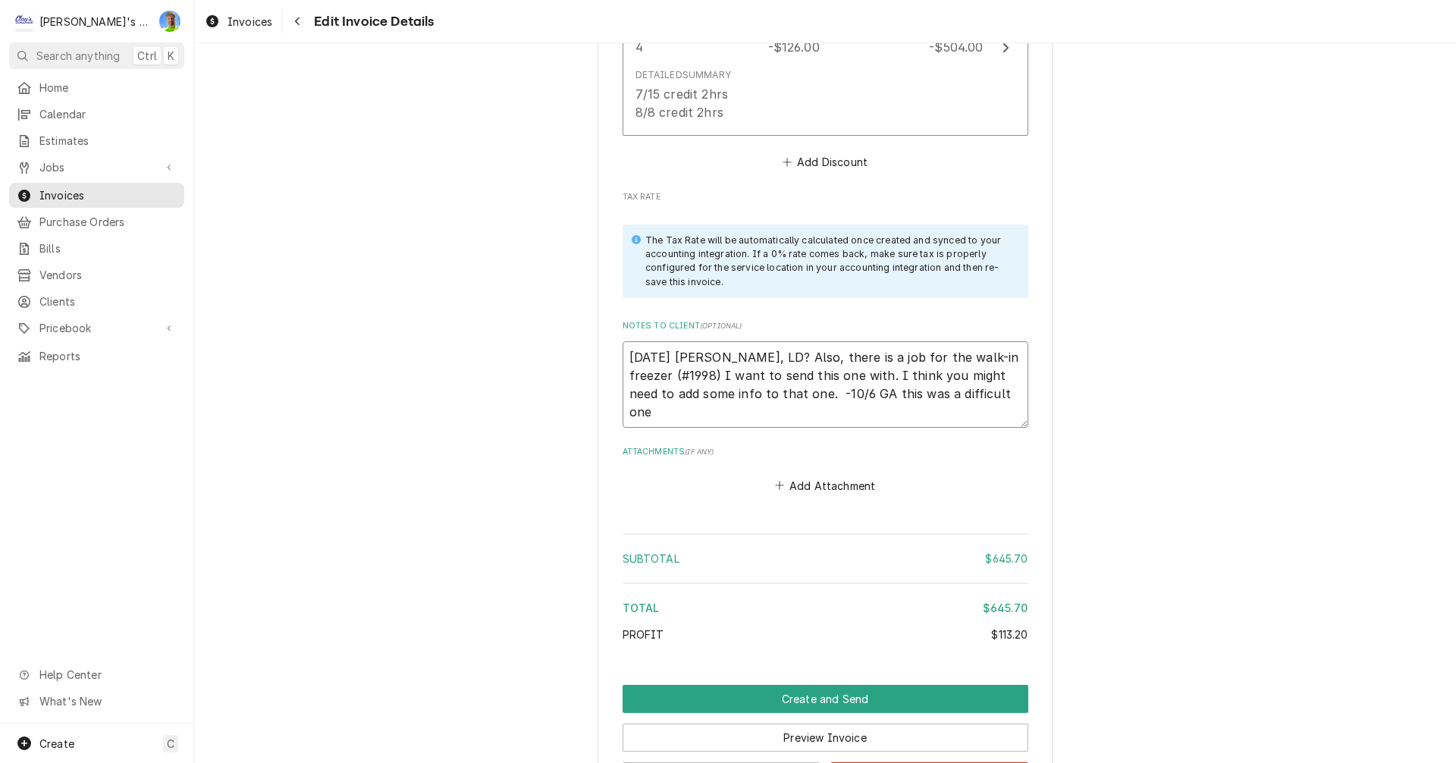
type textarea "9/23/2025 Sarah - Greg, LD? Also, there is a job for the walk-in freezer (#1998…"
type textarea "x"
type textarea "9/23/2025 Sarah - Greg, LD? Also, there is a job for the walk-in freezer (#1998…"
type textarea "x"
type textarea "9/23/2025 Sarah - Greg, LD? Also, there is a job for the walk-in freezer (#1998…"
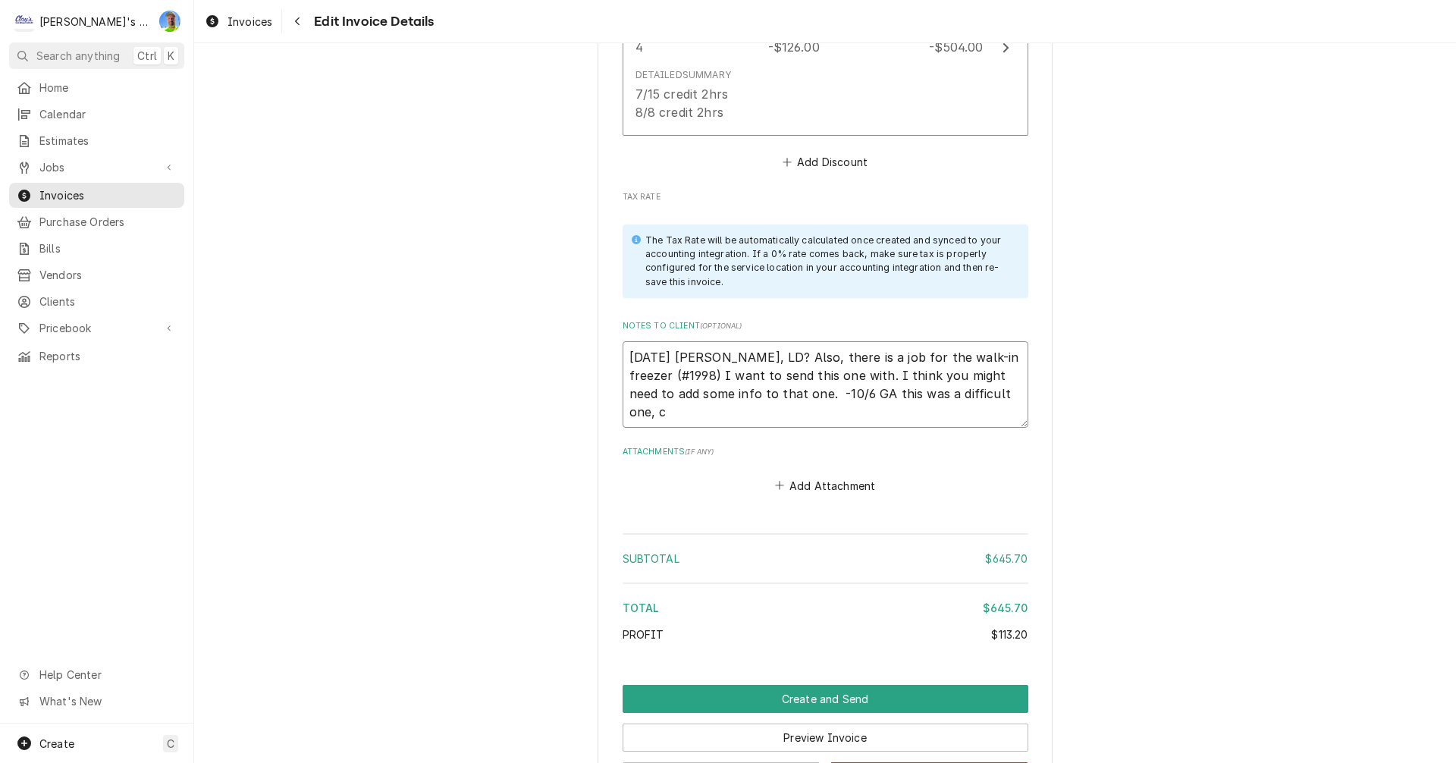
type textarea "x"
type textarea "9/23/2025 Sarah - Greg, LD? Also, there is a job for the walk-in freezer (#1998…"
type textarea "x"
type textarea "9/23/2025 Sarah - Greg, LD? Also, there is a job for the walk-in freezer (#1998…"
type textarea "x"
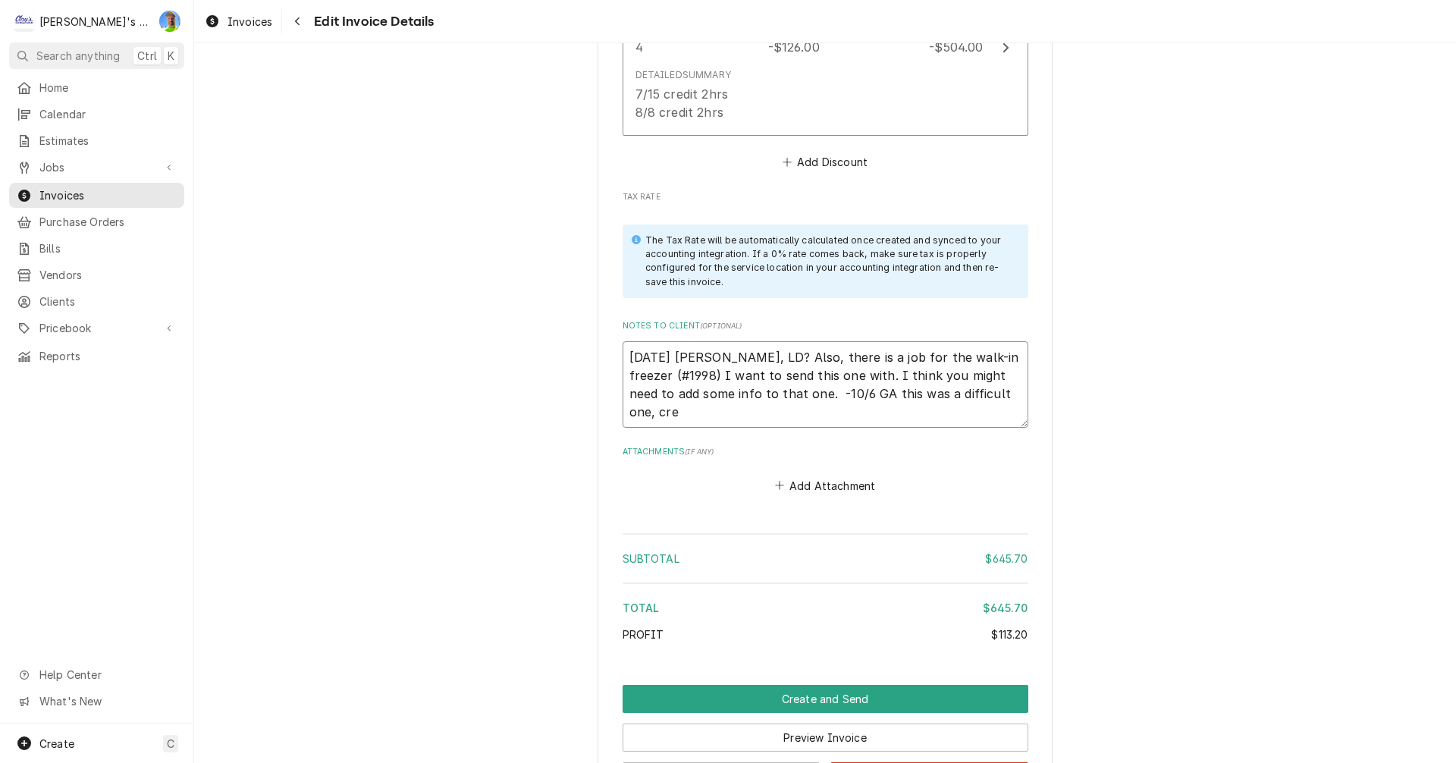
type textarea "9/23/2025 Sarah - Greg, LD? Also, there is a job for the walk-in freezer (#1998…"
type textarea "x"
type textarea "9/23/2025 Sarah - Greg, LD? Also, there is a job for the walk-in freezer (#1998…"
type textarea "x"
type textarea "9/23/2025 Sarah - Greg, LD? Also, there is a job for the walk-in freezer (#1998…"
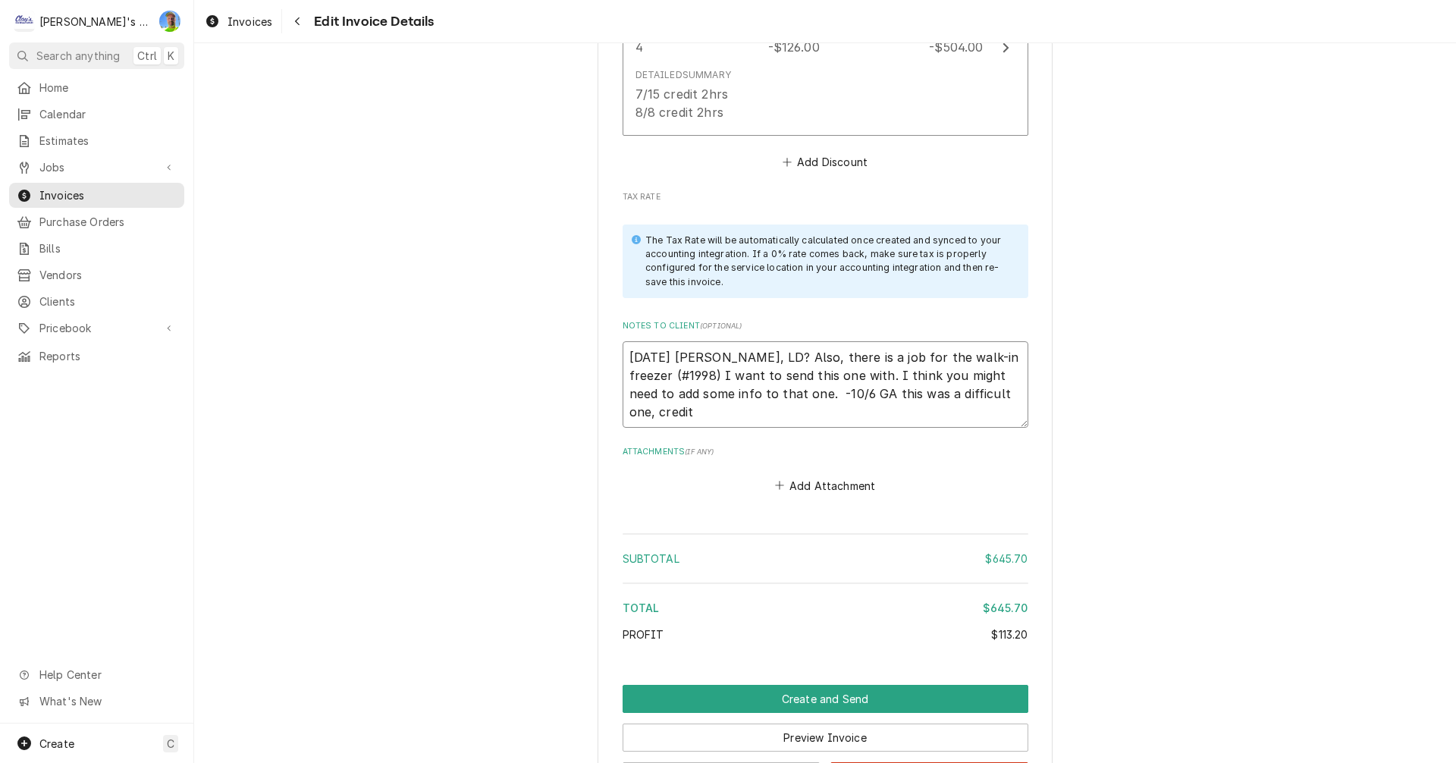
type textarea "x"
type textarea "9/23/2025 Sarah - Greg, LD? Also, there is a job for the walk-in freezer (#1998…"
type textarea "x"
type textarea "9/23/2025 Sarah - Greg, LD? Also, there is a job for the walk-in freezer (#1998…"
type textarea "x"
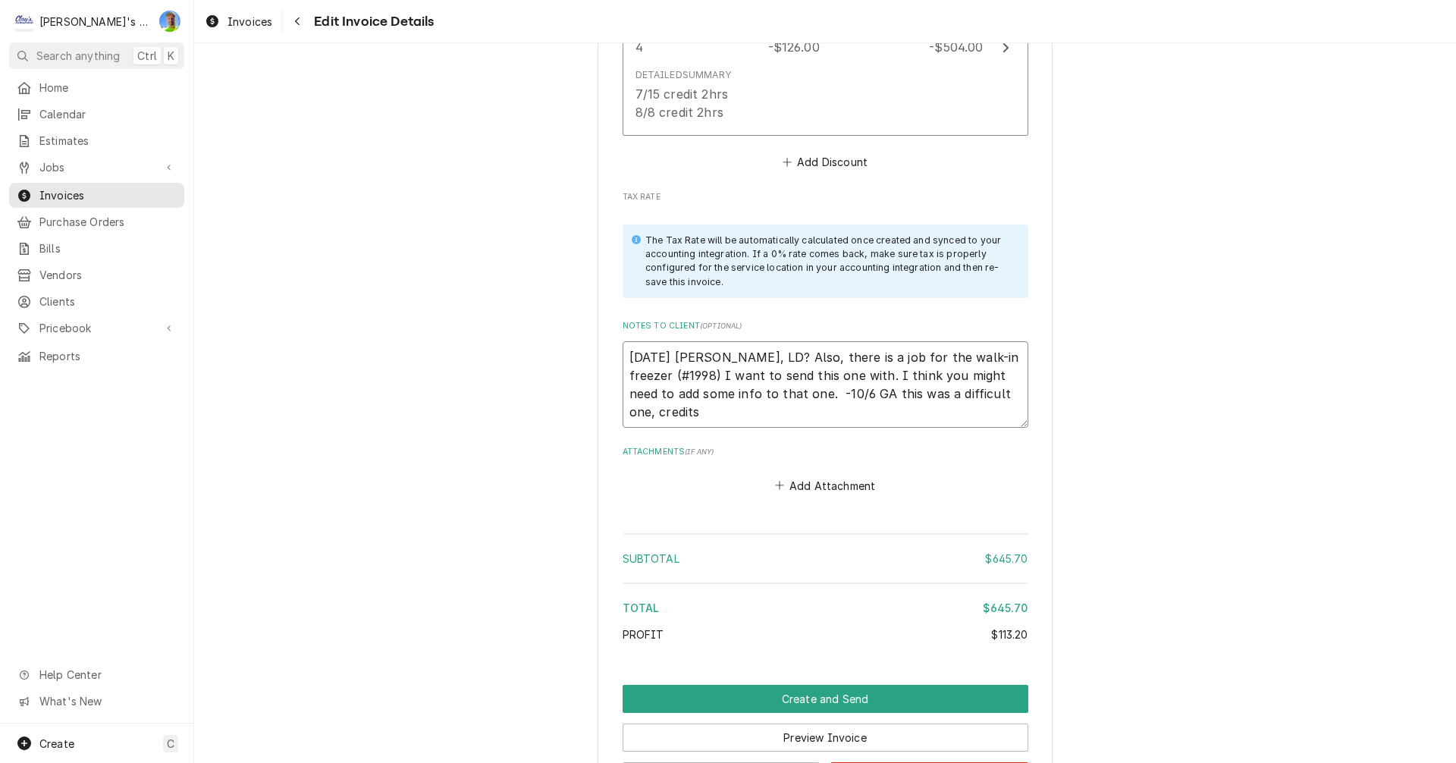
type textarea "9/23/2025 Sarah - Greg, LD? Also, there is a job for the walk-in freezer (#1998…"
type textarea "x"
type textarea "9/23/2025 Sarah - Greg, LD? Also, there is a job for the walk-in freezer (#1998…"
type textarea "x"
type textarea "9/23/2025 Sarah - Greg, LD? Also, there is a job for the walk-in freezer (#1998…"
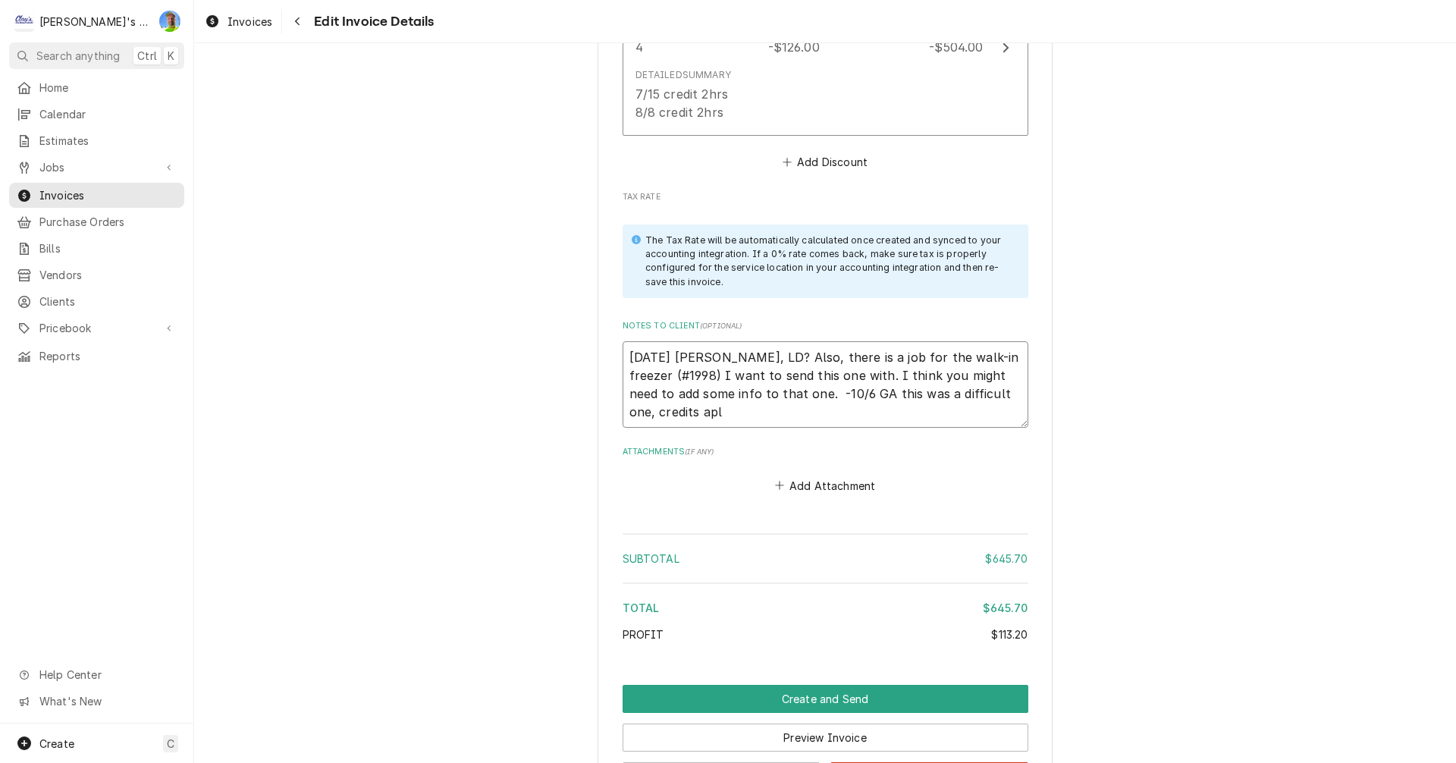
type textarea "x"
type textarea "9/23/2025 Sarah - Greg, LD? Also, there is a job for the walk-in freezer (#1998…"
type textarea "x"
type textarea "9/23/2025 Sarah - Greg, LD? Also, there is a job for the walk-in freezer (#1998…"
type textarea "x"
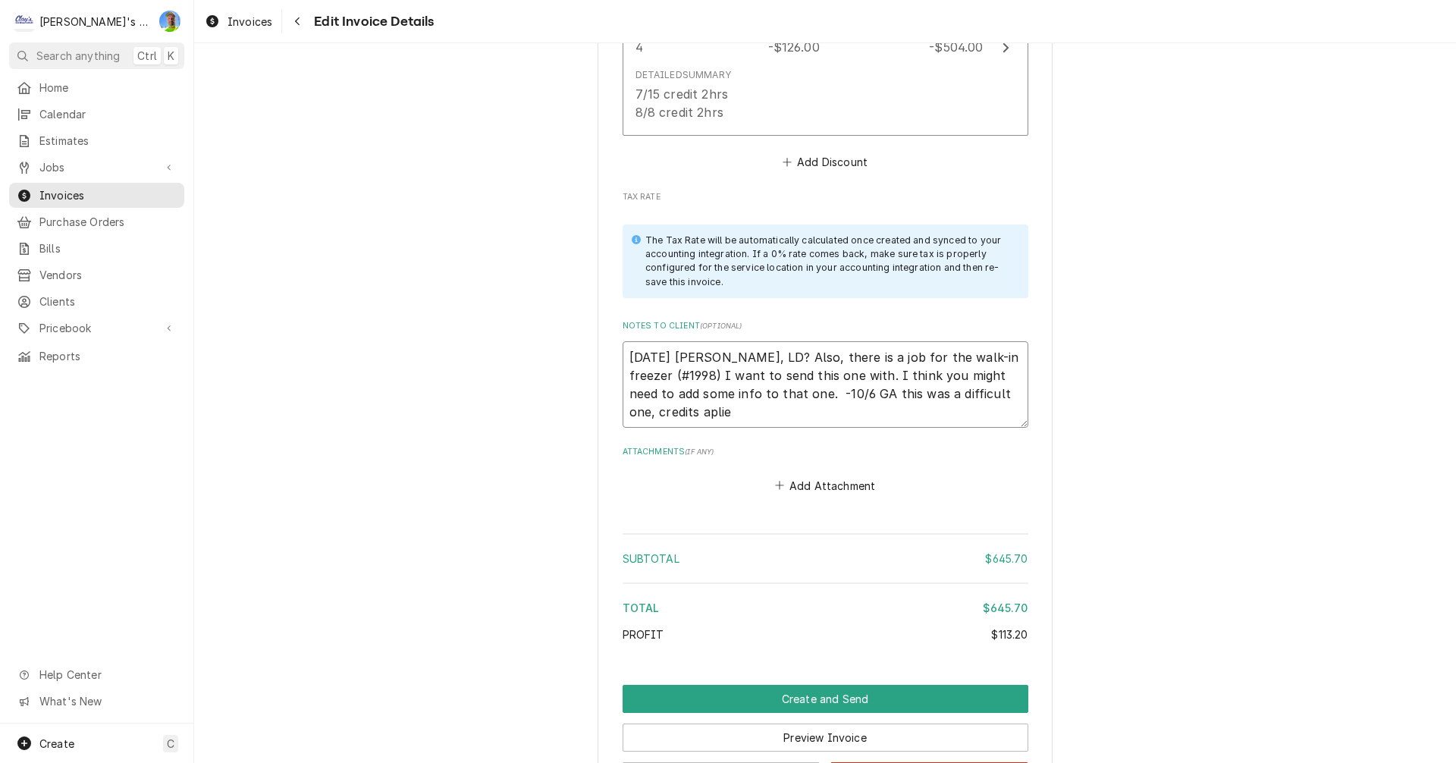
type textarea "9/23/2025 Sarah - Greg, LD? Also, there is a job for the walk-in freezer (#1998…"
type textarea "x"
type textarea "9/23/2025 Sarah - Greg, LD? Also, there is a job for the walk-in freezer (#1998…"
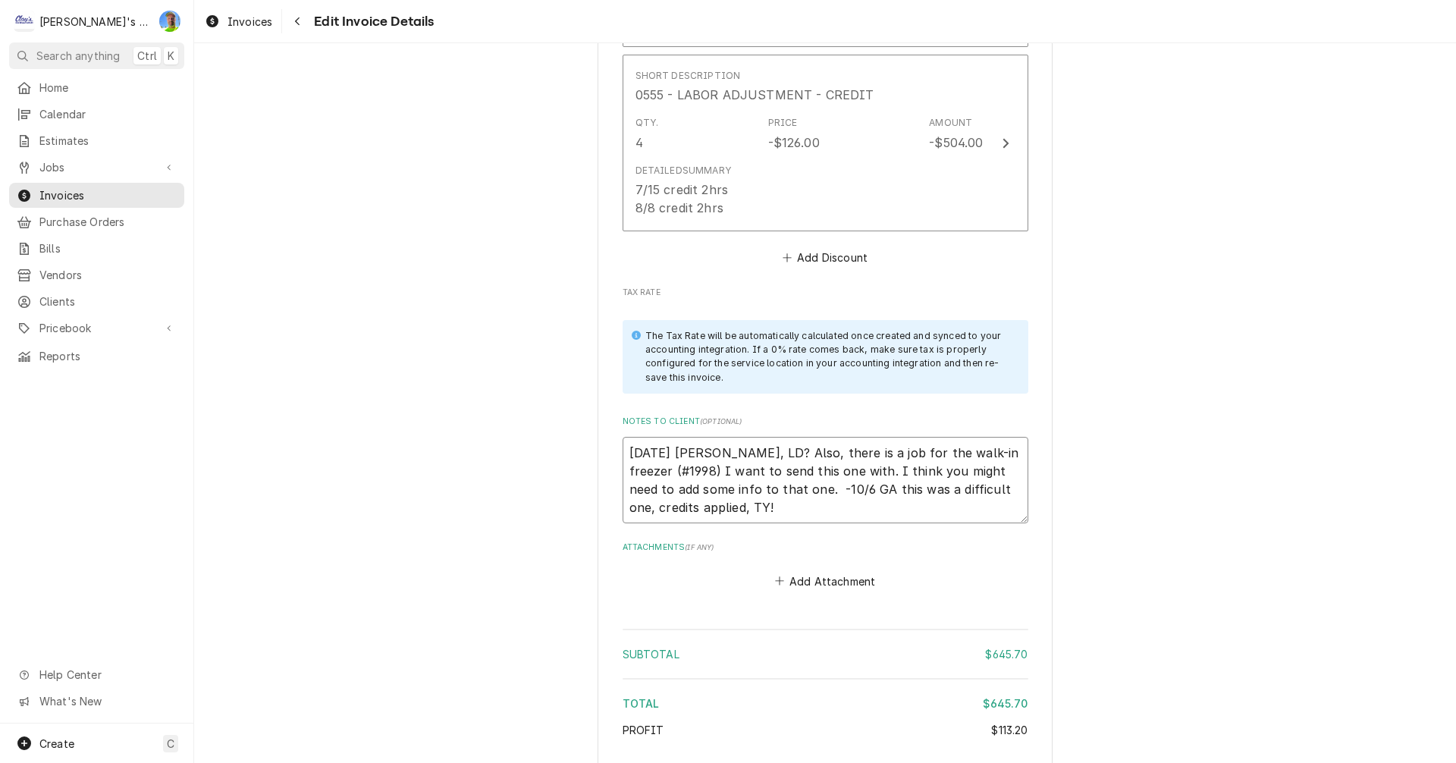
scroll to position [3565, 0]
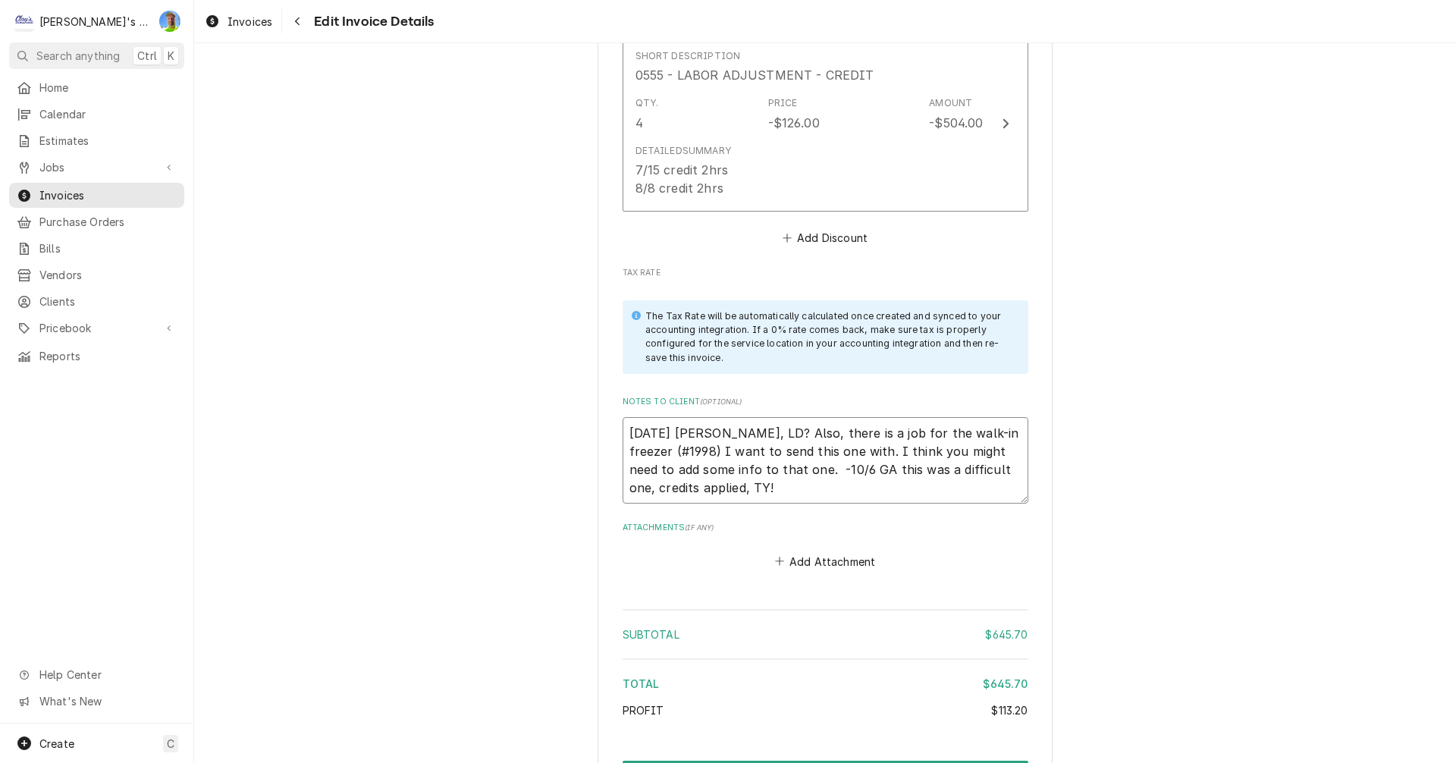
click at [743, 488] on textarea "9/23/2025 Sarah - Greg, LD? Also, there is a job for the walk-in freezer (#1998…" at bounding box center [826, 460] width 406 height 86
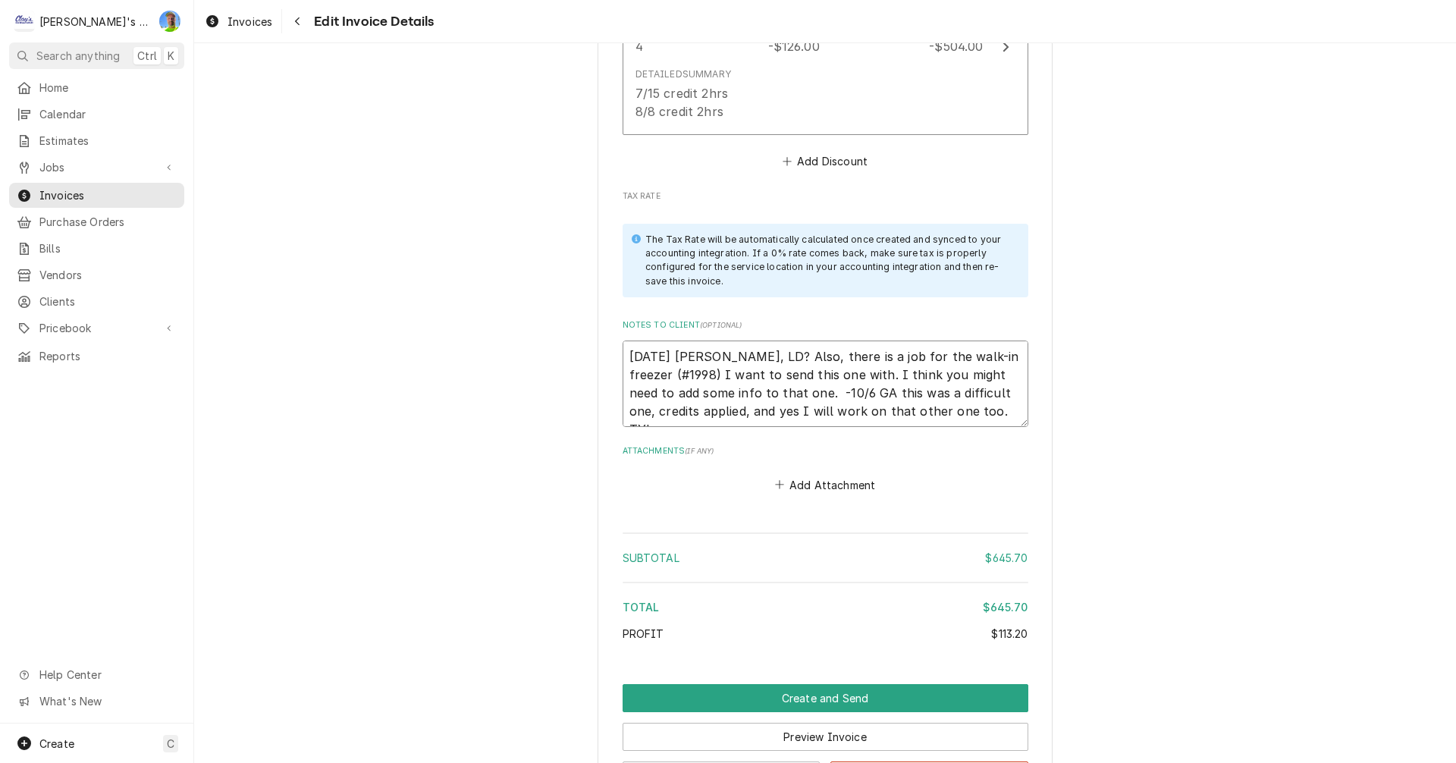
scroll to position [3716, 0]
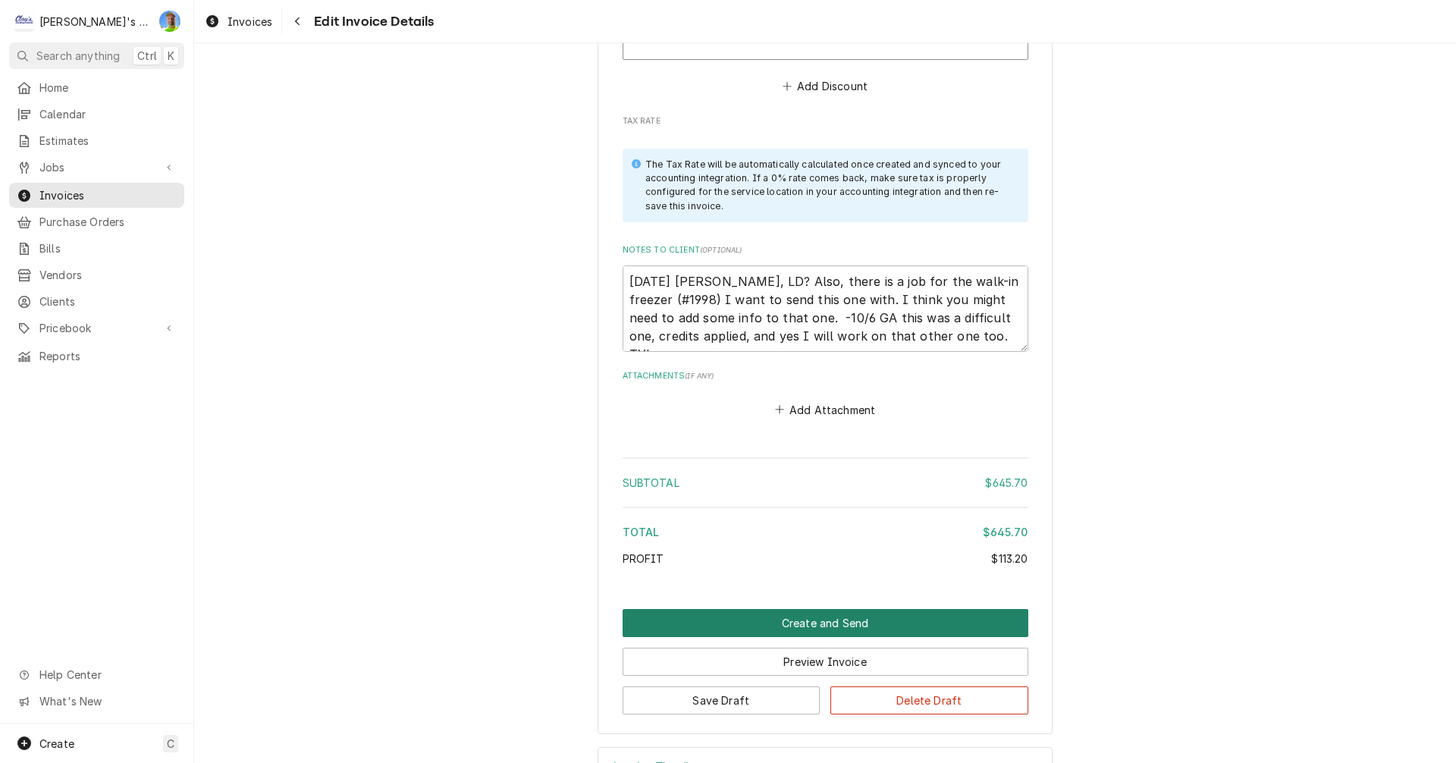
click at [1001, 618] on button "Create and Send" at bounding box center [826, 623] width 406 height 28
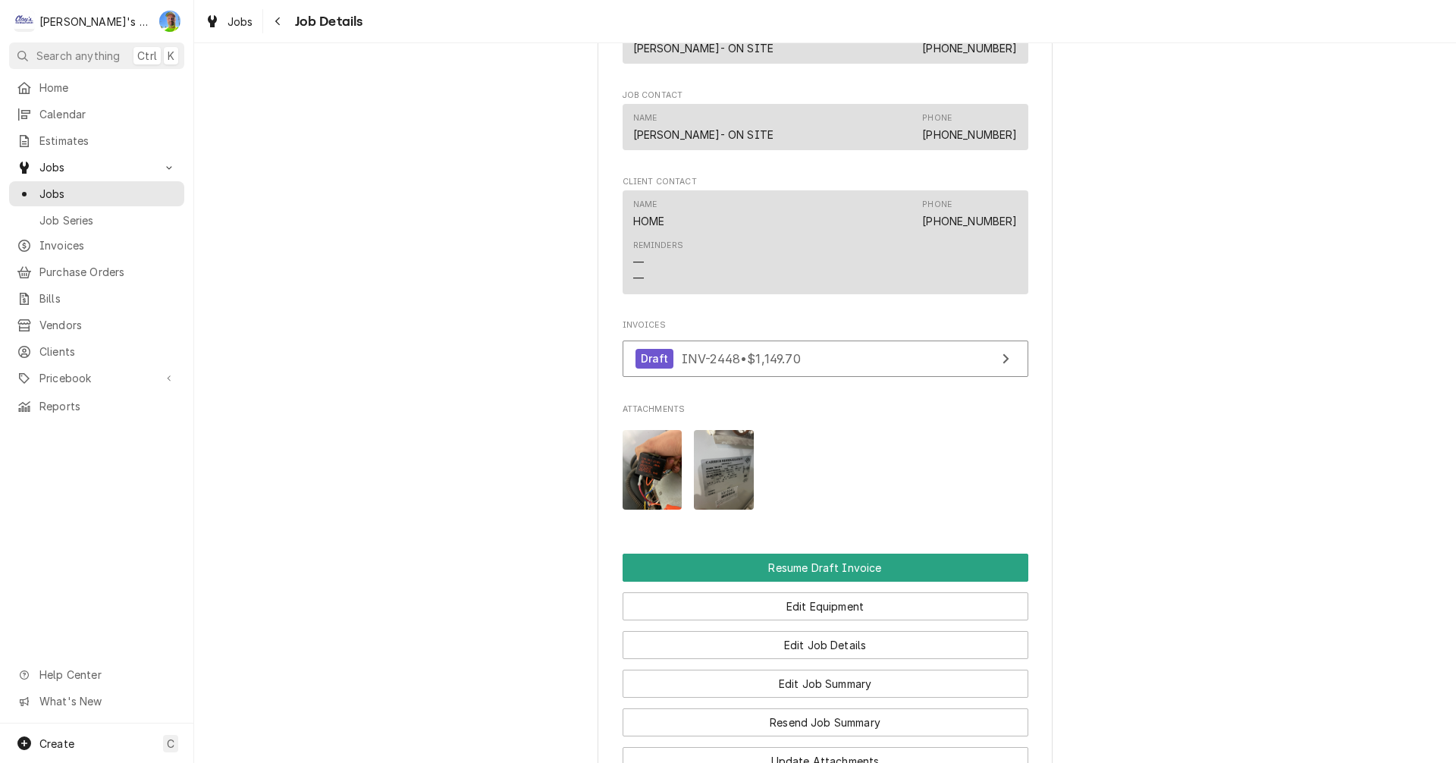
scroll to position [1517, 0]
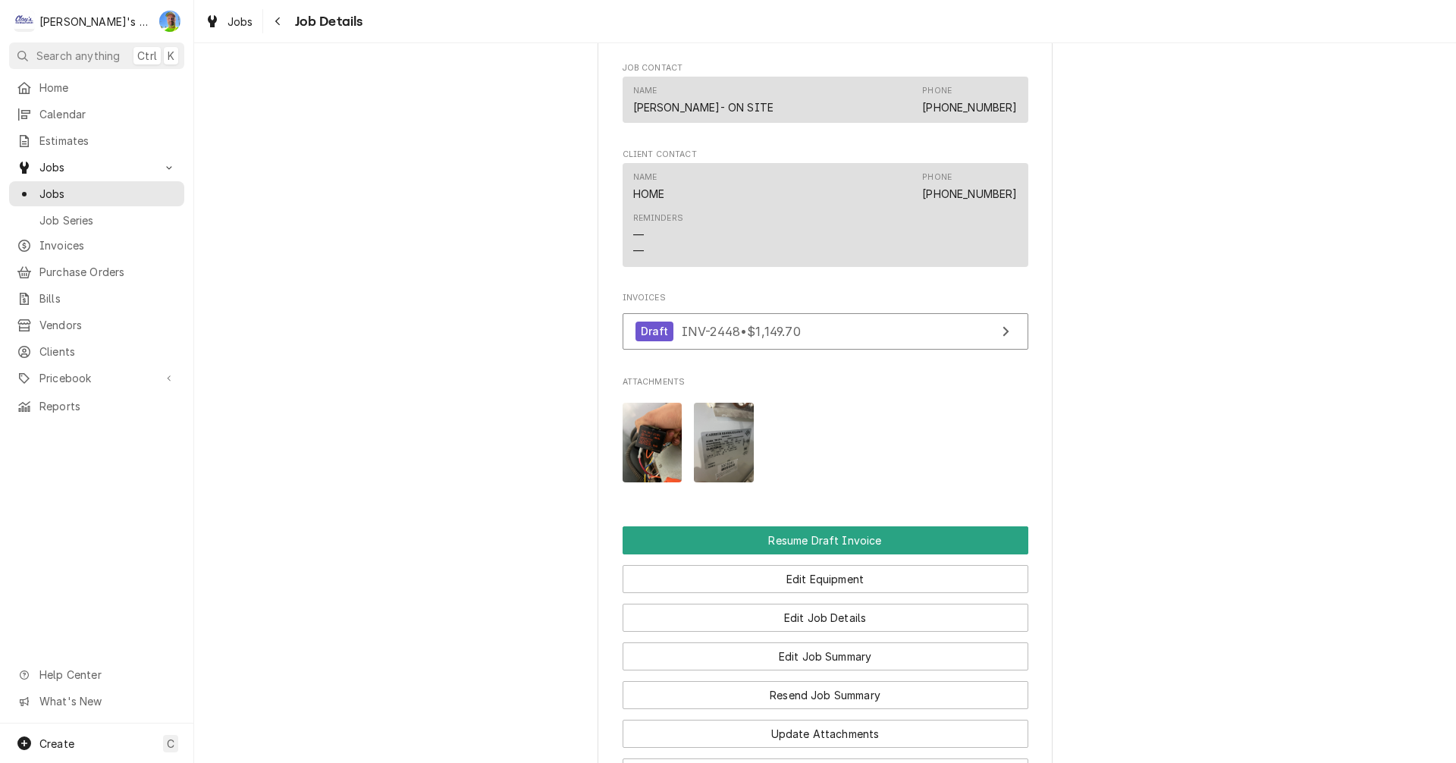
click at [708, 406] on img "Attachments" at bounding box center [724, 443] width 60 height 80
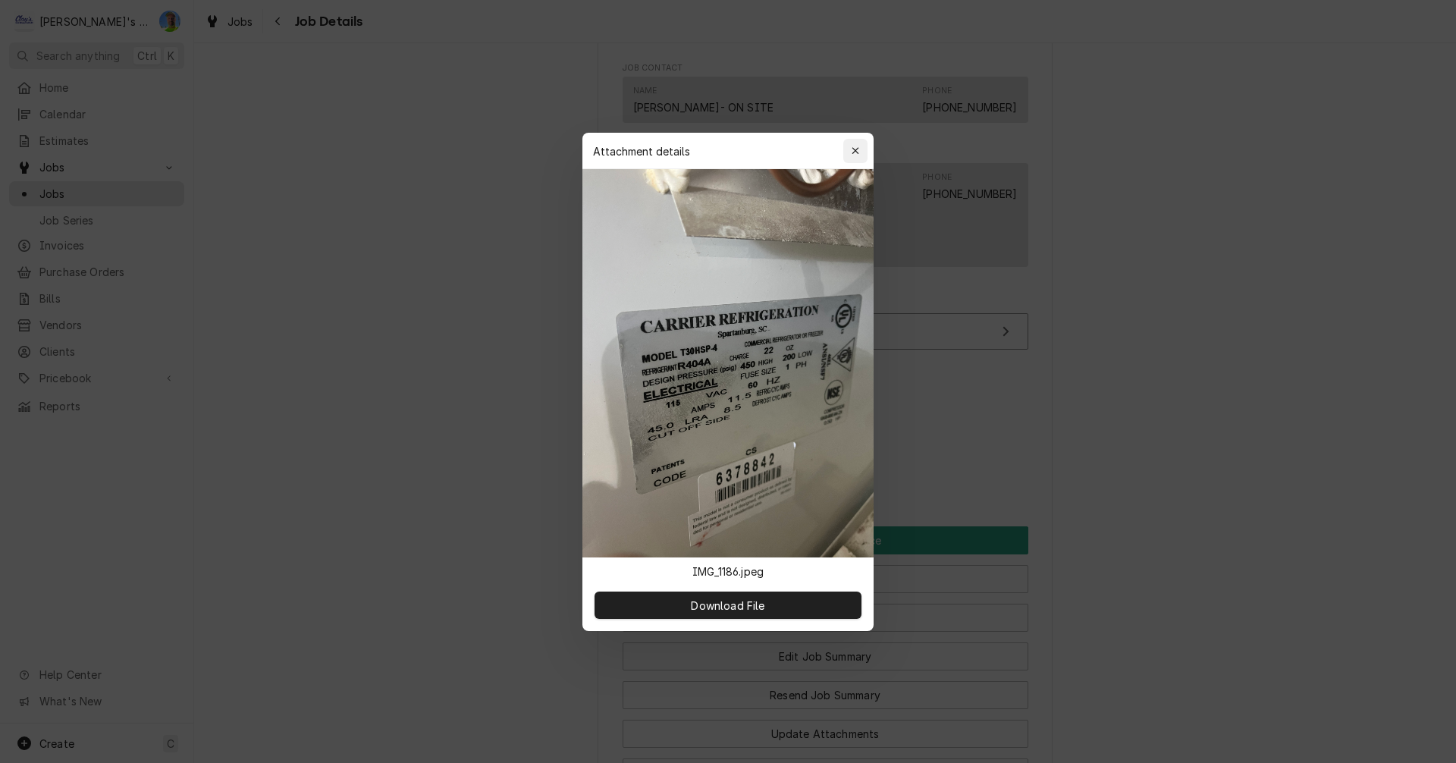
click at [857, 150] on icon "button" at bounding box center [856, 151] width 8 height 11
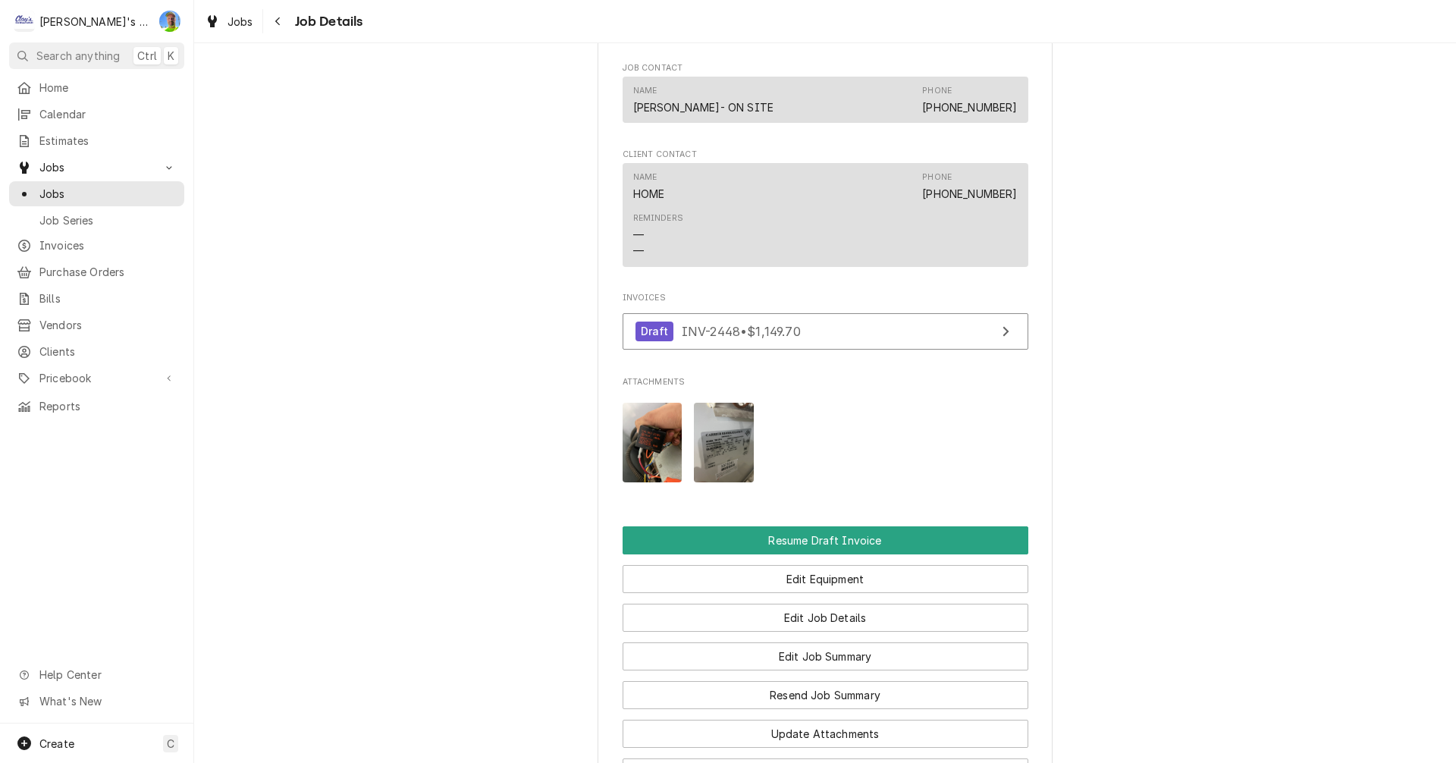
click at [635, 403] on img "Attachments" at bounding box center [653, 443] width 60 height 80
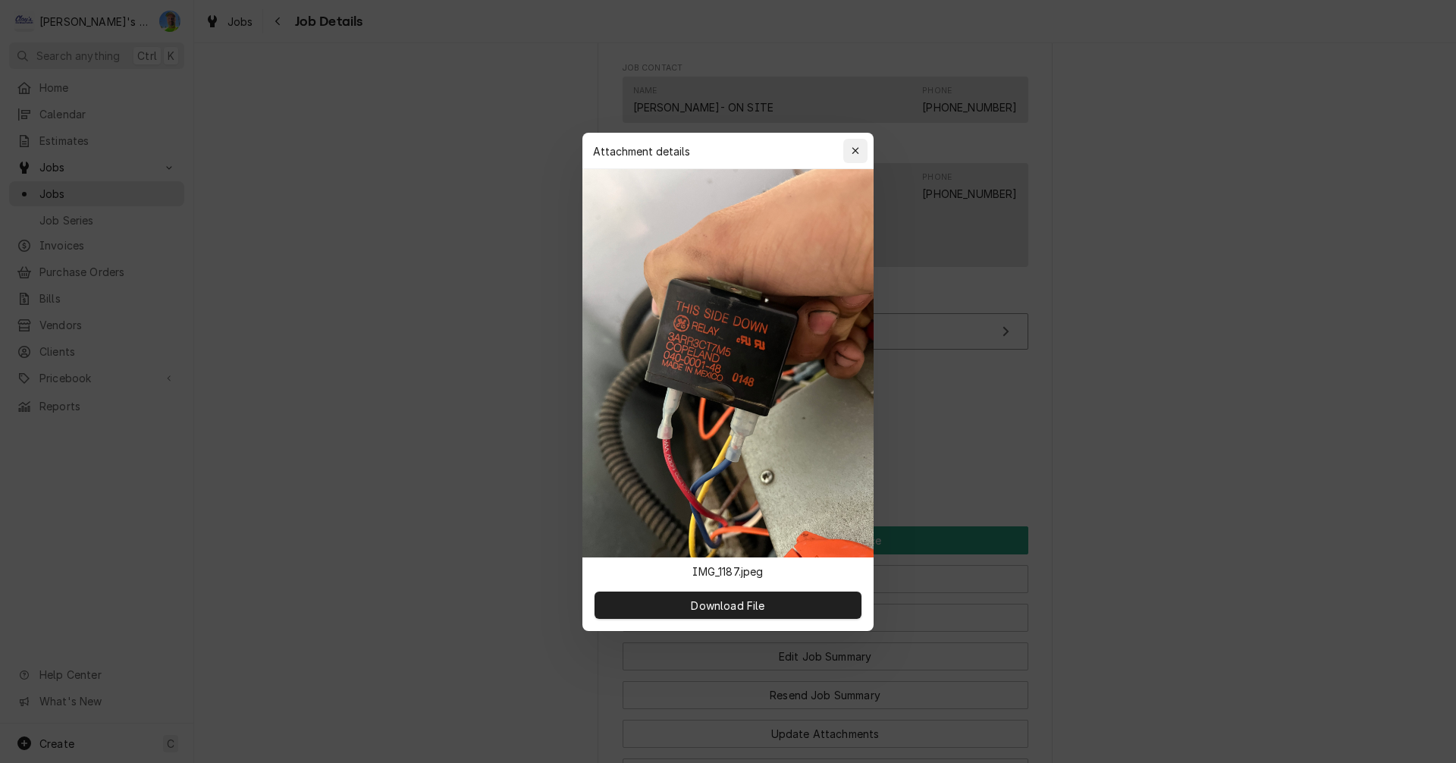
click at [852, 146] on icon "button" at bounding box center [856, 151] width 8 height 11
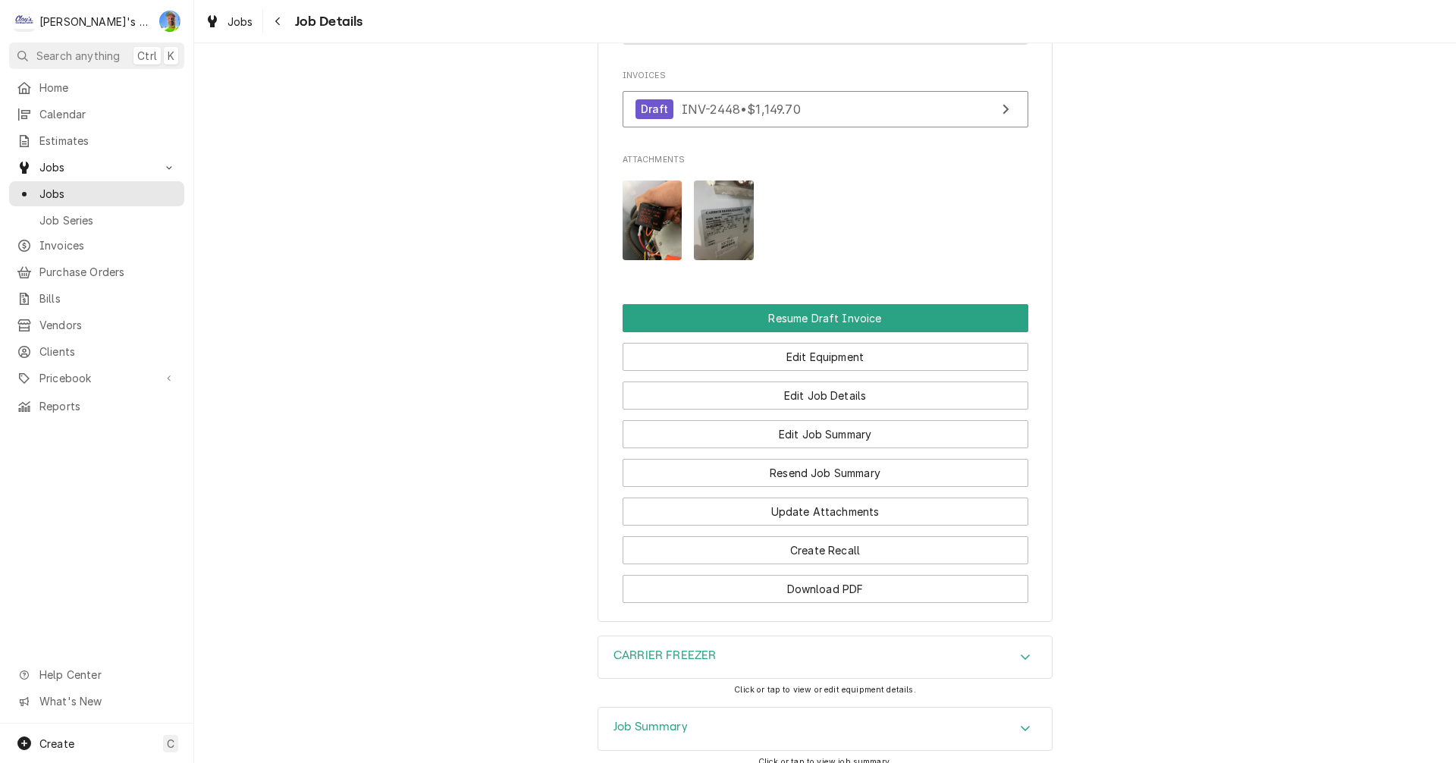
scroll to position [1744, 0]
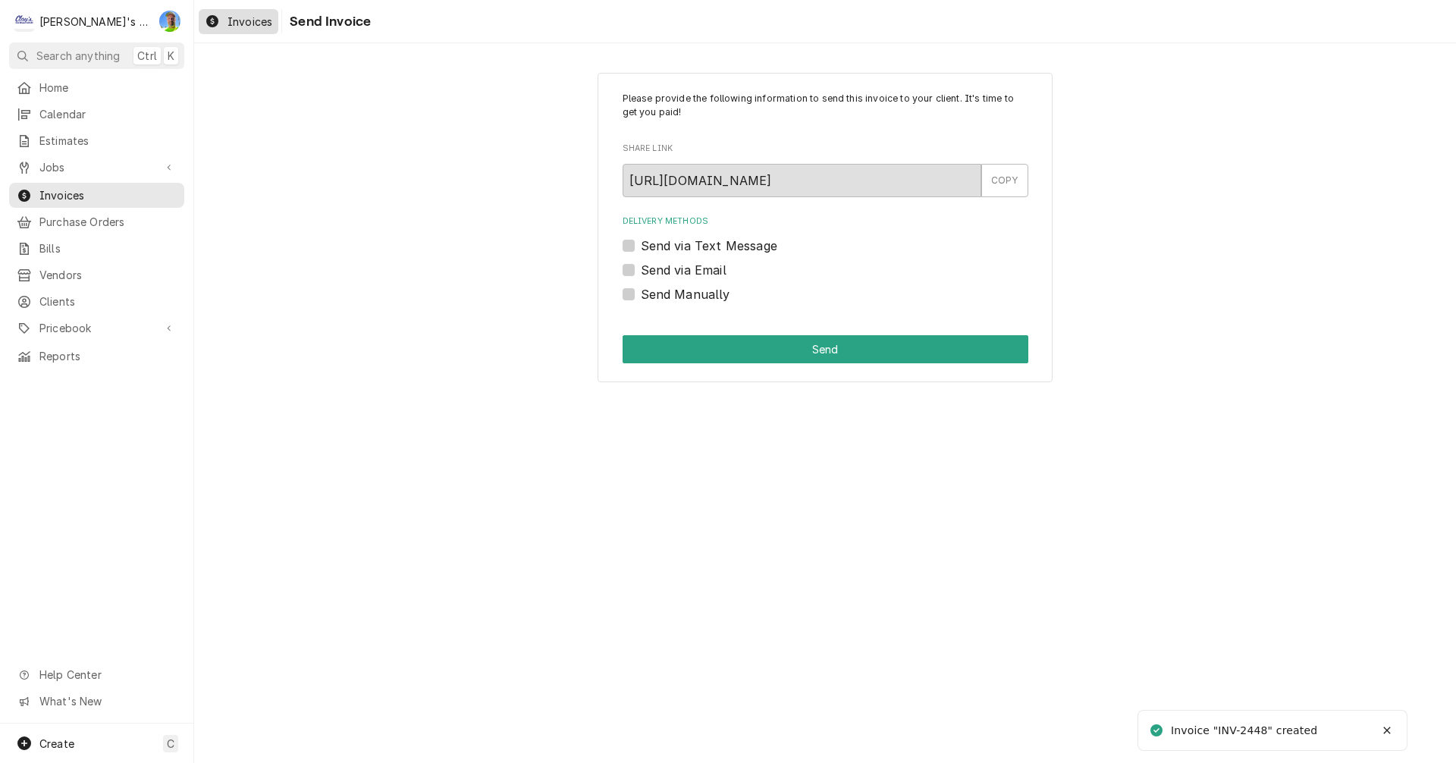
click at [216, 19] on icon "Dynamic Content Wrapper" at bounding box center [212, 21] width 12 height 12
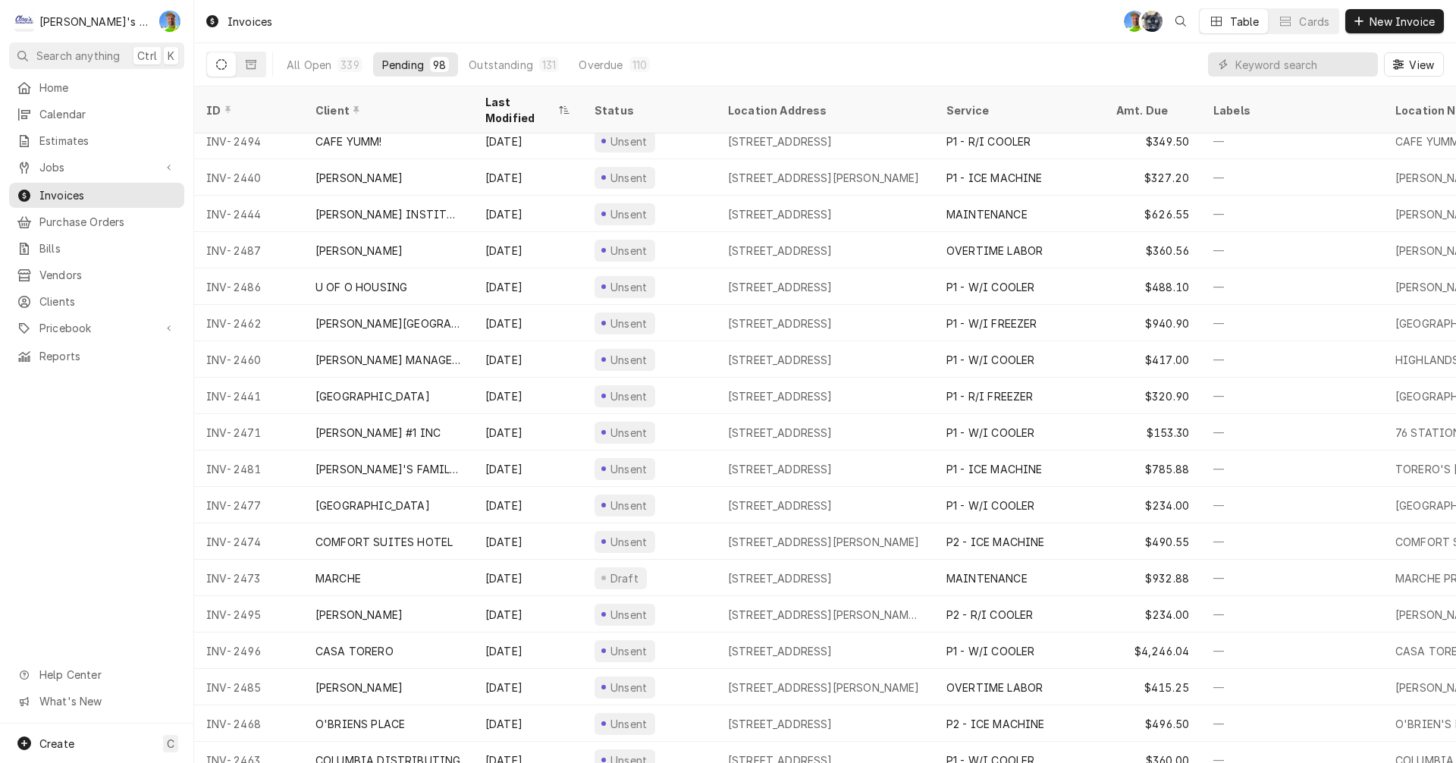
scroll to position [2931, 0]
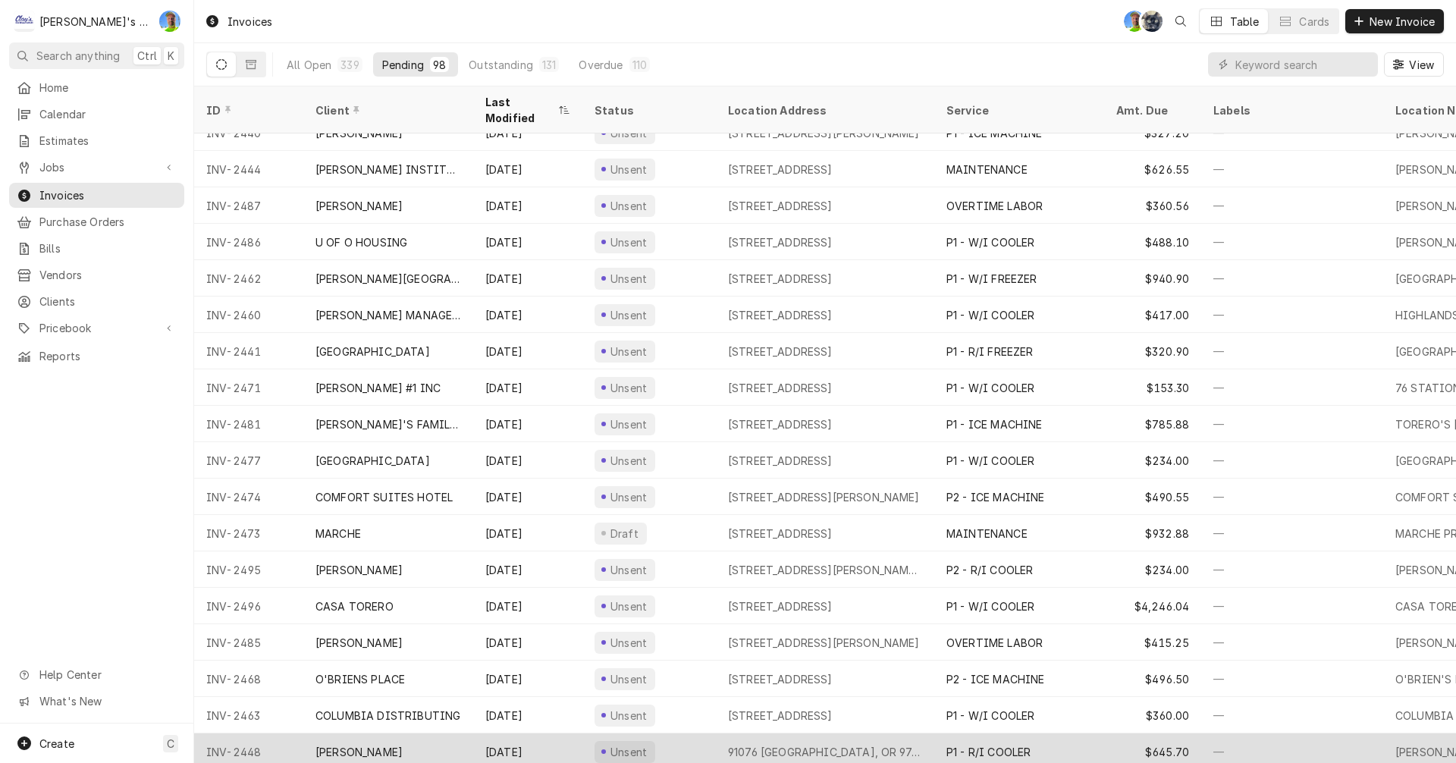
click at [438, 739] on div "CARL BERG" at bounding box center [388, 751] width 170 height 36
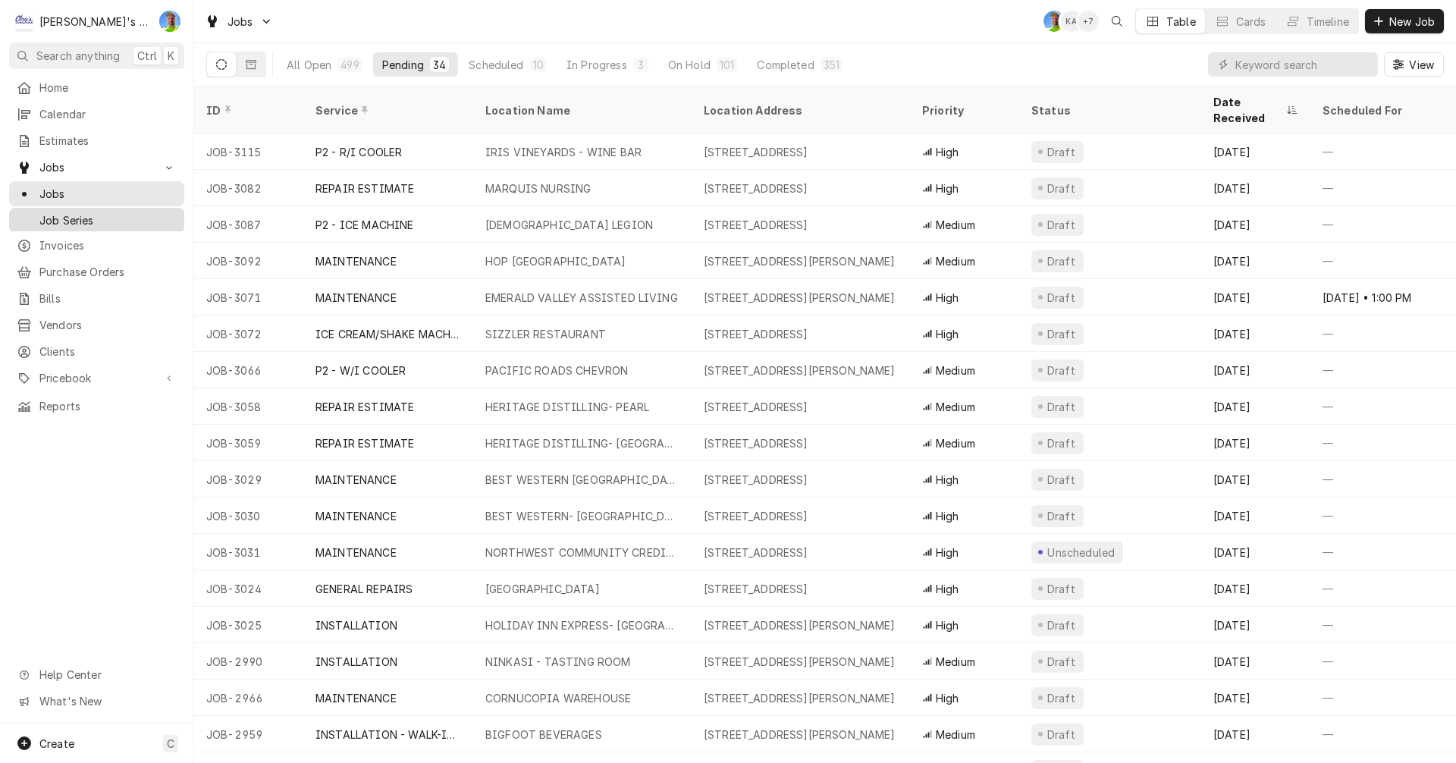
click at [75, 212] on span "Job Series" at bounding box center [107, 220] width 137 height 16
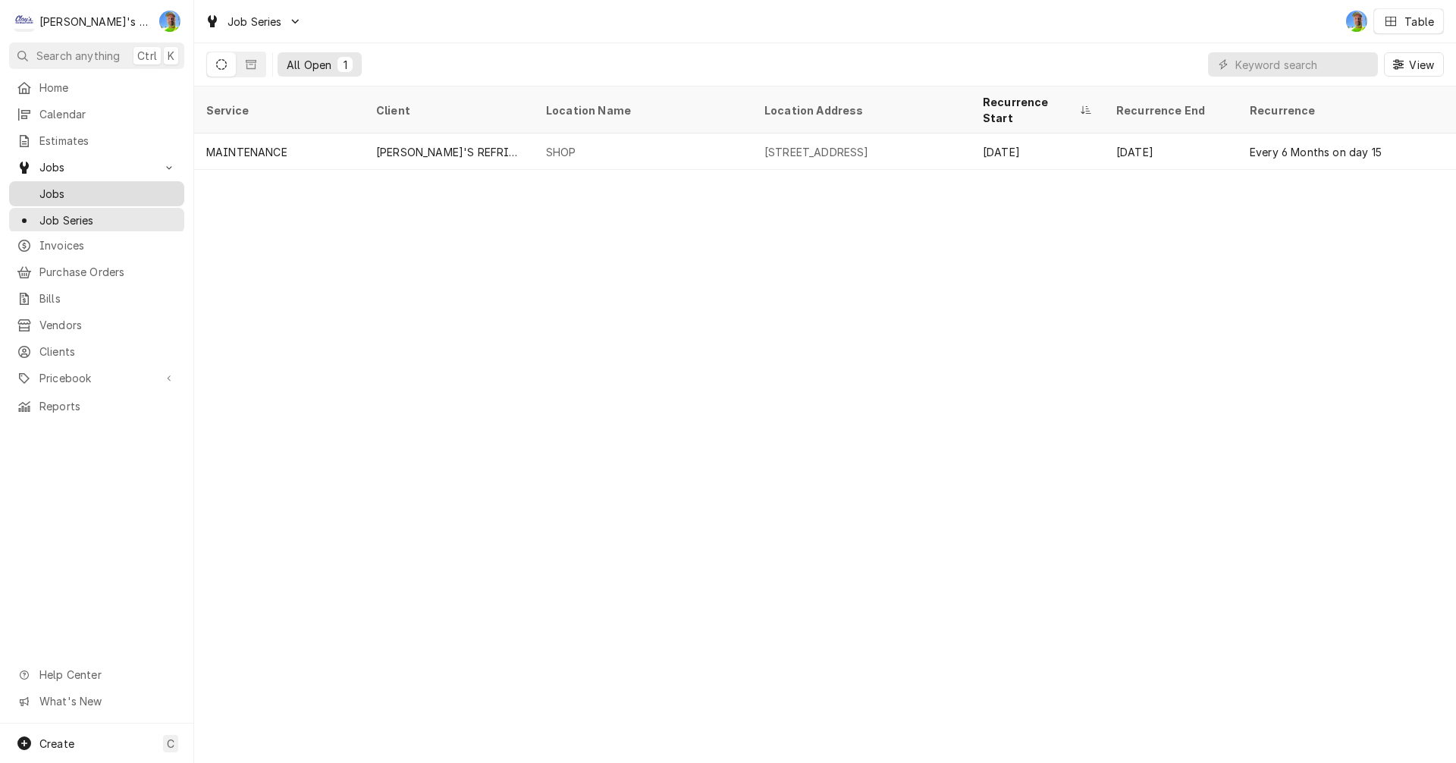
click at [52, 188] on span "Jobs" at bounding box center [107, 194] width 137 height 16
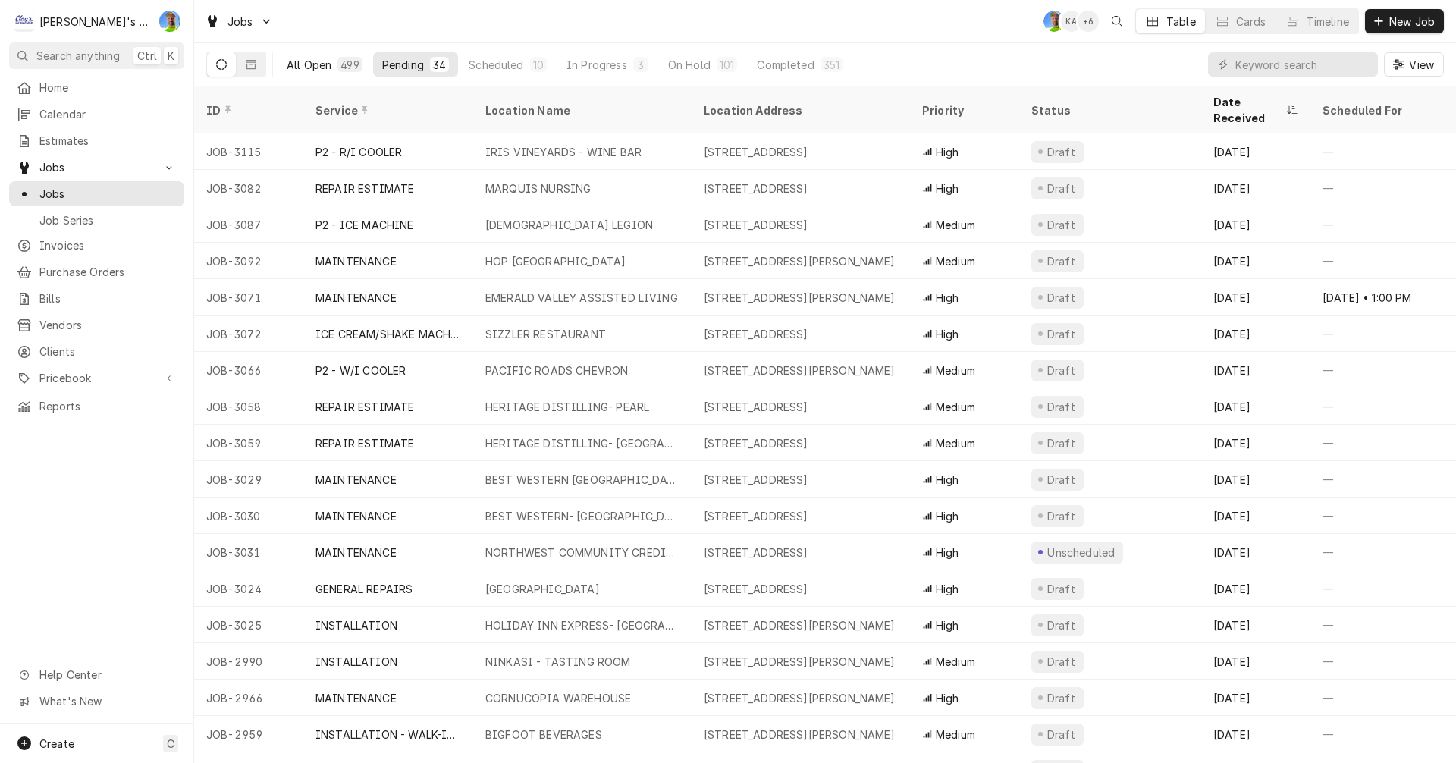
click at [320, 61] on div "All Open" at bounding box center [309, 65] width 45 height 16
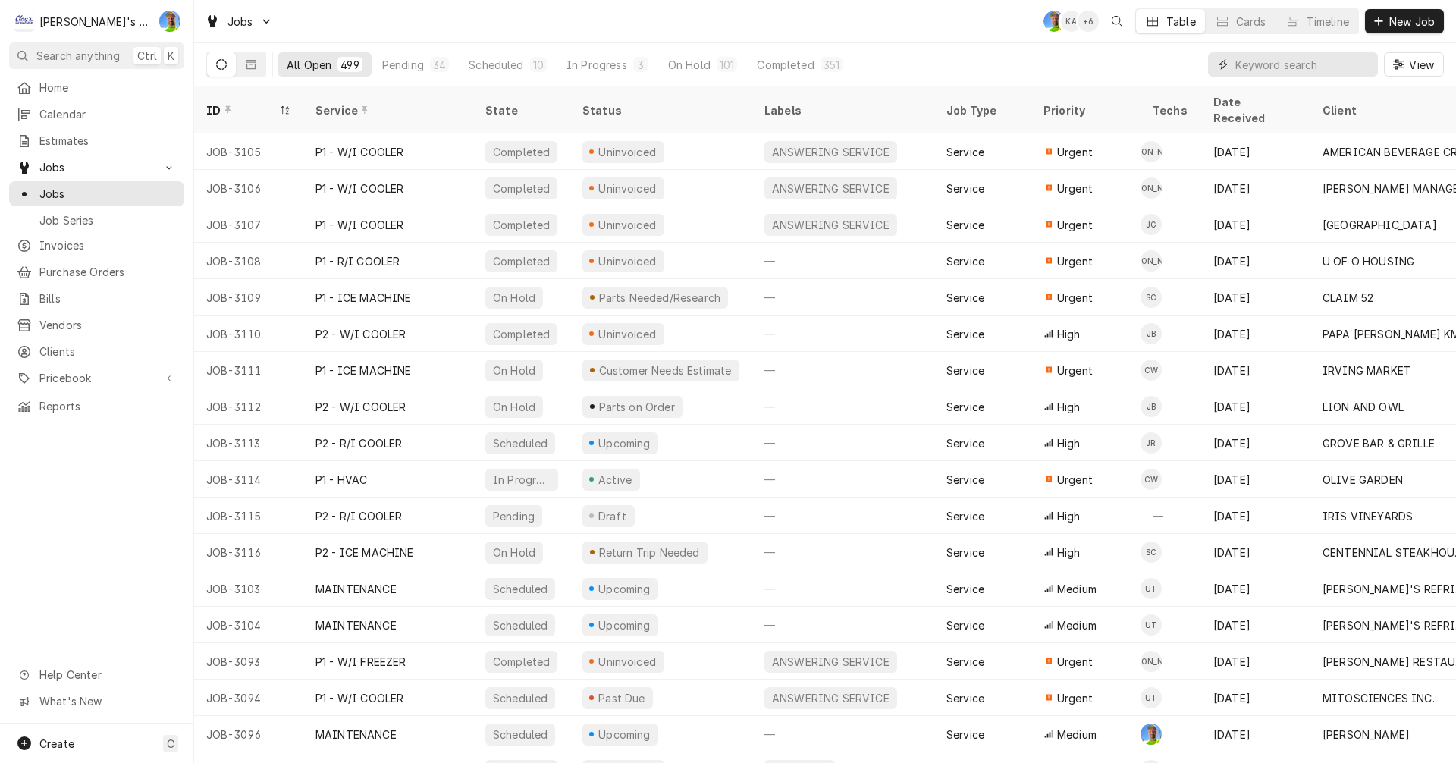
click at [1265, 69] on input "Dynamic Content Wrapper" at bounding box center [1303, 64] width 135 height 24
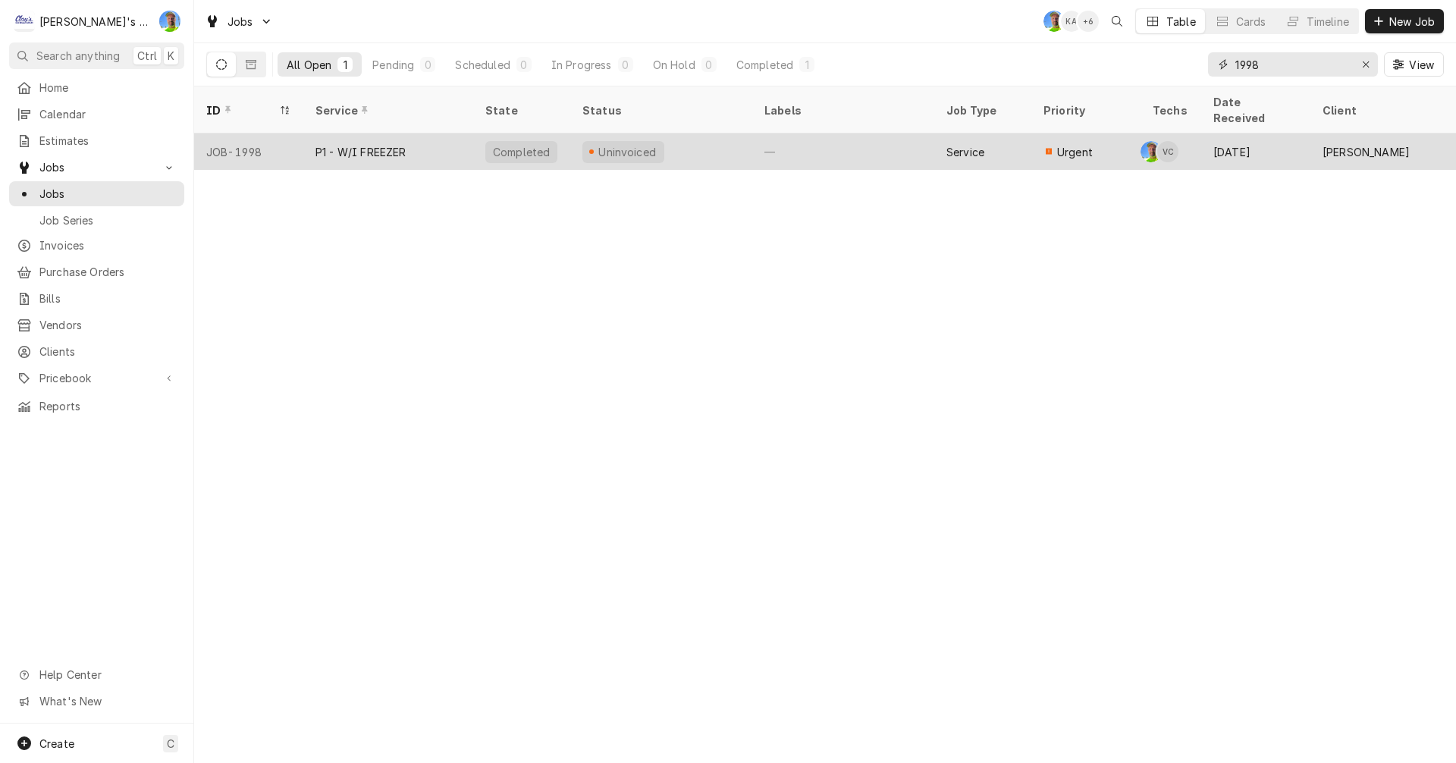
type input "1998"
click at [865, 134] on div "—" at bounding box center [843, 151] width 182 height 36
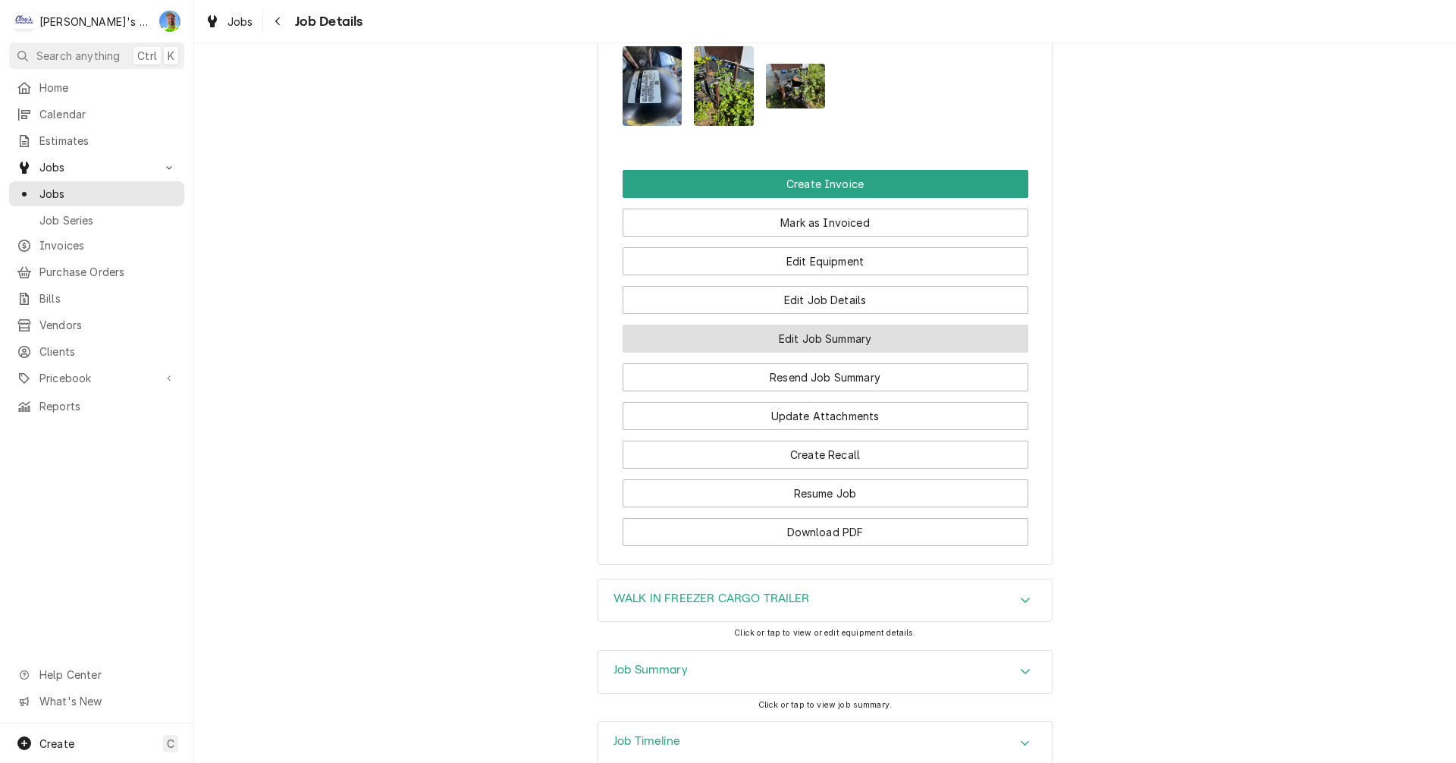
scroll to position [1744, 0]
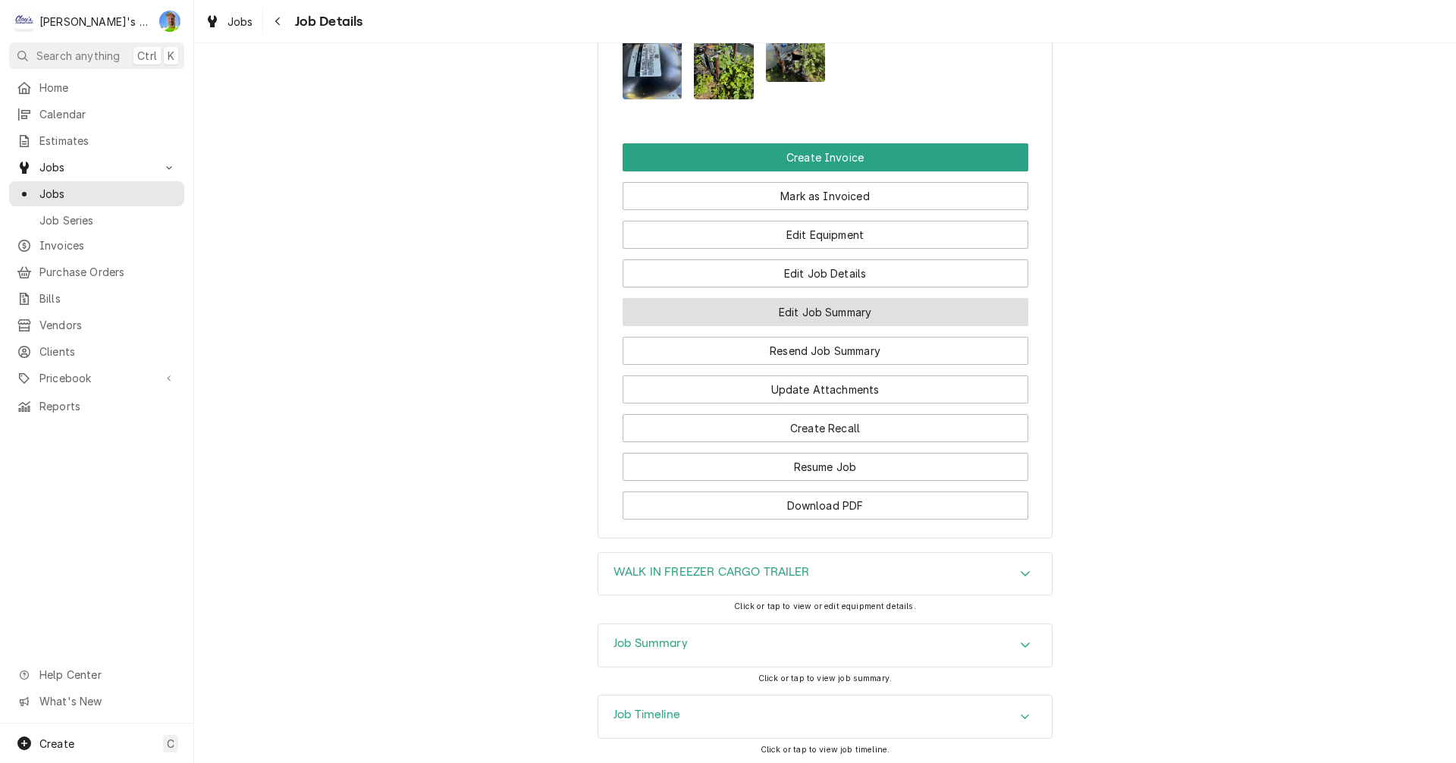
click at [908, 298] on button "Edit Job Summary" at bounding box center [826, 312] width 406 height 28
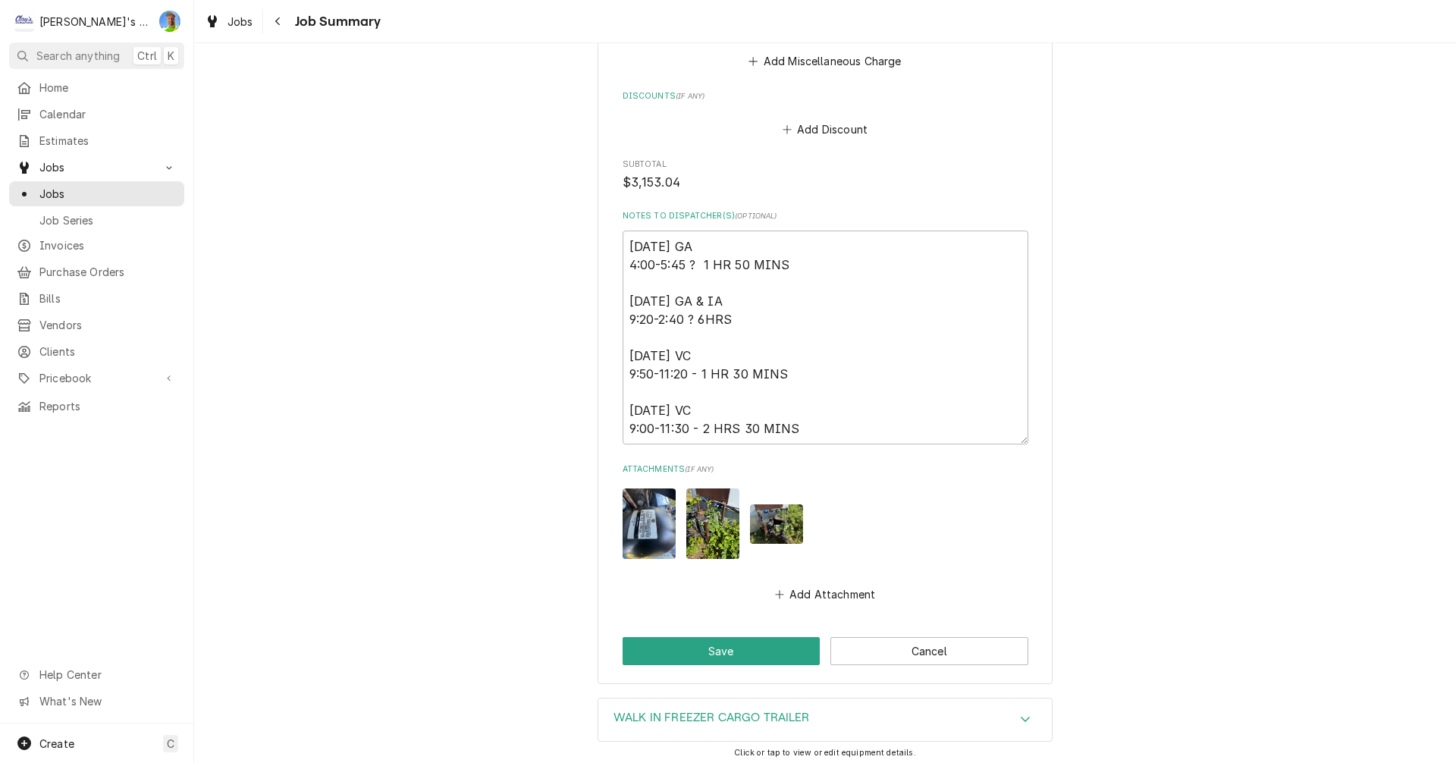
scroll to position [2567, 0]
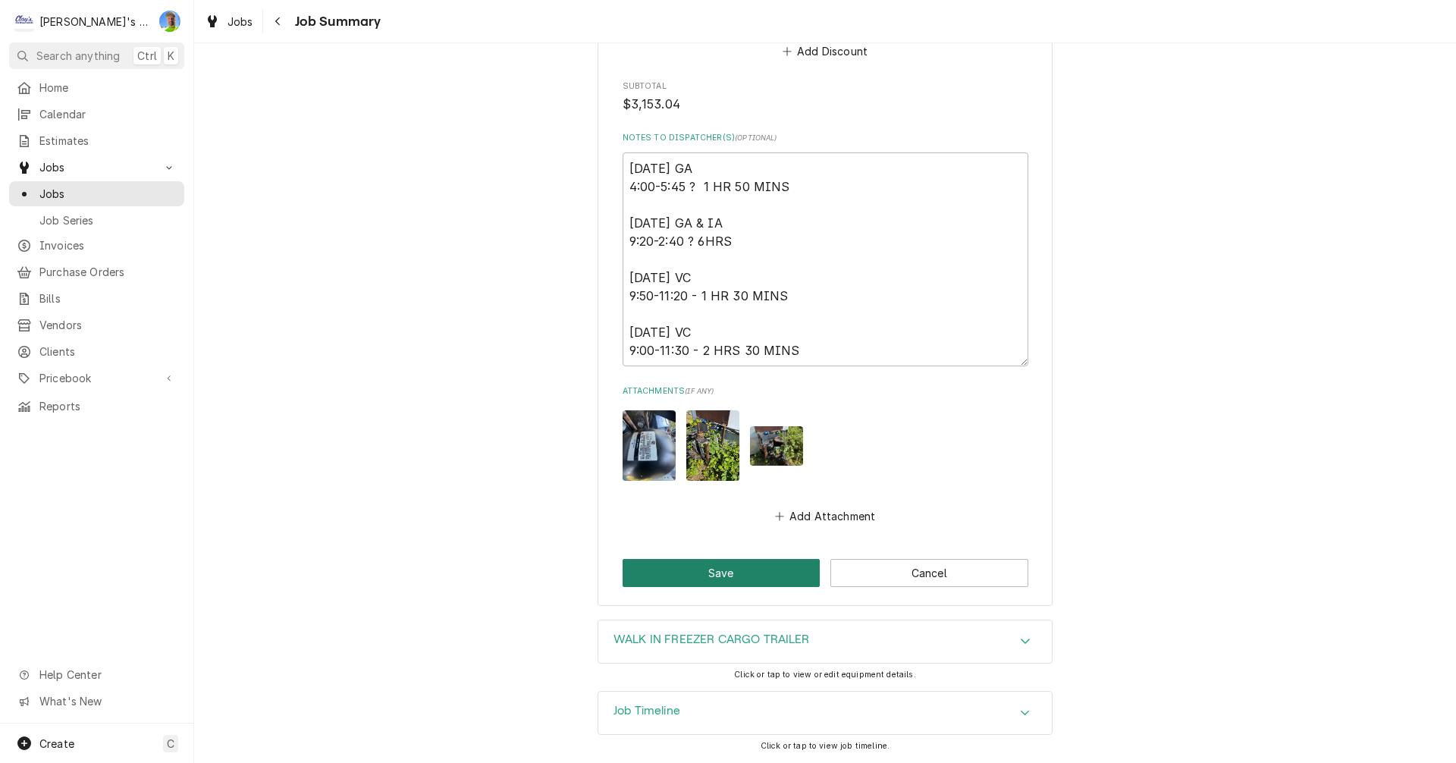
click at [700, 567] on button "Save" at bounding box center [722, 573] width 198 height 28
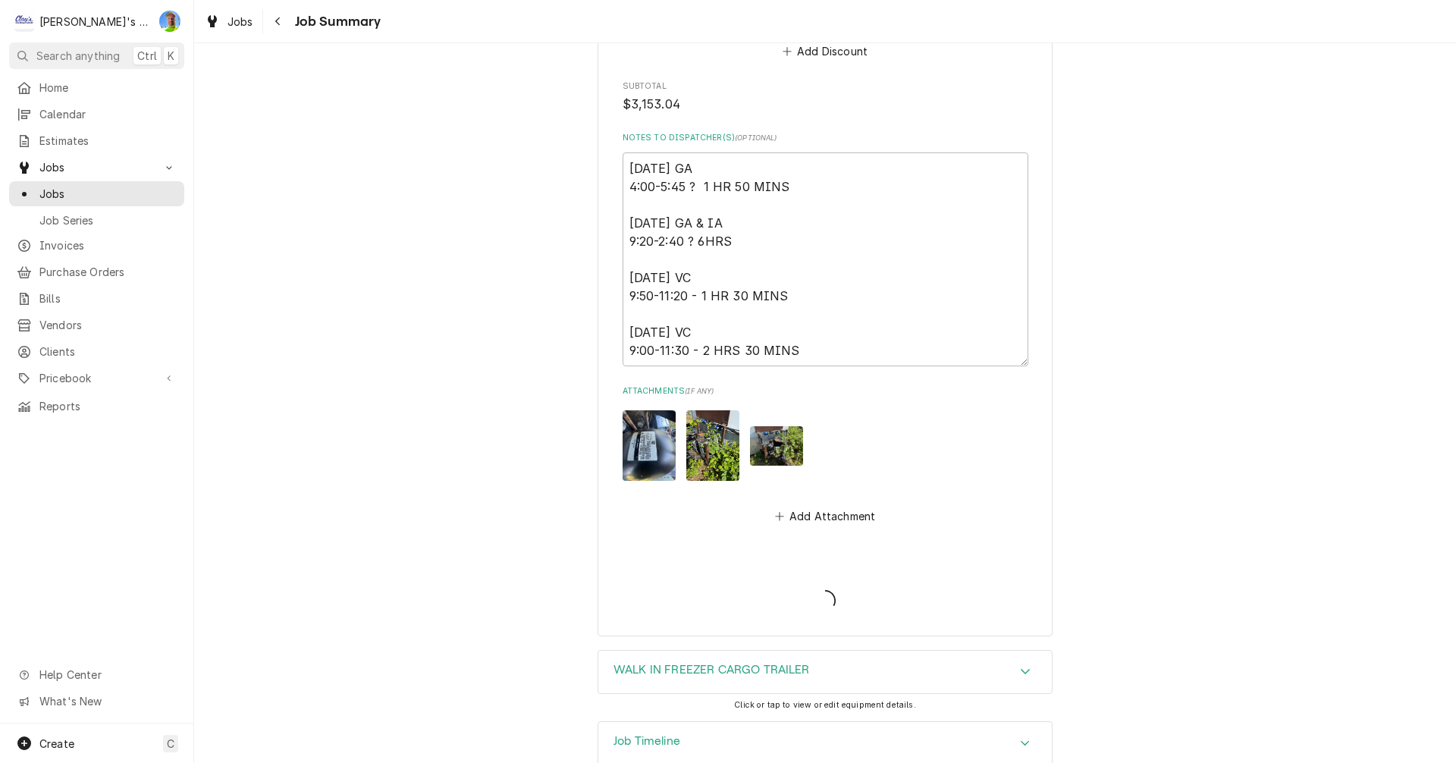
type textarea "x"
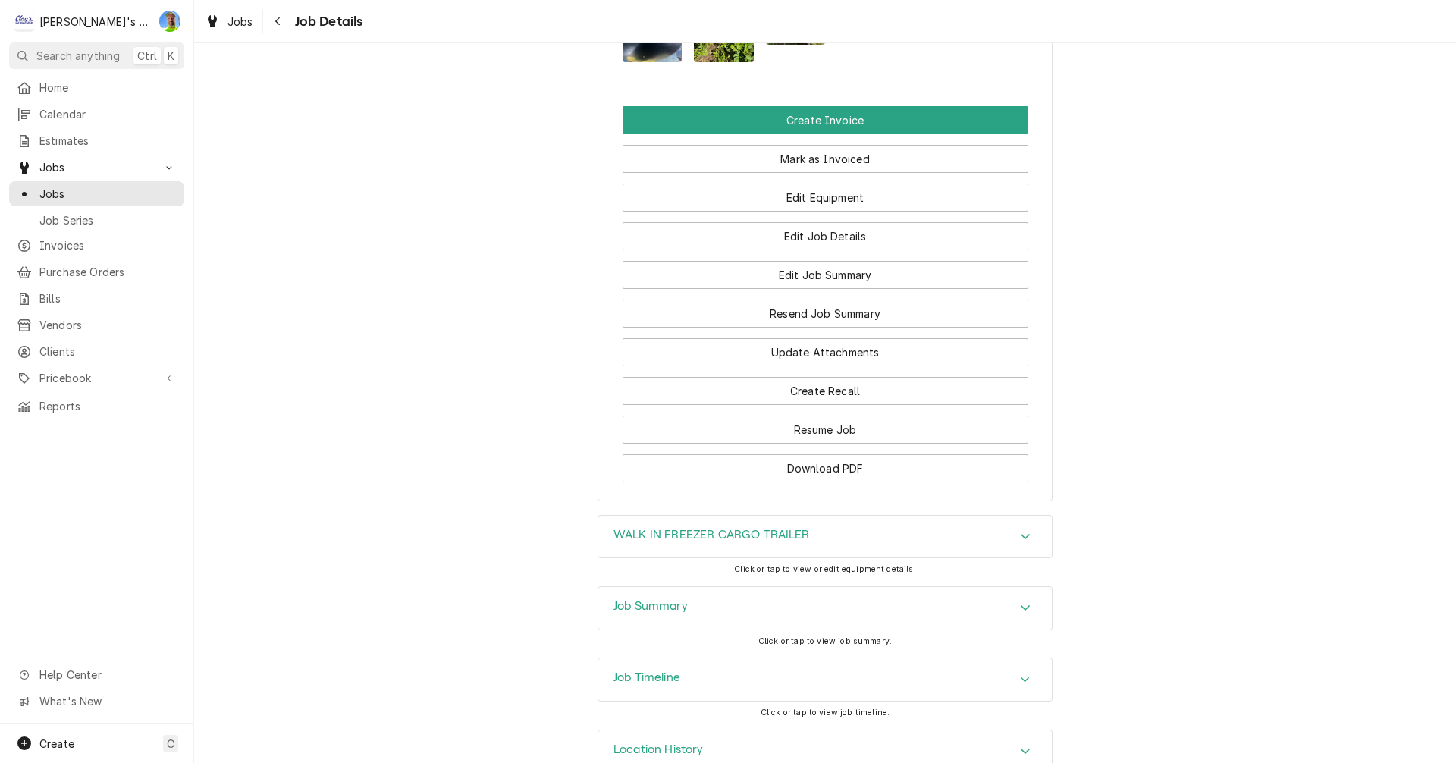
scroll to position [1801, 0]
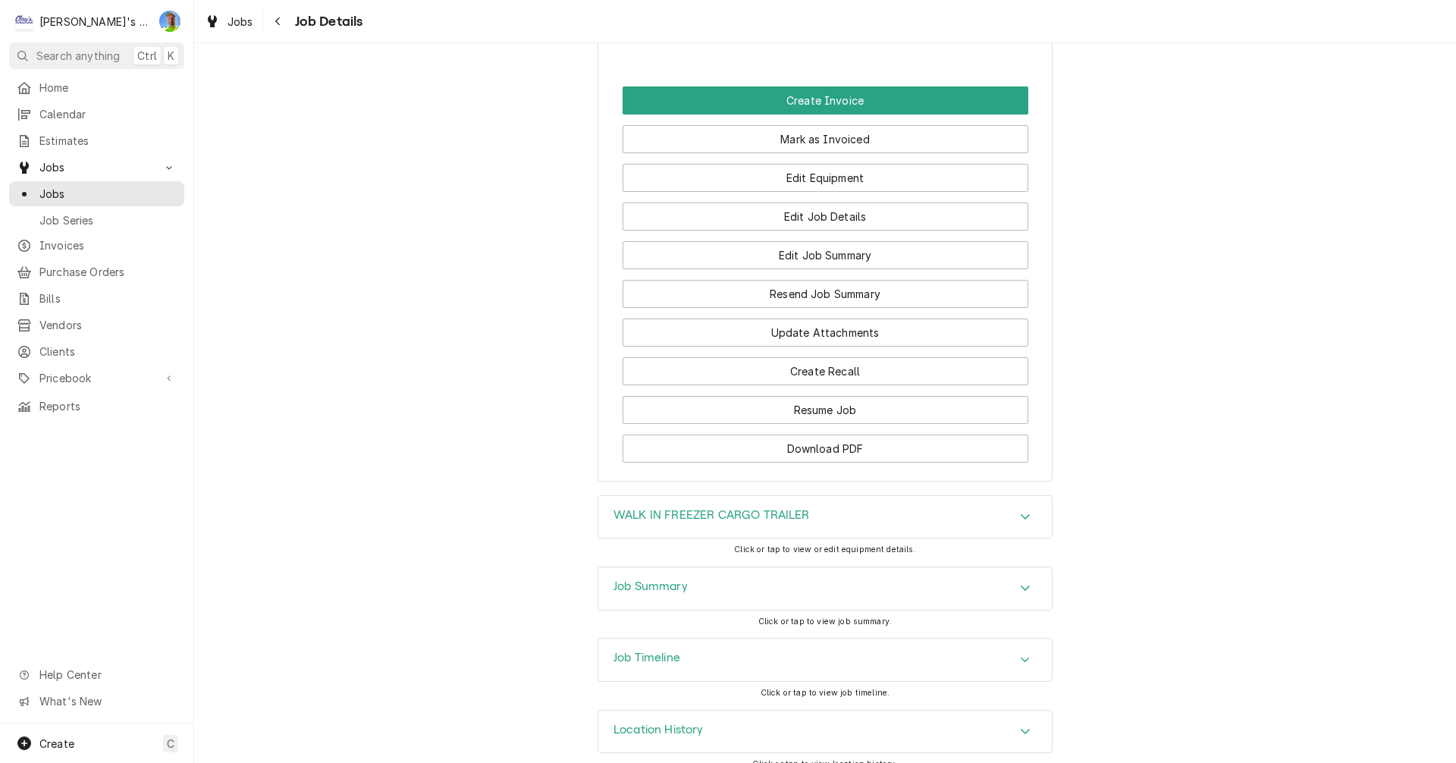
click at [1014, 579] on div "Accordion Header" at bounding box center [1025, 588] width 23 height 18
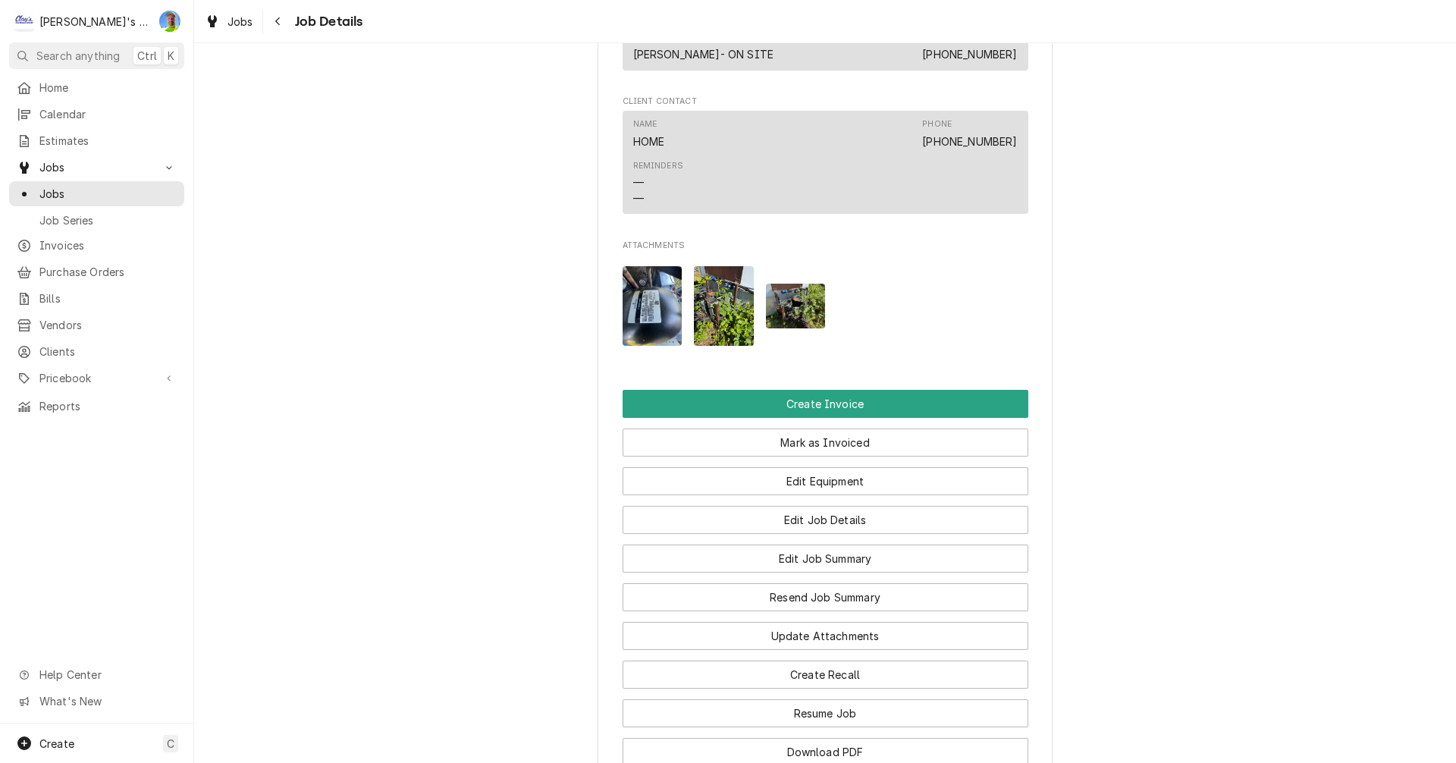
scroll to position [1574, 0]
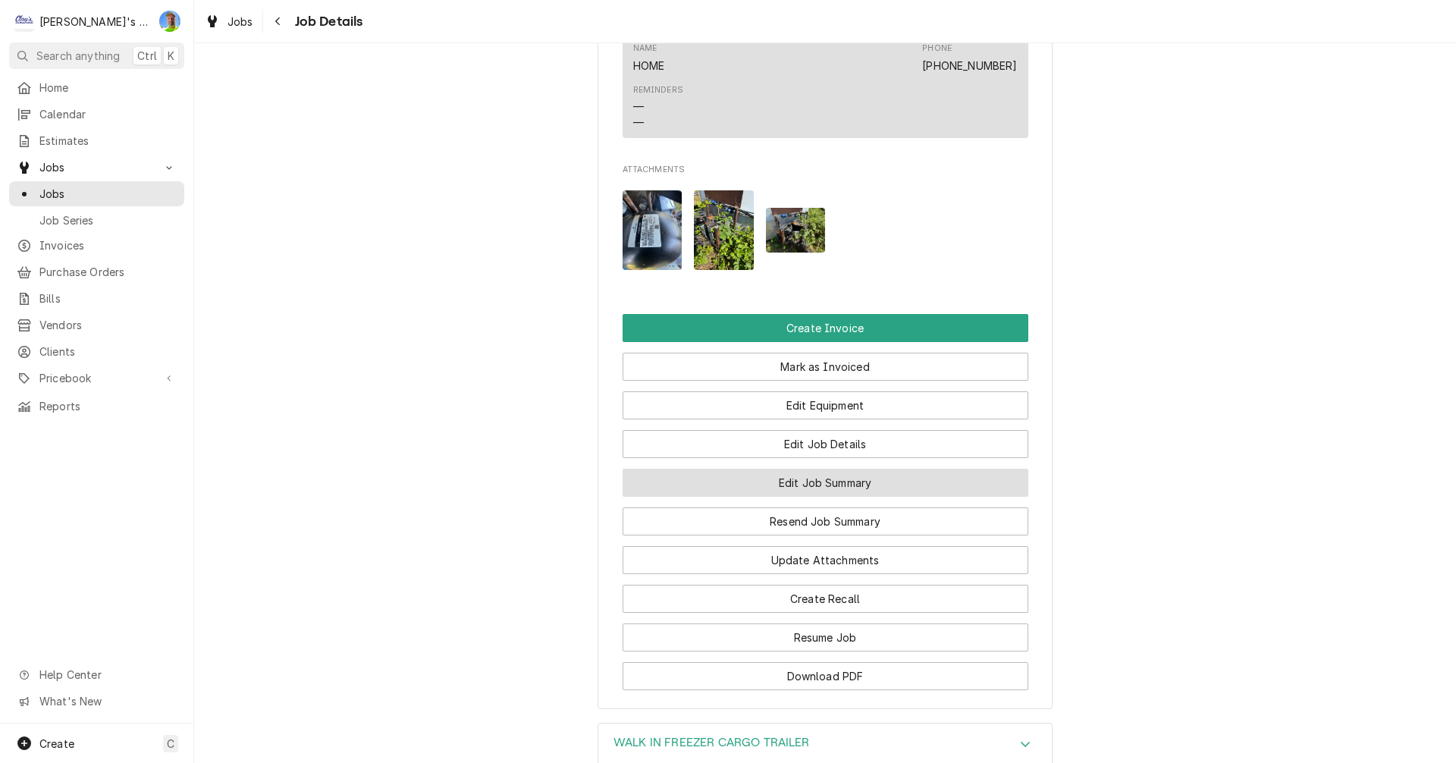
click at [956, 469] on button "Edit Job Summary" at bounding box center [826, 483] width 406 height 28
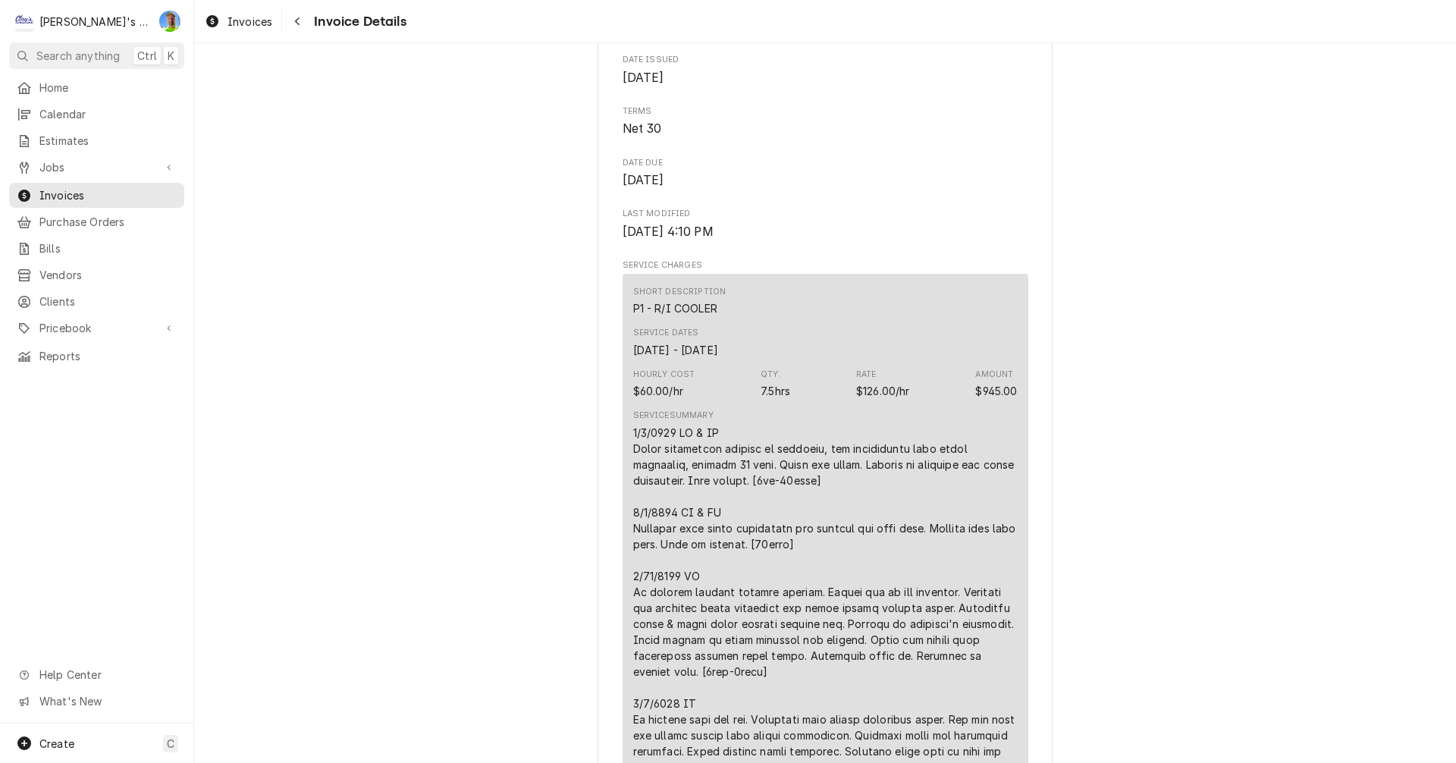
scroll to position [683, 0]
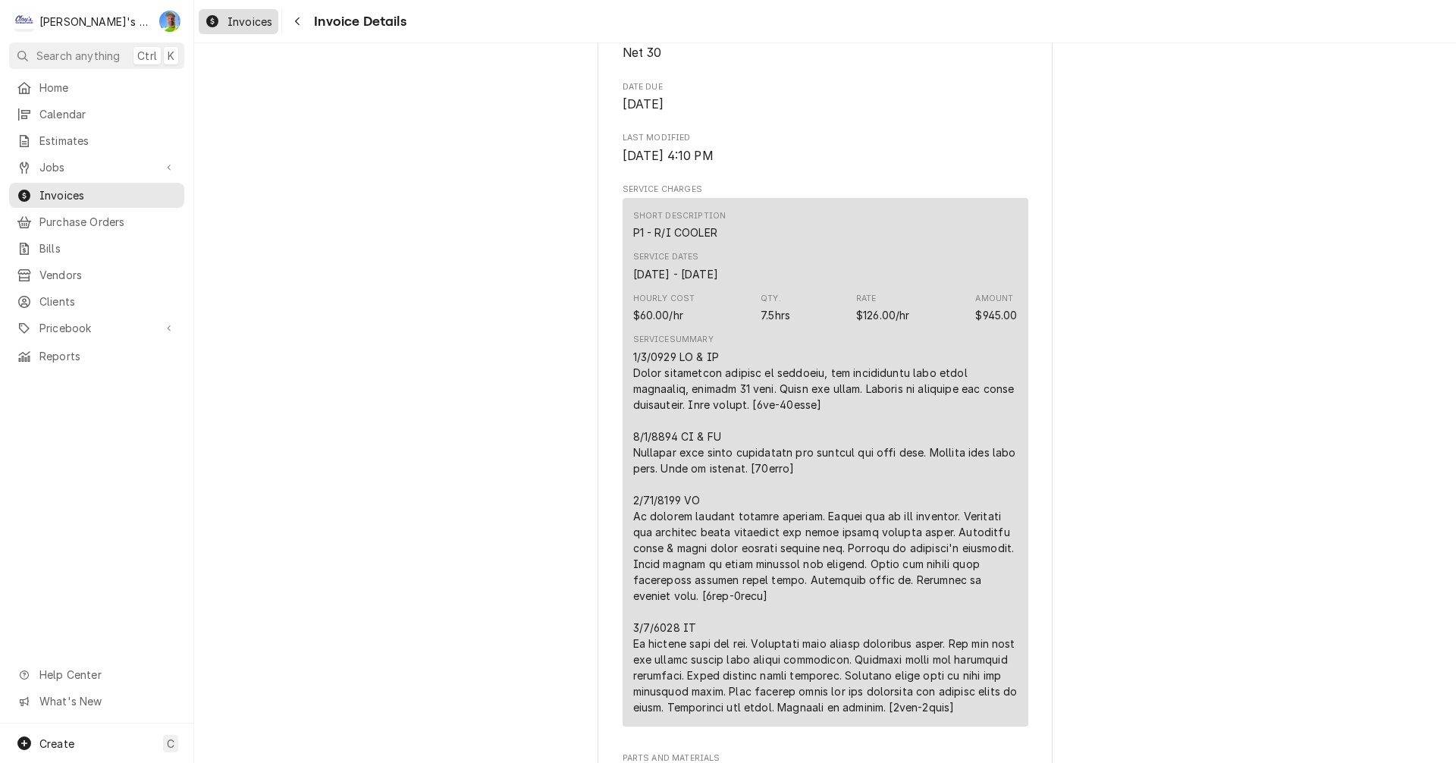
click at [242, 17] on span "Invoices" at bounding box center [250, 22] width 45 height 16
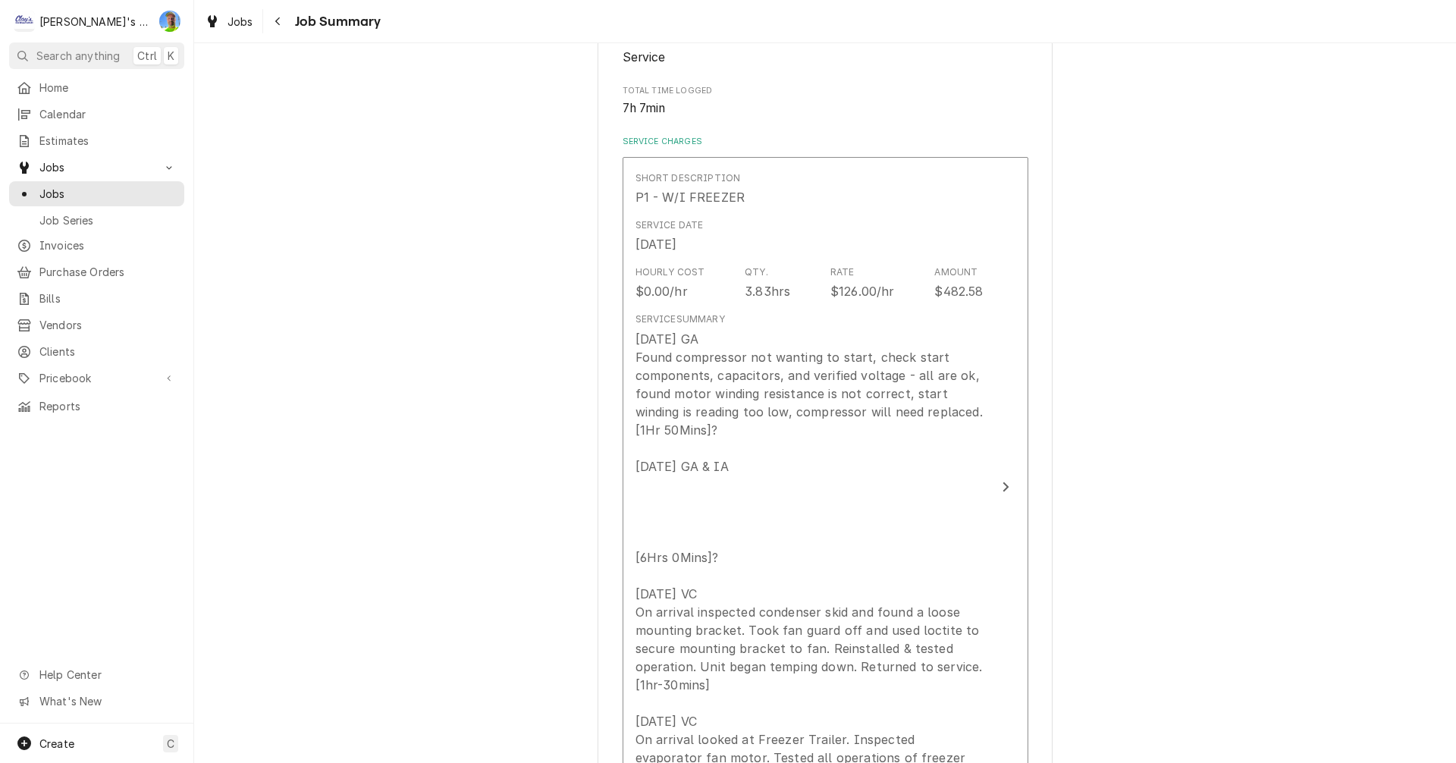
scroll to position [303, 0]
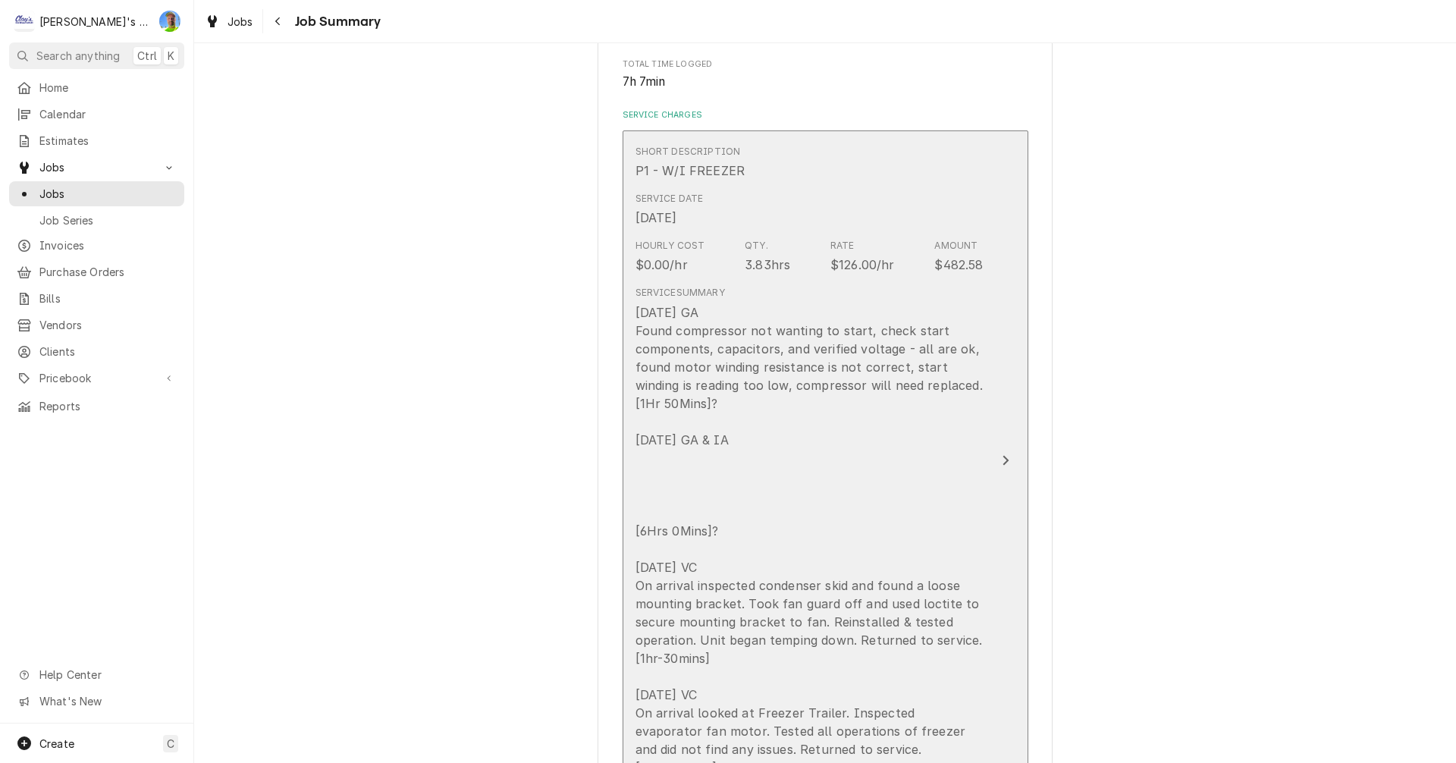
click at [968, 460] on div "6/2/2025 GA Found compressor not wanting to start, check start components, capa…" at bounding box center [810, 539] width 348 height 473
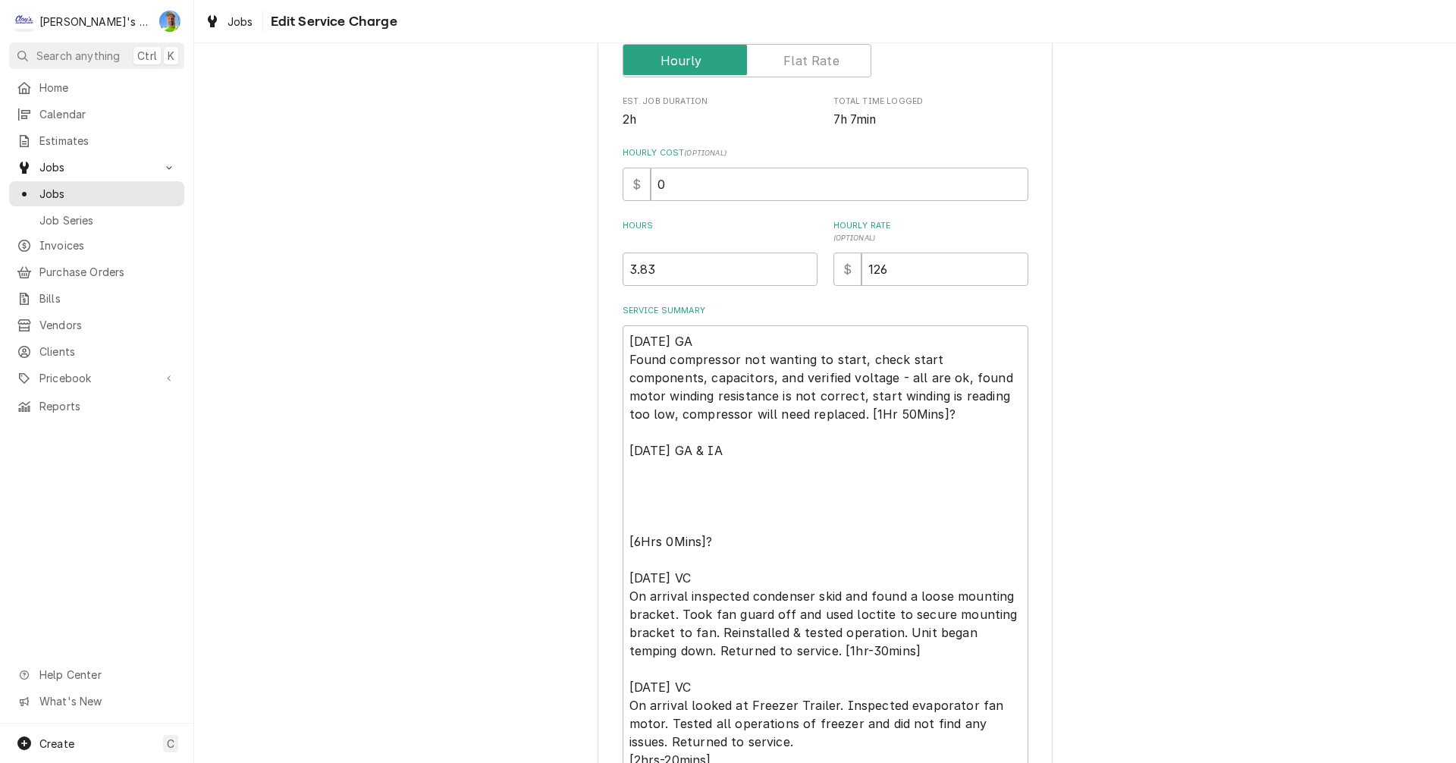
scroll to position [303, 0]
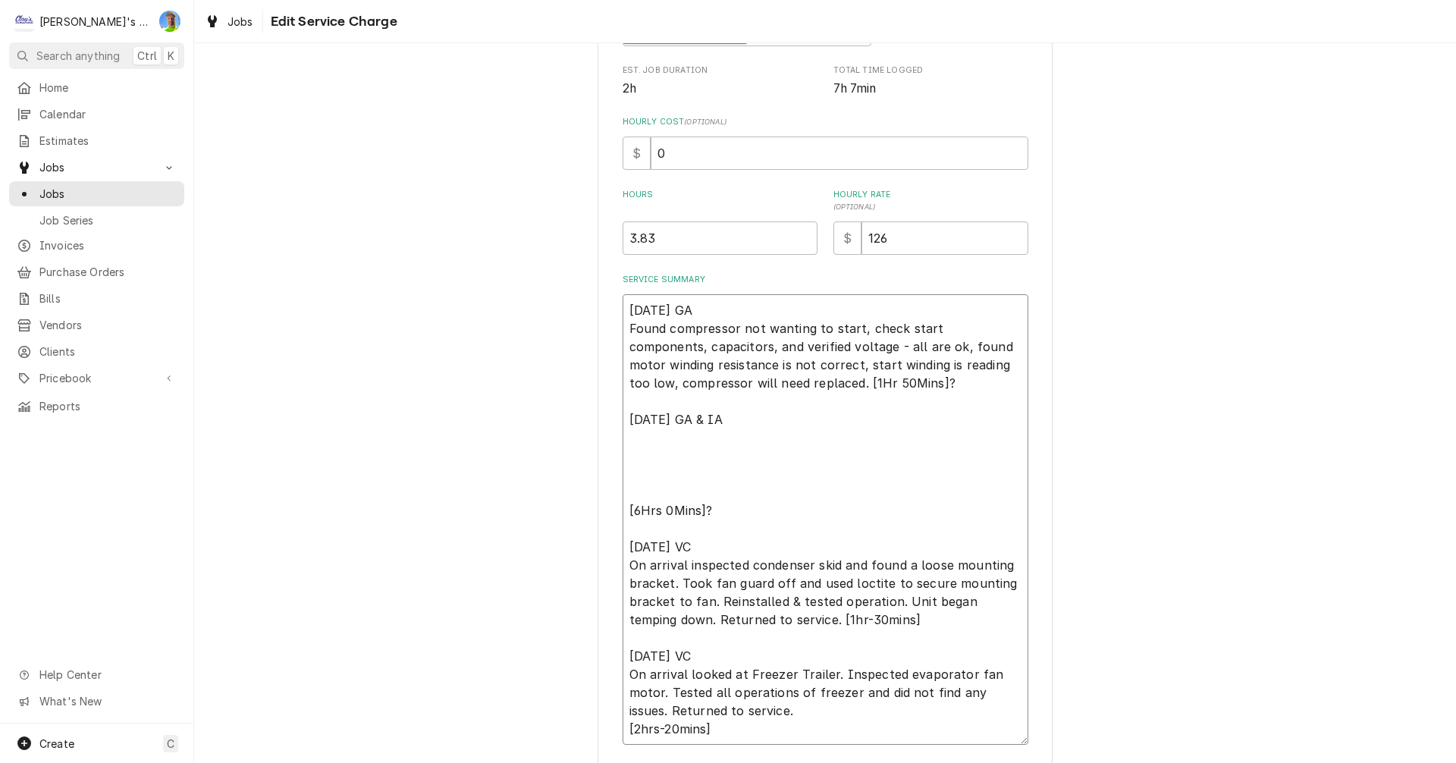
click at [770, 442] on textarea "6/2/2025 GA Found compressor not wanting to start, check start components, capa…" at bounding box center [826, 519] width 406 height 451
type textarea "x"
type textarea "6/2/2025 GA Found compressor not wanting to start, check start components, capa…"
type textarea "x"
type textarea "6/2/2025 GA Found compressor not wanting to start, check start components, capa…"
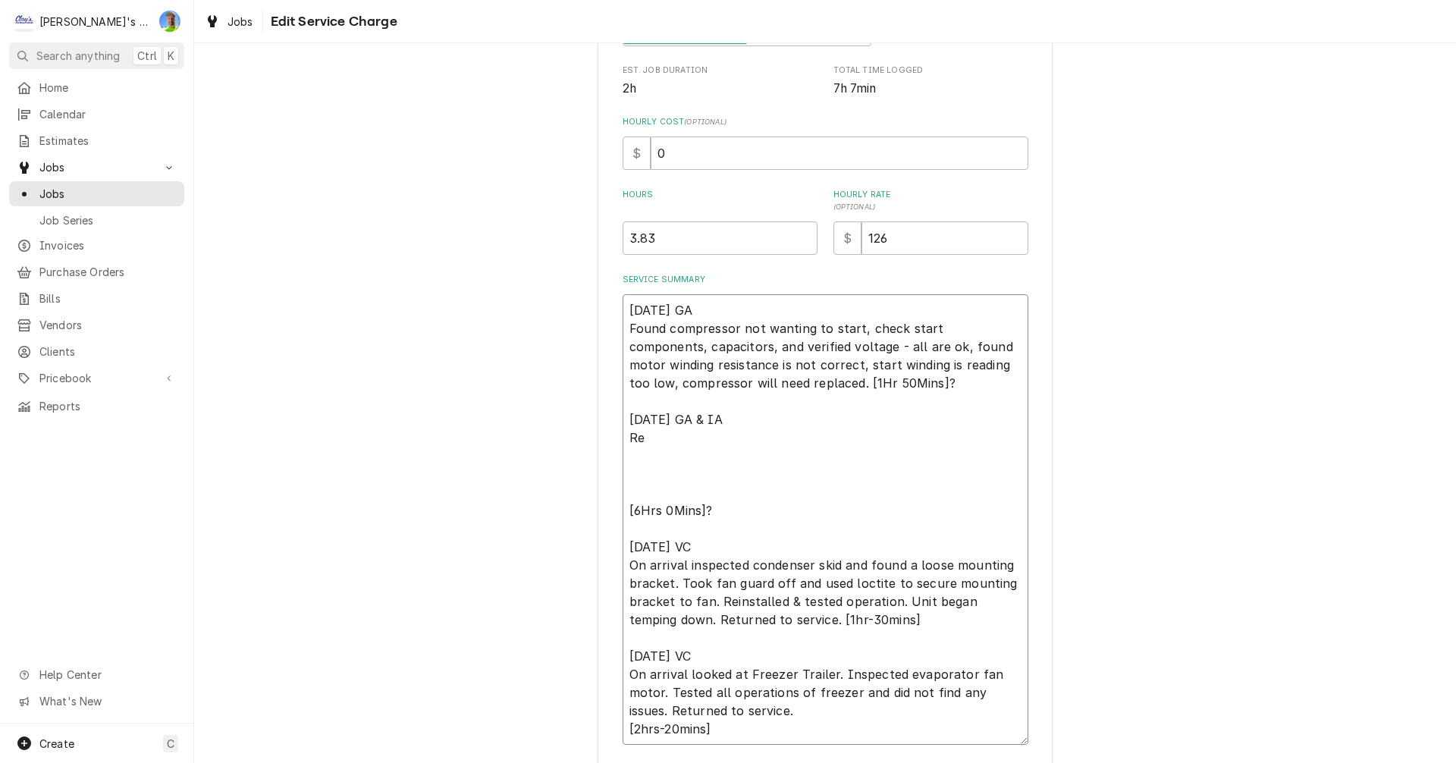
type textarea "x"
type textarea "6/2/2025 GA Found compressor not wanting to start, check start components, capa…"
type textarea "x"
type textarea "6/2/2025 GA Found compressor not wanting to start, check start components, capa…"
type textarea "x"
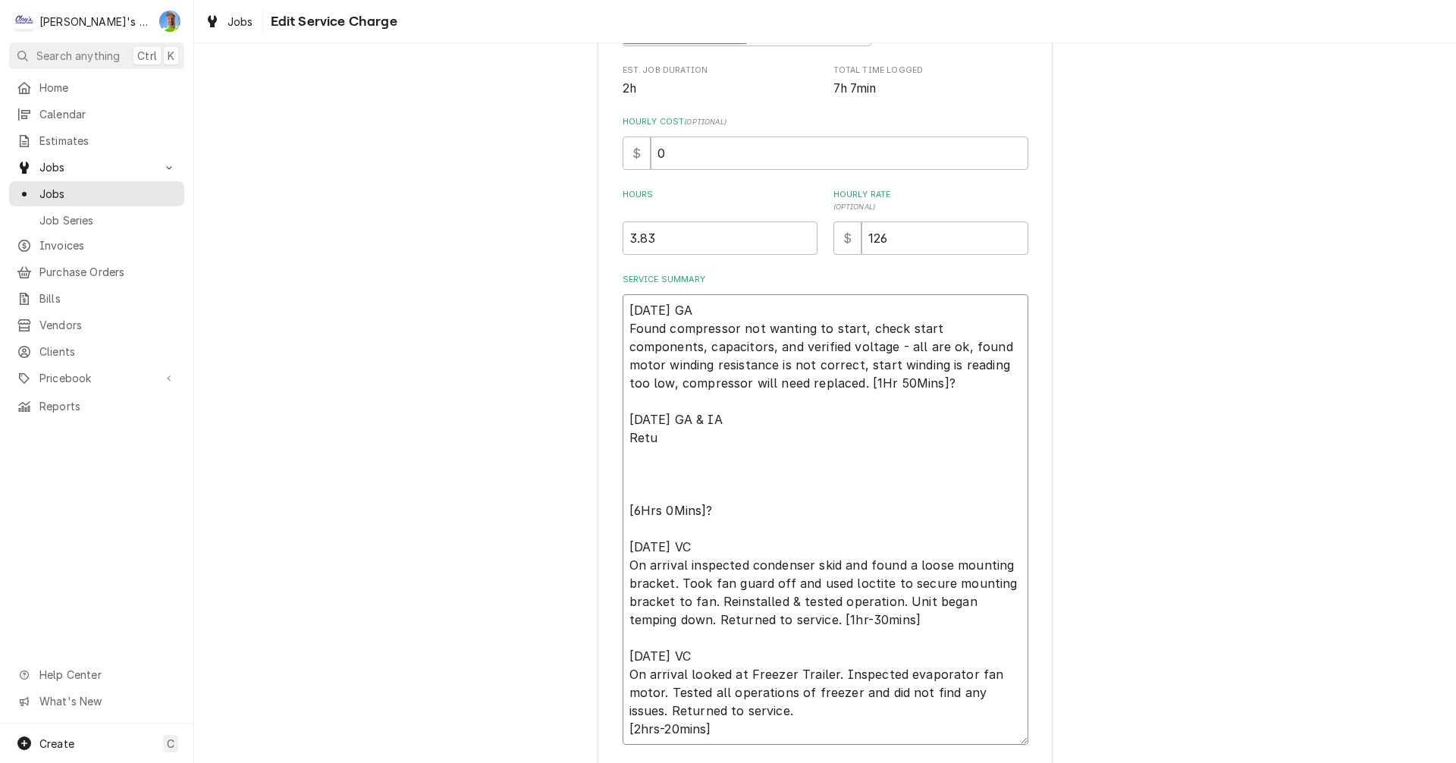
type textarea "6/2/2025 GA Found compressor not wanting to start, check start components, capa…"
type textarea "x"
type textarea "6/2/2025 GA Found compressor not wanting to start, check start components, capa…"
type textarea "x"
type textarea "6/2/2025 GA Found compressor not wanting to start, check start components, capa…"
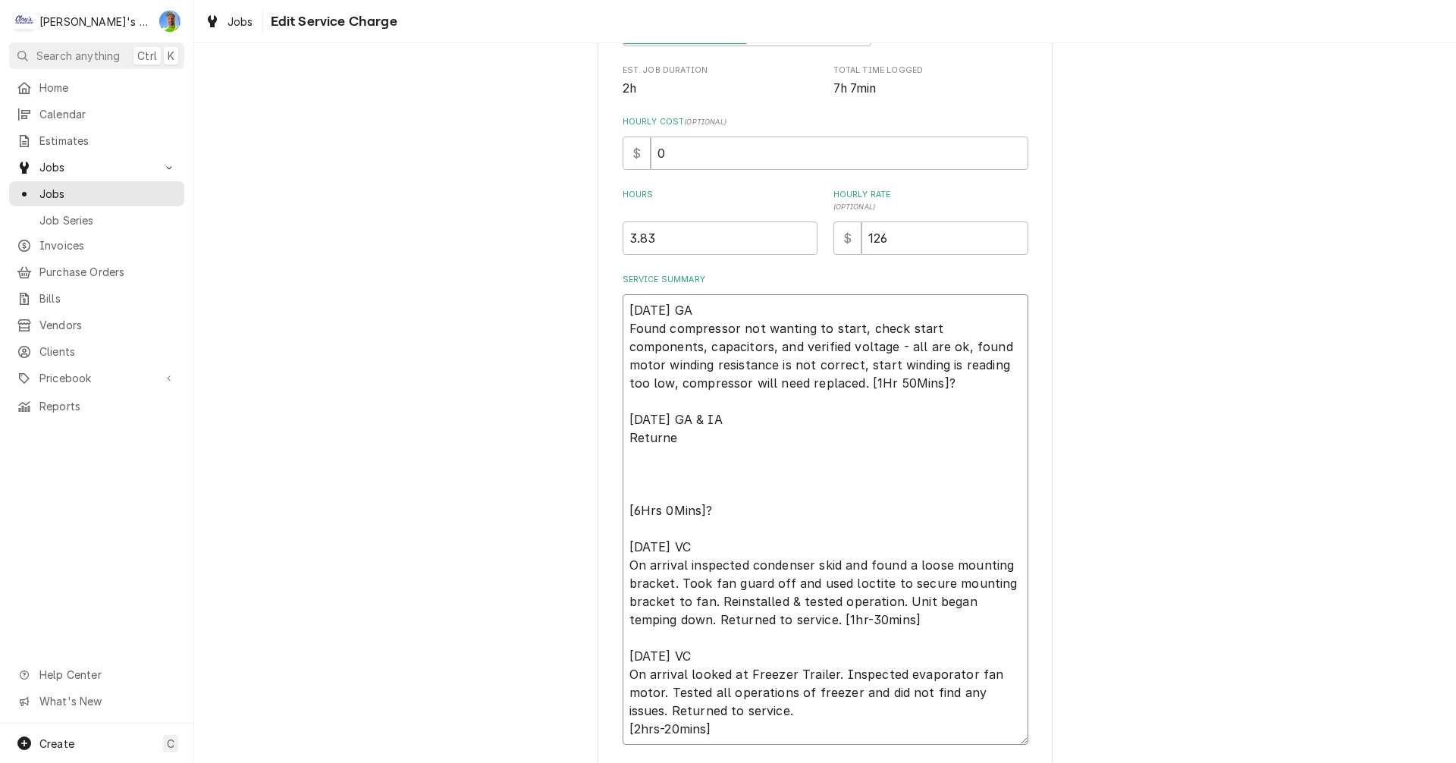
type textarea "x"
type textarea "6/2/2025 GA Found compressor not wanting to start, check start components, capa…"
type textarea "x"
type textarea "6/2/2025 GA Found compressor not wanting to start, check start components, capa…"
type textarea "x"
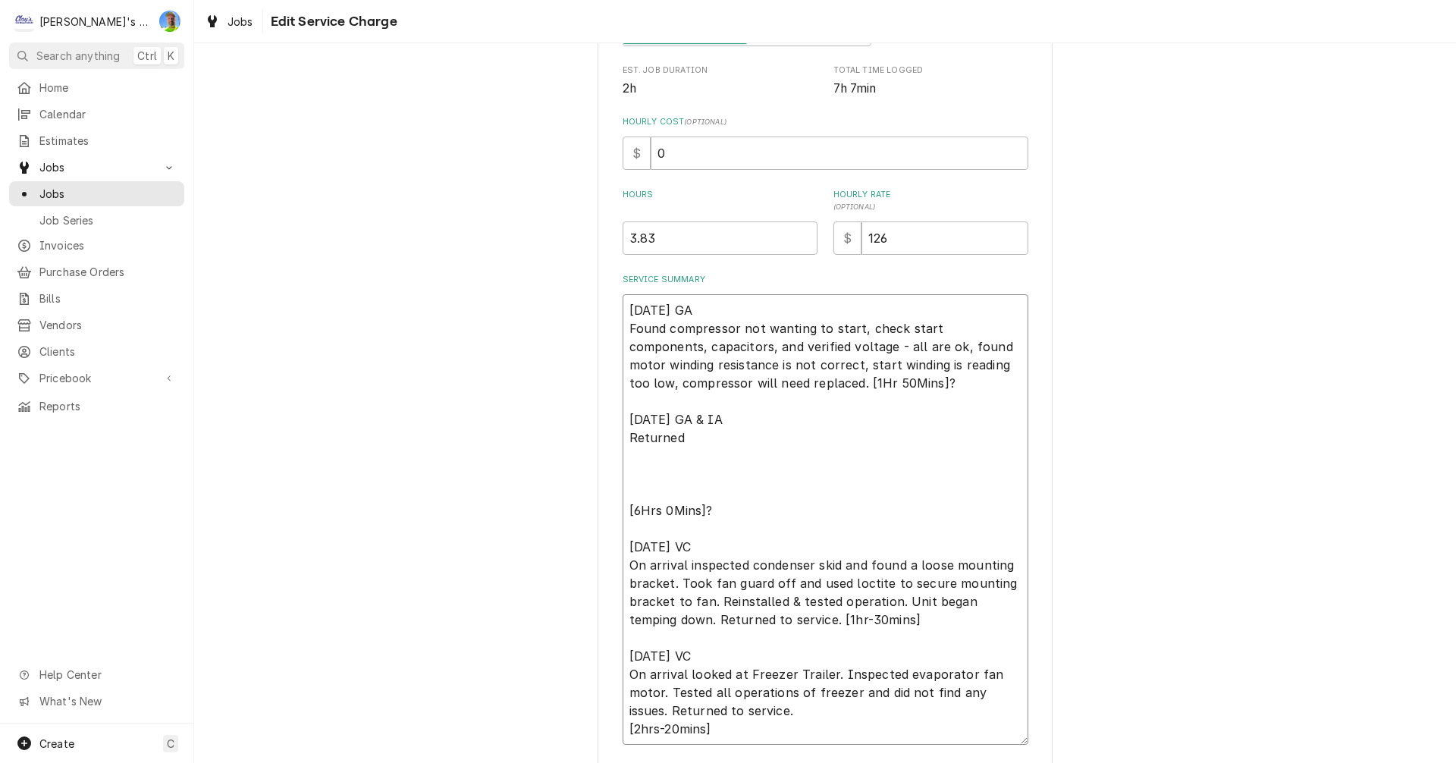
type textarea "6/2/2025 GA Found compressor not wanting to start, check start components, capa…"
type textarea "x"
type textarea "6/2/2025 GA Found compressor not wanting to start, check start components, capa…"
type textarea "x"
type textarea "6/2/2025 GA Found compressor not wanting to start, check start components, capa…"
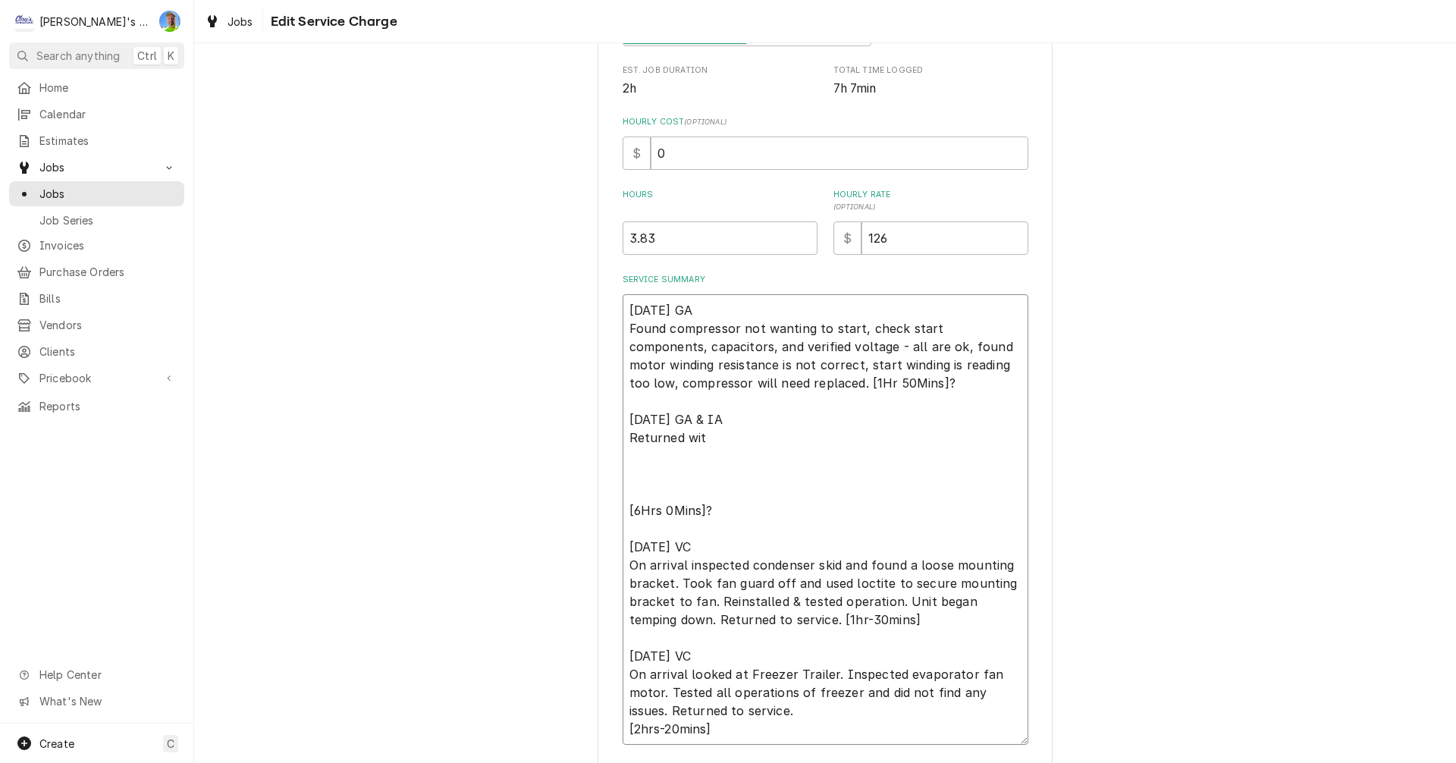
type textarea "x"
type textarea "6/2/2025 GA Found compressor not wanting to start, check start components, capa…"
type textarea "x"
type textarea "6/2/2025 GA Found compressor not wanting to start, check start components, capa…"
type textarea "x"
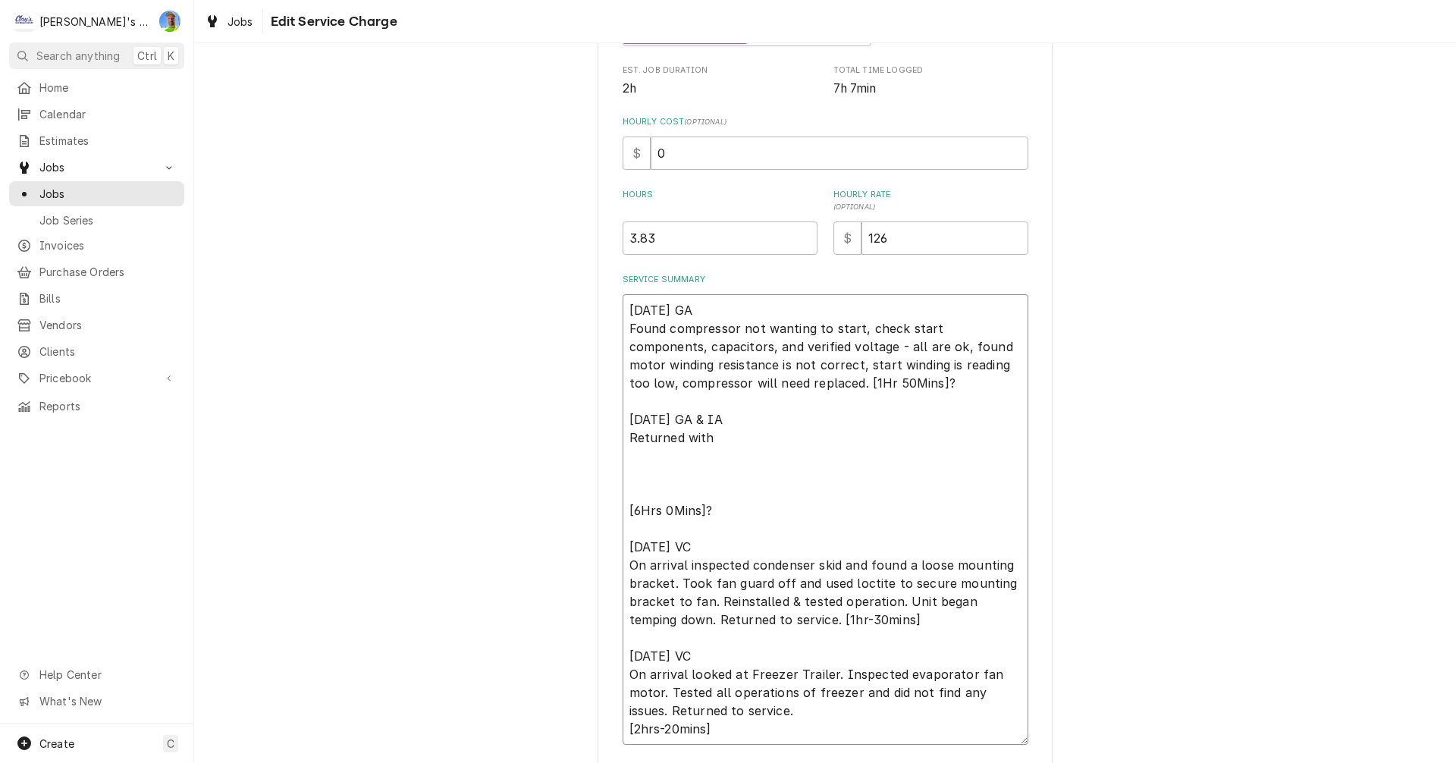
type textarea "6/2/2025 GA Found compressor not wanting to start, check start components, capa…"
type textarea "x"
type textarea "6/2/2025 GA Found compressor not wanting to start, check start components, capa…"
type textarea "x"
type textarea "6/2/2025 GA Found compressor not wanting to start, check start components, capa…"
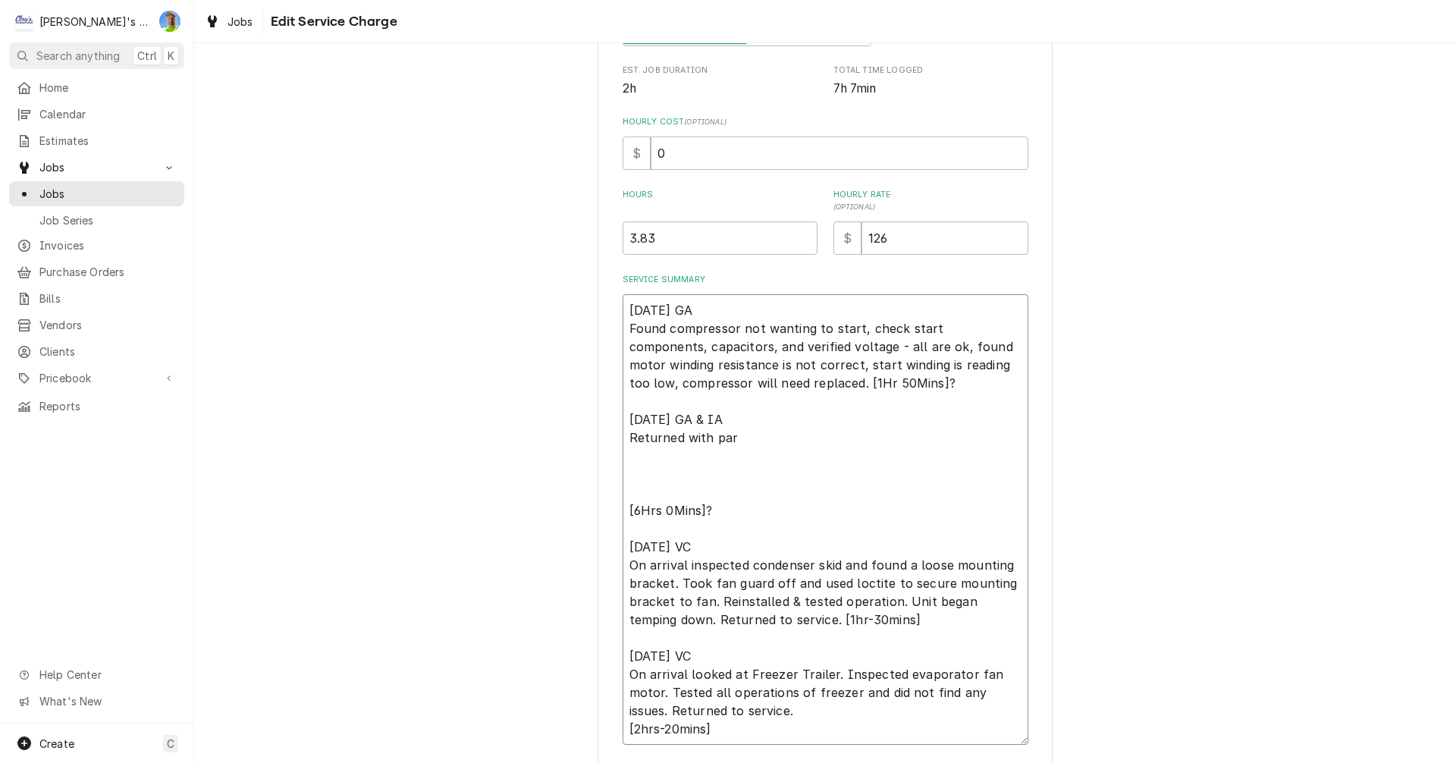
type textarea "x"
type textarea "6/2/2025 GA Found compressor not wanting to start, check start components, capa…"
type textarea "x"
type textarea "6/2/2025 GA Found compressor not wanting to start, check start components, capa…"
type textarea "x"
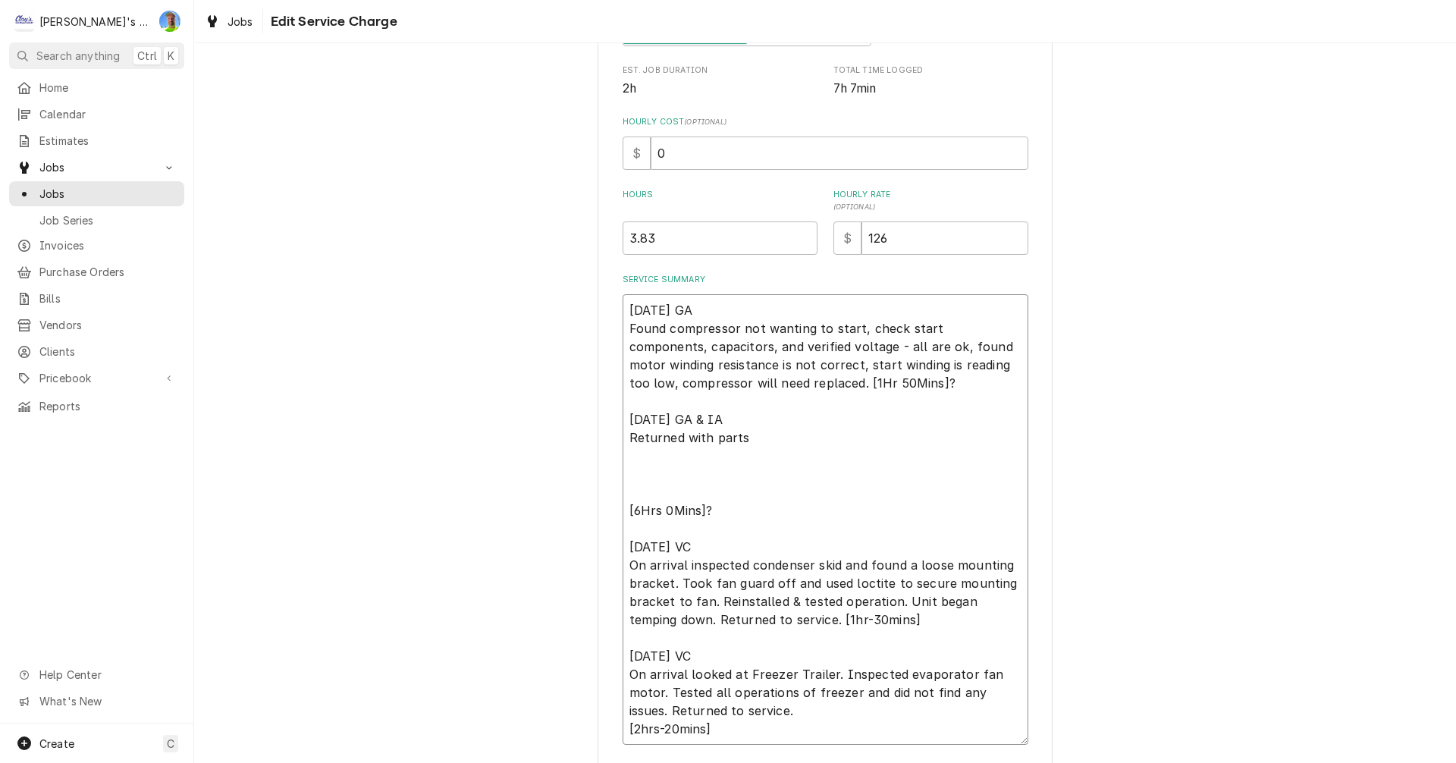
type textarea "6/2/2025 GA Found compressor not wanting to start, check start components, capa…"
type textarea "x"
type textarea "6/2/2025 GA Found compressor not wanting to start, check start components, capa…"
type textarea "x"
type textarea "6/2/2025 GA Found compressor not wanting to start, check start components, capa…"
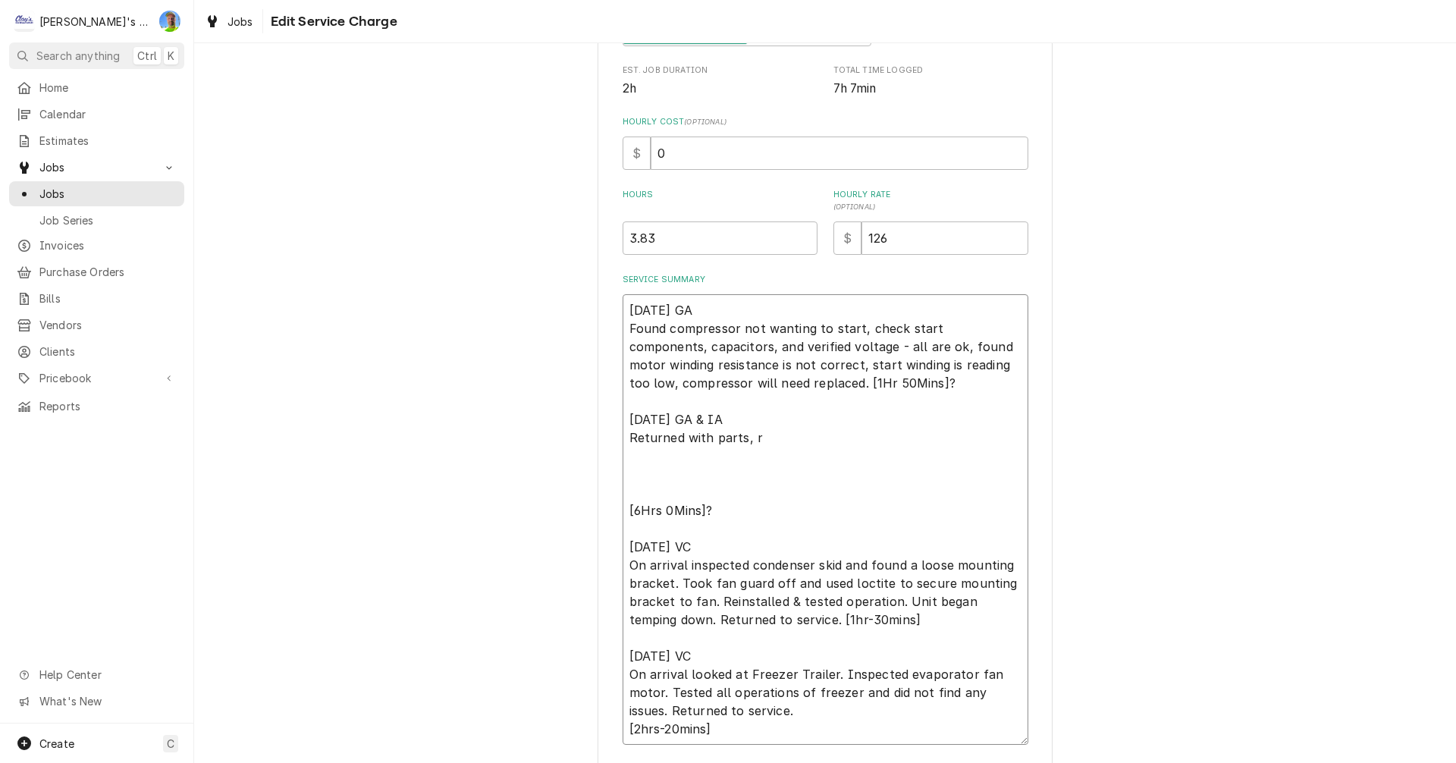
type textarea "x"
type textarea "6/2/2025 GA Found compressor not wanting to start, check start components, capa…"
type textarea "x"
type textarea "6/2/2025 GA Found compressor not wanting to start, check start components, capa…"
type textarea "x"
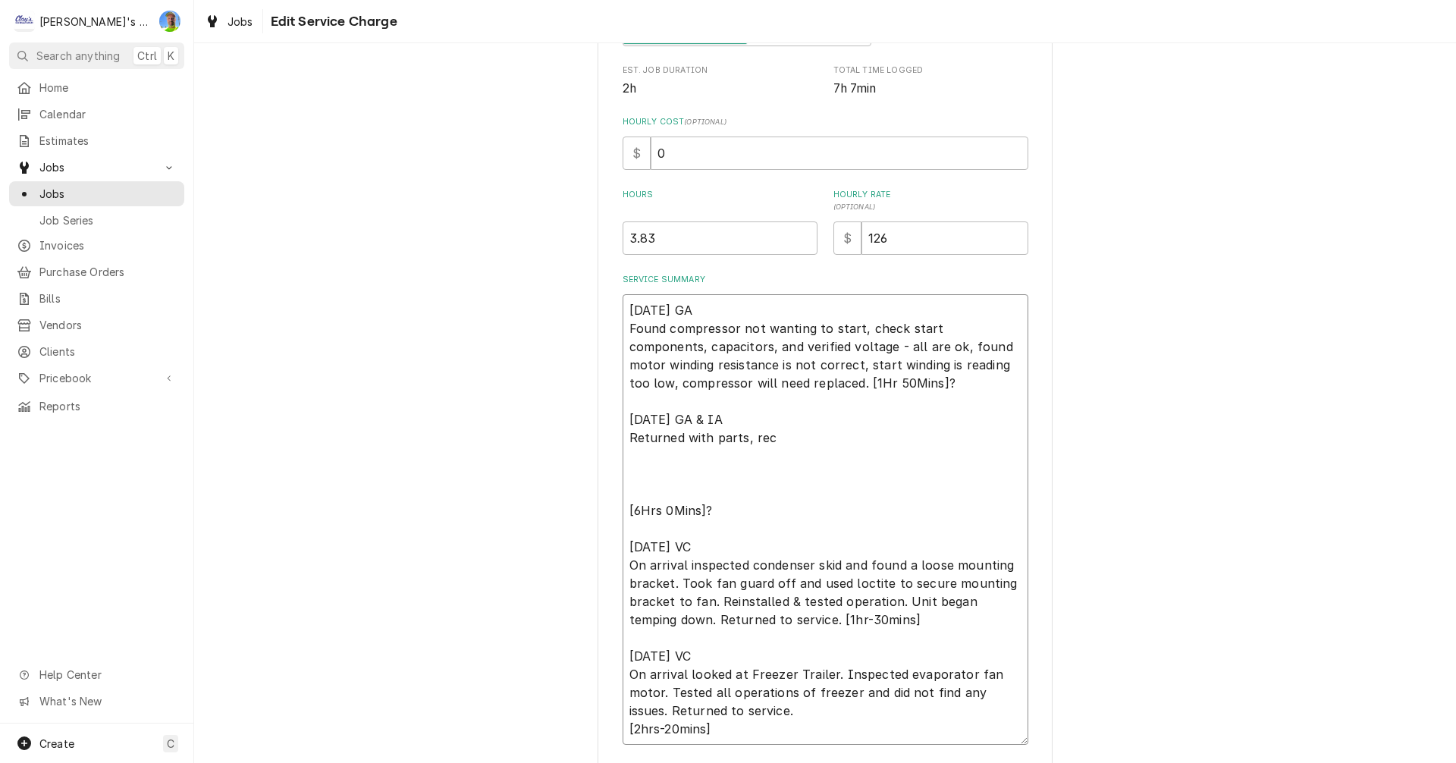
type textarea "6/2/2025 GA Found compressor not wanting to start, check start components, capa…"
type textarea "x"
type textarea "6/2/2025 GA Found compressor not wanting to start, check start components, capa…"
type textarea "x"
type textarea "6/2/2025 GA Found compressor not wanting to start, check start components, capa…"
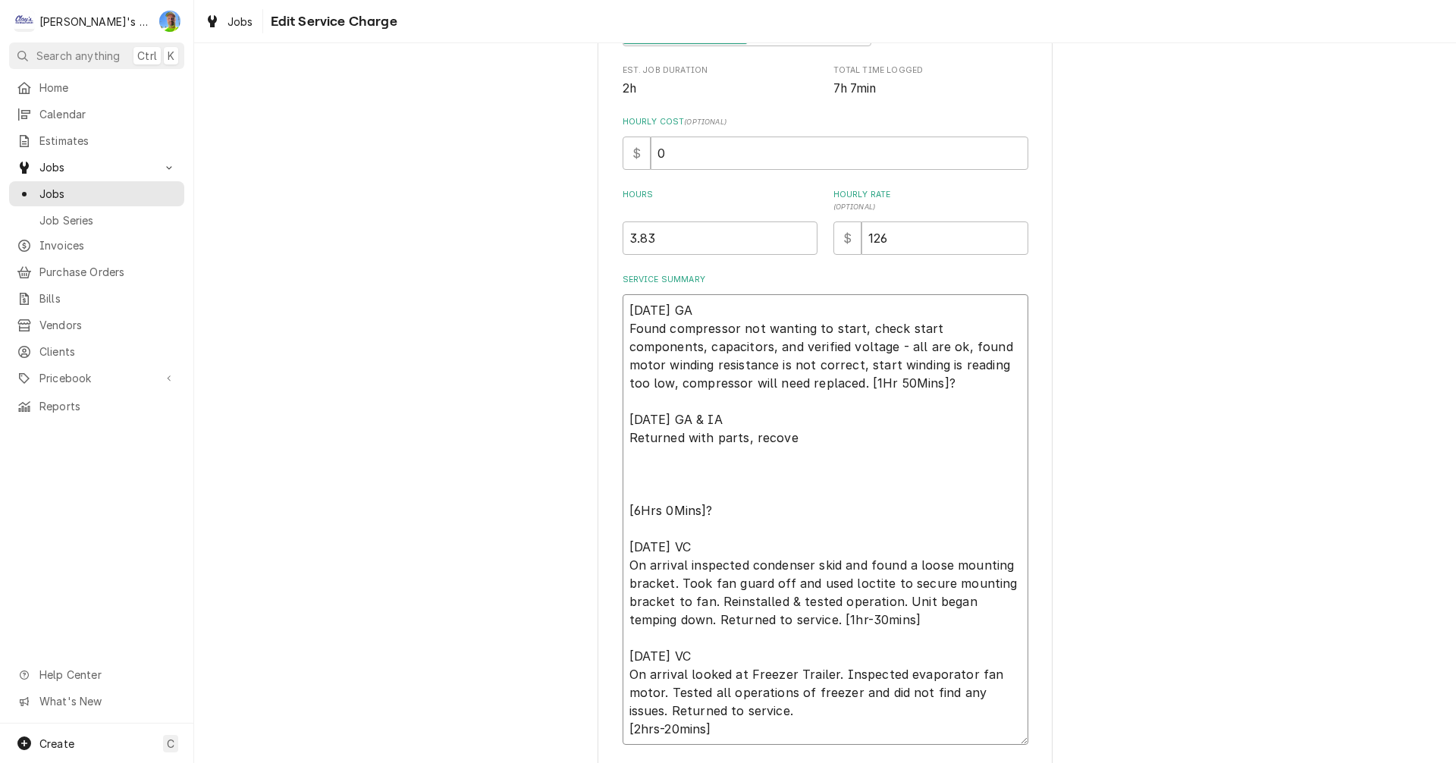
type textarea "x"
type textarea "6/2/2025 GA Found compressor not wanting to start, check start components, capa…"
type textarea "x"
type textarea "6/2/2025 GA Found compressor not wanting to start, check start components, capa…"
type textarea "x"
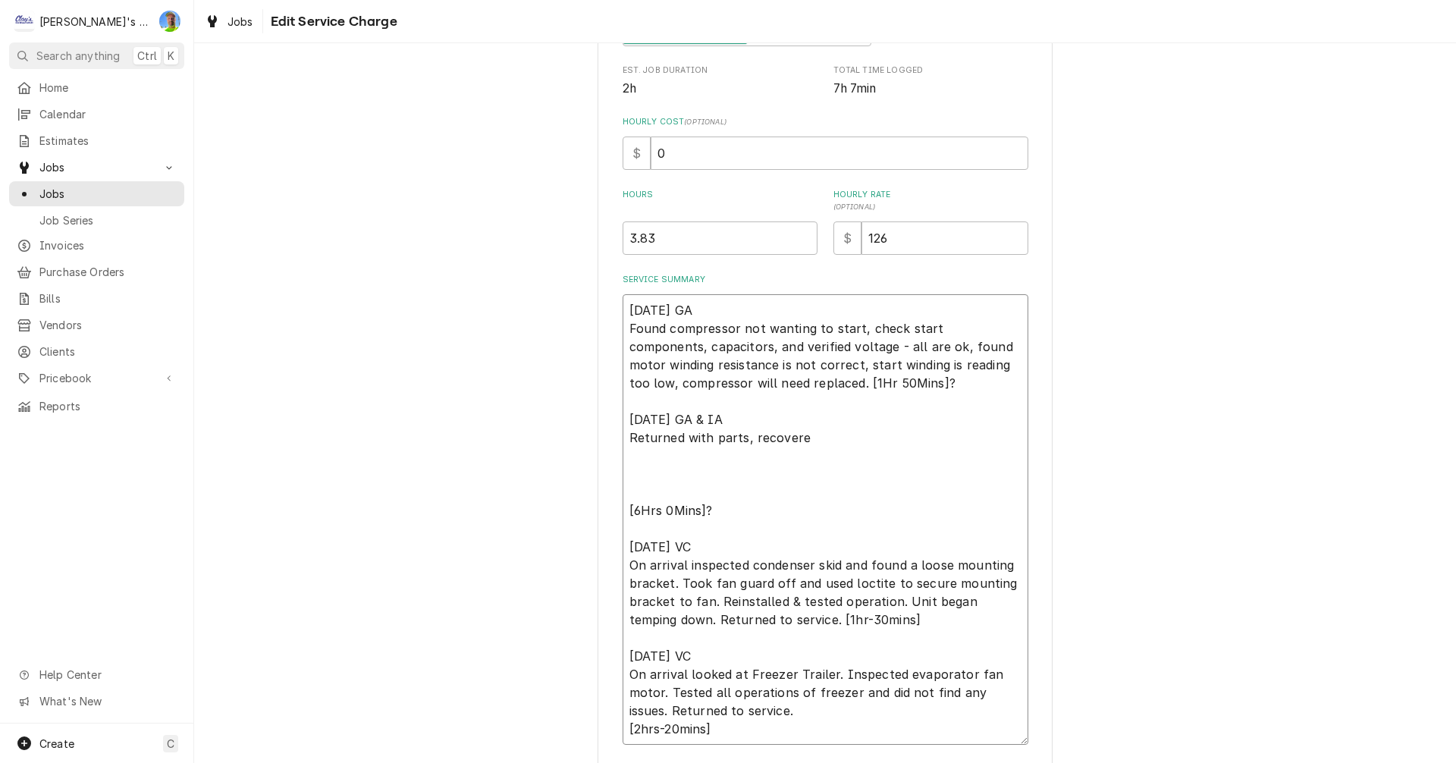
type textarea "6/2/2025 GA Found compressor not wanting to start, check start components, capa…"
type textarea "x"
type textarea "6/2/2025 GA Found compressor not wanting to start, check start components, capa…"
type textarea "x"
type textarea "6/2/2025 GA Found compressor not wanting to start, check start components, capa…"
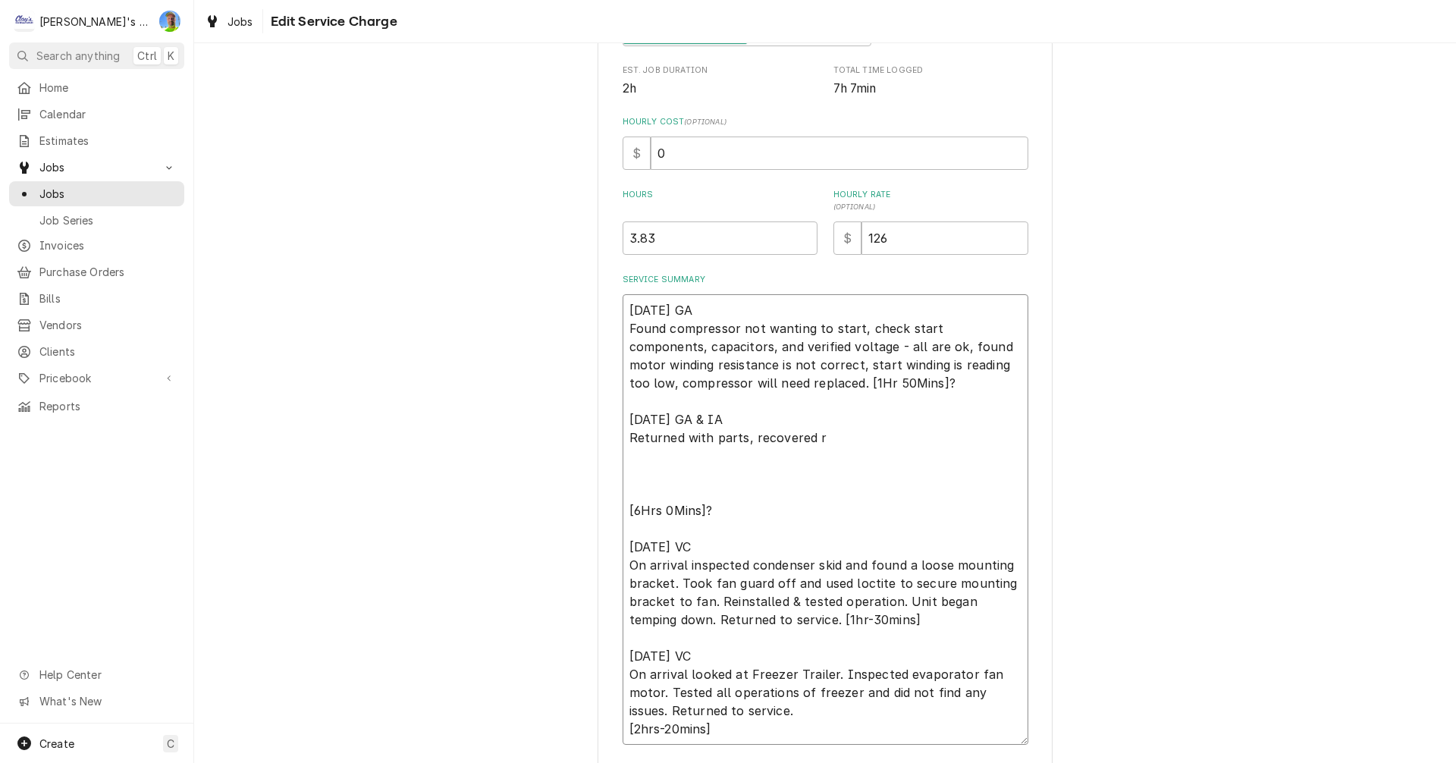
type textarea "x"
type textarea "6/2/2025 GA Found compressor not wanting to start, check start components, capa…"
type textarea "x"
type textarea "6/2/2025 GA Found compressor not wanting to start, check start components, capa…"
type textarea "x"
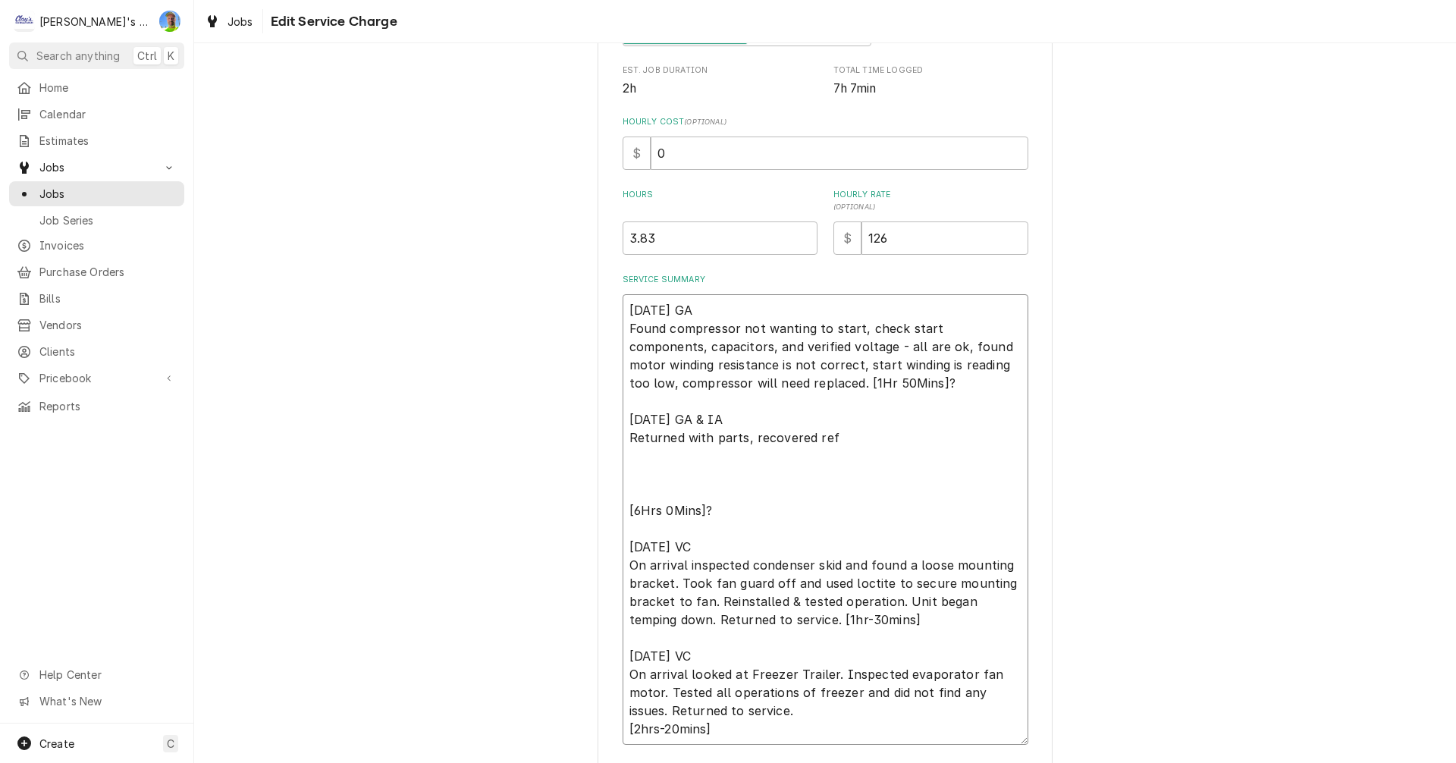
type textarea "6/2/2025 GA Found compressor not wanting to start, check start components, capa…"
type textarea "x"
type textarea "6/2/2025 GA Found compressor not wanting to start, check start components, capa…"
type textarea "x"
type textarea "6/2/2025 GA Found compressor not wanting to start, check start components, capa…"
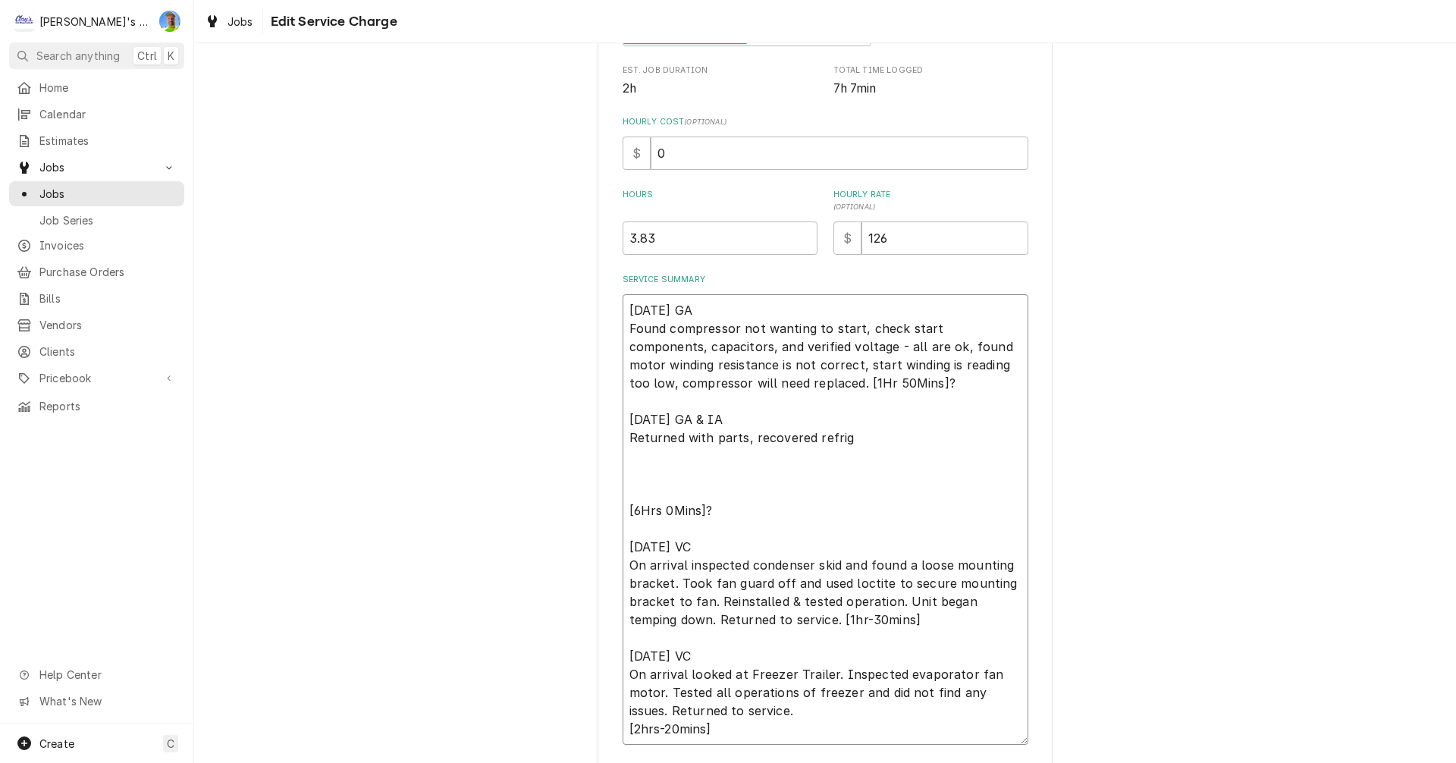
type textarea "x"
type textarea "6/2/2025 GA Found compressor not wanting to start, check start components, capa…"
type textarea "x"
type textarea "6/2/2025 GA Found compressor not wanting to start, check start components, capa…"
type textarea "x"
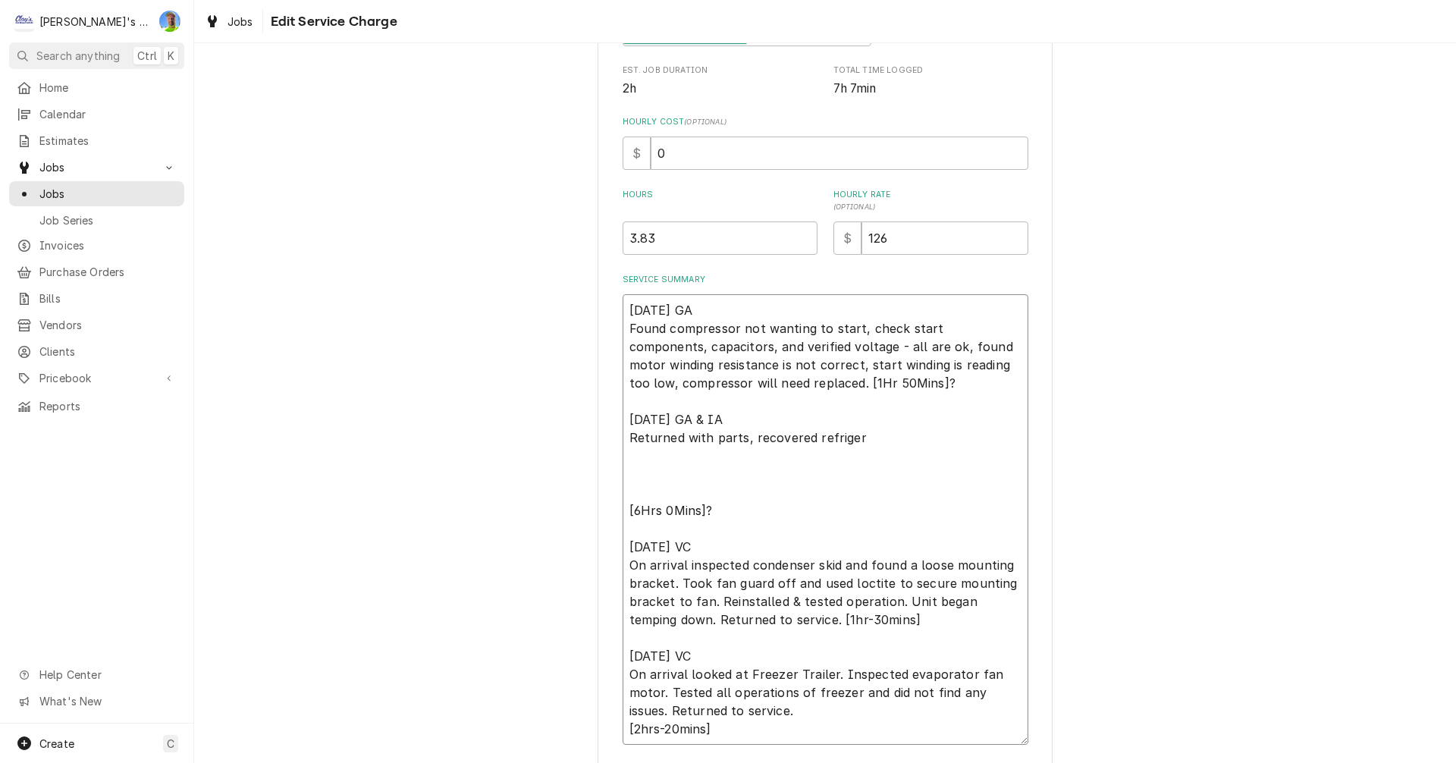
type textarea "6/2/2025 GA Found compressor not wanting to start, check start components, capa…"
type textarea "x"
type textarea "6/2/2025 GA Found compressor not wanting to start, check start components, capa…"
type textarea "x"
type textarea "6/2/2025 GA Found compressor not wanting to start, check start components, capa…"
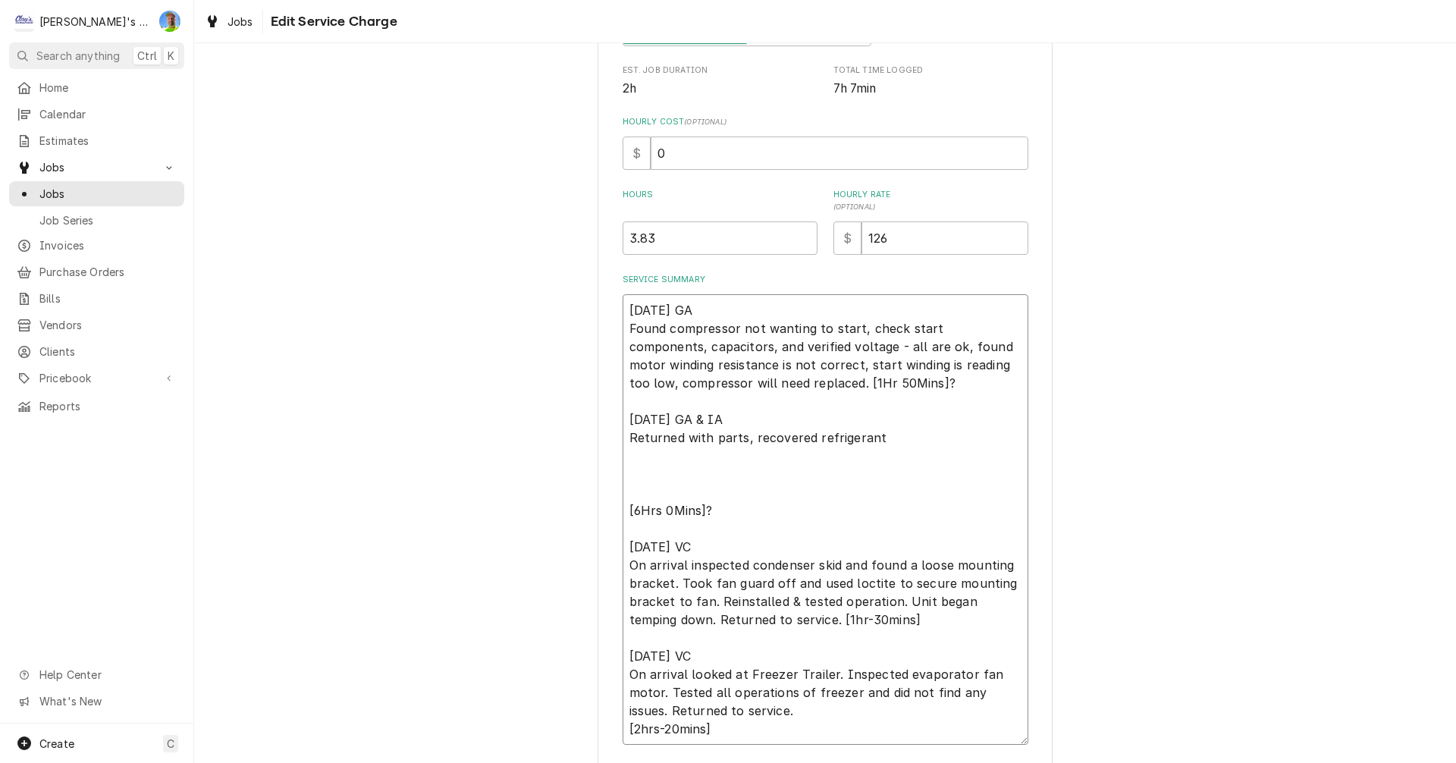
type textarea "x"
type textarea "6/2/2025 GA Found compressor not wanting to start, check start components, capa…"
type textarea "x"
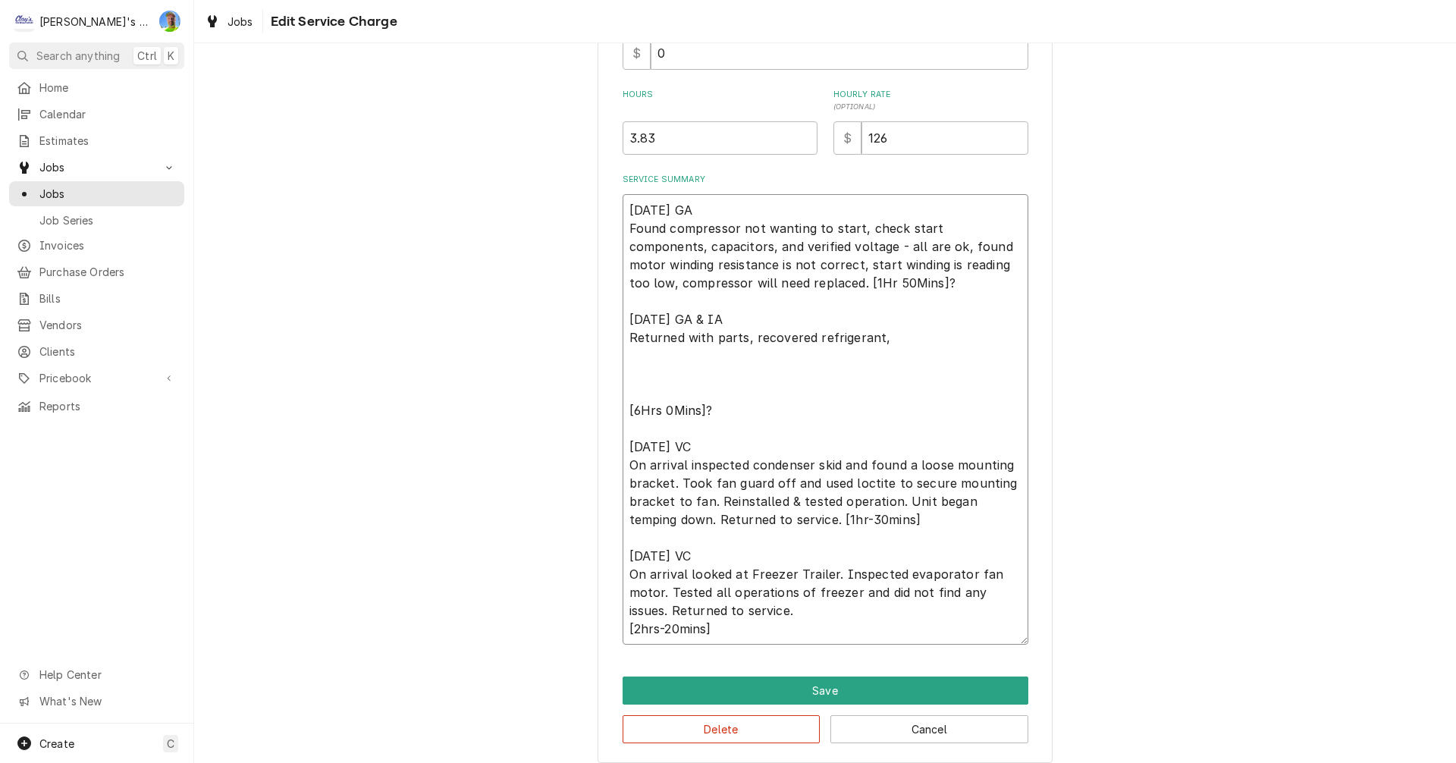
scroll to position [416, 0]
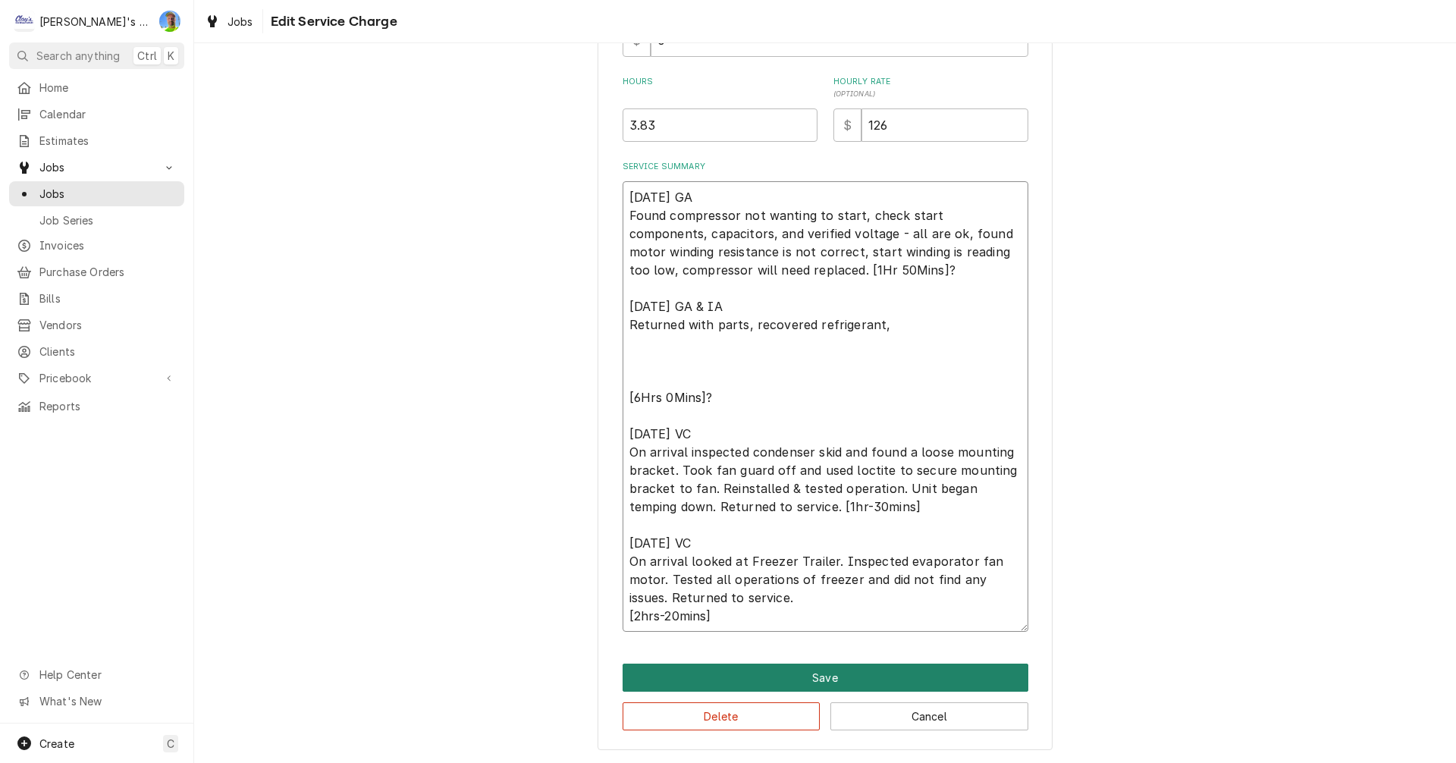
type textarea "6/2/2025 GA Found compressor not wanting to start, check start components, capa…"
click at [1004, 679] on button "Save" at bounding box center [826, 678] width 406 height 28
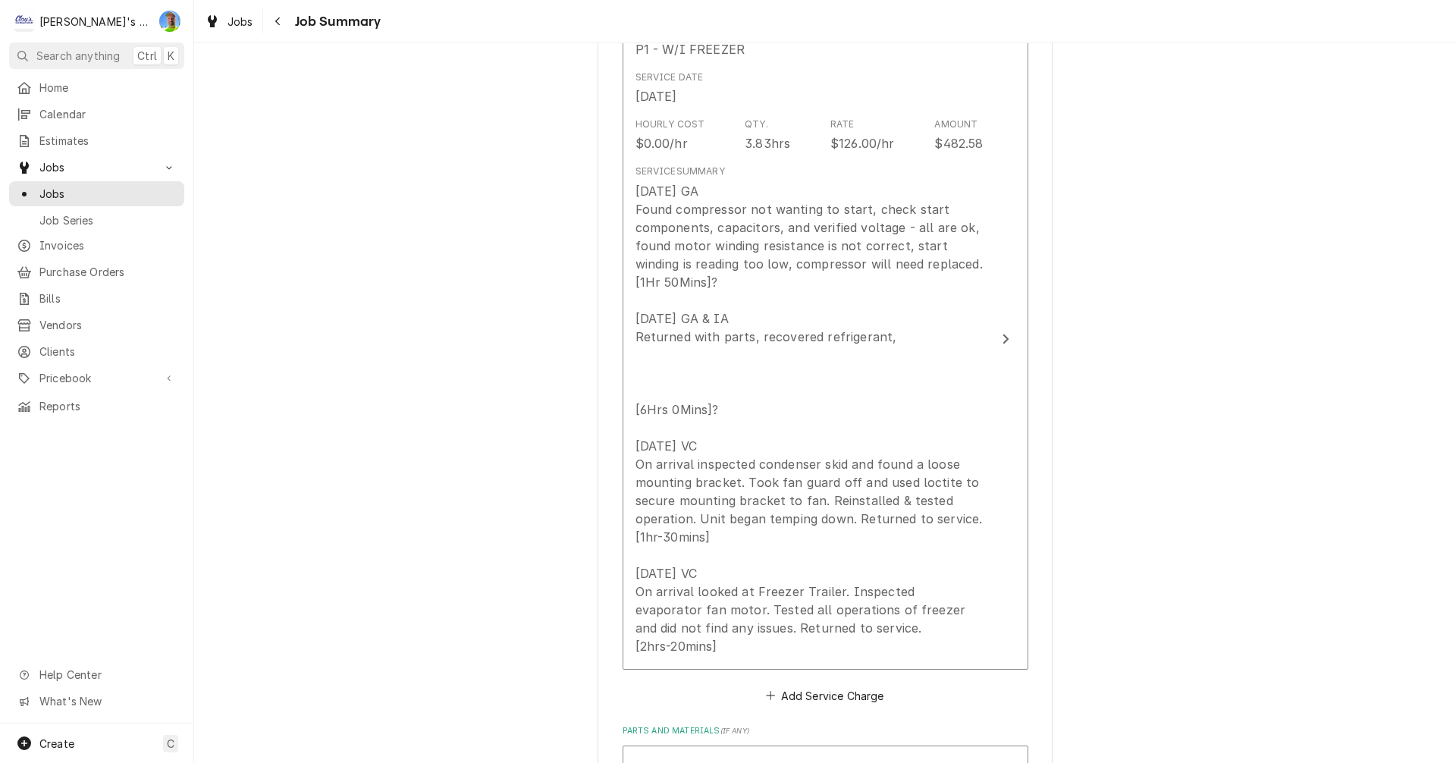
scroll to position [455, 0]
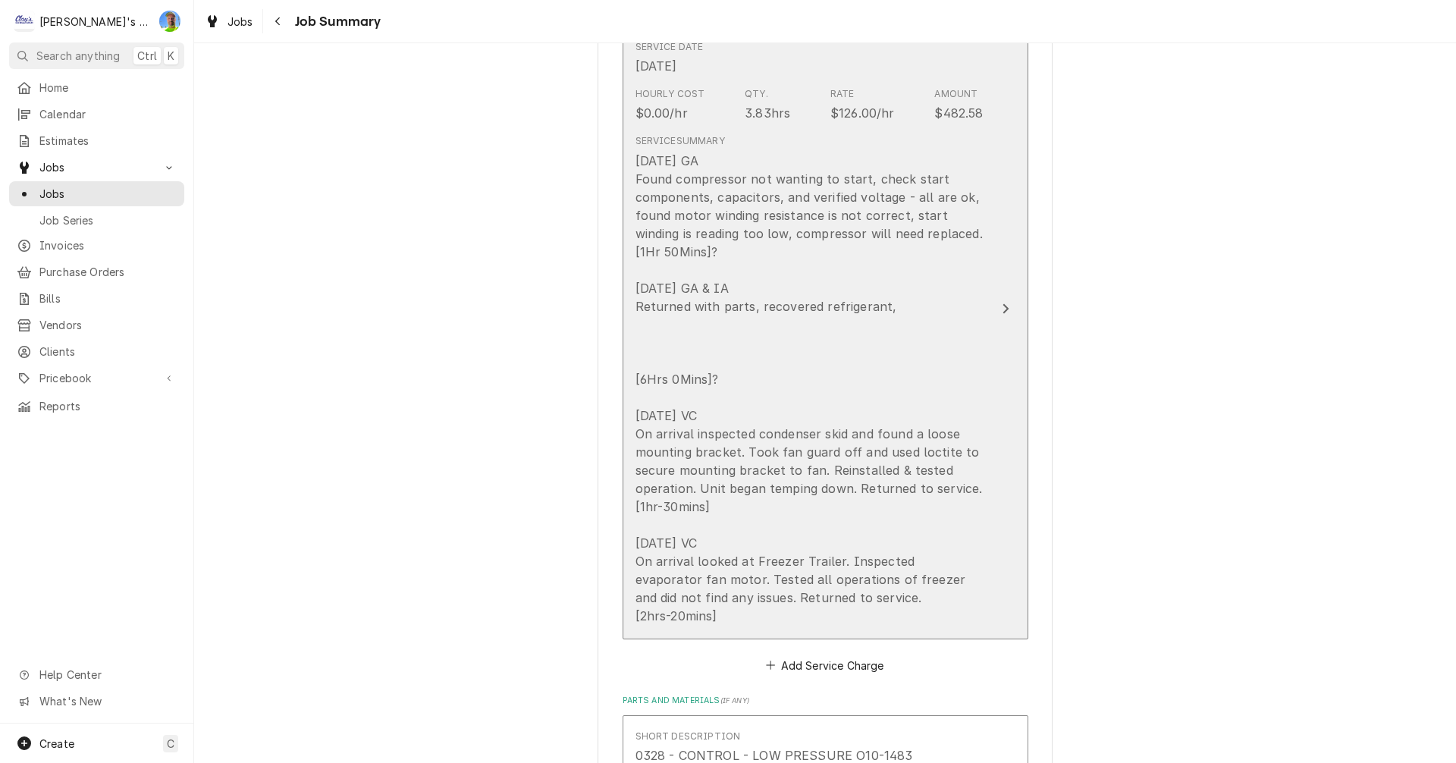
click at [1013, 361] on button "Short Description P1 - W/I FREEZER Service Date Jun 2, 2025 Hourly Cost $0.00/h…" at bounding box center [826, 309] width 406 height 661
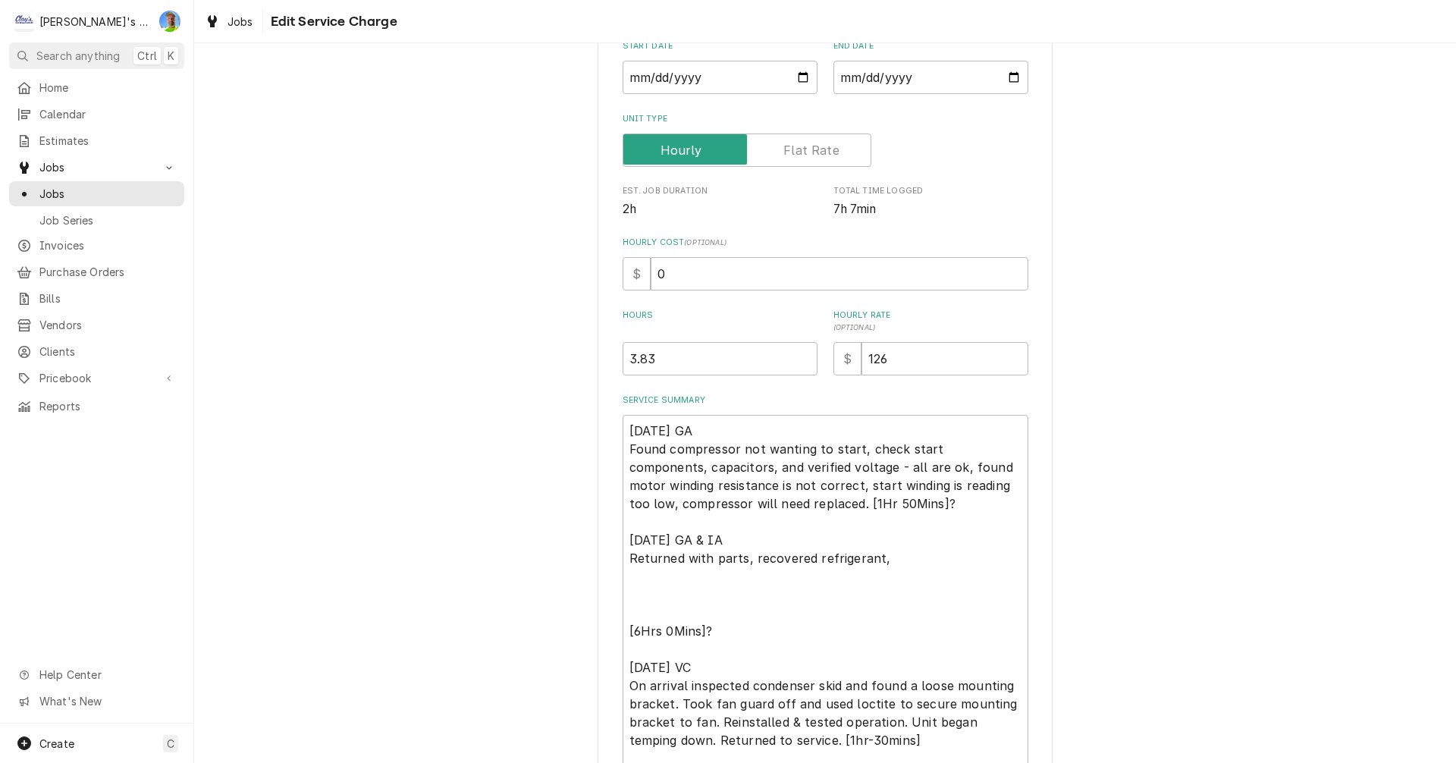
scroll to position [303, 0]
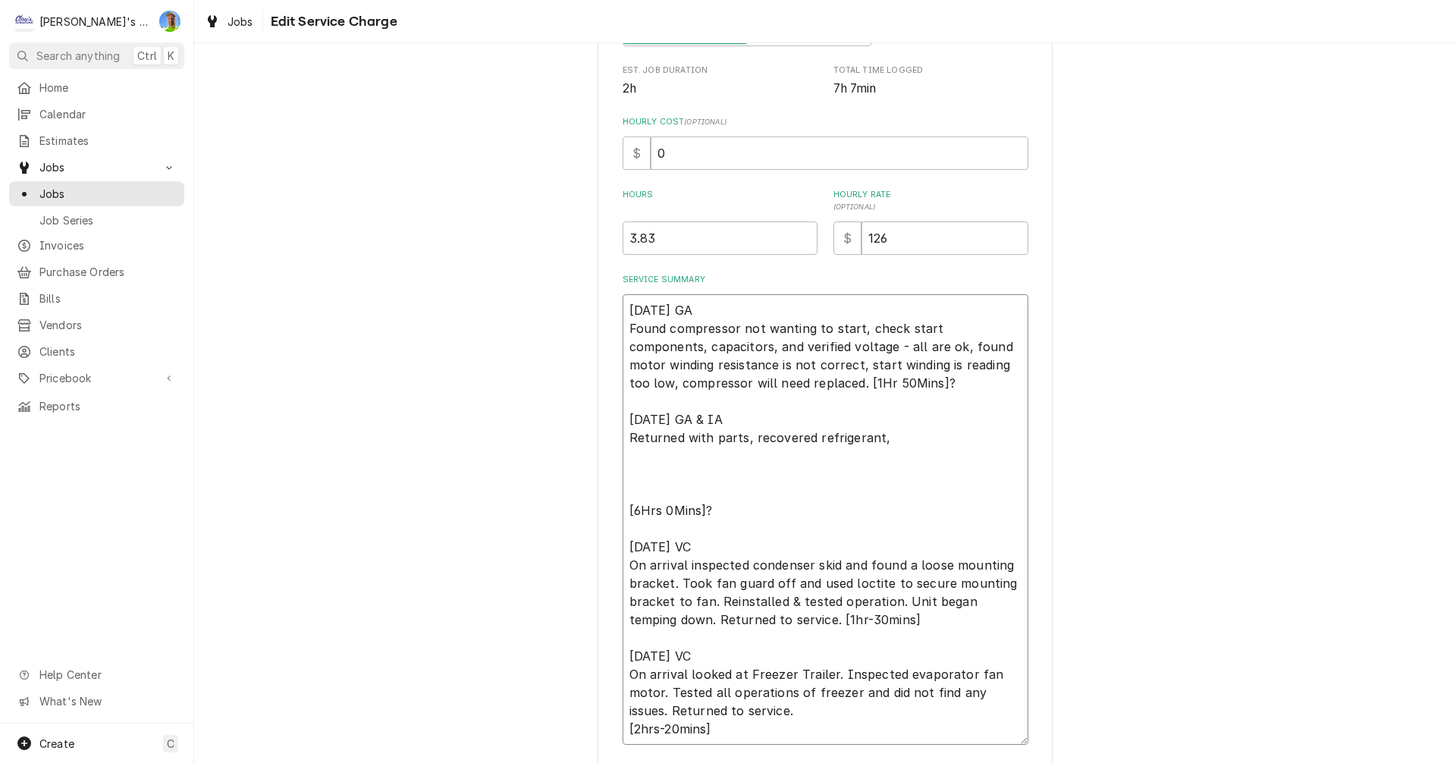
click at [888, 436] on textarea "6/2/2025 GA Found compressor not wanting to start, check start components, capa…" at bounding box center [826, 519] width 406 height 451
type textarea "x"
type textarea "6/2/2025 GA Found compressor not wanting to start, check start components, capa…"
type textarea "x"
type textarea "6/2/2025 GA Found compressor not wanting to start, check start components, capa…"
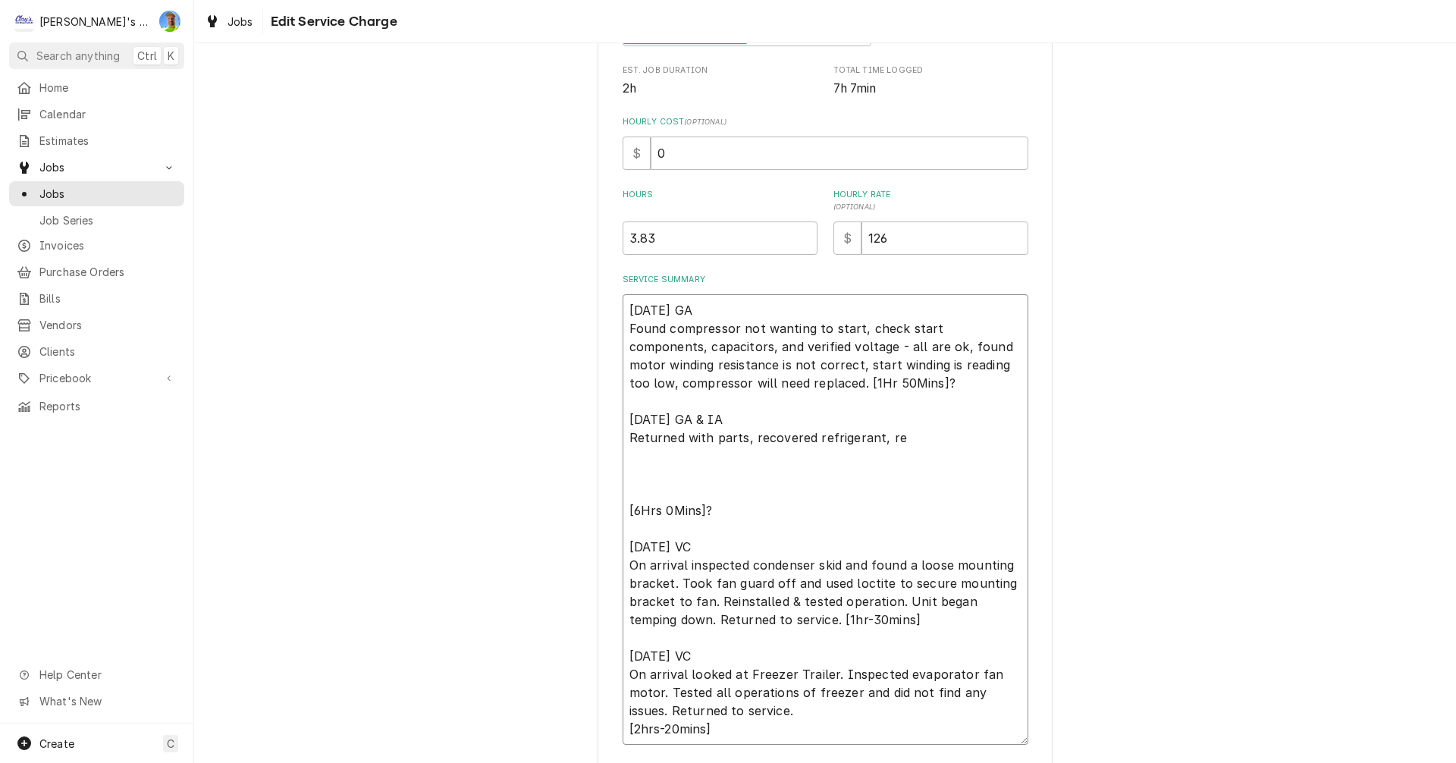
type textarea "x"
type textarea "6/2/2025 GA Found compressor not wanting to start, check start components, capa…"
type textarea "x"
type textarea "6/2/2025 GA Found compressor not wanting to start, check start components, capa…"
type textarea "x"
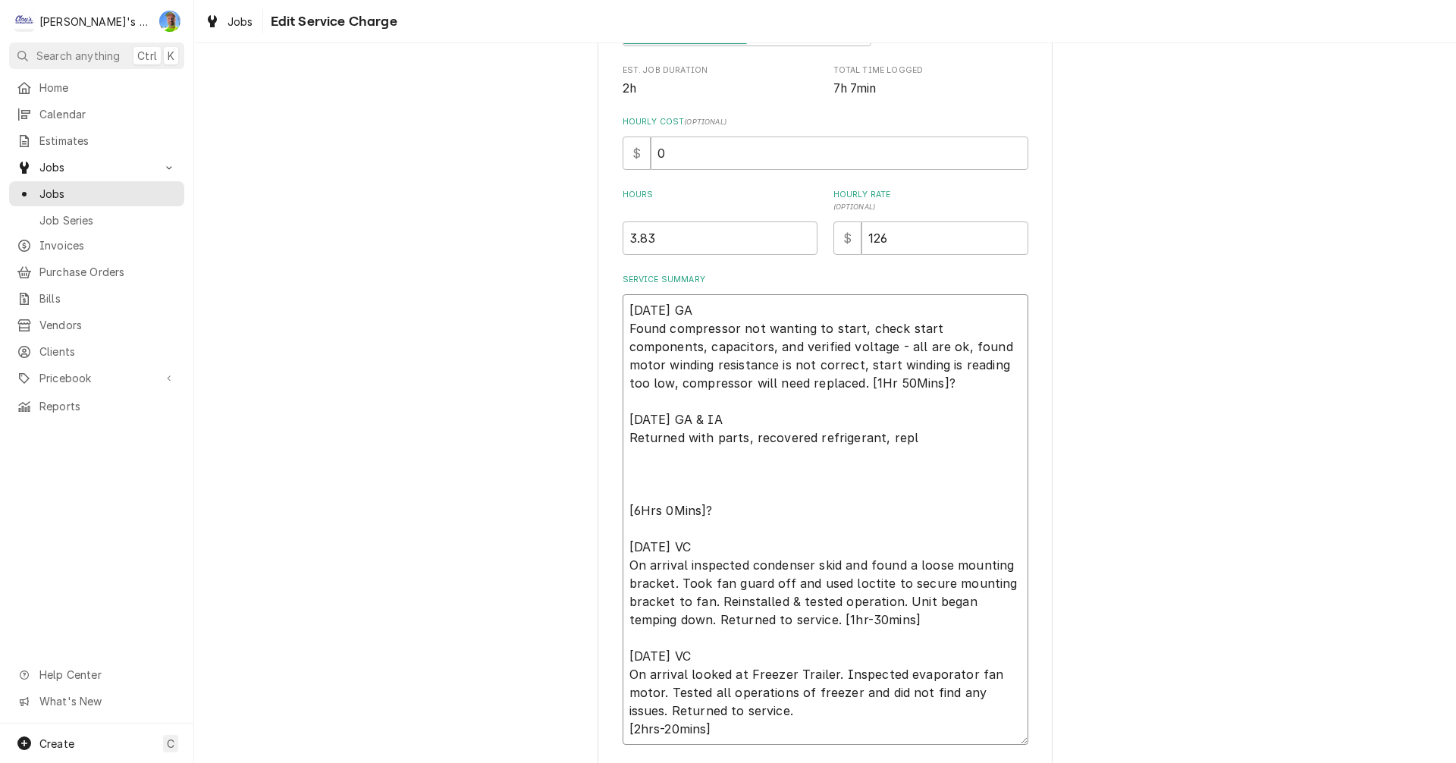
type textarea "6/2/2025 GA Found compressor not wanting to start, check start components, capa…"
type textarea "x"
type textarea "6/2/2025 GA Found compressor not wanting to start, check start components, capa…"
type textarea "x"
type textarea "6/2/2025 GA Found compressor not wanting to start, check start components, capa…"
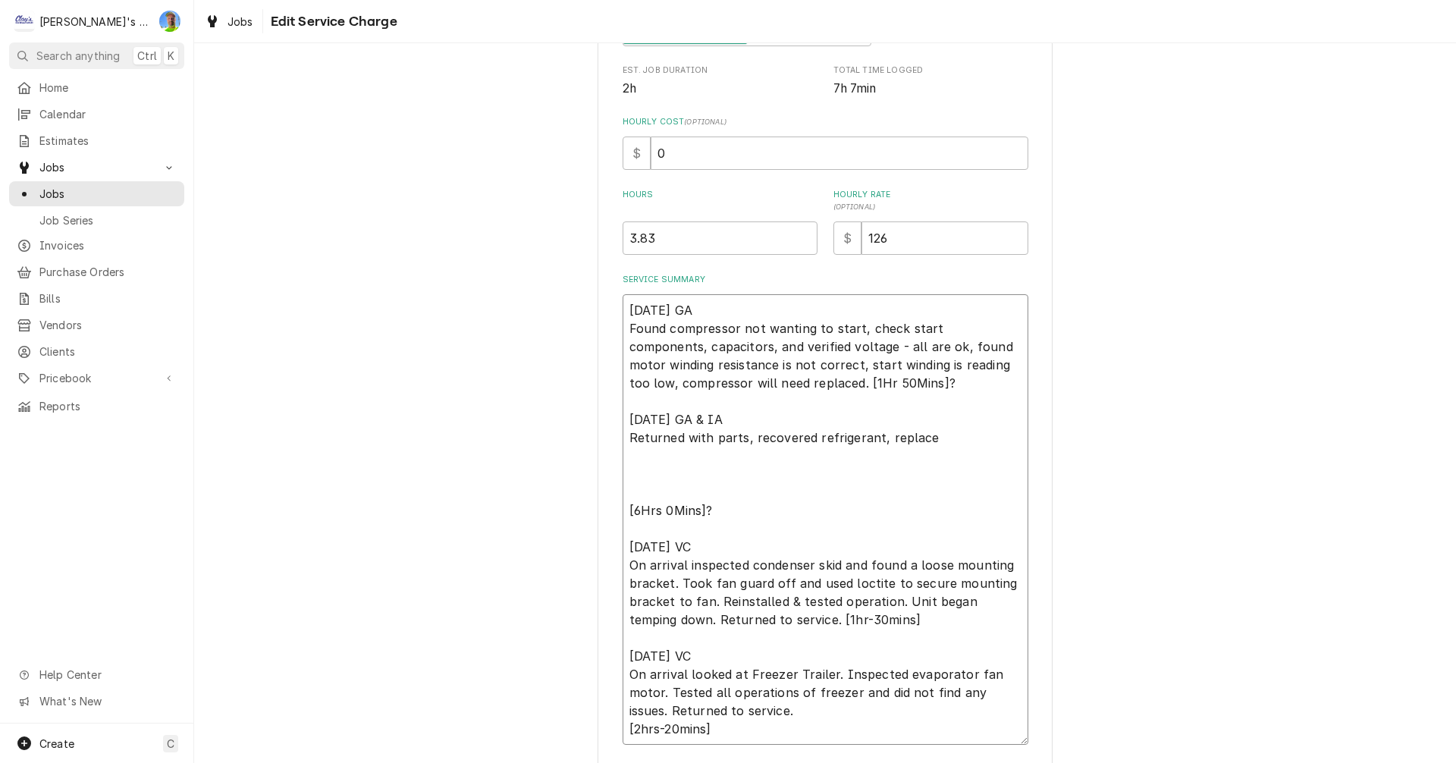
type textarea "x"
type textarea "6/2/2025 GA Found compressor not wanting to start, check start components, capa…"
type textarea "x"
type textarea "6/2/2025 GA Found compressor not wanting to start, check start components, capa…"
type textarea "x"
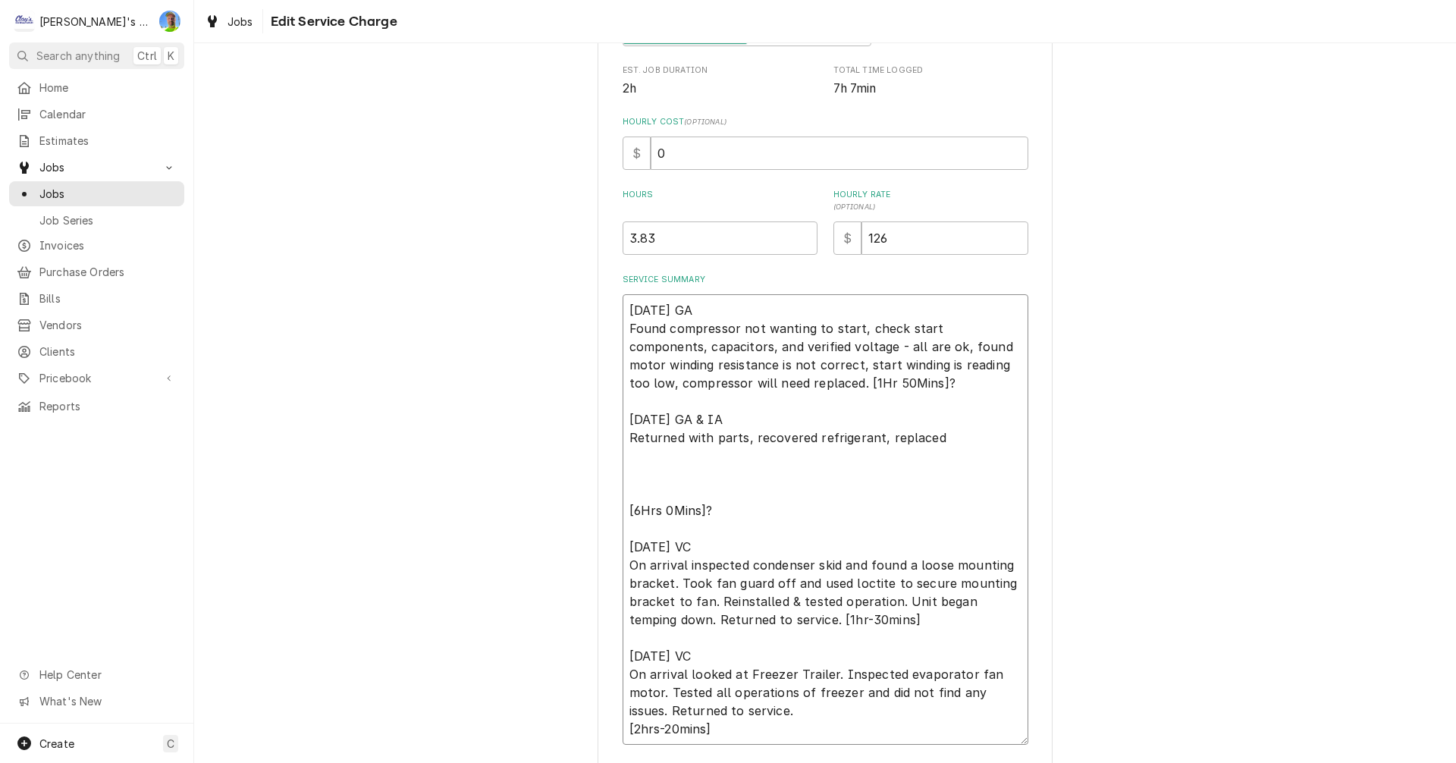
type textarea "6/2/2025 GA Found compressor not wanting to start, check start components, capa…"
type textarea "x"
type textarea "6/2/2025 GA Found compressor not wanting to start, check start components, capa…"
type textarea "x"
type textarea "6/2/2025 GA Found compressor not wanting to start, check start components, capa…"
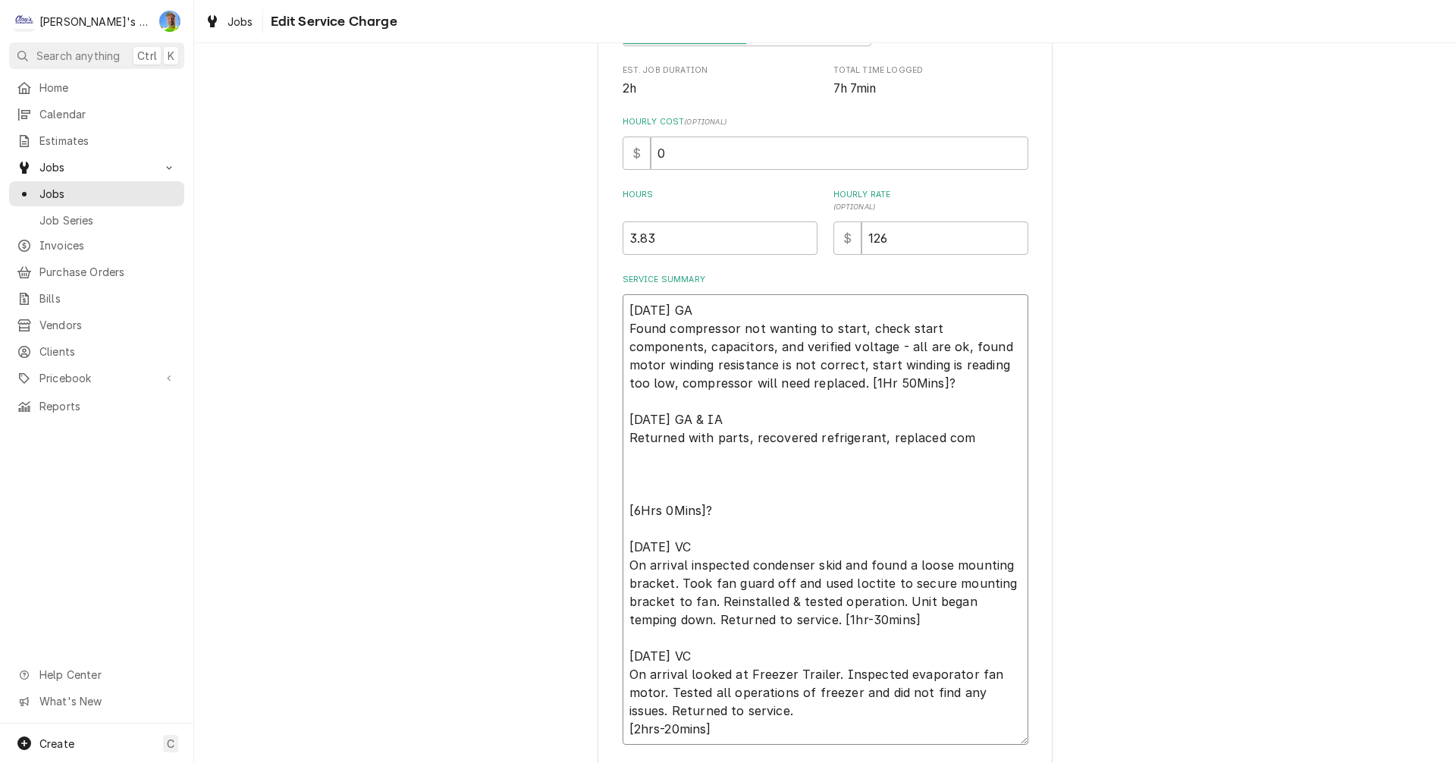
type textarea "x"
type textarea "6/2/2025 GA Found compressor not wanting to start, check start components, capa…"
type textarea "x"
type textarea "6/2/2025 GA Found compressor not wanting to start, check start components, capa…"
type textarea "x"
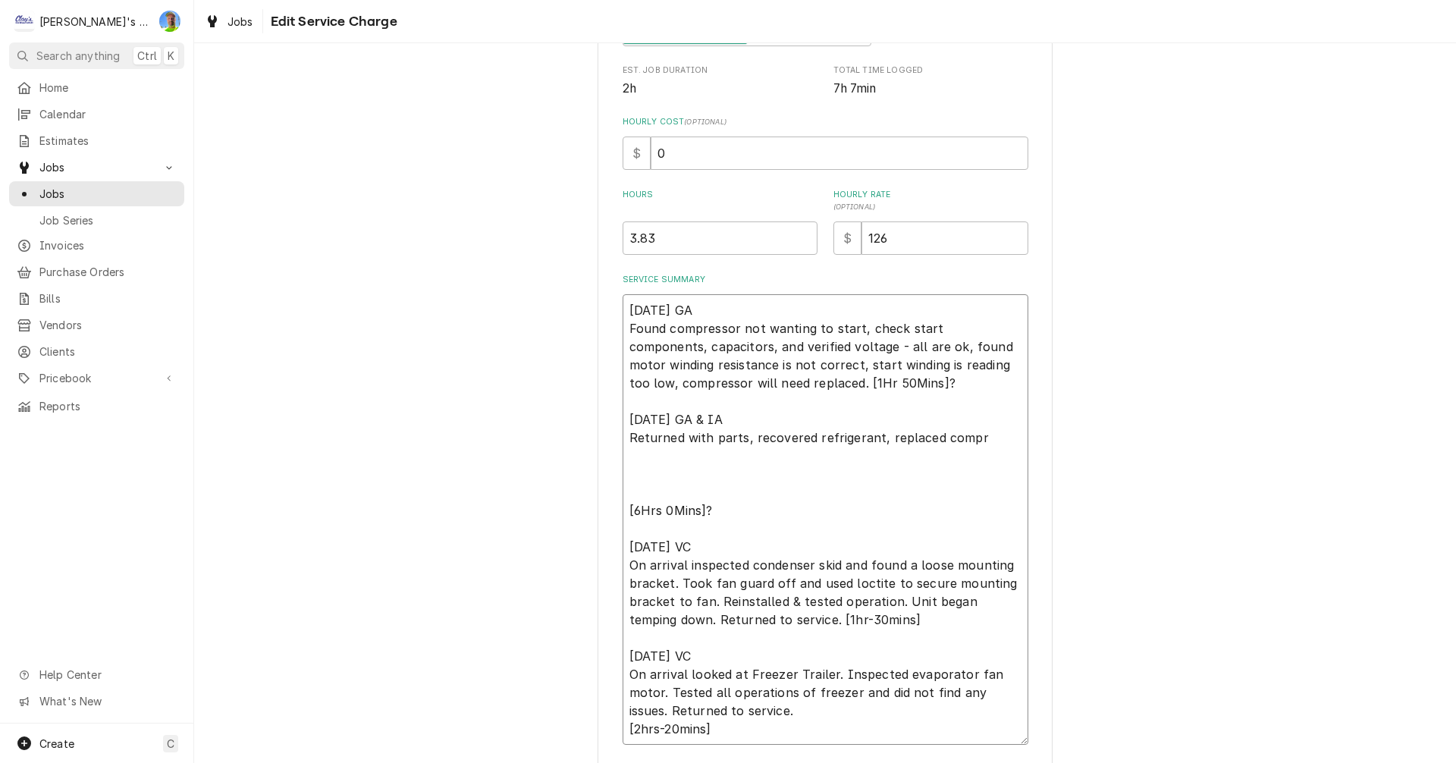
type textarea "6/2/2025 GA Found compressor not wanting to start, check start components, capa…"
type textarea "x"
type textarea "6/2/2025 GA Found compressor not wanting to start, check start components, capa…"
type textarea "x"
type textarea "6/2/2025 GA Found compressor not wanting to start, check start components, capa…"
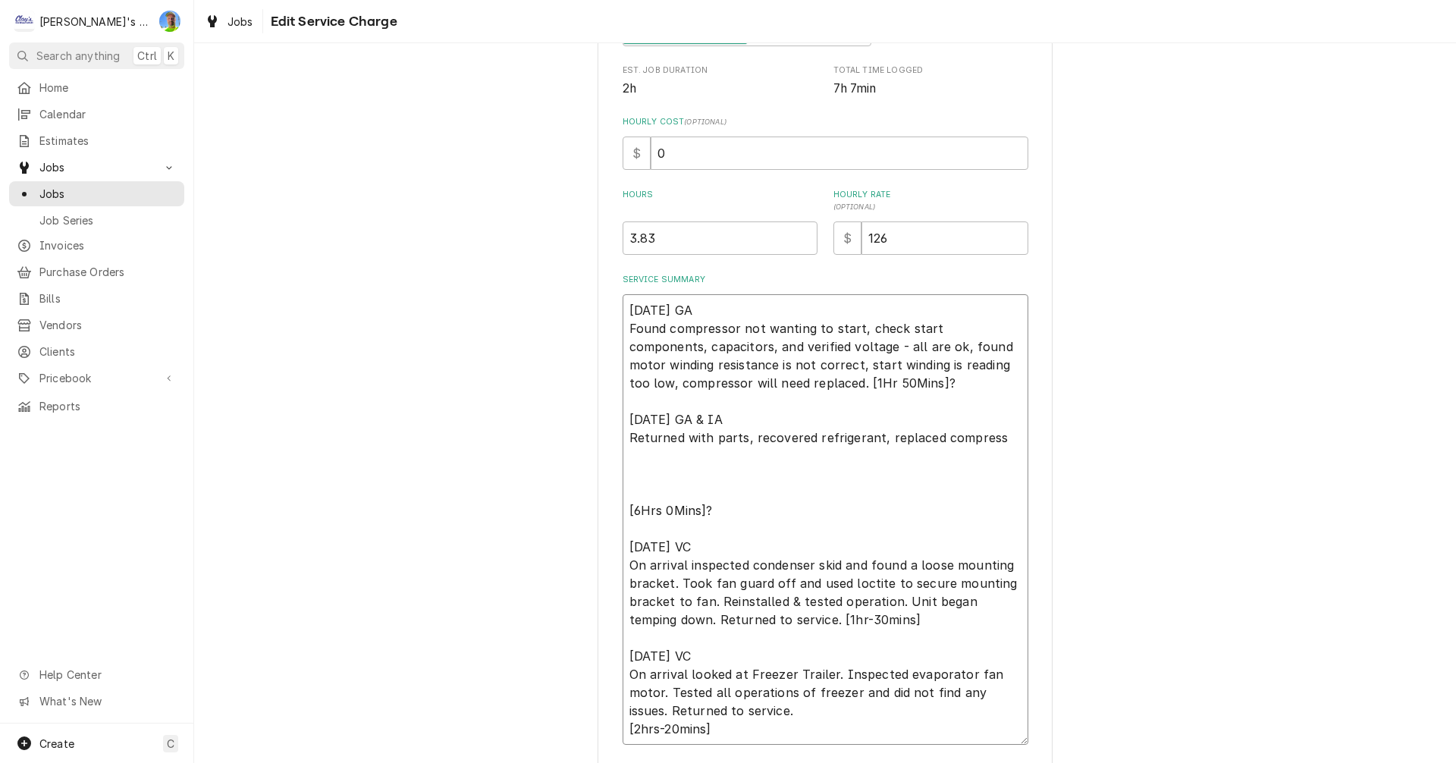
type textarea "x"
type textarea "6/2/2025 GA Found compressor not wanting to start, check start components, capa…"
type textarea "x"
type textarea "6/2/2025 GA Found compressor not wanting to start, check start components, capa…"
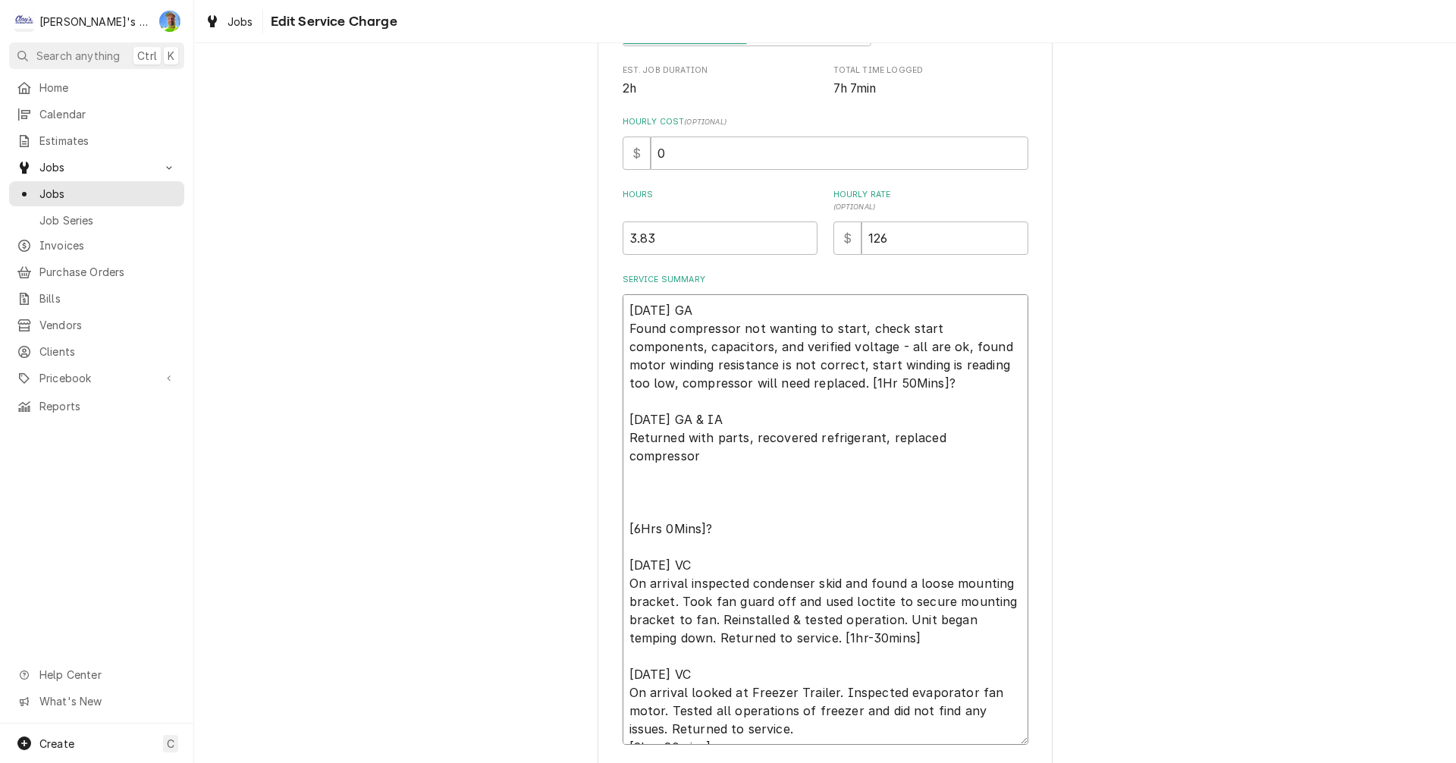
type textarea "x"
type textarea "6/2/2025 GA Found compressor not wanting to start, check start components, capa…"
type textarea "x"
type textarea "6/2/2025 GA Found compressor not wanting to start, check start components, capa…"
type textarea "x"
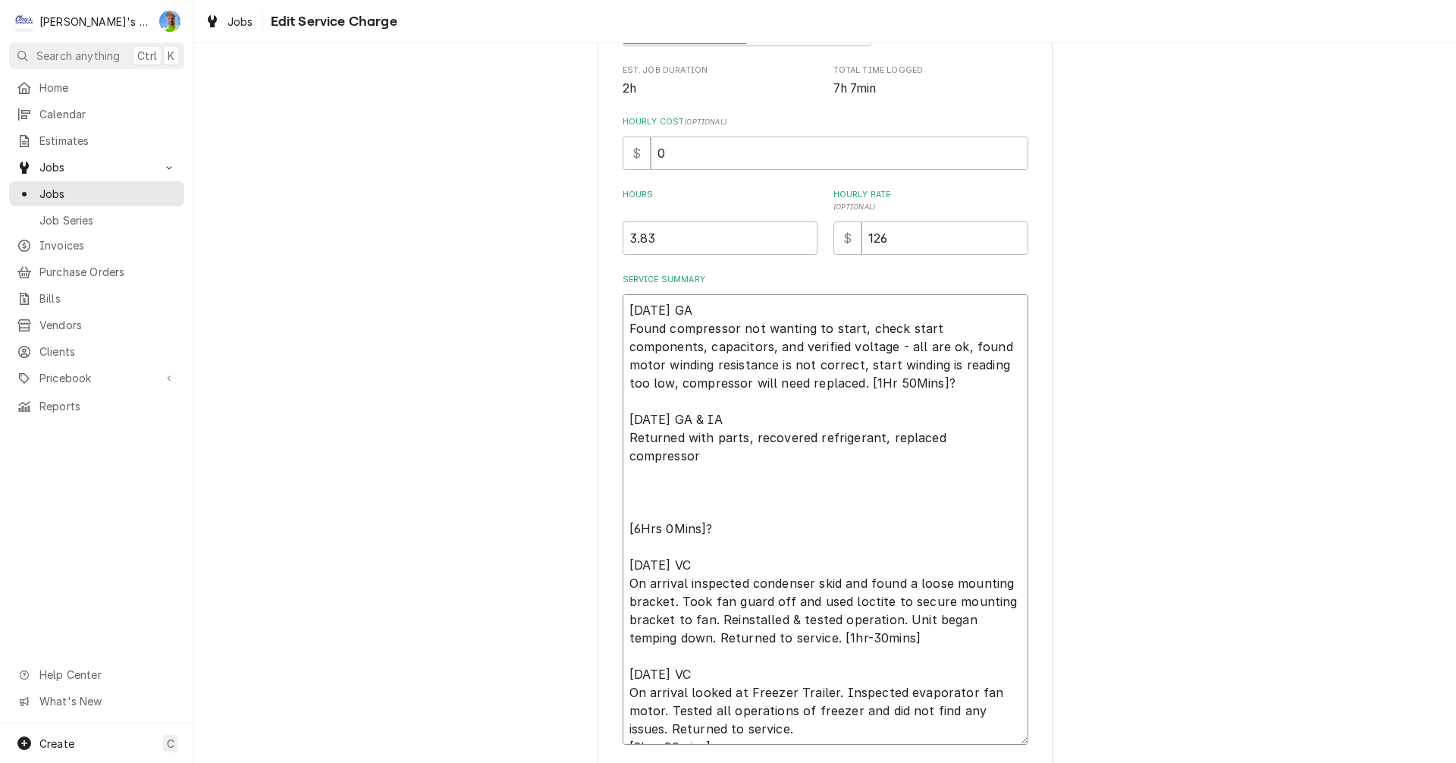
type textarea "6/2/2025 GA Found compressor not wanting to start, check start components, capa…"
type textarea "x"
type textarea "6/2/2025 GA Found compressor not wanting to start, check start components, capa…"
type textarea "x"
type textarea "6/2/2025 GA Found compressor not wanting to start, check start components, capa…"
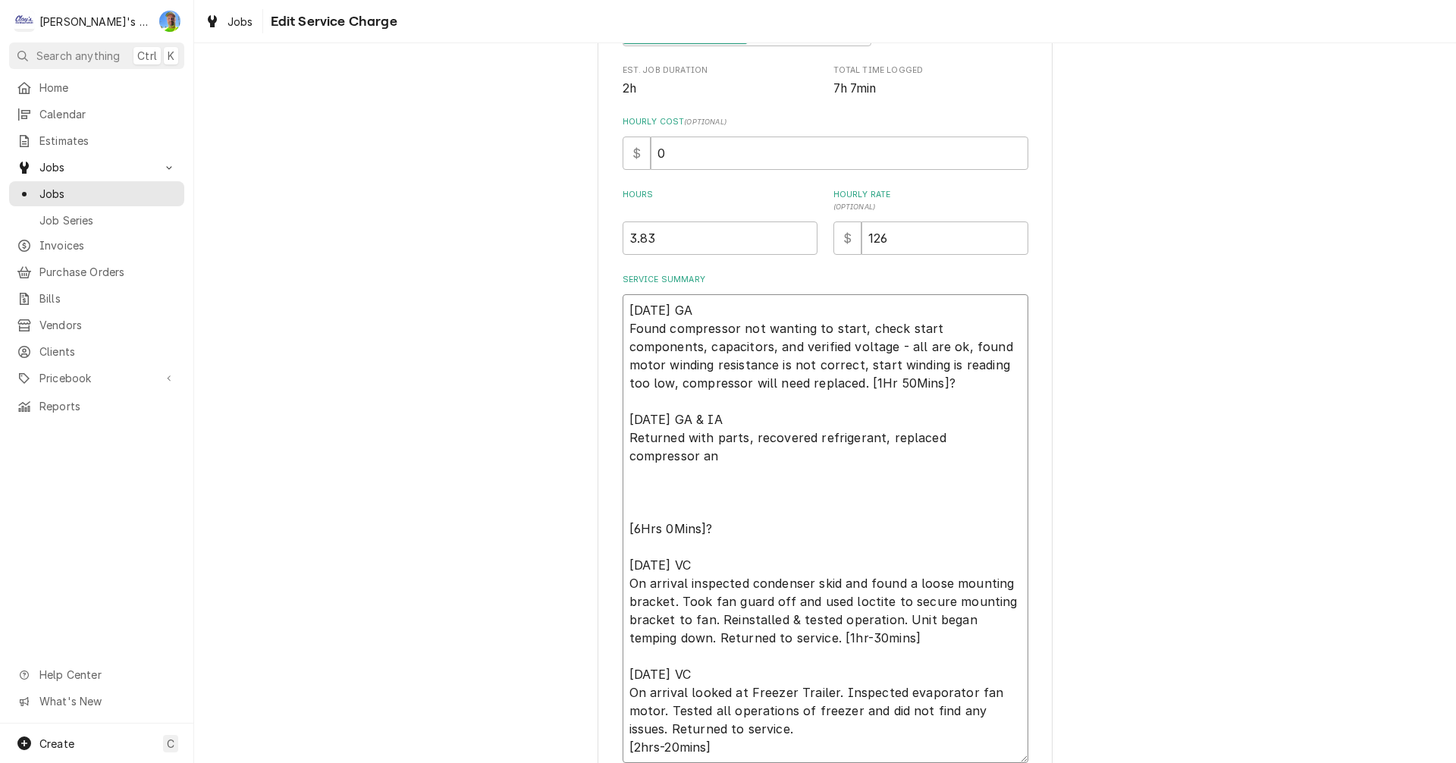
type textarea "x"
type textarea "6/2/2025 GA Found compressor not wanting to start, check start components, capa…"
type textarea "x"
type textarea "6/2/2025 GA Found compressor not wanting to start, check start components, capa…"
type textarea "x"
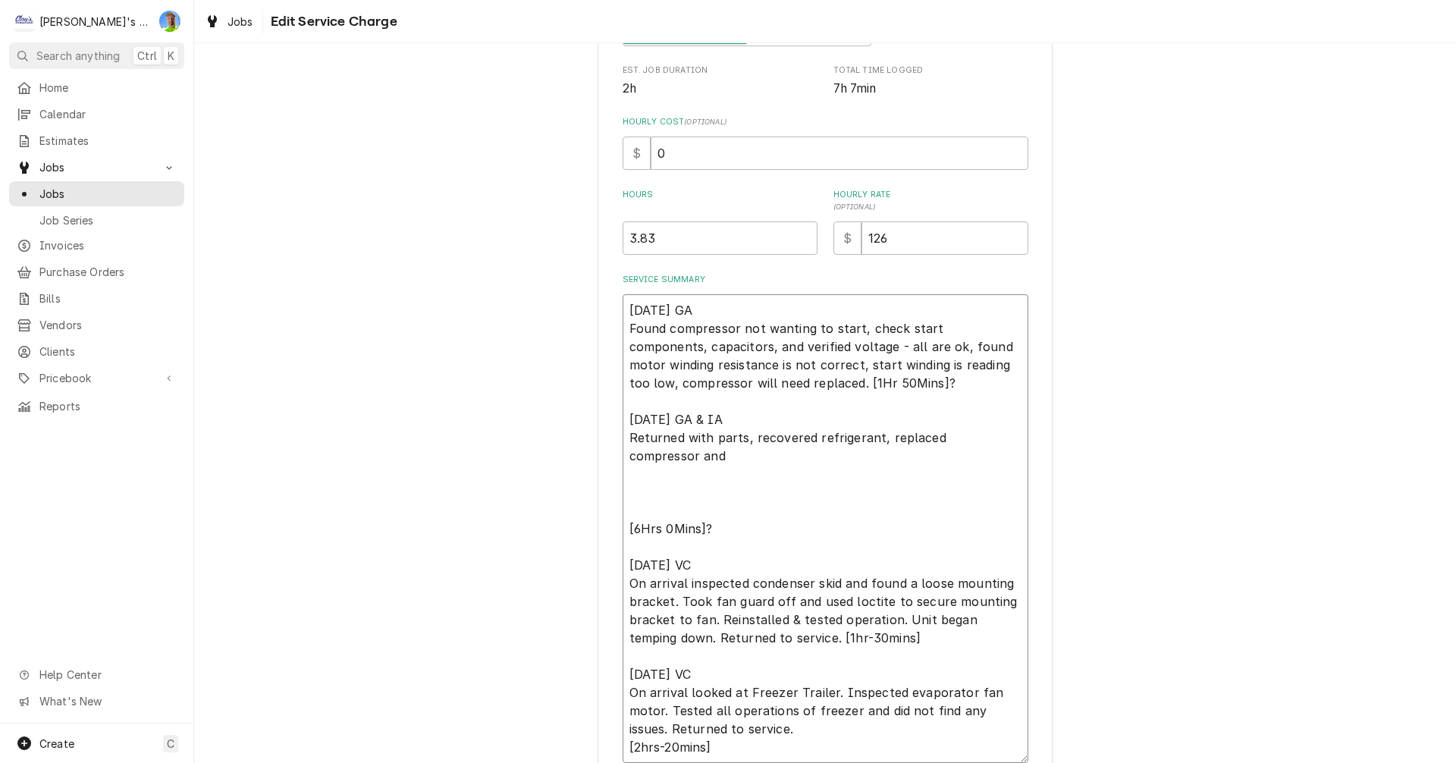
type textarea "6/2/2025 GA Found compressor not wanting to start, check start components, capa…"
type textarea "x"
type textarea "6/2/2025 GA Found compressor not wanting to start, check start components, capa…"
type textarea "x"
type textarea "6/2/2025 GA Found compressor not wanting to start, check start components, capa…"
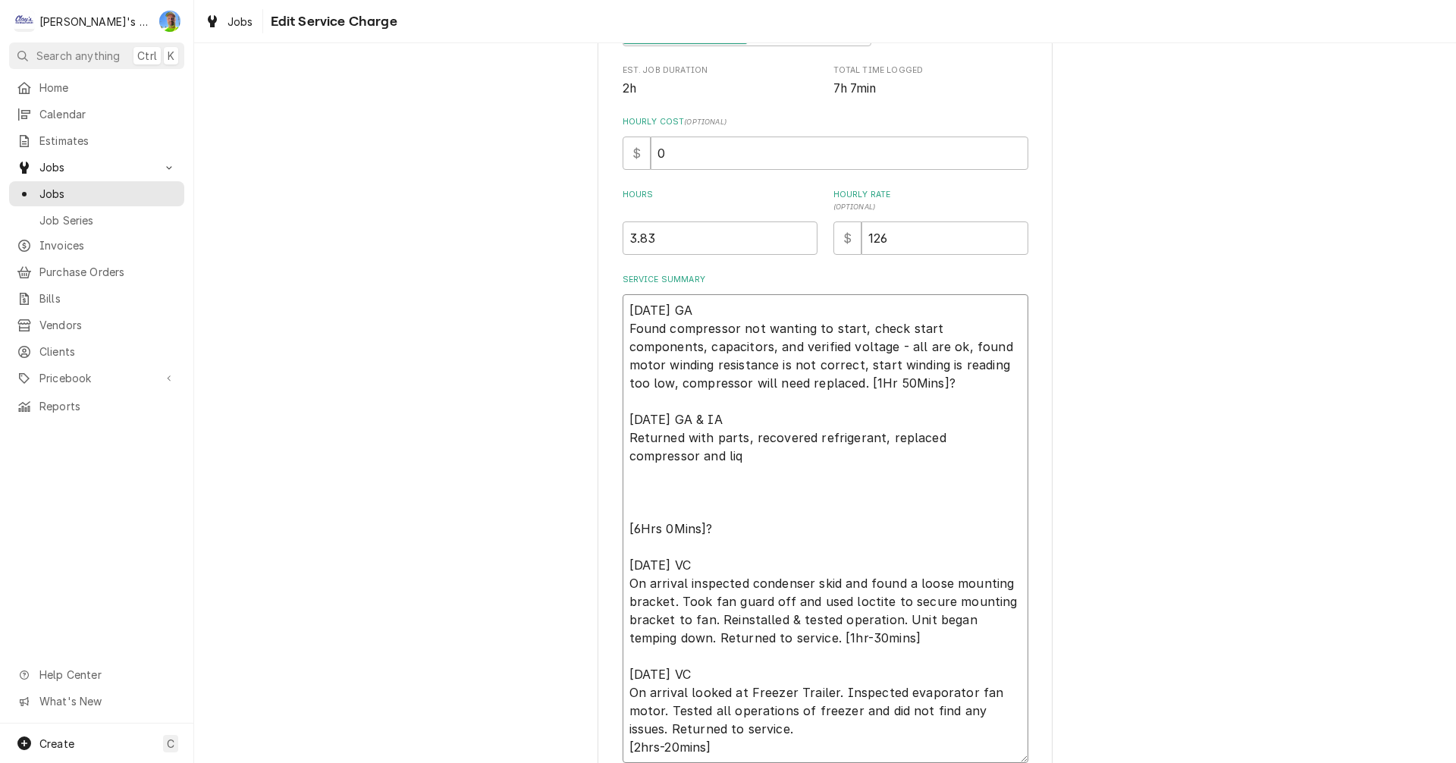
type textarea "x"
type textarea "6/2/2025 GA Found compressor not wanting to start, check start components, capa…"
type textarea "x"
type textarea "6/2/2025 GA Found compressor not wanting to start, check start components, capa…"
type textarea "x"
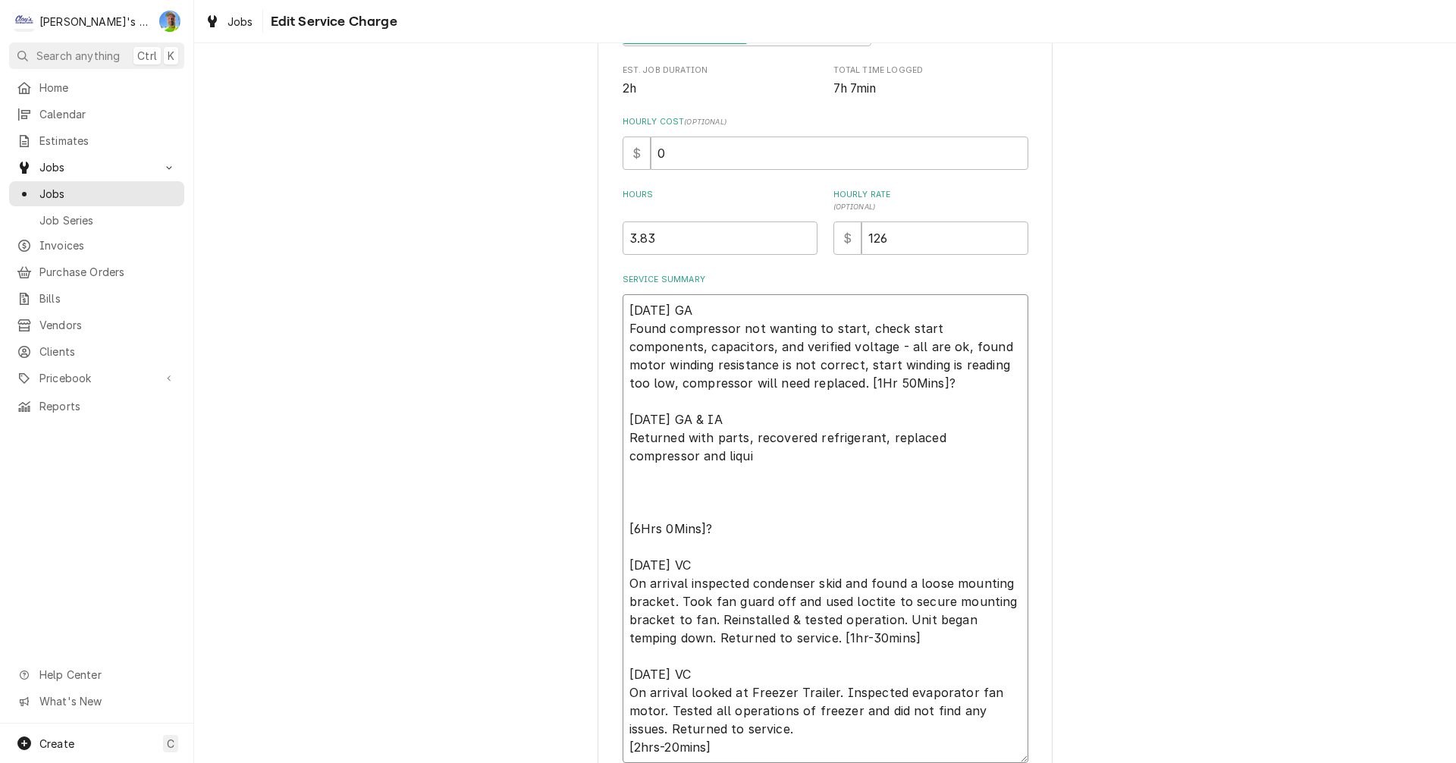
type textarea "6/2/2025 GA Found compressor not wanting to start, check start components, capa…"
type textarea "x"
type textarea "6/2/2025 GA Found compressor not wanting to start, check start components, capa…"
type textarea "x"
type textarea "6/2/2025 GA Found compressor not wanting to start, check start components, capa…"
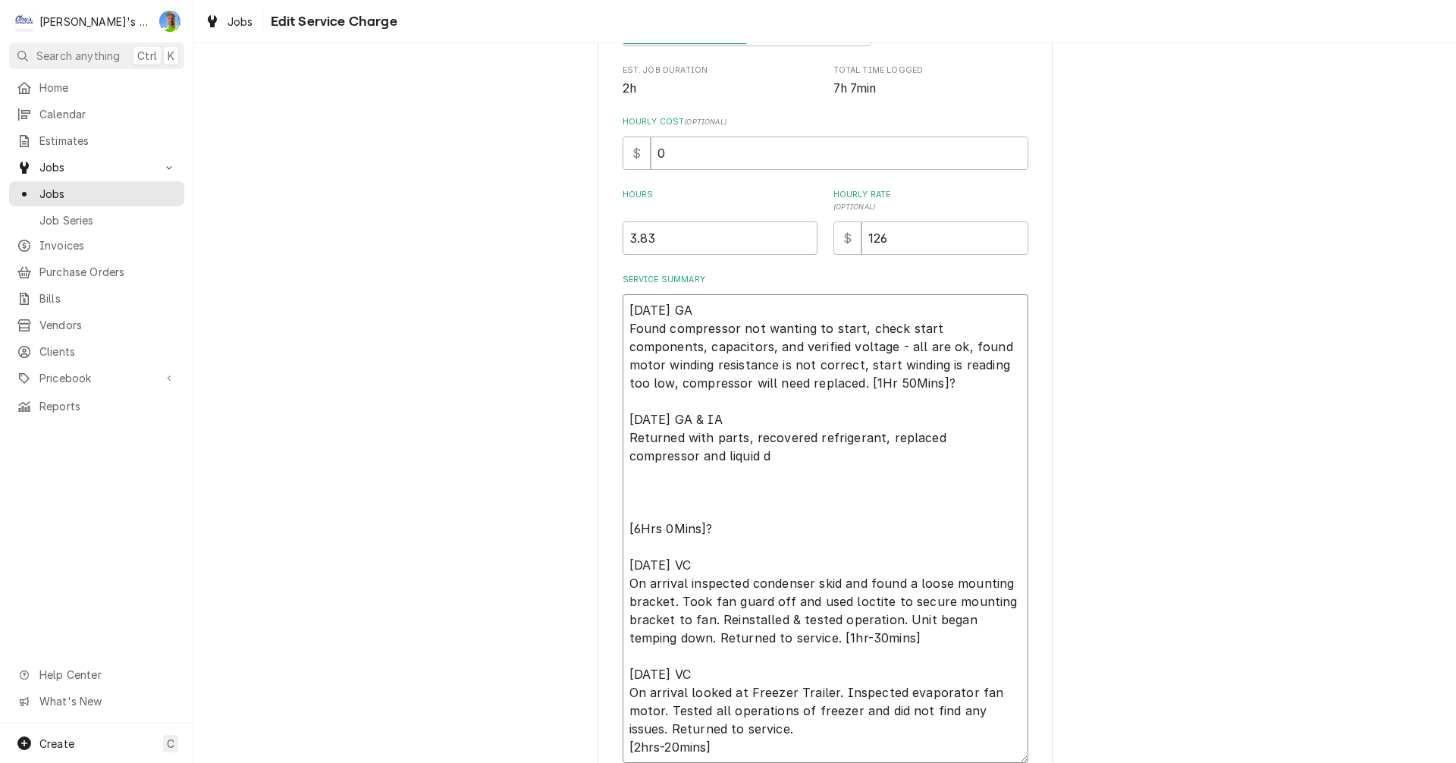
type textarea "x"
type textarea "6/2/2025 GA Found compressor not wanting to start, check start components, capa…"
type textarea "x"
type textarea "6/2/2025 GA Found compressor not wanting to start, check start components, capa…"
type textarea "x"
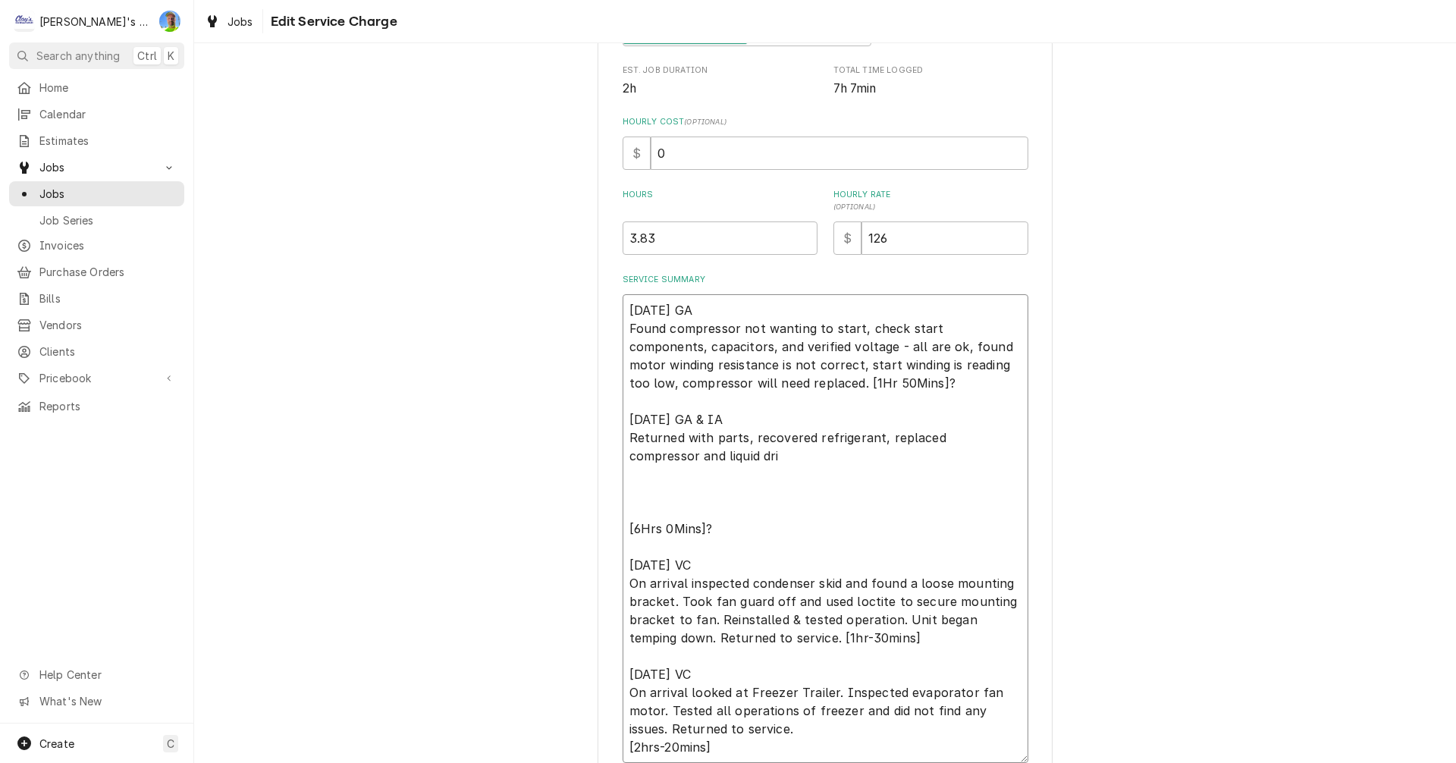
type textarea "6/2/2025 GA Found compressor not wanting to start, check start components, capa…"
type textarea "x"
type textarea "6/2/2025 GA Found compressor not wanting to start, check start components, capa…"
type textarea "x"
type textarea "6/2/2025 GA Found compressor not wanting to start, check start components, capa…"
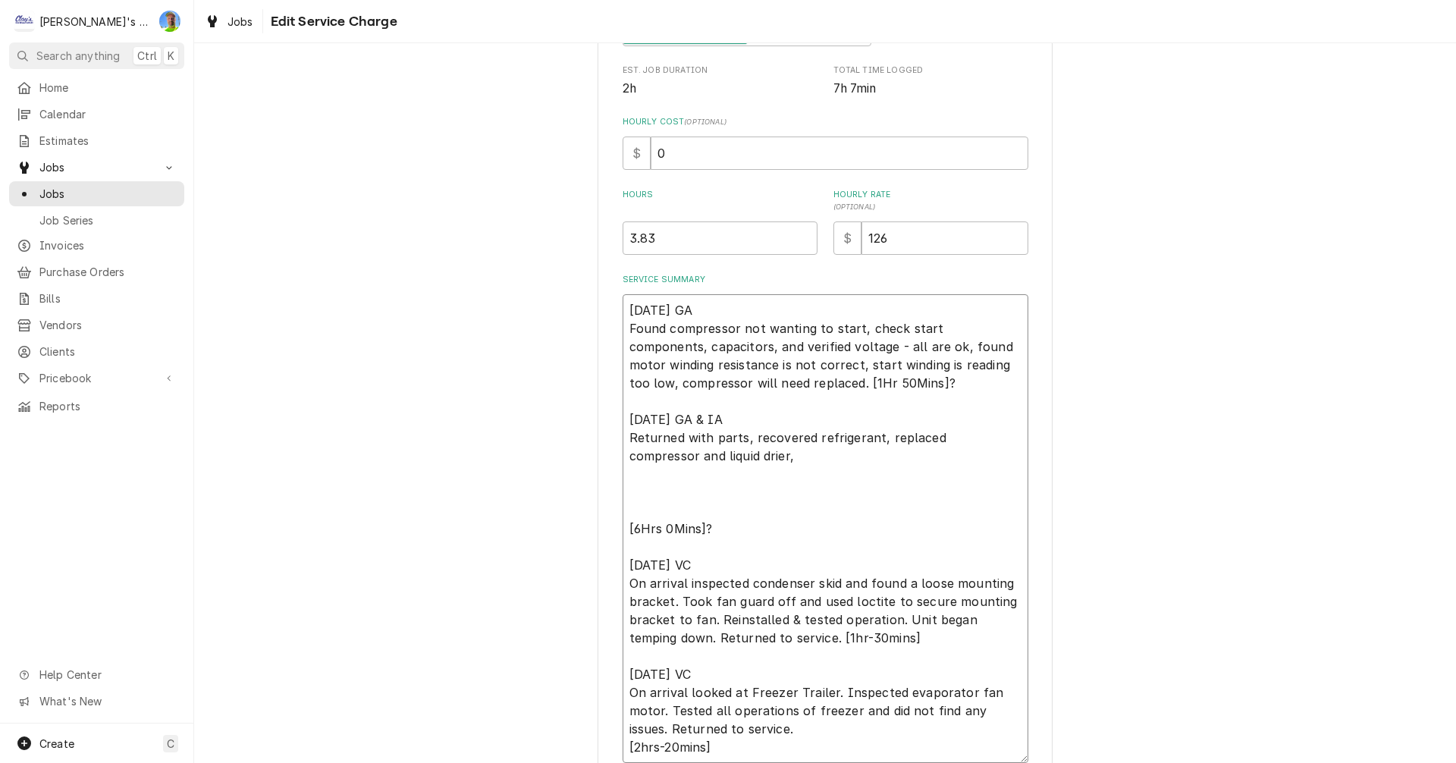
type textarea "x"
type textarea "6/2/2025 GA Found compressor not wanting to start, check start components, capa…"
type textarea "x"
type textarea "6/2/2025 GA Found compressor not wanting to start, check start components, capa…"
type textarea "x"
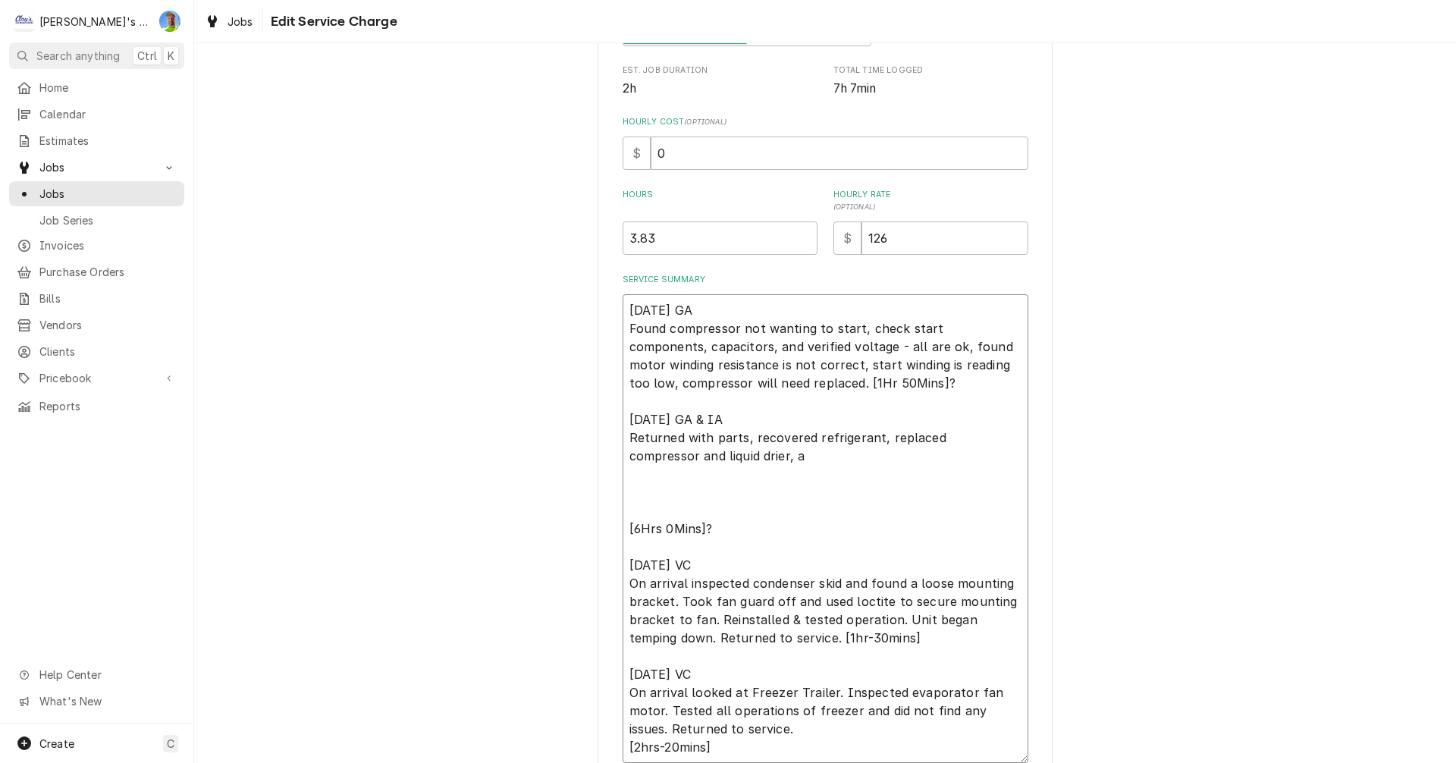
type textarea "6/2/2025 GA Found compressor not wanting to start, check start components, capa…"
type textarea "x"
type textarea "6/2/2025 GA Found compressor not wanting to start, check start components, capa…"
type textarea "x"
type textarea "6/2/2025 GA Found compressor not wanting to start, check start components, capa…"
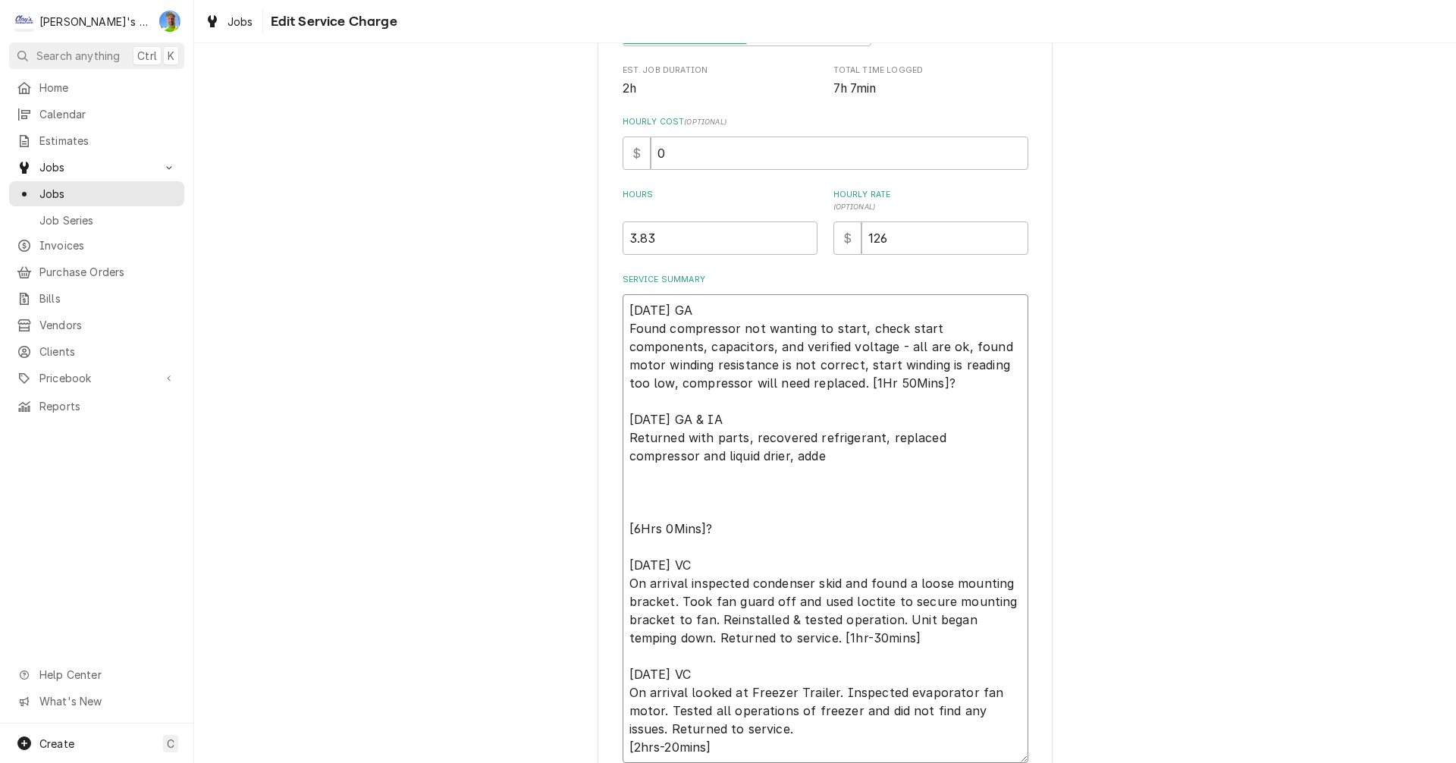
type textarea "x"
type textarea "6/2/2025 GA Found compressor not wanting to start, check start components, capa…"
type textarea "x"
type textarea "6/2/2025 GA Found compressor not wanting to start, check start components, capa…"
type textarea "x"
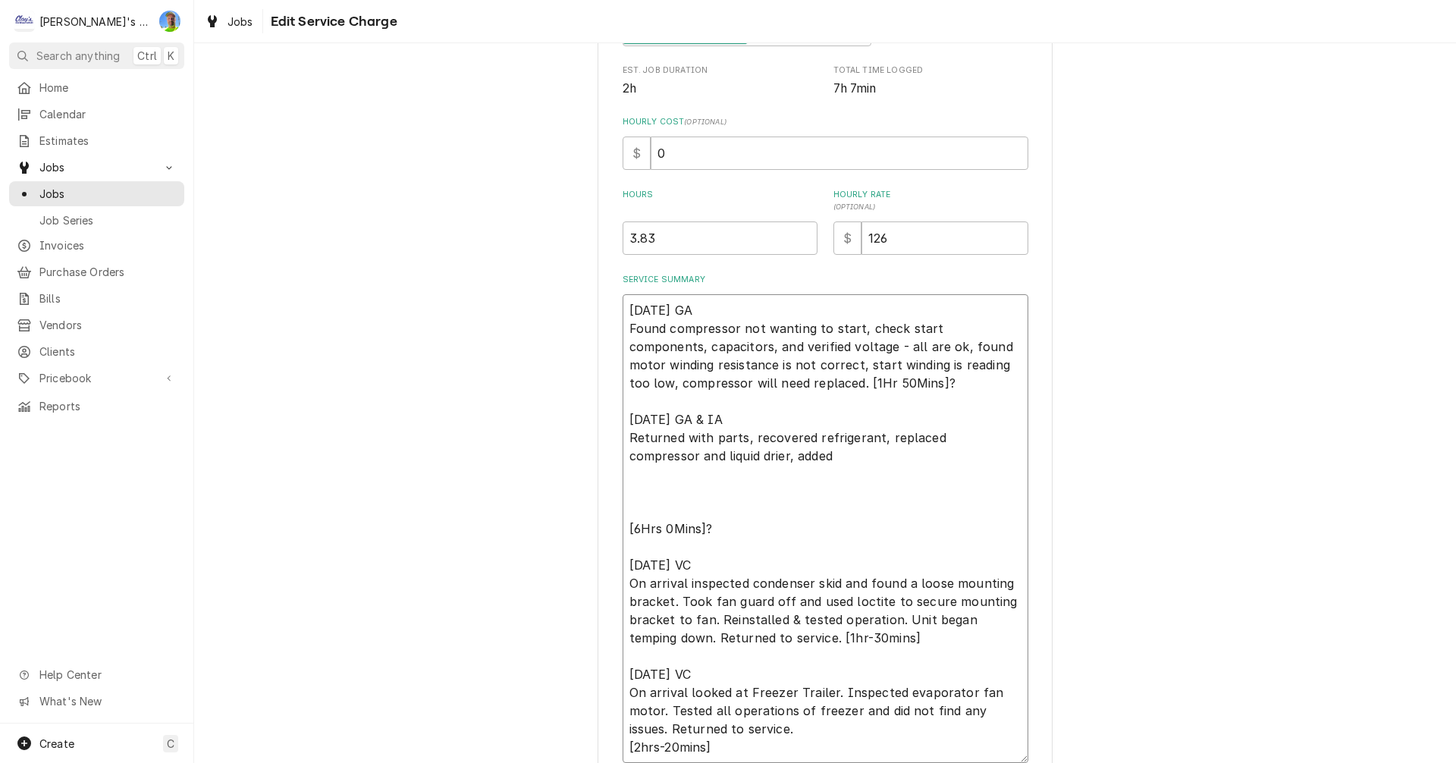
type textarea "6/2/2025 GA Found compressor not wanting to start, check start components, capa…"
type textarea "x"
type textarea "6/2/2025 GA Found compressor not wanting to start, check start components, capa…"
type textarea "x"
type textarea "6/2/2025 GA Found compressor not wanting to start, check start components, capa…"
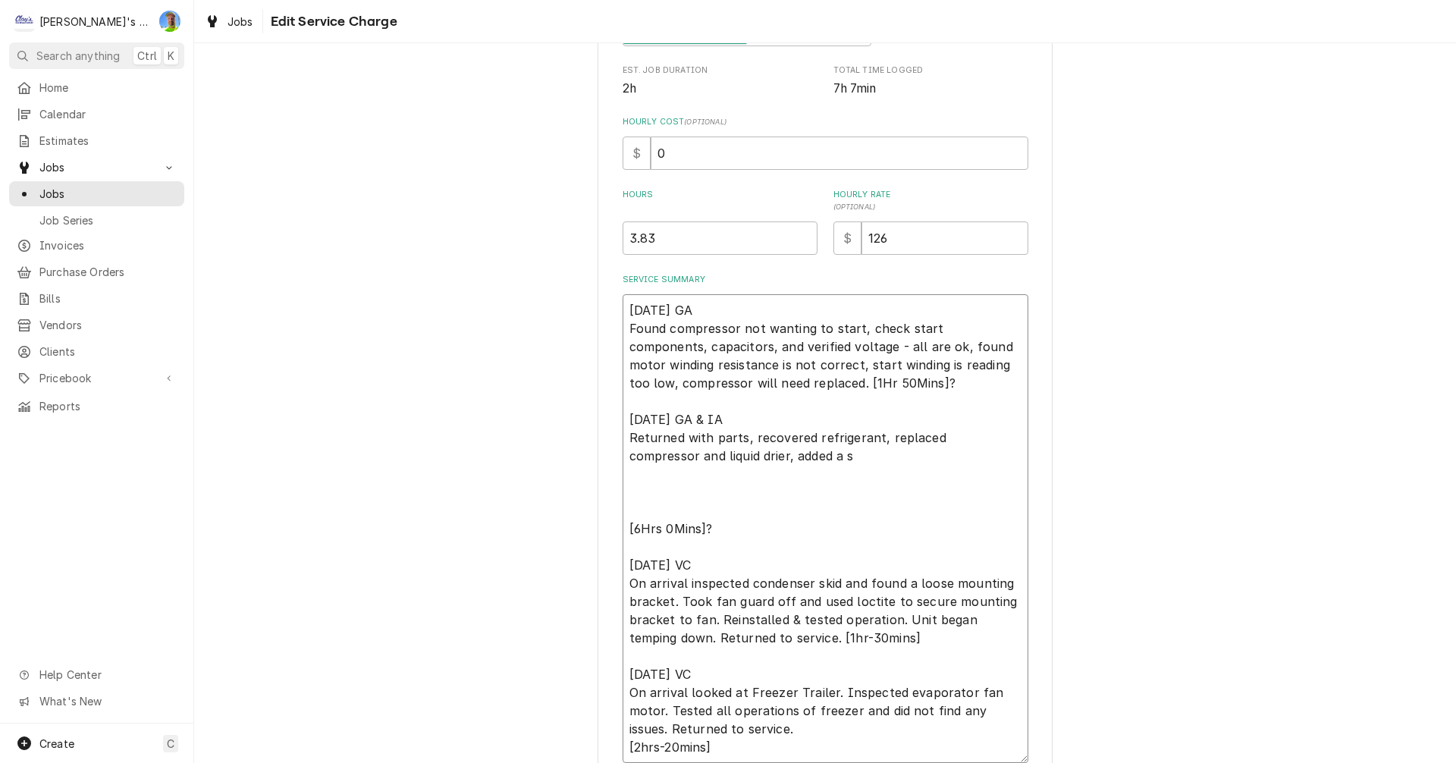
type textarea "x"
type textarea "6/2/2025 GA Found compressor not wanting to start, check start components, capa…"
type textarea "x"
type textarea "6/2/2025 GA Found compressor not wanting to start, check start components, capa…"
type textarea "x"
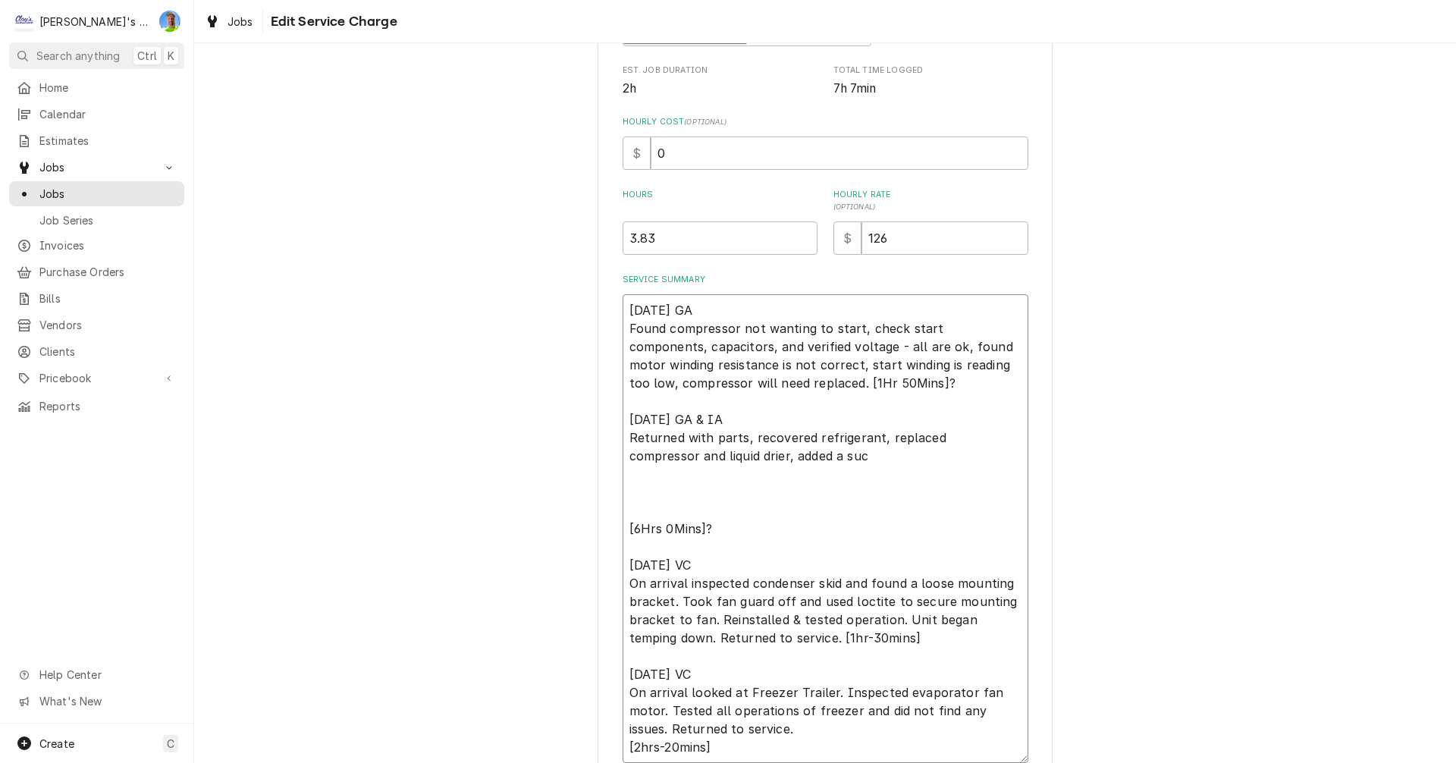
type textarea "6/2/2025 GA Found compressor not wanting to start, check start components, capa…"
type textarea "x"
type textarea "6/2/2025 GA Found compressor not wanting to start, check start components, capa…"
type textarea "x"
type textarea "6/2/2025 GA Found compressor not wanting to start, check start components, capa…"
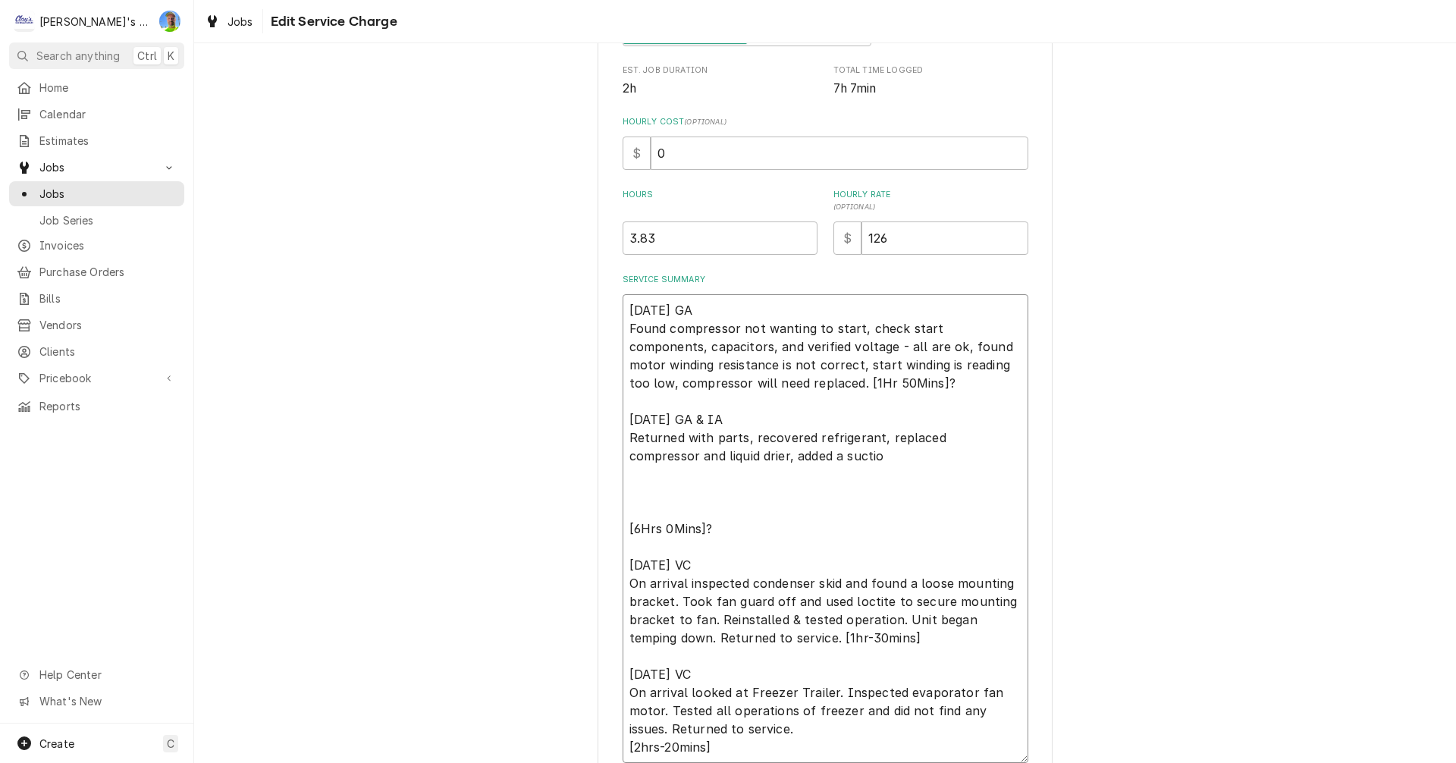
type textarea "x"
type textarea "6/2/2025 GA Found compressor not wanting to start, check start components, capa…"
type textarea "x"
type textarea "6/2/2025 GA Found compressor not wanting to start, check start components, capa…"
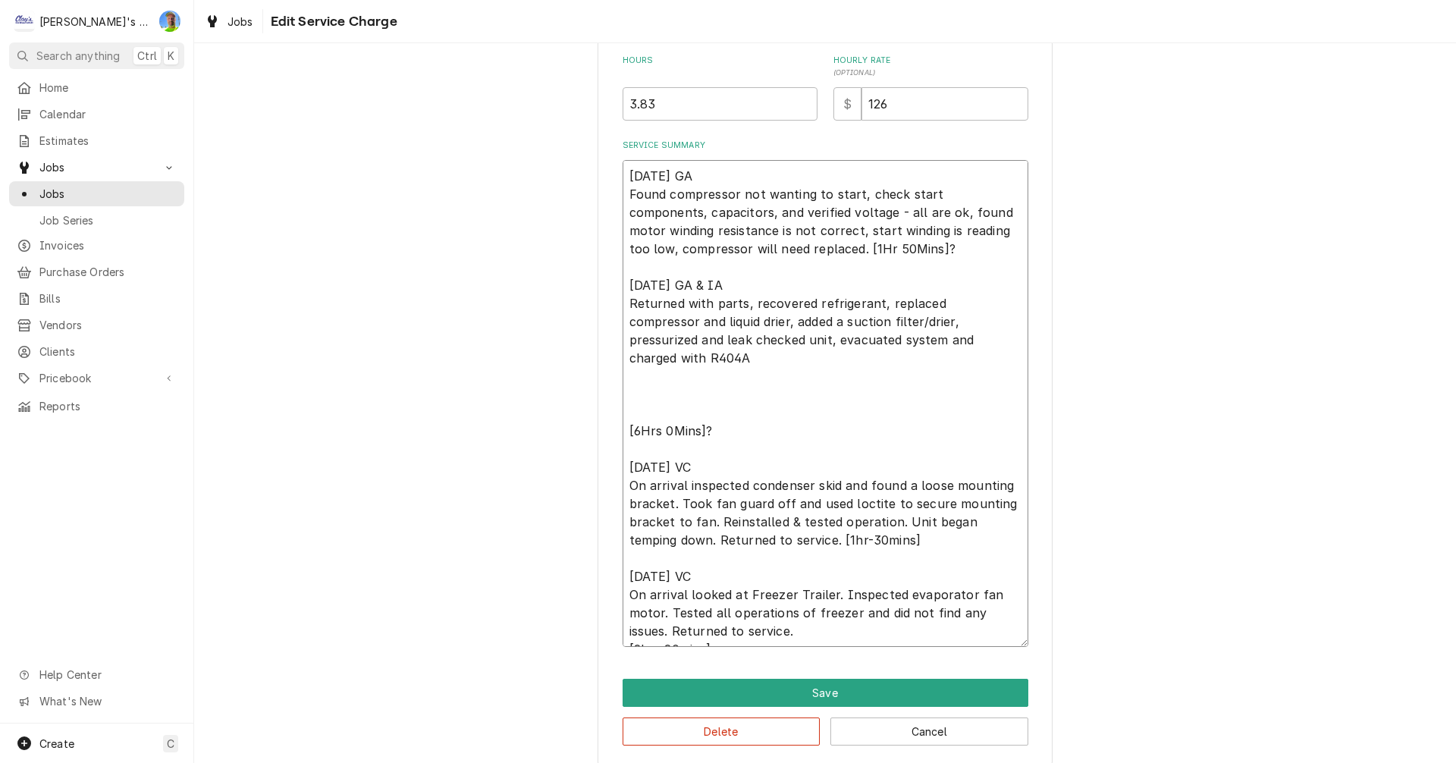
scroll to position [453, 0]
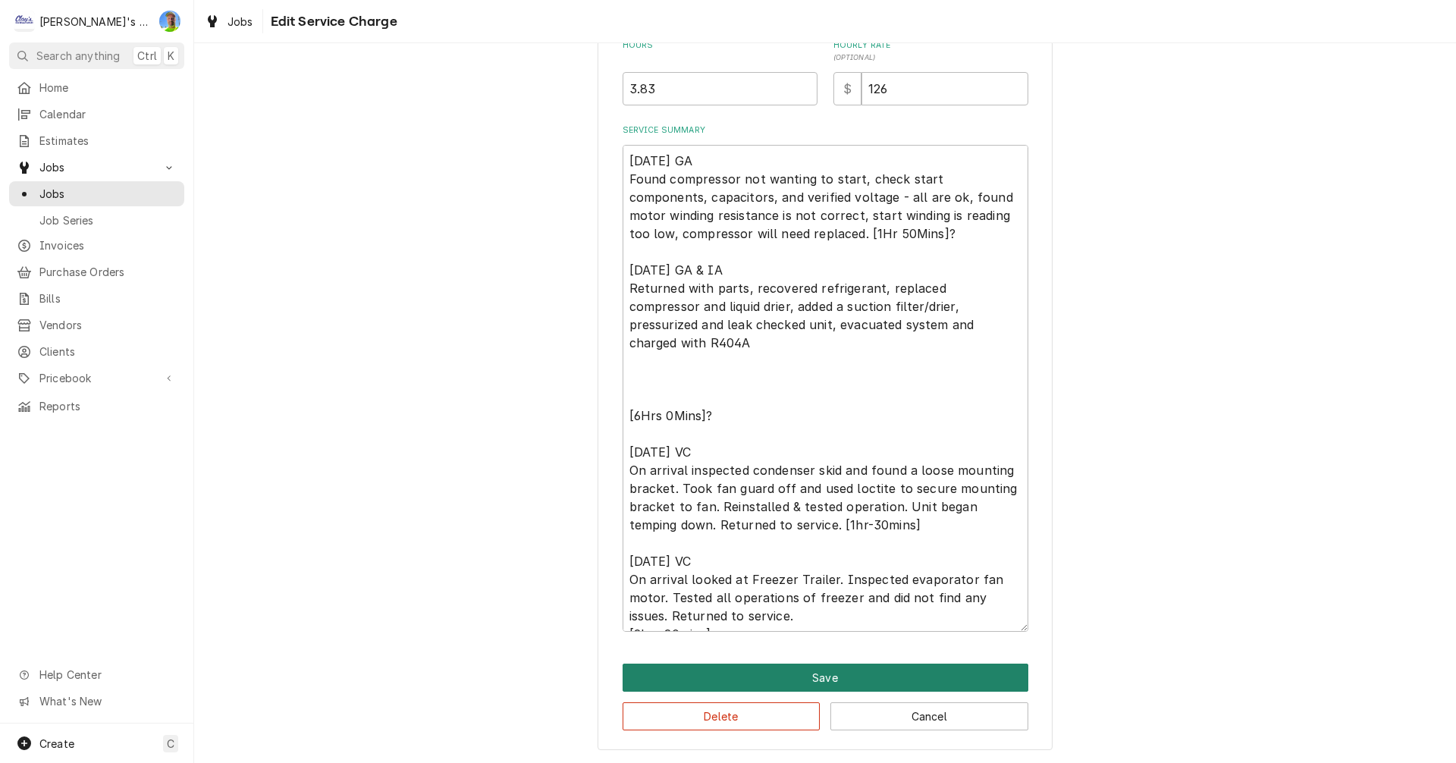
click at [1002, 668] on button "Save" at bounding box center [826, 678] width 406 height 28
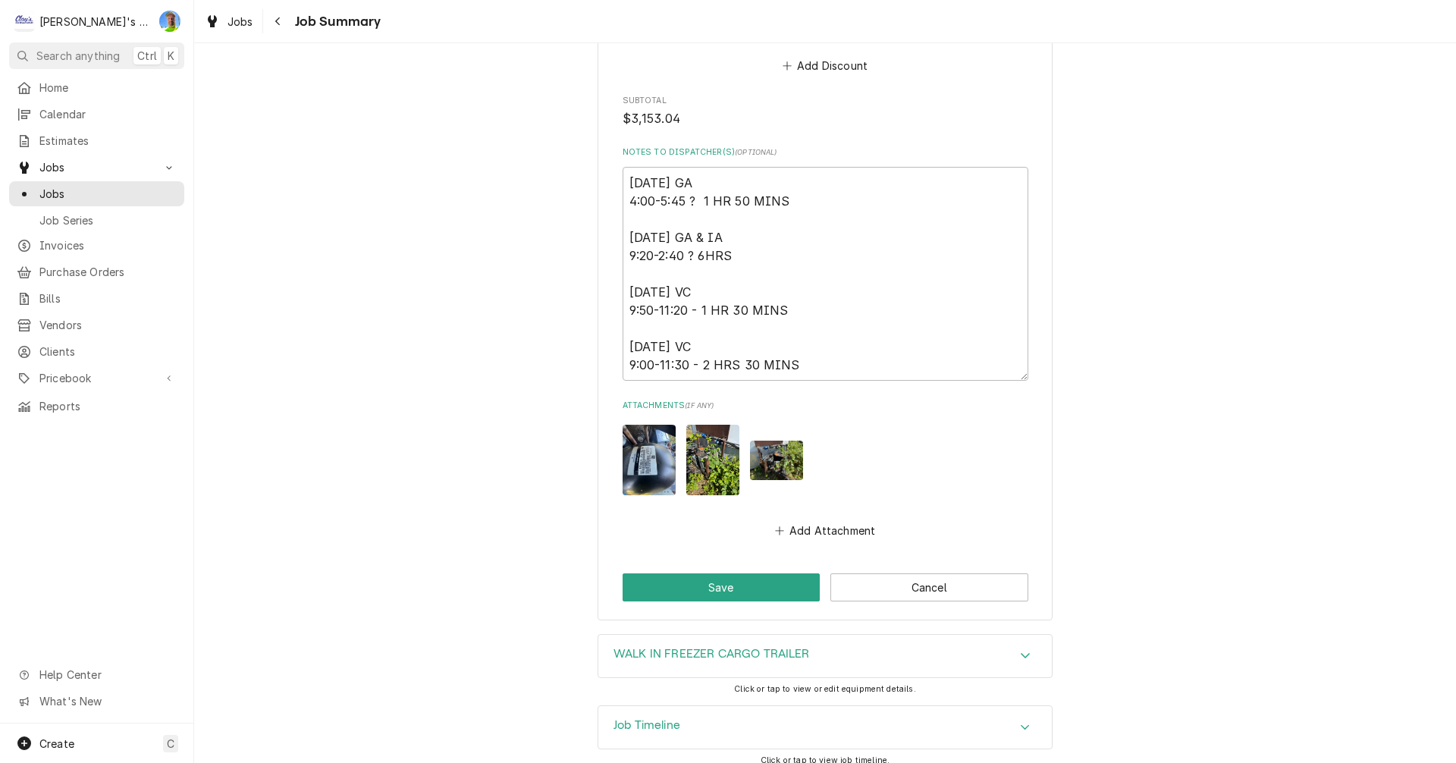
scroll to position [2622, 0]
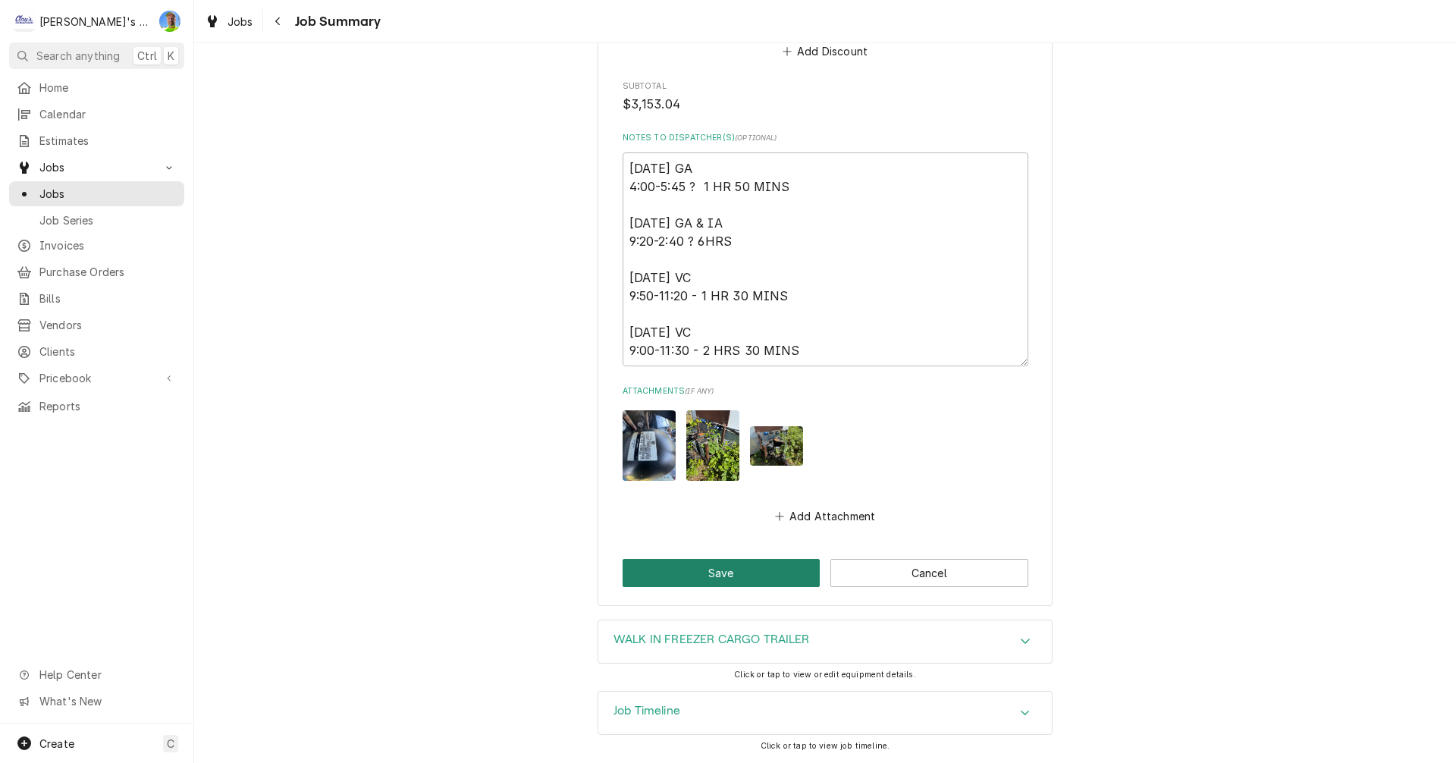
click at [707, 570] on button "Save" at bounding box center [722, 573] width 198 height 28
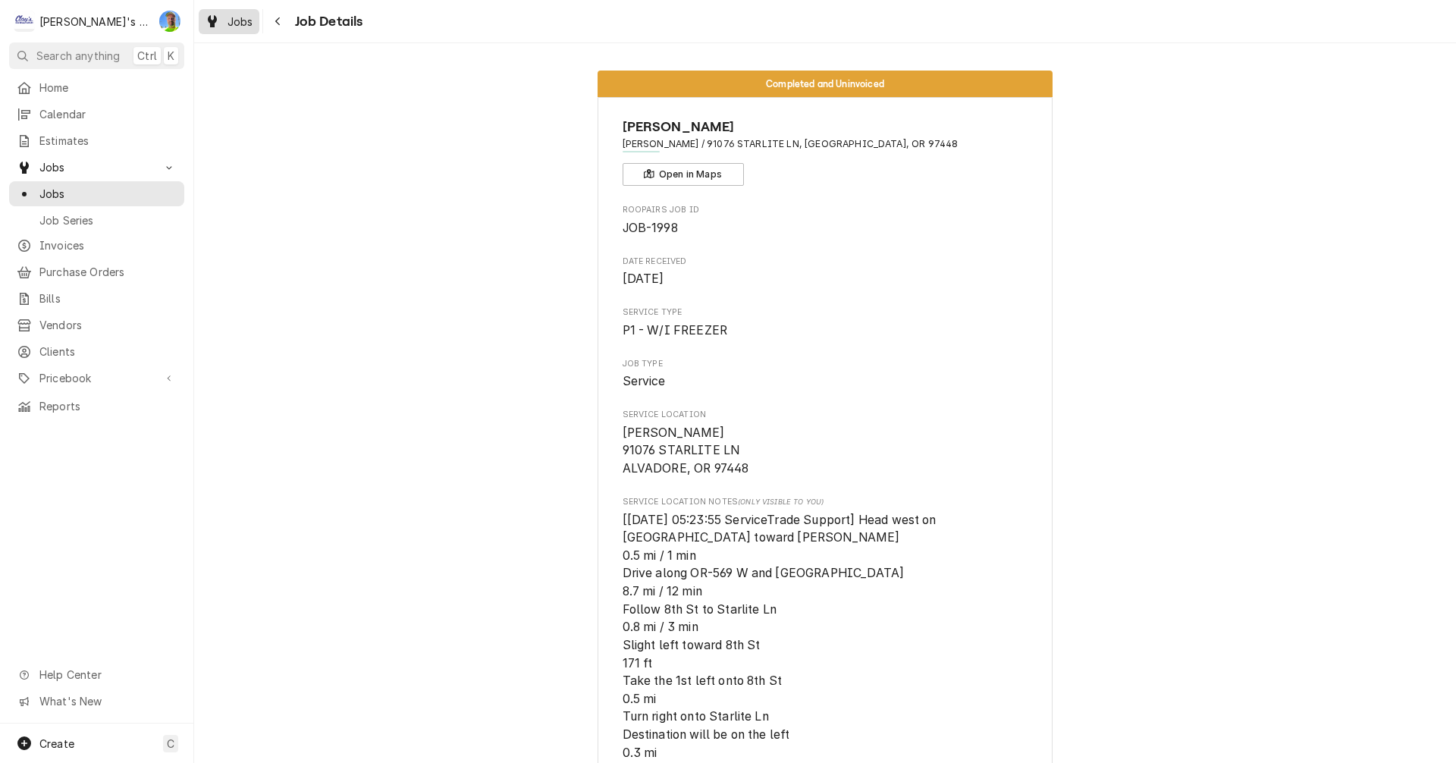
click at [240, 17] on span "Jobs" at bounding box center [241, 22] width 26 height 16
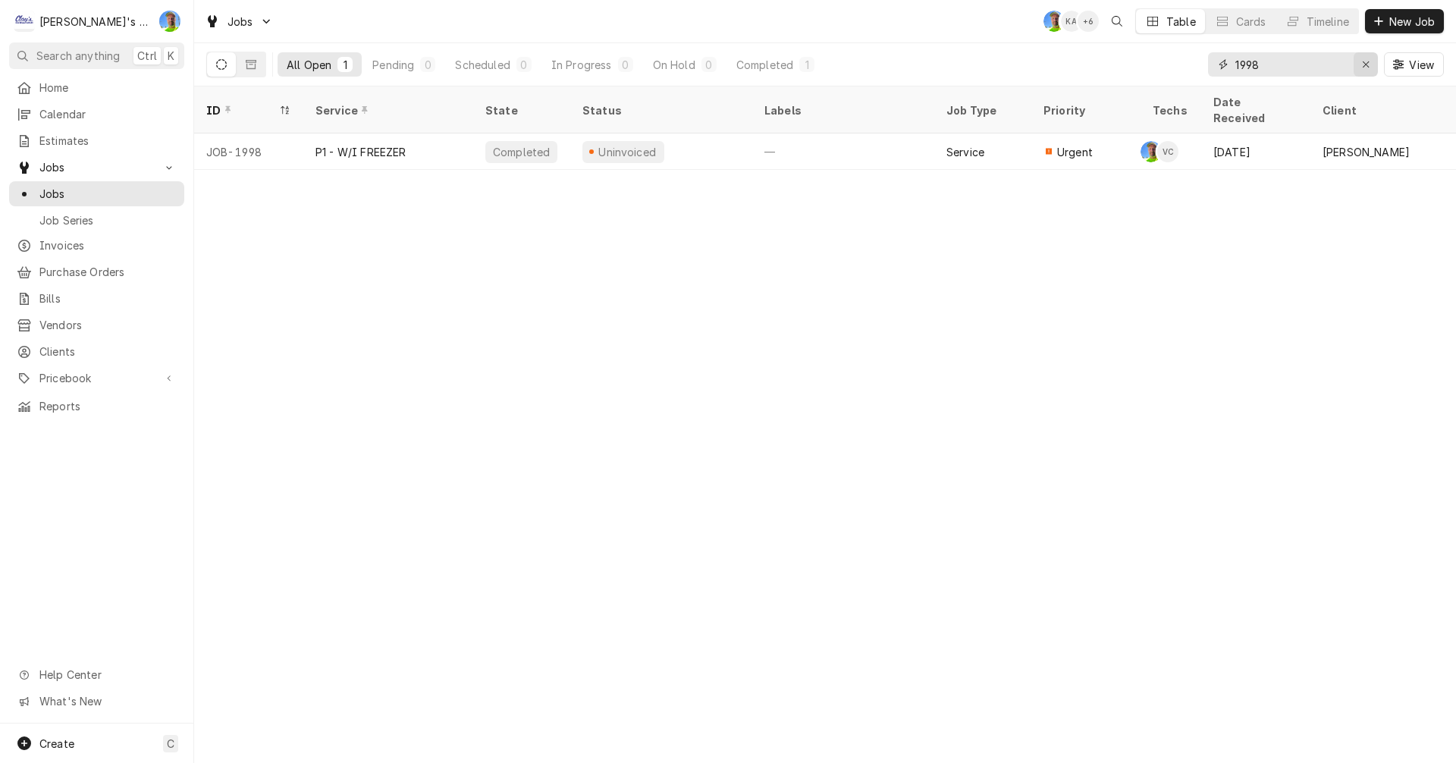
click at [1364, 62] on icon "Erase input" at bounding box center [1366, 64] width 8 height 11
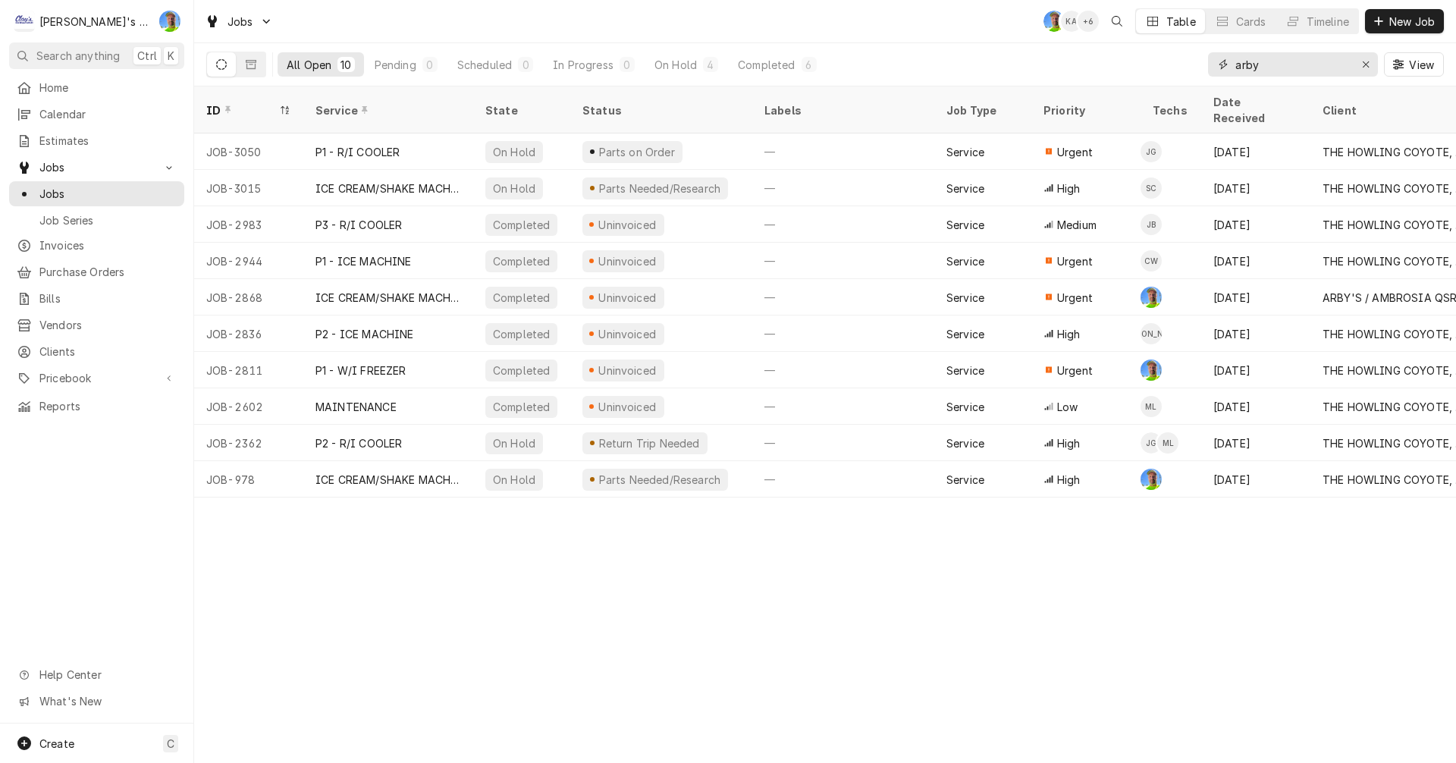
type input "arby"
click at [683, 68] on div "On Hold" at bounding box center [676, 65] width 42 height 16
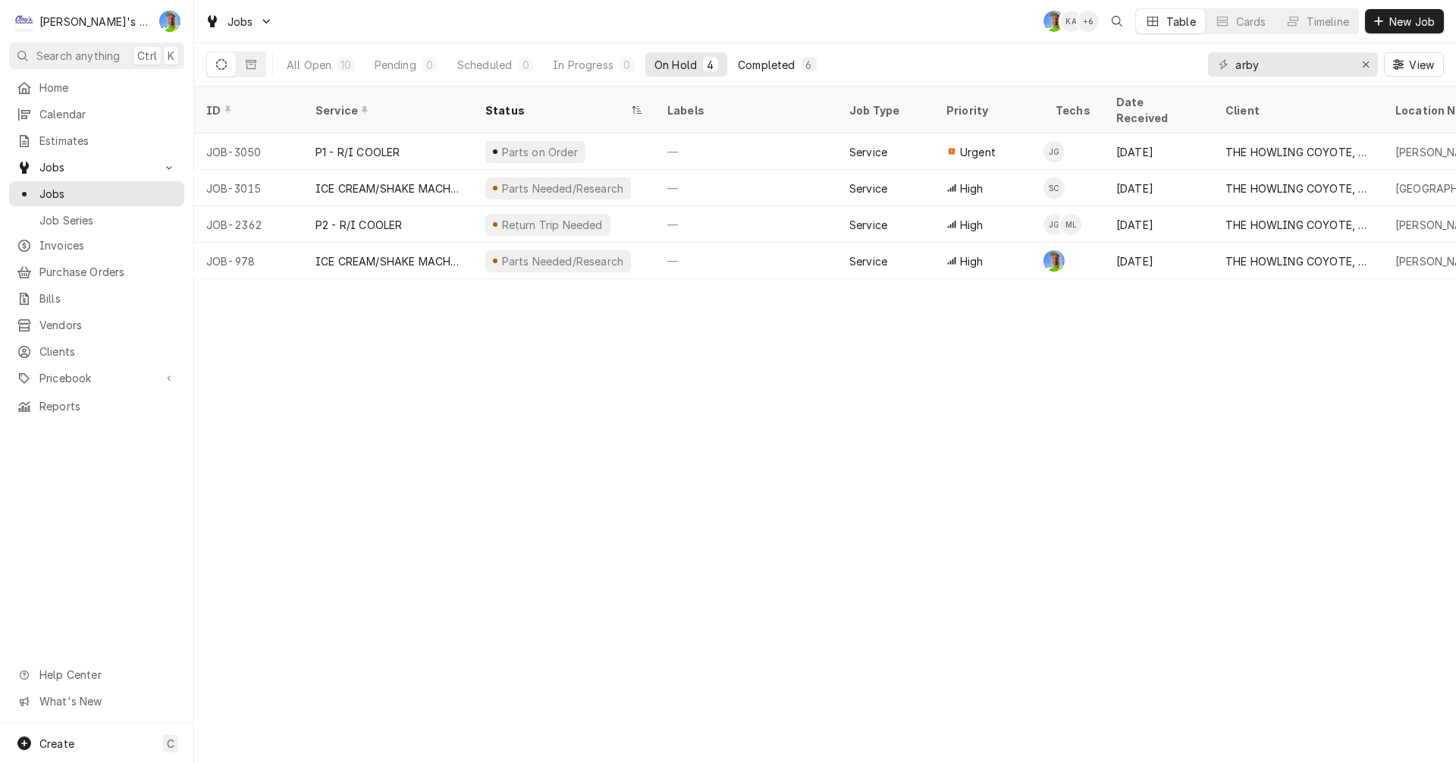
click at [755, 68] on div "Completed" at bounding box center [766, 65] width 57 height 16
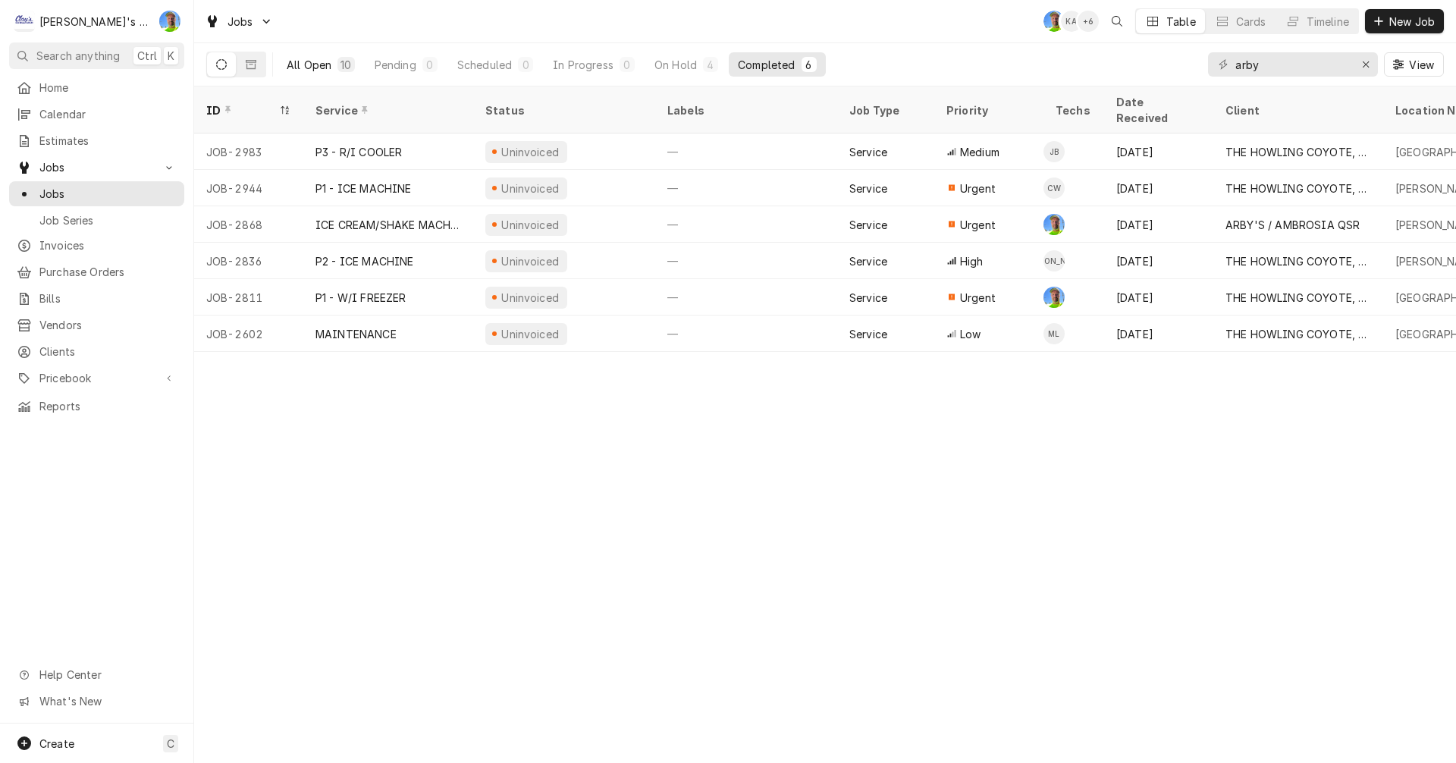
click at [303, 64] on div "All Open" at bounding box center [309, 65] width 45 height 16
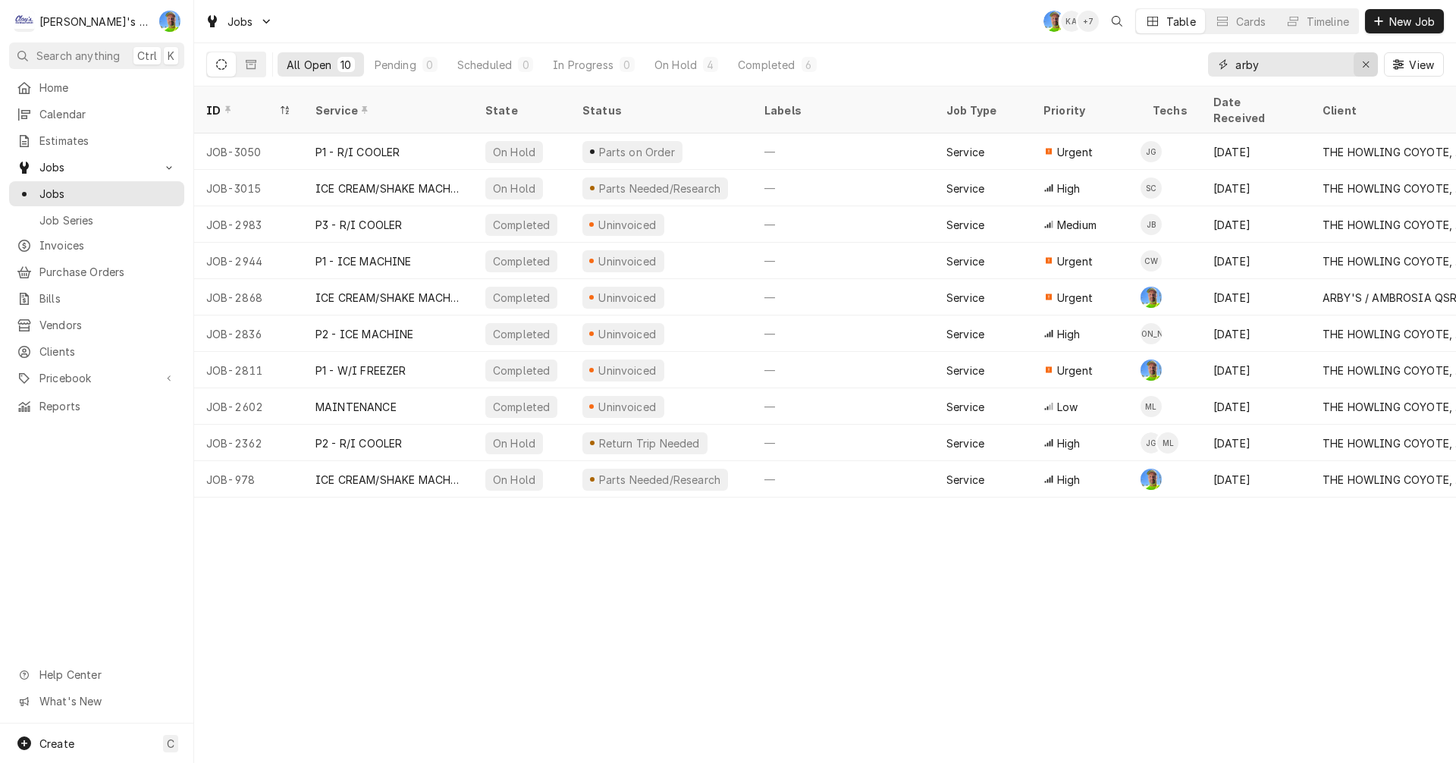
click at [1361, 57] on div "Erase input" at bounding box center [1365, 64] width 15 height 15
type input "arby"
click at [61, 342] on div "Clients" at bounding box center [96, 351] width 169 height 19
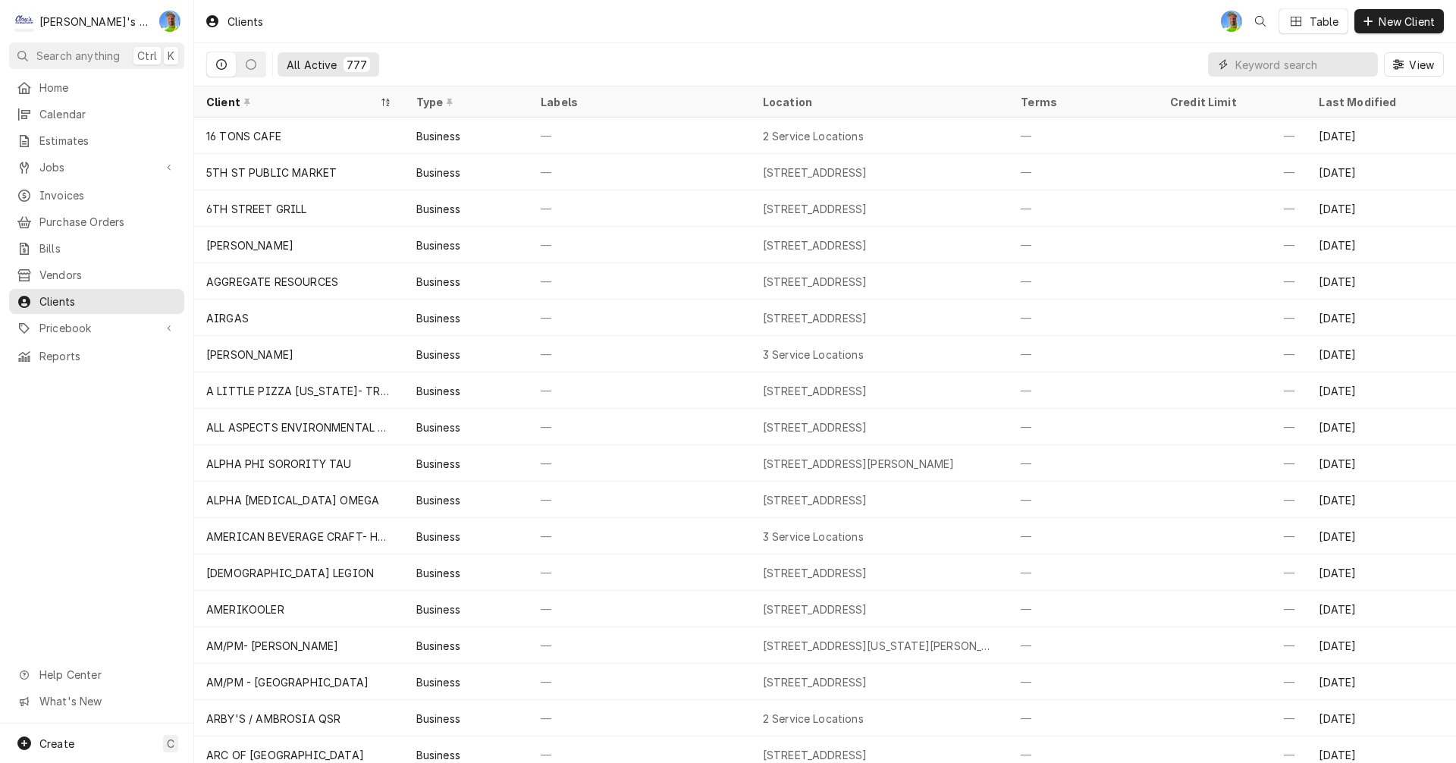
click at [1272, 69] on input "Dynamic Content Wrapper" at bounding box center [1303, 64] width 135 height 24
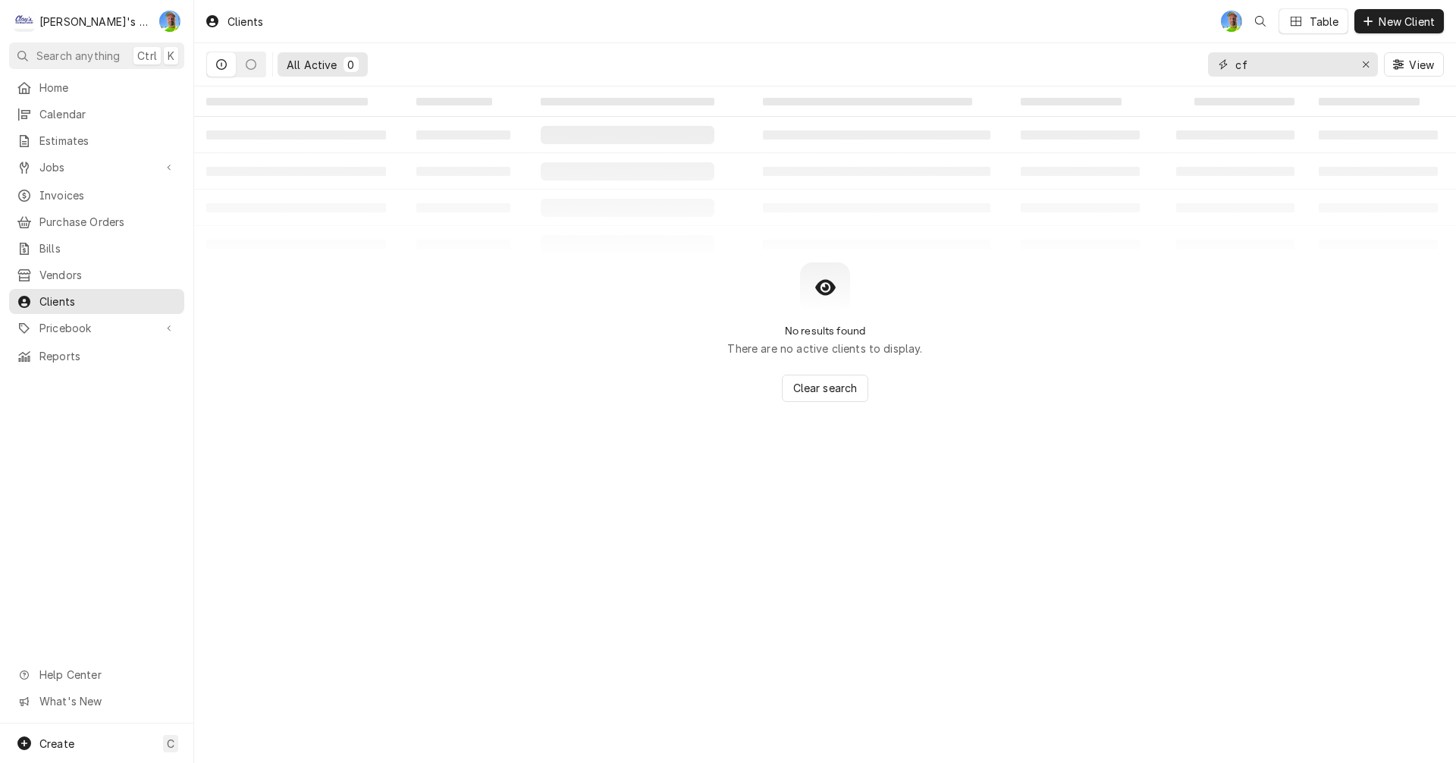
type input "c"
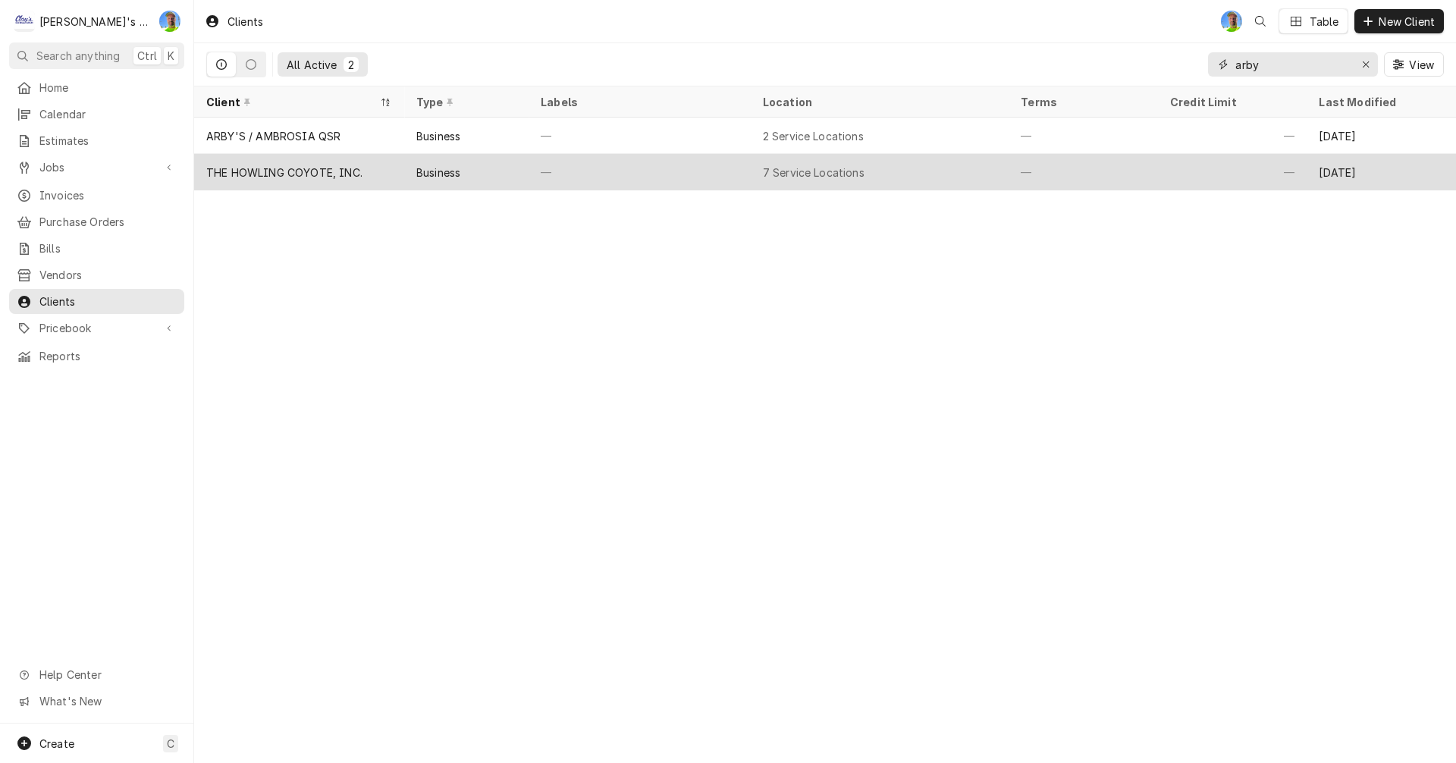
type input "arby"
click at [930, 171] on div "7 Service Locations" at bounding box center [880, 172] width 259 height 36
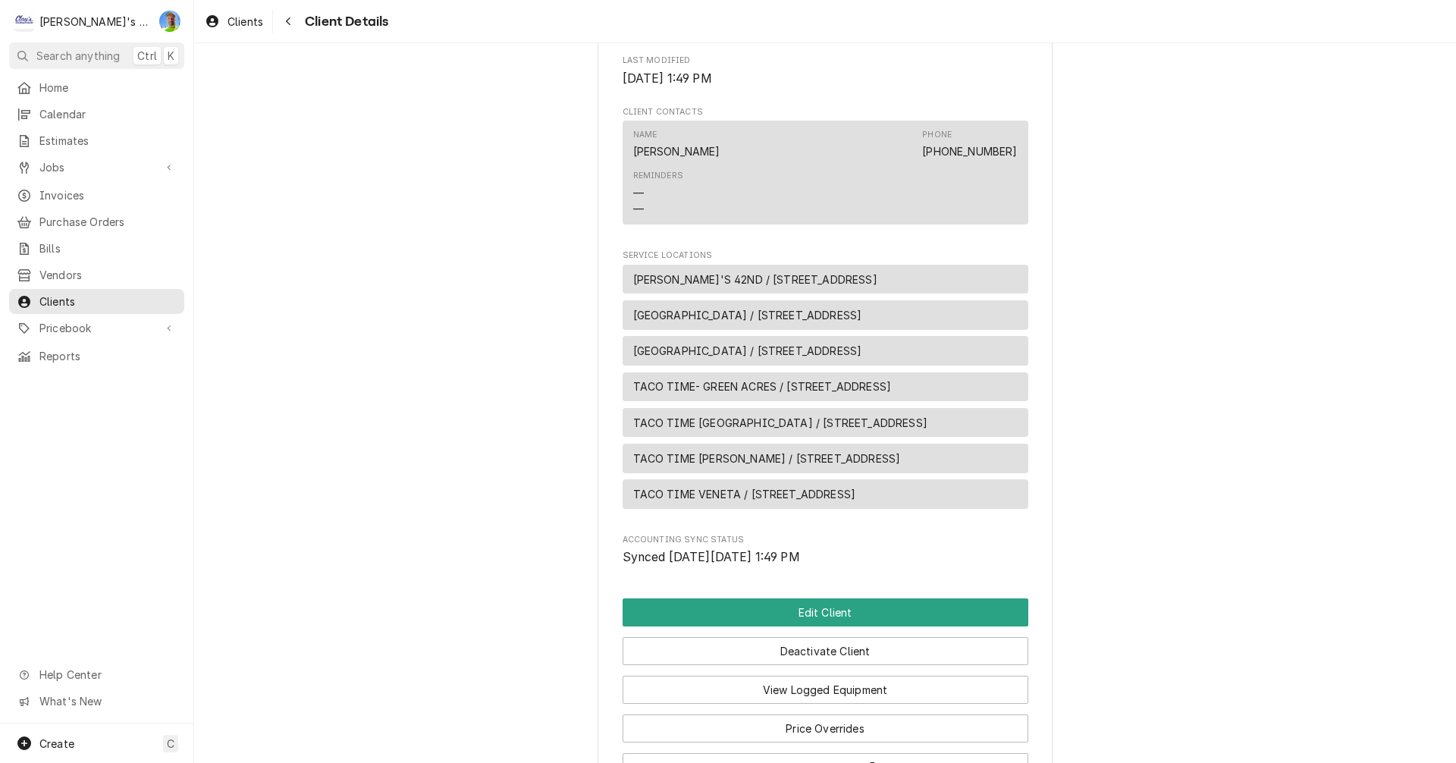
scroll to position [455, 0]
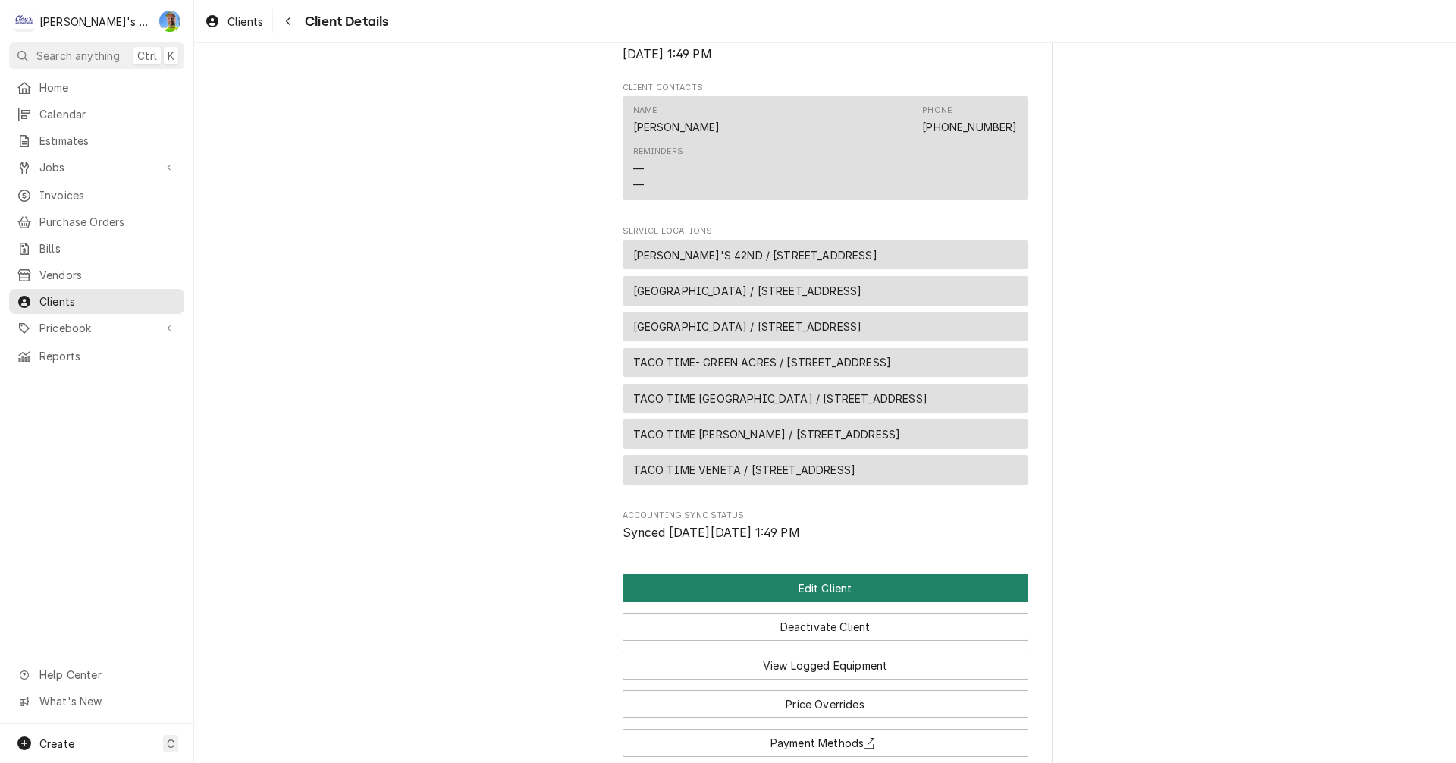
click at [956, 602] on button "Edit Client" at bounding box center [826, 588] width 406 height 28
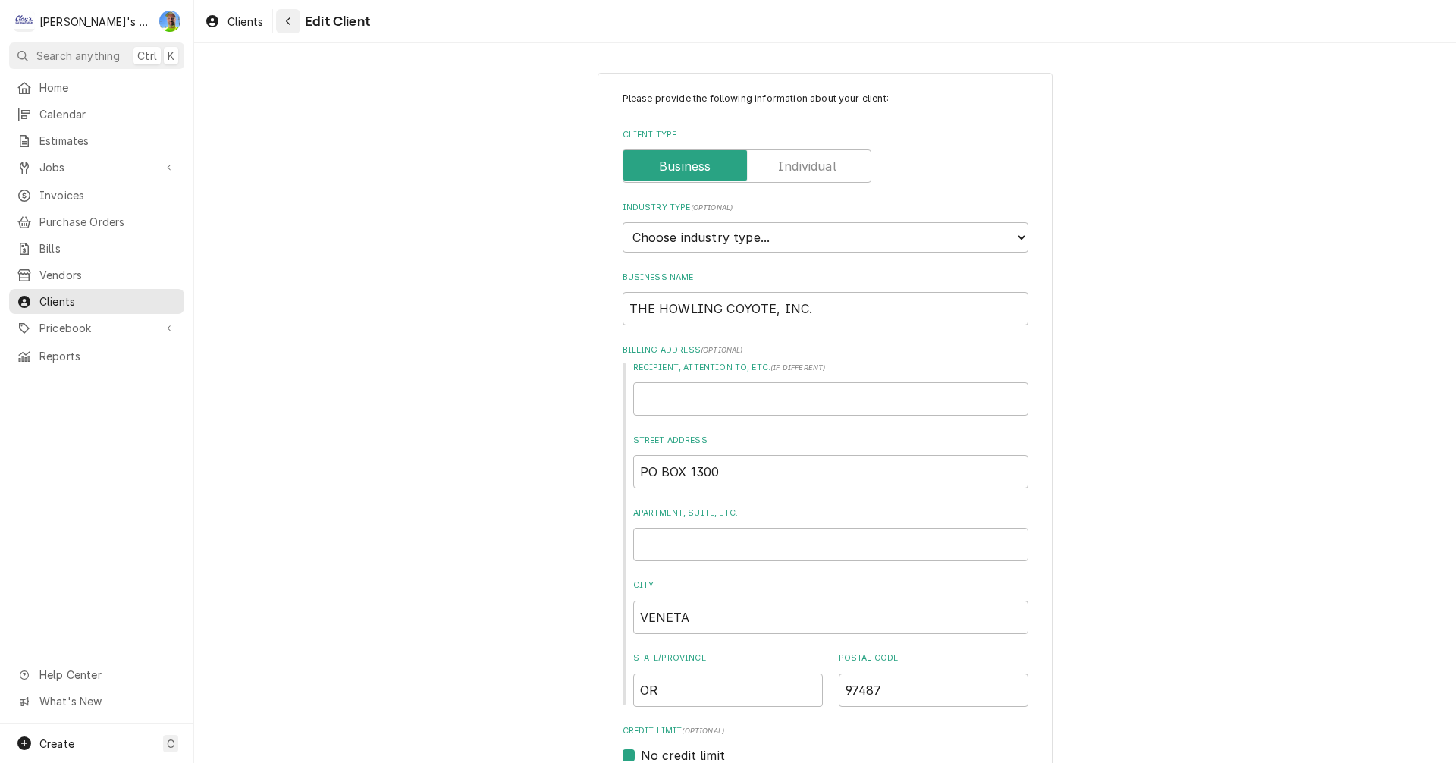
click at [291, 26] on icon "Navigate back" at bounding box center [288, 21] width 7 height 11
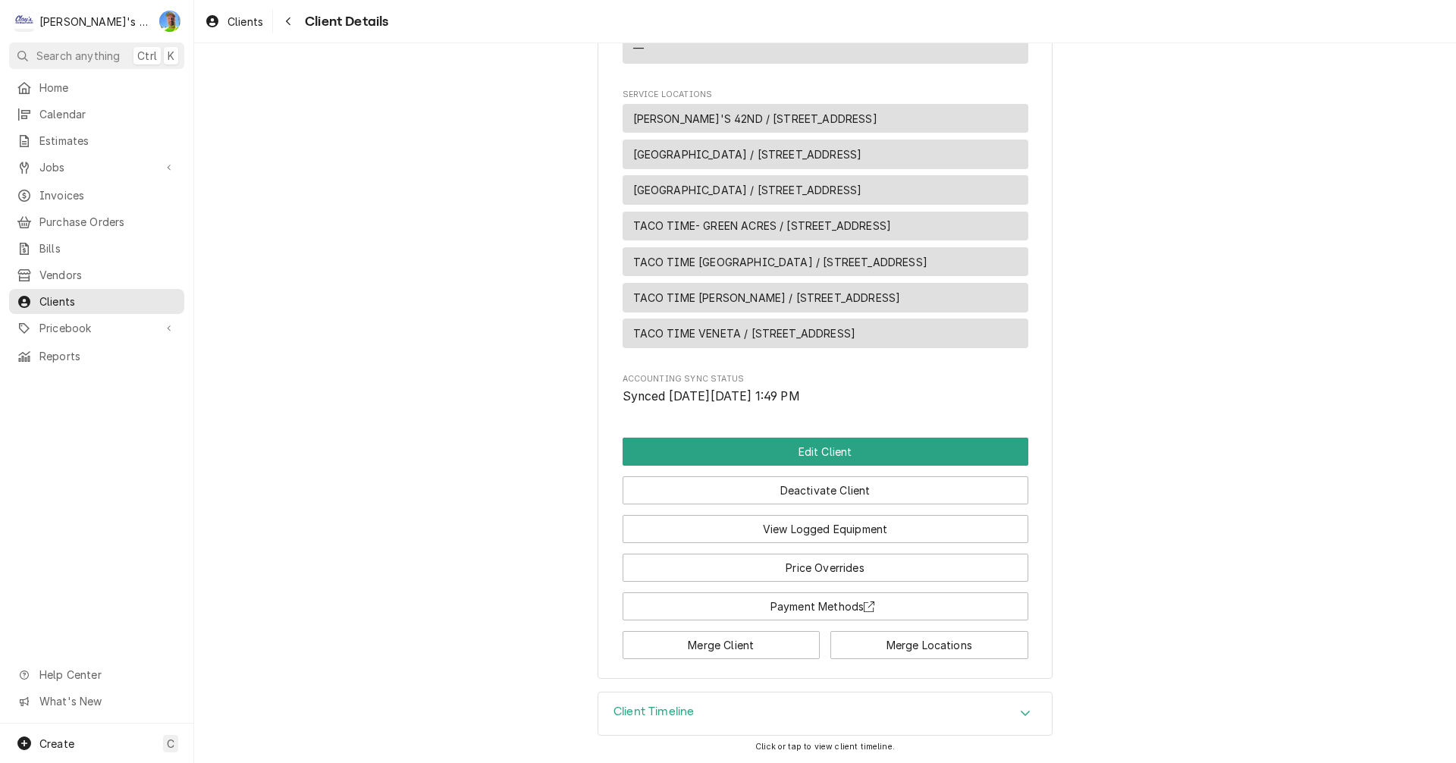
scroll to position [626, 0]
click at [737, 523] on button "View Logged Equipment" at bounding box center [826, 529] width 406 height 28
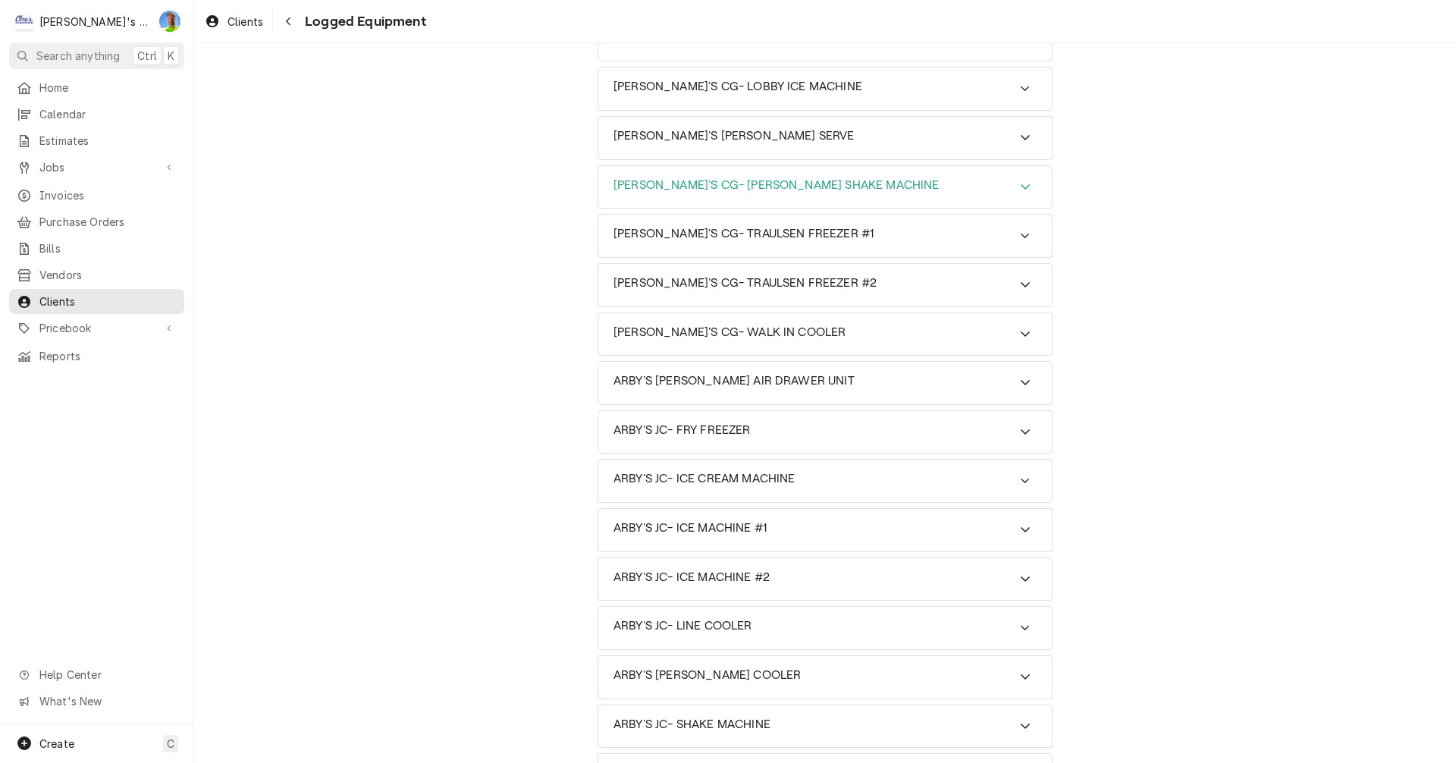
scroll to position [834, 0]
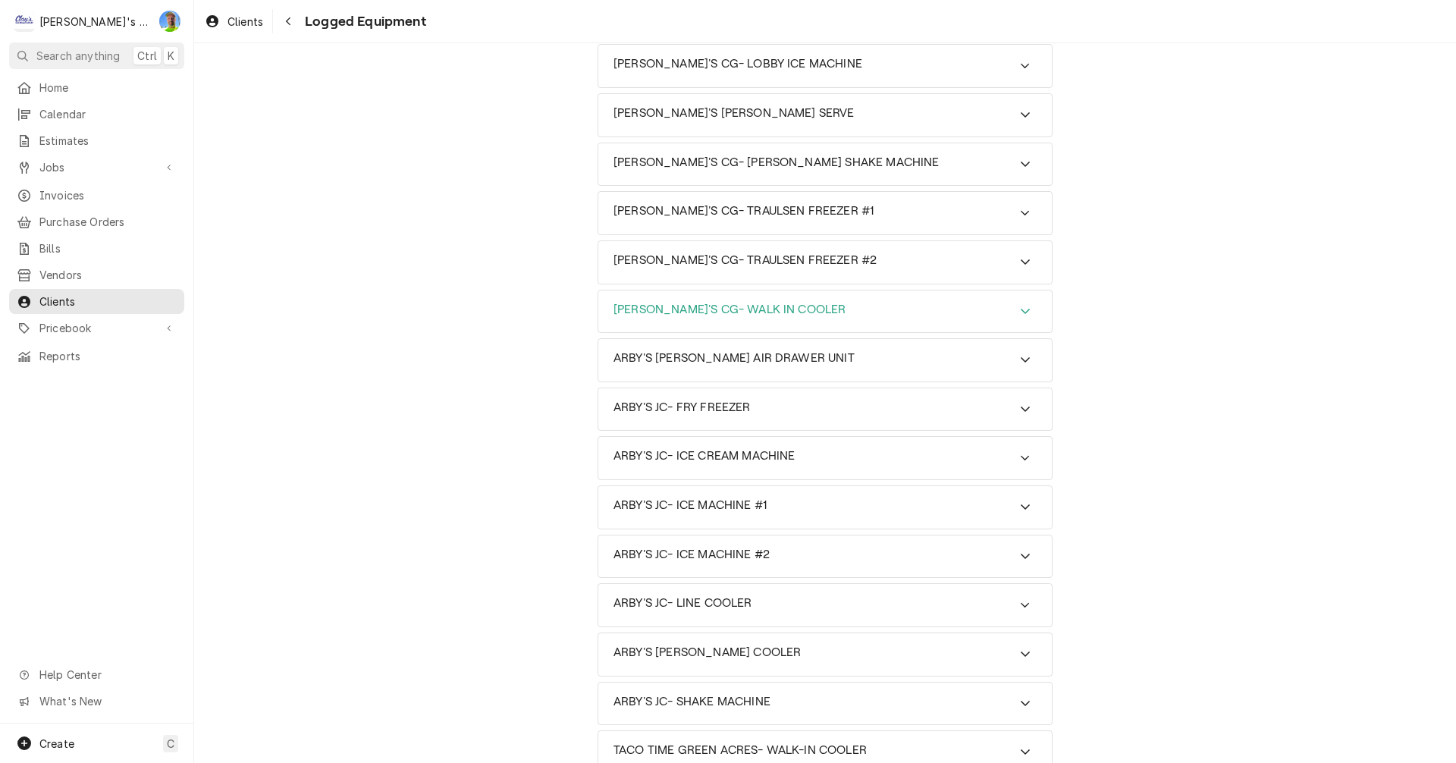
click at [874, 311] on div "[PERSON_NAME]'S CG- WALK IN COOLER" at bounding box center [825, 311] width 454 height 42
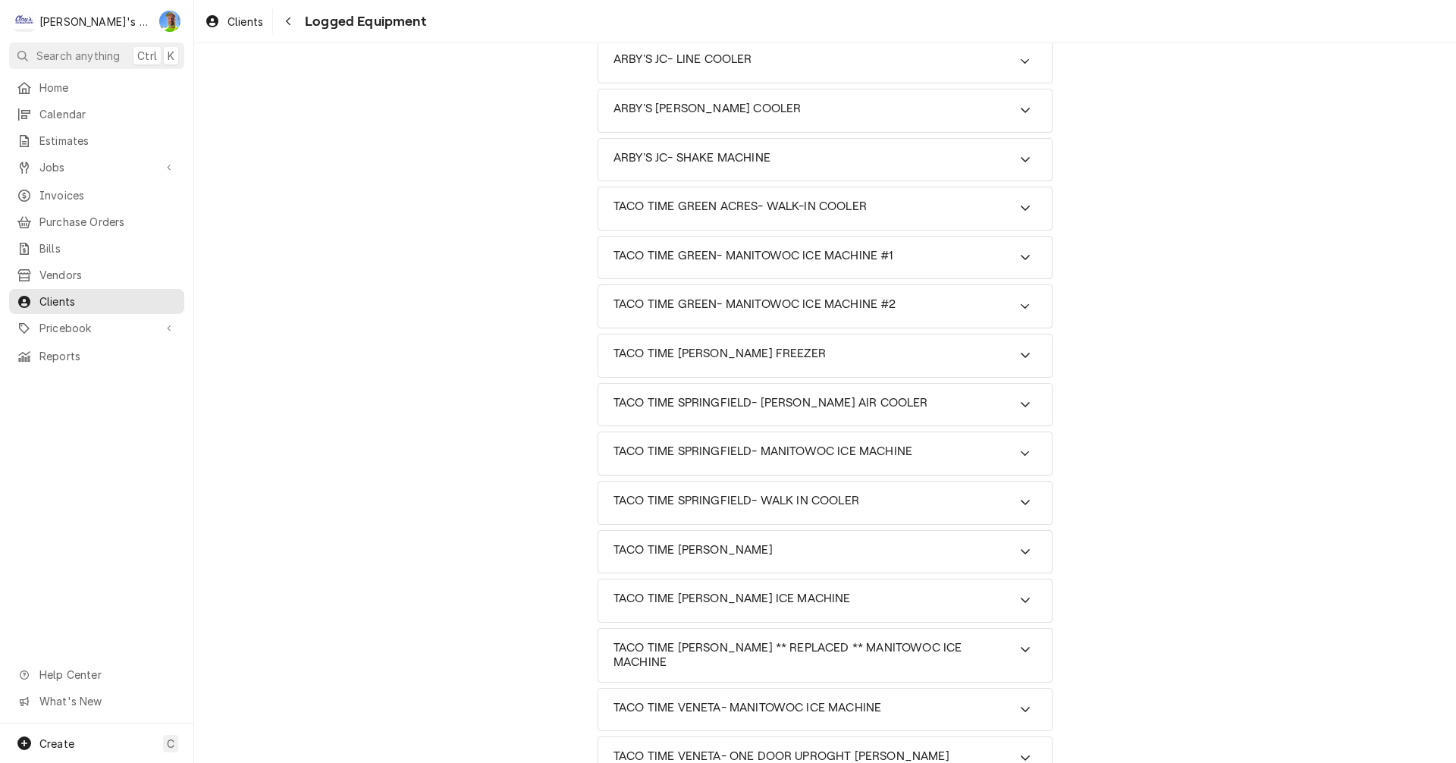
scroll to position [2105, 0]
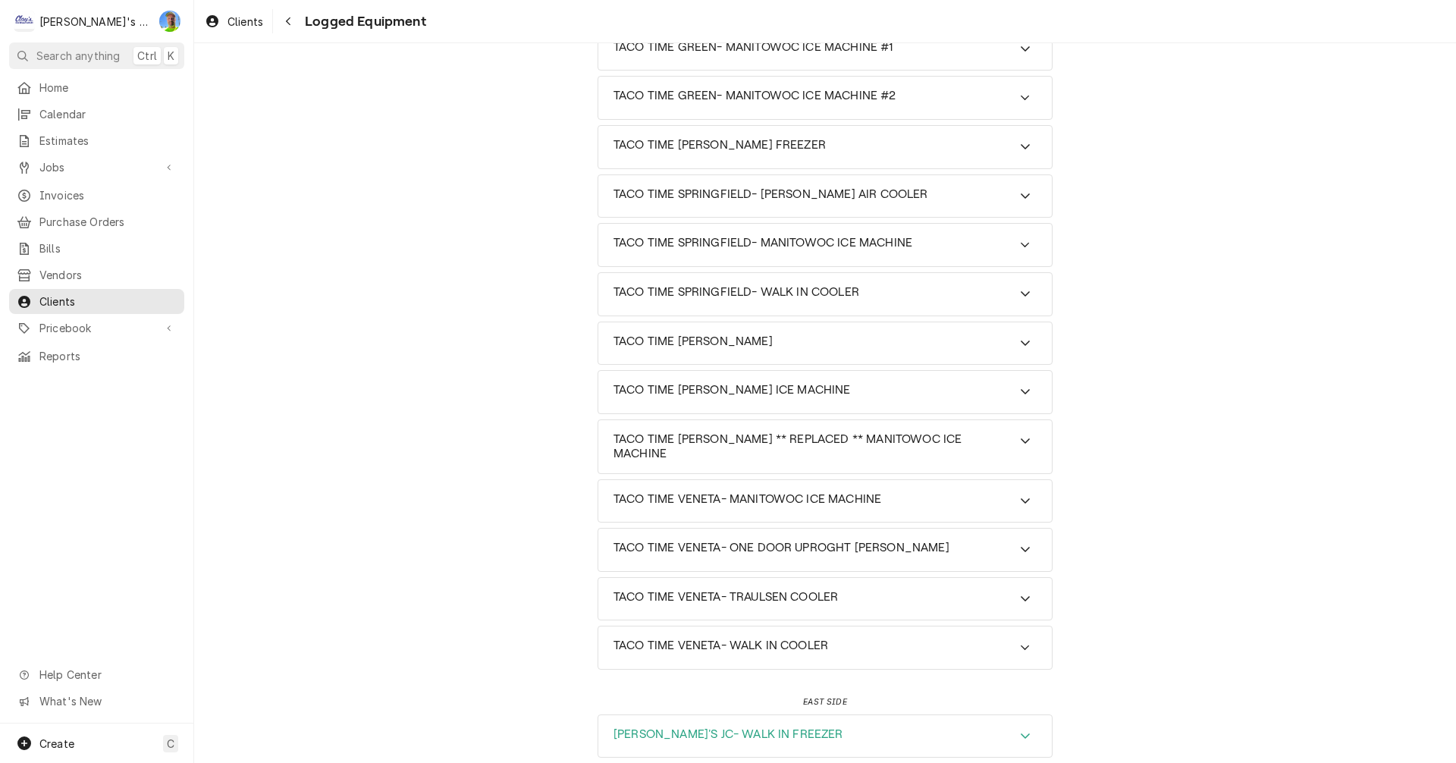
click at [1025, 730] on icon "Accordion Header" at bounding box center [1025, 736] width 11 height 12
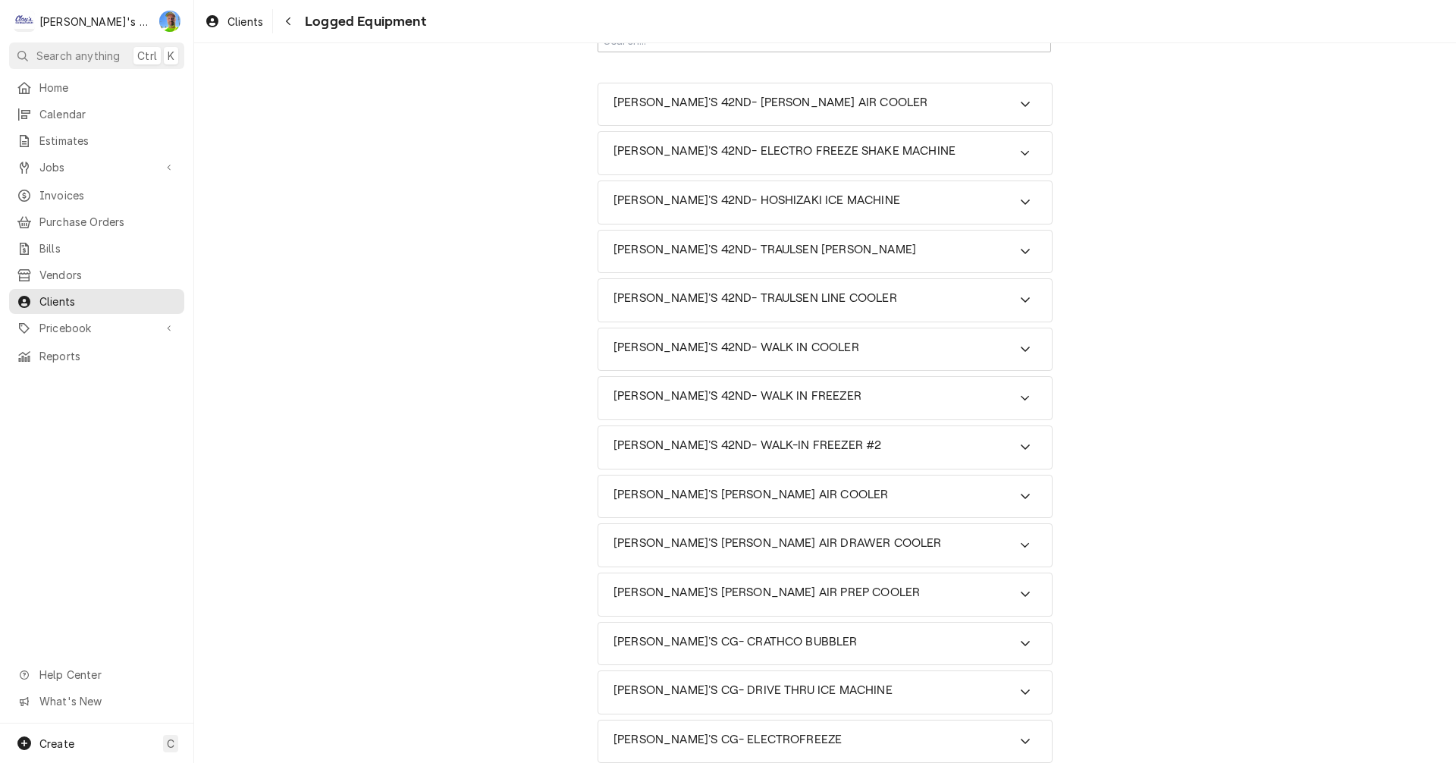
scroll to position [0, 0]
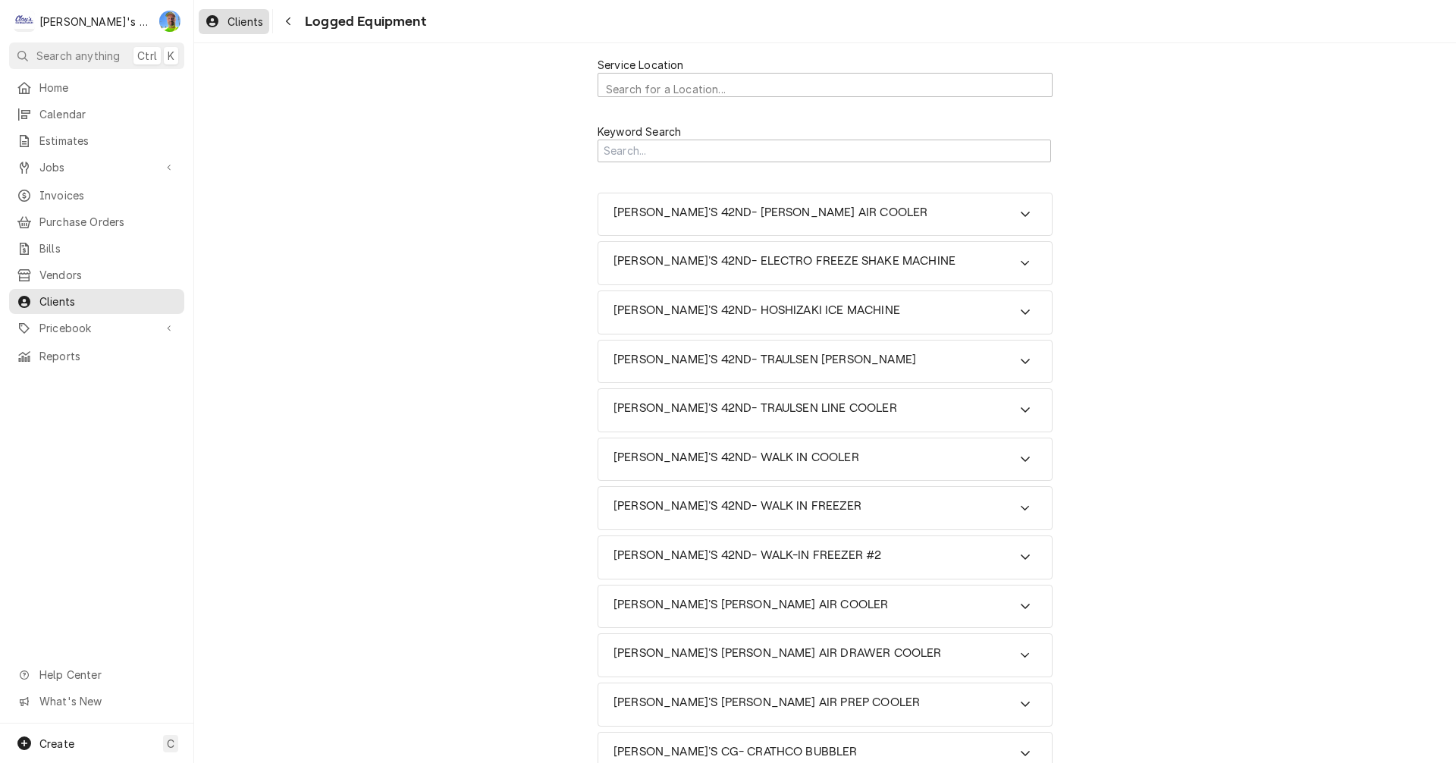
click at [250, 25] on span "Clients" at bounding box center [246, 22] width 36 height 16
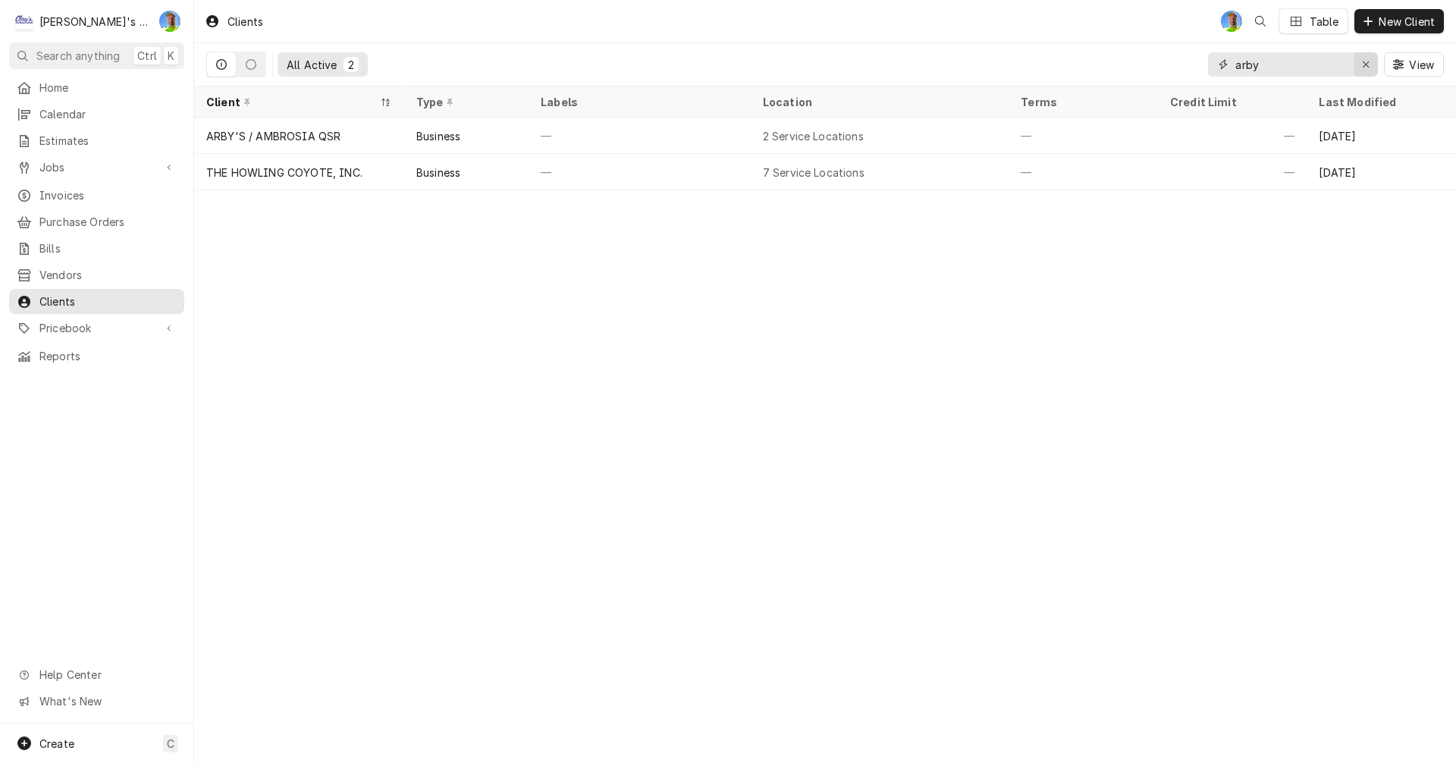
click at [1365, 66] on icon "Erase input" at bounding box center [1366, 64] width 8 height 11
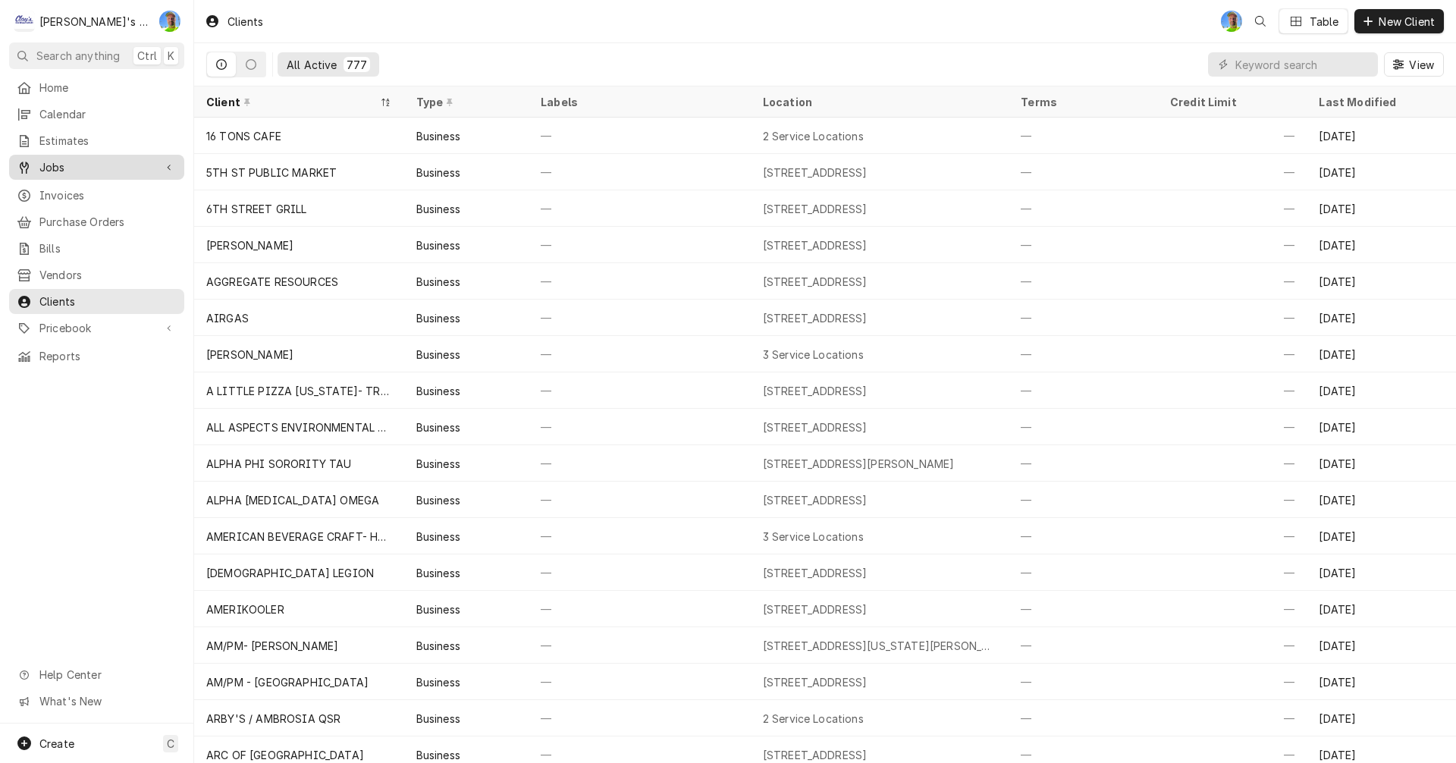
click at [53, 166] on span "Jobs" at bounding box center [96, 167] width 115 height 16
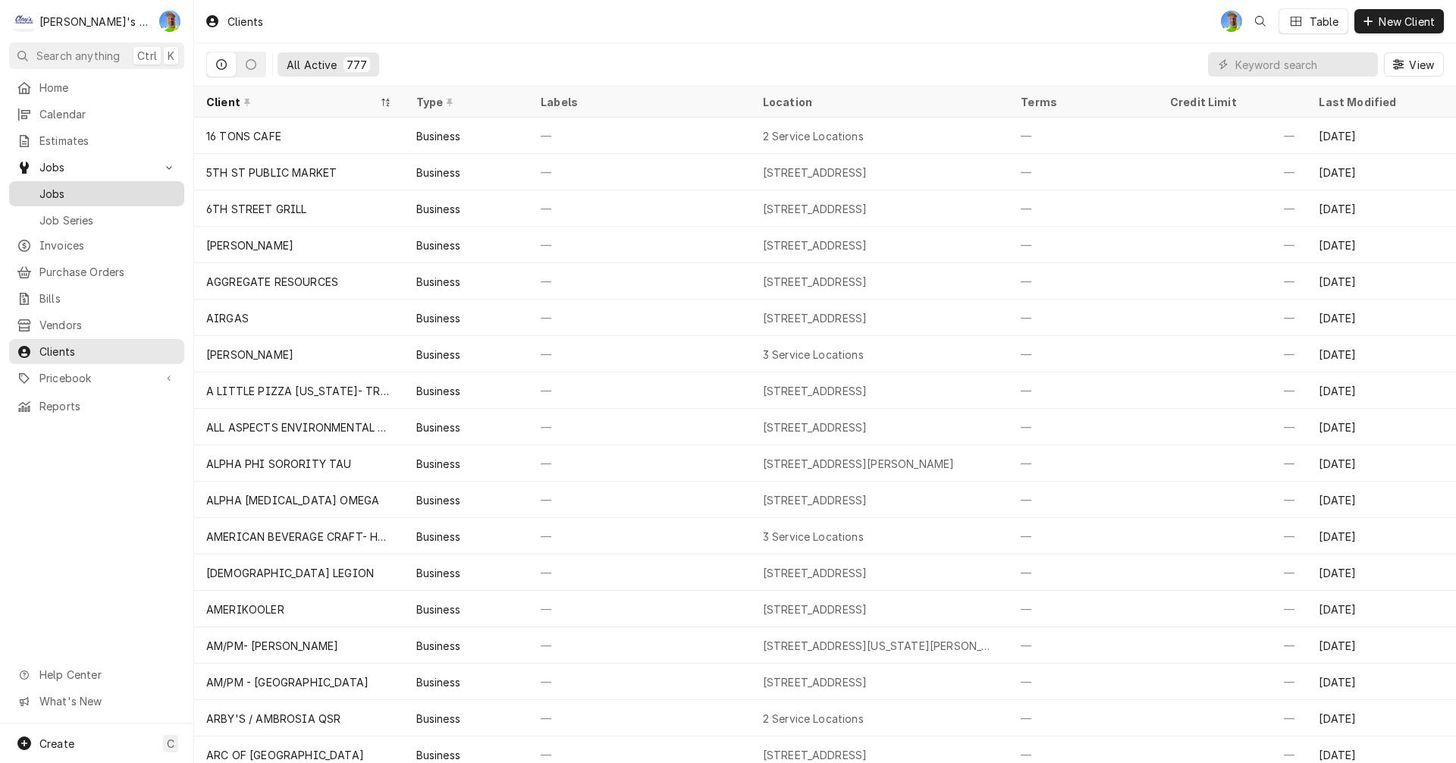
click at [60, 187] on span "Jobs" at bounding box center [107, 194] width 137 height 16
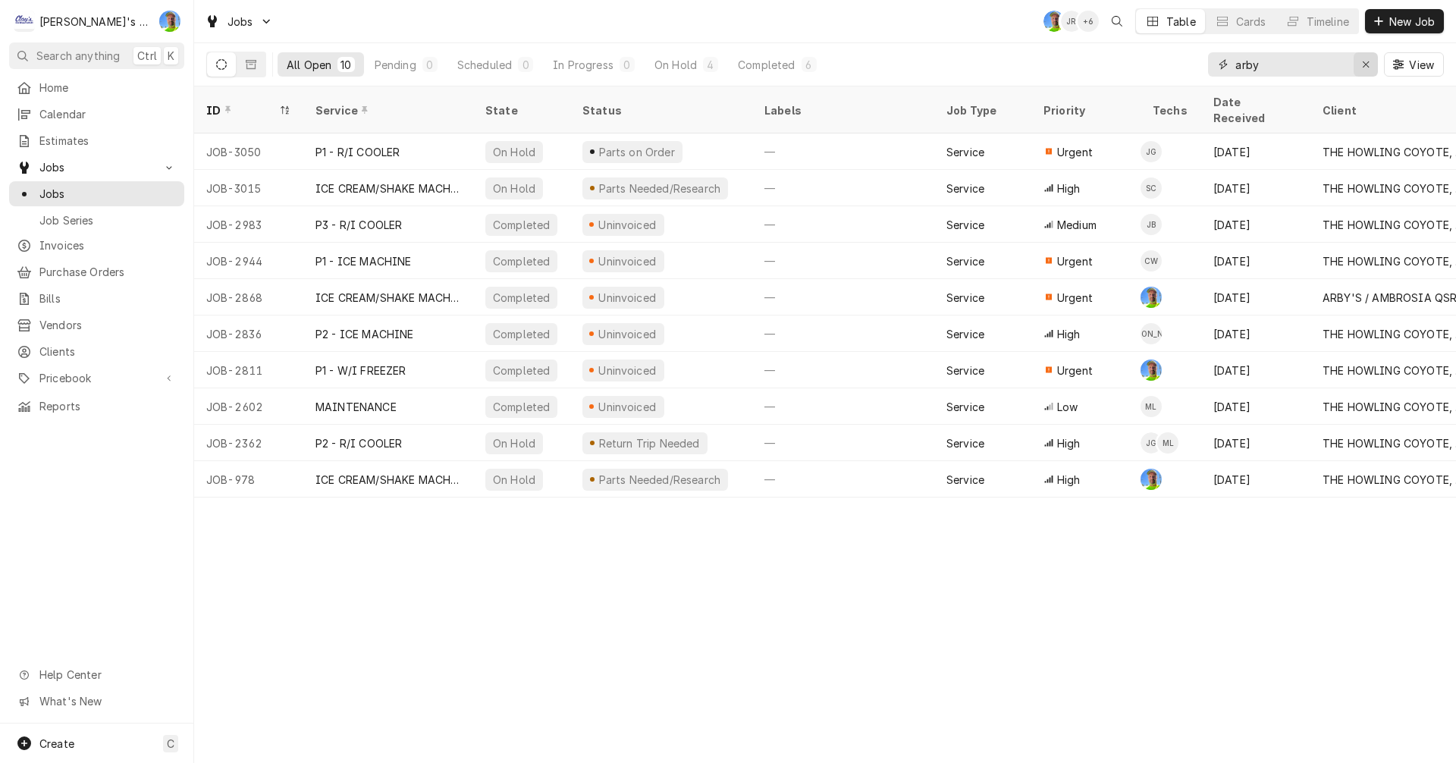
click at [1369, 67] on icon "Erase input" at bounding box center [1366, 64] width 8 height 11
